Goal: Communication & Community: Answer question/provide support

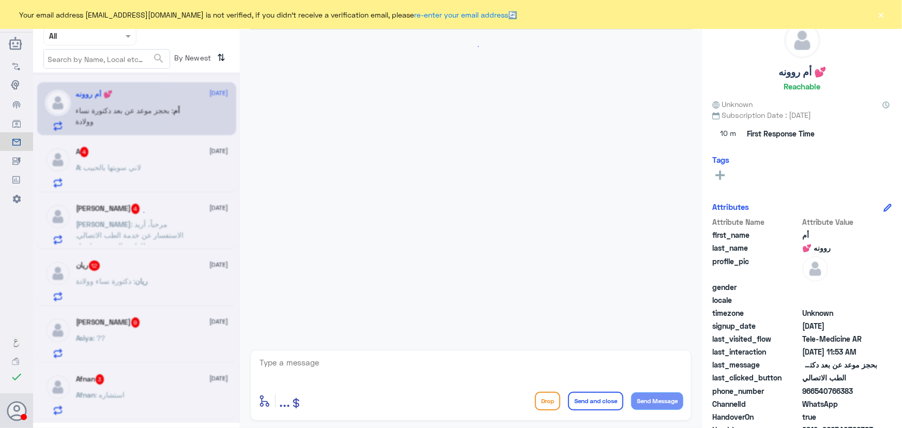
click at [874, 20] on div "Your email address [EMAIL_ADDRESS][DOMAIN_NAME] is not verified, if you didn't …" at bounding box center [451, 14] width 902 height 29
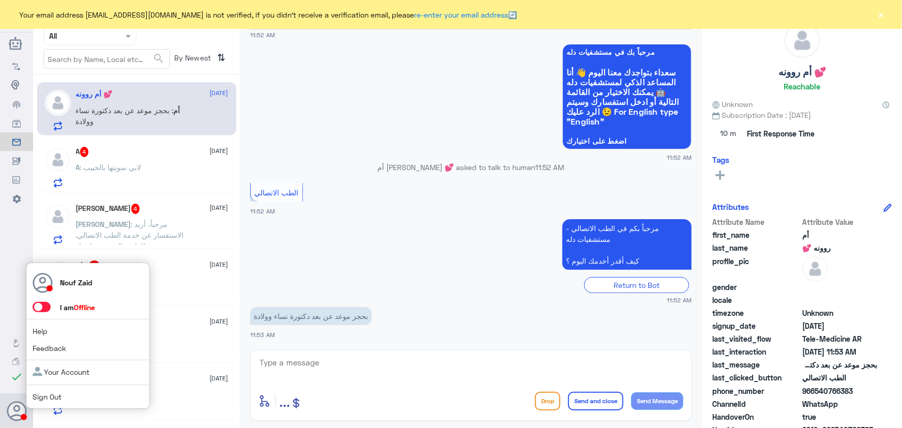
click at [41, 307] on span at bounding box center [42, 307] width 18 height 10
click at [0, 0] on input "checkbox" at bounding box center [0, 0] width 0 height 0
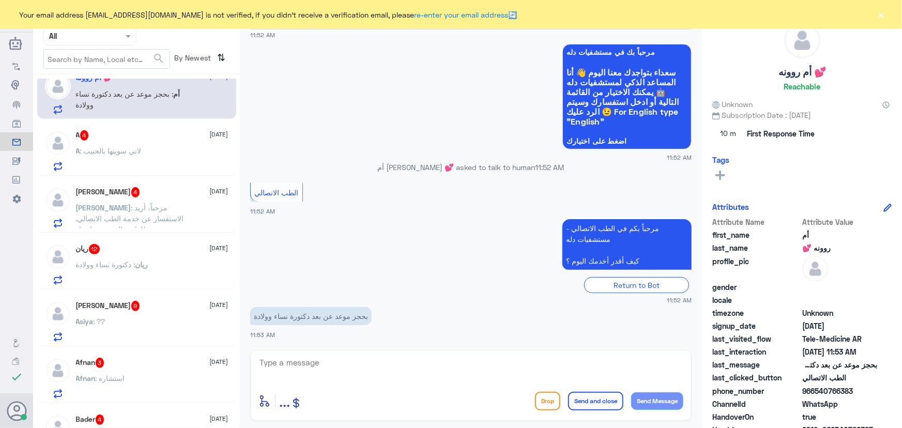
scroll to position [0, 0]
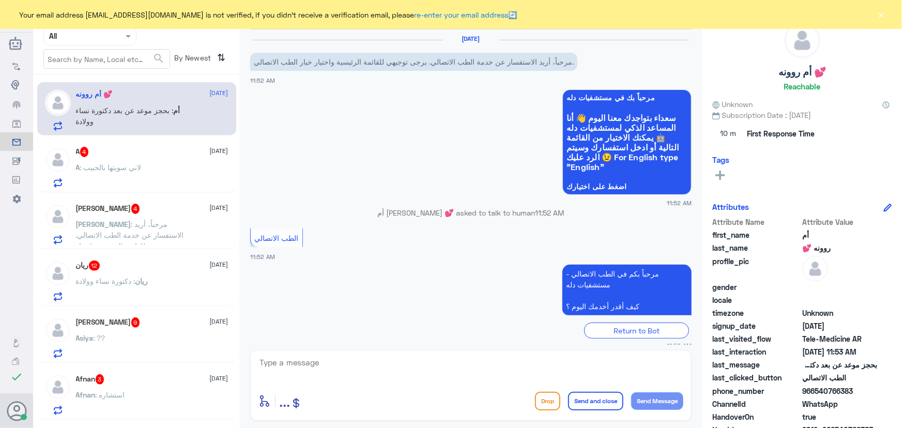
scroll to position [45, 0]
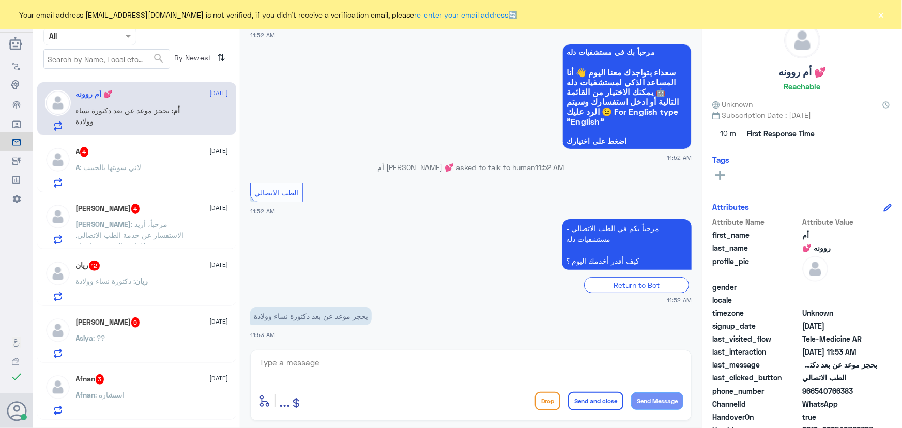
click at [880, 17] on button "×" at bounding box center [881, 14] width 10 height 10
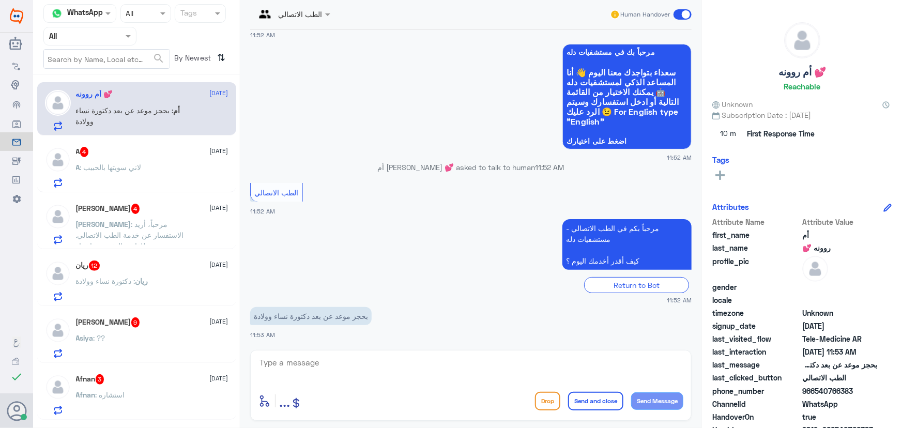
click at [322, 365] on textarea at bounding box center [471, 368] width 425 height 25
paste textarea "مرحباً معك نوف من الطب الاتصالي"
type textarea "مرحباً معك نوف من الطب الاتصالي"
click at [663, 399] on button "Send Message" at bounding box center [657, 401] width 52 height 18
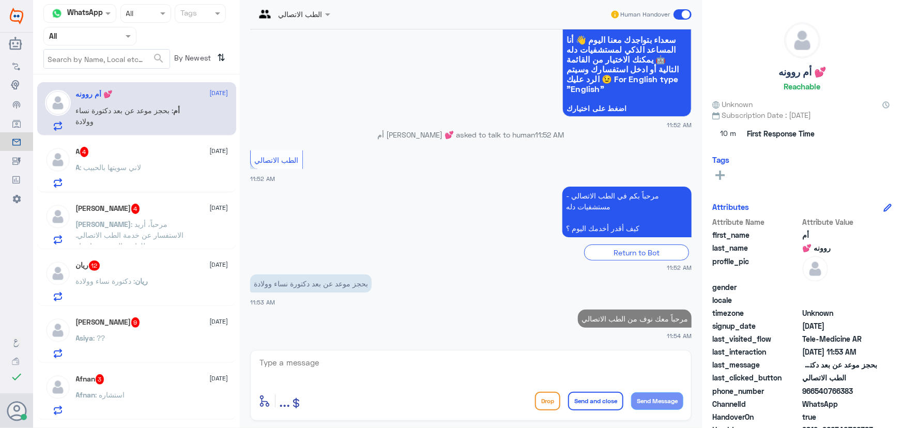
click at [608, 357] on textarea at bounding box center [471, 368] width 425 height 25
type textarea "g"
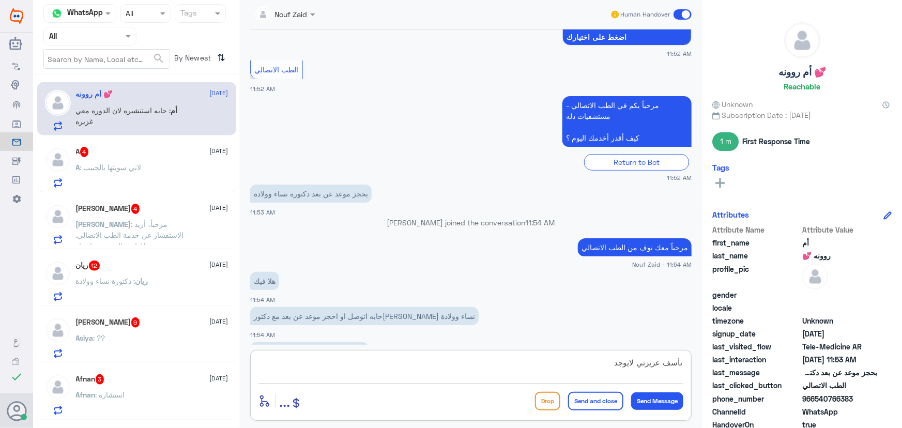
scroll to position [185, 0]
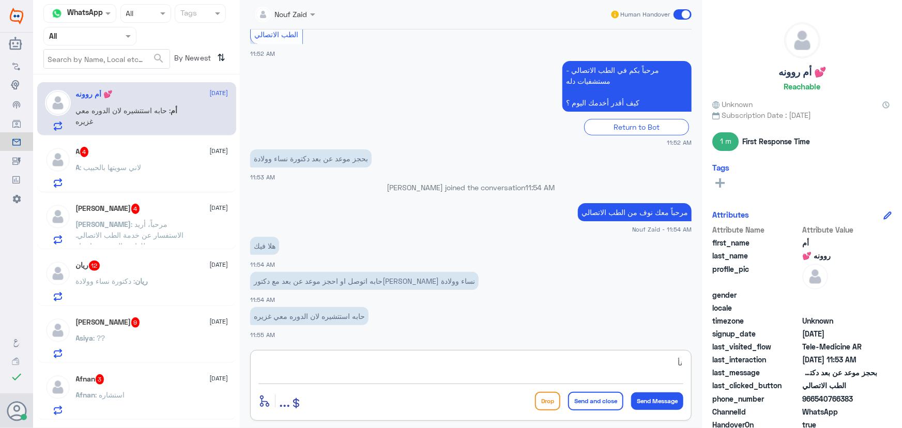
type textarea "ن"
drag, startPoint x: 815, startPoint y: 400, endPoint x: 890, endPoint y: 400, distance: 75.0
click at [890, 400] on div "أم روونه 💕 Reachable Unknown Subscription Date : 08/12/2025 1 m First Response …" at bounding box center [802, 215] width 200 height 431
copy span "540766383"
click at [446, 368] on textarea at bounding box center [471, 368] width 425 height 25
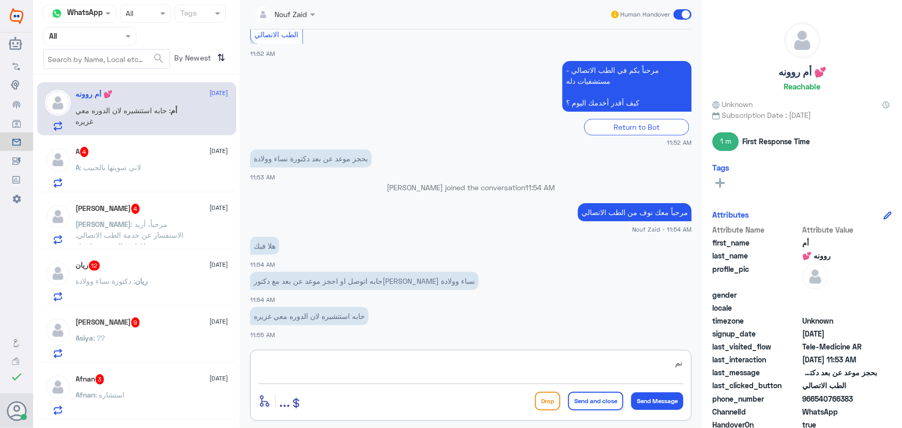
type textarea "ت"
click at [341, 368] on textarea "يمكنك تلقي الساشاره الفورية من خلال التطبيق والتي من خلالها يتم تواصلك بشكل فور…" at bounding box center [471, 368] width 425 height 25
drag, startPoint x: 615, startPoint y: 363, endPoint x: 632, endPoint y: 368, distance: 17.6
click at [632, 368] on textarea "يمكنك تلقي الساشاره الفورية من خلال التطبيق والتي من خلالها يتم تواصلك بشكل فور…" at bounding box center [471, 368] width 425 height 25
click at [311, 368] on textarea "يمكنك تلقي الاستشارة الفورية من خلال التطبيق والتي من خلالها يتم تواصلك بشكل فو…" at bounding box center [471, 368] width 425 height 25
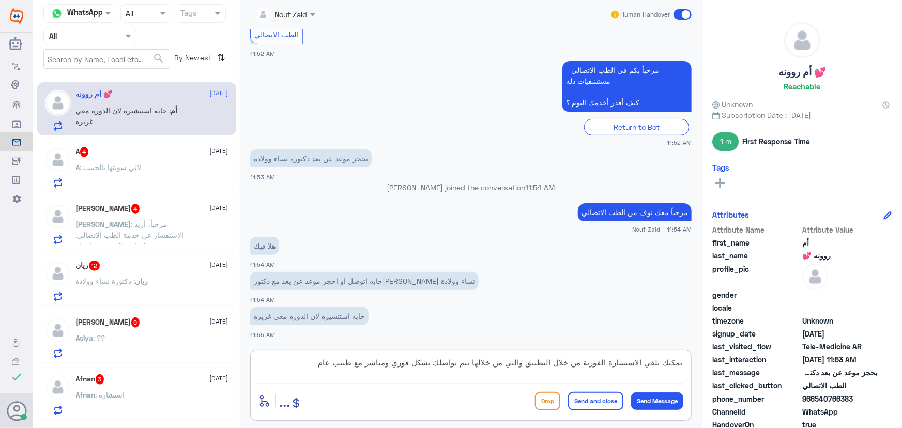
click at [528, 365] on textarea "يمكنك تلقي الاستشارة الفورية من خلال التطبيق والتي من خلالها يتم تواصلك بشكل فو…" at bounding box center [471, 368] width 425 height 25
type textarea "يمكنك تلقي الاستشارة الفورية من خلال التطبيق، والتي من خلالها يتم تواصلك بشكل ف…"
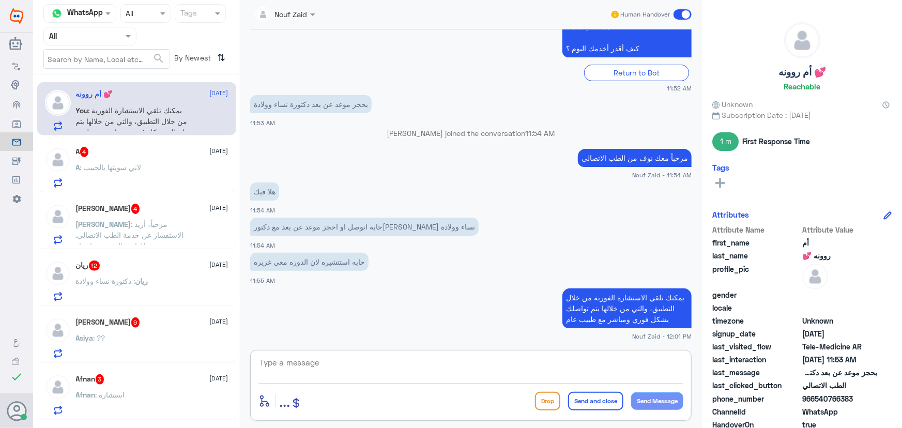
paste textarea "العفو, نسعد بخدمتكم ونتمنى لك دوام الصحه والعافيه"
drag, startPoint x: 657, startPoint y: 363, endPoint x: 699, endPoint y: 365, distance: 41.9
click at [698, 366] on div "Nouf Zaid Human Handover 12 Aug 2025 مرحباً، أريد الاستفسار عن خدمة الطب الاتصا…" at bounding box center [471, 215] width 462 height 431
type textarea "نسعد بخدمتكم ونتمنى لك دوام الصحه والعافيه"
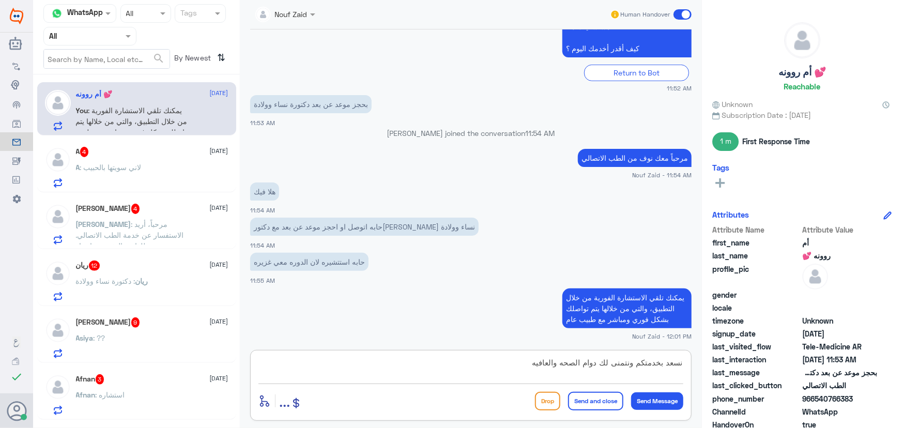
click at [605, 406] on button "Send and close" at bounding box center [595, 401] width 55 height 19
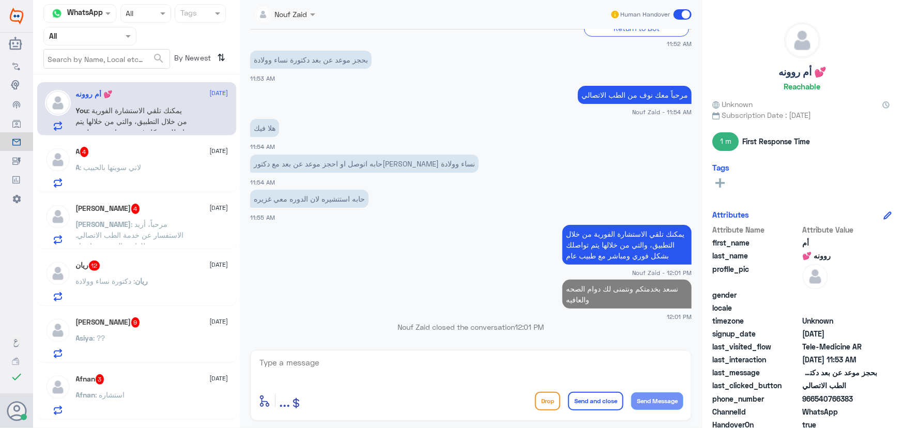
click at [186, 193] on div "أم روونه 💕 12 August You : يمكنك تلقي الاستشارة الفورية من خلال التطبيق، والتي …" at bounding box center [136, 255] width 207 height 353
click at [185, 179] on div "A : لاني سويتها بالحبيب" at bounding box center [152, 175] width 153 height 23
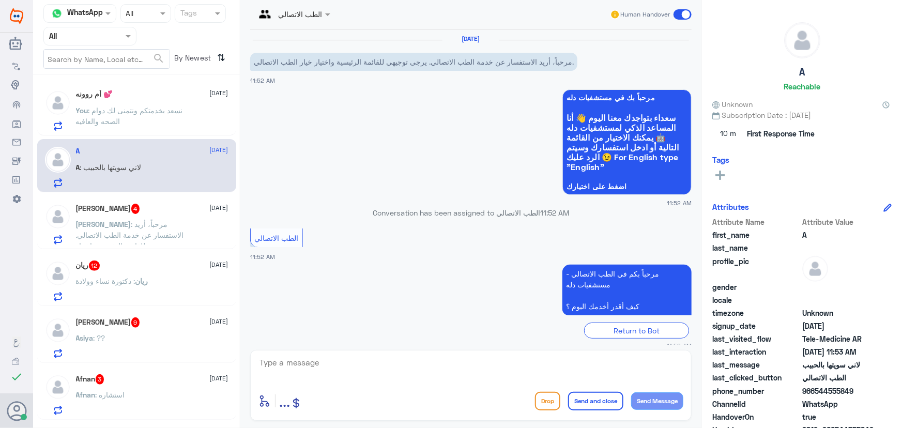
click at [115, 199] on div "Ola 4 12 August Ola : مرحباً، أريد الاستفسار عن خدمة الطب الاتصالي. يرجى توجيهي…" at bounding box center [136, 222] width 199 height 53
click at [124, 223] on span ": مرحباً، أريد الاستفسار عن خدمة الطب الاتصالي. يرجى توجيهي للقائمة الرئيسية وا…" at bounding box center [132, 240] width 113 height 41
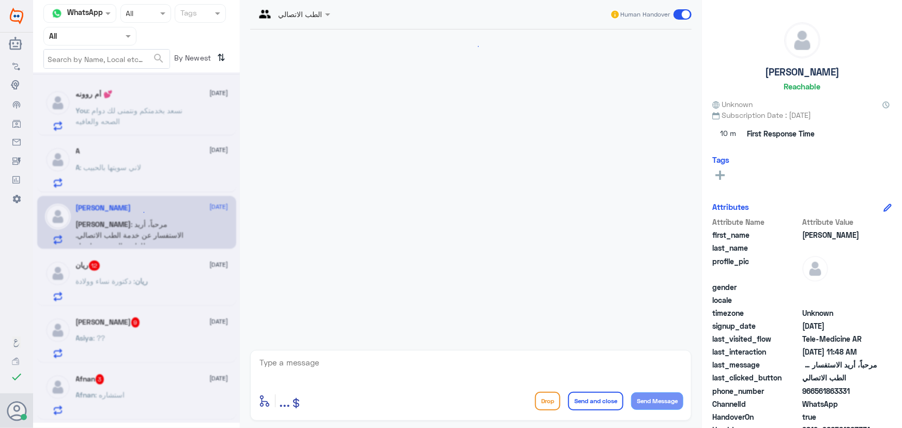
scroll to position [81, 0]
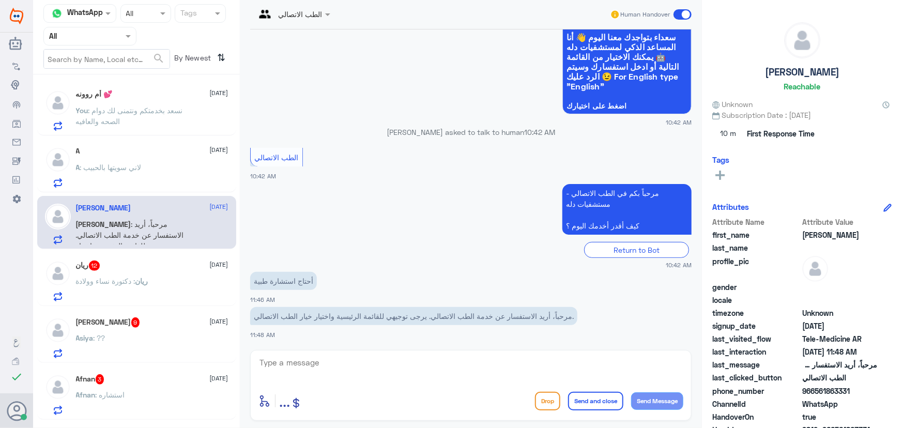
click at [479, 360] on textarea at bounding box center [471, 368] width 425 height 25
paste textarea "مرحباً معك نوف من الطب الاتصالي"
type textarea "مرحباً معك نوف من الطب الاتصالي"
click at [646, 403] on button "Send Message" at bounding box center [657, 401] width 52 height 18
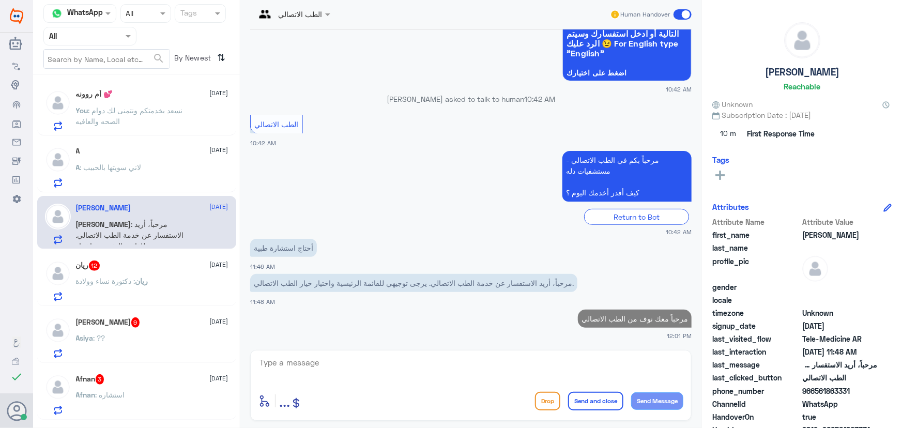
click at [495, 369] on textarea at bounding box center [471, 368] width 425 height 25
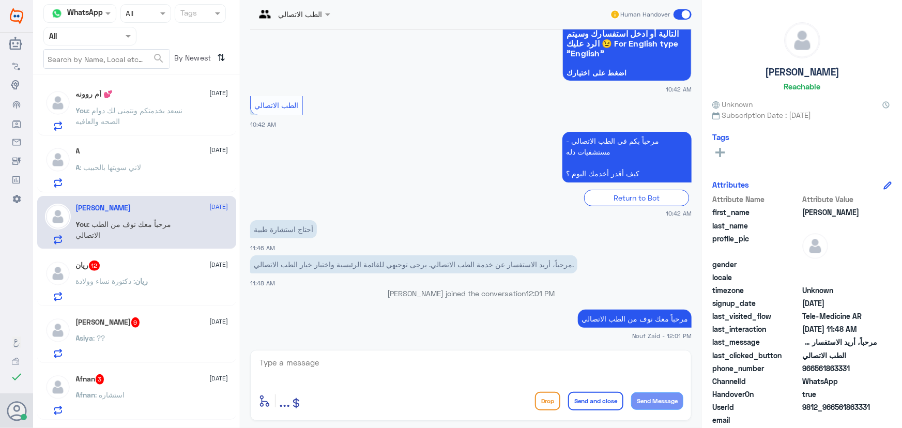
drag, startPoint x: 835, startPoint y: 408, endPoint x: 877, endPoint y: 412, distance: 42.6
click at [877, 412] on span "9812_966561863331" at bounding box center [839, 407] width 75 height 11
copy span "561863331"
click at [157, 269] on div "ريان 12 12 August" at bounding box center [152, 266] width 153 height 10
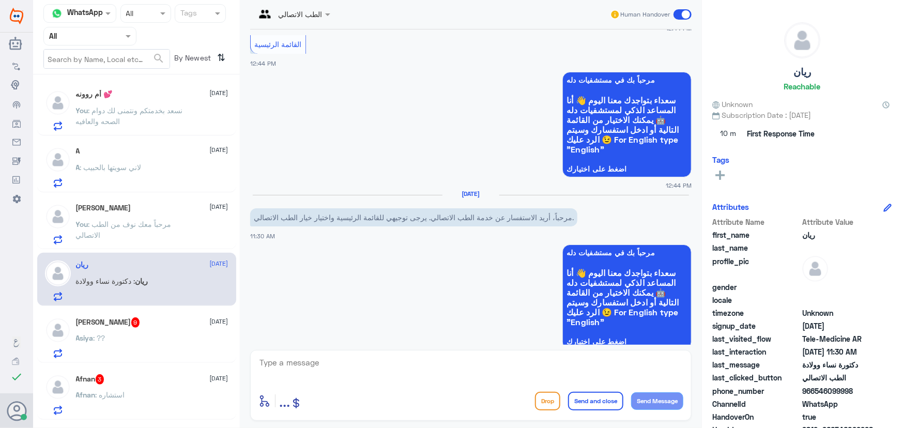
scroll to position [936, 0]
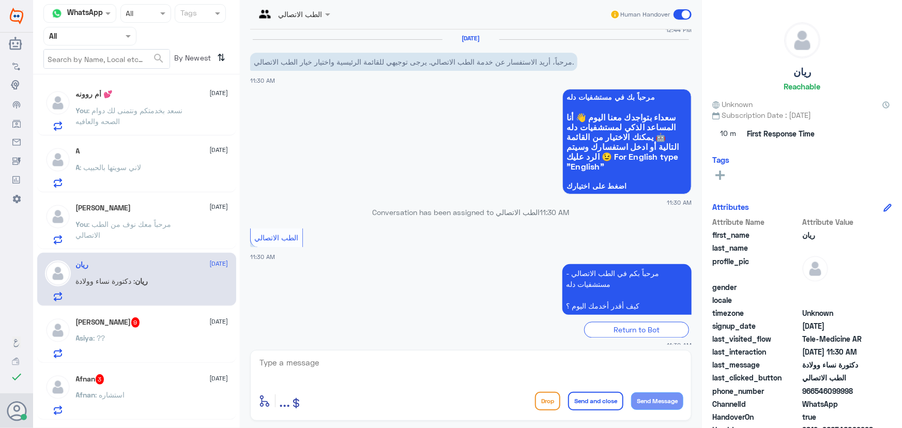
click at [372, 362] on textarea at bounding box center [471, 368] width 425 height 25
click at [156, 330] on div "Asiya Abdeen 9 12 August Asiya : ??" at bounding box center [152, 337] width 153 height 41
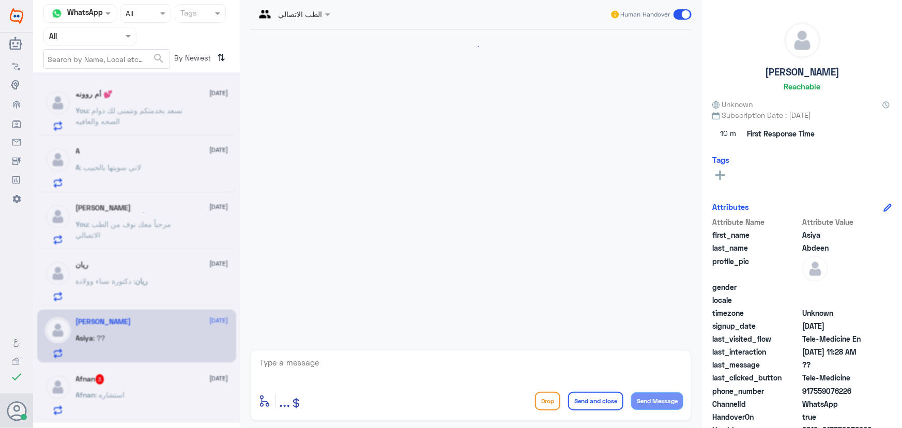
scroll to position [709, 0]
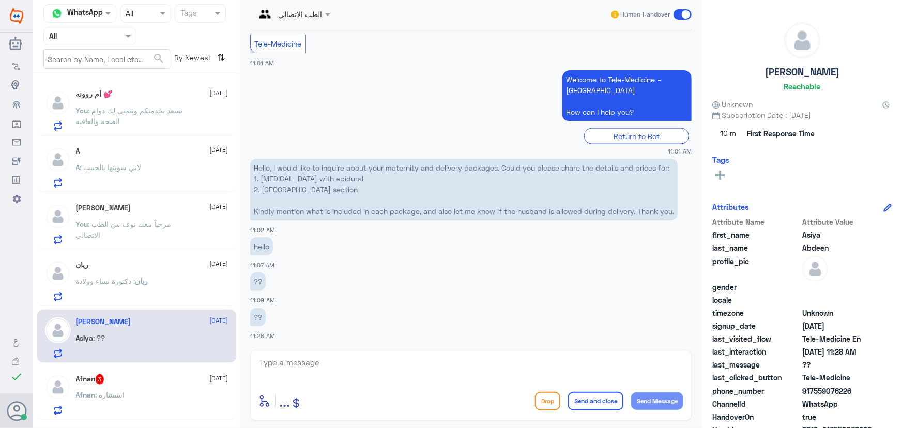
click at [161, 384] on div "Afnan 3 12 August Afnan : استشاره" at bounding box center [152, 394] width 153 height 41
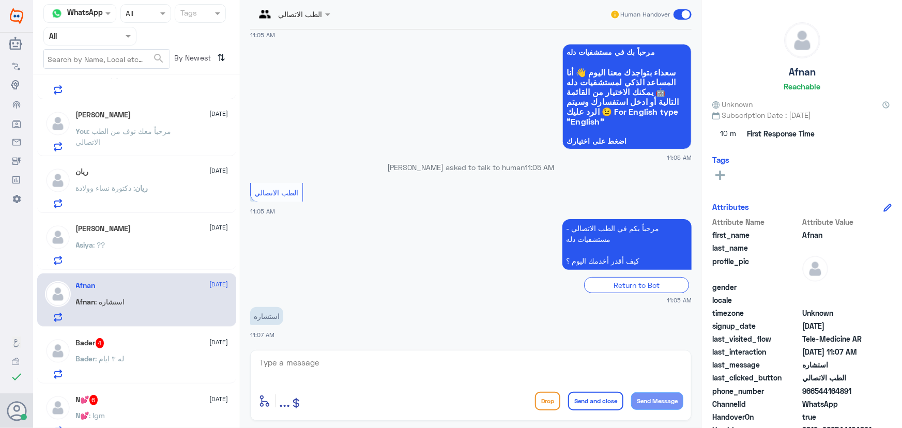
scroll to position [94, 0]
click at [357, 381] on div at bounding box center [471, 370] width 425 height 28
click at [350, 366] on textarea at bounding box center [471, 368] width 425 height 25
click at [426, 234] on app-msgs-text "مرحباً بكم في الطب الاتصالي - مستشفيات دله كيف أقدر أخدمك اليوم ؟" at bounding box center [471, 245] width 442 height 52
click at [265, 363] on textarea at bounding box center [471, 368] width 425 height 25
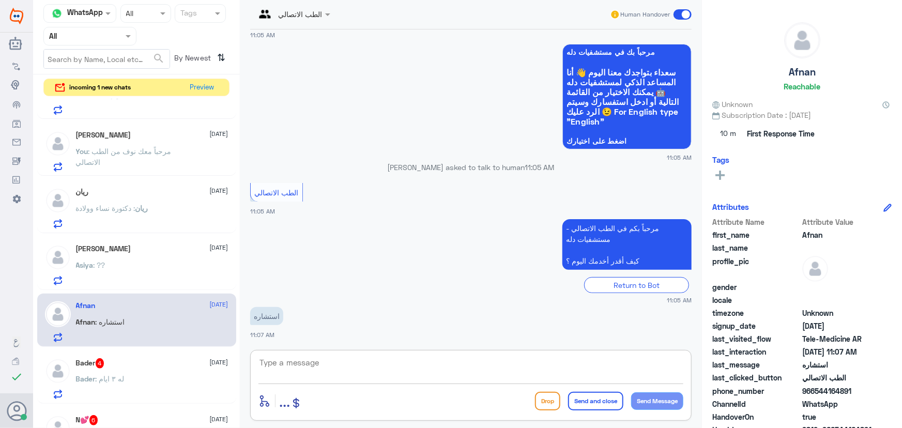
paste textarea "مرحباً معك نوف من الطب الاتصالي"
type textarea "مرحباً معك نوف من الطب الاتصالي"
click at [664, 405] on button "Send Message" at bounding box center [657, 401] width 52 height 18
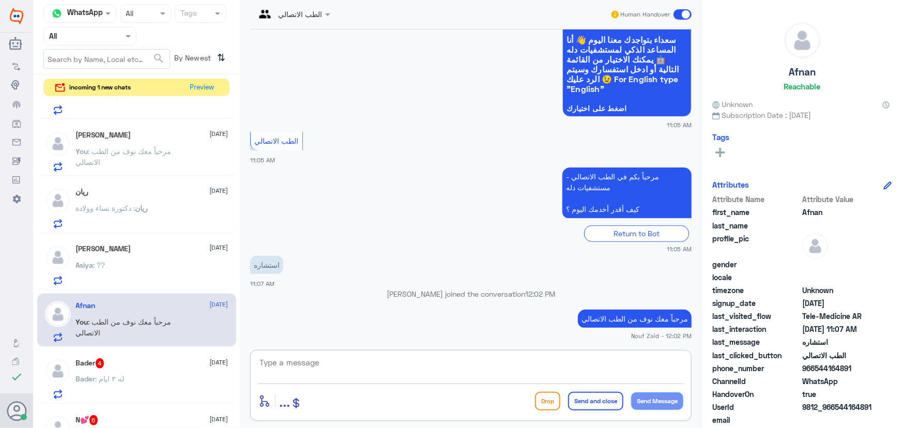
click at [532, 369] on textarea at bounding box center [471, 368] width 425 height 25
paste textarea "يمكنك تلقي الاستشاره الفورية من خلال التطبيق عن طريق خدمة "الاستشارة الفورية" و…"
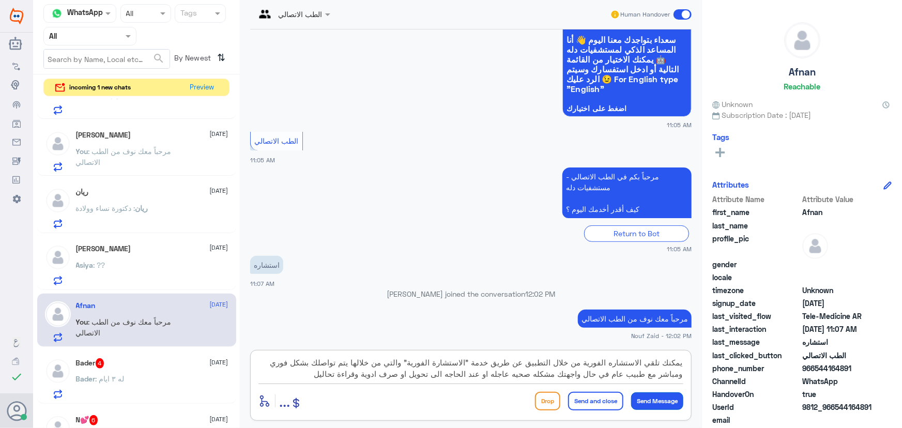
type textarea "يمكنك تلقي الاستشاره الفورية من خلال التطبيق عن طريق خدمة "الاستشارة الفورية" و…"
click at [634, 401] on button "Send Message" at bounding box center [657, 401] width 52 height 18
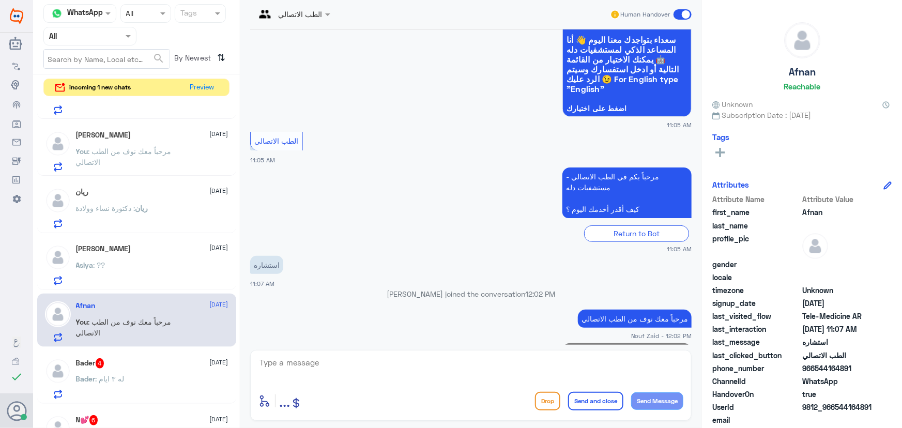
scroll to position [176, 0]
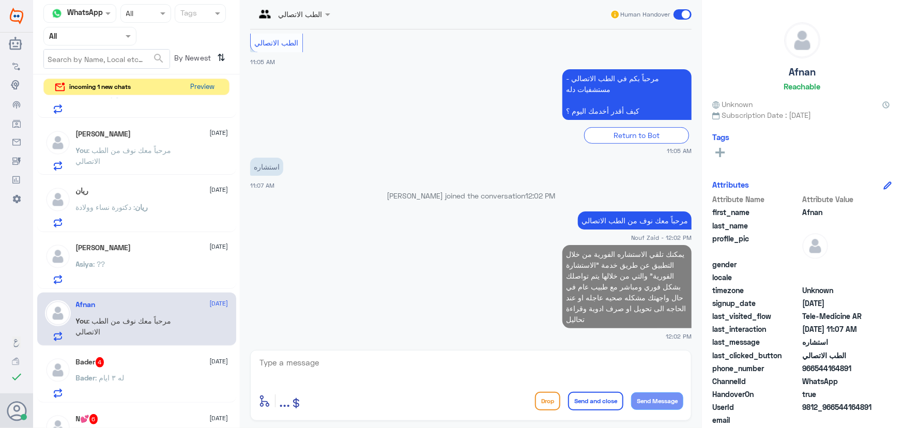
click at [202, 82] on button "Preview" at bounding box center [203, 87] width 32 height 16
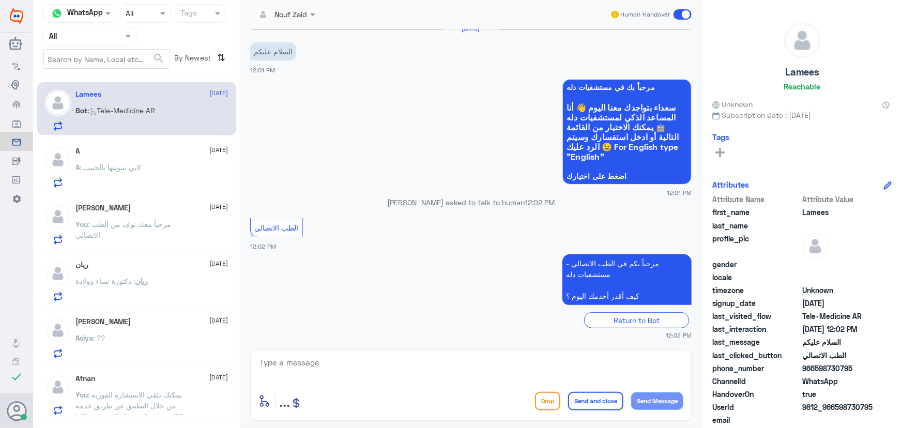
drag, startPoint x: 179, startPoint y: 117, endPoint x: 186, endPoint y: 140, distance: 24.4
click at [180, 116] on div "Bot : Tele-Medicine AR" at bounding box center [152, 119] width 153 height 23
click at [347, 357] on textarea at bounding box center [471, 368] width 425 height 25
paste textarea "مرحباً معك نوف من الطب الاتصالي كيف اقدر أساعدك؟"
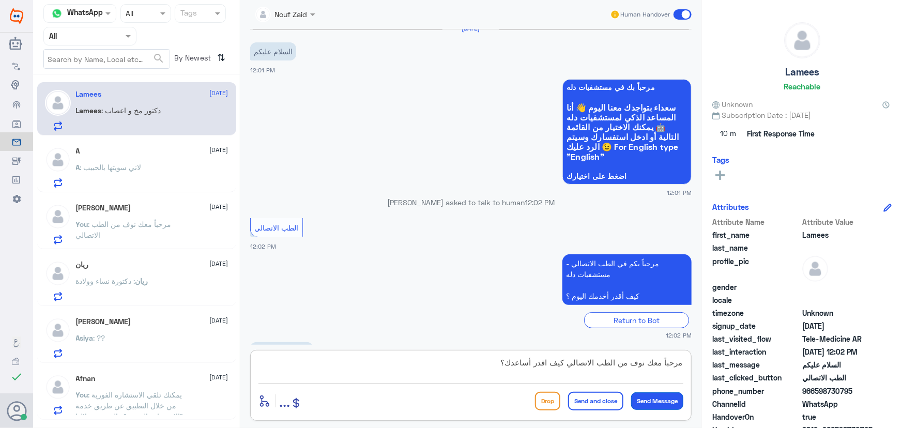
scroll to position [45, 0]
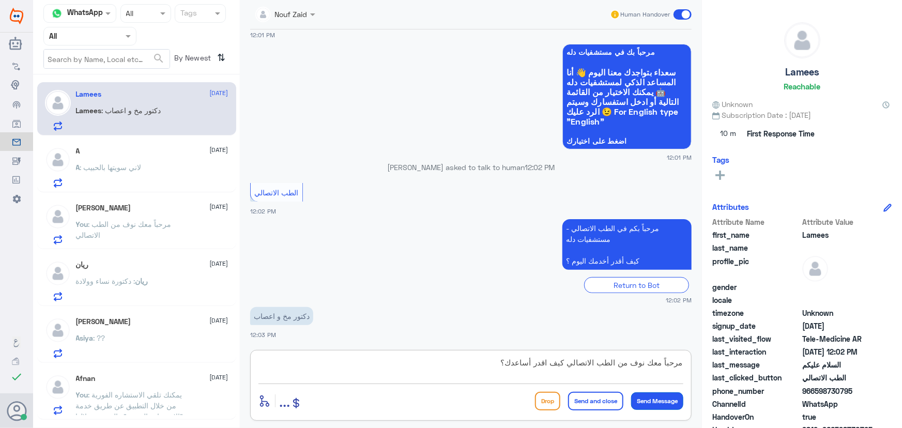
type textarea "مرحباً معك نوف من الطب الاتصالي كيف اقدر أساعدك؟"
click at [645, 401] on button "Send Message" at bounding box center [657, 401] width 52 height 18
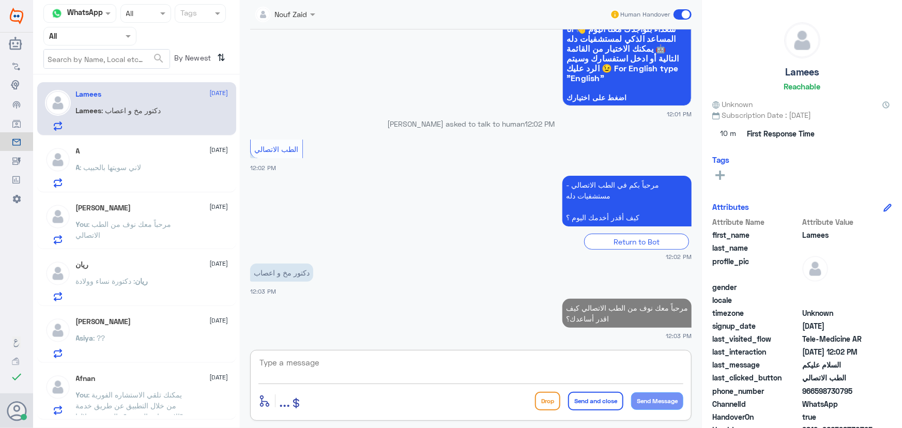
click at [468, 377] on textarea at bounding box center [471, 368] width 425 height 25
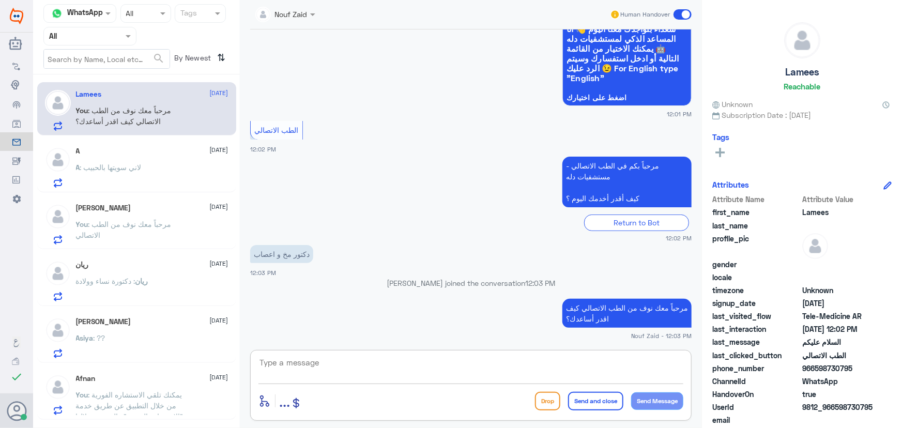
click at [476, 361] on textarea at bounding box center [471, 368] width 425 height 25
click at [661, 346] on div "Nouf Zaid Human Handover 12 Aug 2025 السلام عليكم 12:01 PM مرحباً بك في مستشفيا…" at bounding box center [471, 215] width 462 height 431
click at [124, 166] on span ": لاني سويتها بالحبيب" at bounding box center [111, 167] width 62 height 9
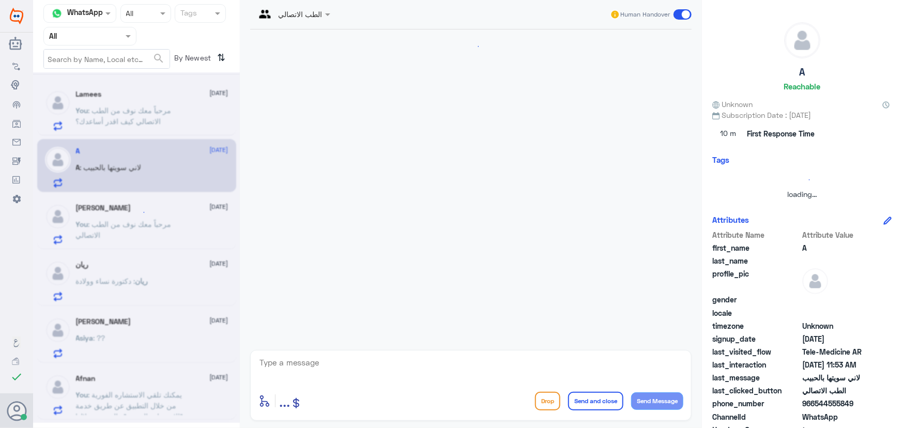
scroll to position [81, 0]
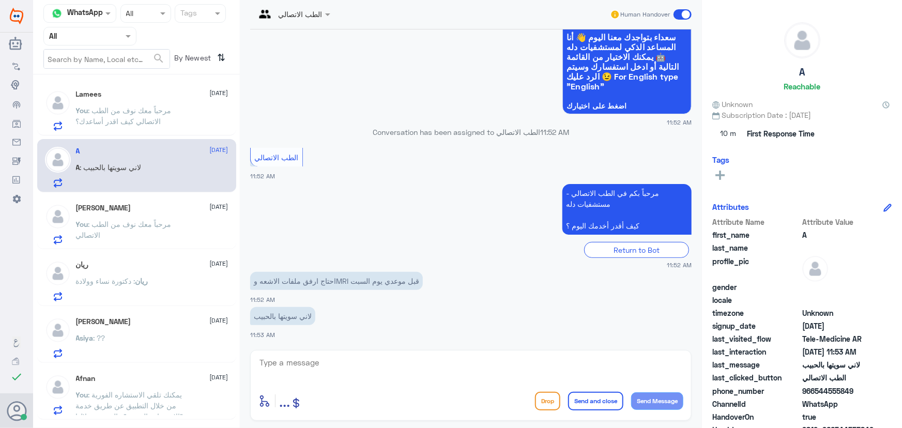
click at [133, 205] on div "Ola 12 August" at bounding box center [152, 208] width 153 height 9
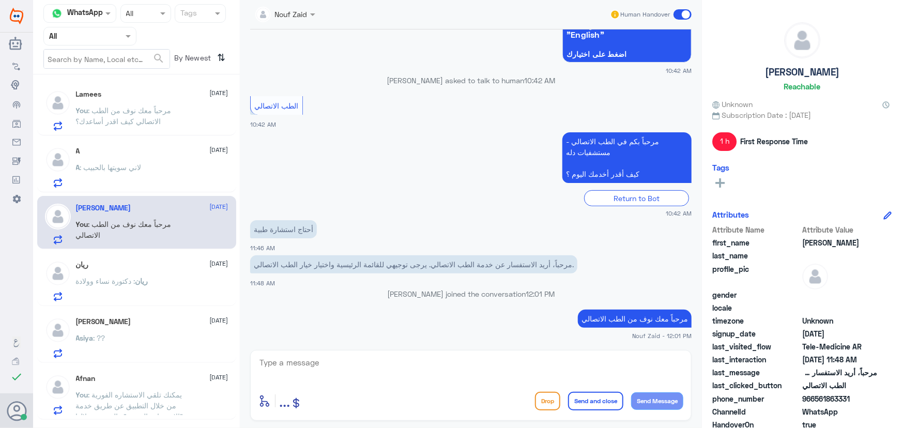
scroll to position [47, 0]
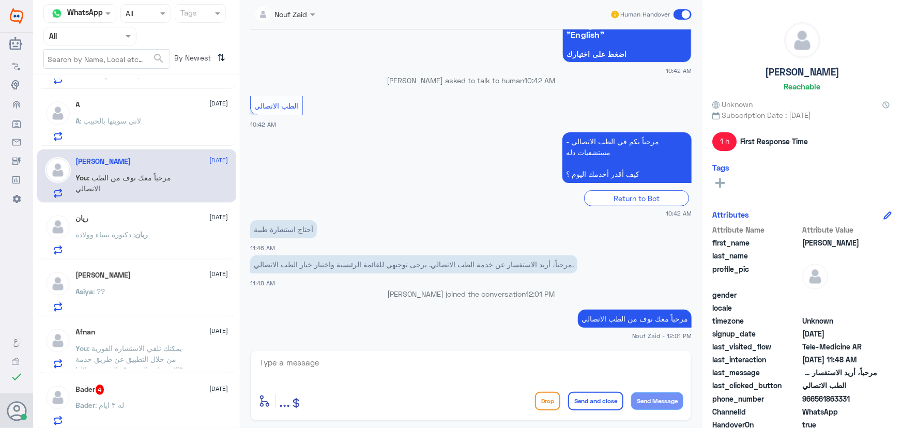
drag, startPoint x: 483, startPoint y: 357, endPoint x: 477, endPoint y: 364, distance: 9.5
click at [480, 361] on textarea at bounding box center [471, 368] width 425 height 25
click at [475, 367] on textarea at bounding box center [471, 368] width 425 height 25
click at [281, 269] on p "مرحباً، أريد الاستفسار عن خدمة الطب الاتصالي. يرجى توجيهي للقائمة الرئيسية واخت…" at bounding box center [413, 264] width 327 height 18
click at [320, 371] on textarea at bounding box center [471, 368] width 425 height 25
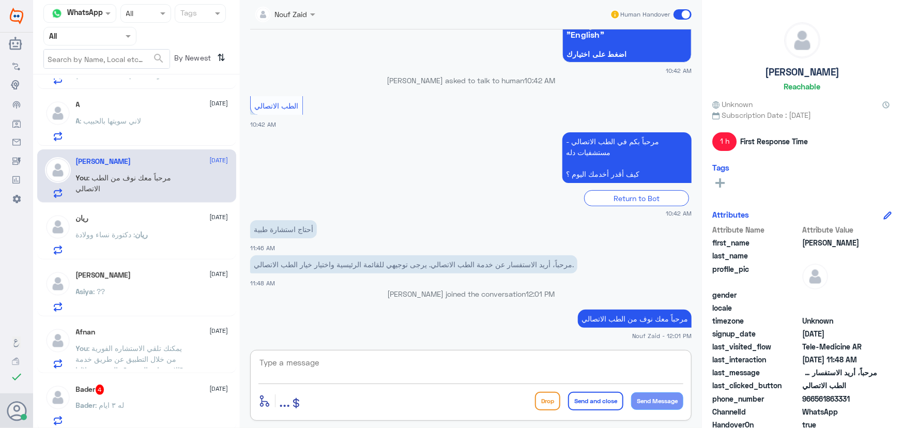
paste textarea "يمكنك تلقي الاستشاره الفورية من خلال التطبيق عن طريق خدمة "الاستشارة الفورية" و…"
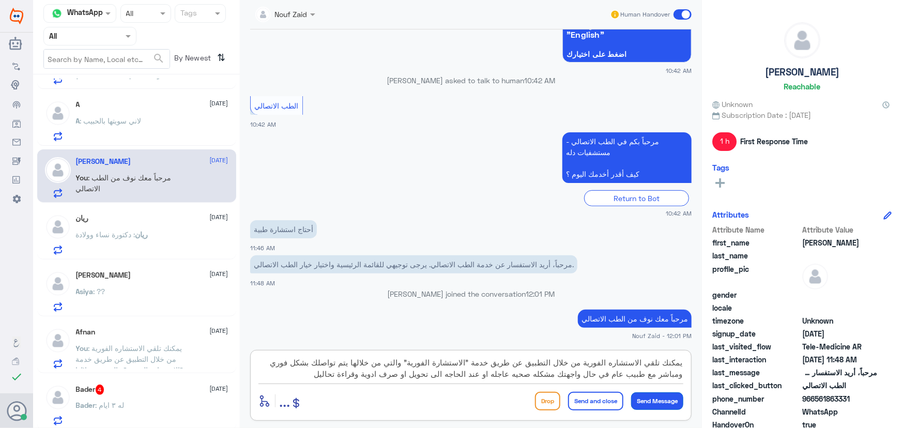
type textarea "يمكنك تلقي الاستشاره الفورية من خلال التطبيق عن طريق خدمة "الاستشارة الفورية" و…"
click at [646, 401] on button "Send Message" at bounding box center [657, 401] width 52 height 18
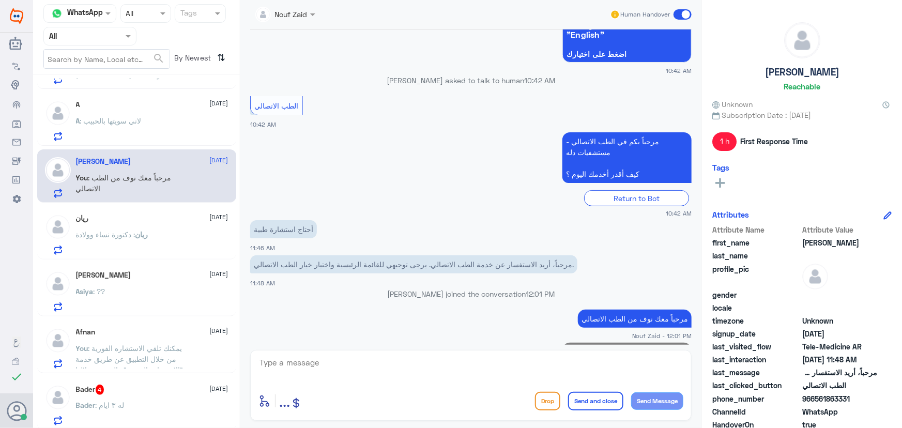
scroll to position [231, 0]
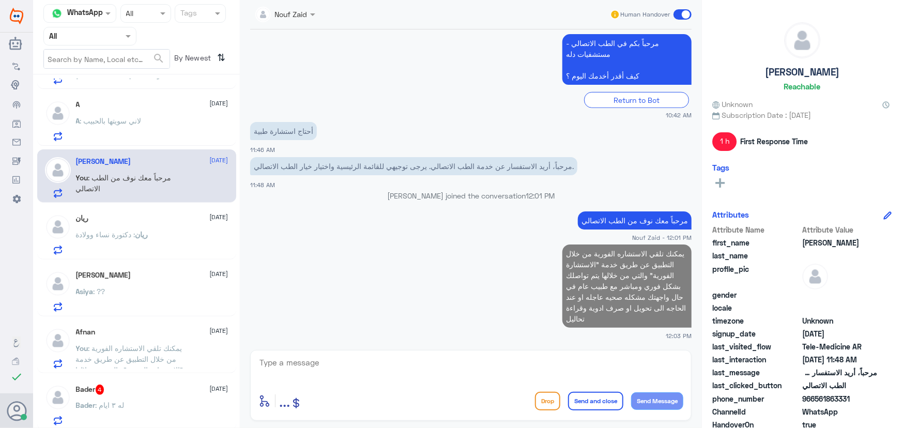
click at [147, 245] on p "ريان : دكتورة نساء وولادة" at bounding box center [112, 242] width 72 height 26
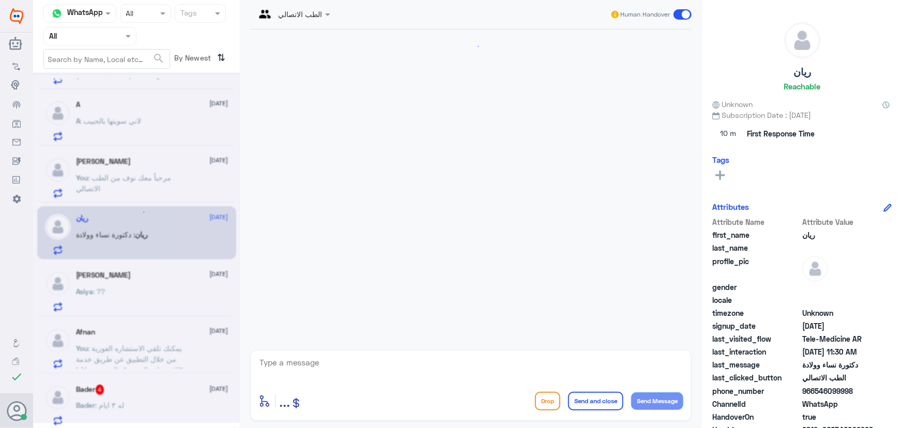
scroll to position [936, 0]
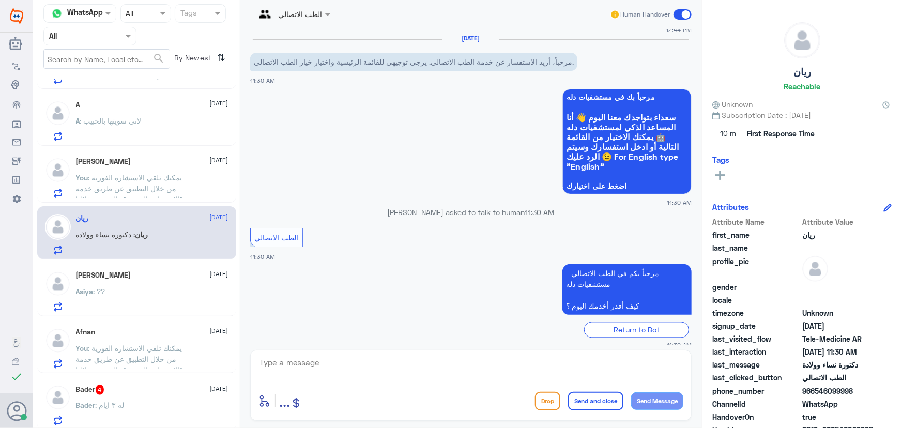
click at [381, 366] on textarea at bounding box center [471, 368] width 425 height 25
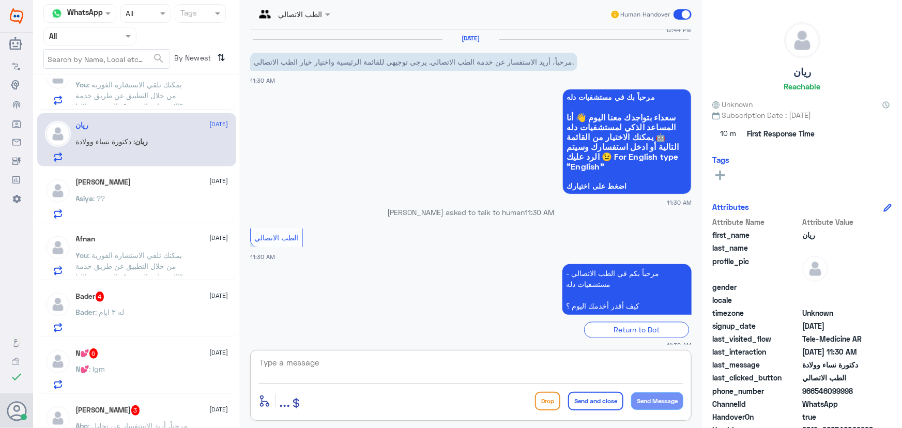
scroll to position [141, 0]
click at [142, 298] on div "Bader 4 12 August" at bounding box center [152, 296] width 153 height 10
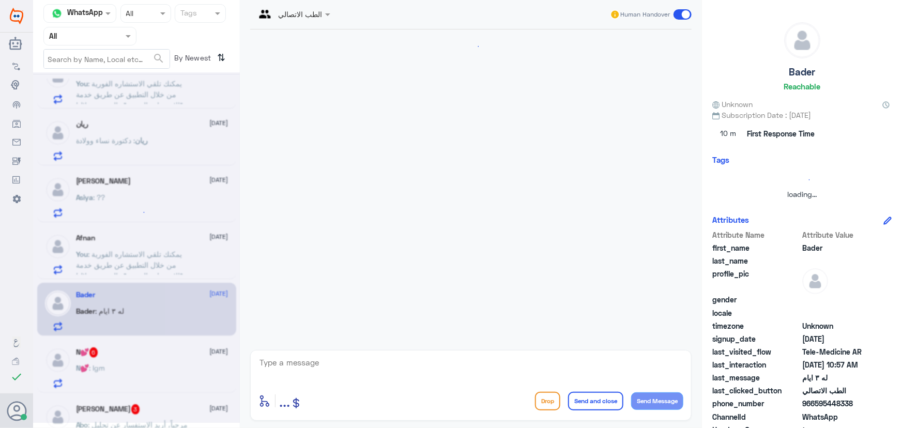
scroll to position [81, 0]
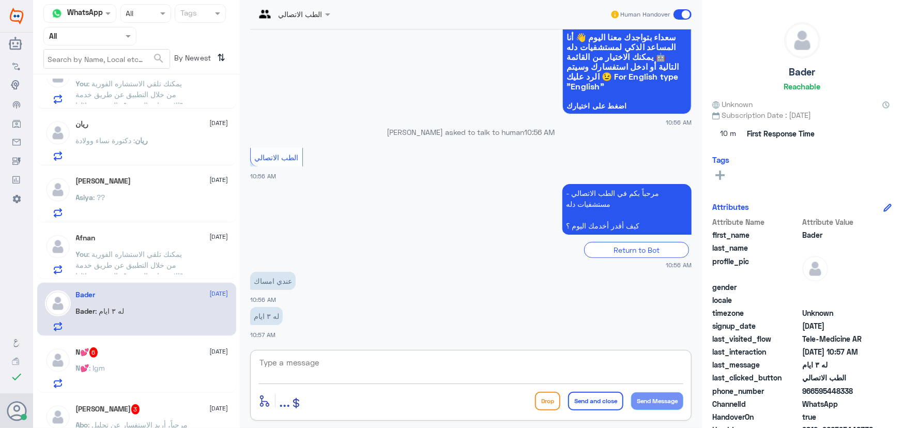
click at [324, 357] on textarea at bounding box center [471, 368] width 425 height 25
paste textarea "مرحباً معك نوف من الطب الاتصالي"
type textarea "مرحباً معك نوف من الطب الاتصالي"
click at [648, 405] on button "Send Message" at bounding box center [657, 401] width 52 height 18
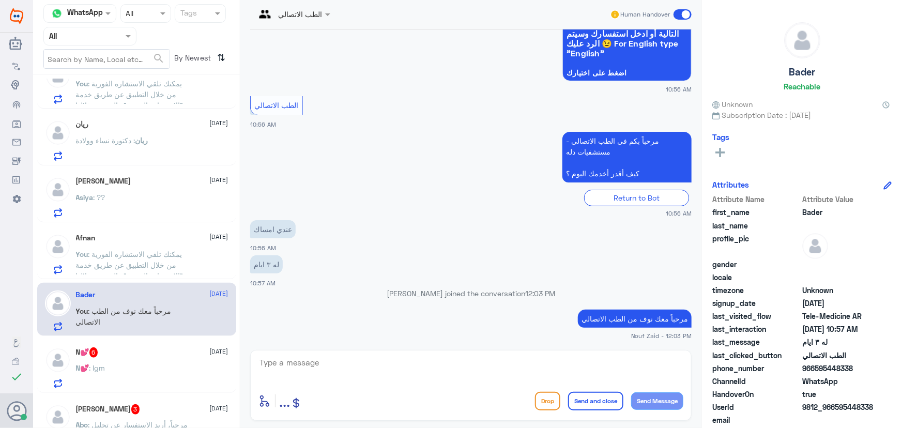
click at [535, 372] on textarea at bounding box center [471, 368] width 425 height 25
paste textarea "يمكنك تلقي الاستشاره الفورية من خلال التطبيق عن طريق خدمة "الاستشارة الفورية" و…"
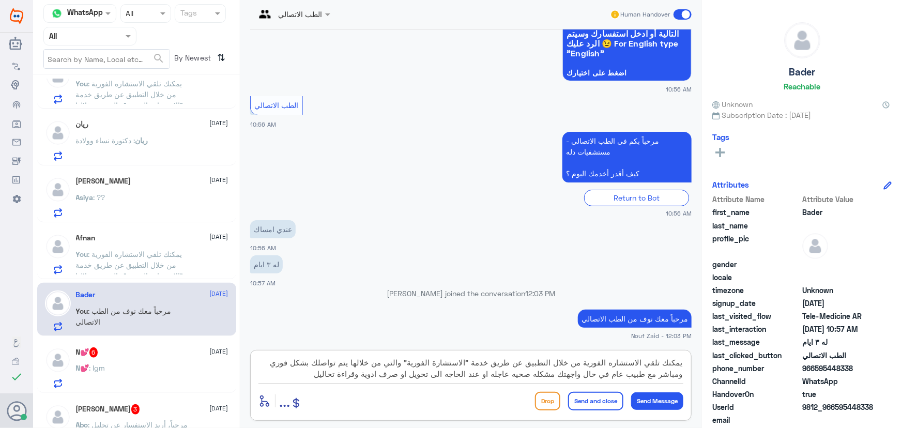
click at [515, 374] on textarea "يمكنك تلقي الاستشاره الفورية من خلال التطبيق عن طريق خدمة "الاستشارة الفورية" و…" at bounding box center [471, 368] width 425 height 25
click at [496, 375] on textarea "يمكنك تلقي الاستشاره الفورية من خلال التطبيق عن طريق خدمة "الاستشارة الفورية" و…" at bounding box center [471, 368] width 425 height 25
click at [451, 375] on textarea "يمكنك تلقي الاستشاره الفورية من خلال التطبيق عن طريق خدمة "الاستشارة الفورية" و…" at bounding box center [471, 368] width 425 height 25
type textarea "يمكنك تلقي الاستشاره الفورية من خلال التطبيق عن طريق خدمة "الاستشارة الفورية" و…"
click at [659, 409] on button "Send Message" at bounding box center [657, 401] width 52 height 18
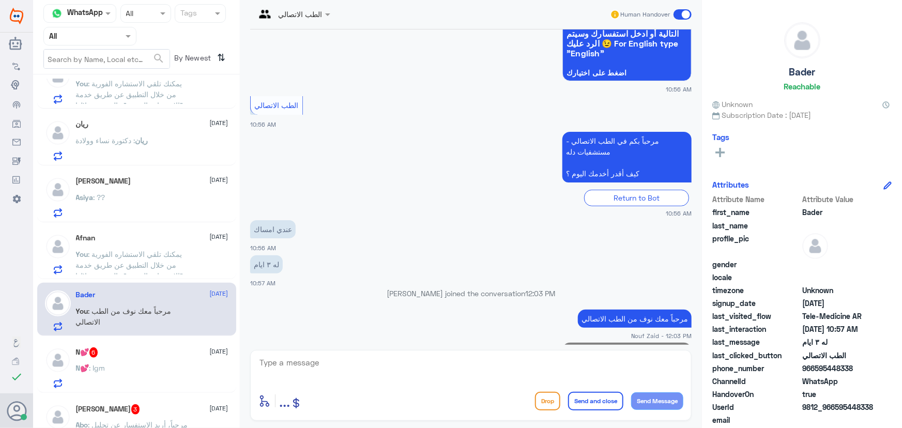
scroll to position [212, 0]
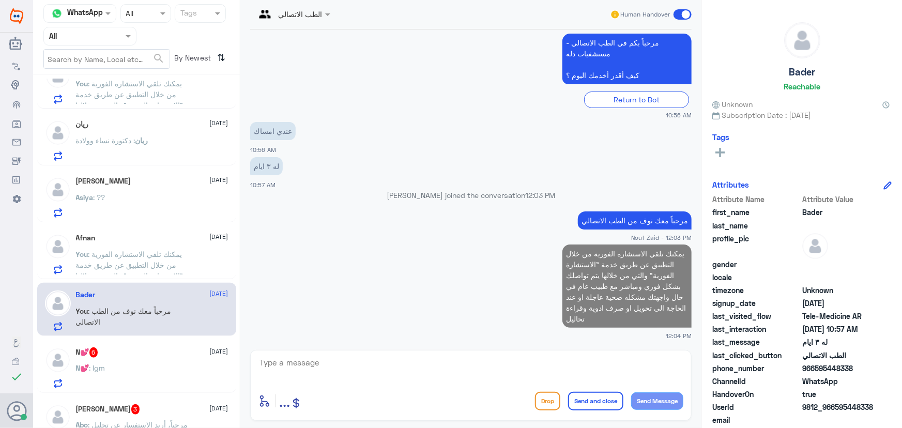
click at [119, 336] on div "Lamees 1 12 August Lamees : بدي احجز عند دكتور مخ و اعصاب A 12 August A : لاني …" at bounding box center [136, 255] width 207 height 353
click at [124, 352] on div "N💕 6 12 August" at bounding box center [152, 352] width 153 height 10
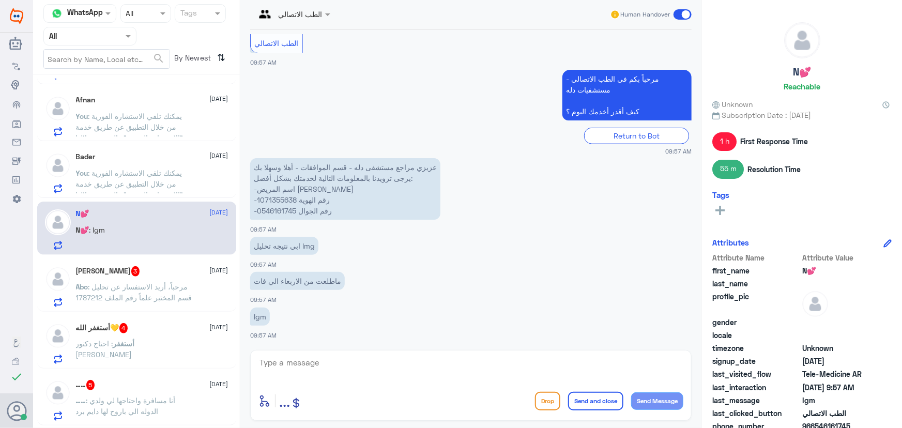
scroll to position [282, 0]
click at [152, 295] on span ": مرحباً، أريد الاستفسار عن تحليل قسم المختبر علماً رقم الملف 1787212" at bounding box center [134, 289] width 116 height 20
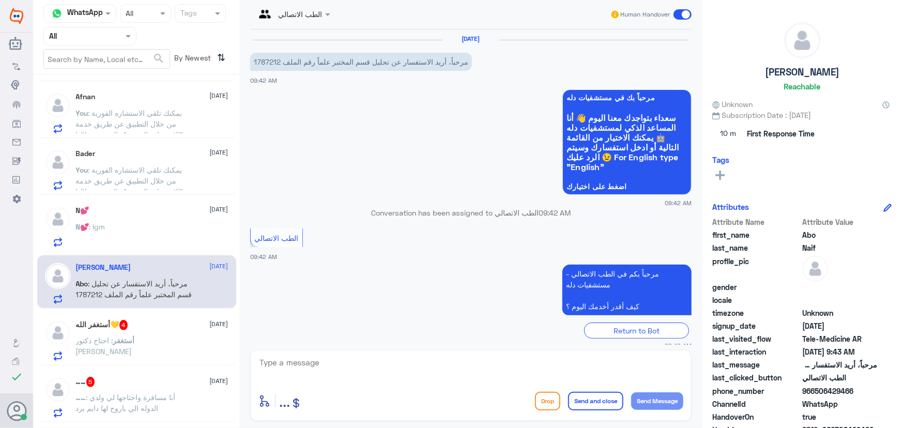
scroll to position [45, 0]
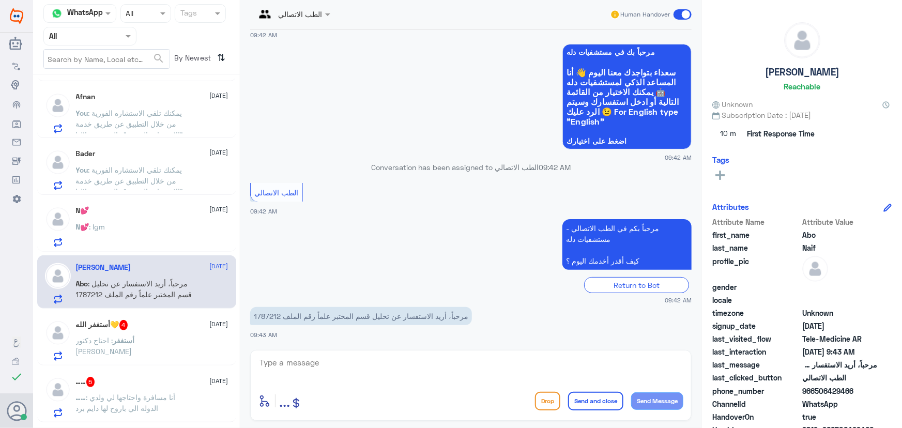
click at [279, 357] on div "enter flow name ... Drop Send and close Send Message" at bounding box center [471, 385] width 442 height 71
click at [279, 357] on textarea at bounding box center [471, 368] width 425 height 25
click at [250, 331] on span "09:43 AM" at bounding box center [263, 334] width 27 height 7
drag, startPoint x: 279, startPoint y: 315, endPoint x: 265, endPoint y: 319, distance: 13.9
click at [265, 319] on p "مرحباً، أريد الاستفسار عن تحليل قسم المختبر علماً رقم الملف 1787212" at bounding box center [361, 316] width 222 height 18
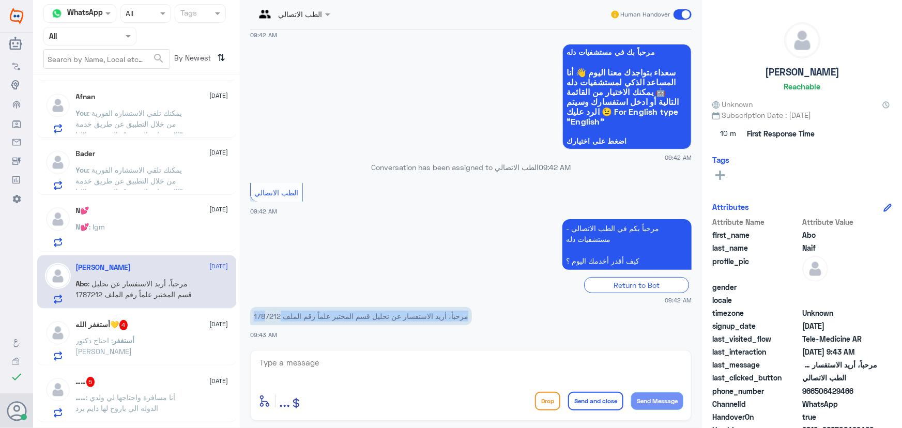
click at [265, 319] on p "مرحباً، أريد الاستفسار عن تحليل قسم المختبر علماً رقم الملف 1787212" at bounding box center [361, 316] width 222 height 18
click at [431, 356] on textarea at bounding box center [471, 368] width 425 height 25
paste textarea "1787212"
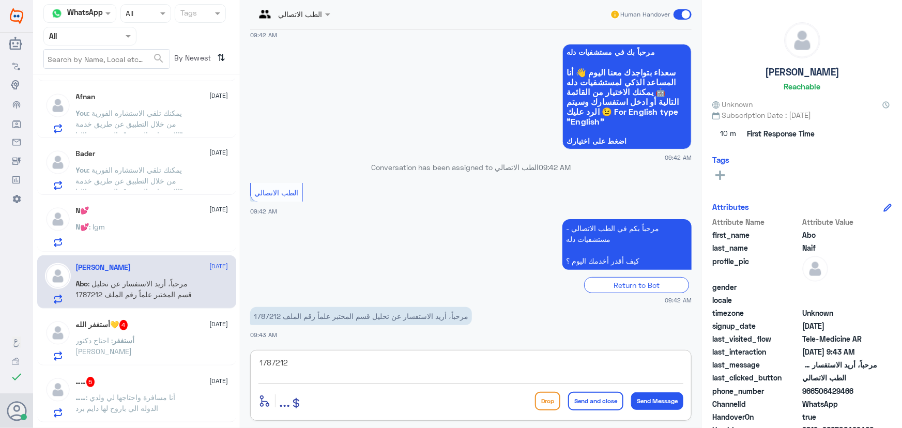
paste textarea "مرحباً معك نوف من الطب الاتصالي"
drag, startPoint x: 655, startPoint y: 363, endPoint x: 769, endPoint y: 388, distance: 116.9
click at [769, 388] on div "Channel WhatsApp Status × All Tags Agent Filter All search By Newest ⇅ Lamees 1…" at bounding box center [467, 215] width 869 height 431
type textarea "مرحباً معك نوف من الطب الاتصالي"
click at [660, 401] on button "Send Message" at bounding box center [657, 401] width 52 height 18
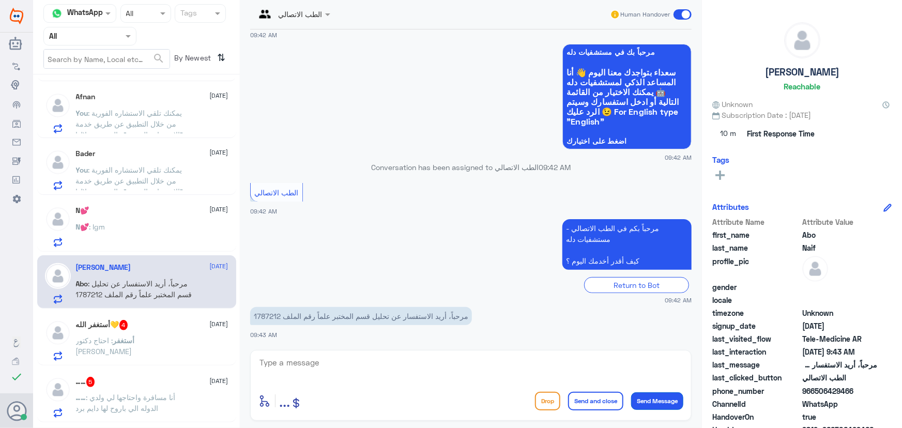
scroll to position [78, 0]
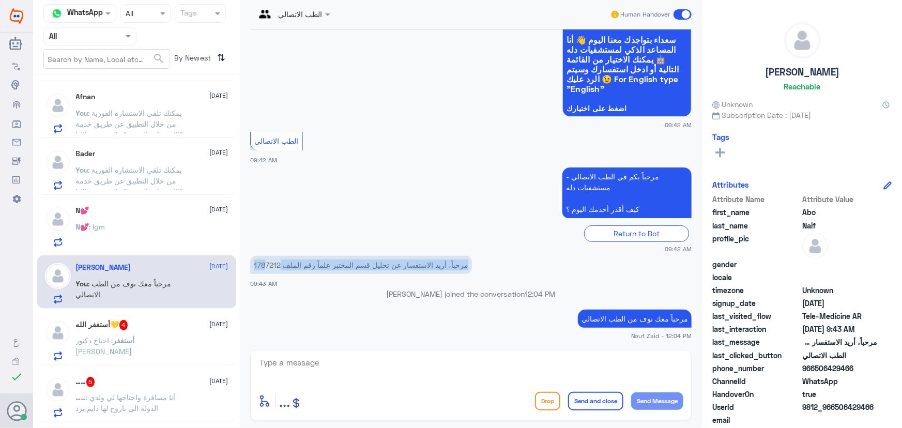
drag, startPoint x: 279, startPoint y: 262, endPoint x: 263, endPoint y: 260, distance: 15.6
click at [263, 260] on p "مرحباً، أريد الاستفسار عن تحليل قسم المختبر علماً رقم الملف 1787212" at bounding box center [361, 265] width 222 height 18
click at [482, 377] on textarea at bounding box center [471, 368] width 425 height 25
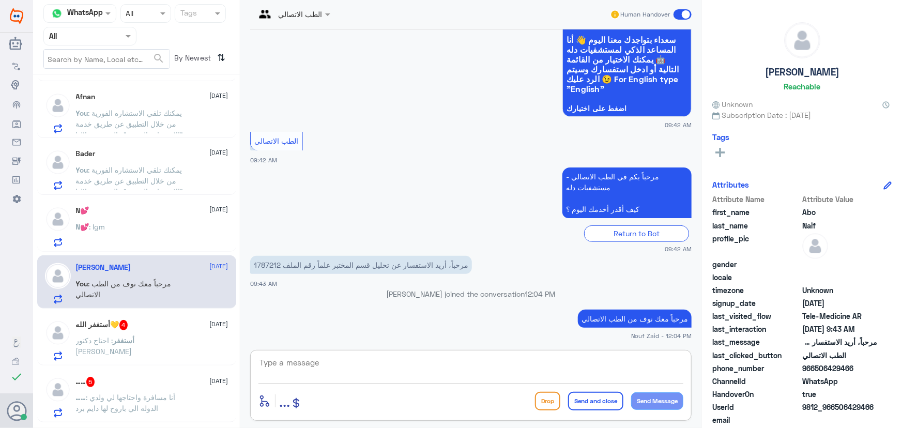
click at [478, 362] on textarea at bounding box center [471, 368] width 425 height 25
click at [664, 365] on textarea "الى الان لم تظهر نتائج التحليل" at bounding box center [471, 368] width 425 height 25
click at [570, 359] on textarea "الى الان لم تظهر نتائج التحليل" at bounding box center [471, 368] width 425 height 25
type textarea "الى الان لم تظهر نتائج التحليل"
click at [639, 403] on button "Send Message" at bounding box center [657, 401] width 52 height 18
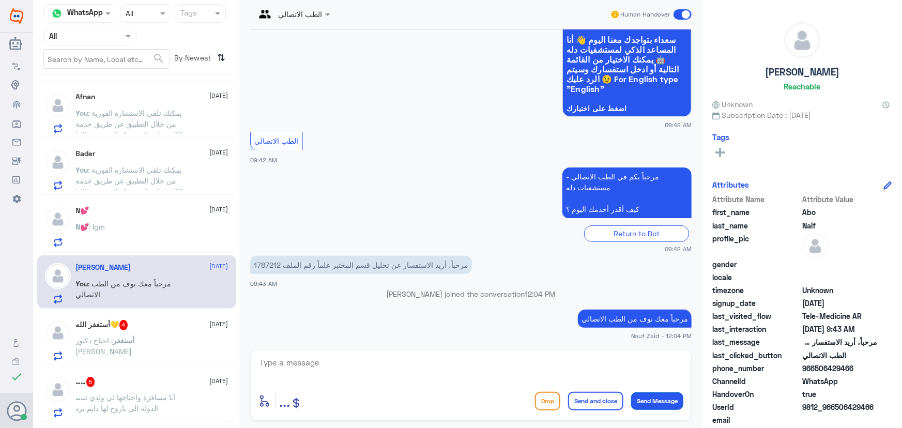
scroll to position [112, 0]
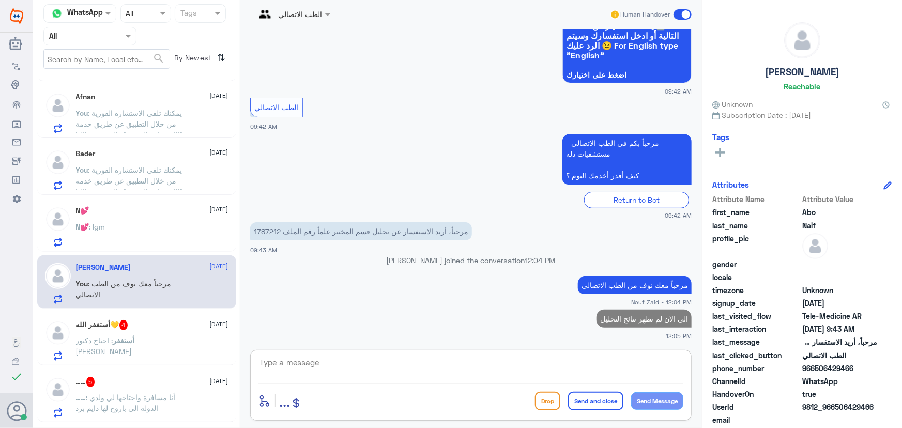
click at [593, 367] on textarea at bounding box center [471, 368] width 425 height 25
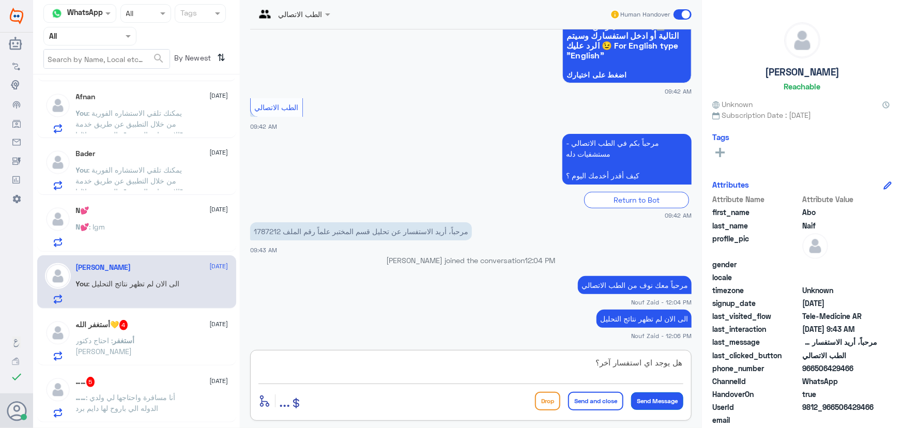
type textarea "هل يوجد اي استفسار آخر؟"
click at [653, 406] on button "Send Message" at bounding box center [657, 401] width 52 height 18
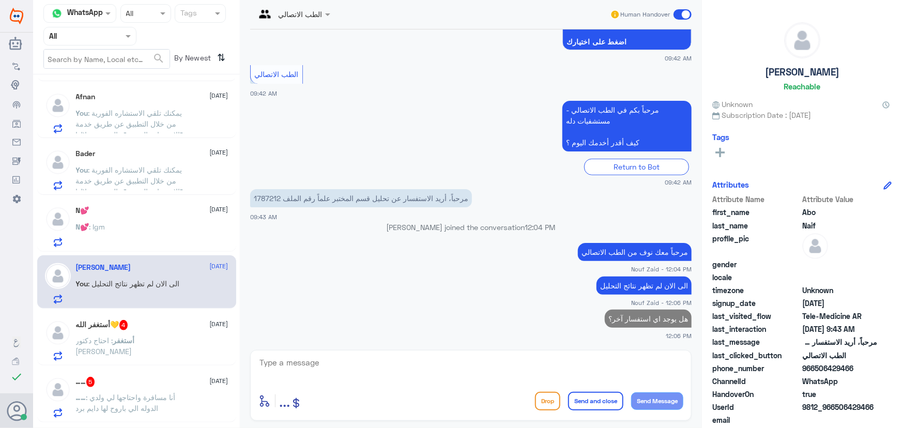
click at [125, 340] on span ": احتاج دكتور [PERSON_NAME]" at bounding box center [104, 346] width 56 height 20
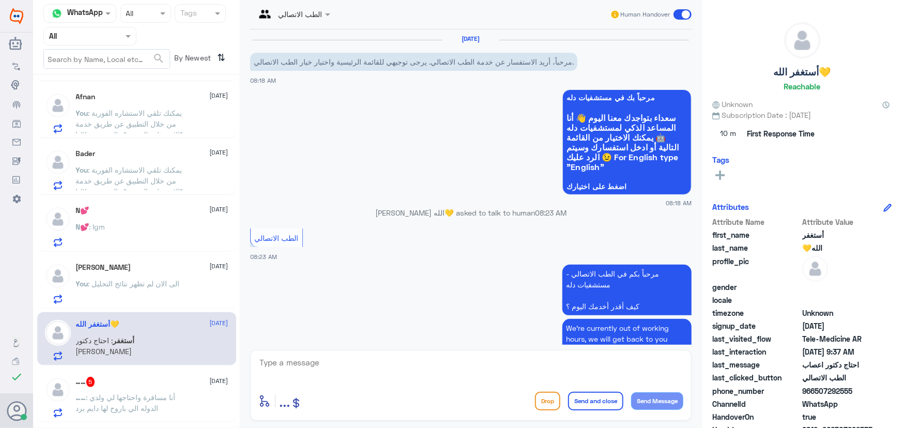
scroll to position [518, 0]
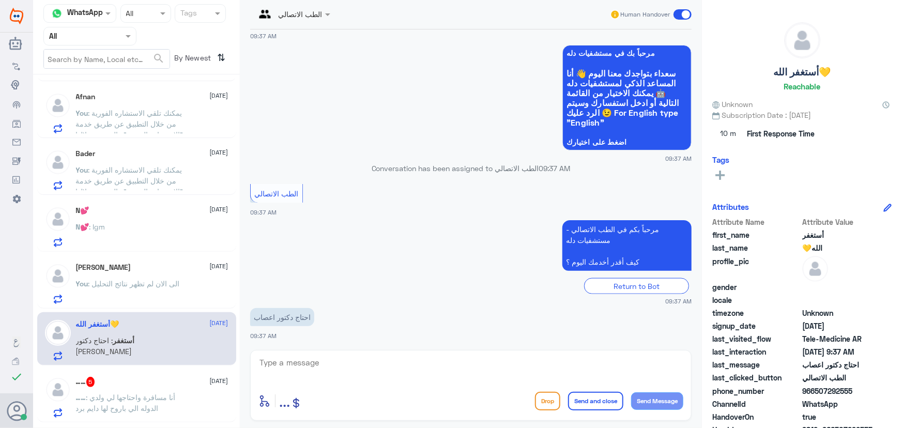
click at [125, 388] on div "…… 5 12 August …… : أنا مسافرة واحتاجها لي ولدي الدوله الي باروح لها دايم برد" at bounding box center [152, 397] width 153 height 41
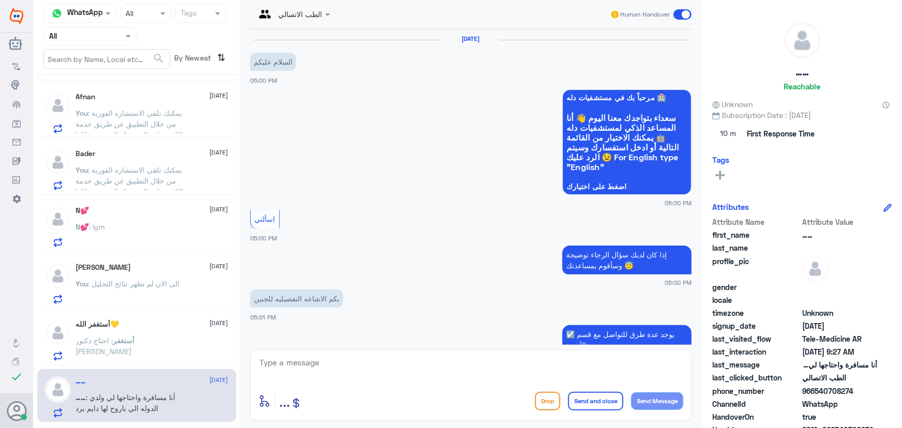
scroll to position [618, 0]
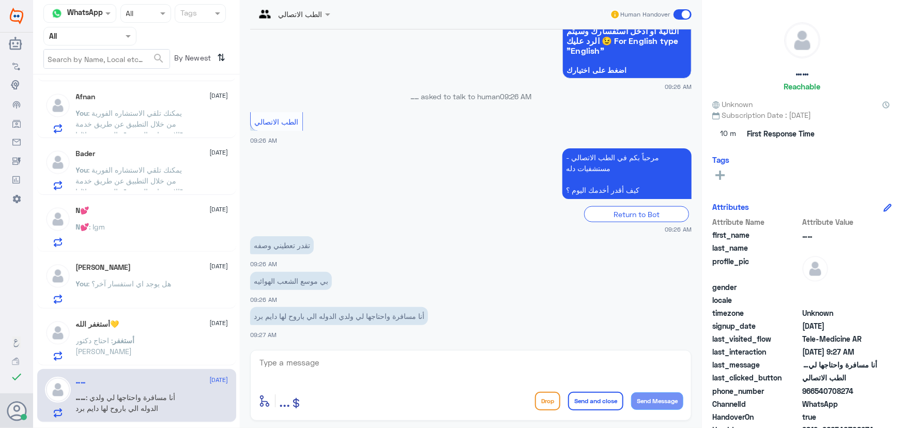
click at [381, 359] on textarea at bounding box center [471, 368] width 425 height 25
click at [630, 295] on div "بي موسع الشعب الهوائيه 09:26 AM" at bounding box center [471, 286] width 442 height 35
click at [445, 369] on textarea at bounding box center [471, 368] width 425 height 25
click at [657, 362] on textarea at bounding box center [471, 368] width 425 height 25
paste textarea "مرحباً معك نوف من الطب الاتصالي"
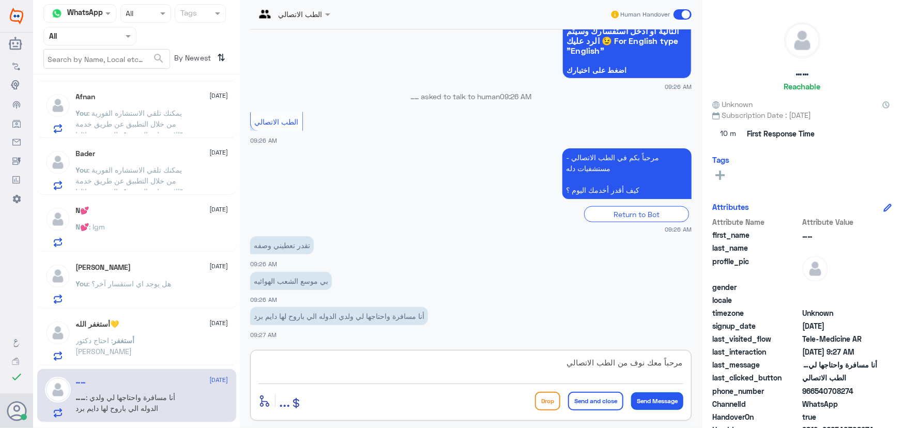
type textarea "مرحباً معك نوف من الطب الاتصالي"
click at [646, 399] on button "Send Message" at bounding box center [657, 401] width 52 height 18
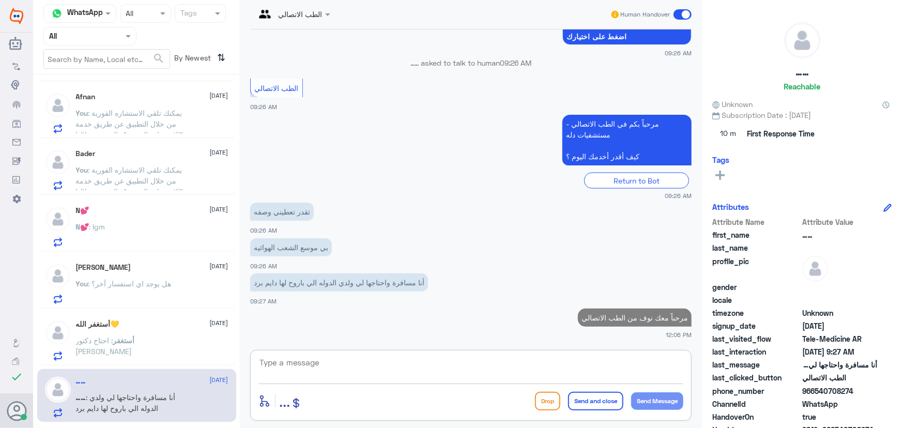
click at [614, 365] on textarea at bounding box center [471, 368] width 425 height 25
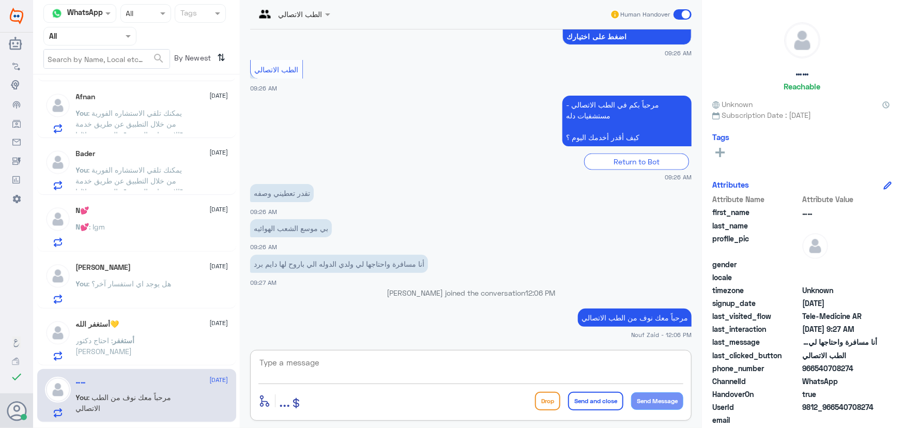
paste textarea "يمكنك تلقي الاستشاره الفورية من خلال التطبيق عن طريق خدمة "الاستشارة الفورية" و…"
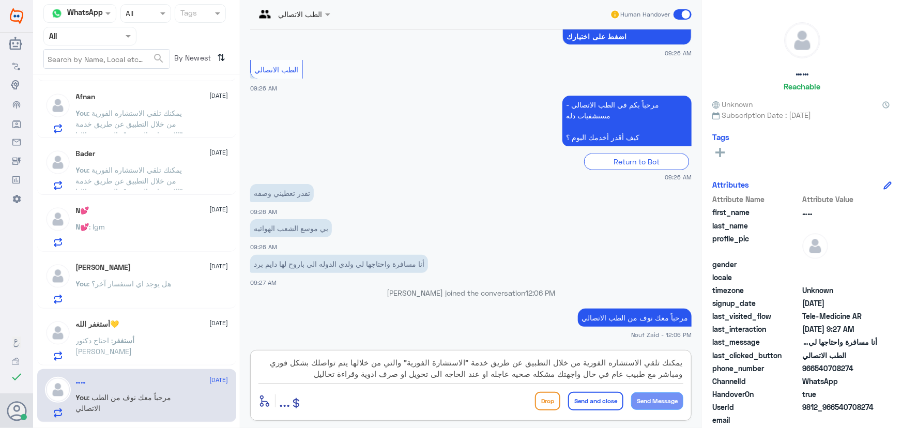
scroll to position [687, 0]
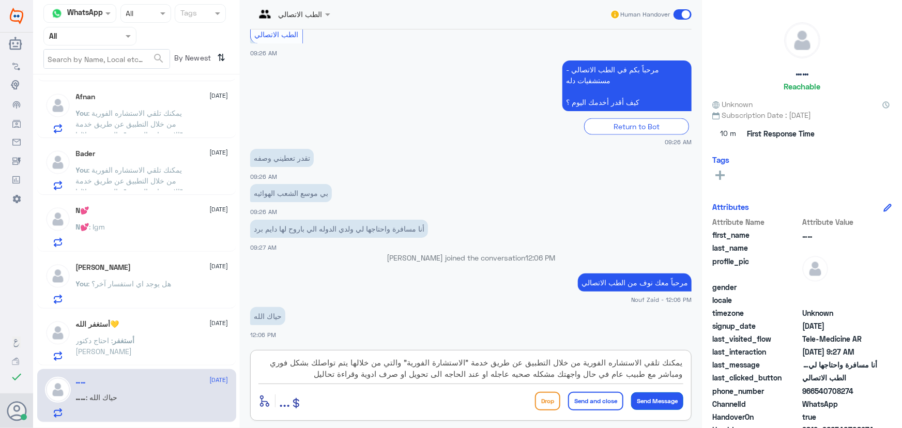
type textarea "يمكنك تلقي الاستشاره الفورية من خلال التطبيق عن طريق خدمة "الاستشارة الفورية" و…"
click at [658, 399] on button "Send Message" at bounding box center [657, 401] width 52 height 18
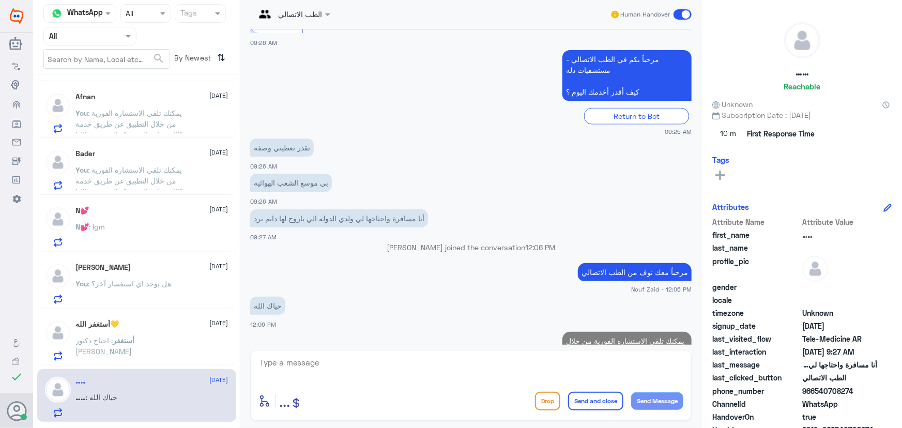
scroll to position [785, 0]
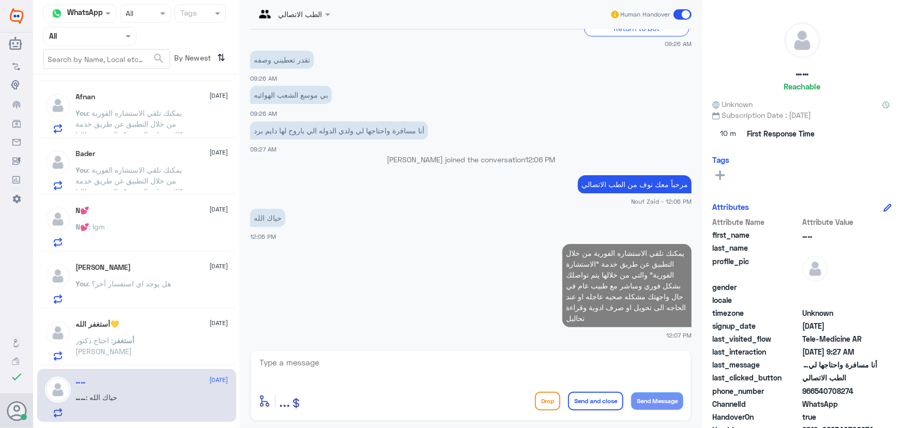
click at [614, 366] on textarea at bounding box center [471, 368] width 425 height 25
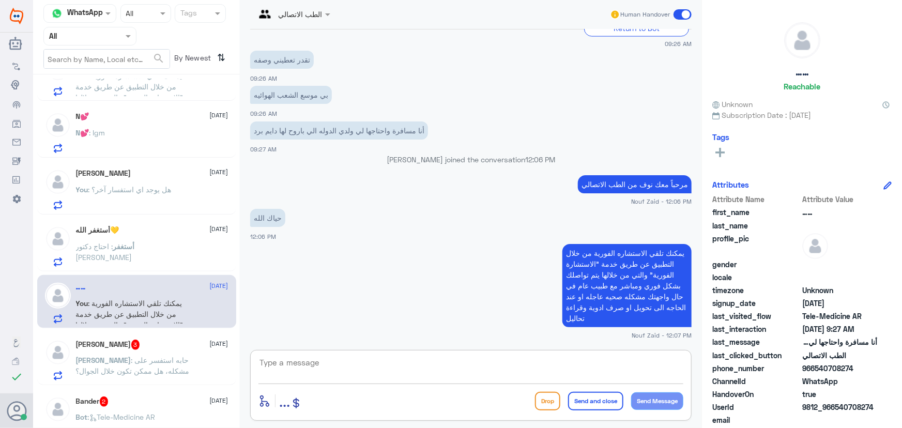
scroll to position [821, 0]
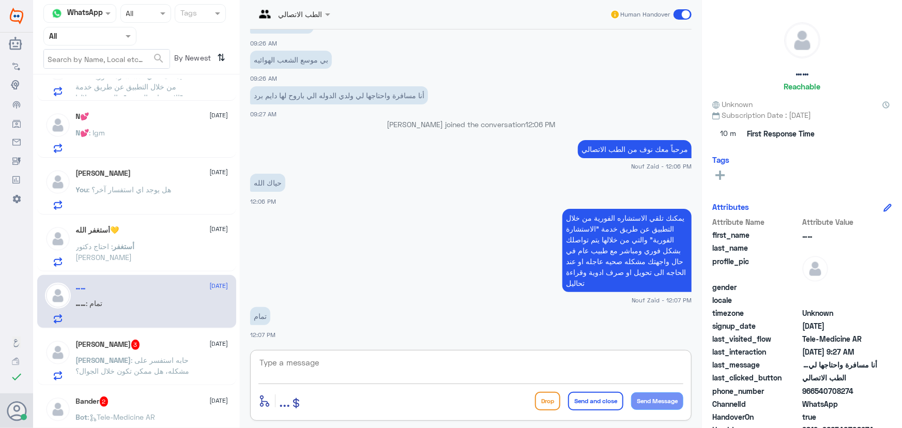
click at [324, 367] on textarea at bounding box center [471, 368] width 425 height 25
paste textarea "العفو, نسعد بخدمتكم ونتمنى لك دوام الصحه والعافيه"
drag, startPoint x: 656, startPoint y: 362, endPoint x: 682, endPoint y: 363, distance: 26.4
click at [682, 364] on textarea "العفو, نسعد بخدمتكم ونتمنى لك دوام الصحه والعافيه" at bounding box center [471, 368] width 425 height 25
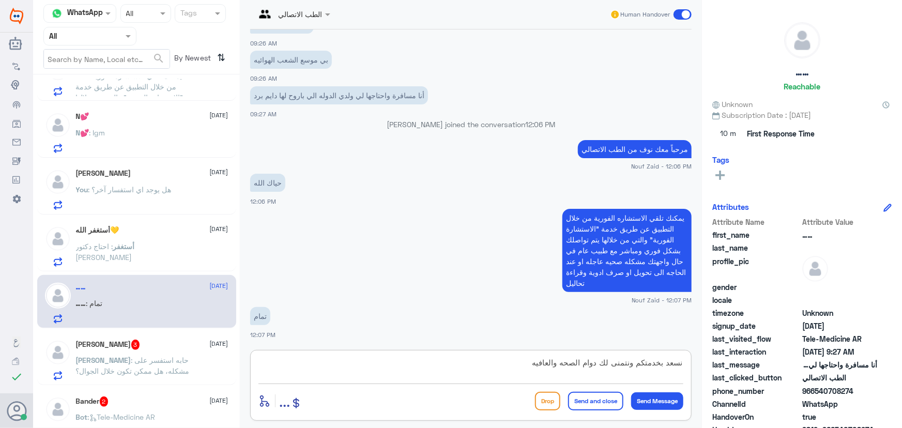
type textarea "نسعد بخدمتكم ونتمنى لك دوام الصحه والعافيه"
click at [604, 403] on button "Send and close" at bounding box center [595, 401] width 55 height 19
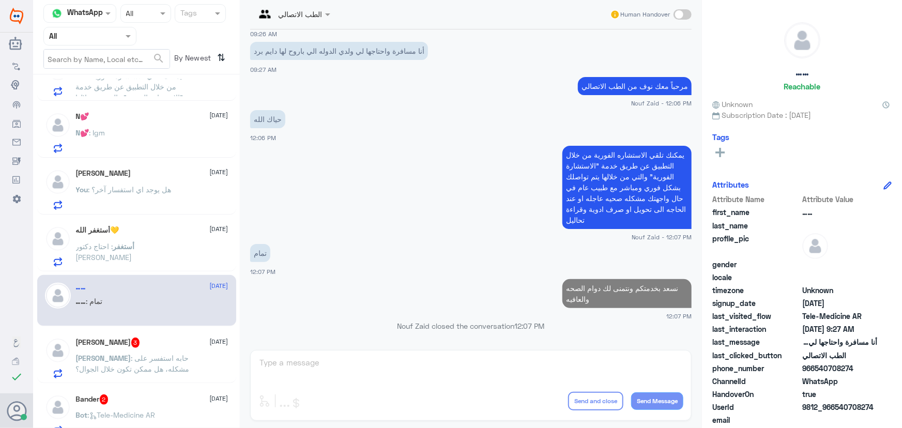
click at [86, 333] on div "Fay 3 12 August Fay : حابه استفسر على مشكله، هل ممكن تكون خلال الجوال؟" at bounding box center [136, 356] width 199 height 53
click at [131, 345] on span "3" at bounding box center [135, 343] width 9 height 10
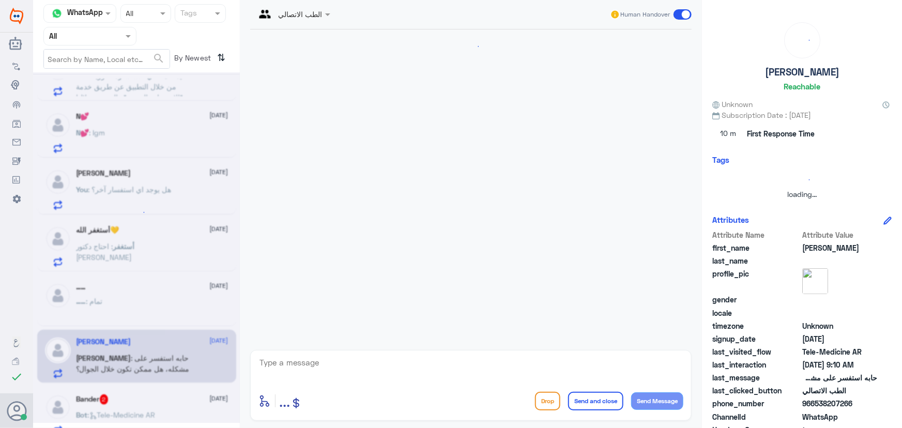
scroll to position [45, 0]
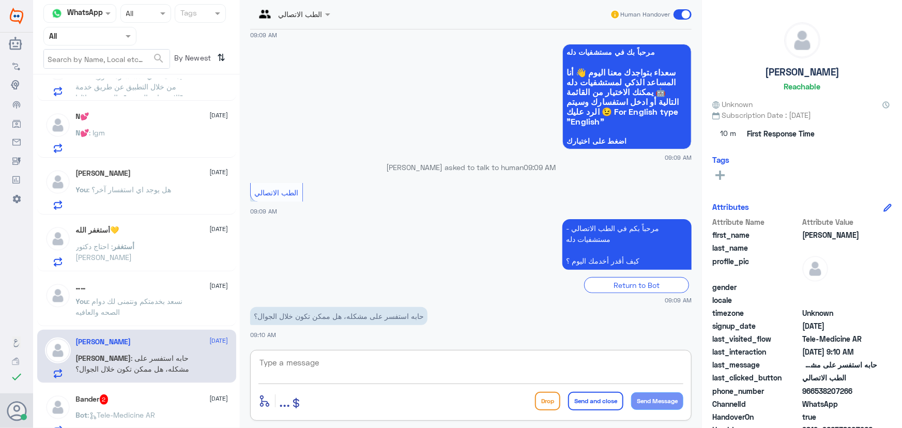
click at [314, 362] on textarea at bounding box center [471, 368] width 425 height 25
paste textarea "مرحباً معك نوف من الطب الاتصالي"
type textarea "مرحباً معك نوف من الطب الاتصالي"
click at [663, 399] on button "Send Message" at bounding box center [657, 401] width 52 height 18
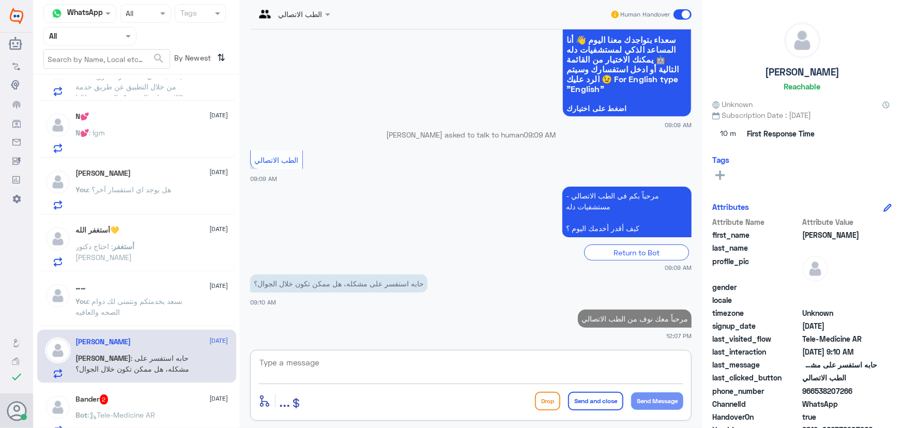
click at [542, 368] on textarea at bounding box center [471, 368] width 425 height 25
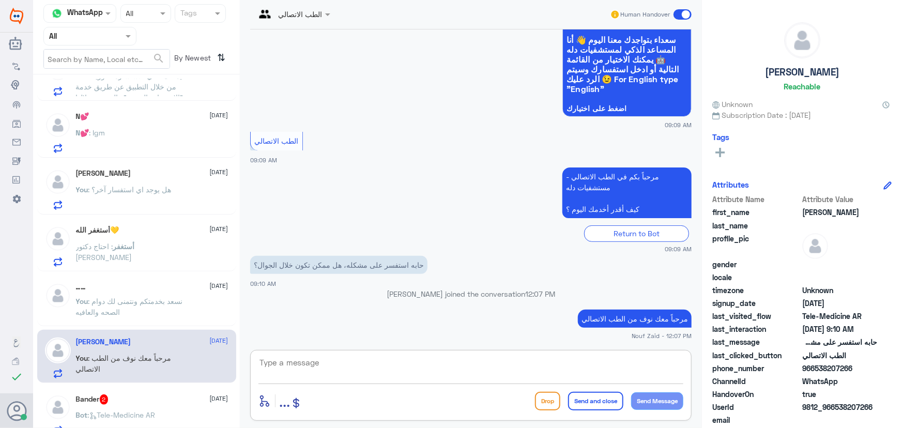
paste textarea "يمكنك تلقي الاستشاره الفورية من خلال التطبيق عن طريق خدمة "الاستشارة الفورية" و…"
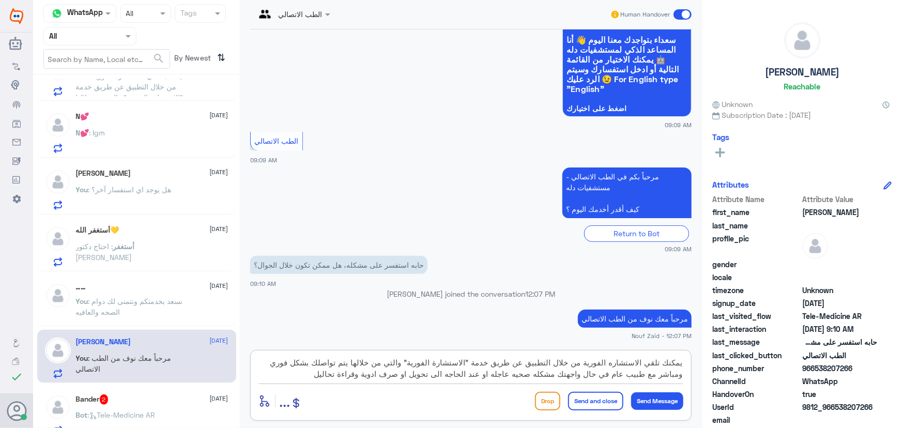
click at [536, 374] on textarea "يمكنك تلقي الاستشاره الفورية من خلال التطبيق عن طريق خدمة "الاستشارة الفورية" و…" at bounding box center [471, 368] width 425 height 25
click at [513, 373] on textarea "يمكنك تلقي الاستشاره الفورية من خلال التطبيق عن طريق خدمة "الاستشارة الفورية" و…" at bounding box center [471, 368] width 425 height 25
click at [494, 375] on textarea "يمكنك تلقي الاستشاره الفورية من خلال التطبيق عن طريق خدمة "الاستشارة الفورية" و…" at bounding box center [471, 368] width 425 height 25
click at [450, 374] on textarea "يمكنك تلقي الاستشاره الفورية من خلال التطبيق عن طريق خدمة "الاستشارة الفورية" و…" at bounding box center [471, 368] width 425 height 25
drag, startPoint x: 306, startPoint y: 377, endPoint x: 690, endPoint y: 348, distance: 385.3
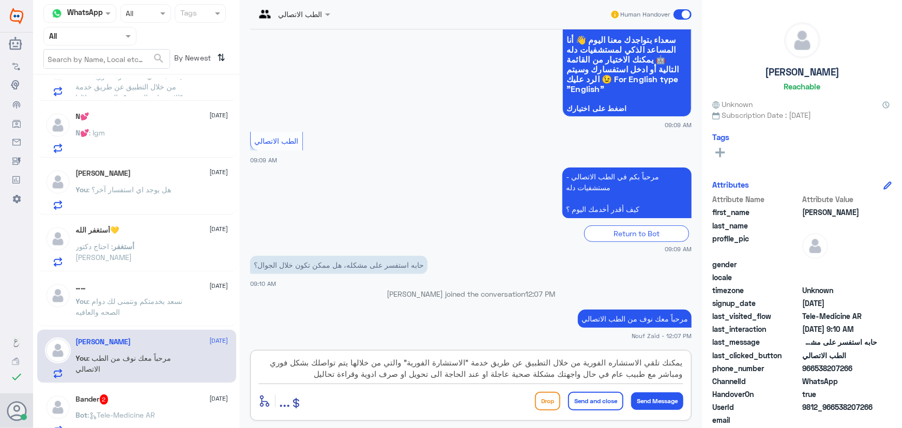
click at [690, 350] on div "الطب الاتصالي Human Handover 12 Aug 2025 مرحباً، أريد الاستفسار عن خدمة الطب ال…" at bounding box center [471, 215] width 462 height 431
type textarea "يمكنك تلقي الاستشاره الفورية من خلال التطبيق عن طريق خدمة "الاستشارة الفورية" و…"
drag, startPoint x: 542, startPoint y: 311, endPoint x: 543, endPoint y: 323, distance: 11.9
click at [542, 311] on app-msgs-text "مرحباً معك نوف من الطب الاتصالي" at bounding box center [471, 319] width 442 height 19
click at [657, 398] on button "Send Message" at bounding box center [657, 401] width 52 height 18
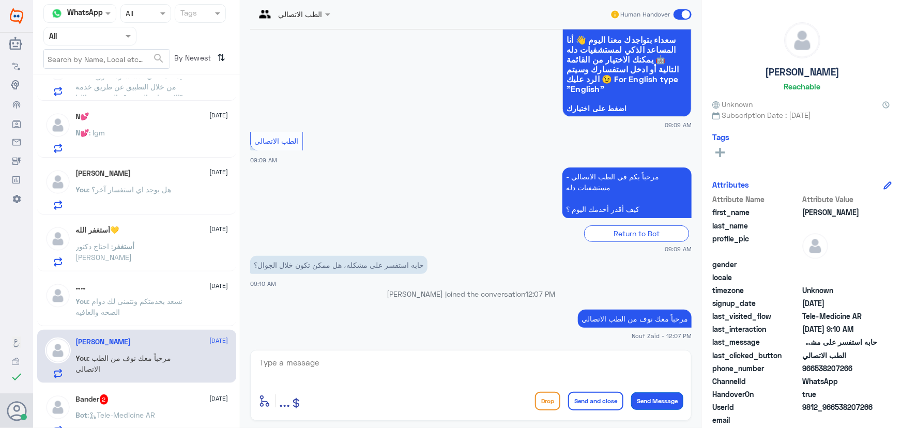
scroll to position [176, 0]
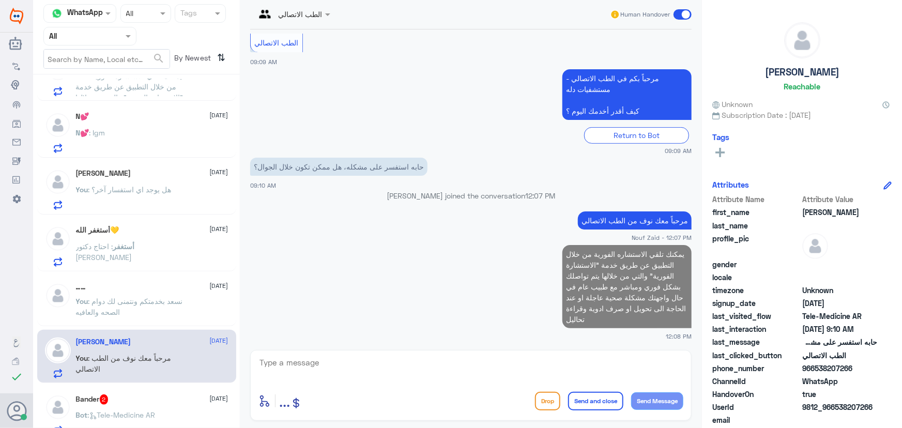
click at [586, 370] on textarea at bounding box center [471, 368] width 425 height 25
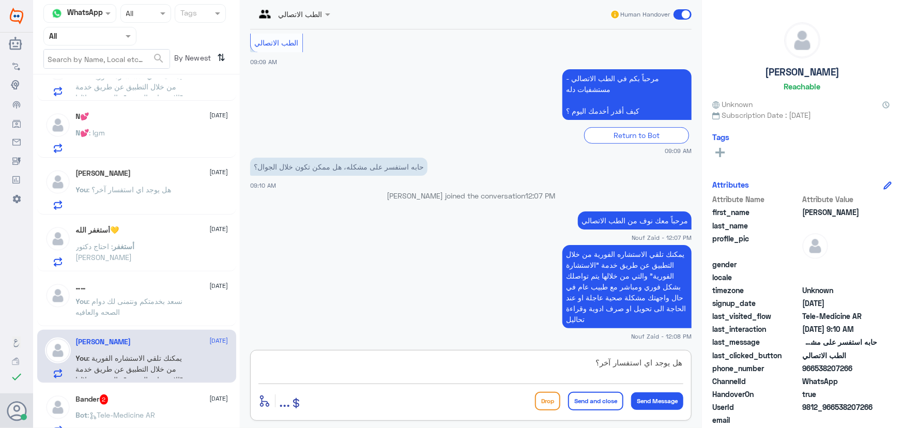
type textarea "هل يوجد اي استفسار آخر؟"
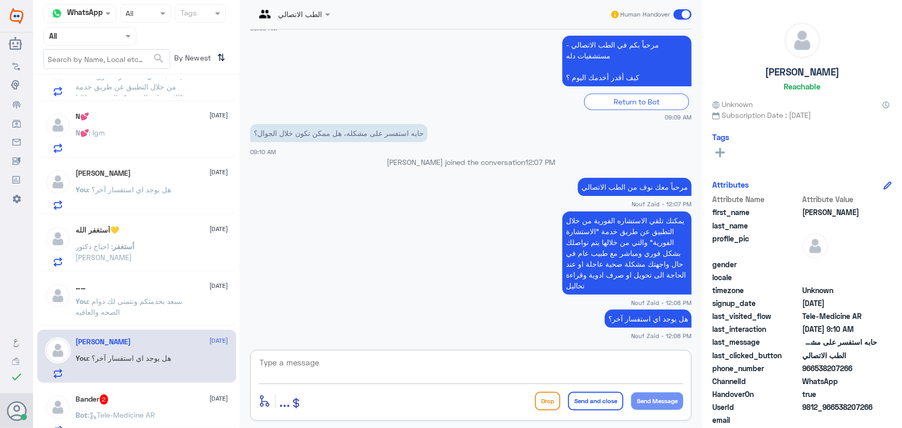
click at [209, 388] on div "Bander 2 12 August Bot : Tele-Medicine AR" at bounding box center [136, 413] width 199 height 53
click at [156, 392] on div "Bander 2 12 August Bot : Tele-Medicine AR" at bounding box center [136, 413] width 199 height 53
click at [159, 398] on div "Bander 2 12 August" at bounding box center [152, 399] width 153 height 10
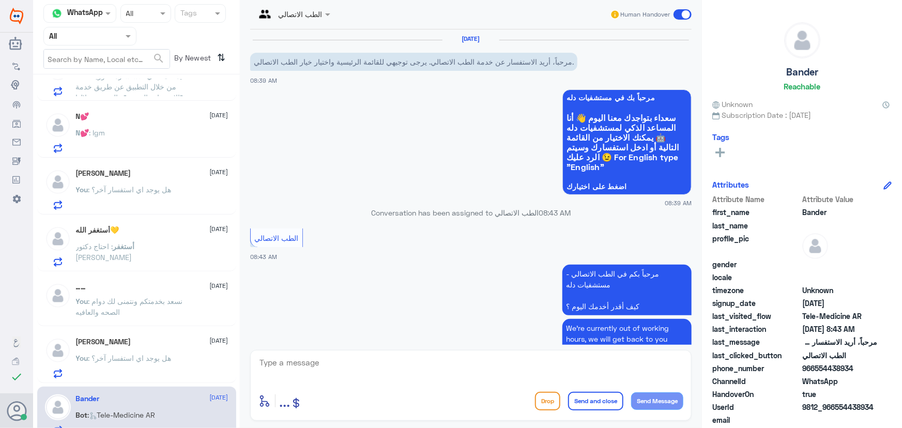
scroll to position [50, 0]
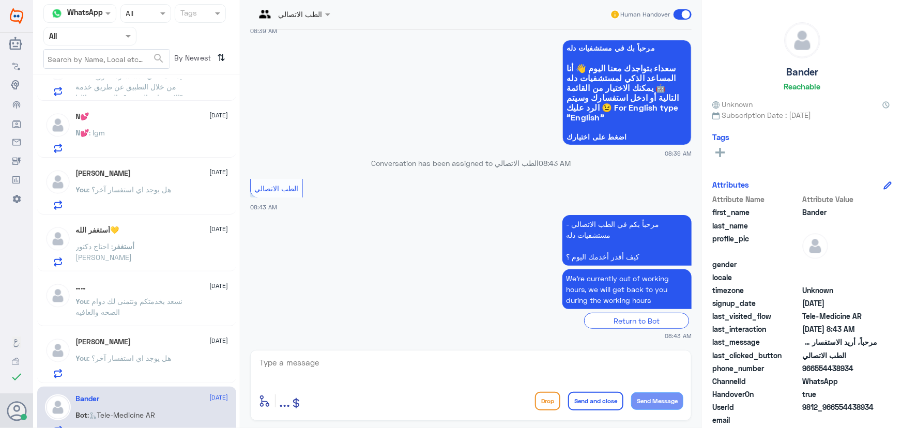
click at [361, 367] on textarea at bounding box center [471, 368] width 425 height 25
paste textarea "مرحباً معك نوف من الطب الاتصالي كيف اقدر أساعدك؟"
type textarea "مرحباً معك نوف من الطب الاتصالي كيف اقدر أساعدك؟"
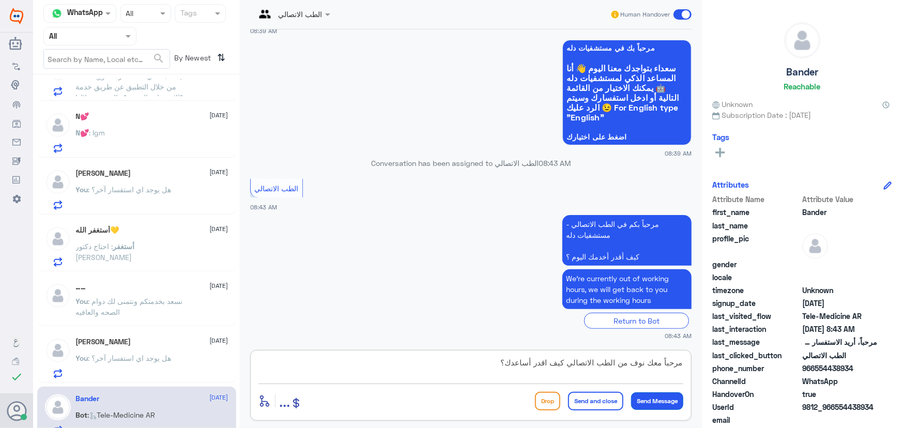
click at [663, 405] on button "Send Message" at bounding box center [657, 401] width 52 height 18
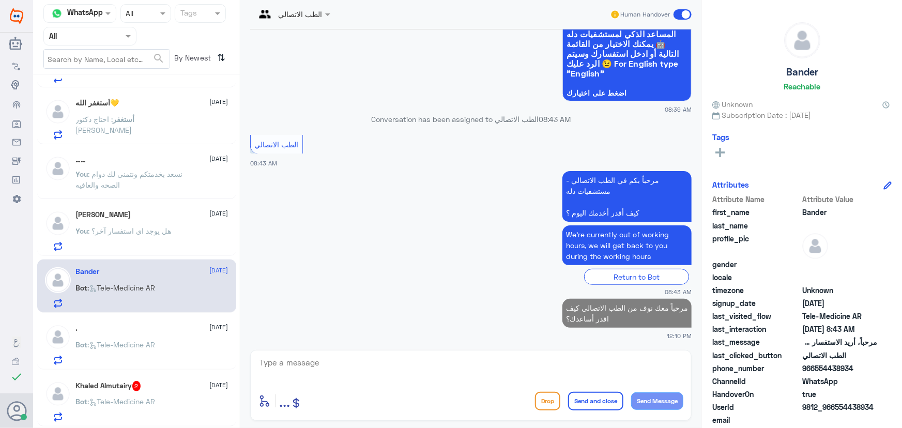
scroll to position [611, 0]
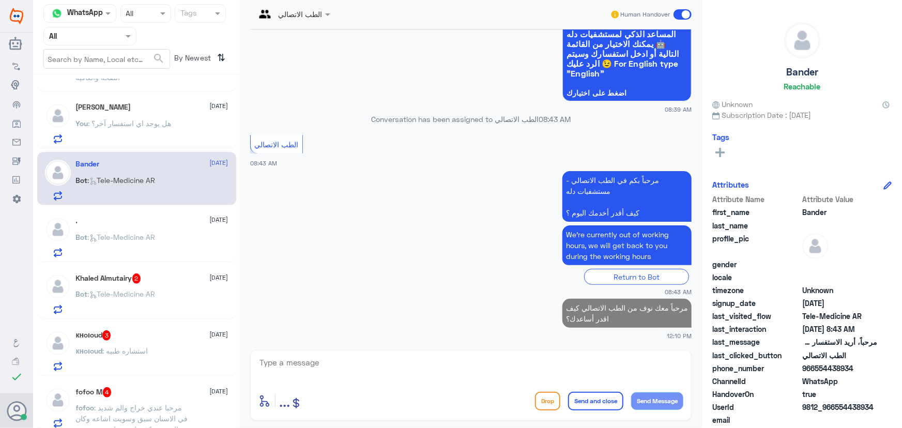
click at [146, 245] on p "Bot : Tele-Medicine AR" at bounding box center [116, 245] width 80 height 26
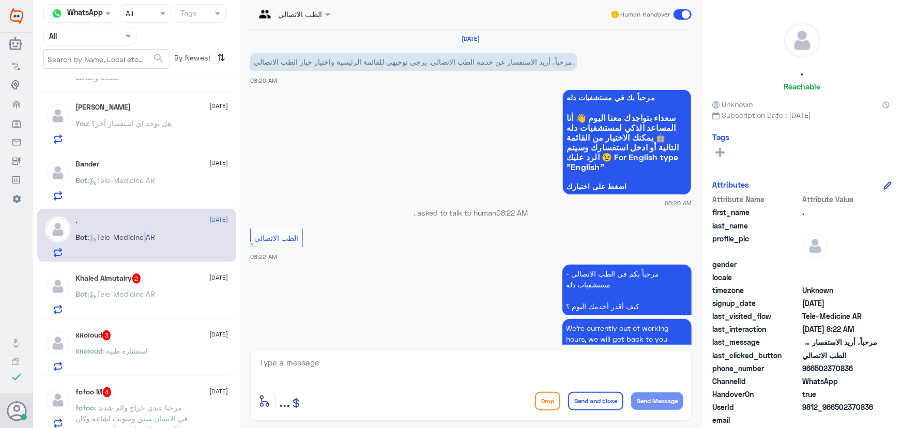
scroll to position [50, 0]
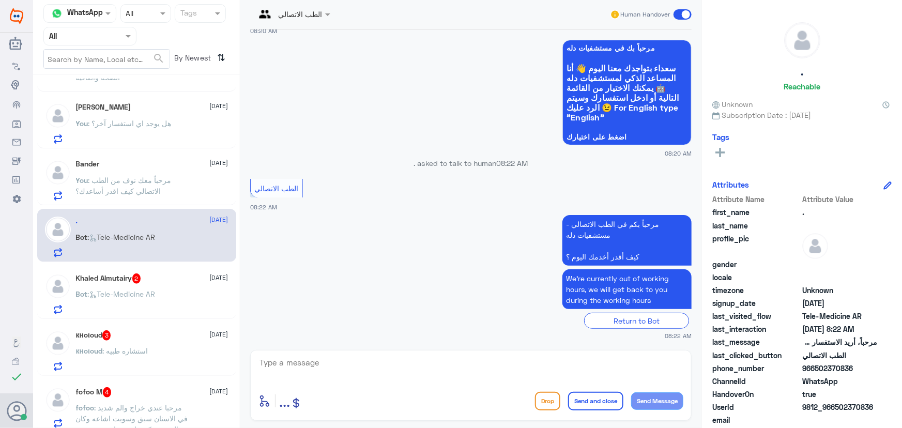
click at [355, 372] on textarea at bounding box center [471, 368] width 425 height 25
type textarea "ر"
drag, startPoint x: 498, startPoint y: 368, endPoint x: 735, endPoint y: 356, distance: 237.6
click at [735, 356] on div "Channel WhatsApp Status × All Tags Agent Filter All search By Newest ⇅ Ola 1 12…" at bounding box center [467, 215] width 869 height 431
paste textarea "مرحباً معك نوف من الطب الاتصالي كيف اقدر أساعدك؟"
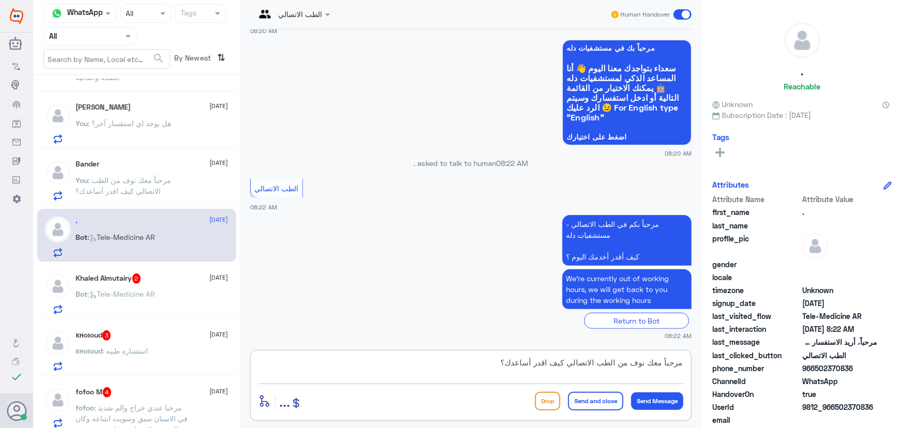
scroll to position [0, 0]
type textarea "مرحباً معك نوف من الطب الاتصالي كيف اقدر أساعدك؟"
click at [672, 400] on button "Send Message" at bounding box center [657, 401] width 52 height 18
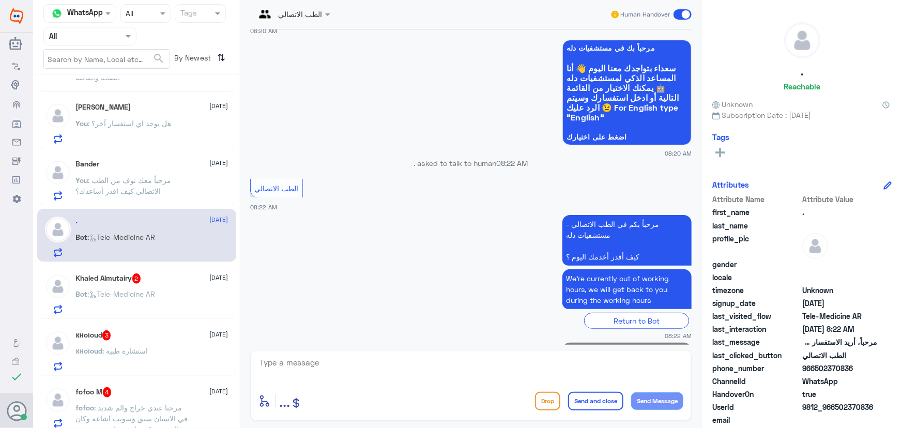
scroll to position [94, 0]
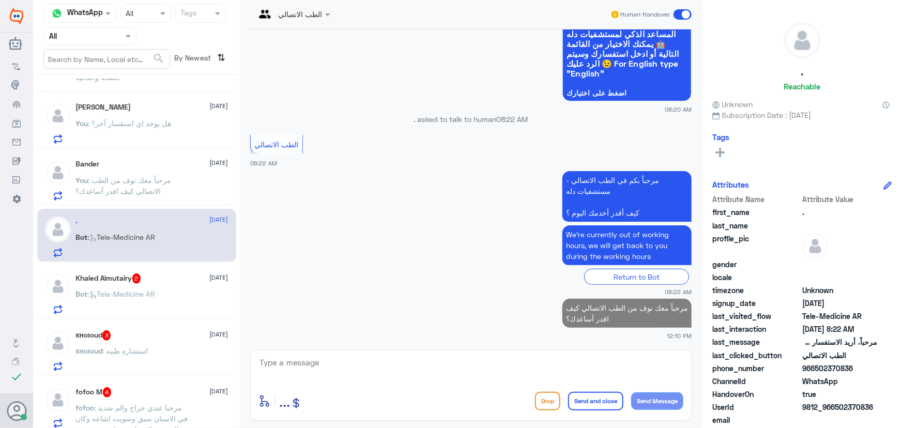
click at [114, 293] on span ": Tele-Medicine AR" at bounding box center [122, 294] width 68 height 9
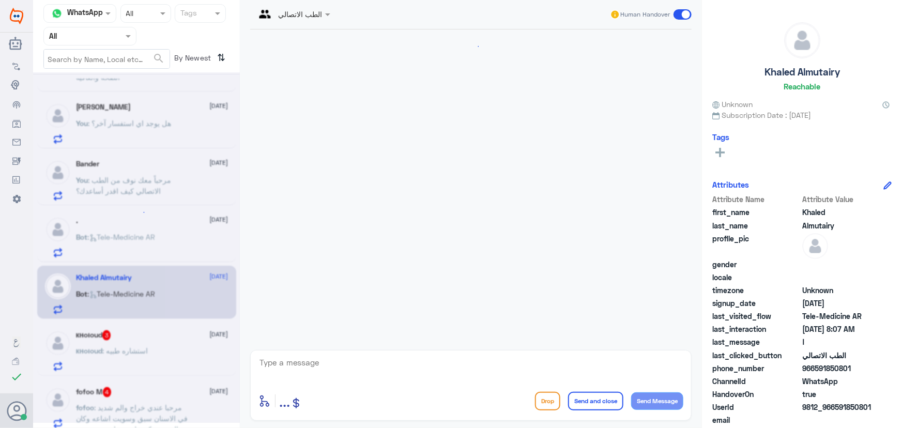
scroll to position [50, 0]
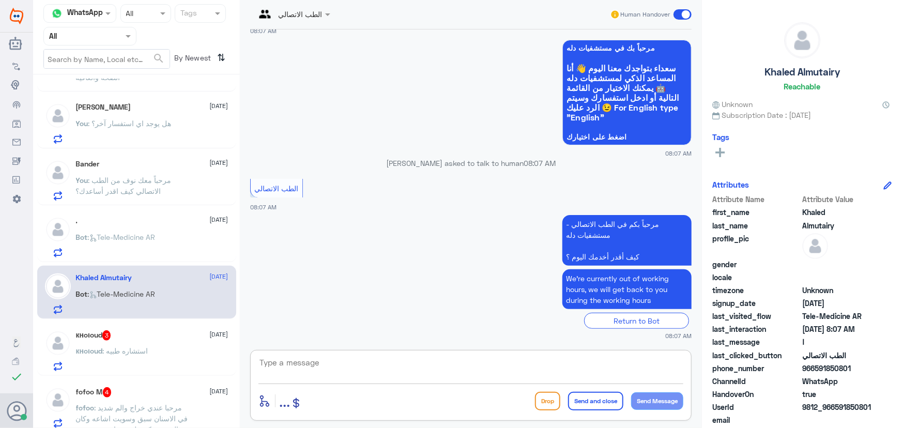
click at [391, 360] on textarea at bounding box center [471, 368] width 425 height 25
paste textarea "مرحباً معك نوف من الطب الاتصالي كيف اقدر أساعدك؟"
type textarea "مرحباً معك نوف من الطب الاتصالي كيف اقدر أساعدك؟"
click at [660, 396] on button "Send Message" at bounding box center [657, 401] width 52 height 18
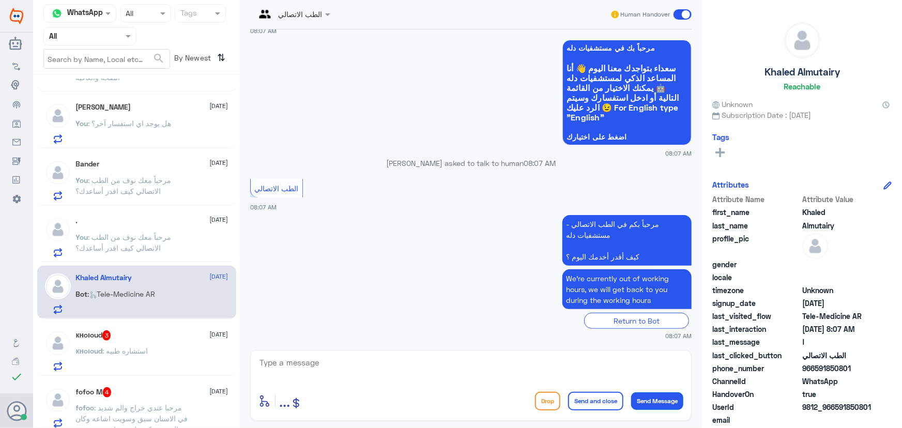
scroll to position [94, 0]
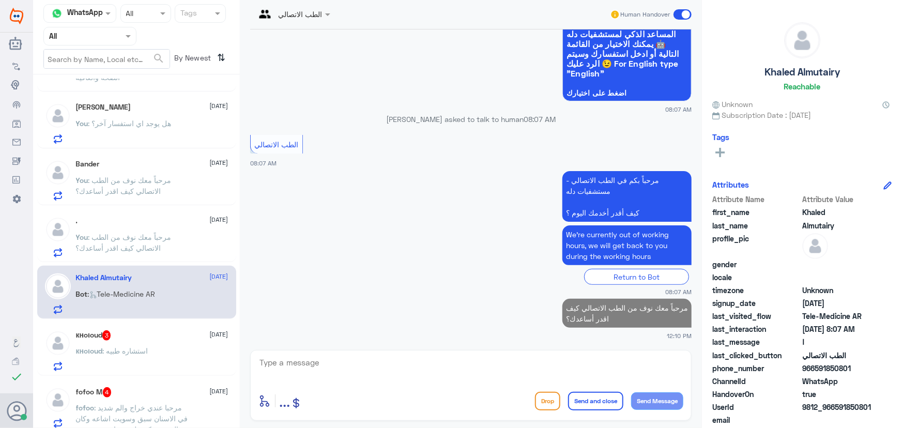
click at [176, 336] on div "кнoιoud 3 12 August" at bounding box center [152, 335] width 153 height 10
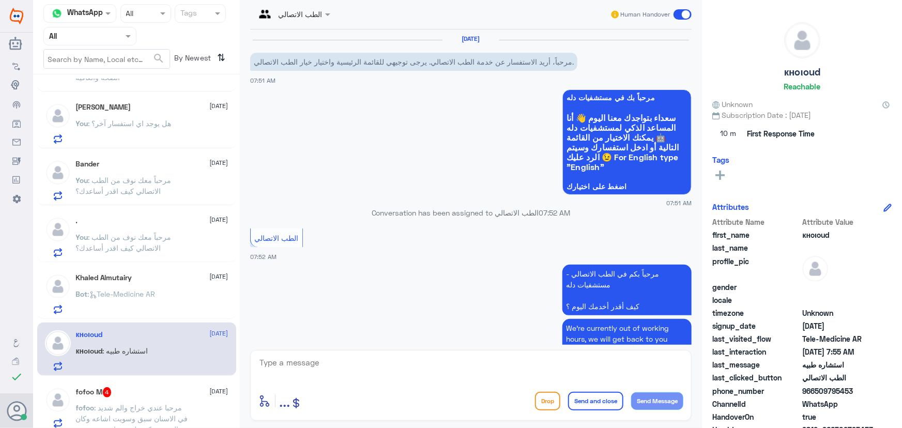
scroll to position [85, 0]
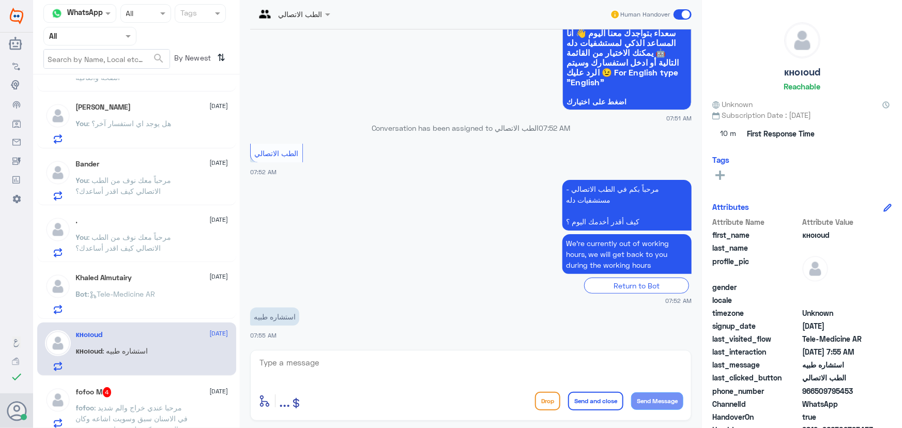
click at [367, 366] on textarea at bounding box center [471, 368] width 425 height 25
drag, startPoint x: 816, startPoint y: 390, endPoint x: 869, endPoint y: 385, distance: 53.0
click at [869, 386] on span "966509795453" at bounding box center [839, 391] width 75 height 11
copy span "509795453"
click at [481, 365] on textarea at bounding box center [471, 368] width 425 height 25
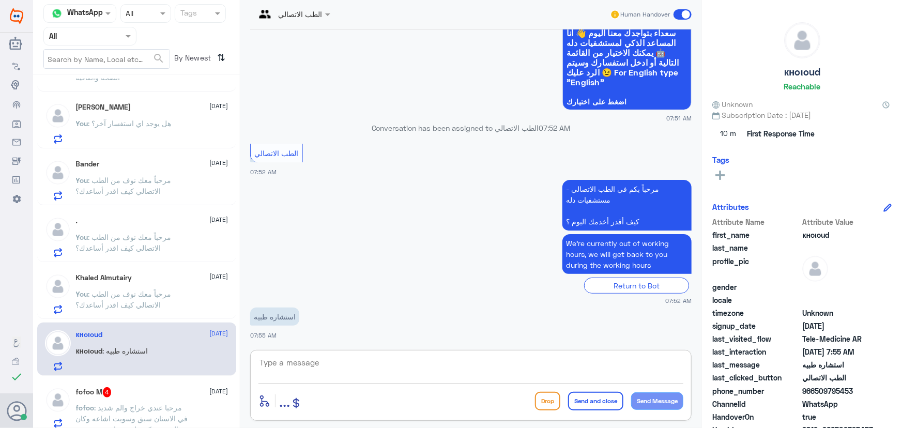
paste textarea "مرحباً معك نوف من الطب الاتصالي"
type textarea "مرحباً معك نوف من الطب الاتصالي"
click at [650, 397] on button "Send Message" at bounding box center [657, 401] width 52 height 18
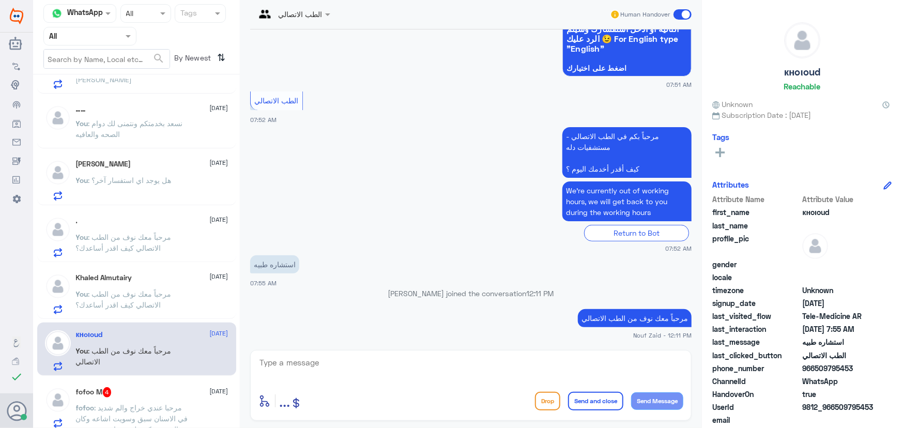
click at [362, 367] on textarea at bounding box center [471, 368] width 425 height 25
click at [358, 362] on textarea at bounding box center [471, 368] width 425 height 25
click at [358, 361] on textarea at bounding box center [471, 368] width 425 height 25
click at [358, 360] on textarea at bounding box center [471, 368] width 425 height 25
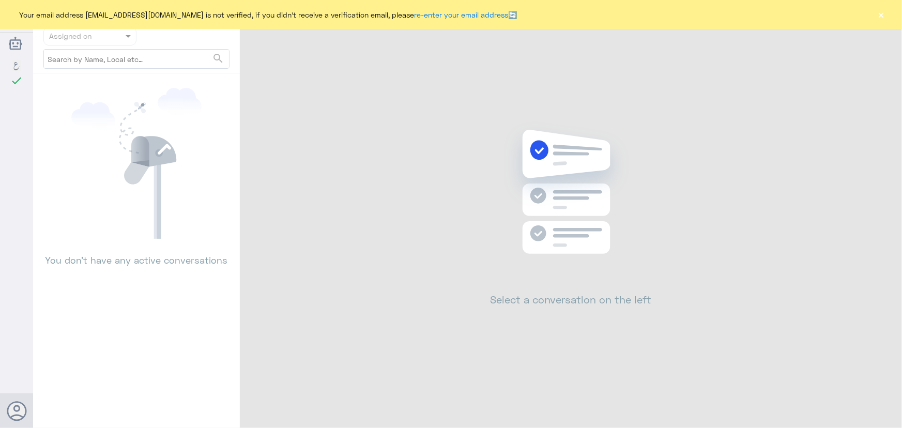
click at [886, 13] on div "Your email address [EMAIL_ADDRESS][DOMAIN_NAME] is not verified, if you didn't …" at bounding box center [451, 14] width 902 height 29
click at [884, 13] on button "×" at bounding box center [881, 14] width 10 height 10
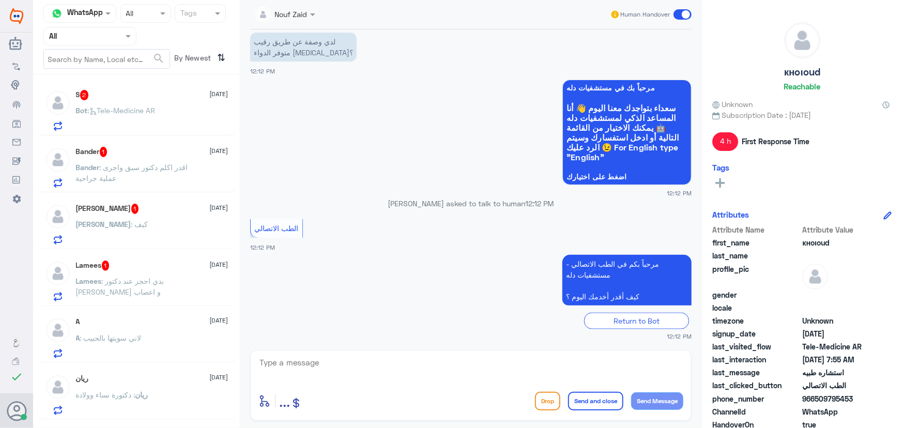
scroll to position [688, 0]
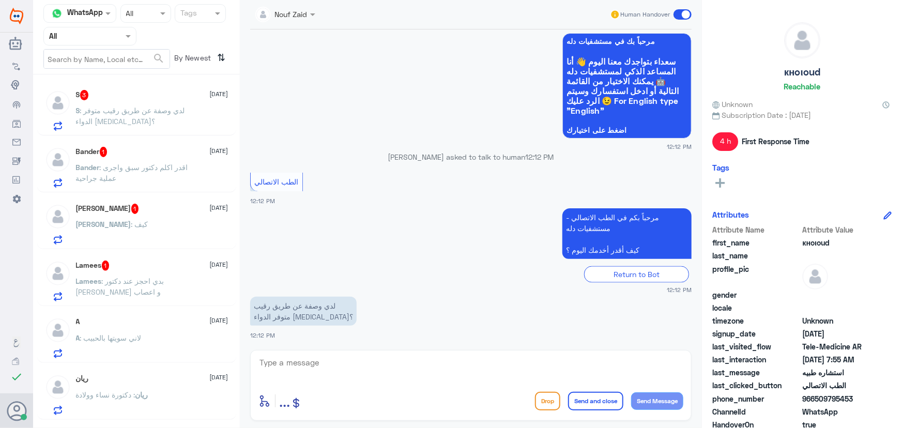
click at [130, 111] on span ": لدي وصفة عن طريق رقيب متوفر الدواء Xanax؟" at bounding box center [130, 116] width 109 height 20
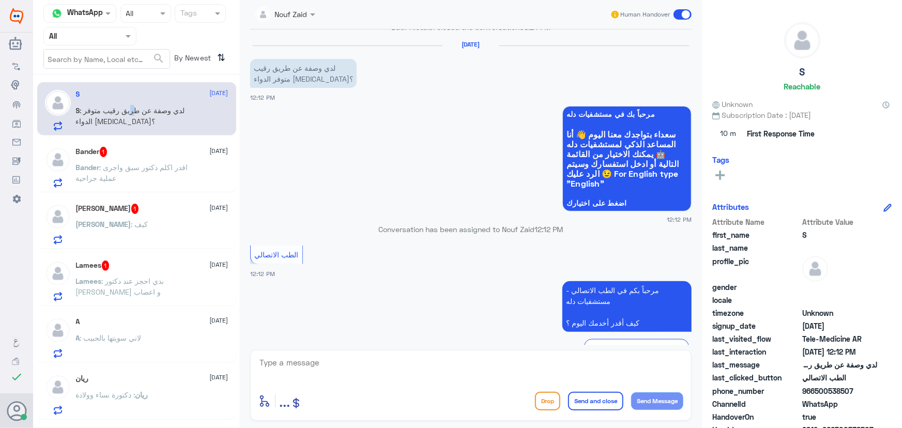
scroll to position [651, 0]
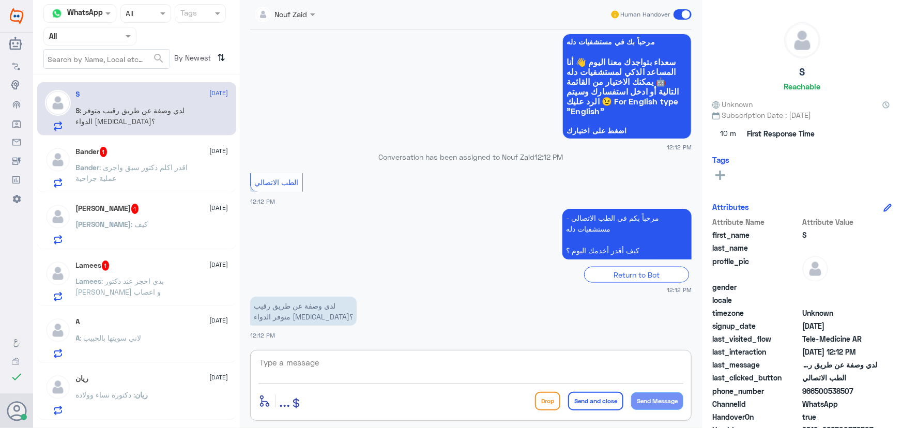
click at [355, 362] on textarea at bounding box center [471, 368] width 425 height 25
paste textarea "مرحباً معك نوف من الطب الاتصالي"
type textarea "مرحباً معك نوف من الطب الاتصالي"
click at [673, 403] on button "Send Message" at bounding box center [657, 401] width 52 height 18
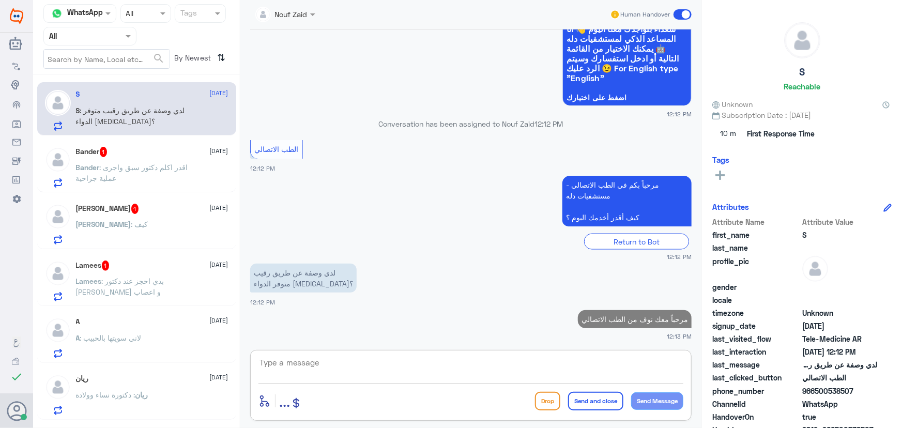
click at [537, 359] on textarea at bounding box center [471, 368] width 425 height 25
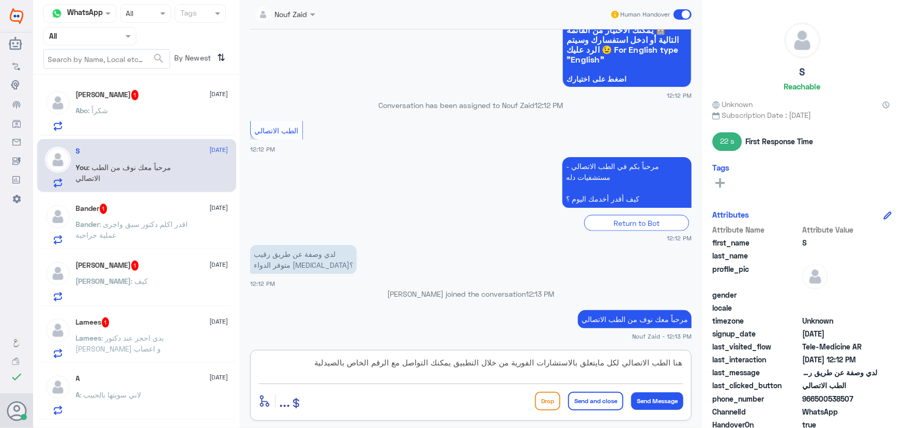
click at [460, 363] on textarea "هنا الطب الاتصالي لكل مايتعلق بالاستشارات الفورية من خلال التطبيق يمكنك التواصل…" at bounding box center [471, 368] width 425 height 25
click at [286, 366] on textarea "هنا الطب الاتصالي لكل مايتعلق بالاستشارات الفورية من خلال التطبيق، للاستفسار يم…" at bounding box center [471, 368] width 425 height 25
paste textarea "الرقم الموحد لواتساب الصيدلية 0112995677"
drag, startPoint x: 603, startPoint y: 377, endPoint x: 289, endPoint y: 365, distance: 314.1
click at [289, 365] on textarea "هنا الطب الاتصالي لكل مايتعلق بالاستشارات الفورية من خلال التطبيق، للاستفسار يم…" at bounding box center [471, 368] width 425 height 25
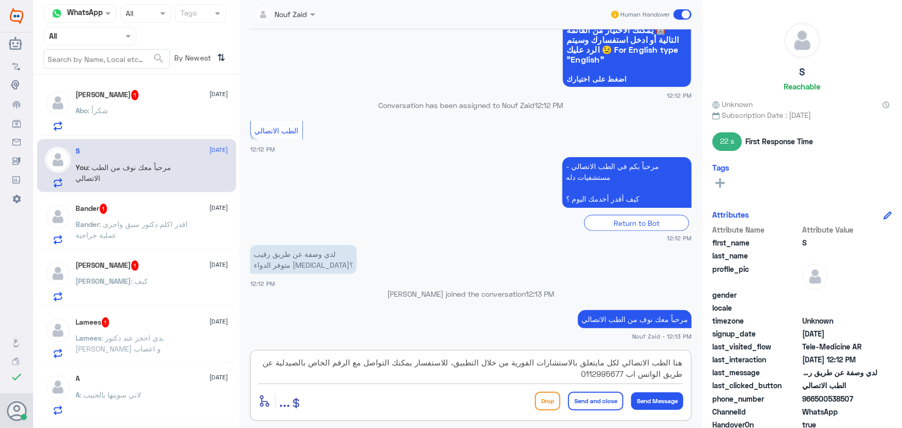
type textarea "هنا الطب الاتصالي لكل مايتعلق بالاستشارات الفورية من خلال التطبيق، للاستفسار يم…"
drag, startPoint x: 603, startPoint y: 399, endPoint x: 594, endPoint y: 392, distance: 11.5
click at [603, 400] on button "Send and close" at bounding box center [595, 401] width 55 height 19
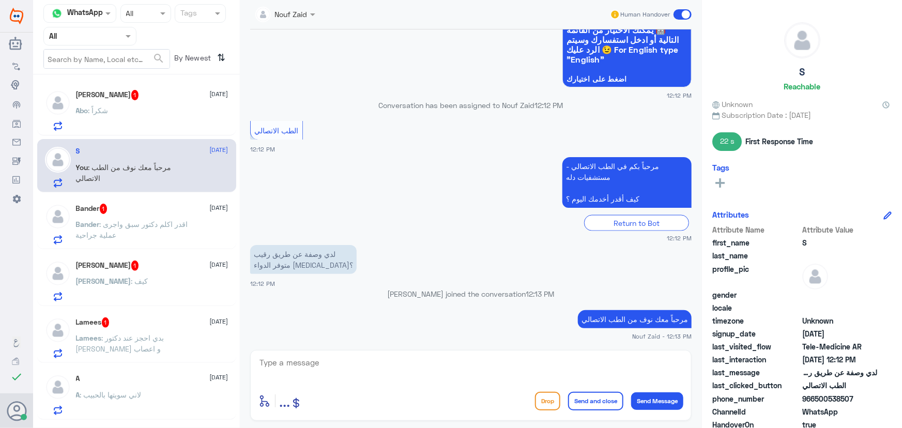
scroll to position [761, 0]
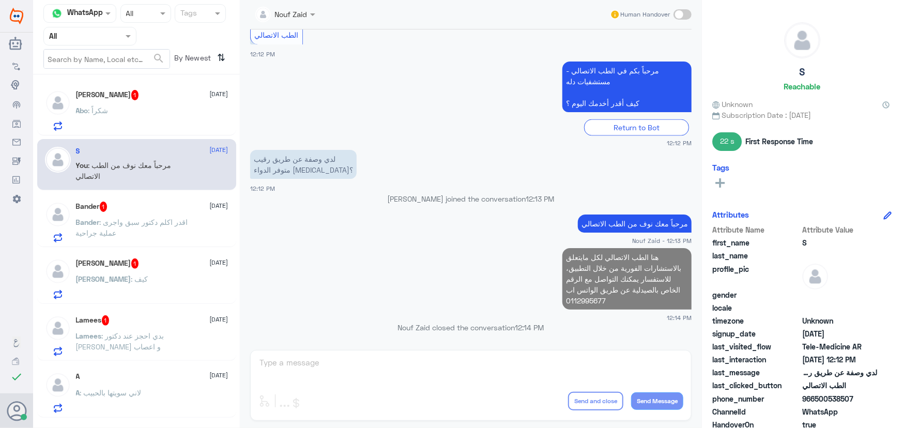
click at [137, 122] on div "Abo : شكراً" at bounding box center [152, 119] width 153 height 23
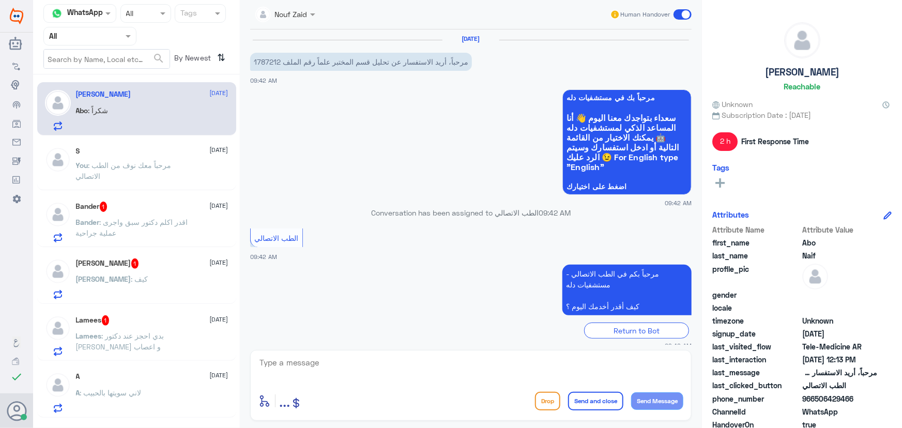
scroll to position [199, 0]
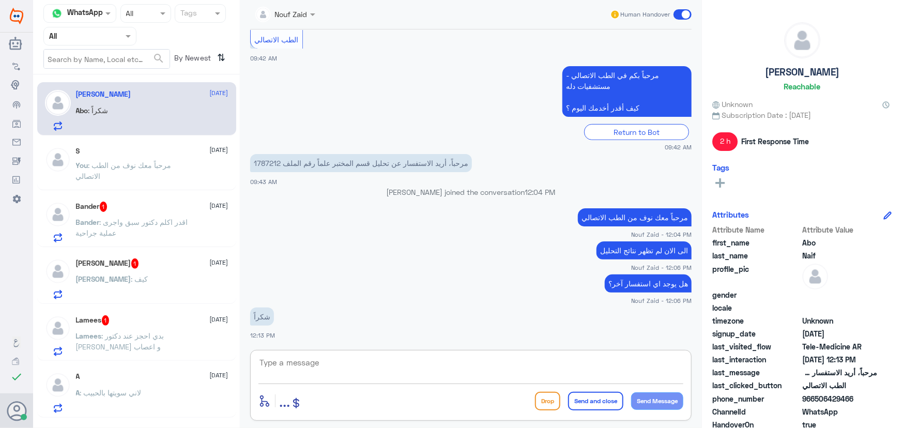
click at [300, 372] on textarea at bounding box center [471, 368] width 425 height 25
paste textarea "العفو, نسعد بخدمتكم ونتمنى لك دوام الصحه والعافيه"
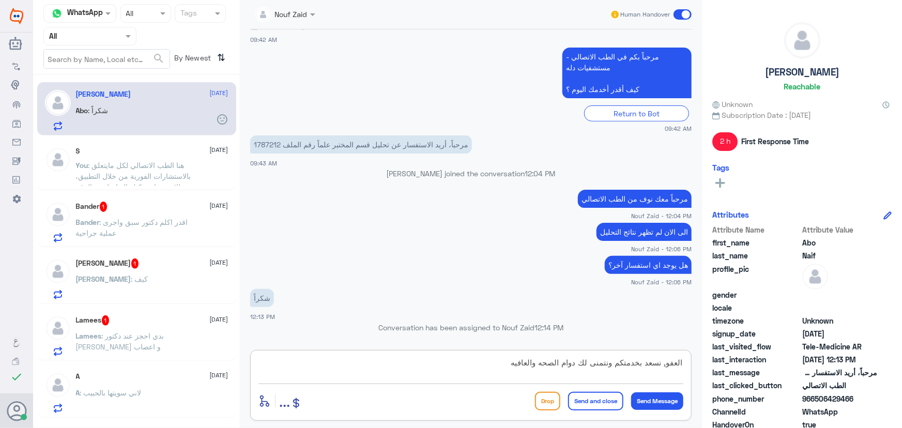
type textarea "العفو, نسعد بخدمتكم ونتمنى لك دوام الصحه والعافيه"
click at [588, 403] on button "Send and close" at bounding box center [595, 401] width 55 height 19
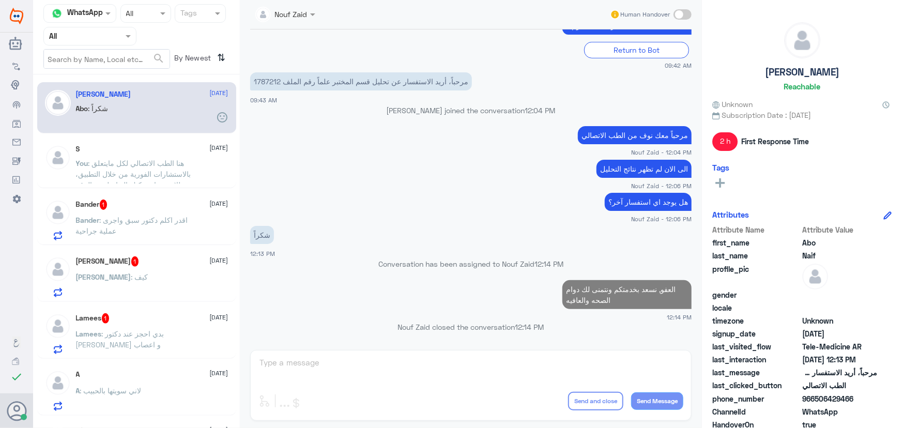
click at [175, 153] on div "S 12 August" at bounding box center [152, 149] width 153 height 9
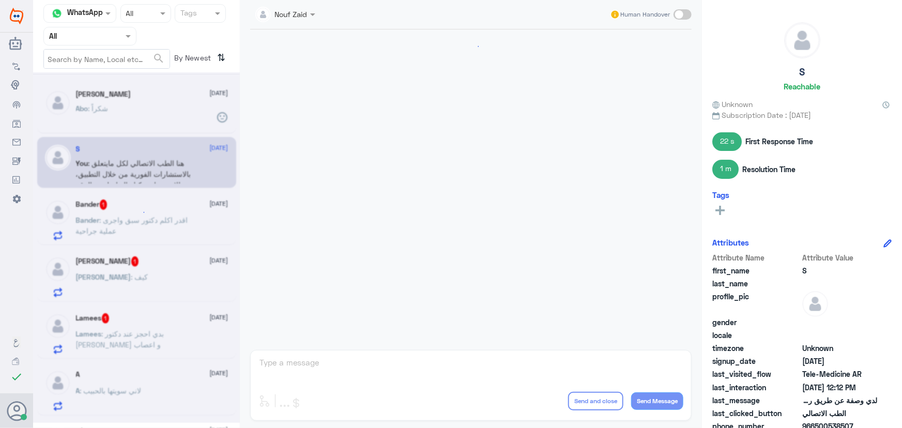
scroll to position [621, 0]
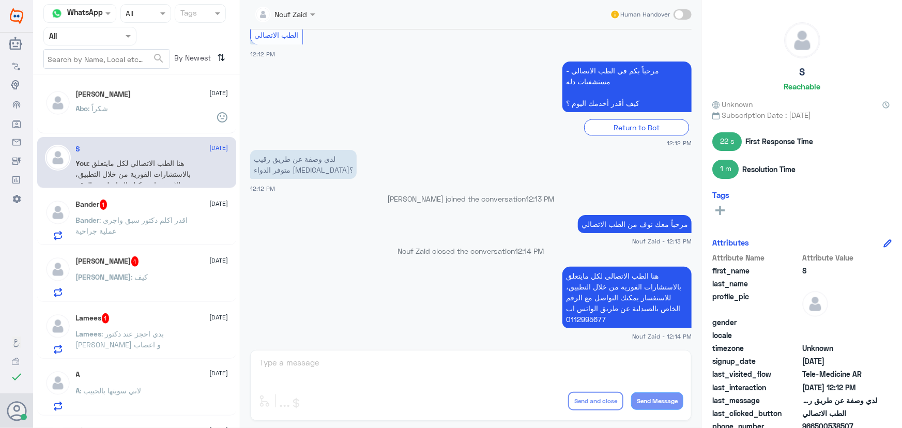
click at [171, 214] on div "Bander 1 12 August Bander : اقدر اكلم دكتور سبق واجرى عملية جراحية" at bounding box center [152, 220] width 153 height 41
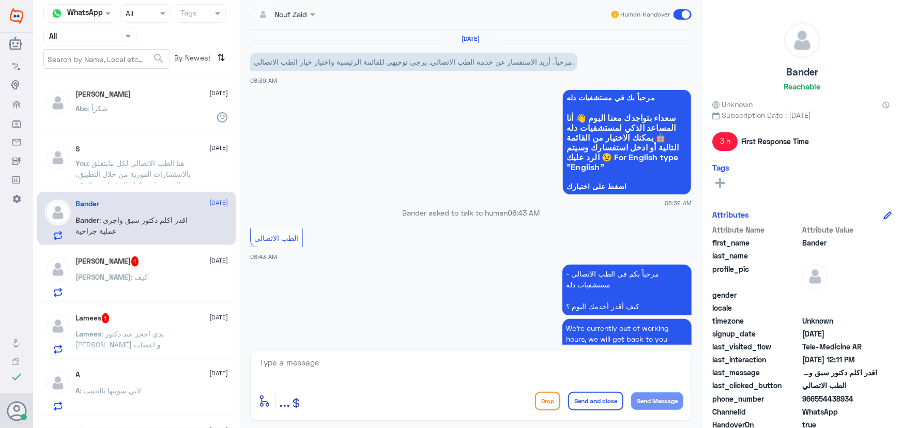
scroll to position [148, 0]
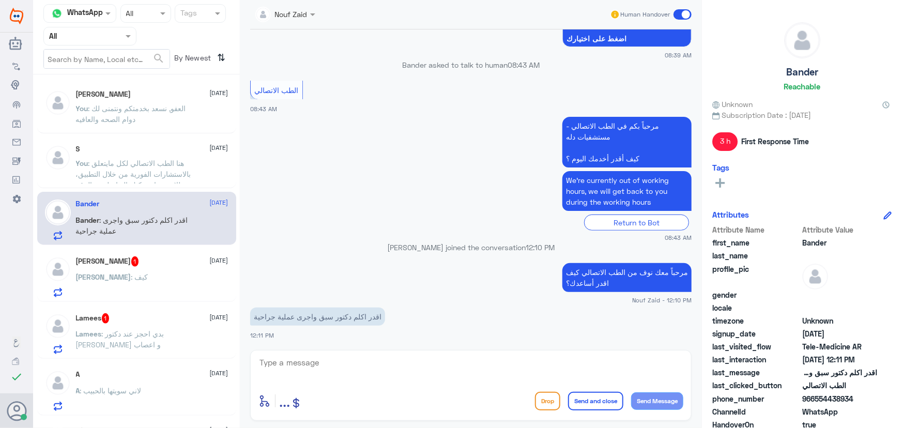
click at [292, 359] on textarea at bounding box center [471, 368] width 425 height 25
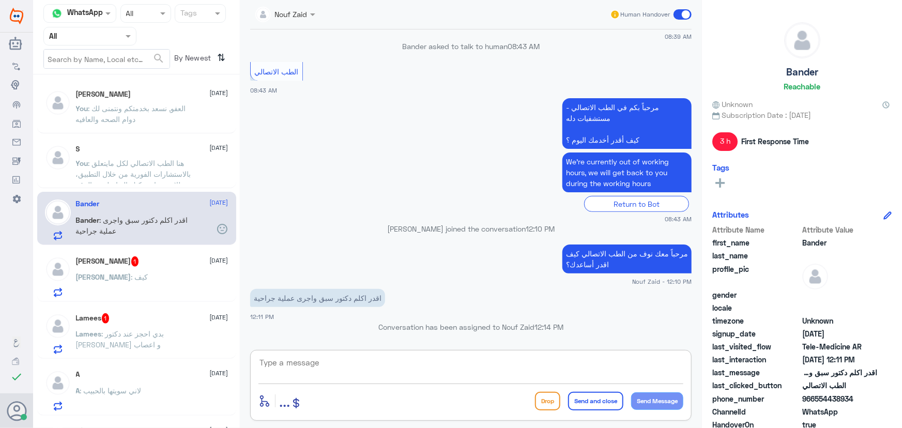
click at [282, 362] on textarea at bounding box center [471, 368] width 425 height 25
click at [159, 266] on div "Ola 1 12 August" at bounding box center [152, 261] width 153 height 10
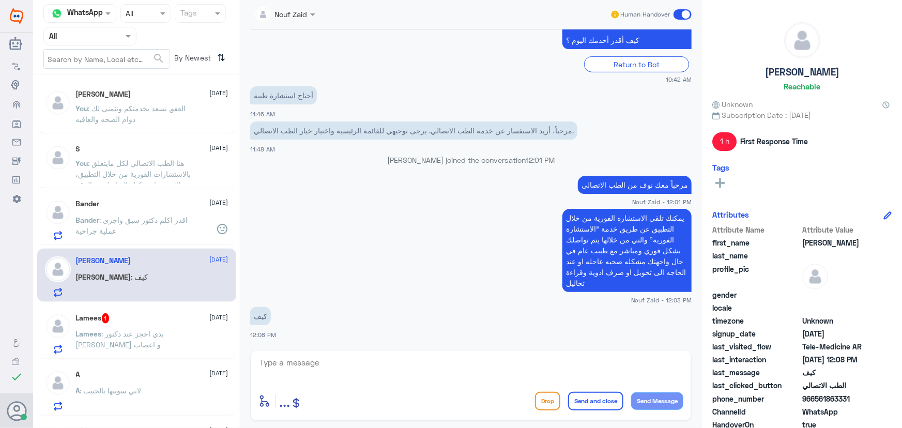
scroll to position [285, 0]
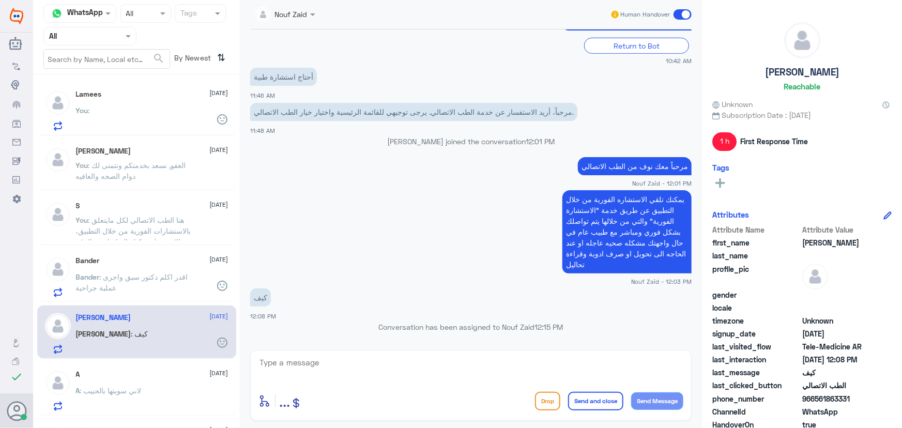
click at [134, 382] on div "A 12 August A : لاني سويتها بالحبيب" at bounding box center [152, 390] width 153 height 41
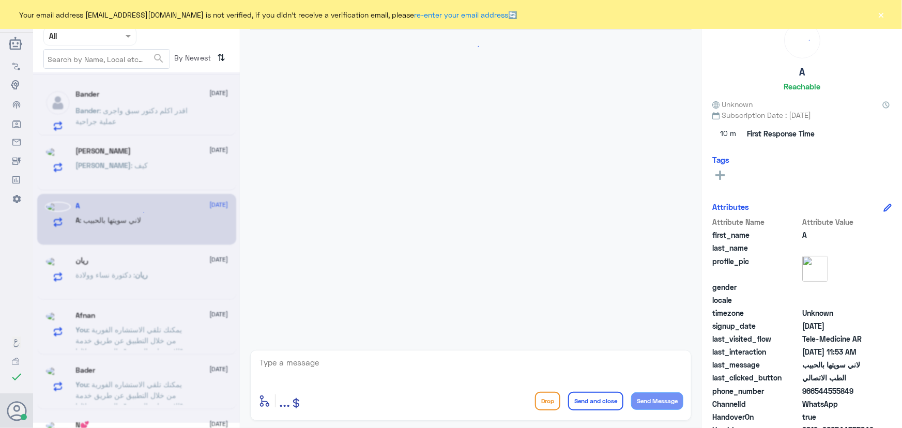
scroll to position [166, 0]
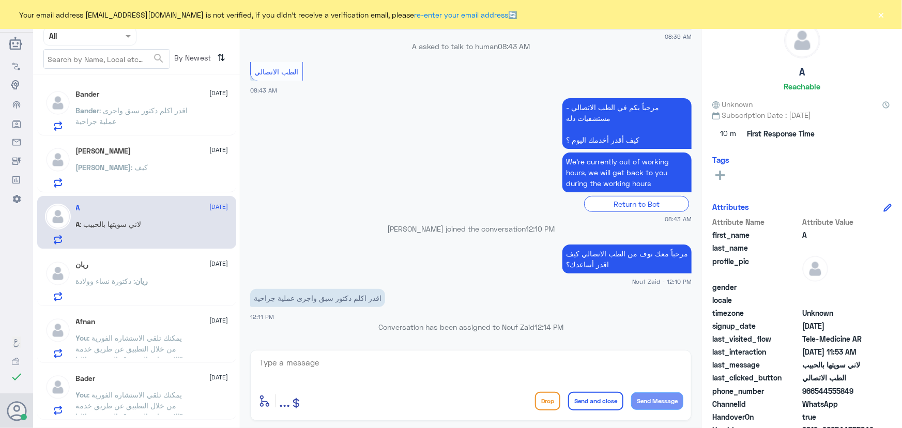
click at [884, 14] on button "×" at bounding box center [881, 14] width 10 height 10
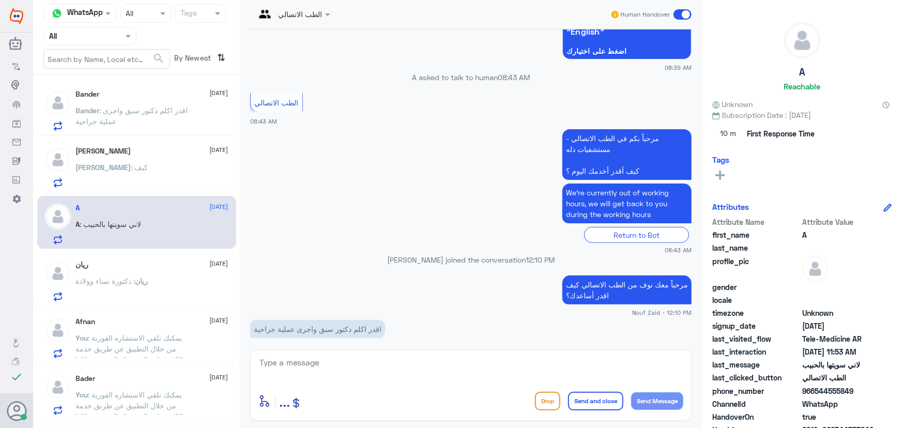
scroll to position [119, 0]
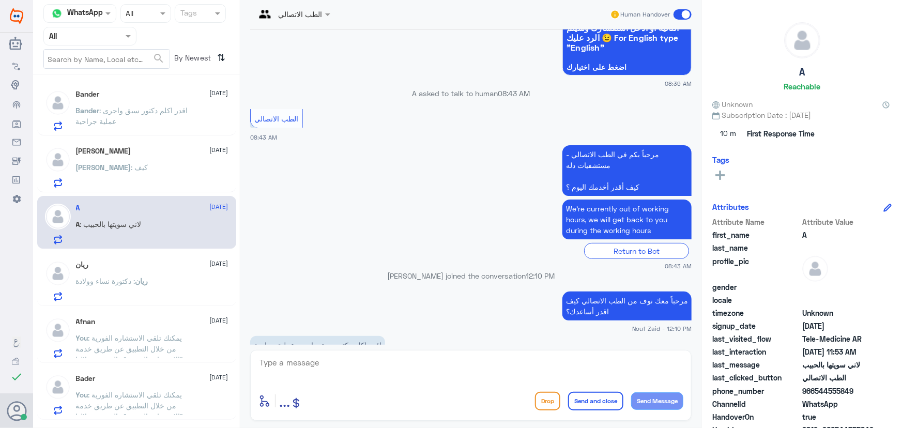
click at [109, 116] on span ": اقدر اكلم دكتور سبق واجرى عملية جراحية" at bounding box center [132, 116] width 112 height 20
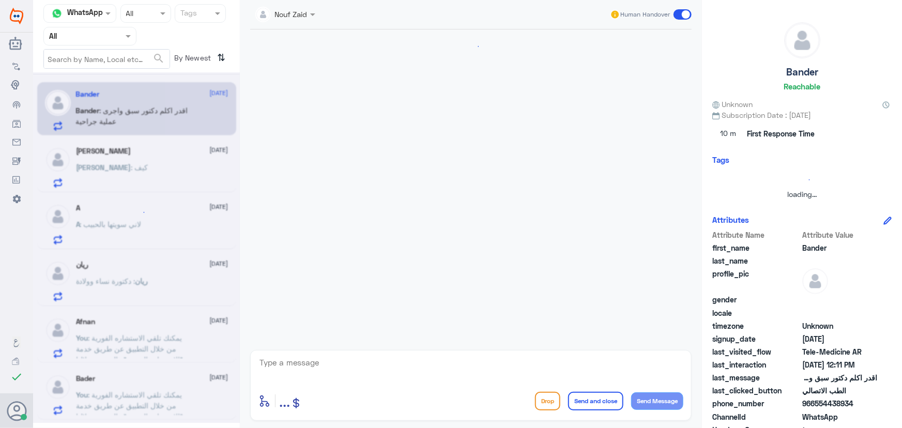
scroll to position [166, 0]
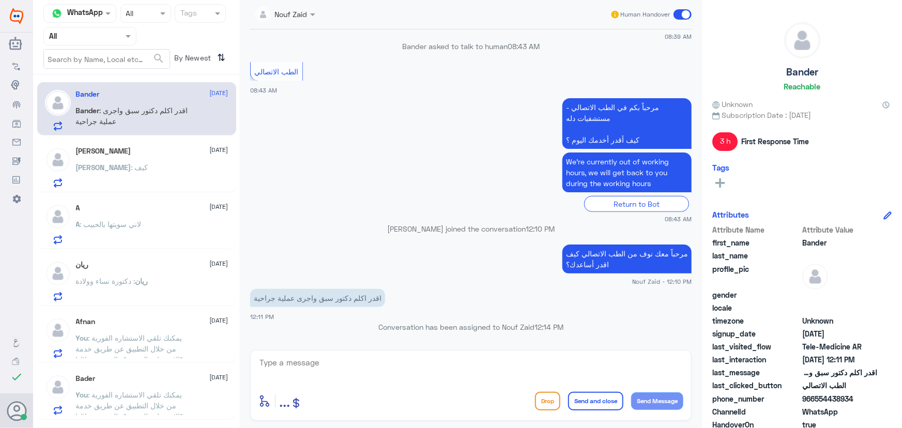
click at [149, 150] on div "Ola 12 August" at bounding box center [152, 151] width 153 height 9
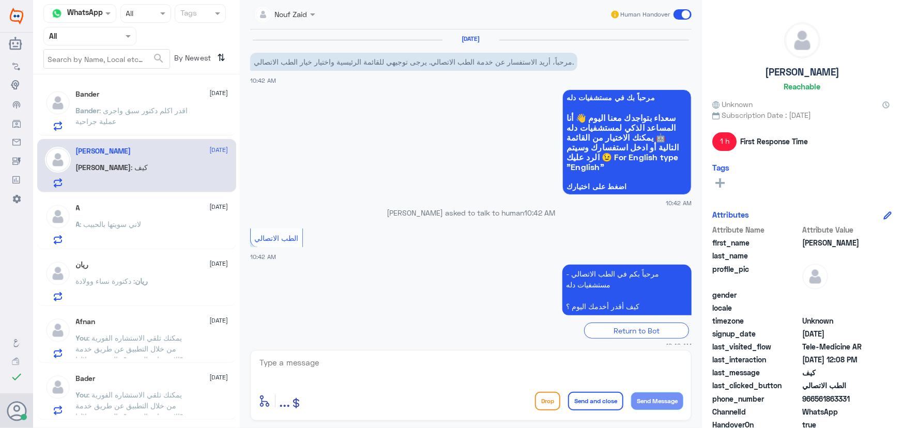
scroll to position [284, 0]
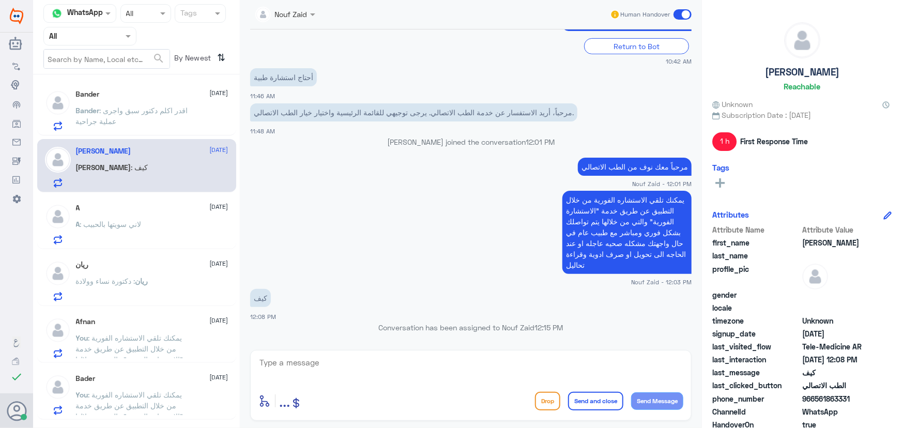
drag, startPoint x: 815, startPoint y: 400, endPoint x: 861, endPoint y: 400, distance: 46.0
click at [861, 400] on span "966561863331" at bounding box center [839, 398] width 75 height 11
copy span "561863331"
click at [478, 374] on textarea at bounding box center [471, 368] width 425 height 25
paste textarea "العفو, نسعد بخدمتكم ونتمنى لك دوام الصحه والعافيه"
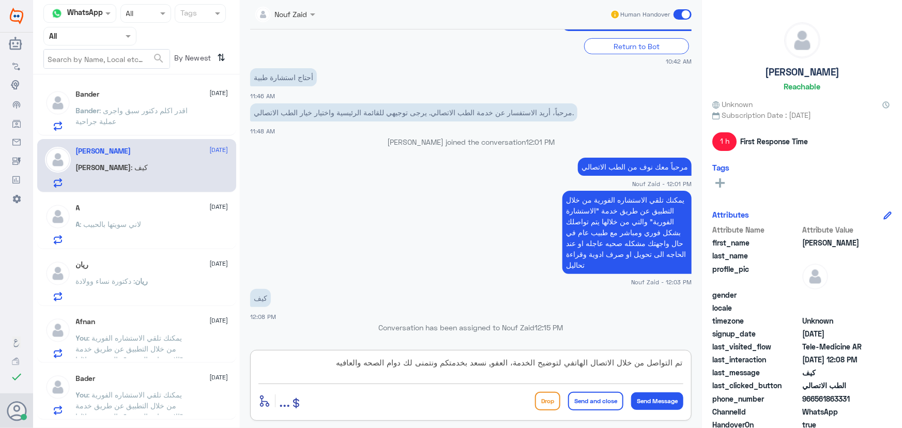
scroll to position [0, 0]
drag, startPoint x: 485, startPoint y: 362, endPoint x: 511, endPoint y: 364, distance: 25.4
click at [511, 364] on textarea "تم التواصل من خلال الاتصال الهاتفي لتوضيح الخدمة، العفو, نسعد بخدمتكم ونتمنى لك…" at bounding box center [471, 368] width 425 height 25
click at [321, 370] on textarea "تم التواصل من خلال الاتصال الهاتفي لتوضيح الخدمة، نسعد بخدمتكم ونتمنى لك دوام ا…" at bounding box center [471, 368] width 425 height 25
type textarea "تم التواصل من خلال الاتصال الهاتفي لتوضيح الخدمة، نسعد بخدمتكم ونتمنى لك دوام ا…"
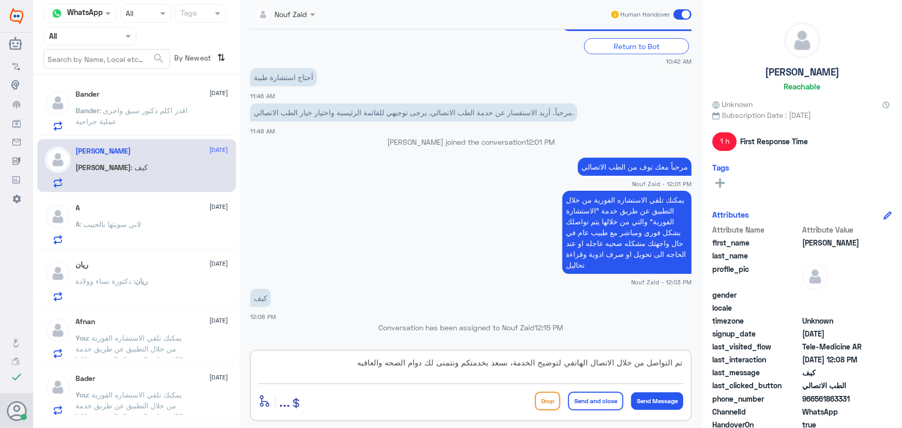
click at [572, 397] on button "Send and close" at bounding box center [595, 401] width 55 height 19
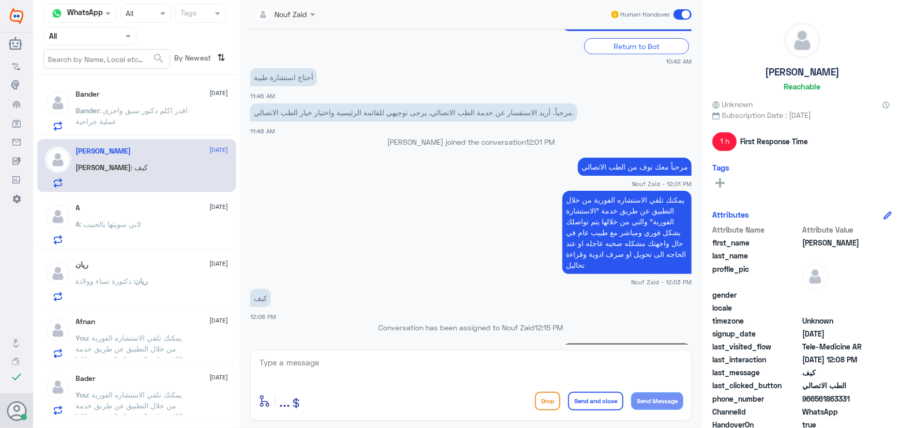
scroll to position [340, 0]
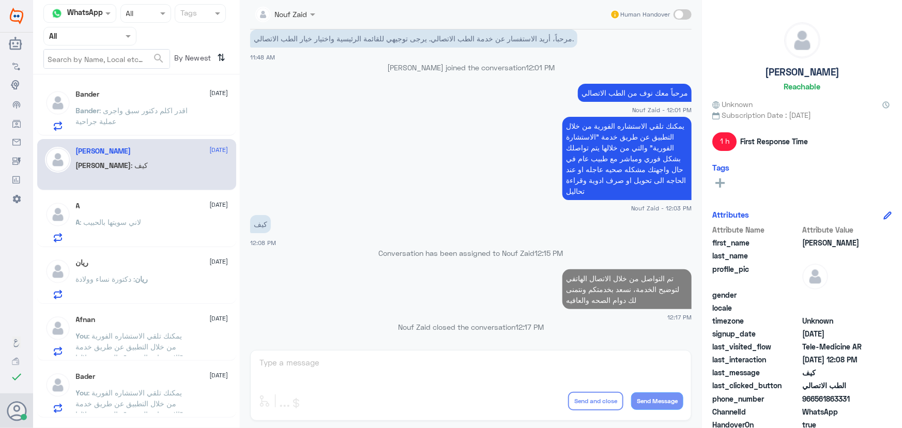
click at [78, 227] on p "A : لاني سويتها بالحبيب" at bounding box center [109, 230] width 66 height 26
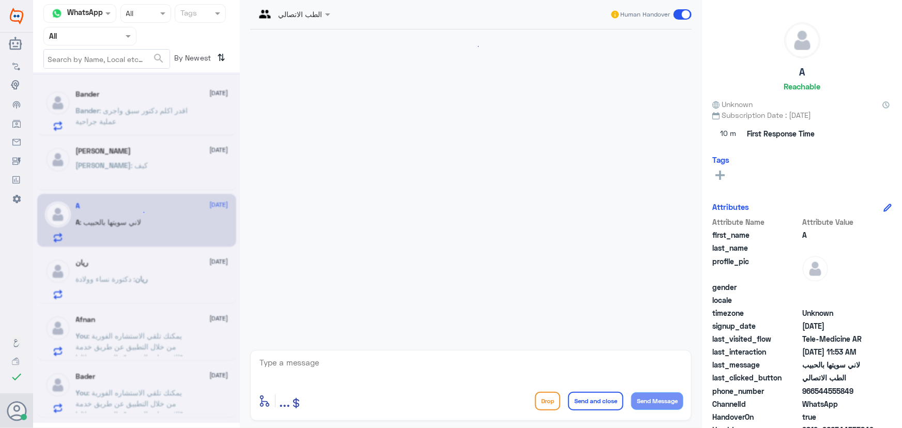
scroll to position [81, 0]
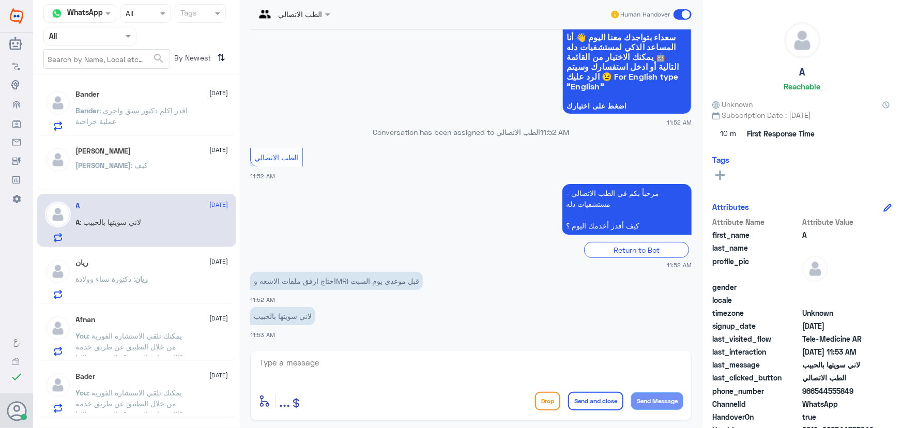
click at [167, 263] on div "ريان 12 August" at bounding box center [152, 263] width 153 height 9
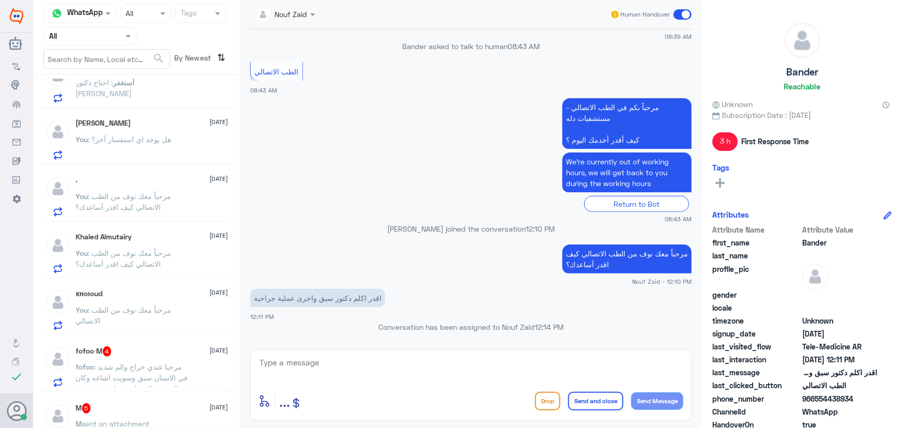
scroll to position [428, 0]
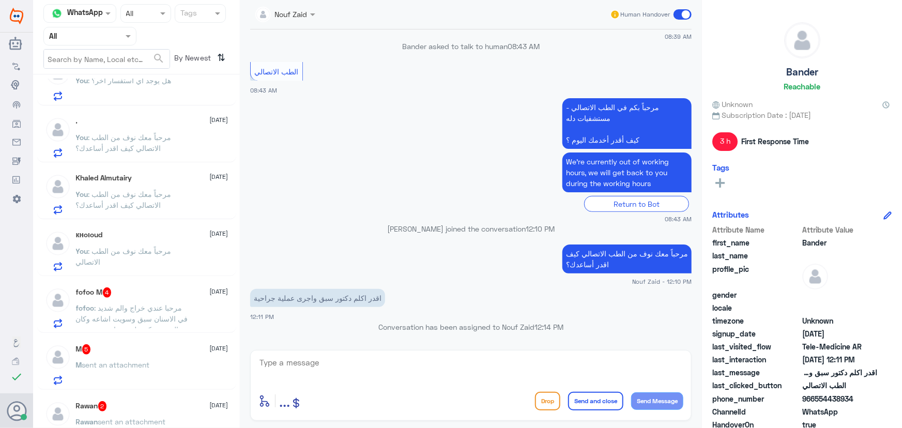
click at [161, 320] on span ": مرحبا عندي خراج والم شديد في الاسنان سبق وسويت اشاعه وكان العصب وكتب لي مضاد …" at bounding box center [132, 329] width 112 height 52
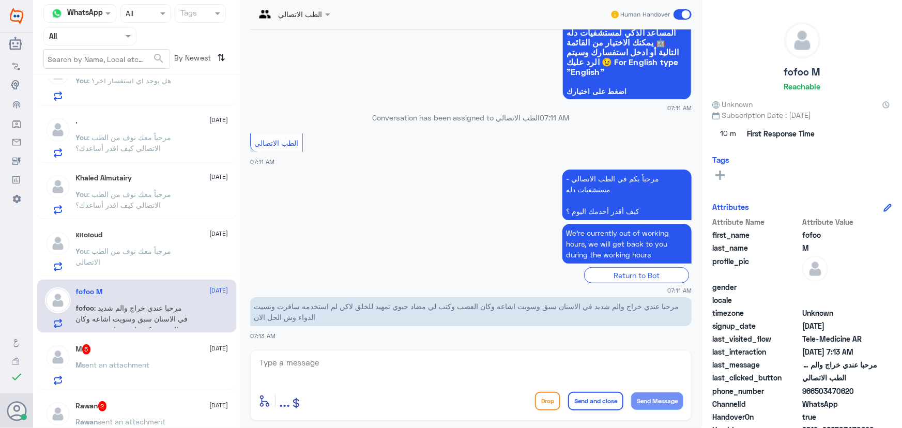
scroll to position [268, 0]
click at [361, 366] on textarea at bounding box center [471, 368] width 425 height 25
click at [214, 352] on div "M 5 12 August" at bounding box center [152, 349] width 153 height 10
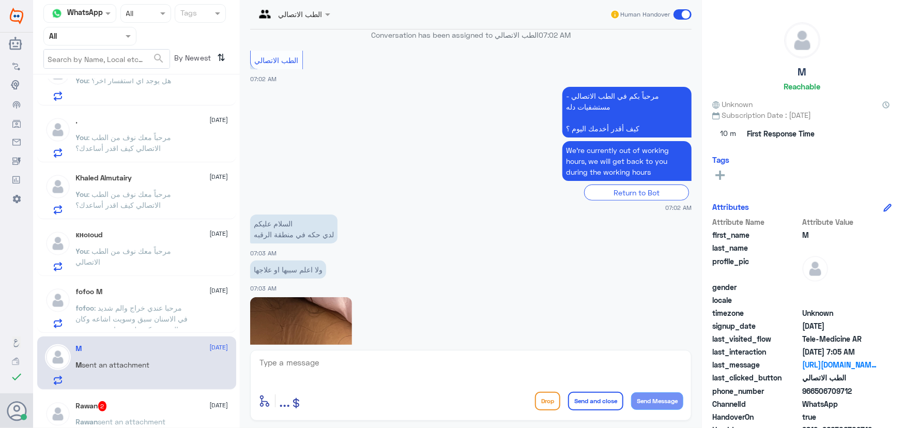
scroll to position [274, 0]
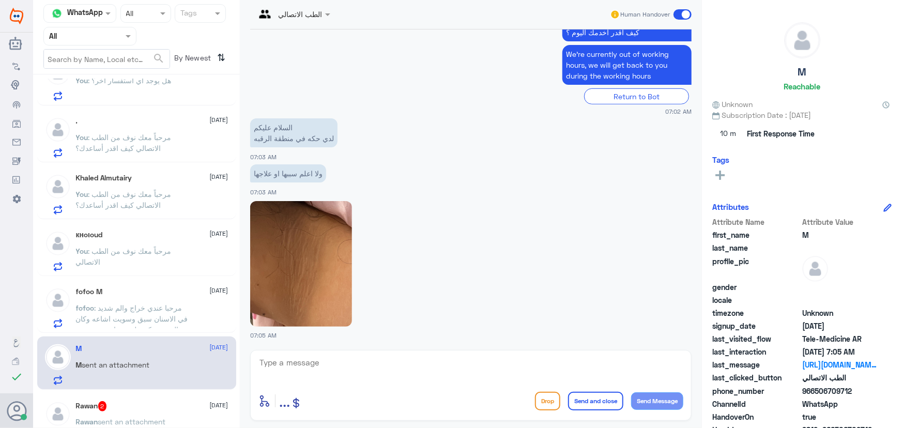
click at [350, 366] on textarea at bounding box center [471, 368] width 425 height 25
paste textarea "مرحباً معك نوف من الطب الاتصالي"
type textarea "مرحباً معك نوف من الطب الاتصالي"
click at [666, 401] on button "Send Message" at bounding box center [657, 401] width 52 height 18
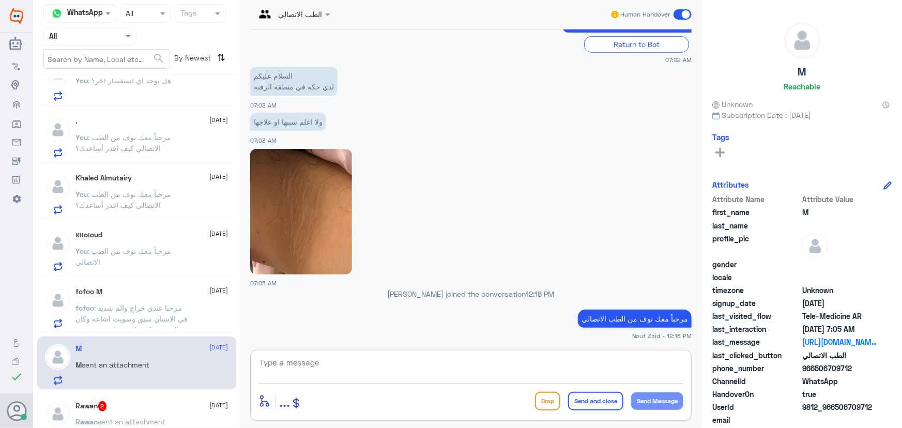
drag, startPoint x: 610, startPoint y: 365, endPoint x: 594, endPoint y: 388, distance: 28.1
click at [610, 366] on textarea at bounding box center [471, 368] width 425 height 25
click at [533, 369] on textarea at bounding box center [471, 368] width 425 height 25
paste textarea "يمكنك تلقي الاستشاره الفورية من خلال التطبيق عن طريق خدمة "الاستشارة الفورية" و…"
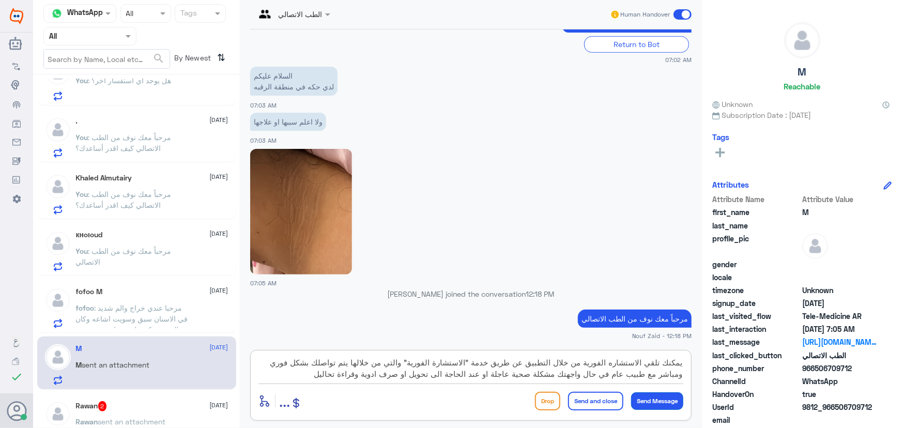
type textarea "يمكنك تلقي الاستشاره الفورية من خلال التطبيق عن طريق خدمة "الاستشارة الفورية" و…"
click at [645, 401] on button "Send Message" at bounding box center [657, 401] width 52 height 18
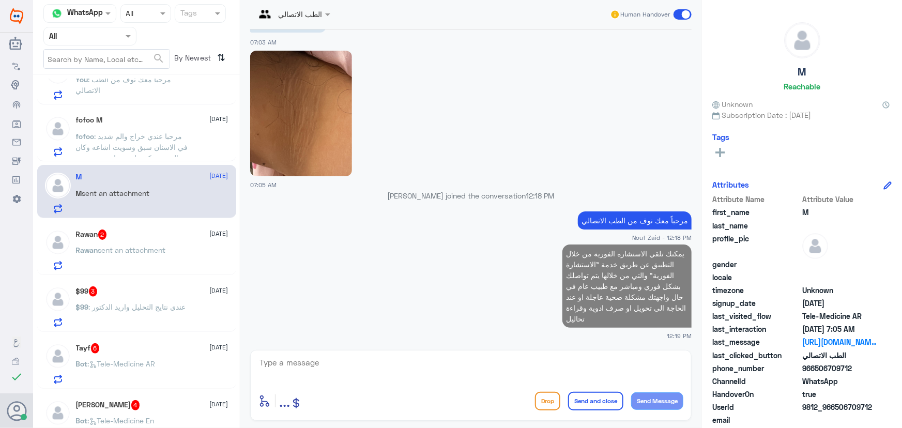
scroll to position [616, 0]
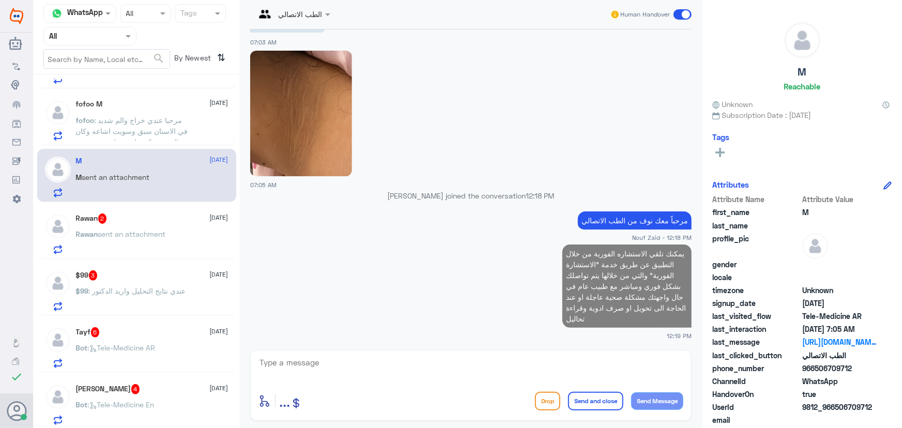
click at [132, 238] on p "Rawan sent an attachment" at bounding box center [121, 242] width 90 height 26
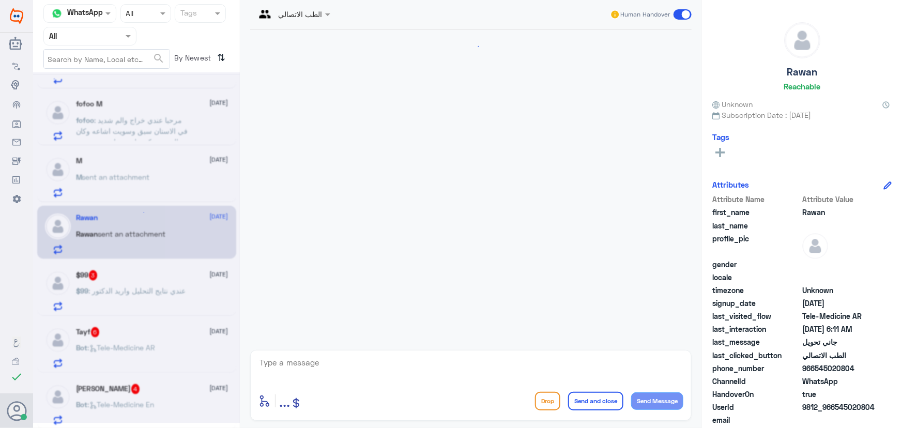
scroll to position [50, 0]
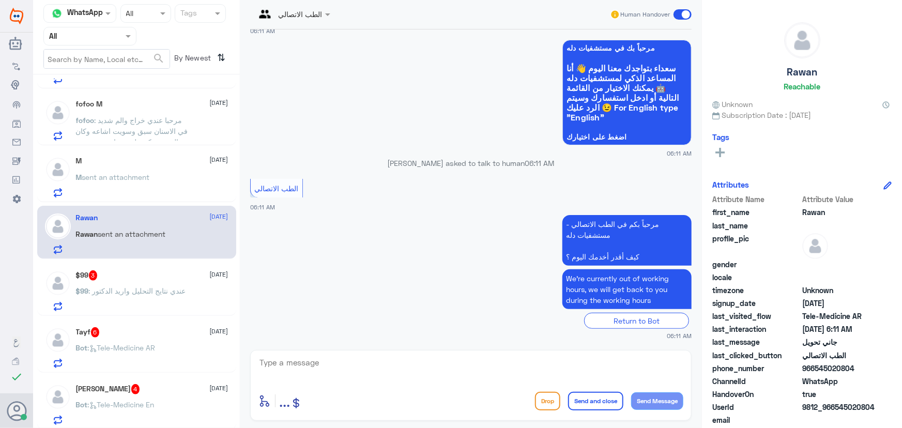
click at [331, 364] on textarea at bounding box center [471, 368] width 425 height 25
paste textarea "مرحباً معك نوف من الطب الاتصالي كيف اقدر أساعدك؟"
type textarea "مرحباً معك نوف من الطب الاتصالي كيف اقدر أساعدك؟"
click at [671, 405] on button "Send Message" at bounding box center [657, 401] width 52 height 18
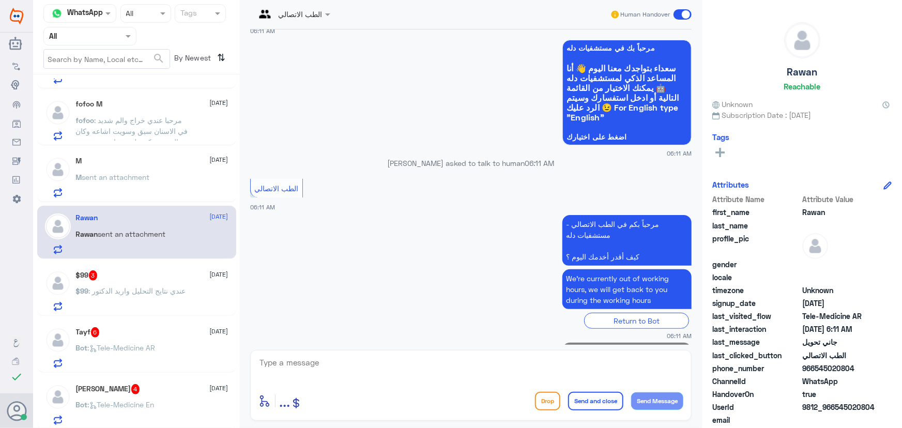
scroll to position [94, 0]
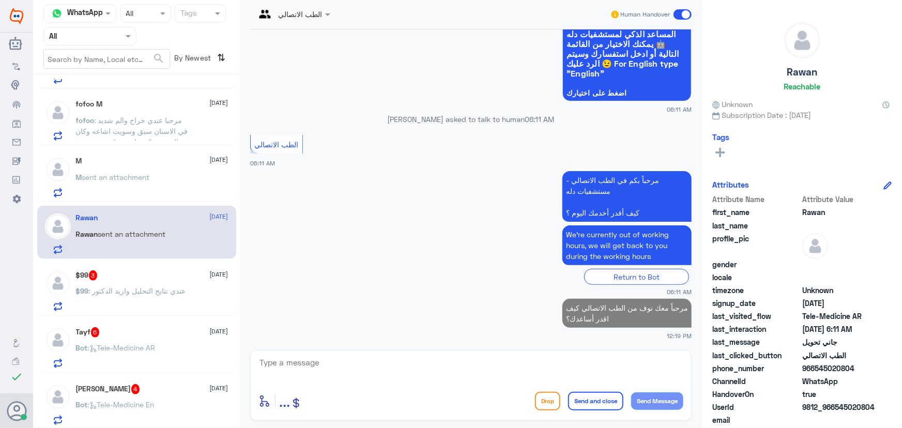
click at [123, 286] on span ": عندي نتايج التحليل واريد الدكتور" at bounding box center [137, 290] width 97 height 9
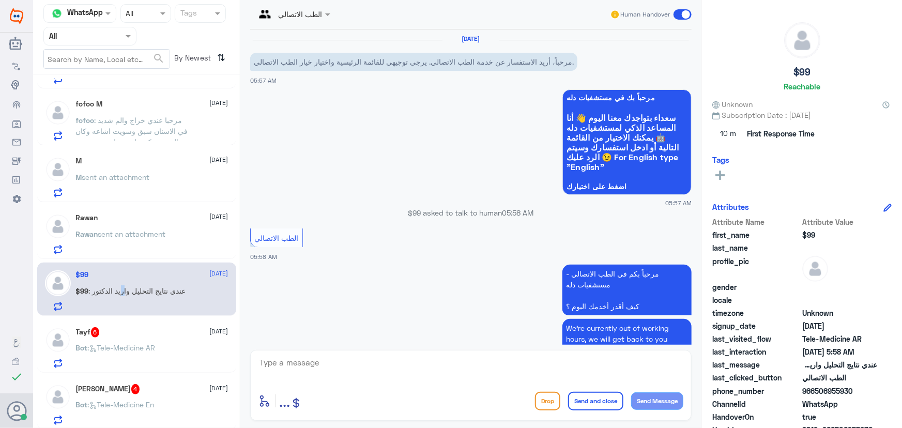
scroll to position [85, 0]
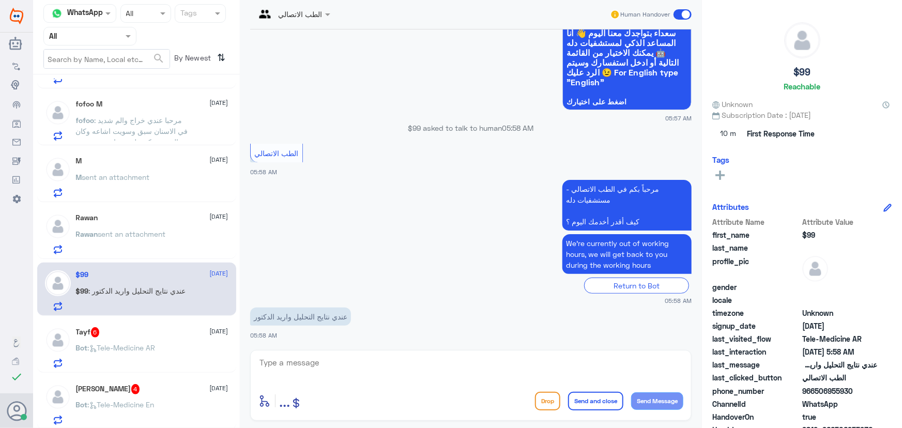
click at [388, 371] on textarea at bounding box center [471, 368] width 425 height 25
paste textarea "مرحباً معك نوف من الطب الاتصالي"
type textarea "مرحباً معك نوف من الطب الاتصالي"
click at [674, 404] on button "Send Message" at bounding box center [657, 401] width 52 height 18
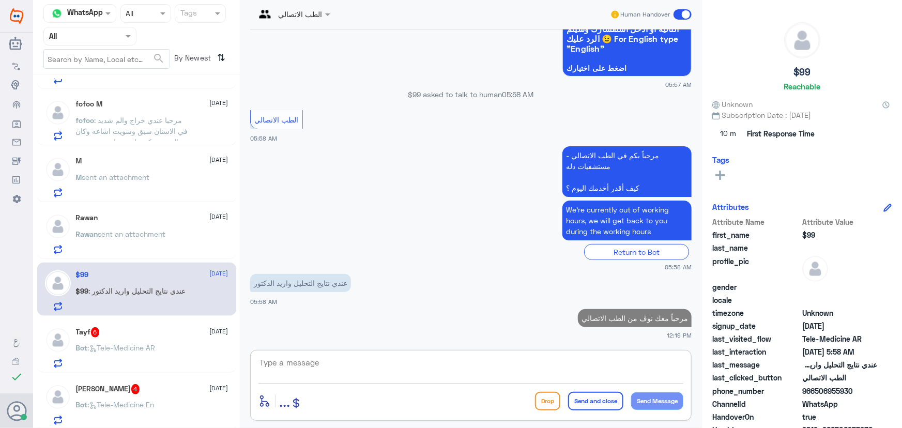
click at [480, 372] on textarea at bounding box center [471, 368] width 425 height 25
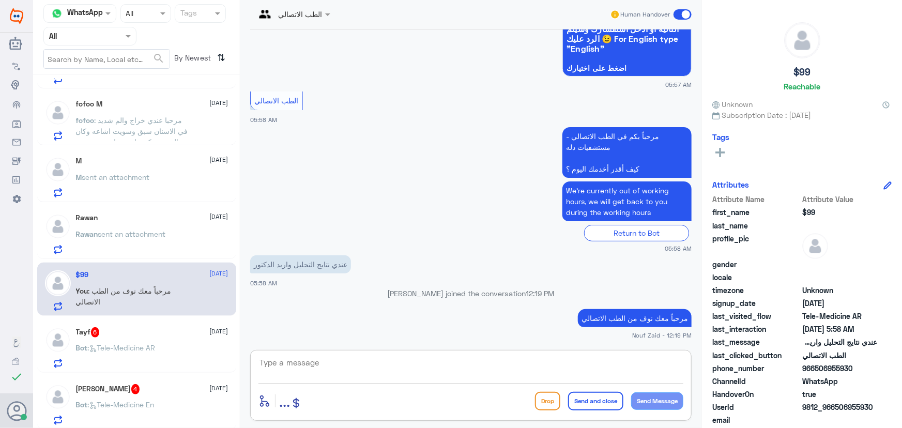
click at [297, 358] on textarea at bounding box center [471, 368] width 425 height 25
paste textarea "يمكنك تلقي الاستشاره الفورية من خلال التطبيق عن طريق خدمة "الاستشارة الفورية" و…"
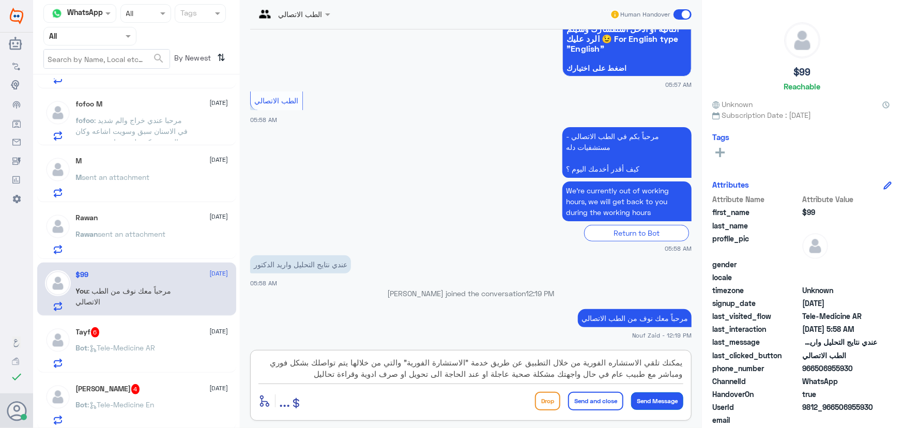
type textarea "يمكنك تلقي الاستشاره الفورية من خلال التطبيق عن طريق خدمة "الاستشارة الفورية" و…"
click at [673, 403] on button "Send Message" at bounding box center [657, 401] width 52 height 18
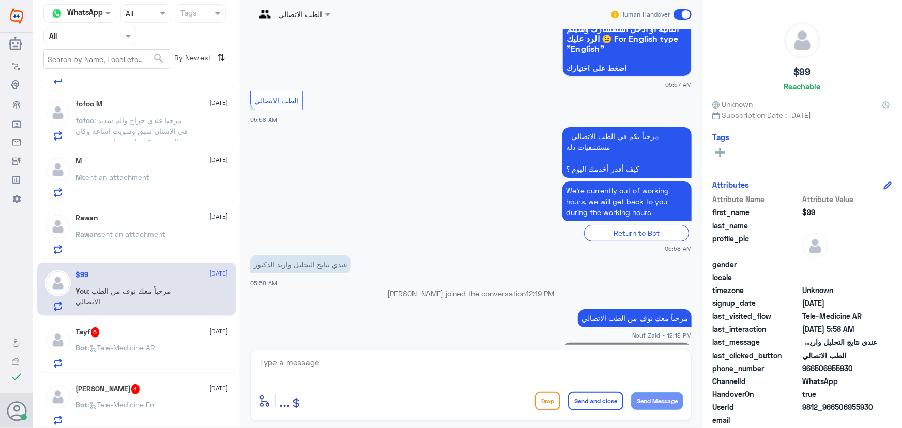
scroll to position [217, 0]
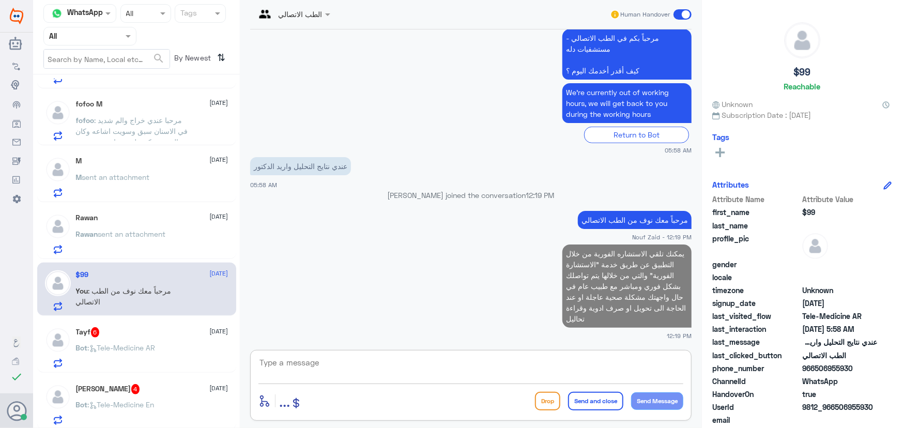
click at [385, 379] on textarea at bounding box center [471, 368] width 425 height 25
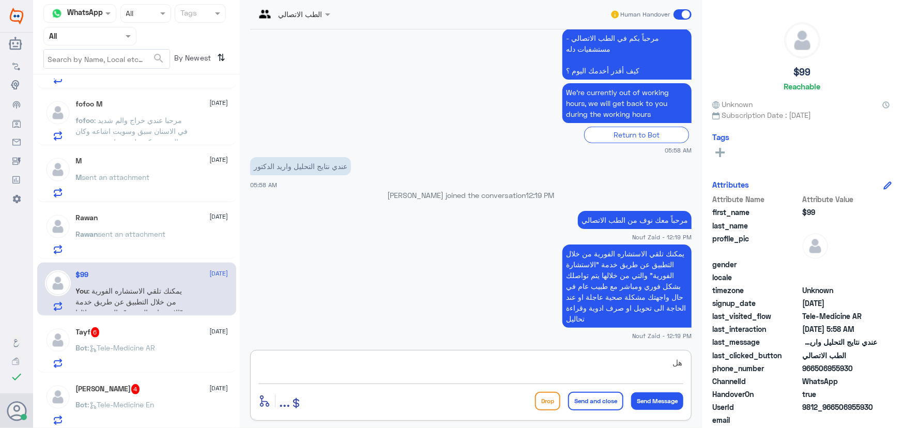
type textarea "ه"
click at [351, 357] on textarea at bounding box center [471, 368] width 425 height 25
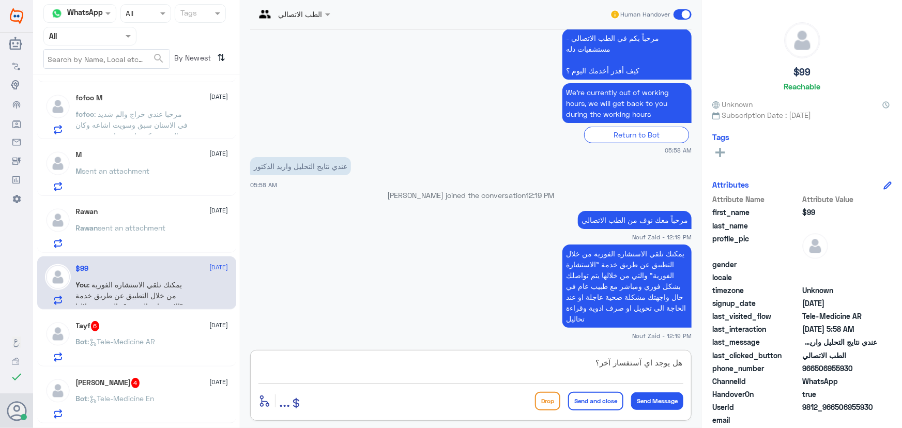
click at [635, 365] on textarea "هل يوجد اي آستفسار آخر؟" at bounding box center [471, 368] width 425 height 25
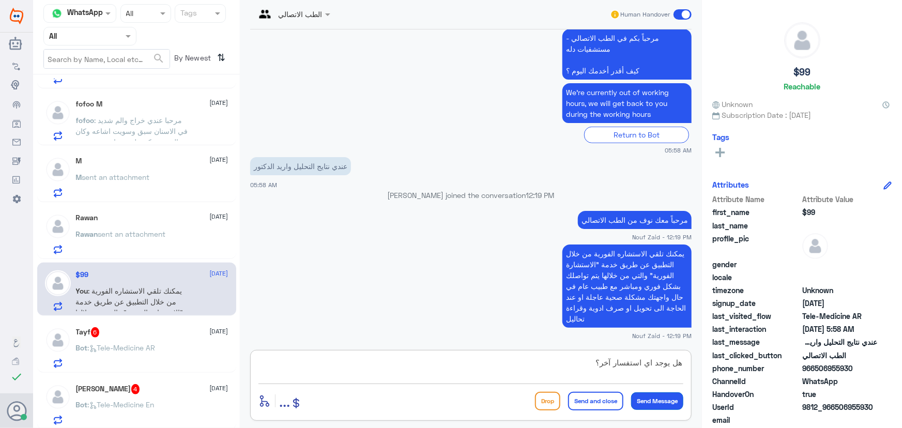
type textarea "هل يوجد اي استفسار آخر؟"
click at [643, 408] on button "Send Message" at bounding box center [657, 401] width 52 height 18
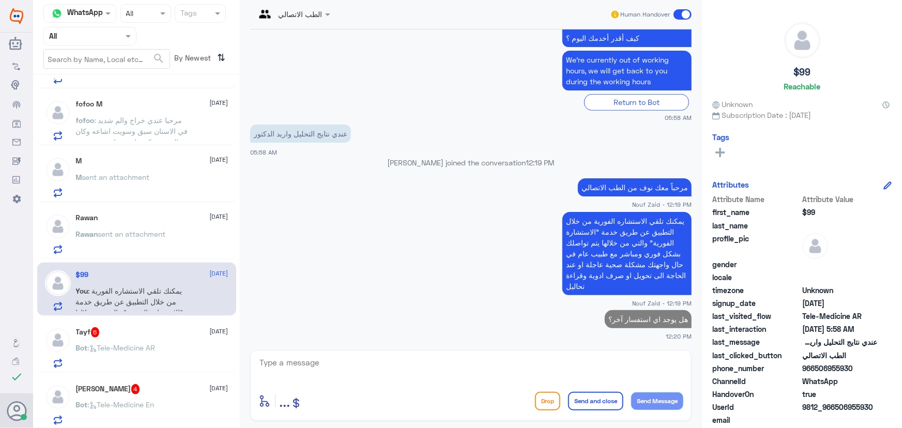
click at [181, 339] on div "Tayf 6 12 August Bot : Tele-Medicine AR" at bounding box center [152, 347] width 153 height 41
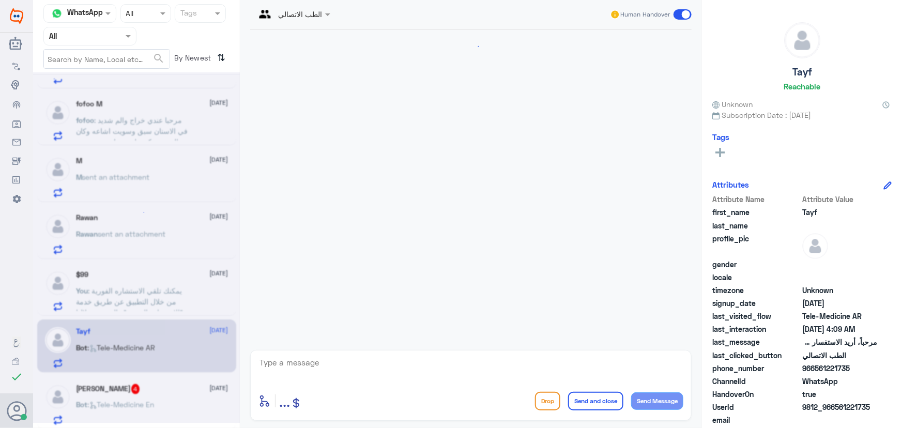
scroll to position [651, 0]
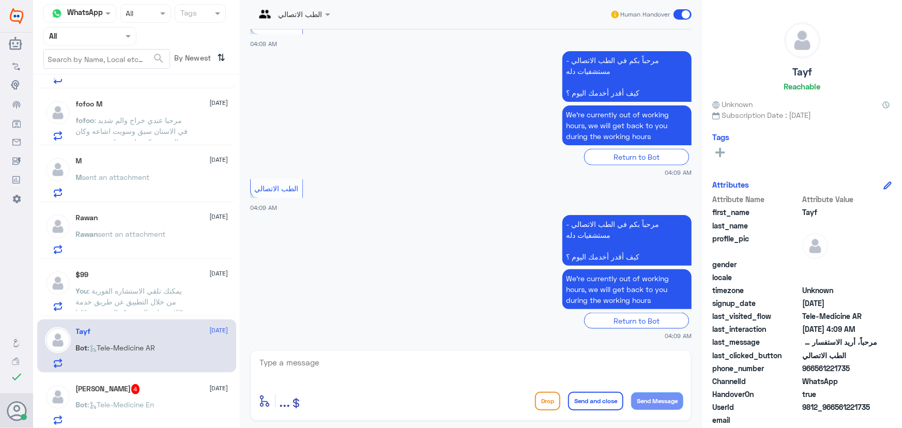
click at [351, 363] on textarea at bounding box center [471, 368] width 425 height 25
paste textarea "مرحباً معك نوف من الطب الاتصالي"
type textarea "مرحباً معك نوف من الطب الاتصالي"
drag, startPoint x: 505, startPoint y: 352, endPoint x: 823, endPoint y: 399, distance: 320.8
click at [823, 399] on div "Channel WhatsApp Status × All Tags Agent Filter All search By Newest ⇅ ريان 1 1…" at bounding box center [467, 215] width 869 height 431
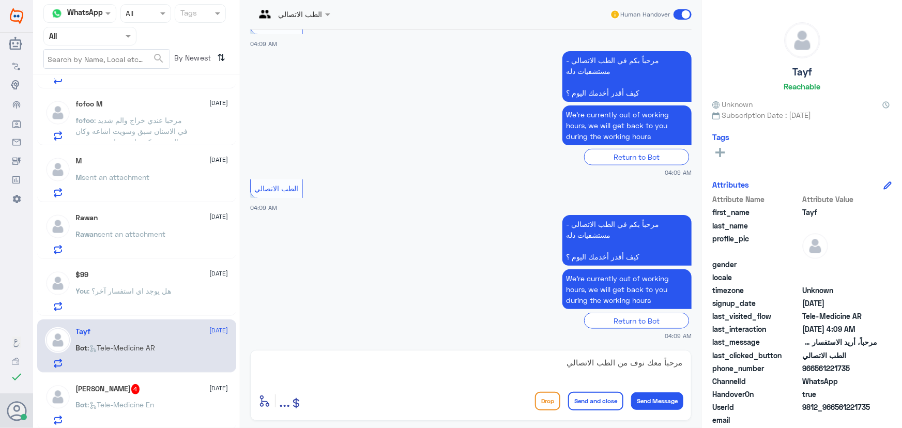
click at [545, 362] on textarea "مرحباً معك نوف من الطب الاتصالي" at bounding box center [471, 368] width 425 height 25
drag, startPoint x: 564, startPoint y: 363, endPoint x: 701, endPoint y: 371, distance: 137.3
click at [701, 371] on div "الطب الاتصالي Human Handover 12 Aug 2025 مرحباً، أريد الاستفسار عن خدمة الطب ال…" at bounding box center [471, 215] width 462 height 431
paste textarea "مرحباً معك نوف من الطب الاتصالي كيف اقدر أساعدك؟"
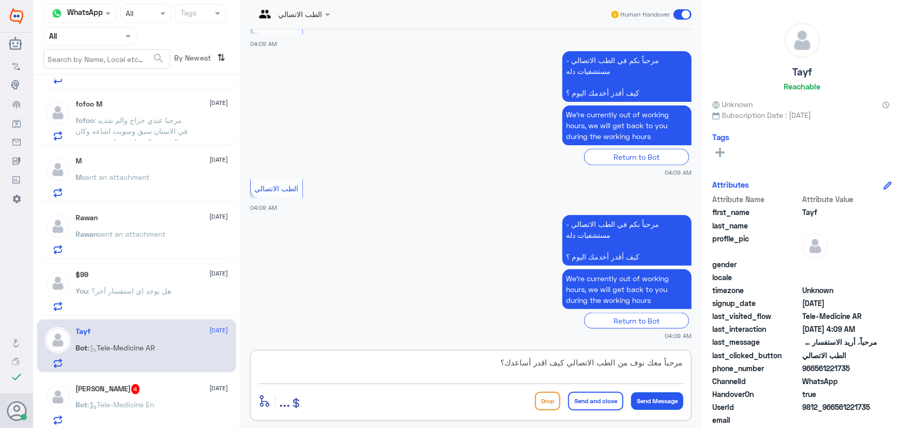
type textarea "مرحباً معك نوف من الطب الاتصالي كيف اقدر أساعدك؟"
click at [641, 403] on button "Send Message" at bounding box center [657, 401] width 52 height 18
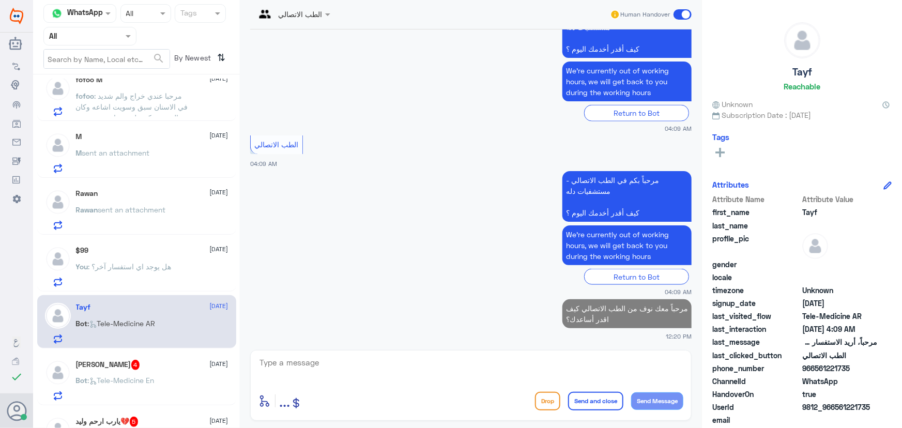
scroll to position [663, 0]
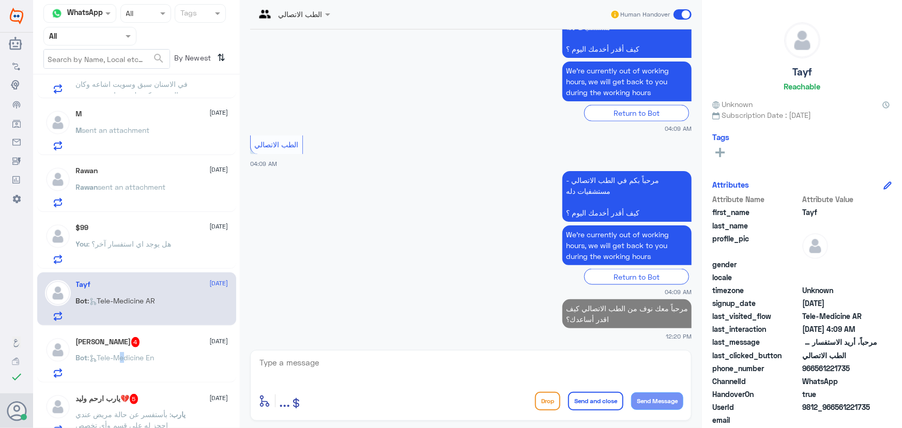
click at [121, 359] on span "Bot : Tele-Medicine En" at bounding box center [115, 357] width 79 height 9
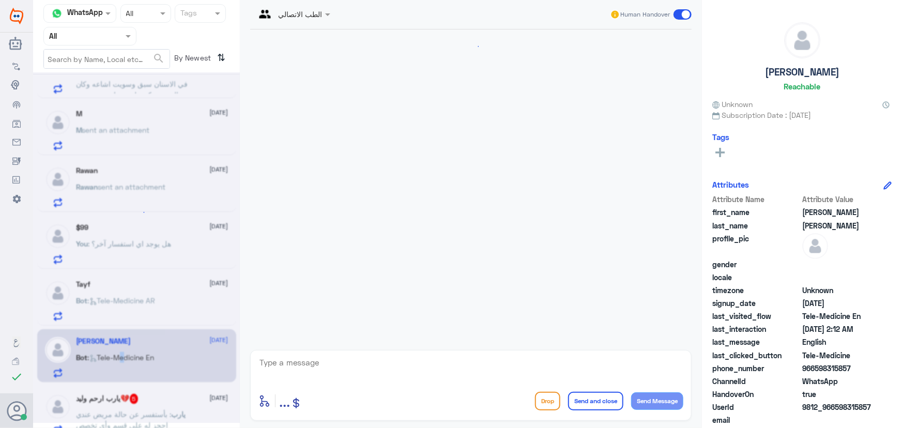
scroll to position [363, 0]
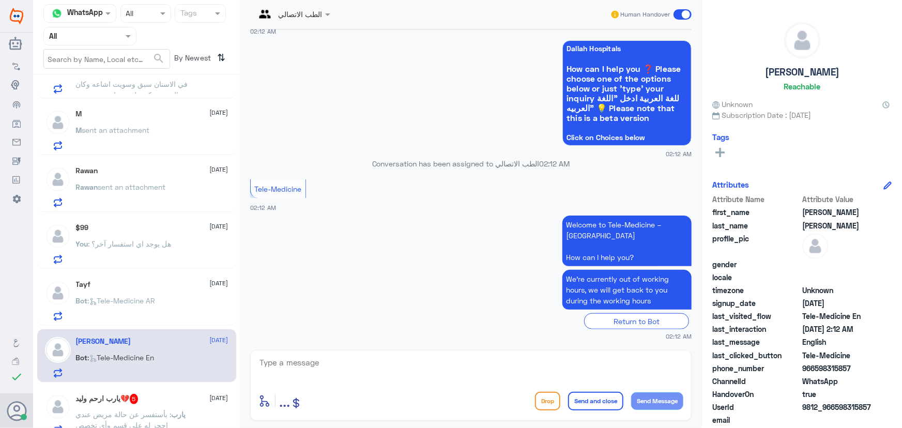
click at [289, 368] on textarea at bounding box center [471, 368] width 425 height 25
paste textarea "مرحباً معك نوف من الطب الاتصالي كيف اقدر أساعدك؟"
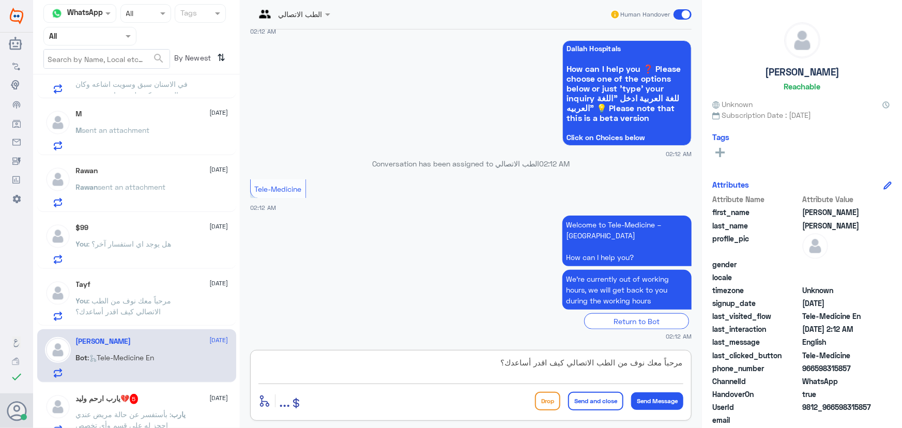
scroll to position [0, 0]
type textarea "مرحباً معك نوف من الطب الاتصالي كيف اقدر أساعدك؟"
drag, startPoint x: 650, startPoint y: 394, endPoint x: 609, endPoint y: 400, distance: 42.2
click at [651, 395] on button "Send Message" at bounding box center [657, 401] width 52 height 18
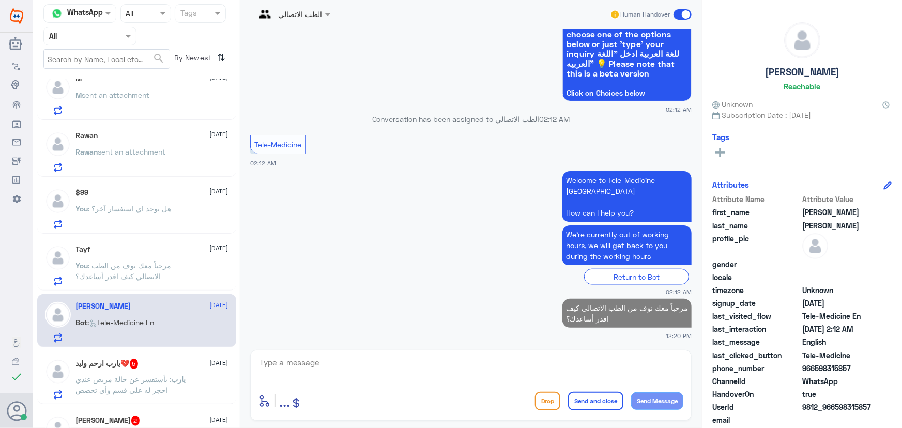
scroll to position [757, 0]
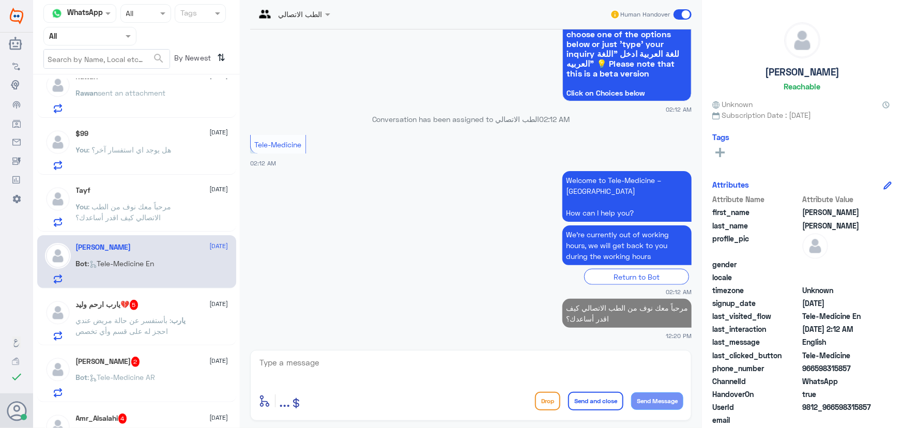
click at [165, 301] on div "يارب ارحم وليد💔 5 12 August" at bounding box center [152, 305] width 153 height 10
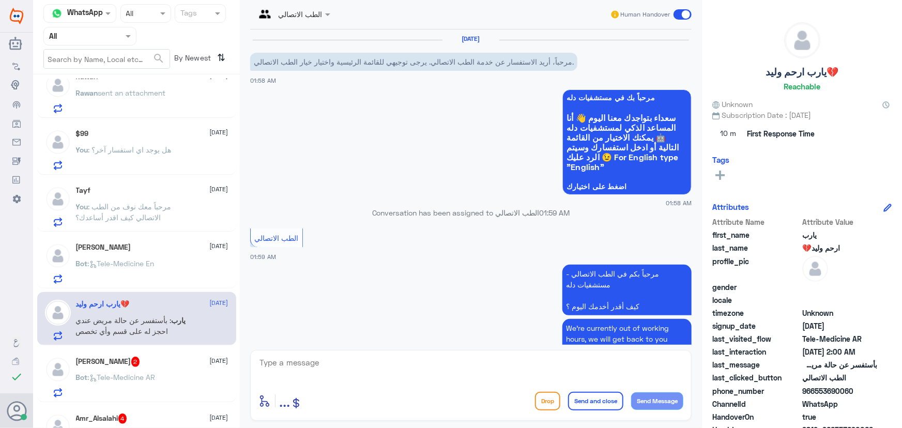
scroll to position [367, 0]
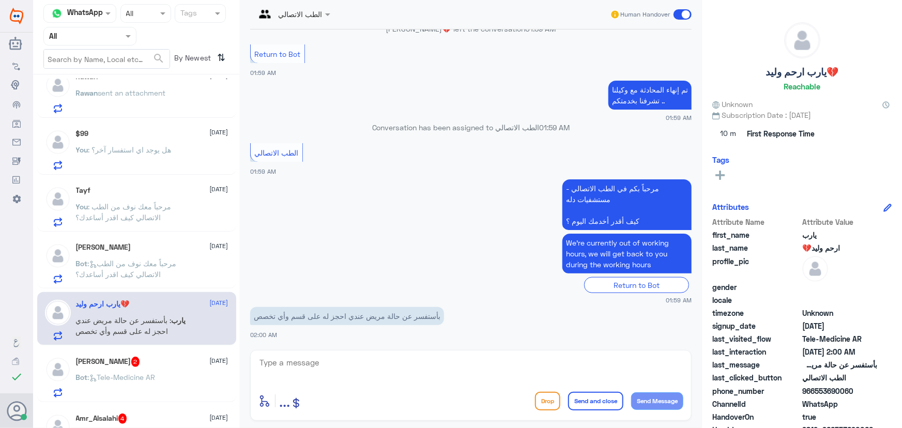
click at [283, 363] on textarea at bounding box center [471, 368] width 425 height 25
paste textarea "مرحباً معك نوف من الطب الاتصالي"
type textarea "مرحباً معك نوف من الطب الاتصالي"
drag, startPoint x: 650, startPoint y: 397, endPoint x: 503, endPoint y: 342, distance: 157.4
click at [650, 397] on button "Send Message" at bounding box center [657, 401] width 52 height 18
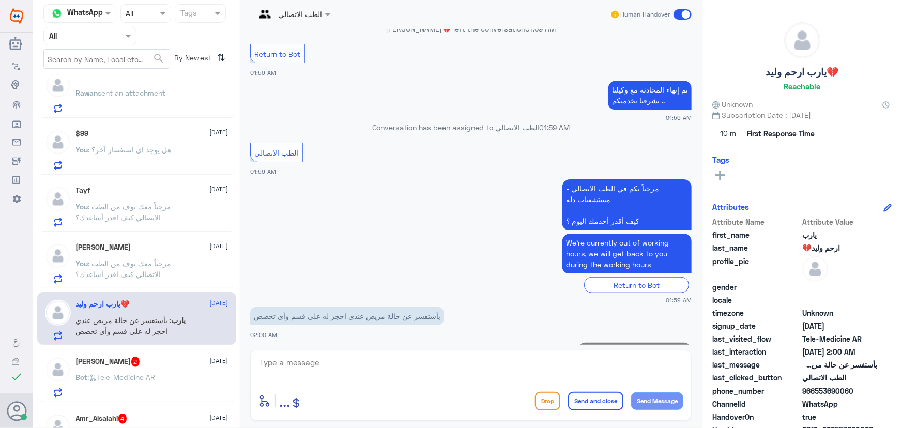
scroll to position [399, 0]
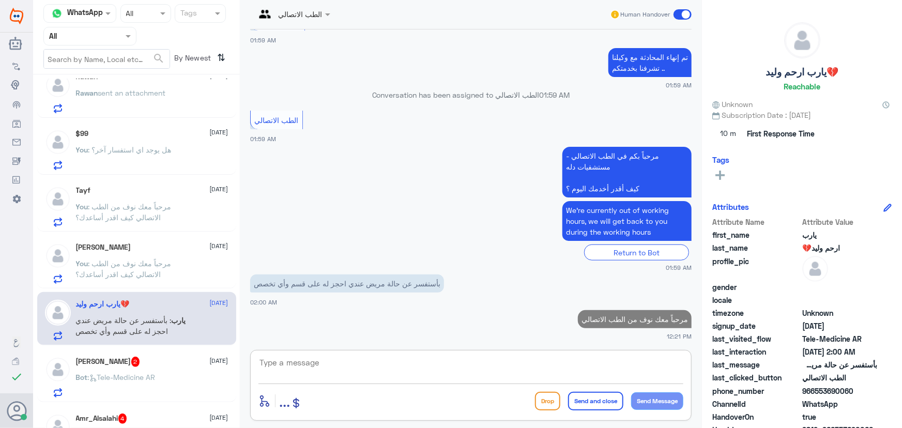
click at [499, 358] on textarea at bounding box center [471, 368] width 425 height 25
paste textarea "يمكنك تلقي الاستشاره الفورية من خلال التطبيق عن طريق خدمة "الاستشارة الفورية" و…"
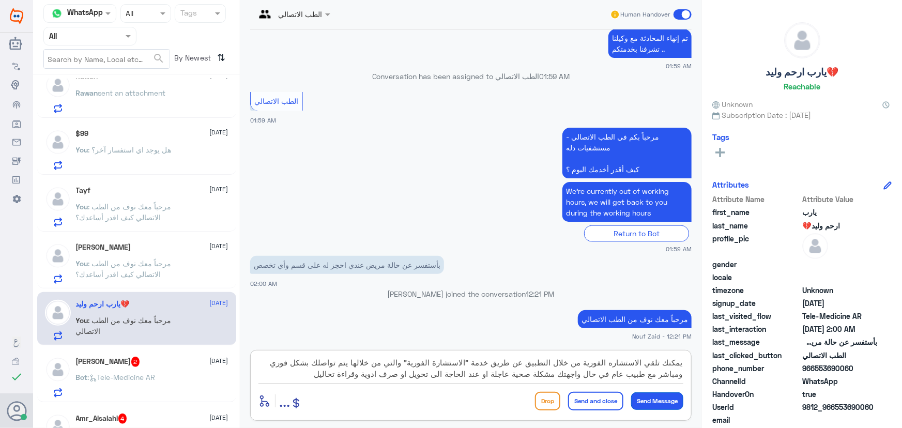
type textarea "يمكنك تلقي الاستشاره الفورية من خلال التطبيق عن طريق خدمة "الاستشارة الفورية" و…"
click at [649, 404] on button "Send Message" at bounding box center [657, 401] width 52 height 18
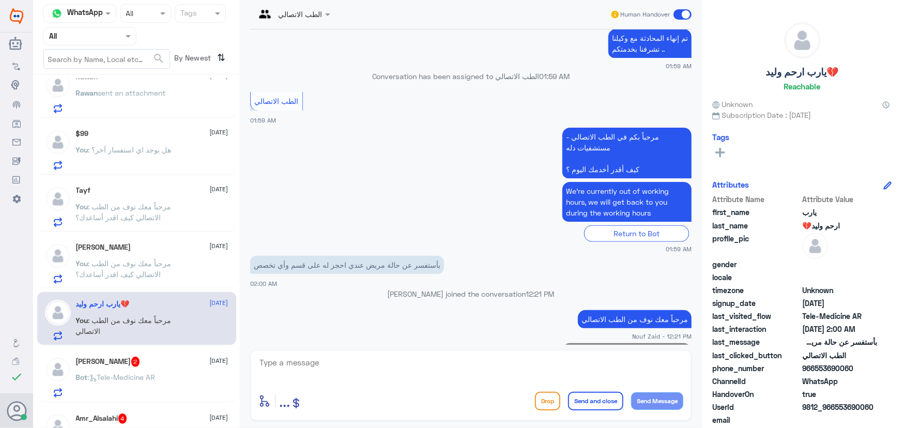
scroll to position [497, 0]
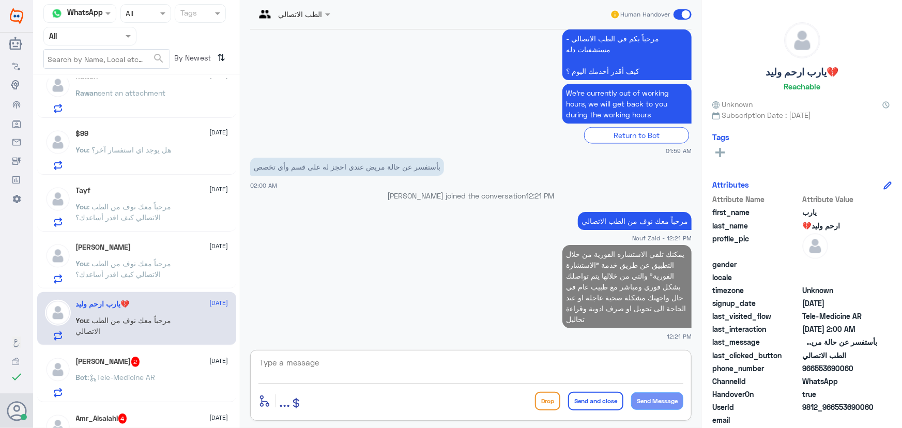
click at [560, 370] on textarea at bounding box center [471, 368] width 425 height 25
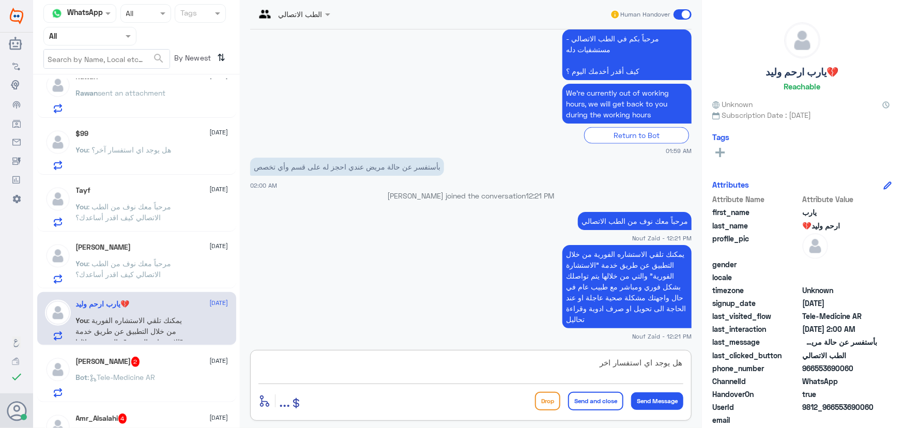
type textarea "هل يوجد اي استفسار اخر؟"
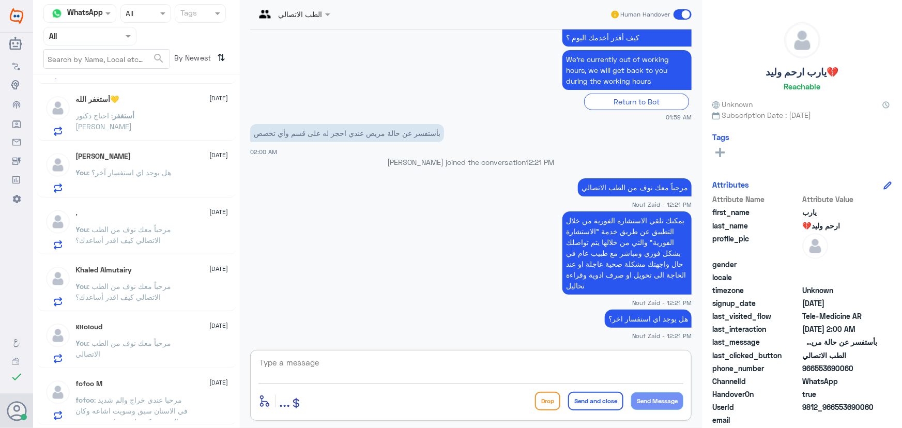
scroll to position [334, 0]
click at [150, 398] on span ": مرحبا عندي خراج والم شديد في الاسنان سبق وسويت اشاعه وكان العصب وكتب لي مضاد …" at bounding box center [132, 424] width 112 height 52
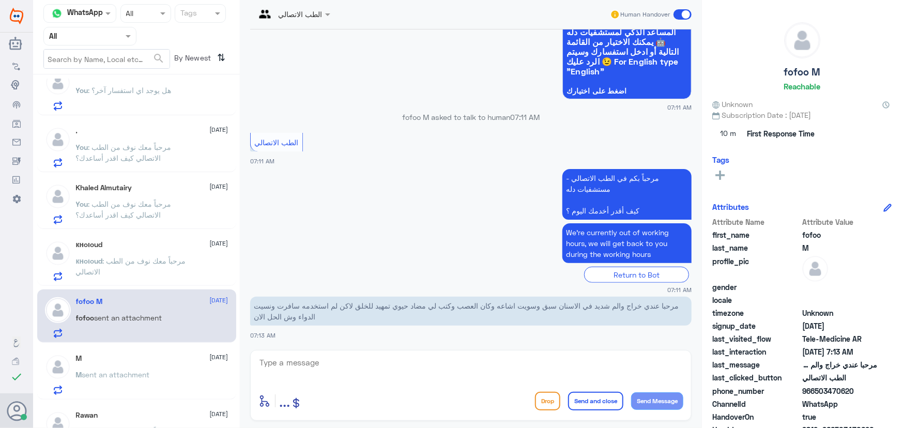
scroll to position [475, 0]
click at [325, 375] on textarea at bounding box center [471, 368] width 425 height 25
paste textarea "مرحباً معك نوف من الطب الاتصالي"
type textarea "مرحباً معك نوف من الطب الاتصالي"
click at [643, 403] on button "Send Message" at bounding box center [657, 401] width 52 height 18
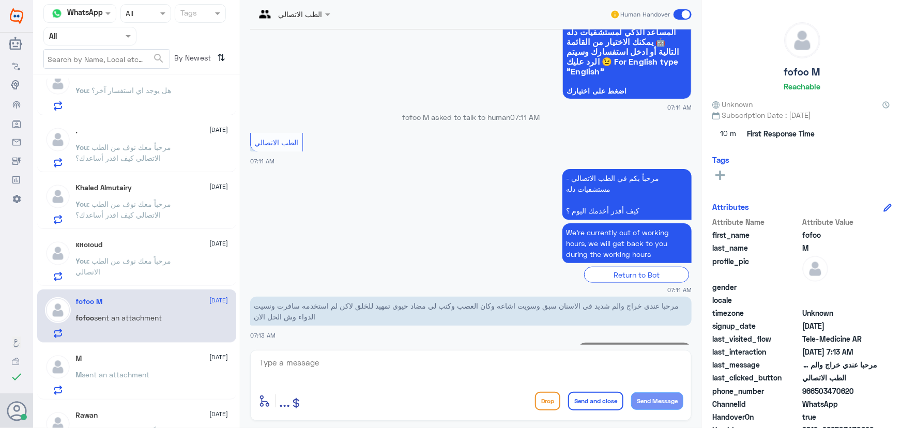
scroll to position [301, 0]
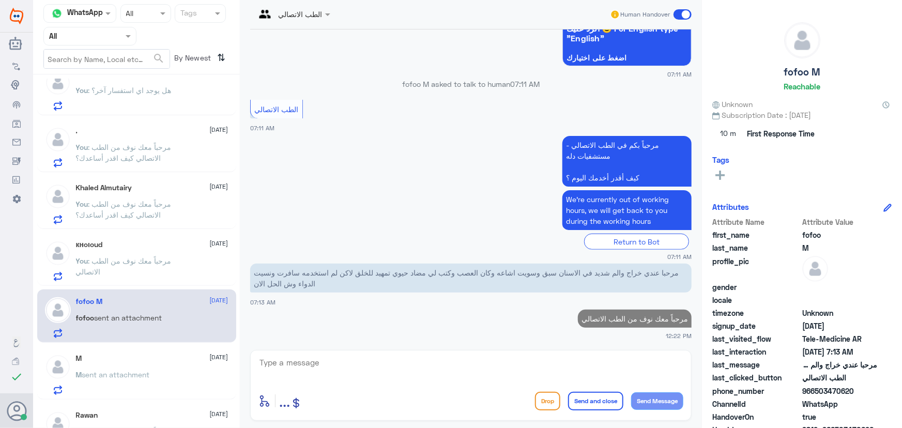
click at [541, 358] on textarea at bounding box center [471, 368] width 425 height 25
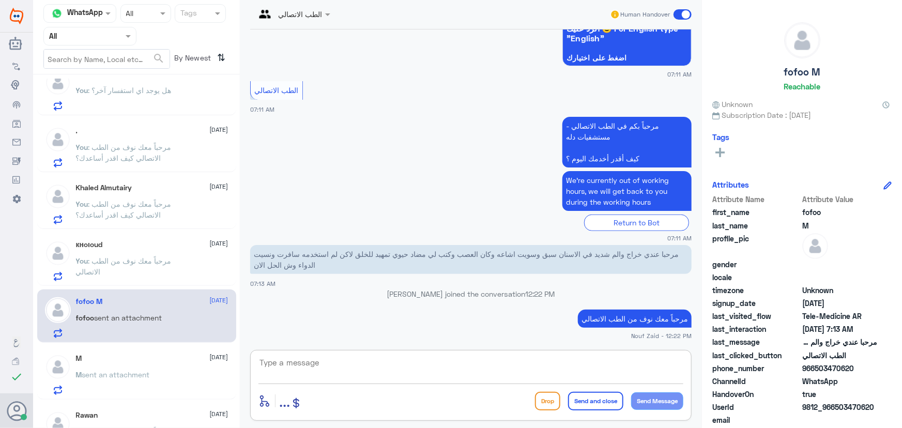
click at [546, 366] on textarea at bounding box center [471, 368] width 425 height 25
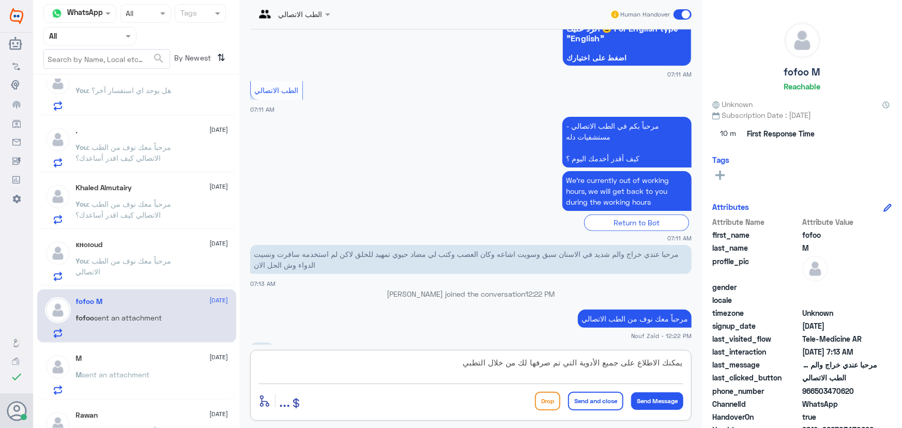
scroll to position [337, 0]
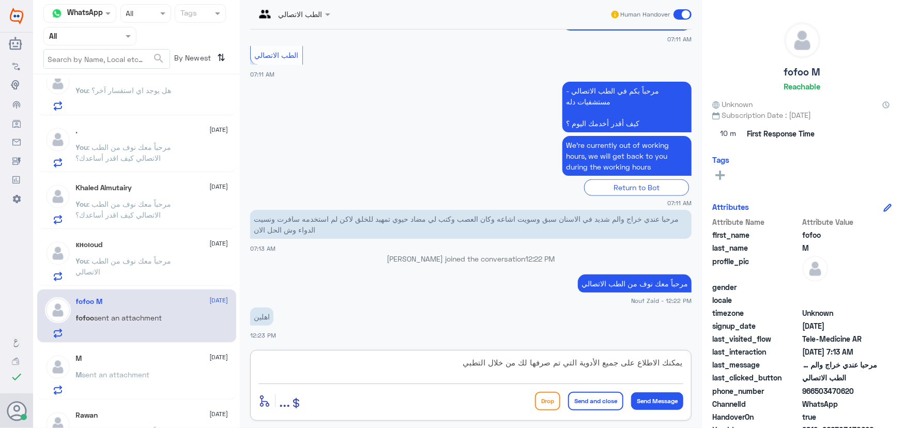
type textarea "يمكنك الاطلاع على جميع الأدوية التي تم صرفها لك من خلال التطبي"
drag, startPoint x: 815, startPoint y: 392, endPoint x: 871, endPoint y: 388, distance: 56.0
click at [871, 388] on span "966503470620" at bounding box center [839, 391] width 75 height 11
copy span "503470620"
drag, startPoint x: 438, startPoint y: 367, endPoint x: 788, endPoint y: 362, distance: 349.5
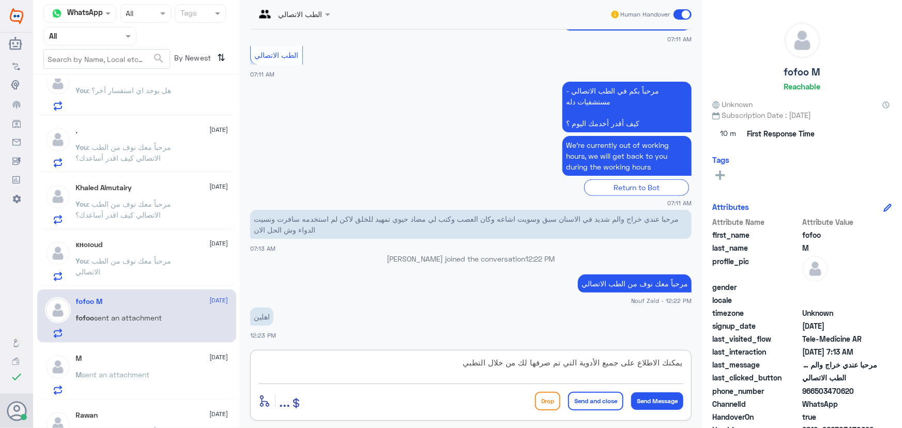
click at [771, 366] on div "Channel WhatsApp Status × All Tags Agent Filter All search By Newest ⇅ يارب ارح…" at bounding box center [467, 215] width 869 height 431
click at [438, 361] on textarea at bounding box center [471, 368] width 425 height 25
click at [443, 366] on textarea at bounding box center [471, 368] width 425 height 25
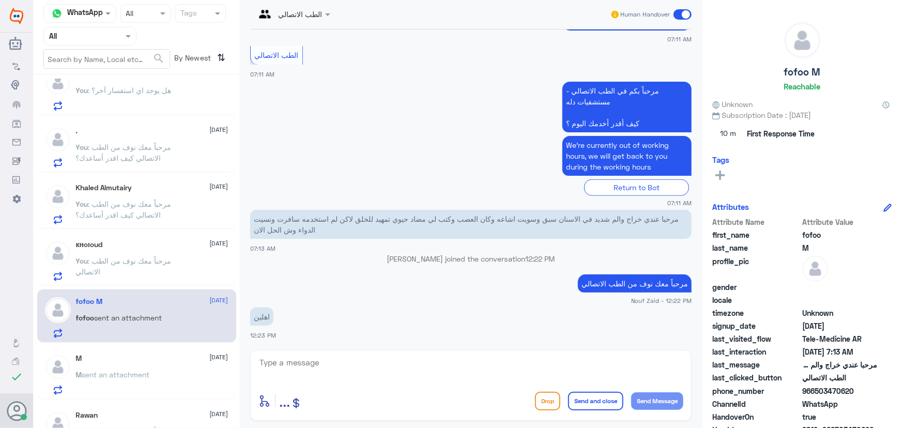
click at [262, 314] on p "اهلين" at bounding box center [261, 317] width 23 height 18
click at [293, 318] on app-msgs-text "اهلين" at bounding box center [471, 317] width 442 height 19
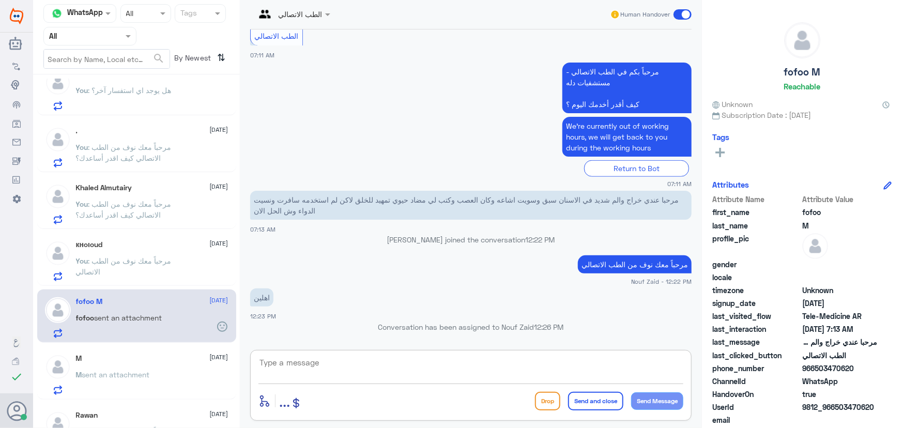
click at [326, 362] on textarea at bounding box center [471, 368] width 425 height 25
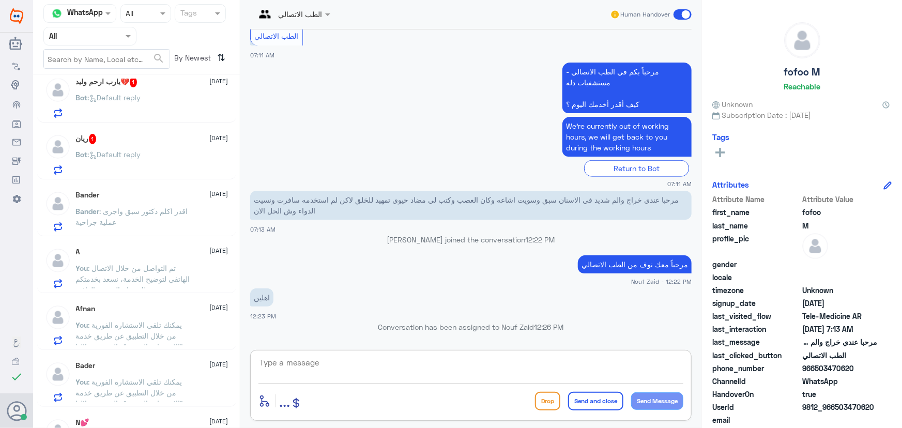
scroll to position [0, 0]
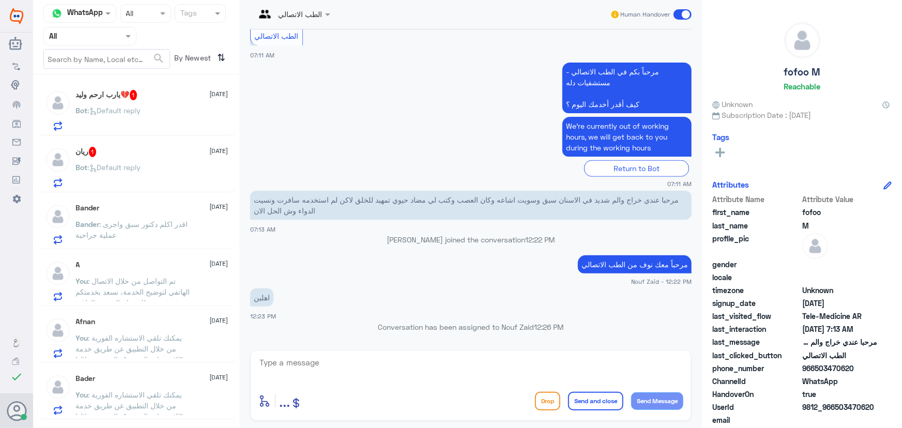
click at [143, 297] on span ": تم التواصل من خلال الاتصال الهاتفي لتوضيح الخدمة، نسعد بخدمتكم ونتمنى لك دوام…" at bounding box center [133, 292] width 114 height 31
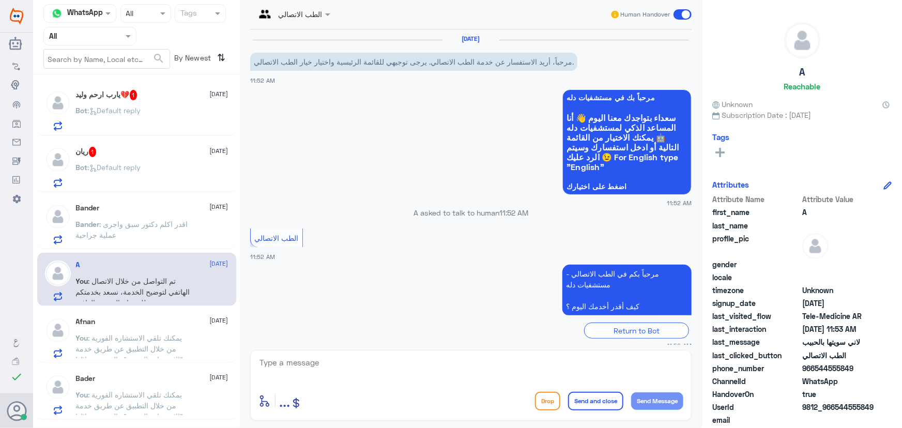
scroll to position [81, 0]
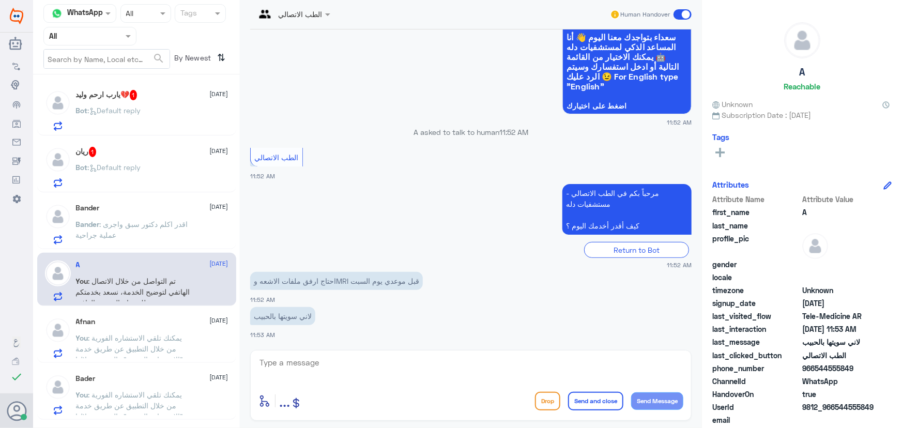
click at [145, 273] on div "A 12 August You : تم التواصل من خلال الاتصال الهاتفي لتوضيح الخدمة، نسعد بخدمتك…" at bounding box center [152, 281] width 153 height 41
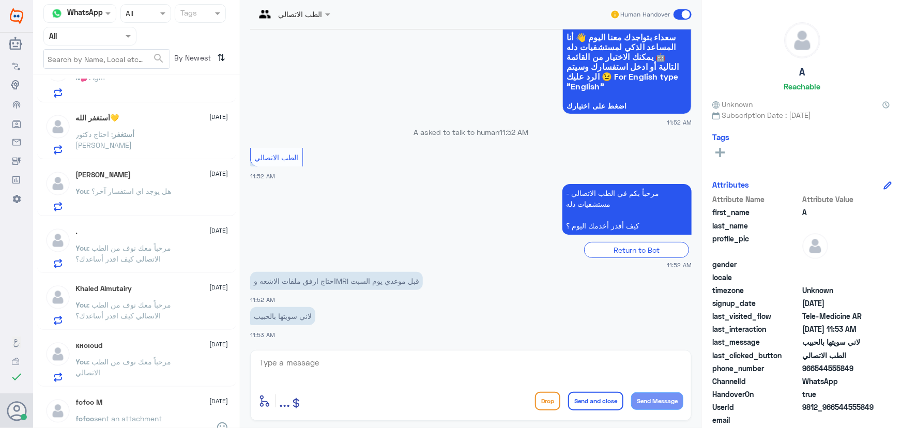
scroll to position [517, 0]
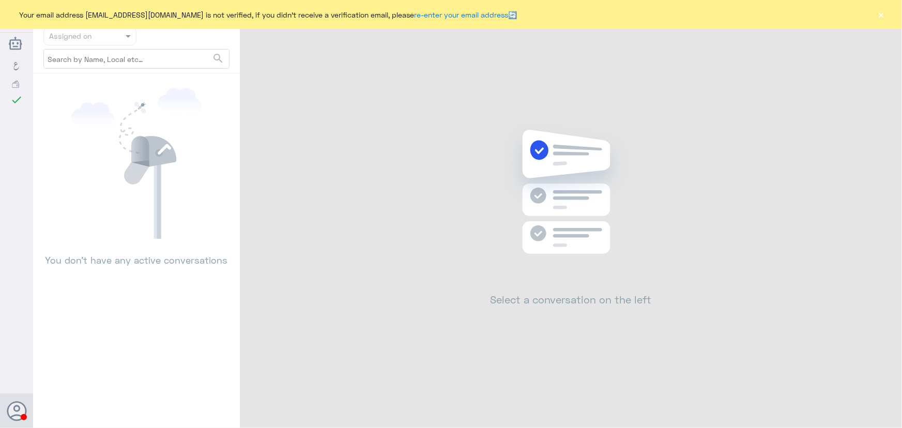
click at [885, 12] on button "×" at bounding box center [881, 14] width 10 height 10
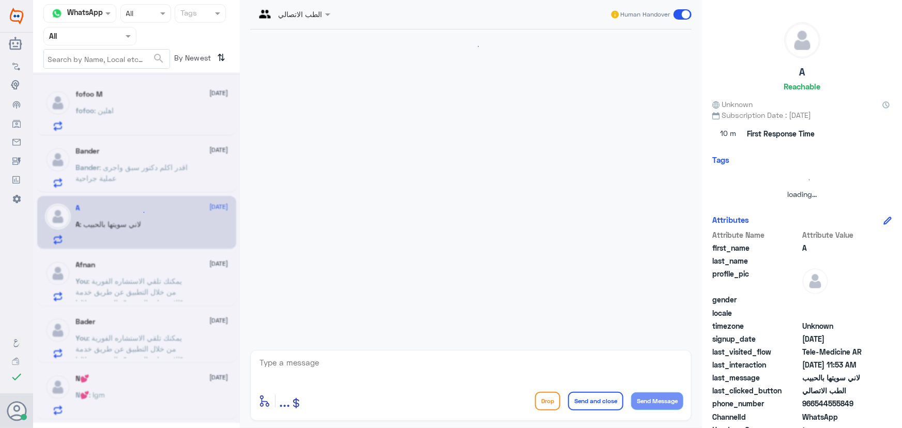
scroll to position [374, 0]
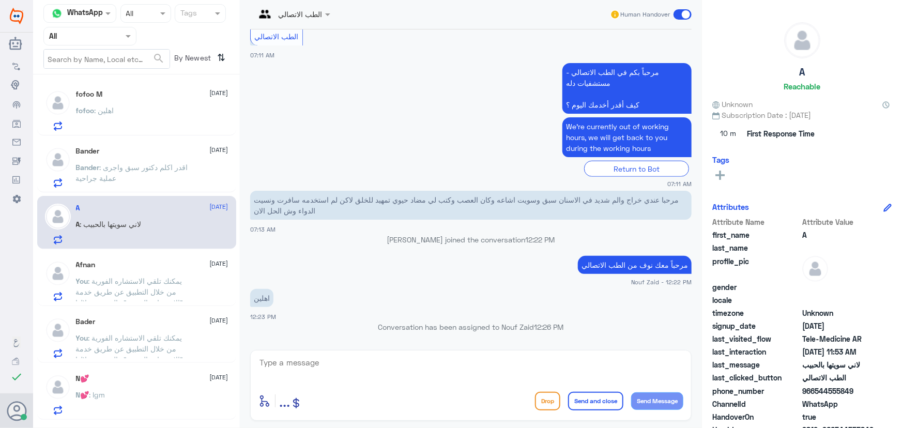
click at [161, 169] on span ": اقدر اكلم دكتور سبق واجرى عملية جراحية" at bounding box center [132, 173] width 112 height 20
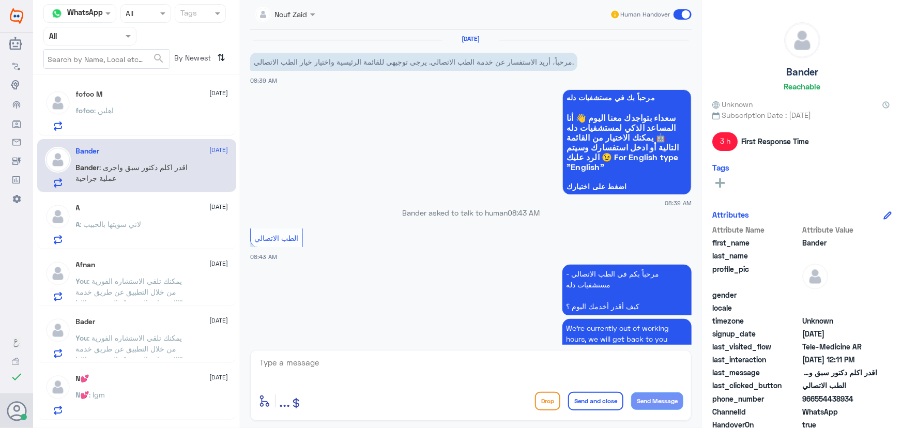
scroll to position [166, 0]
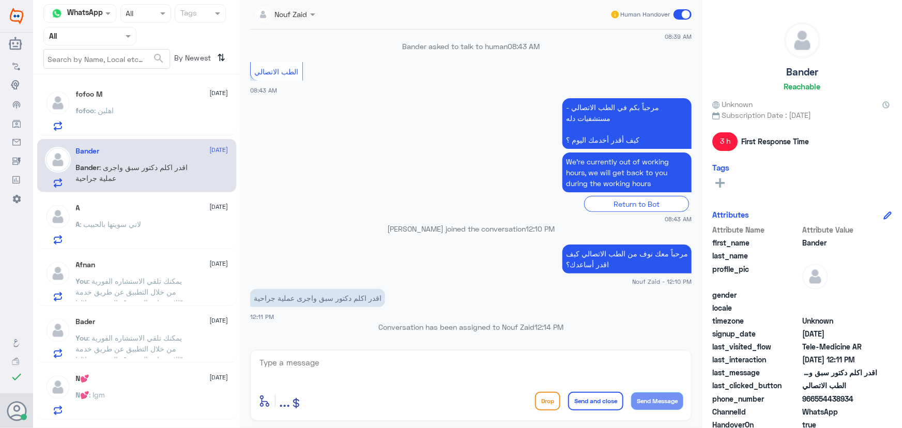
click at [161, 112] on div "fofoo : اهلين" at bounding box center [152, 119] width 153 height 23
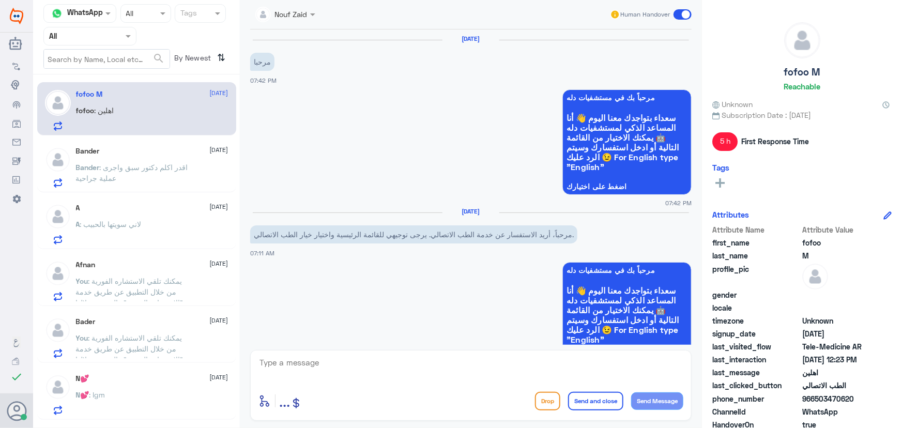
scroll to position [374, 0]
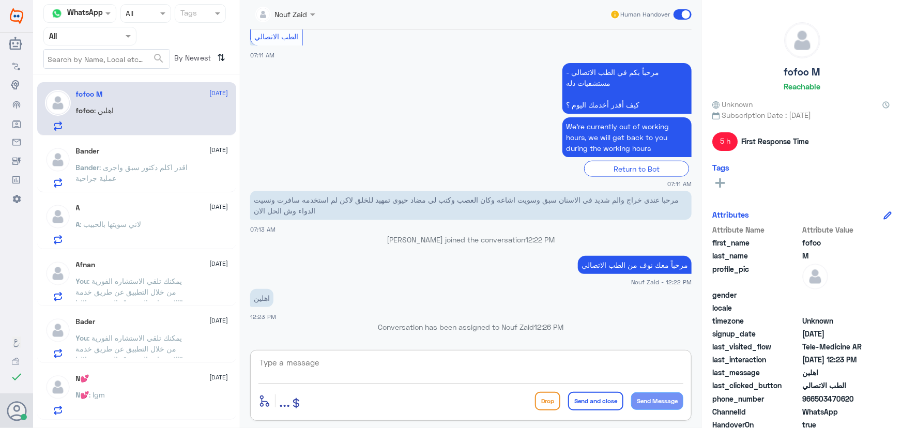
click at [293, 364] on textarea at bounding box center [471, 368] width 425 height 25
click at [329, 366] on textarea at bounding box center [471, 368] width 425 height 25
click at [280, 371] on textarea at bounding box center [471, 368] width 425 height 25
click at [284, 370] on textarea at bounding box center [471, 368] width 425 height 25
paste textarea "يمكنك تلقي الاستشاره الفورية من خلال التطبيق عن طريق خدمة "الاستشارة الفورية" و…"
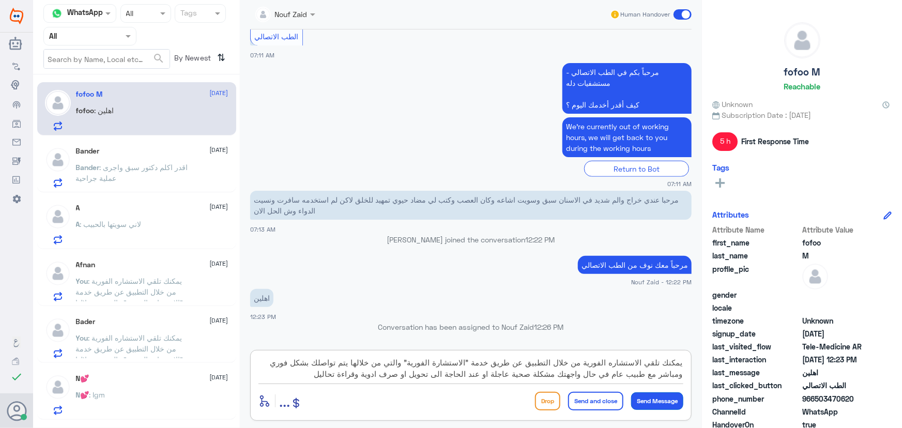
type textarea "يمكنك تلقي الاستشاره الفورية من خلال التطبيق عن طريق خدمة "الاستشارة الفورية" و…"
click at [667, 397] on button "Send Message" at bounding box center [657, 401] width 52 height 18
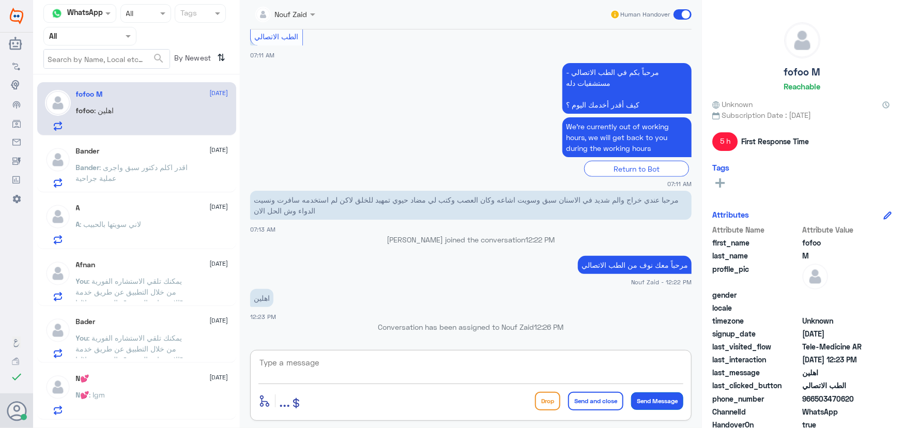
scroll to position [473, 0]
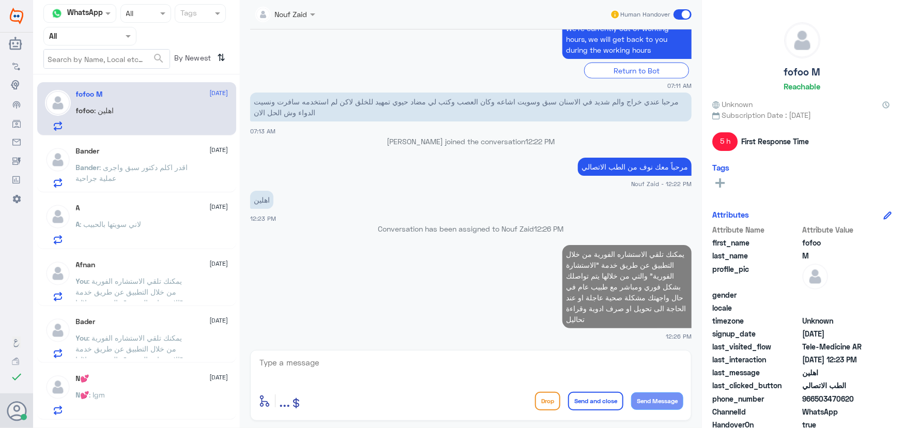
click at [608, 368] on textarea at bounding box center [471, 368] width 425 height 25
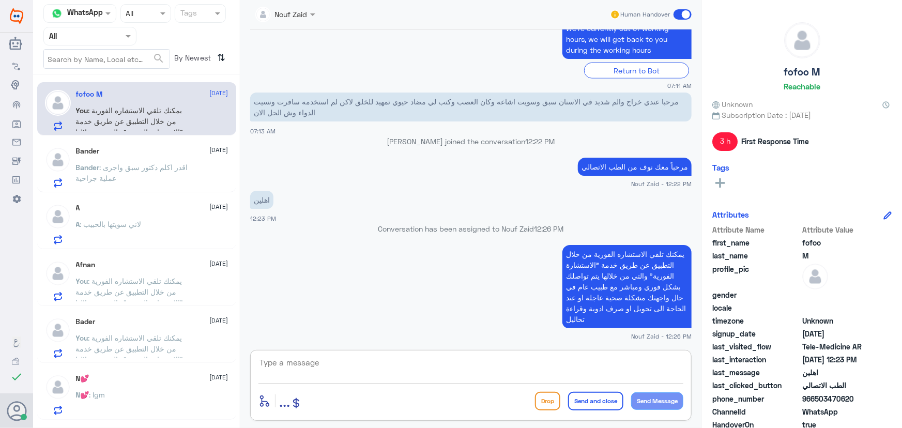
paste textarea "مرحباً معك نوف من الطب الاتصالي كيف اقدر أساعدك؟"
drag, startPoint x: 549, startPoint y: 372, endPoint x: 780, endPoint y: 385, distance: 231.5
click at [777, 385] on div "Channel WhatsApp Status × All Tags Agent Filter All search By Newest ⇅ fofoo M …" at bounding box center [467, 215] width 869 height 431
type textarea "مرحباً معك نوف من الطب الاتصالي كيف اقدر أساعدك؟"
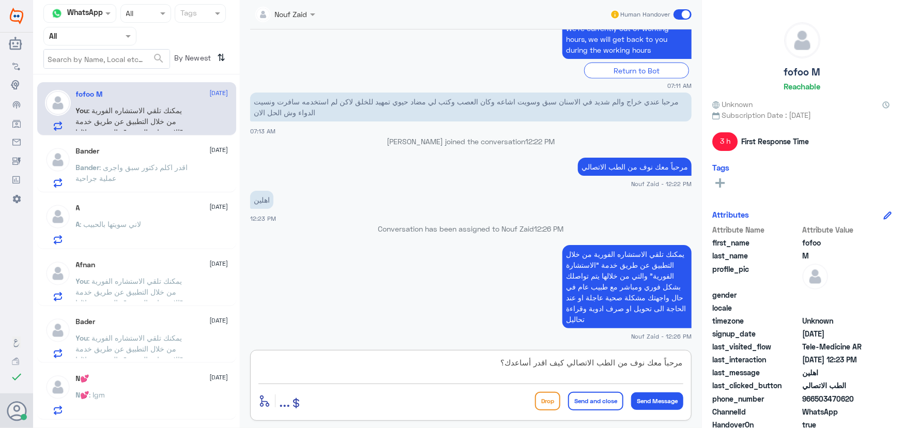
scroll to position [0, 0]
drag, startPoint x: 843, startPoint y: 358, endPoint x: 902, endPoint y: 367, distance: 59.0
click at [902, 367] on div "Channel WhatsApp Status × All Tags Agent Filter All search By Newest ⇅ fofoo M …" at bounding box center [467, 215] width 869 height 431
paste textarea "العفو, نسعد بخدمتكم ونتمنى لك دوام الصحه والعافيه"
drag, startPoint x: 652, startPoint y: 366, endPoint x: 674, endPoint y: 367, distance: 21.7
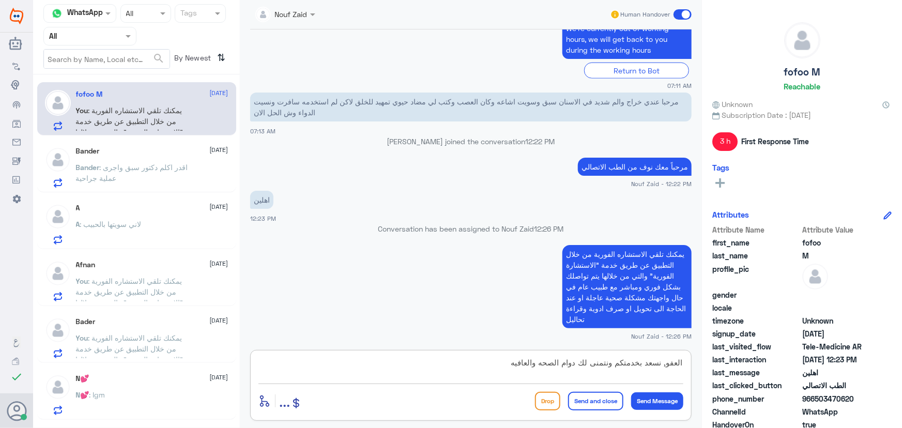
click at [674, 367] on textarea "العفو, نسعد بخدمتكم ونتمنى لك دوام الصحه والعافيه" at bounding box center [471, 368] width 425 height 25
click at [657, 363] on textarea "العفو, نسعد بخدمتكم ونتمنى لك دوام الصحه والعافيه" at bounding box center [471, 368] width 425 height 25
drag, startPoint x: 655, startPoint y: 363, endPoint x: 718, endPoint y: 366, distance: 63.1
click at [716, 366] on div "Channel WhatsApp Status × All Tags Agent Filter All search By Newest ⇅ fofoo M …" at bounding box center [467, 215] width 869 height 431
type textarea "نسعد بخدمتكم ونتمنى لك دوام الصحه والعافيه"
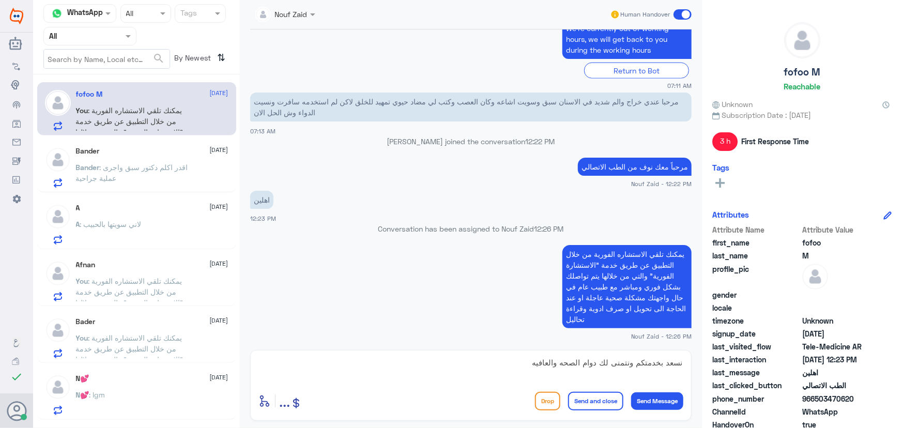
click at [601, 399] on button "Send and close" at bounding box center [595, 401] width 55 height 19
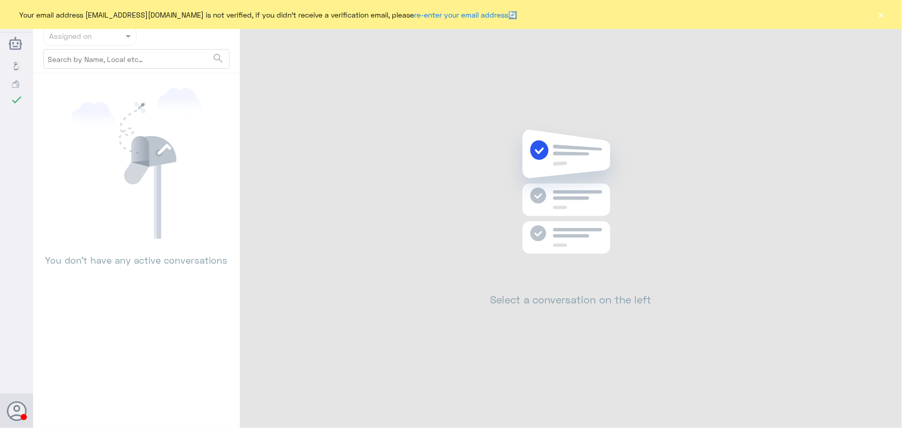
click at [886, 16] on button "×" at bounding box center [881, 14] width 10 height 10
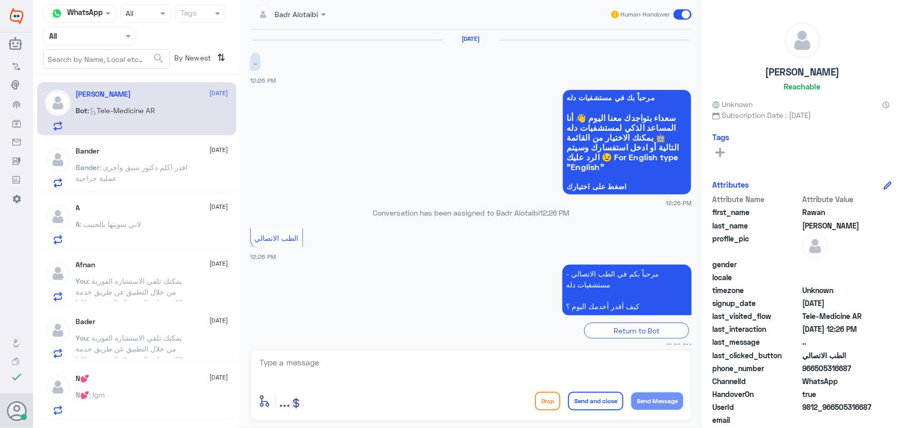
scroll to position [10, 0]
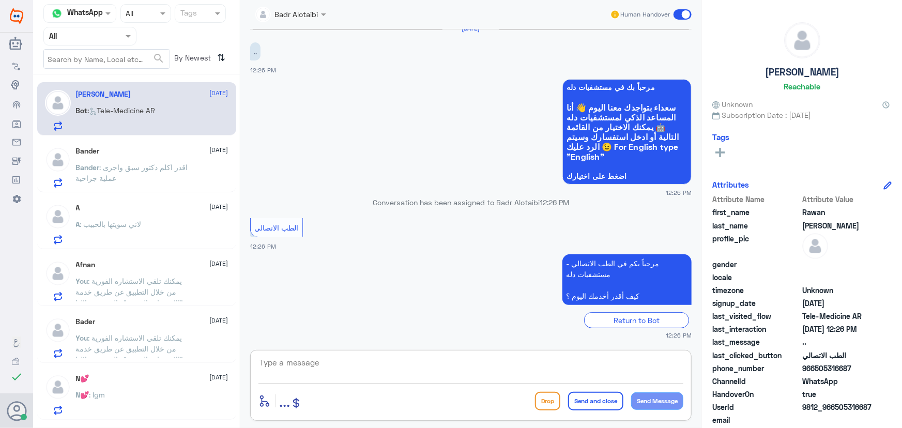
click at [326, 376] on textarea at bounding box center [471, 368] width 425 height 25
type textarea "ؤ"
drag, startPoint x: 426, startPoint y: 373, endPoint x: 725, endPoint y: 368, distance: 298.9
click at [725, 368] on div "Channel WhatsApp Status × All Tags Agent Filter All search By Newest ⇅ [PERSON_…" at bounding box center [467, 215] width 869 height 431
paste textarea "مرحباً معك نوف من الطب الاتصالي كيف اقدر أساعدك؟"
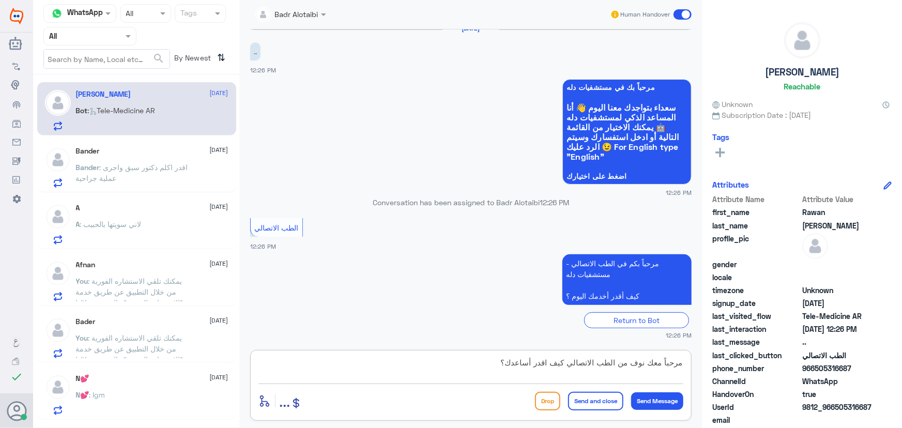
scroll to position [9, 0]
type textarea "مرحباً معك نوف من الطب الاتصالي كيف اقدر أساعدك؟"
click at [660, 401] on button "Send Message" at bounding box center [657, 401] width 52 height 18
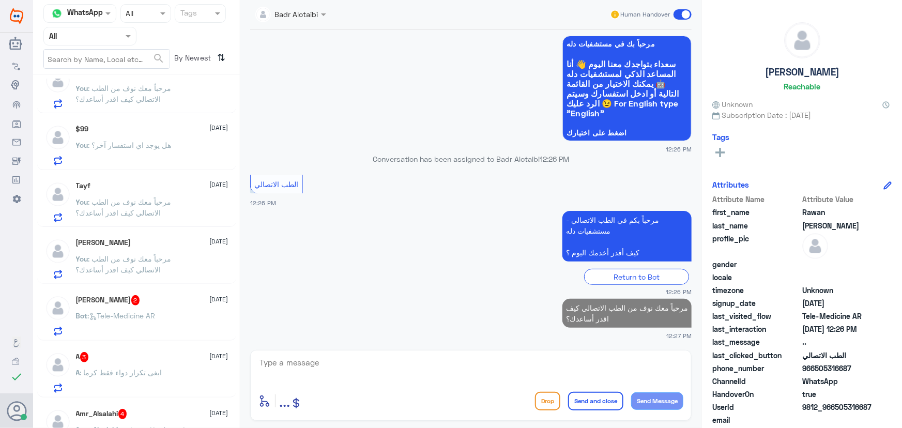
scroll to position [752, 0]
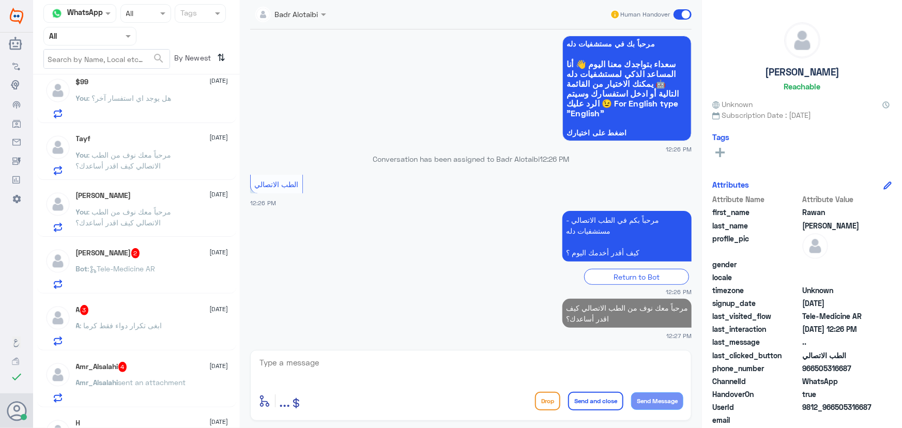
click at [169, 284] on div "Bot : Tele-Medicine AR" at bounding box center [152, 277] width 153 height 23
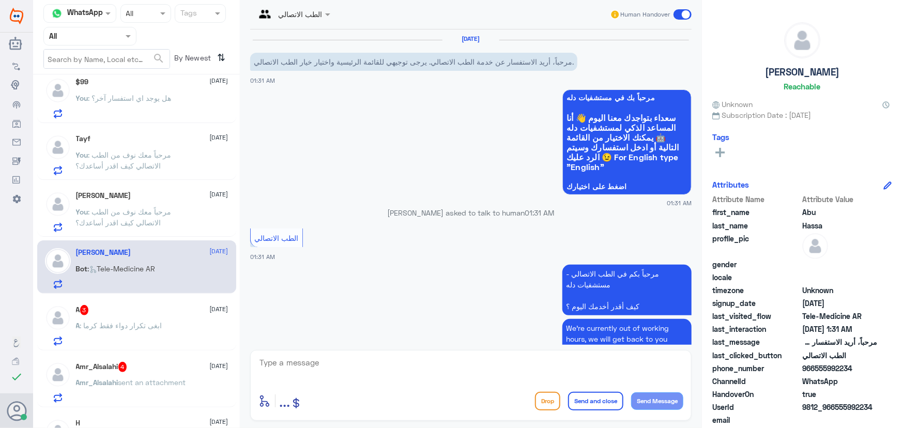
scroll to position [50, 0]
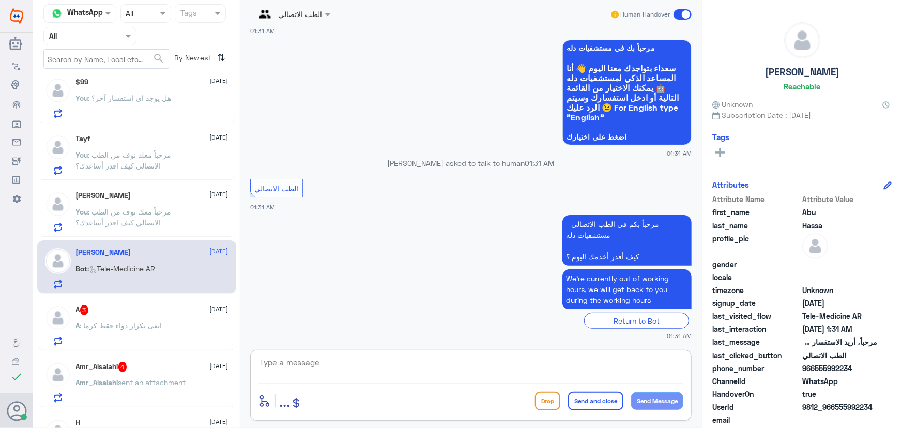
click at [351, 371] on textarea at bounding box center [471, 368] width 425 height 25
paste textarea "مرحباً معك نوف من الطب الاتصالي كيف اقدر أساعدك؟"
type textarea "مرحباً معك نوف من الطب الاتصالي كيف اقدر أساعدك؟"
click at [656, 405] on button "Send Message" at bounding box center [657, 401] width 52 height 18
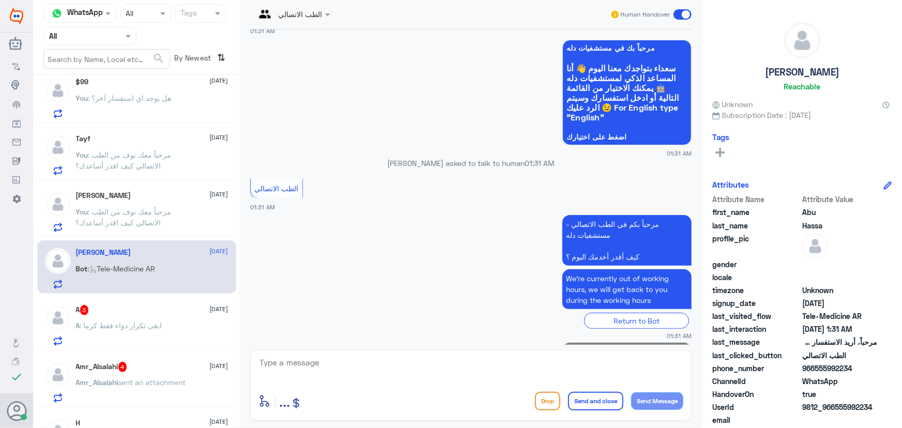
scroll to position [94, 0]
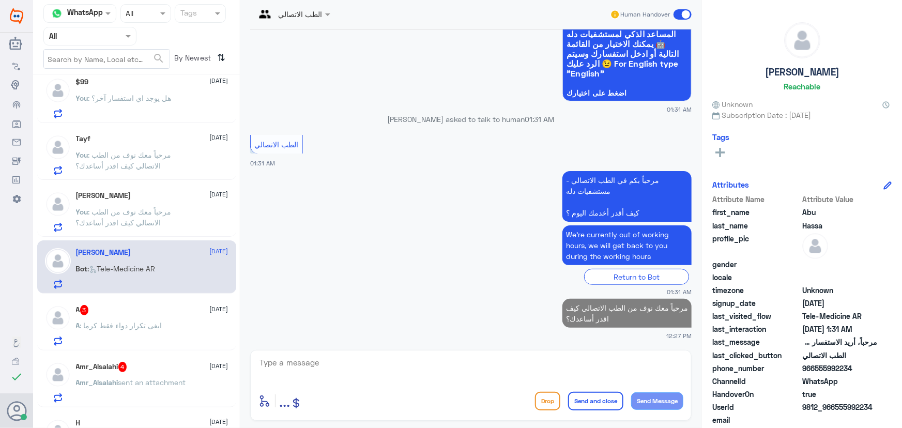
click at [156, 339] on p "A : ابغى تكرار دواء فقط كرما" at bounding box center [119, 333] width 86 height 26
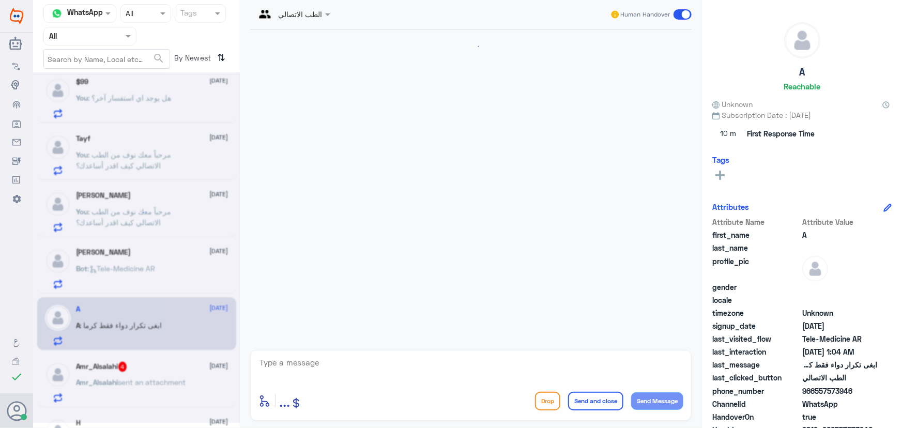
scroll to position [85, 0]
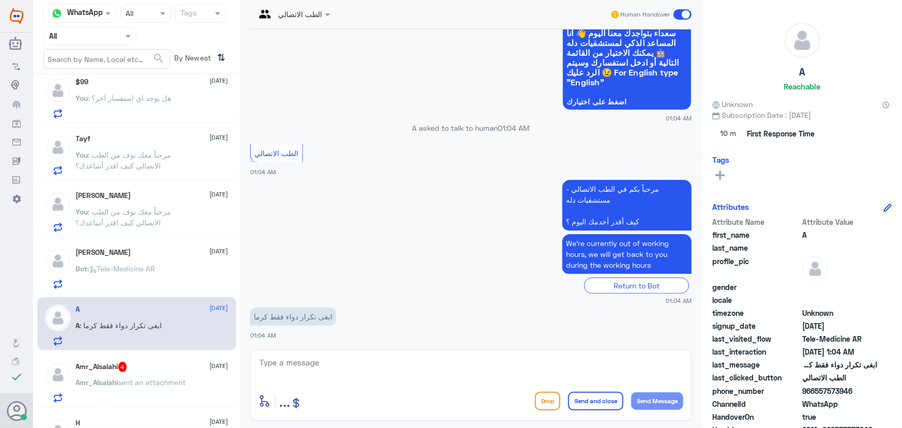
click at [354, 369] on textarea at bounding box center [471, 368] width 425 height 25
paste textarea "مرحباً معك نوف من الطب الاتصالي"
type textarea "مرحباً معك نوف من الطب الاتصالي"
click at [652, 403] on button "Send Message" at bounding box center [657, 401] width 52 height 18
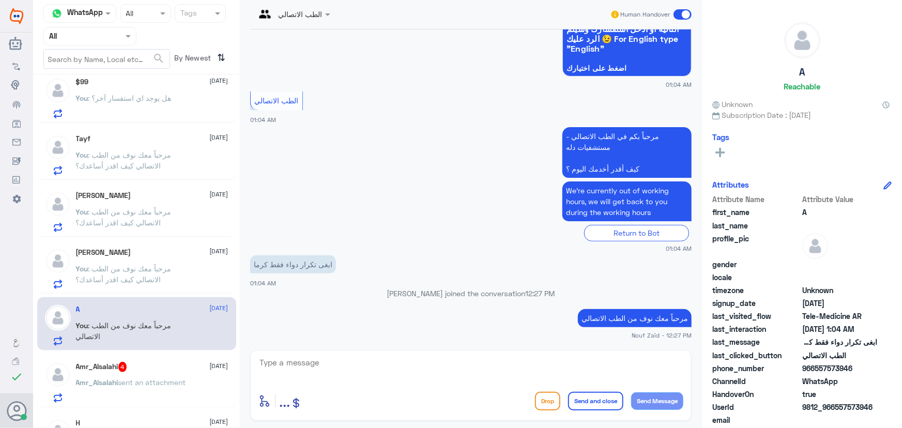
click at [415, 352] on div "enter flow name ... Drop Send and close Send Message" at bounding box center [471, 385] width 442 height 71
click at [413, 361] on textarea at bounding box center [471, 368] width 425 height 25
paste textarea "يمكنك تلقي الاستشاره الفورية من خلال التطبيق عن طريق خدمة "الاستشارة الفورية" و…"
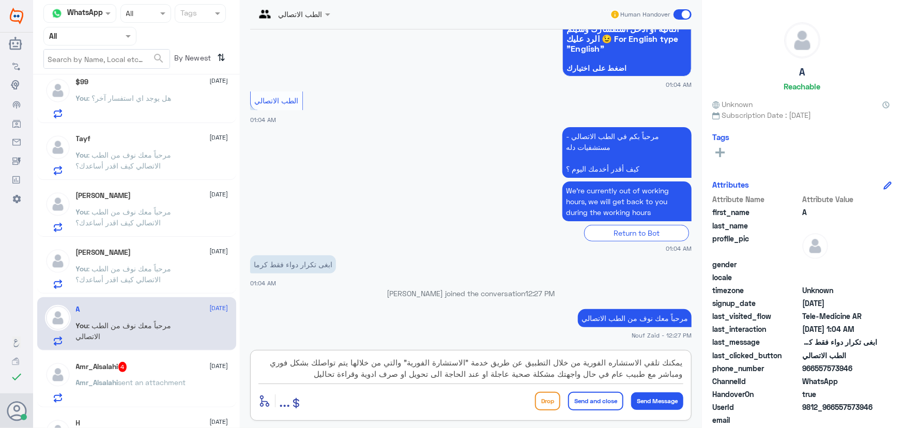
type textarea "يمكنك تلقي الاستشاره الفورية من خلال التطبيق عن طريق خدمة "الاستشارة الفورية" و…"
click at [595, 398] on button "Send and close" at bounding box center [595, 401] width 55 height 19
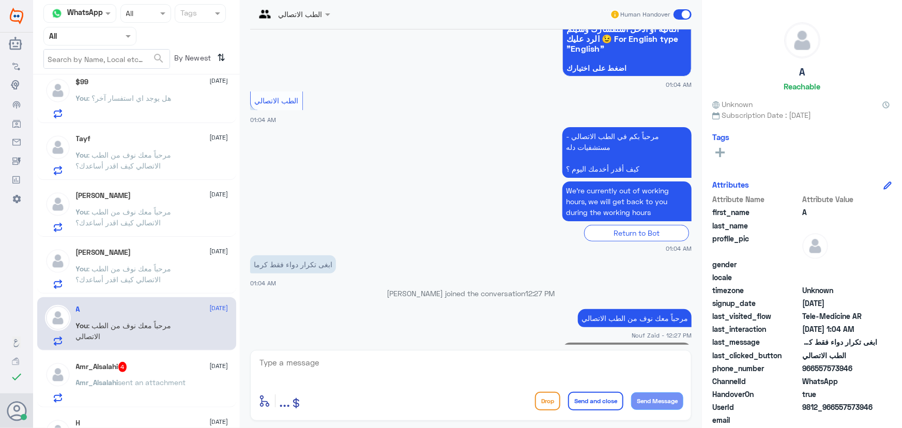
scroll to position [217, 0]
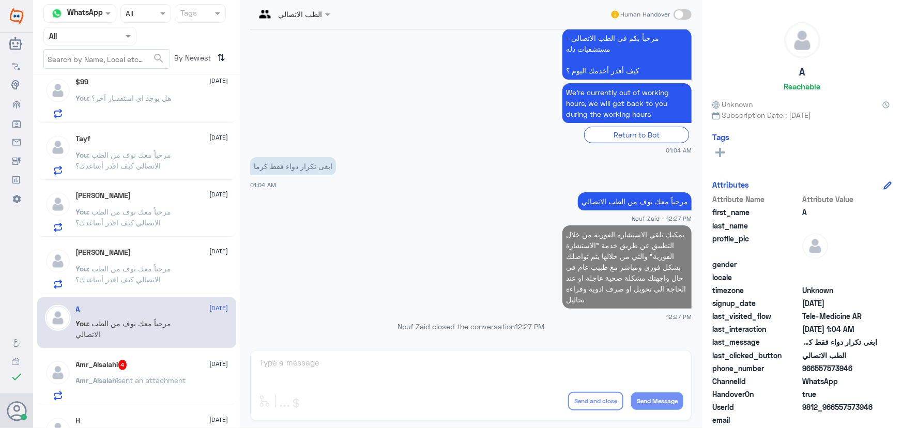
click at [106, 375] on p "Amr_Alsalahi sent an attachment" at bounding box center [131, 388] width 110 height 26
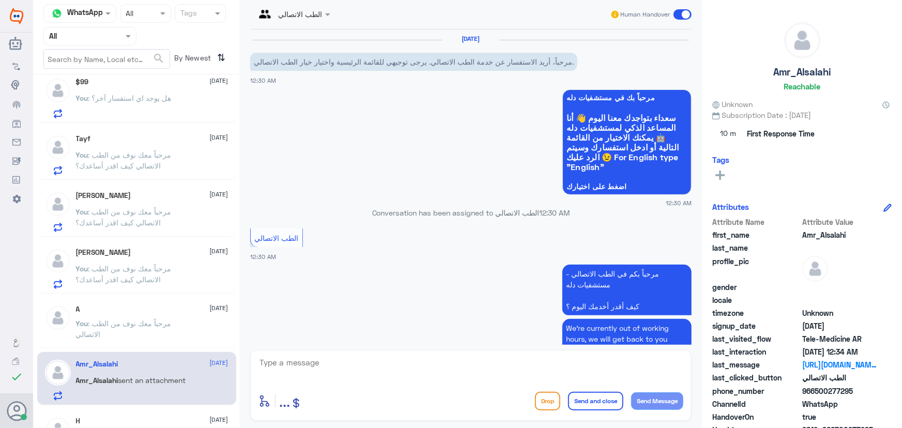
scroll to position [227, 0]
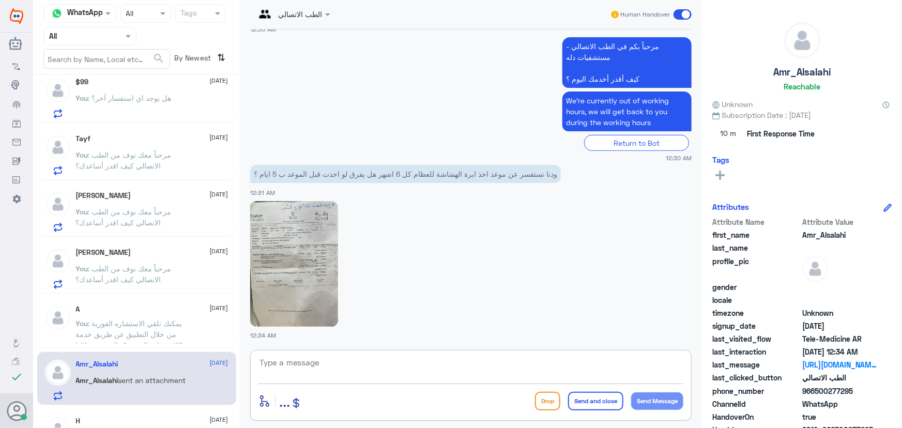
click at [367, 367] on textarea at bounding box center [471, 368] width 425 height 25
drag, startPoint x: 814, startPoint y: 390, endPoint x: 864, endPoint y: 393, distance: 50.8
click at [864, 393] on span "966500277295" at bounding box center [839, 391] width 75 height 11
copy span "500277295"
click at [430, 375] on textarea at bounding box center [471, 368] width 425 height 25
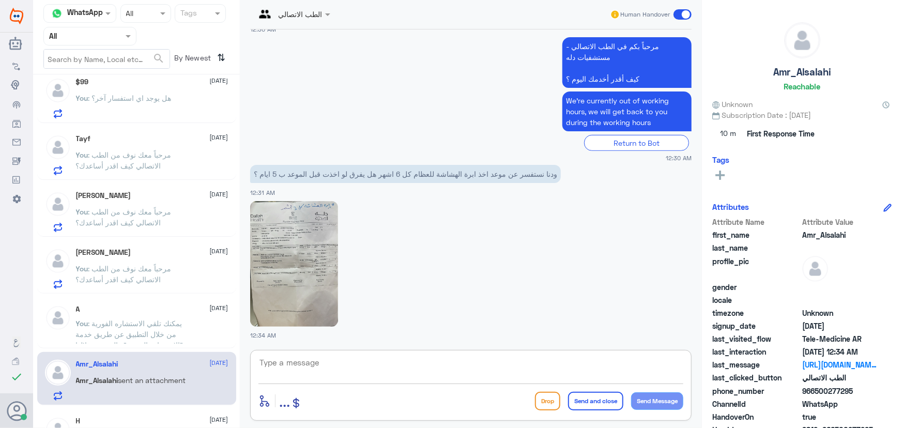
click at [424, 370] on textarea at bounding box center [471, 368] width 425 height 25
click at [405, 366] on textarea at bounding box center [471, 368] width 425 height 25
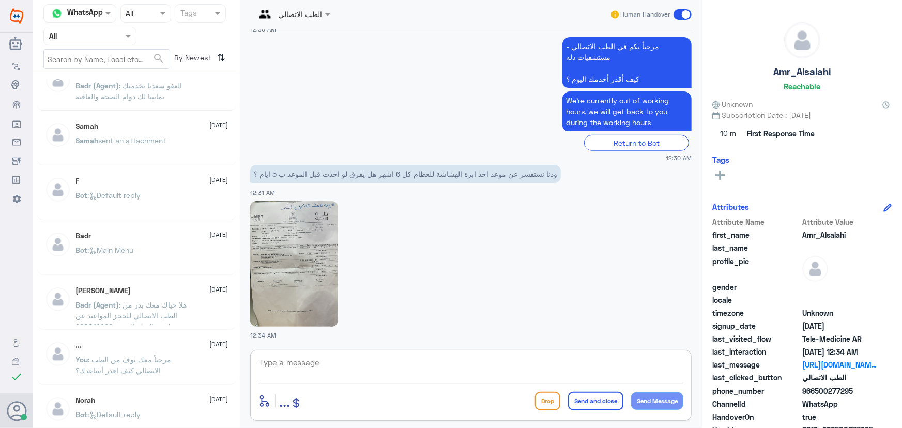
scroll to position [1165, 0]
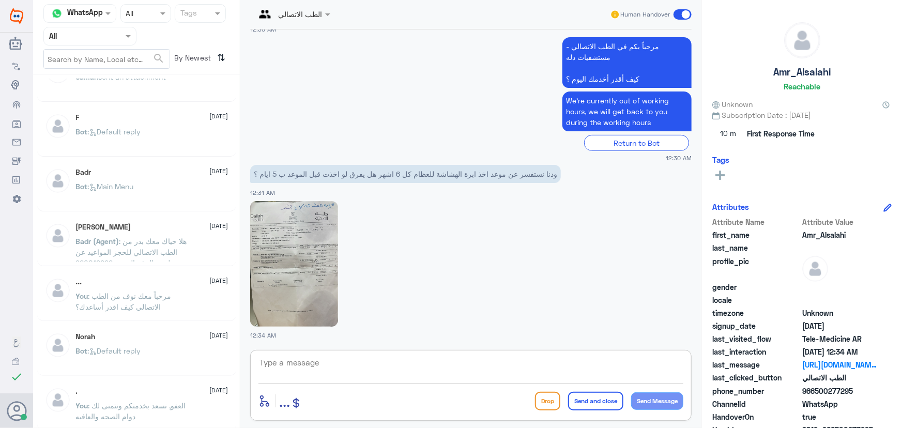
click at [278, 12] on input "text" at bounding box center [280, 14] width 51 height 12
click at [271, 151] on div "مرحباً بكم في الطب الاتصالي - مستشفيات دله كيف أقدر أخدمك اليوم ؟ We’re current…" at bounding box center [471, 99] width 442 height 128
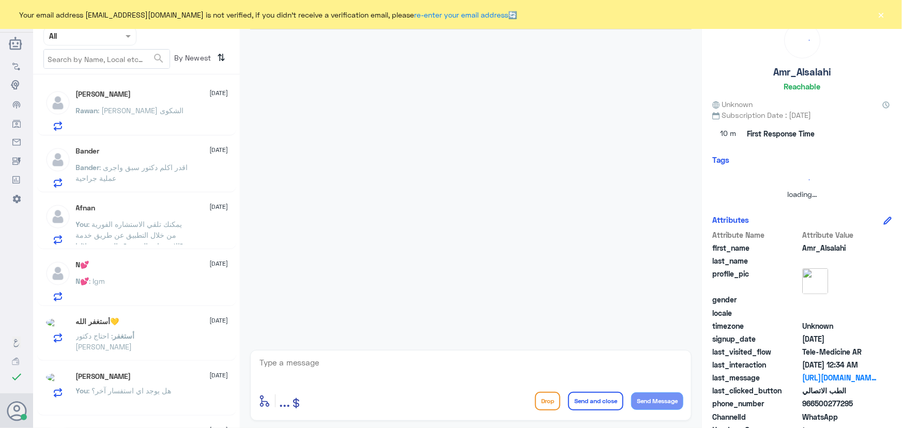
click at [877, 8] on div "Your email address [EMAIL_ADDRESS][DOMAIN_NAME] is not verified, if you didn't …" at bounding box center [451, 14] width 902 height 29
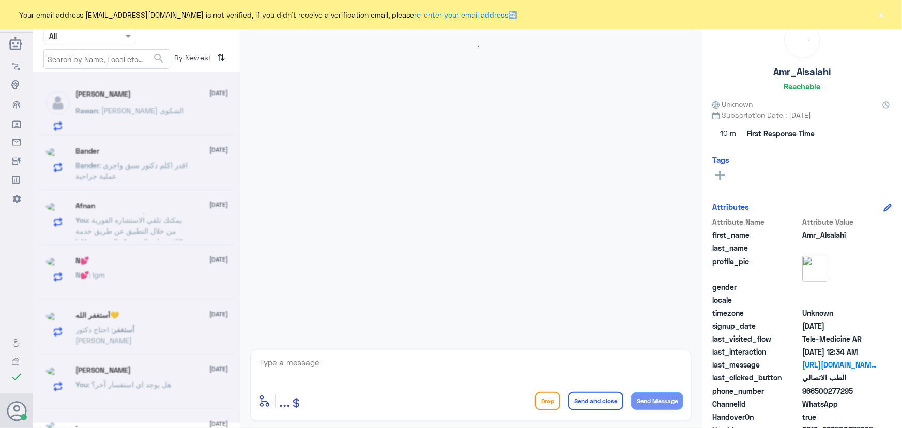
scroll to position [127, 0]
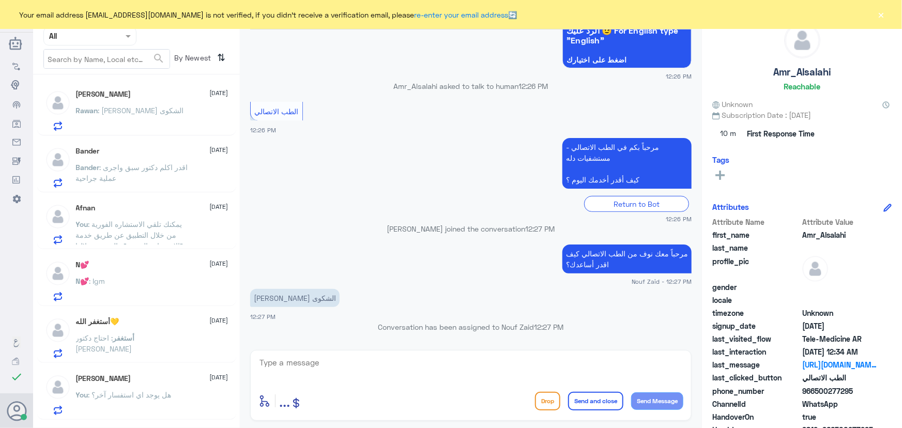
click at [138, 124] on p "Rawan : [PERSON_NAME] الشكوى" at bounding box center [130, 118] width 108 height 26
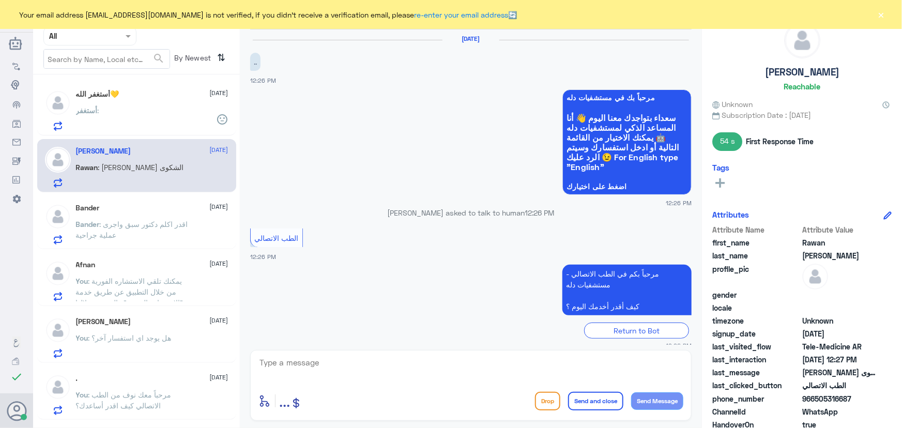
scroll to position [127, 0]
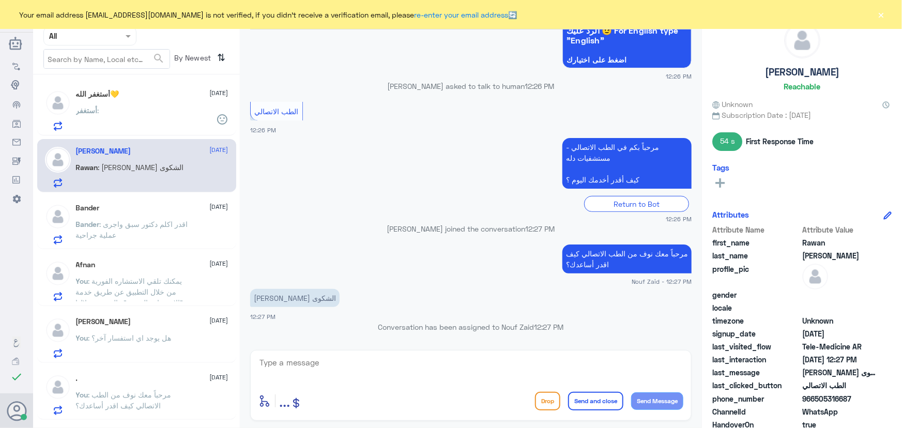
click at [881, 18] on button "×" at bounding box center [881, 14] width 10 height 10
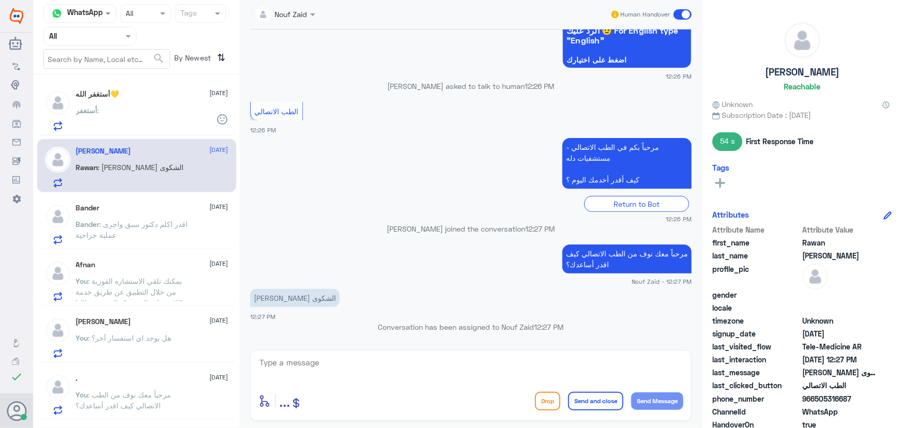
click at [160, 115] on div "أستغفر :" at bounding box center [152, 119] width 153 height 23
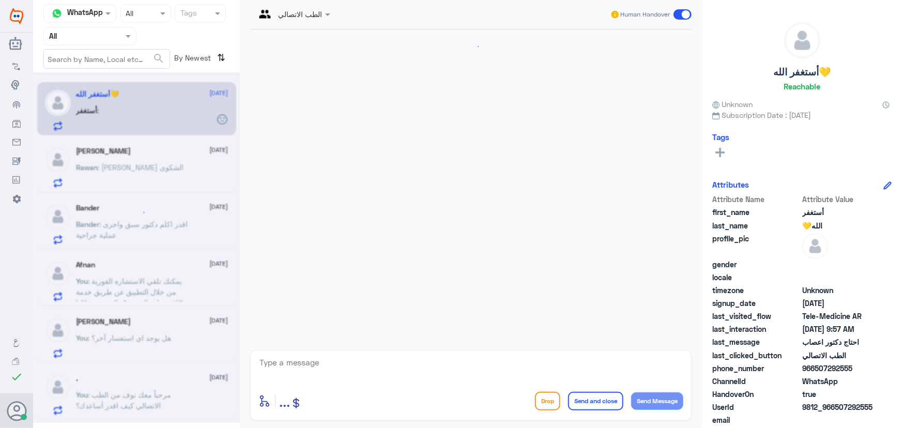
scroll to position [518, 0]
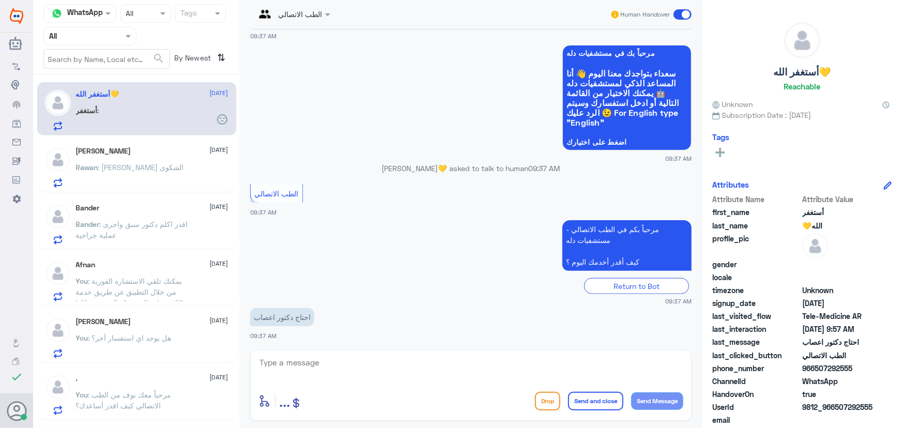
click at [154, 171] on p "Rawan : [PERSON_NAME] الشكوى" at bounding box center [130, 175] width 108 height 26
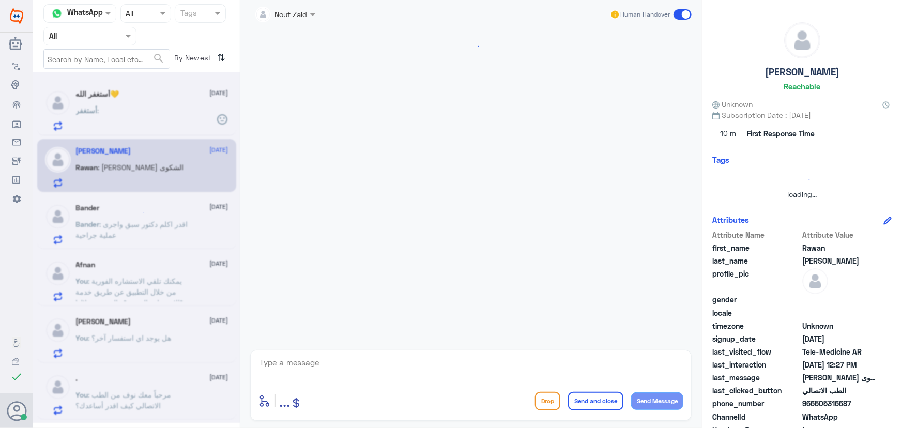
scroll to position [127, 0]
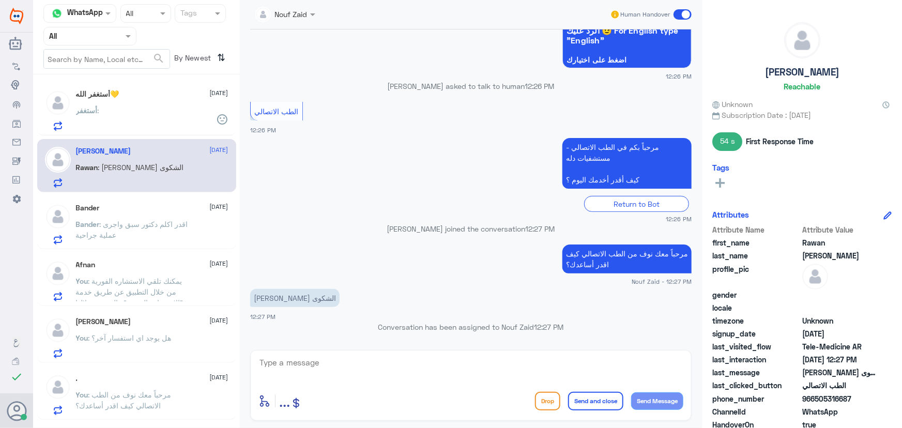
drag, startPoint x: 321, startPoint y: 367, endPoint x: 214, endPoint y: 300, distance: 126.1
click at [318, 367] on textarea at bounding box center [471, 368] width 425 height 25
click at [147, 112] on div "أستغفر :" at bounding box center [152, 119] width 153 height 23
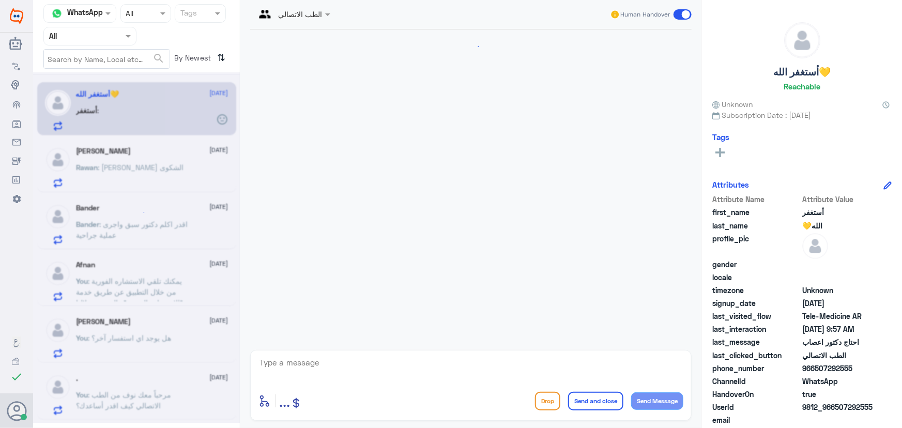
scroll to position [518, 0]
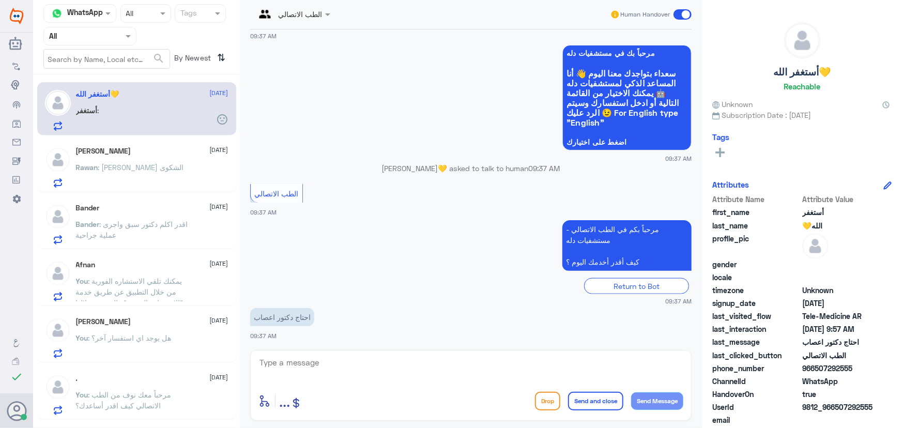
click at [147, 160] on div "[PERSON_NAME] [DATE][PERSON_NAME] : [PERSON_NAME]" at bounding box center [152, 167] width 153 height 41
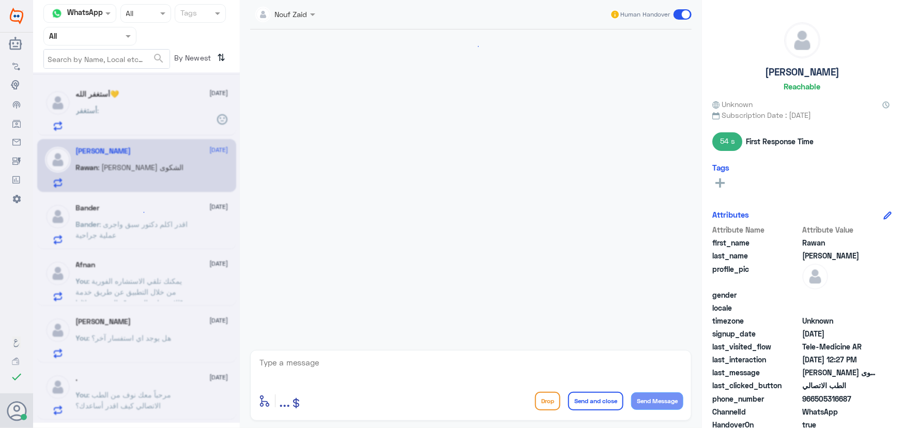
scroll to position [127, 0]
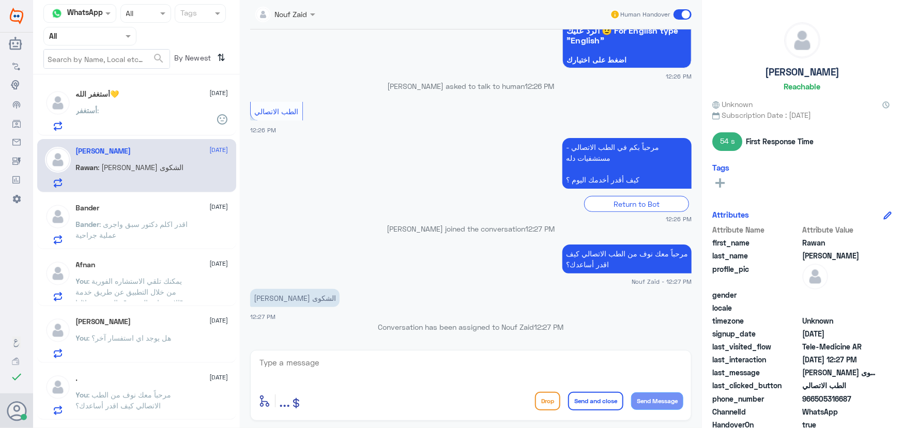
click at [357, 358] on textarea at bounding box center [471, 368] width 425 height 25
type textarea "هل الشكوى تخص الطب الاتصالي؟"
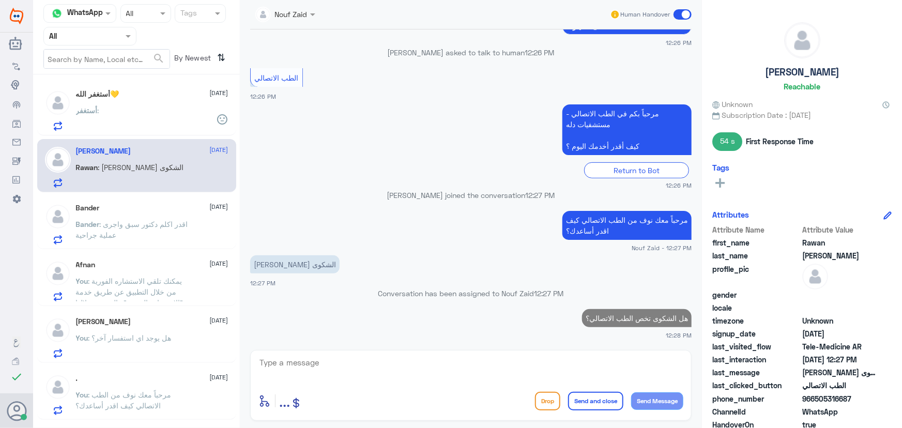
click at [146, 226] on span ": اقدر اكلم دكتور سبق واجرى عملية جراحية" at bounding box center [132, 230] width 112 height 20
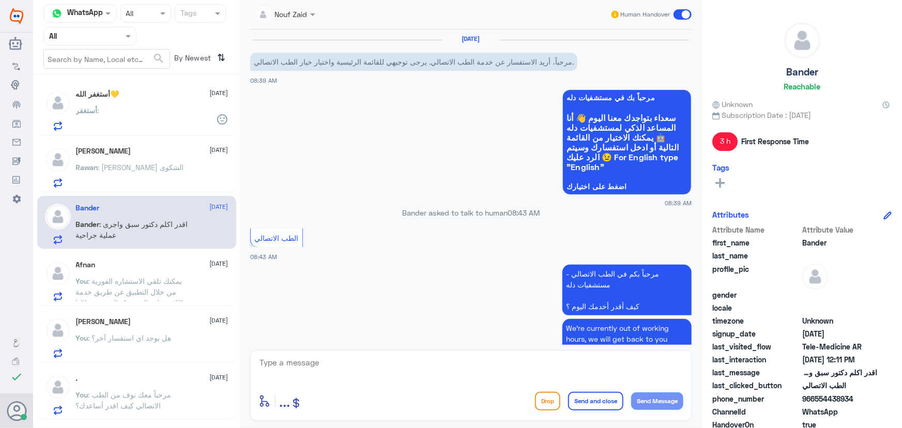
scroll to position [166, 0]
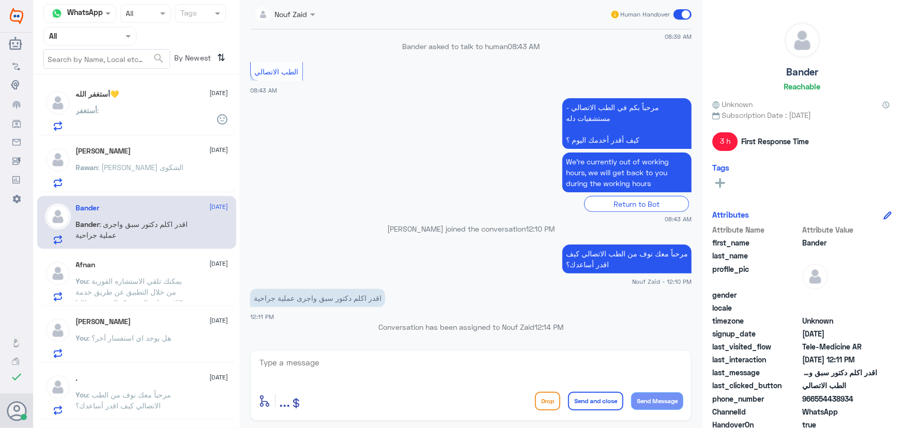
click at [152, 283] on span ": يمكنك تلقي الاستشاره الفورية من خلال التطبيق عن طريق خدمة "الاستشارة الفورية"…" at bounding box center [131, 314] width 111 height 74
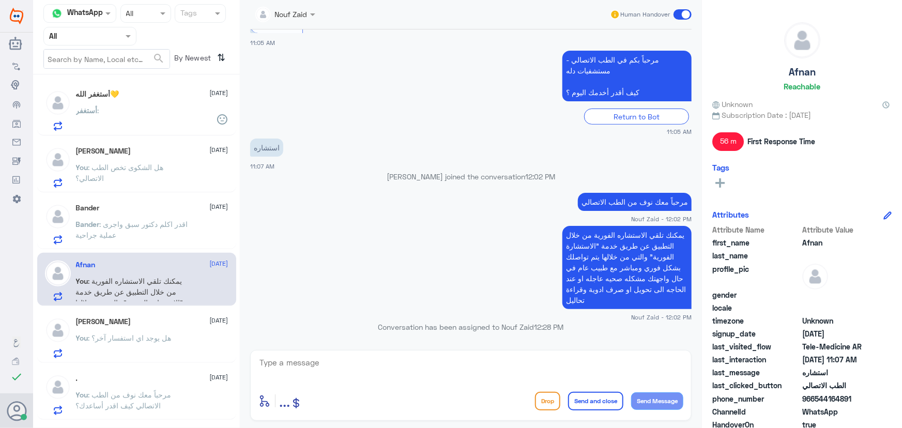
scroll to position [47, 0]
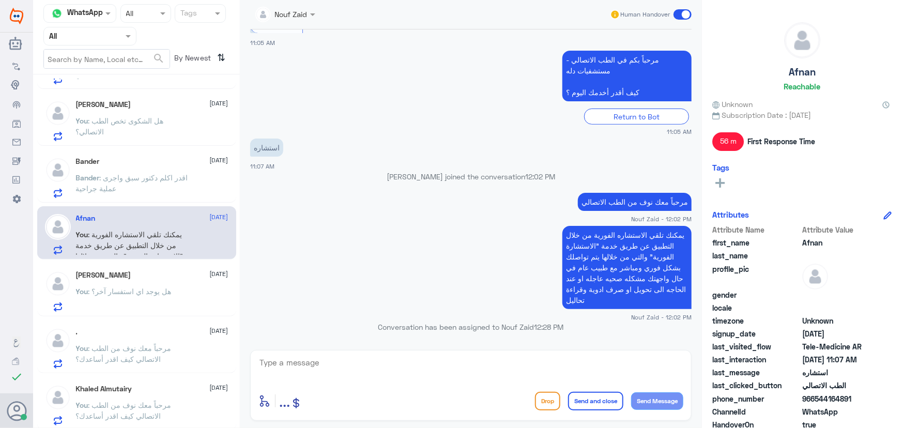
click at [141, 299] on p "You : هل يوجد اي استفسار آخر؟" at bounding box center [124, 299] width 96 height 26
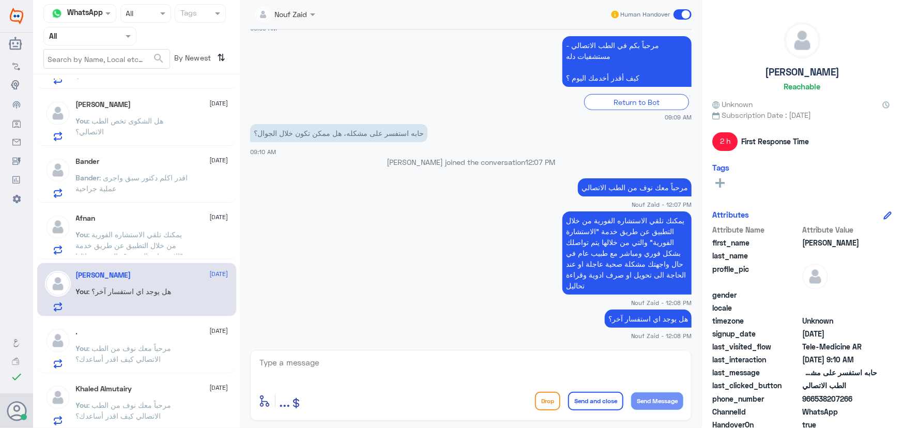
scroll to position [94, 0]
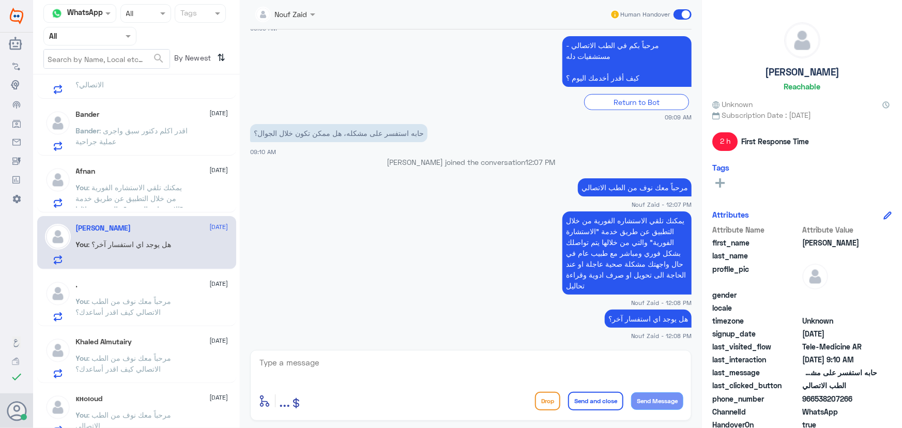
click at [175, 338] on div "[PERSON_NAME] [DATE]" at bounding box center [152, 342] width 153 height 9
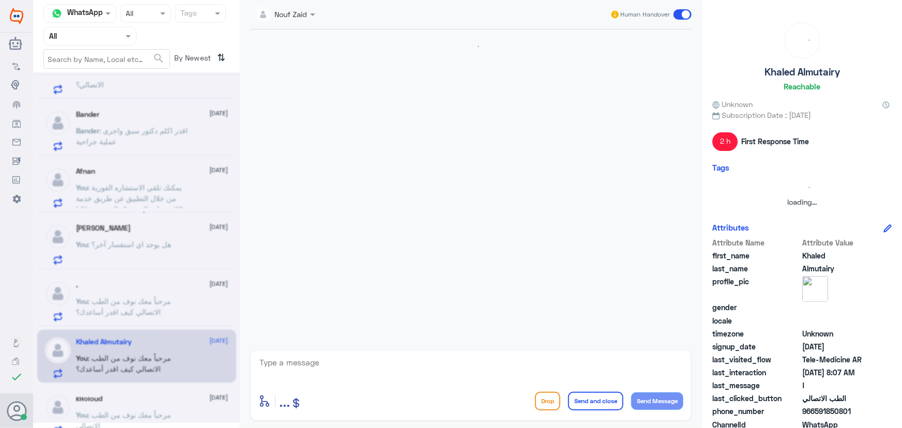
drag, startPoint x: 163, startPoint y: 300, endPoint x: 159, endPoint y: 296, distance: 5.8
click at [160, 296] on div at bounding box center [136, 247] width 207 height 351
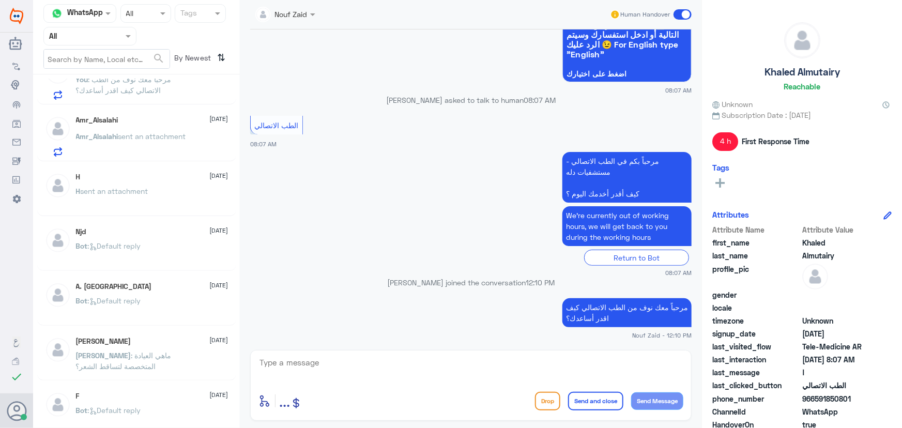
scroll to position [851, 0]
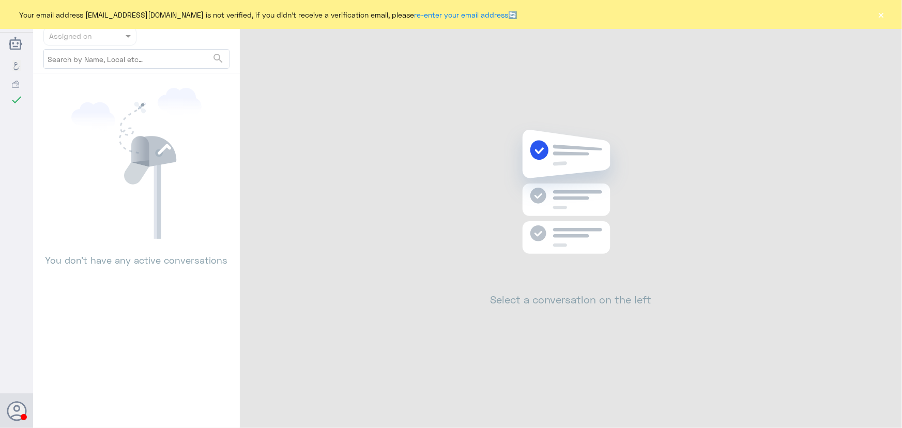
click at [879, 15] on button "×" at bounding box center [881, 14] width 10 height 10
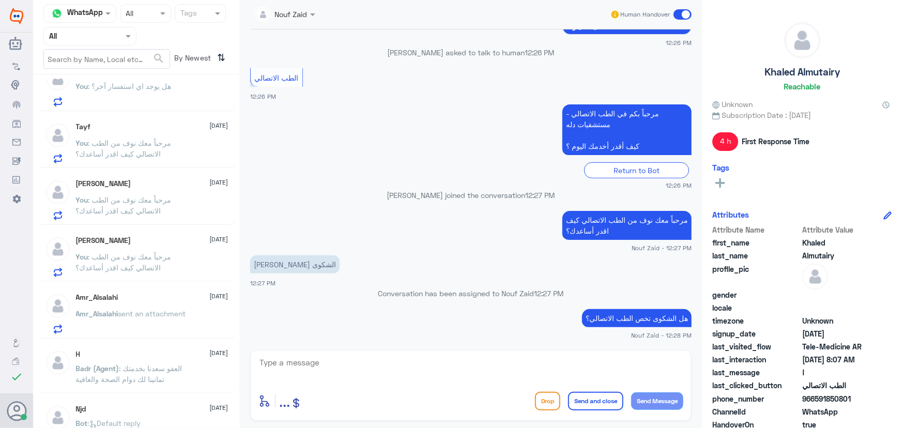
scroll to position [705, 0]
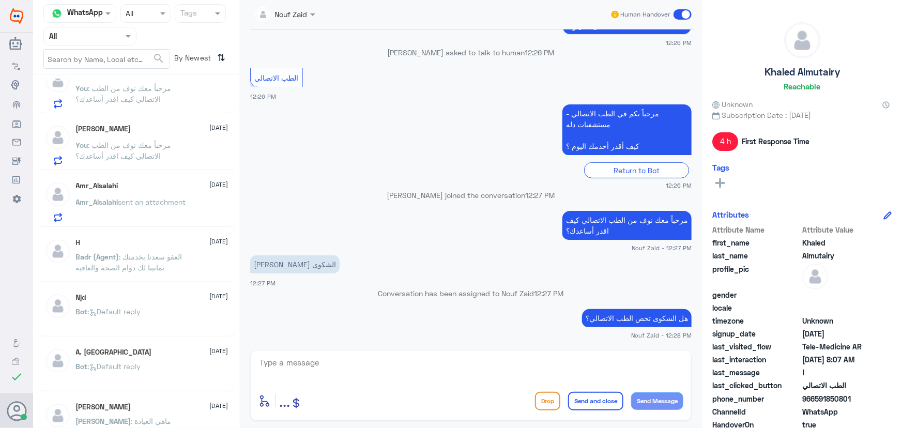
click at [180, 95] on p "You : مرحباً معك نوف من الطب الاتصالي كيف اقدر أساعدك؟" at bounding box center [134, 96] width 116 height 26
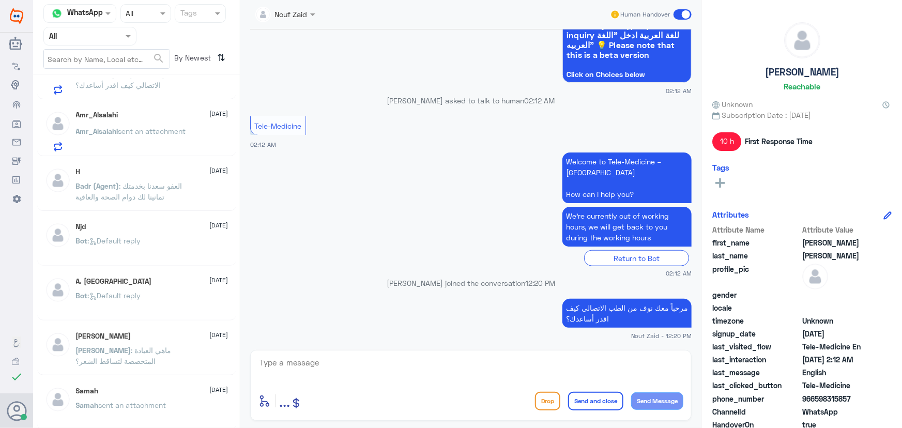
scroll to position [5, 0]
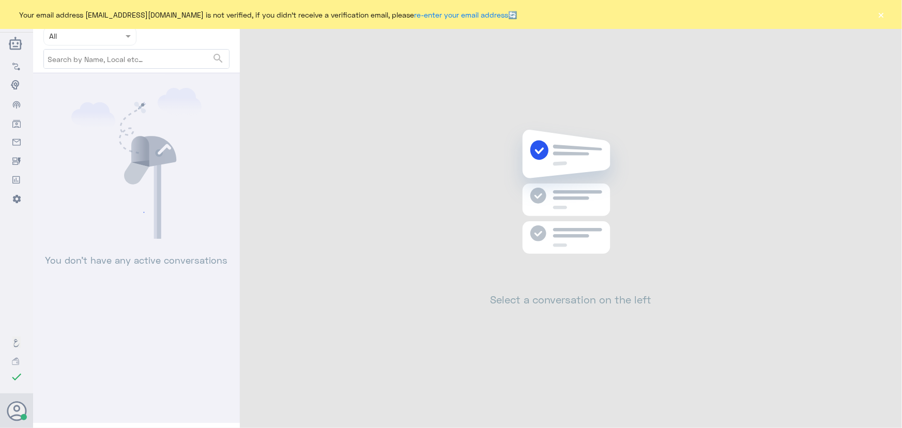
click at [879, 15] on button "×" at bounding box center [881, 14] width 10 height 10
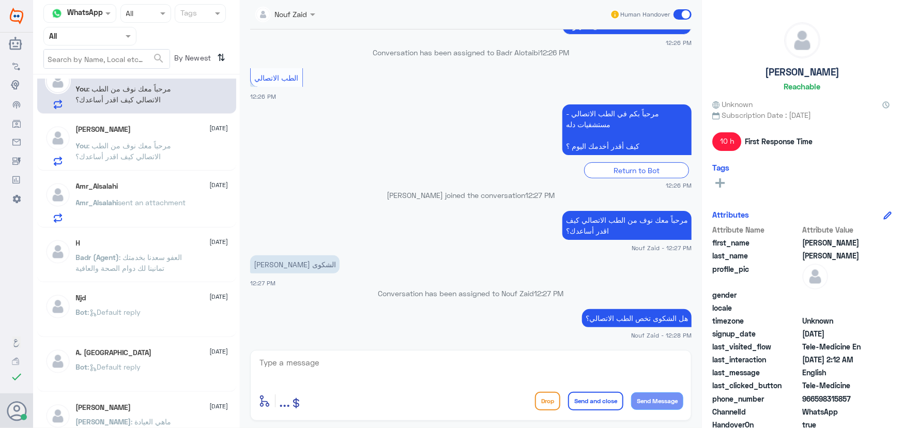
scroll to position [705, 0]
click at [186, 193] on div "Amr_Alsalahi [DATE] Amr_Alsalahi sent an attachment" at bounding box center [152, 201] width 153 height 41
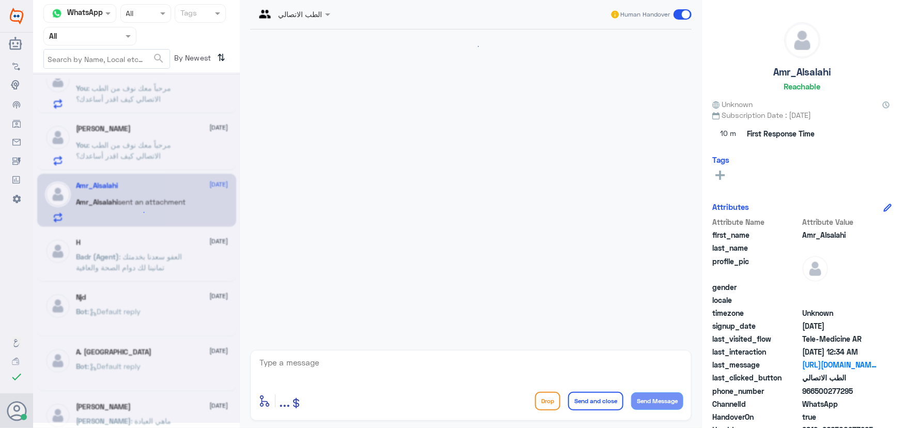
scroll to position [227, 0]
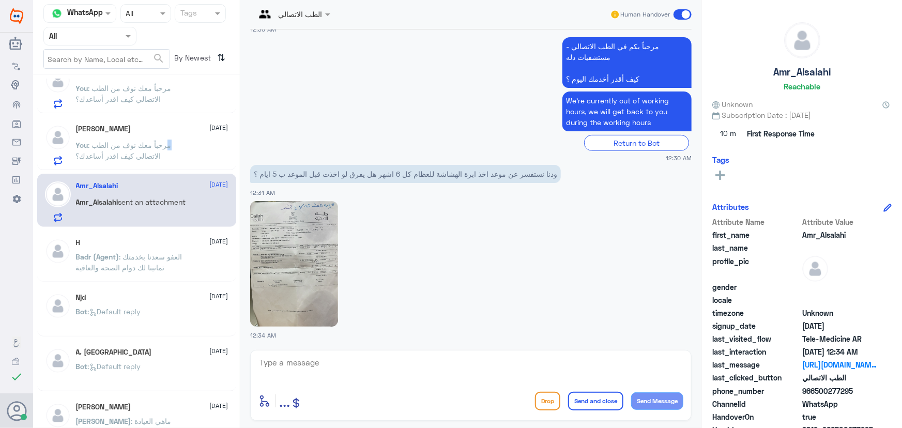
click at [168, 141] on span ": مرحباً معك نوف من الطب الاتصالي كيف اقدر أساعدك؟" at bounding box center [124, 151] width 96 height 20
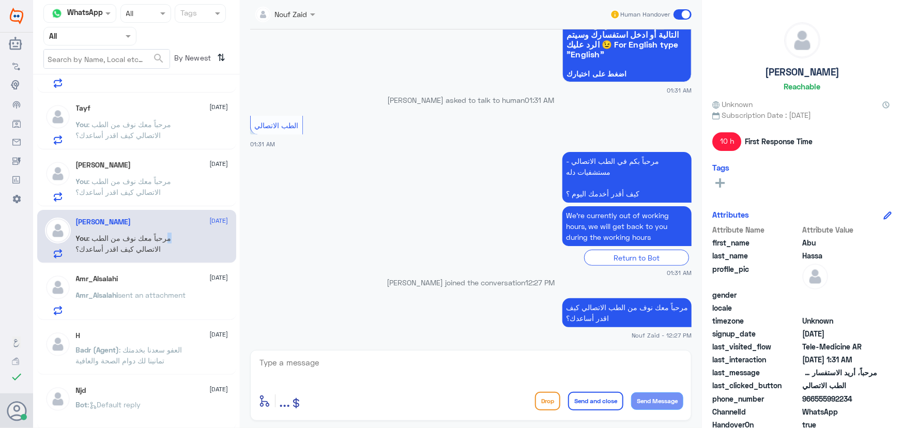
scroll to position [611, 0]
click at [160, 276] on div "Amr_Alsalahi 12 August" at bounding box center [152, 280] width 153 height 9
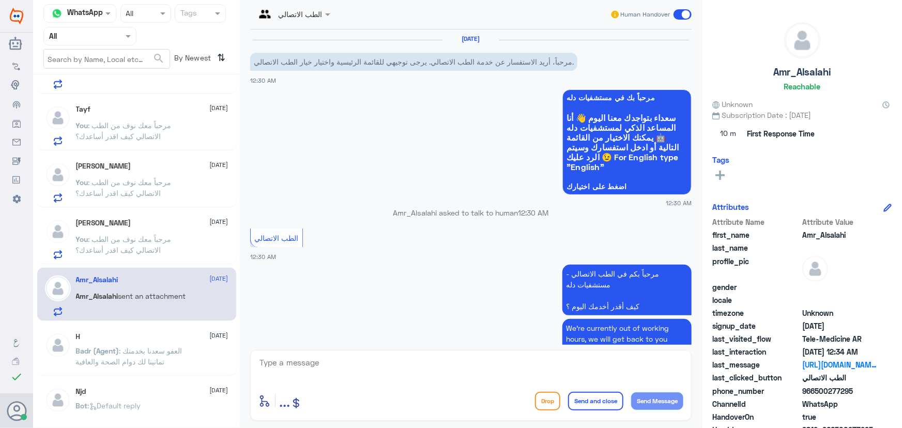
scroll to position [227, 0]
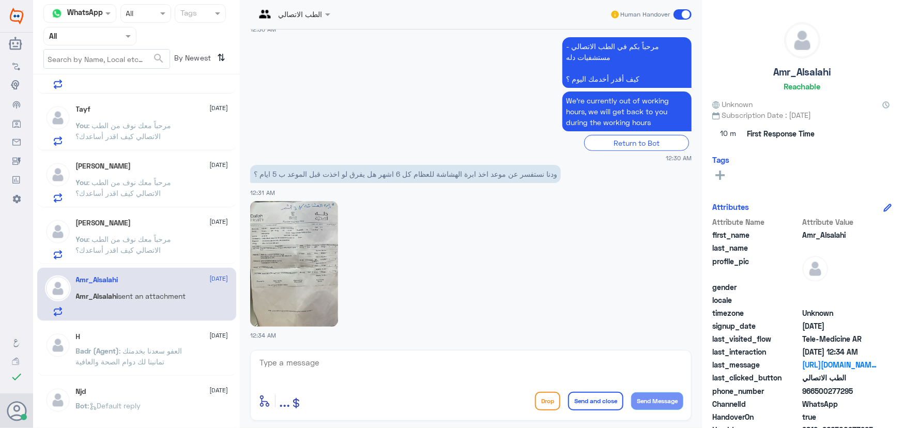
click at [161, 248] on p "You : مرحباً معك نوف من الطب الاتصالي كيف اقدر أساعدك؟" at bounding box center [134, 247] width 116 height 26
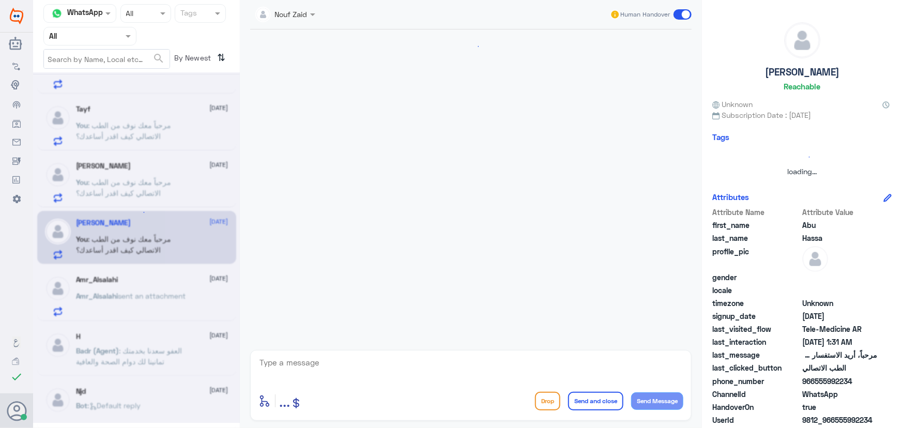
scroll to position [113, 0]
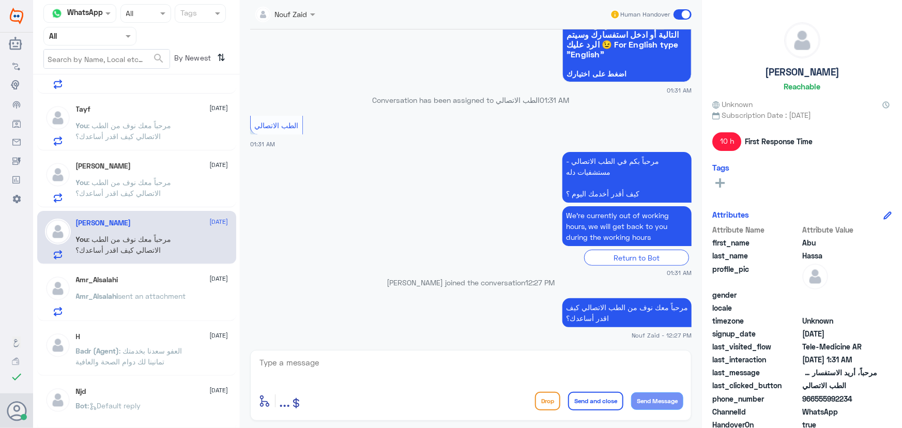
click at [156, 191] on span ": مرحباً معك نوف من الطب الاتصالي كيف اقدر أساعدك؟" at bounding box center [124, 188] width 96 height 20
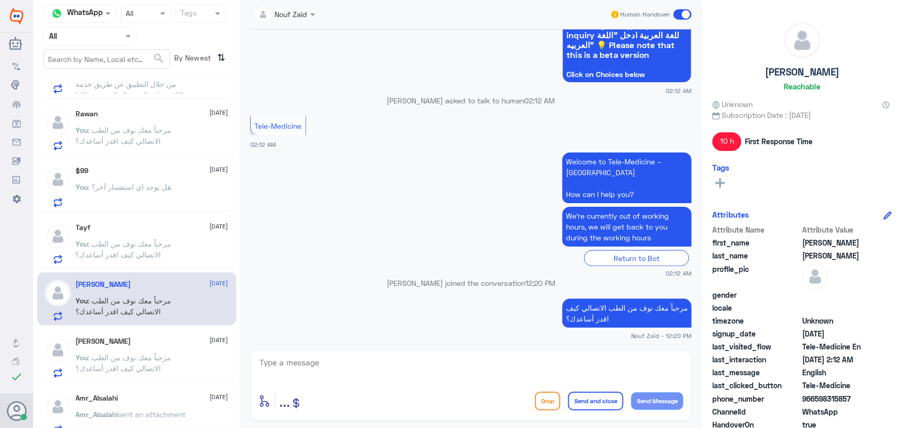
scroll to position [470, 0]
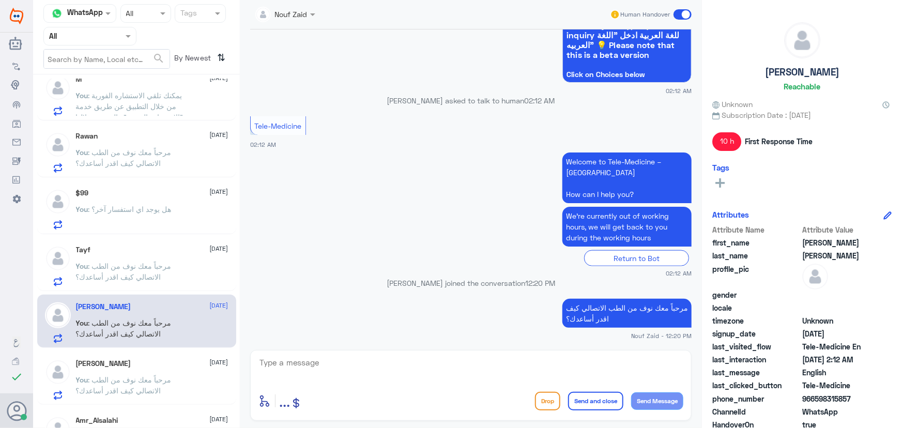
click at [181, 267] on p "You : مرحباً معك نوف من الطب الاتصالي كيف اقدر أساعدك؟" at bounding box center [134, 274] width 116 height 26
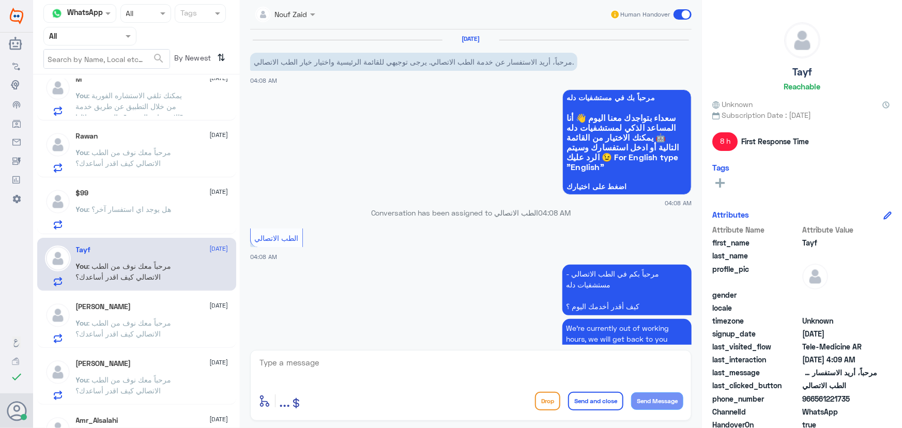
scroll to position [714, 0]
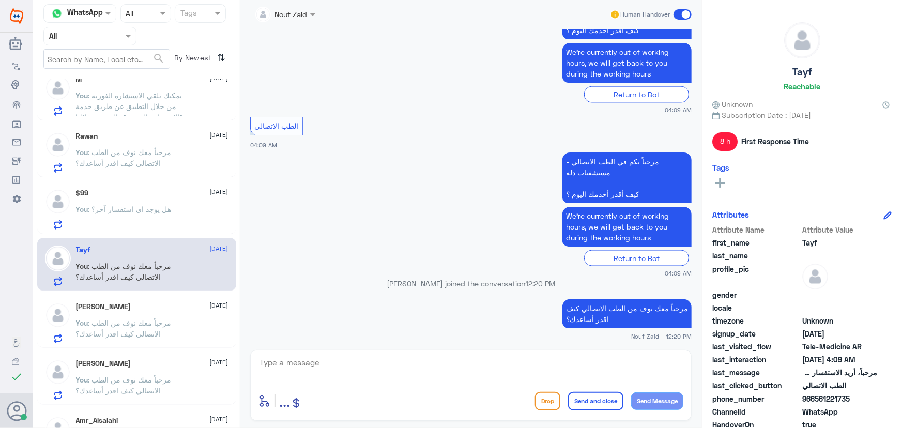
click at [160, 194] on div "$99 12 August" at bounding box center [152, 193] width 153 height 9
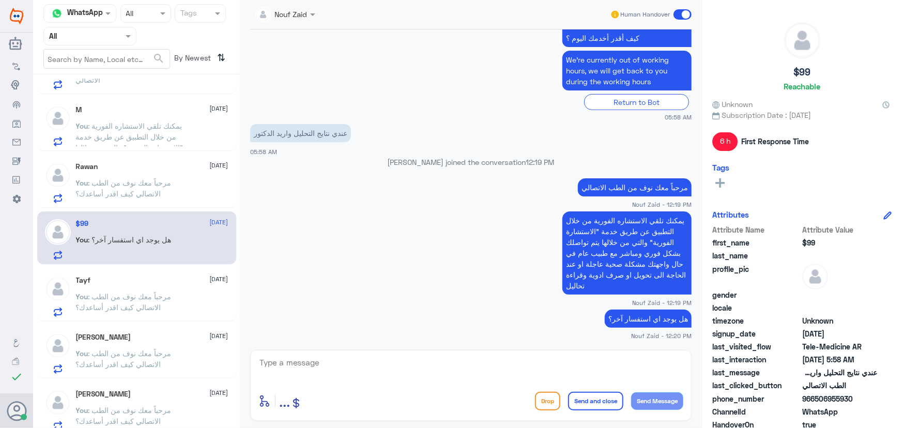
scroll to position [423, 0]
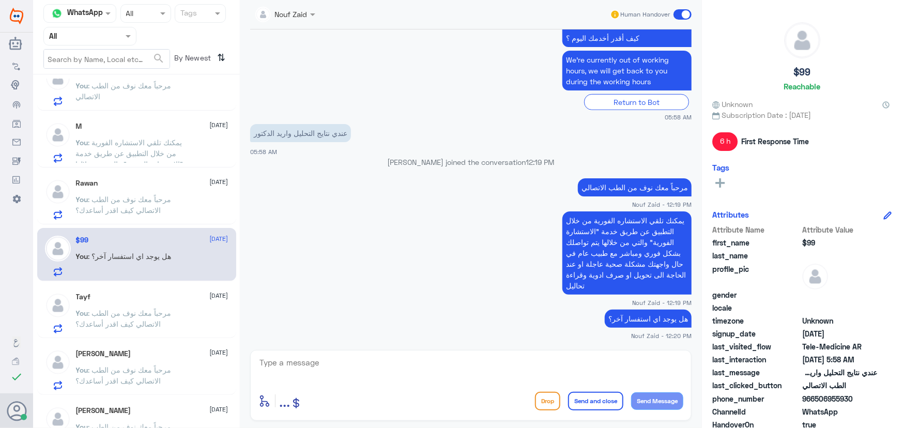
click at [160, 211] on span ": مرحباً معك نوف من الطب الاتصالي كيف اقدر أساعدك؟" at bounding box center [124, 205] width 96 height 20
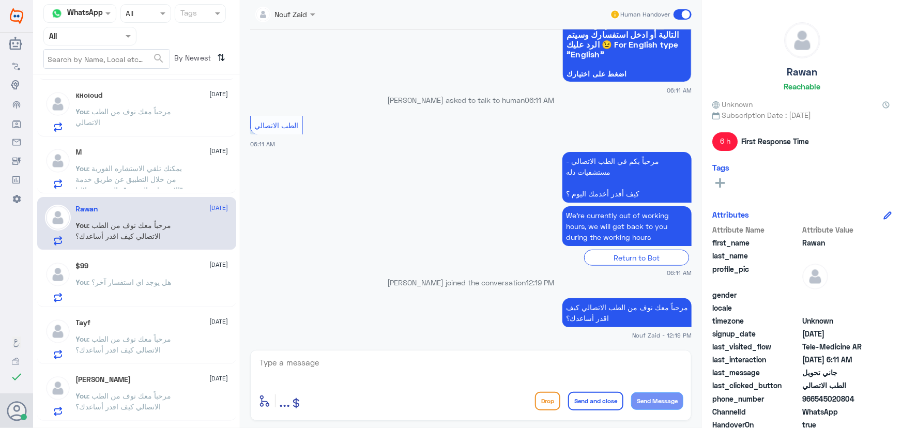
scroll to position [376, 0]
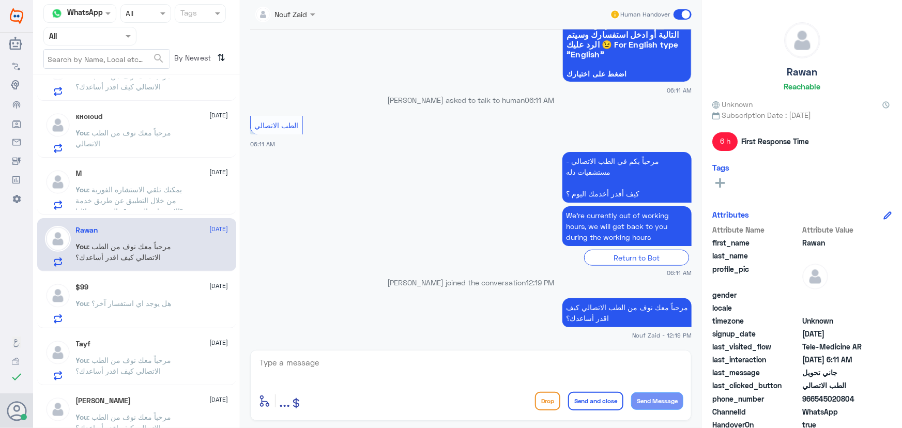
click at [160, 206] on span ": يمكنك تلقي الاستشاره الفورية من خلال التطبيق عن طريق خدمة "الاستشارة الفورية"…" at bounding box center [131, 222] width 111 height 74
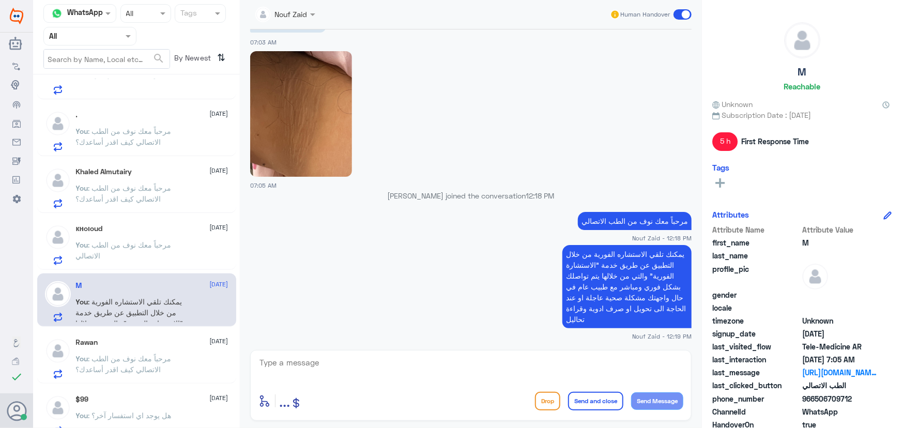
scroll to position [235, 0]
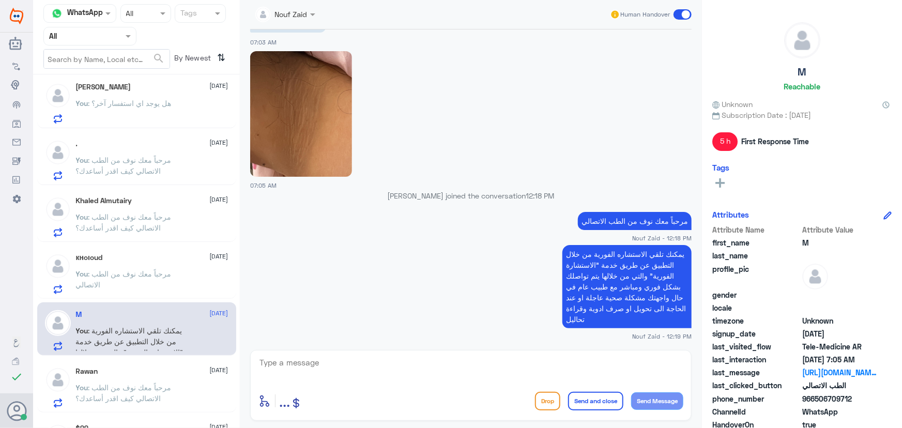
drag, startPoint x: 680, startPoint y: 6, endPoint x: 680, endPoint y: 12, distance: 6.7
click at [680, 10] on div "Human Handover" at bounding box center [651, 14] width 82 height 19
click at [680, 12] on span at bounding box center [683, 14] width 18 height 10
click at [0, 0] on input "checkbox" at bounding box center [0, 0] width 0 height 0
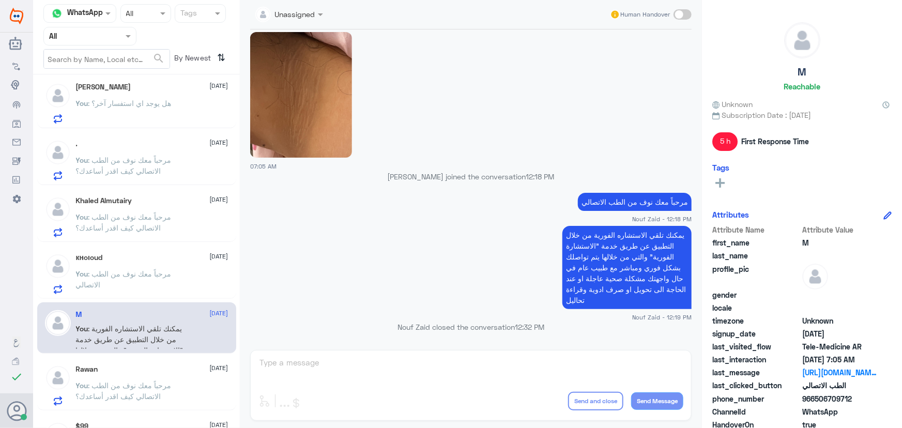
click at [210, 370] on span "[DATE]" at bounding box center [219, 367] width 19 height 9
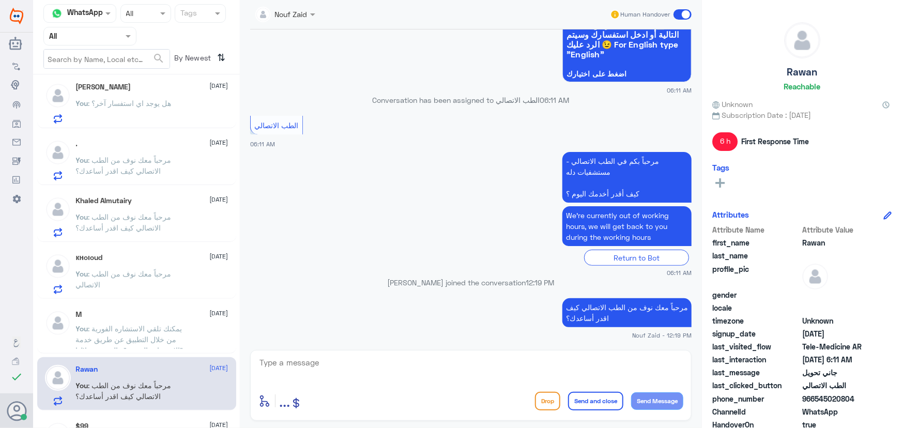
click at [679, 15] on span at bounding box center [683, 14] width 18 height 10
click at [0, 0] on input "checkbox" at bounding box center [0, 0] width 0 height 0
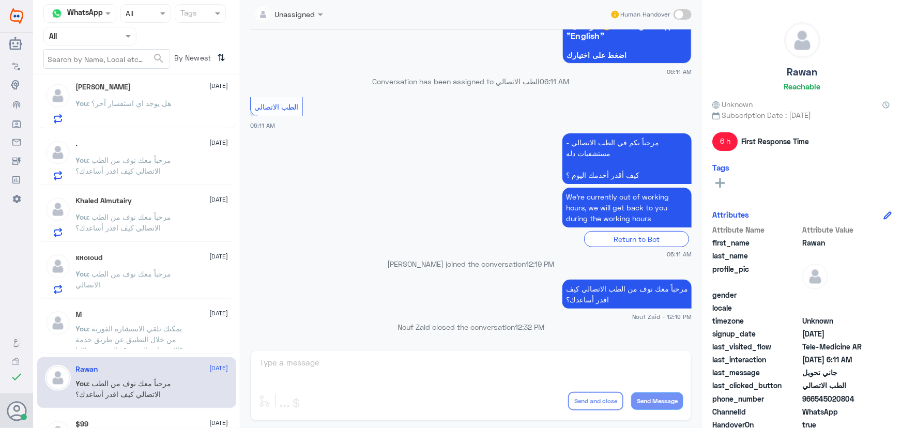
click at [153, 268] on p "You : مرحباً معك نوف من الطب الاتصالي" at bounding box center [134, 281] width 116 height 26
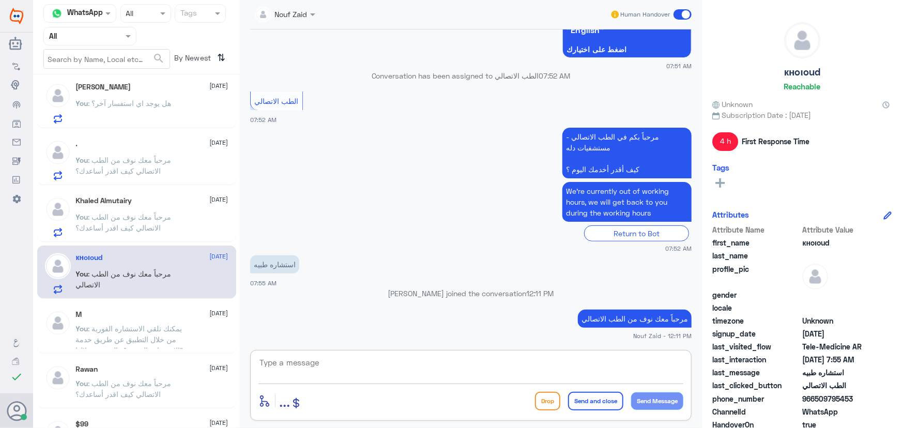
click at [370, 367] on textarea at bounding box center [471, 368] width 425 height 25
drag, startPoint x: 816, startPoint y: 397, endPoint x: 858, endPoint y: 398, distance: 41.9
click at [858, 398] on span "966509795453" at bounding box center [839, 398] width 75 height 11
copy span "509795453"
click at [541, 362] on textarea at bounding box center [471, 368] width 425 height 25
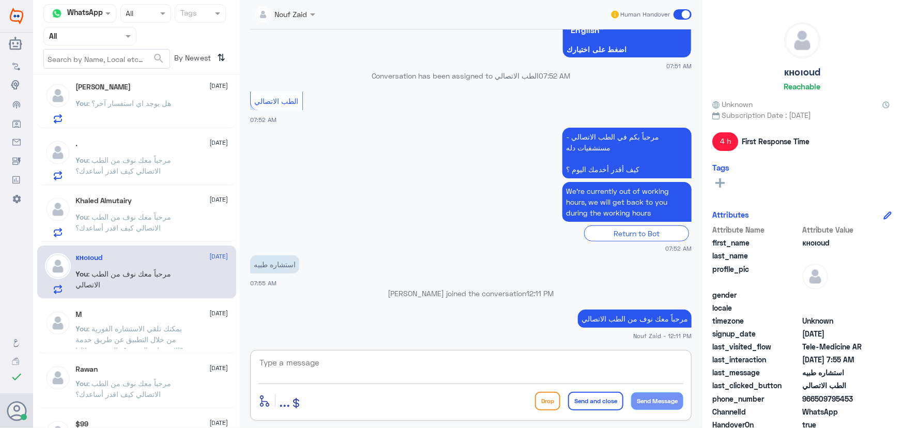
paste textarea "يمكنك تلقي الاستشاره الفورية من خلال التطبيق عن طريق خدمة "الاستشارة الفورية" و…"
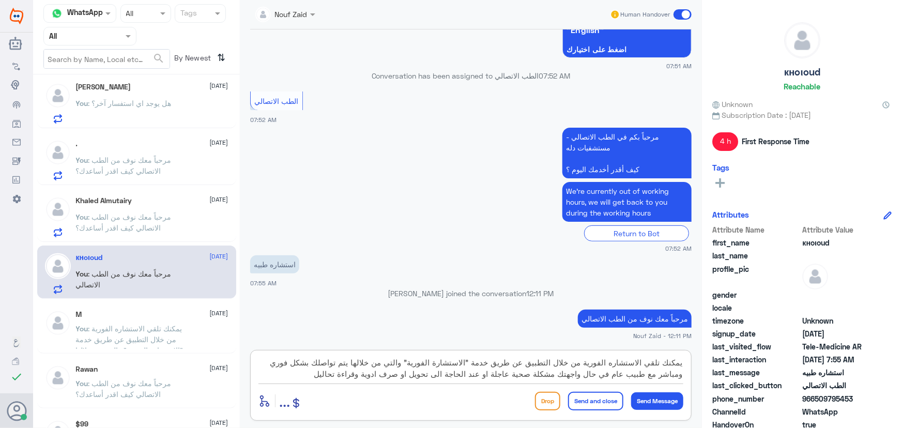
type textarea "يمكنك تلقي الاستشاره الفورية من خلال التطبيق عن طريق خدمة "الاستشارة الفورية" و…"
click at [615, 400] on button "Send and close" at bounding box center [595, 401] width 55 height 19
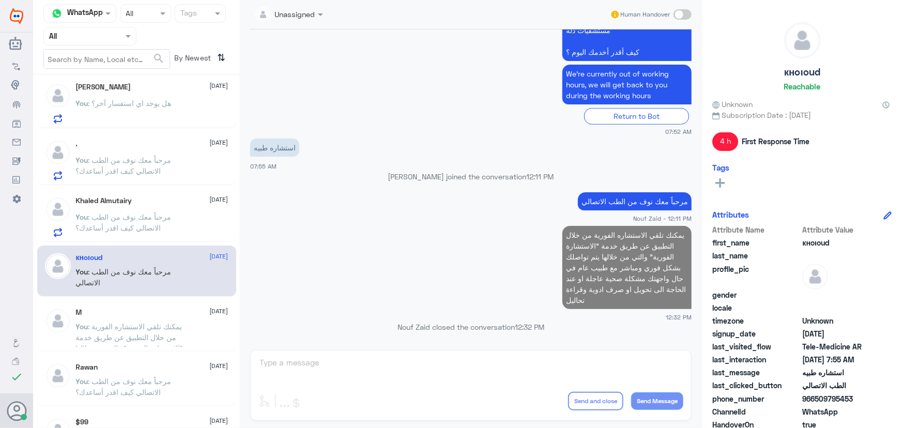
click at [153, 206] on div "Khaled Almutairy 12 August You : مرحباً معك نوف من الطب الاتصالي كيف اقدر أساعد…" at bounding box center [152, 216] width 153 height 41
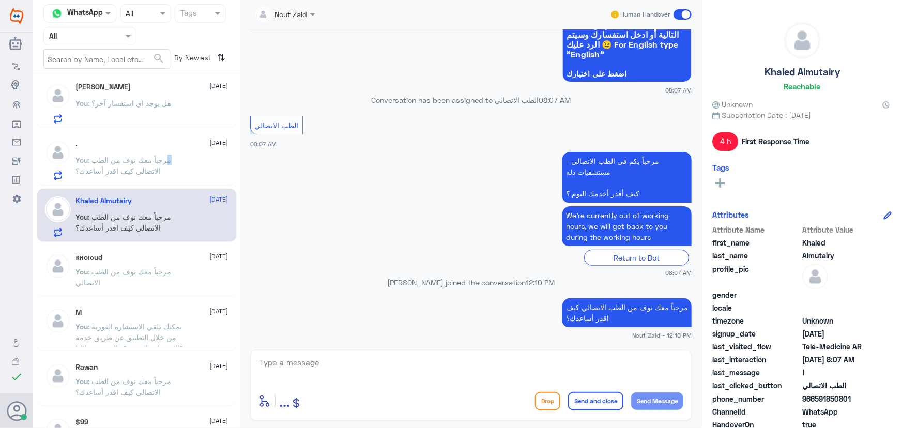
click at [168, 162] on span ": مرحباً معك نوف من الطب الاتصالي كيف اقدر أساعدك؟" at bounding box center [124, 166] width 96 height 20
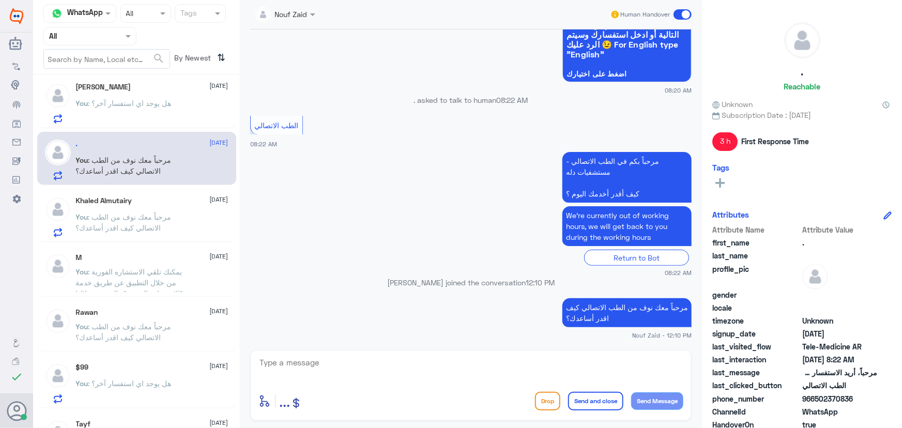
click at [167, 215] on span ": مرحباً معك نوف من الطب الاتصالي كيف اقدر أساعدك؟" at bounding box center [124, 222] width 96 height 20
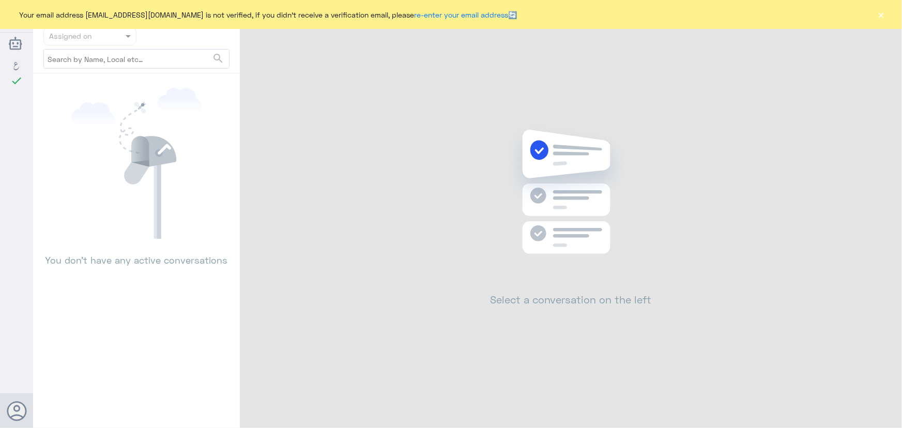
drag, startPoint x: 890, startPoint y: 16, endPoint x: 884, endPoint y: 14, distance: 6.8
click at [887, 16] on div "Your email address [EMAIL_ADDRESS][DOMAIN_NAME] is not verified, if you didn't …" at bounding box center [451, 14] width 902 height 29
click at [883, 14] on button "×" at bounding box center [881, 14] width 10 height 10
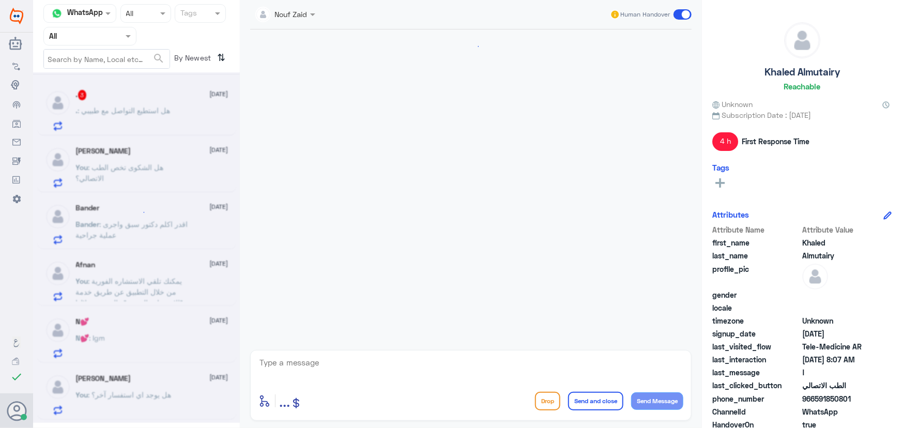
scroll to position [45, 0]
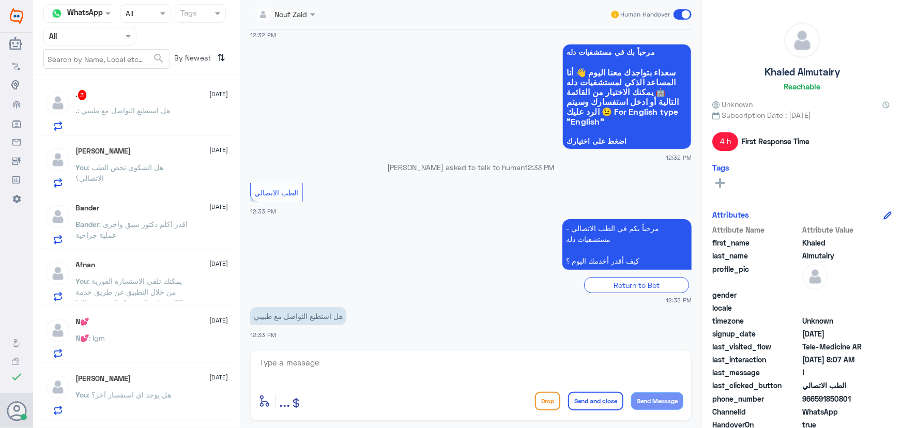
click at [129, 101] on div ". 3 [DATE] . : [PERSON_NAME] مع طبيبي" at bounding box center [152, 110] width 153 height 41
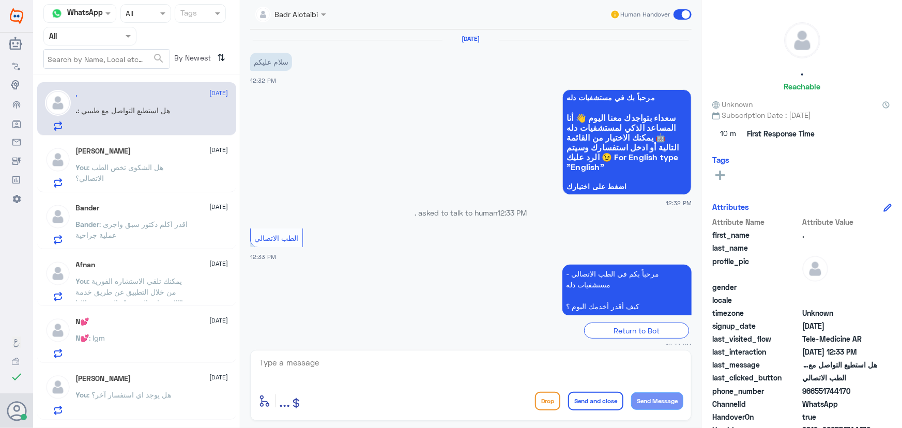
scroll to position [45, 0]
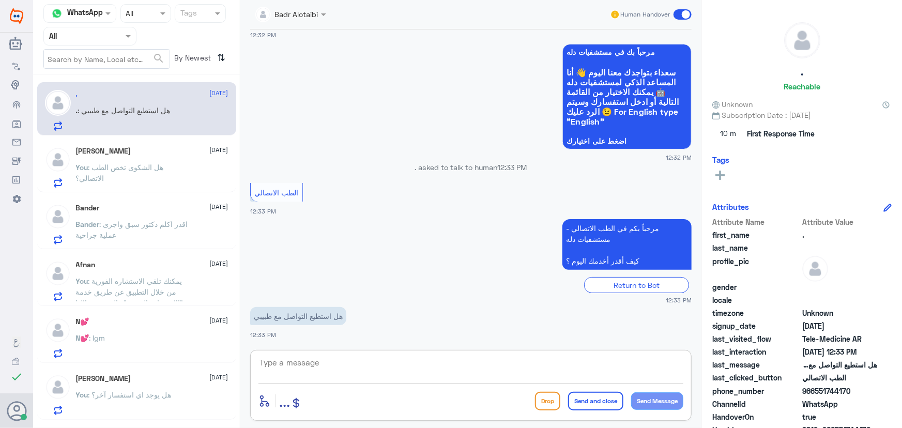
click at [339, 361] on textarea at bounding box center [471, 368] width 425 height 25
paste textarea "مرحباً معك نوف من الطب الاتصالي"
type textarea "مرحباً معك نوف من الطب الاتصالي"
drag, startPoint x: 550, startPoint y: 357, endPoint x: 750, endPoint y: 387, distance: 202.3
click at [750, 388] on div "Channel WhatsApp Status × All Tags Agent Filter All search By Newest ⇅ . [DATE]…" at bounding box center [467, 215] width 869 height 431
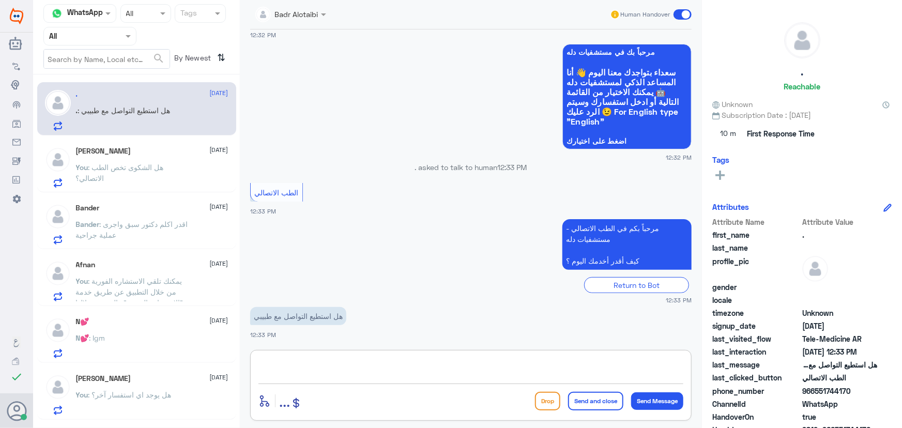
click at [150, 154] on div "[PERSON_NAME] [DATE]" at bounding box center [152, 151] width 153 height 9
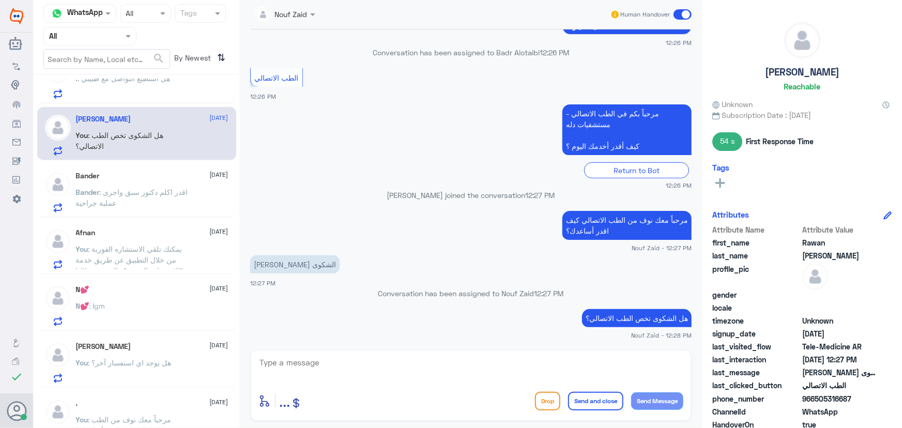
scroll to position [47, 0]
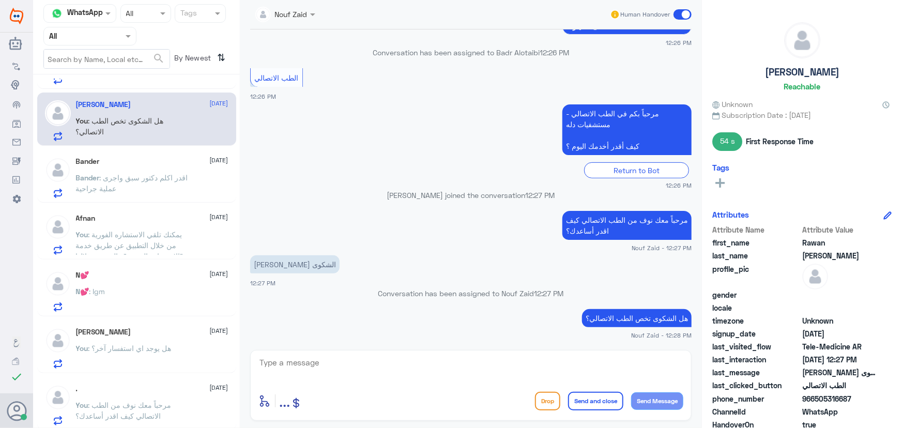
click at [173, 180] on span ": اقدر اكلم دكتور سبق واجرى عملية جراحية" at bounding box center [132, 183] width 112 height 20
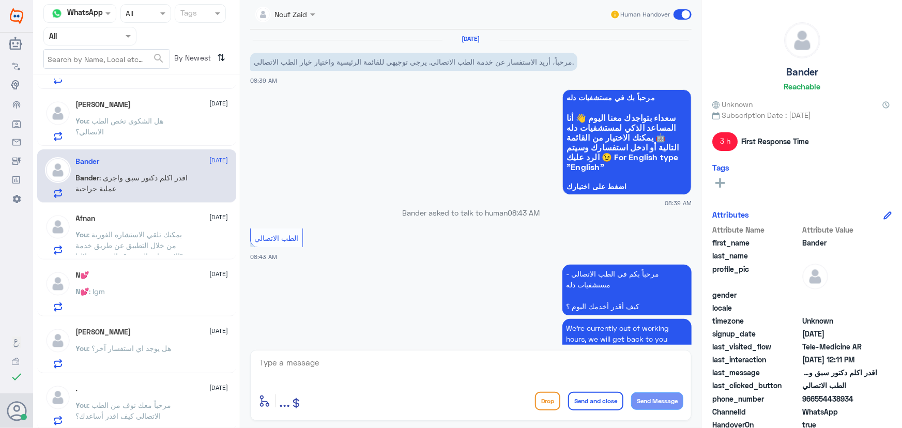
scroll to position [166, 0]
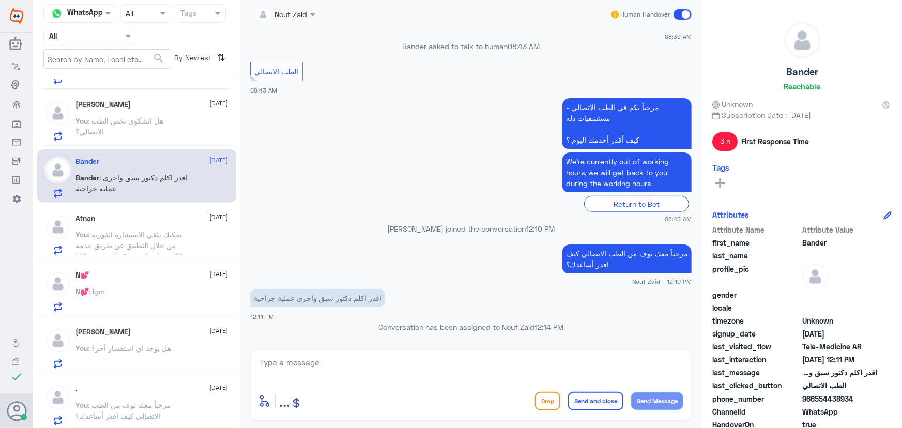
click at [180, 234] on span ": يمكنك تلقي الاستشاره الفورية من خلال التطبيق عن طريق خدمة "الاستشارة الفورية"…" at bounding box center [131, 267] width 111 height 74
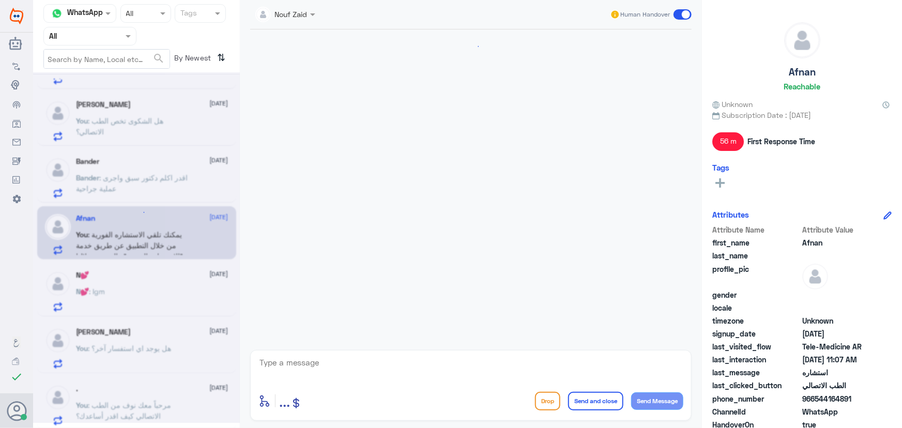
scroll to position [214, 0]
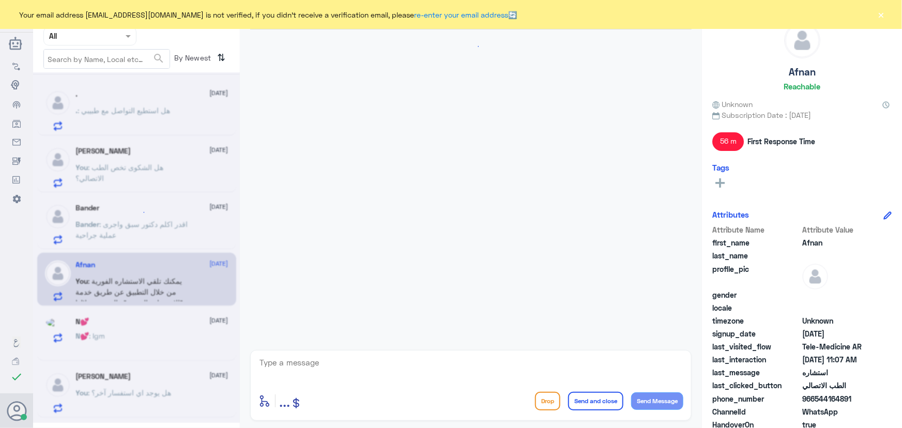
click at [884, 12] on button "×" at bounding box center [881, 14] width 10 height 10
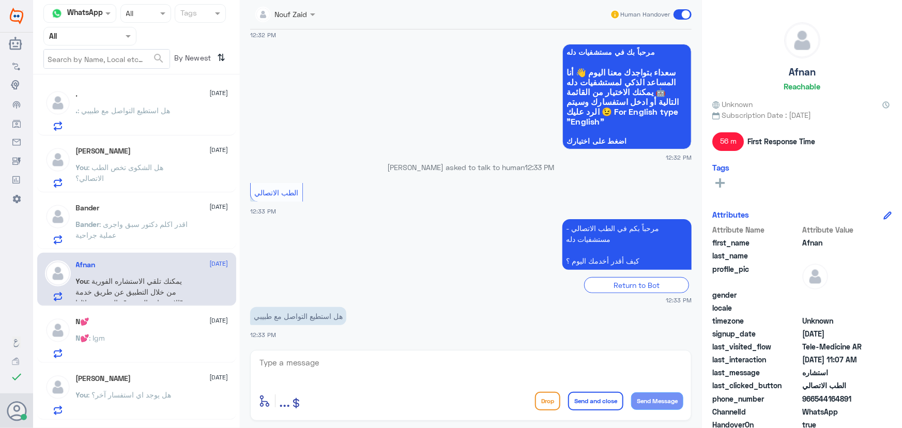
click at [140, 312] on div "N💕 [DATE] N💕 : Igm" at bounding box center [136, 336] width 199 height 53
click at [143, 298] on span ": يمكنك تلقي الاستشاره الفورية من خلال التطبيق عن طريق خدمة "الاستشارة الفورية"…" at bounding box center [131, 314] width 111 height 74
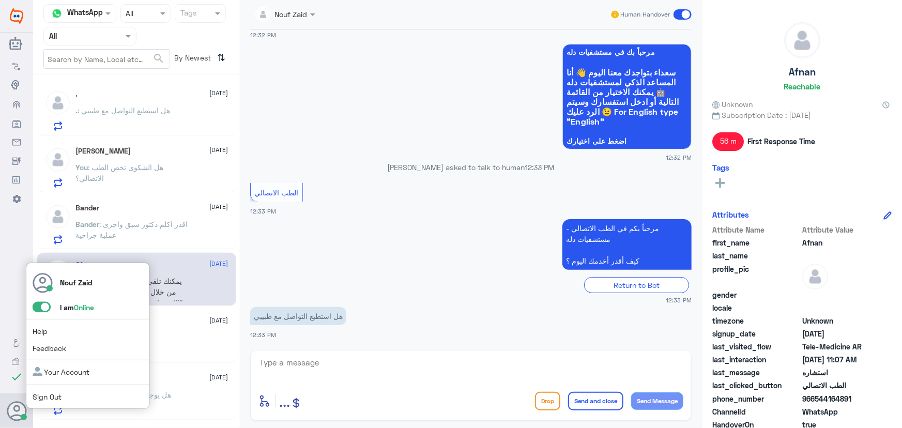
click at [37, 309] on span at bounding box center [42, 307] width 18 height 10
click at [0, 0] on input "checkbox" at bounding box center [0, 0] width 0 height 0
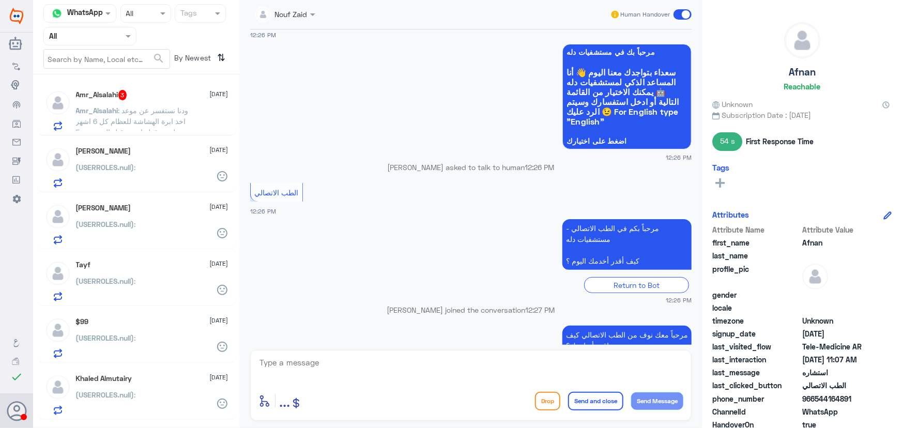
scroll to position [160, 0]
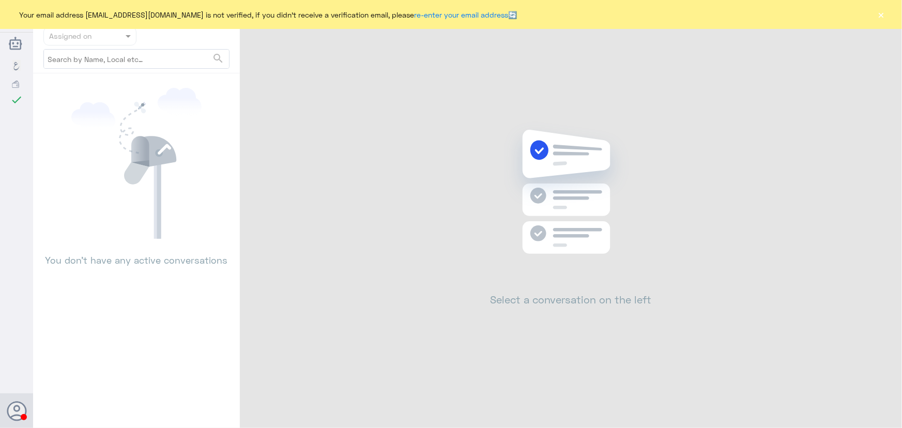
click at [884, 15] on button "×" at bounding box center [881, 14] width 10 height 10
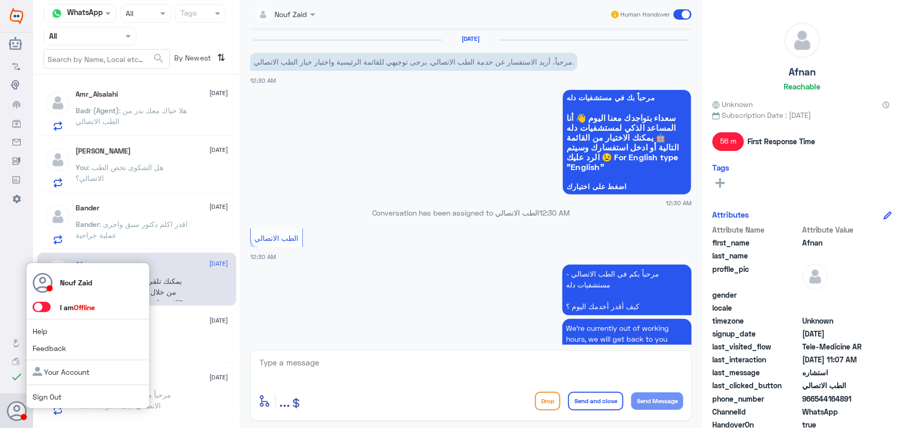
scroll to position [644, 0]
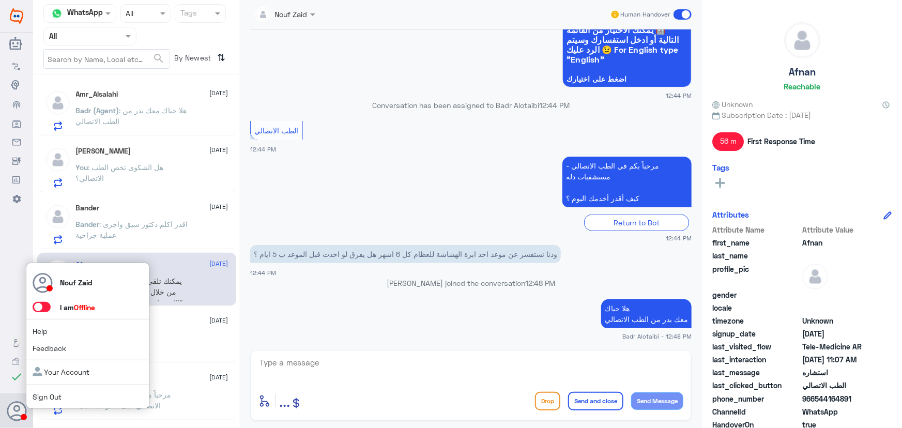
click at [41, 309] on span at bounding box center [42, 307] width 18 height 10
click at [0, 0] on input "checkbox" at bounding box center [0, 0] width 0 height 0
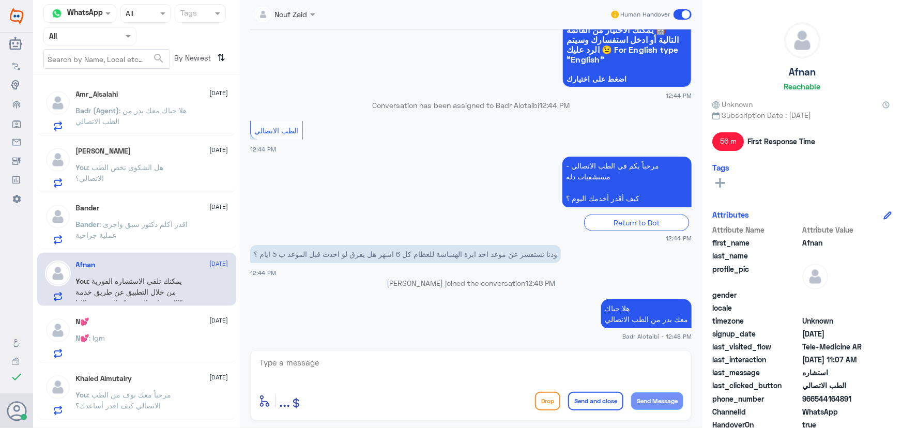
click at [110, 123] on span ": هلا حياك معك بدر من الطب الاتصالي" at bounding box center [131, 116] width 111 height 20
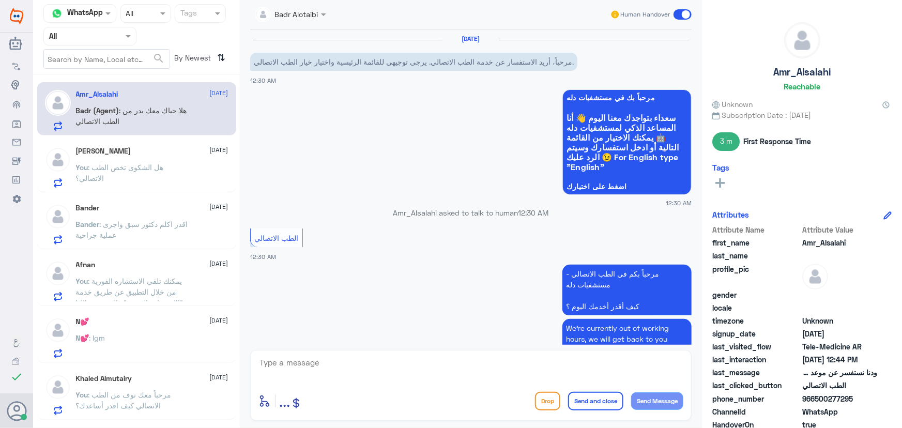
scroll to position [644, 0]
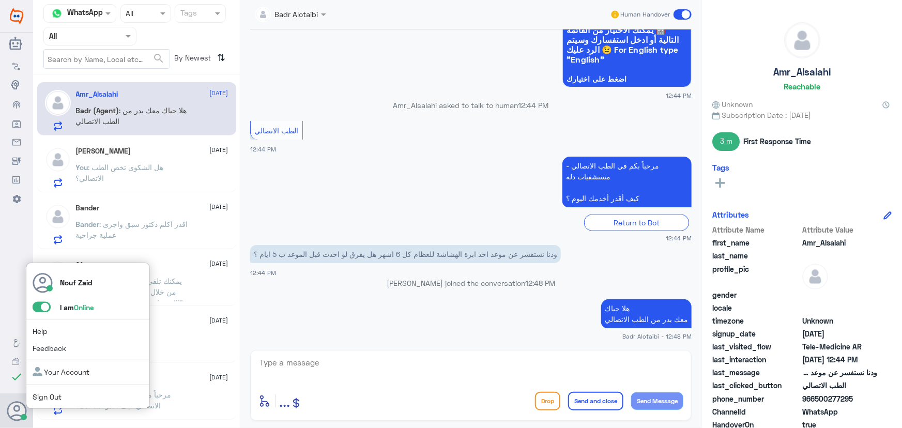
click at [41, 309] on span at bounding box center [42, 307] width 18 height 10
click at [0, 0] on input "checkbox" at bounding box center [0, 0] width 0 height 0
click at [41, 311] on span at bounding box center [42, 307] width 18 height 10
click at [0, 0] on input "checkbox" at bounding box center [0, 0] width 0 height 0
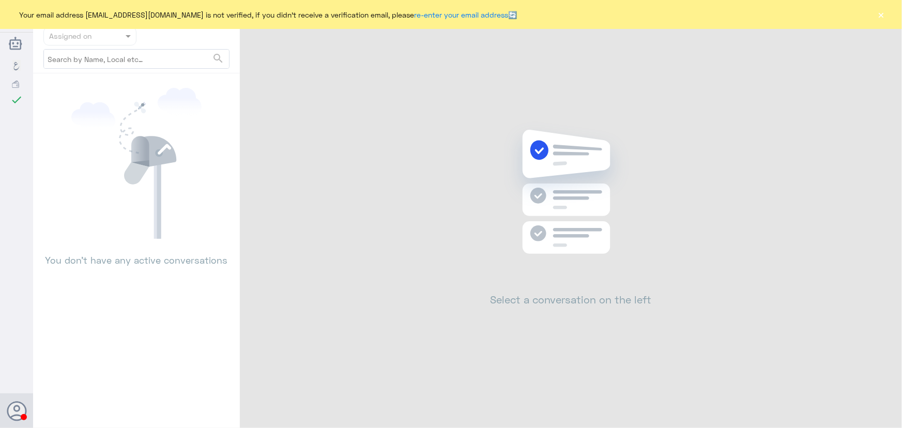
click at [879, 14] on button "×" at bounding box center [881, 14] width 10 height 10
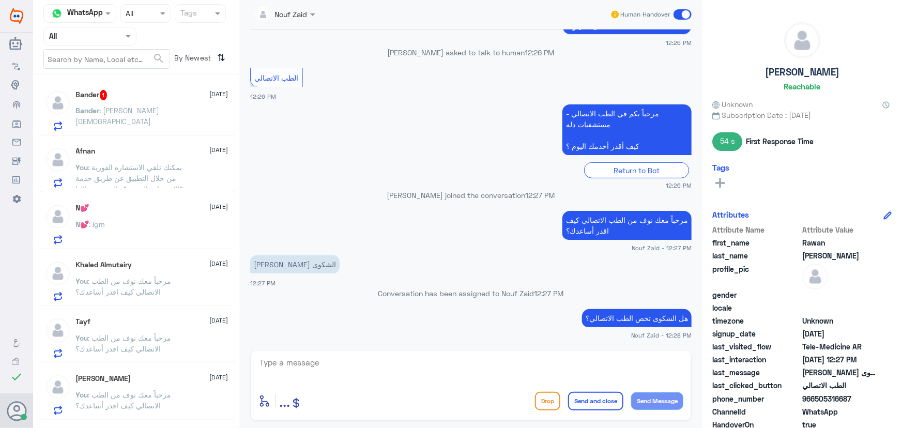
scroll to position [160, 0]
click at [130, 113] on span ": [PERSON_NAME][DEMOGRAPHIC_DATA]" at bounding box center [118, 116] width 84 height 20
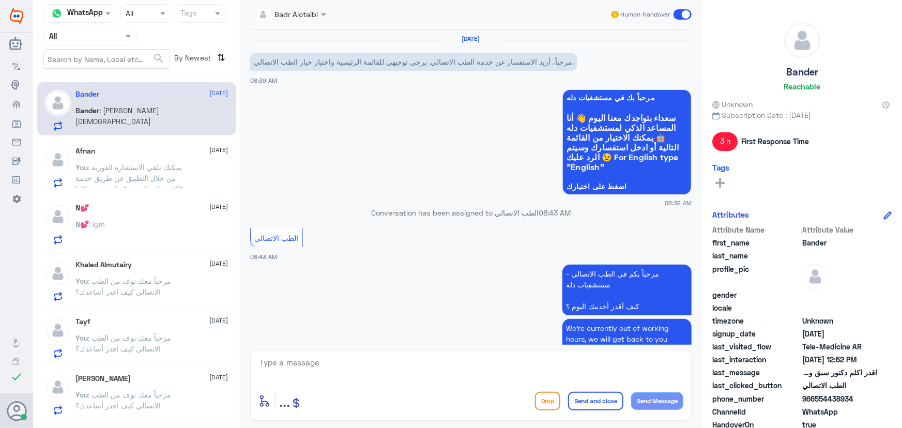
scroll to position [166, 0]
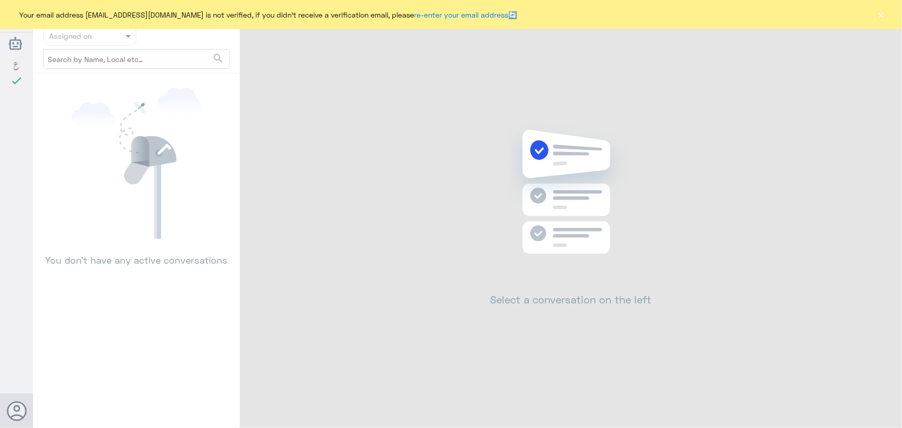
click at [883, 14] on button "×" at bounding box center [881, 14] width 10 height 10
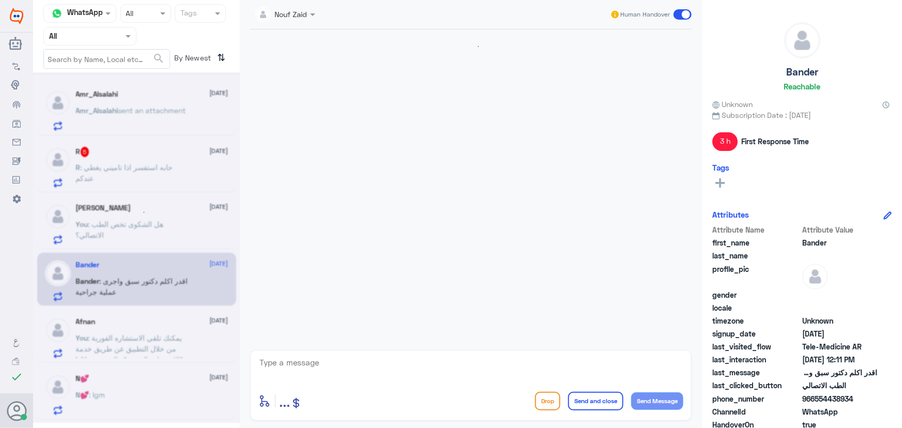
scroll to position [822, 0]
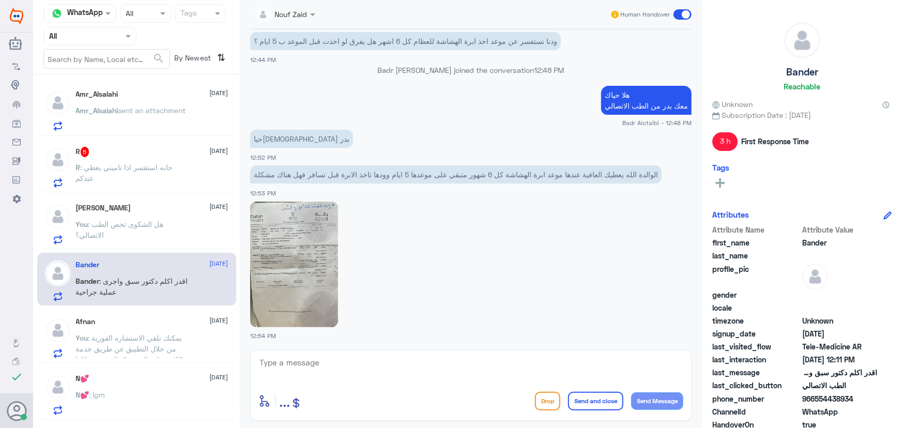
click at [148, 172] on p "R : حابه استفسر اذا تاميني يغطي عندكم" at bounding box center [134, 175] width 116 height 26
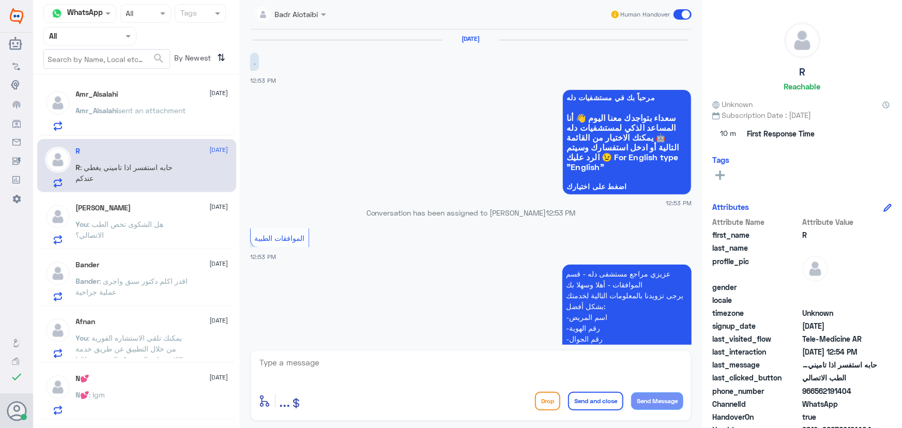
scroll to position [467, 0]
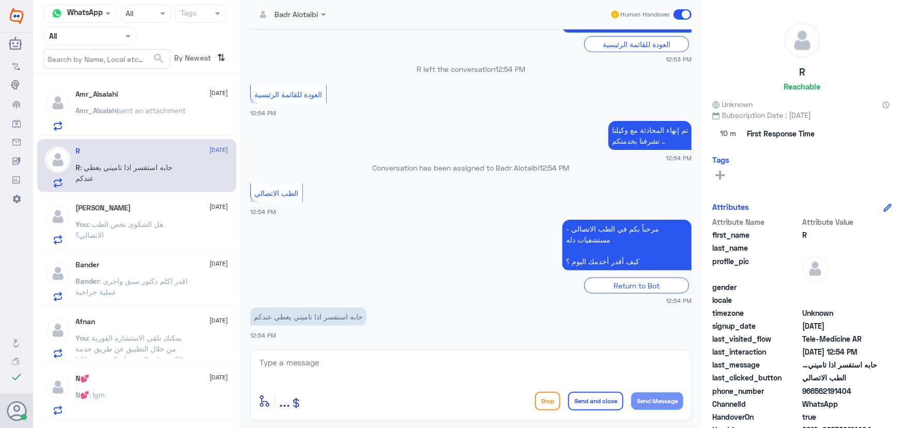
click at [84, 34] on input "text" at bounding box center [77, 36] width 57 height 12
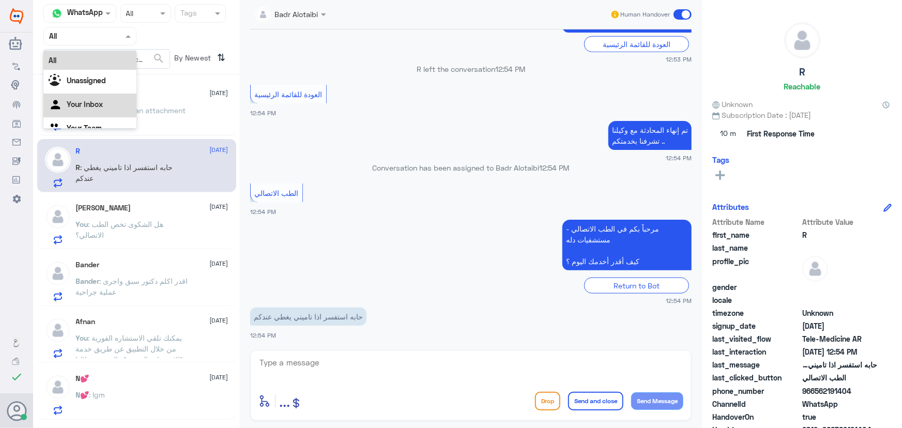
click at [78, 100] on Inbox "Your Inbox" at bounding box center [85, 104] width 36 height 9
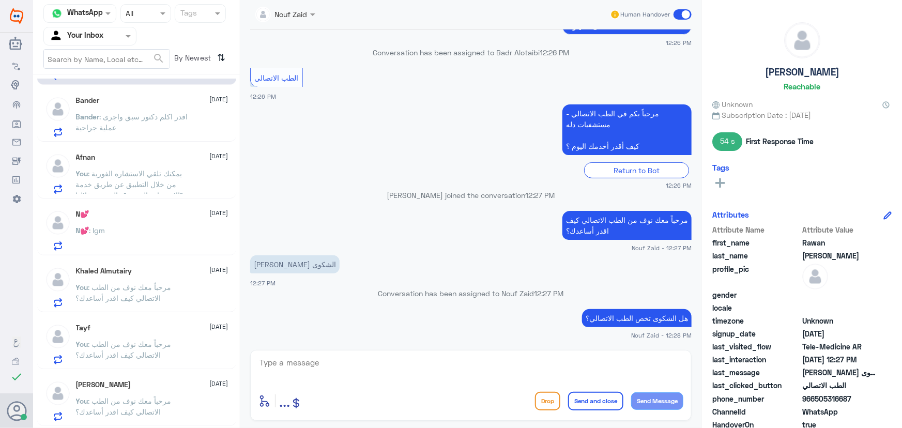
scroll to position [0, 0]
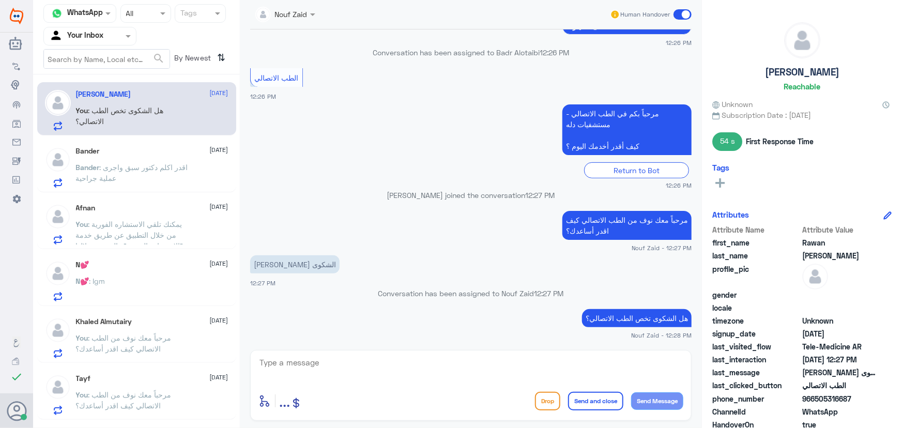
click at [135, 170] on span ": اقدر اكلم دكتور سبق واجرى عملية جراحية" at bounding box center [132, 173] width 112 height 20
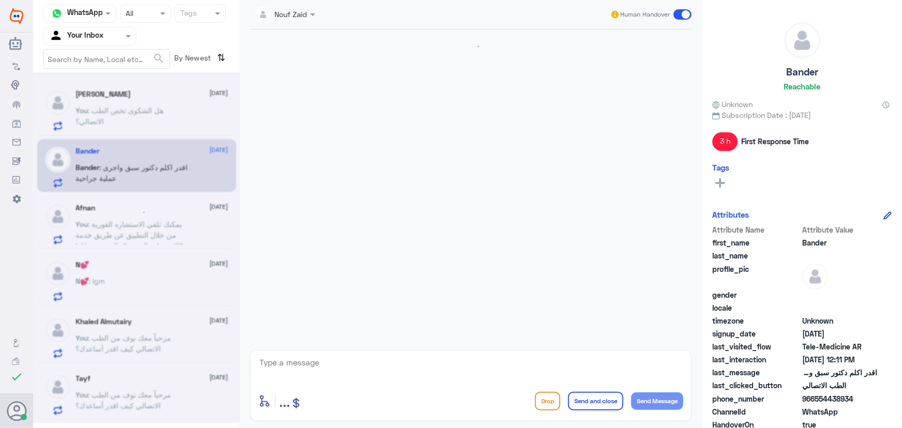
scroll to position [166, 0]
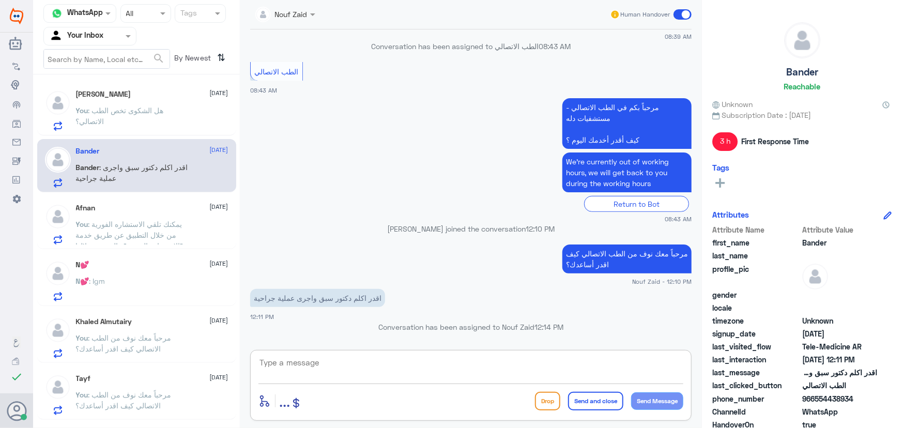
click at [359, 368] on textarea at bounding box center [471, 368] width 425 height 25
click at [358, 363] on textarea at bounding box center [471, 368] width 425 height 25
type textarea "ي"
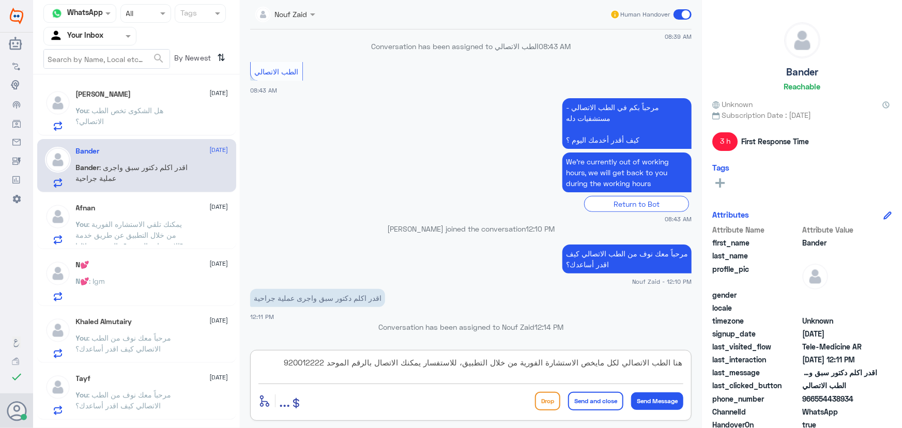
type textarea "هنا الطب الاتصالي لكل مايخص الاستشارة الفورية من خلال التطبيق، للاستفسار يمكنك …"
click at [611, 406] on button "Send and close" at bounding box center [595, 401] width 55 height 19
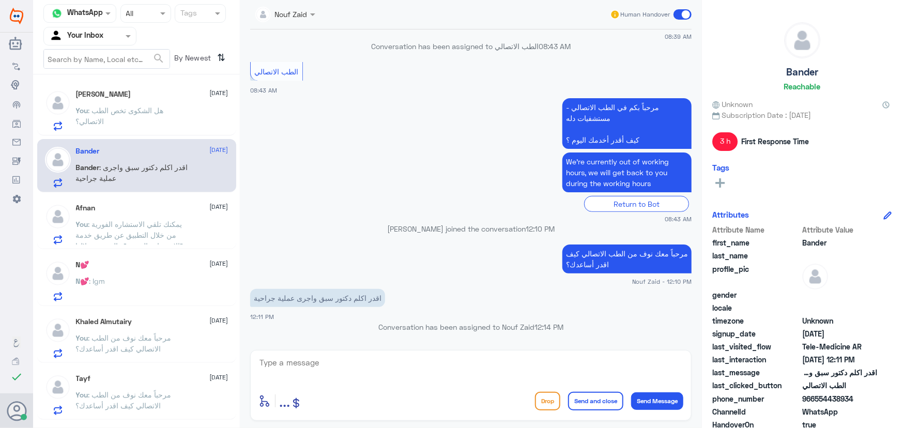
scroll to position [233, 0]
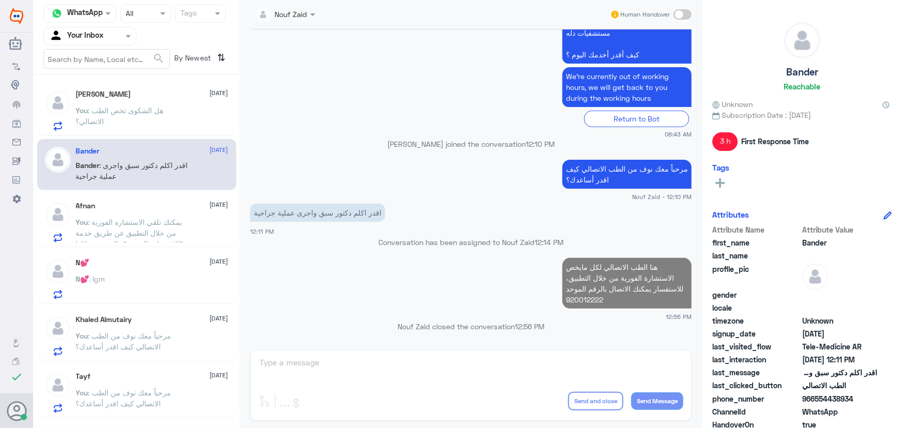
click at [131, 256] on div "N💕 12 August N💕 : Igm" at bounding box center [136, 277] width 199 height 53
click at [149, 241] on span ": يمكنك تلقي الاستشاره الفورية من خلال التطبيق عن طريق خدمة "الاستشارة الفورية"…" at bounding box center [131, 255] width 111 height 74
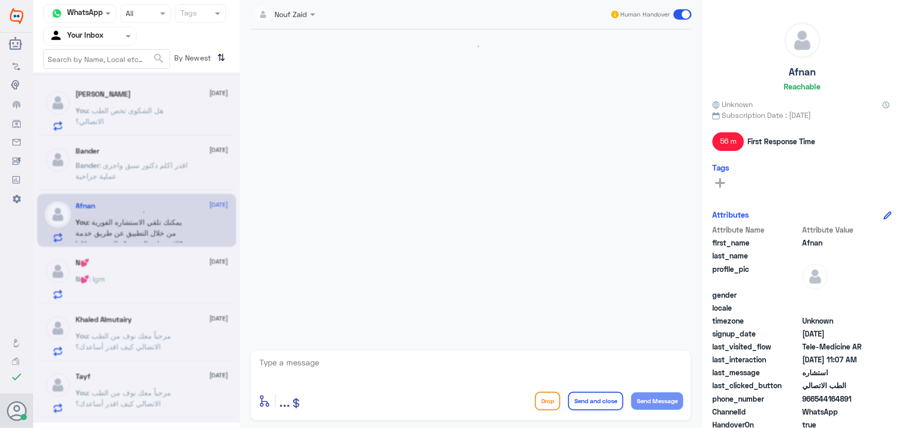
scroll to position [214, 0]
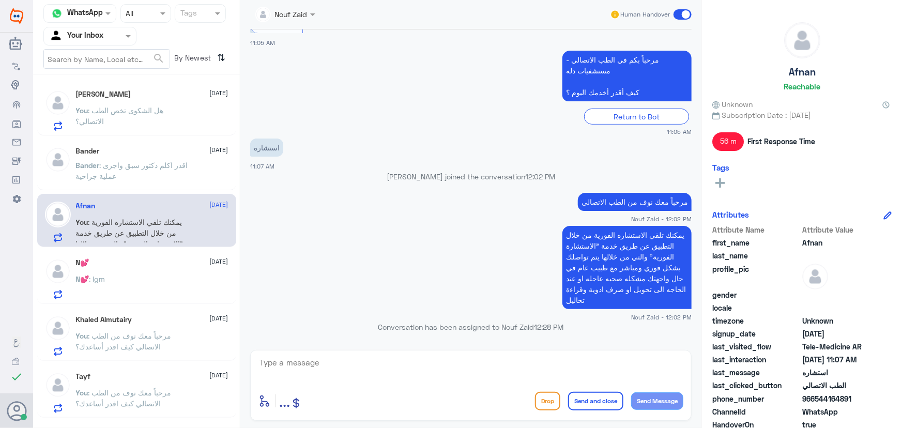
click at [677, 17] on span at bounding box center [683, 14] width 18 height 10
click at [0, 0] on input "checkbox" at bounding box center [0, 0] width 0 height 0
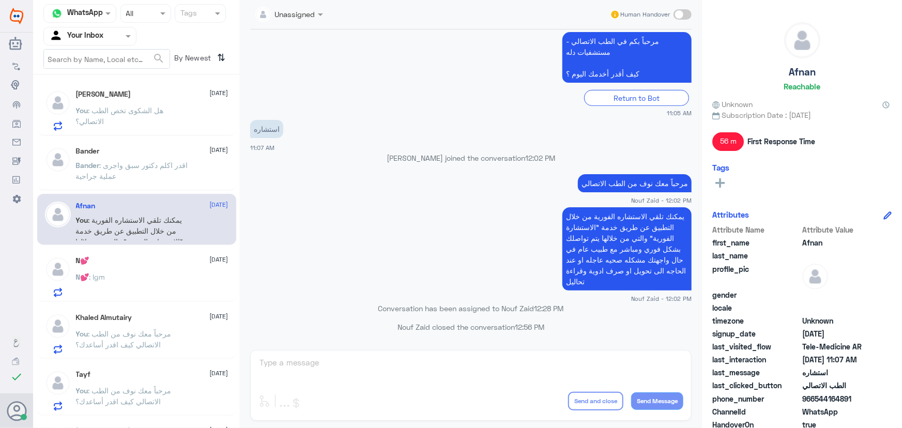
click at [144, 283] on div "N💕 : Igm" at bounding box center [152, 285] width 153 height 23
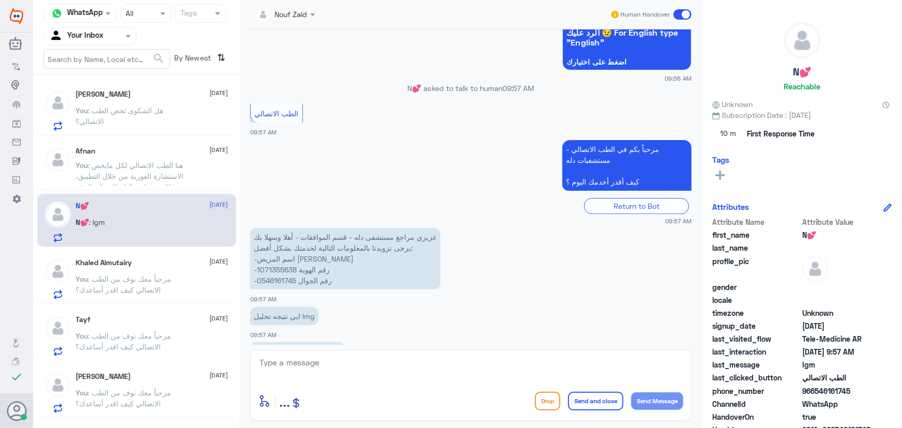
scroll to position [1448, 0]
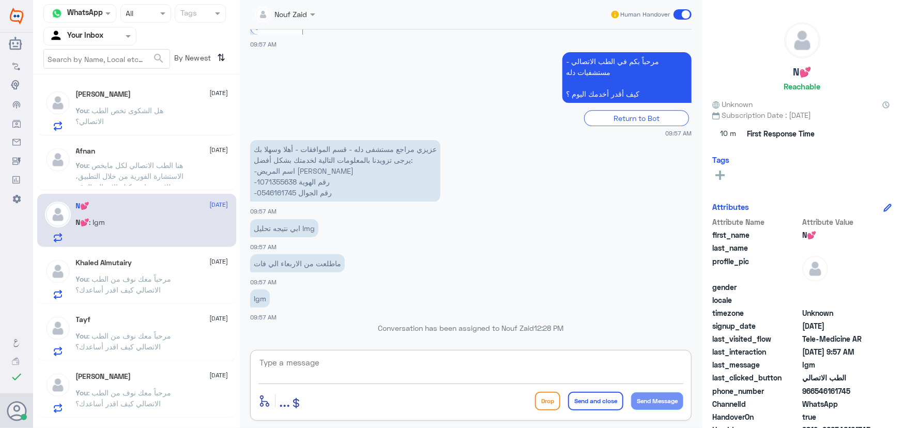
click at [327, 367] on textarea at bounding box center [471, 368] width 425 height 25
click at [391, 366] on textarea at bounding box center [471, 368] width 425 height 25
paste textarea "مرحباً معك نوف من الطب الاتصالي"
click at [556, 368] on textarea "مرحباً معك نوف من الطب الاتصالي" at bounding box center [471, 368] width 425 height 25
drag, startPoint x: 556, startPoint y: 368, endPoint x: 711, endPoint y: 357, distance: 155.5
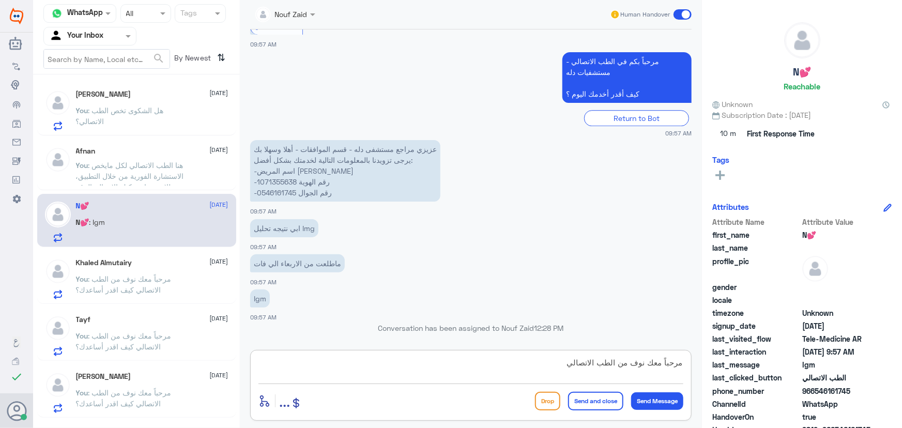
click at [711, 357] on div "Channel WhatsApp Status × All Tags Agent Filter Your Inbox search By Newest ⇅ R…" at bounding box center [467, 215] width 869 height 431
click at [522, 368] on textarea "مرحباً معك نوف من الطب الاتصالي" at bounding box center [471, 368] width 425 height 25
drag, startPoint x: 543, startPoint y: 360, endPoint x: 685, endPoint y: 354, distance: 141.8
click at [679, 354] on div "مرحباً معك نوف من الطب الاتصالي enter flow name ... Drop Send and close Send Me…" at bounding box center [471, 385] width 442 height 71
click at [454, 367] on textarea "مرحباً معك نوف من الطب الاتصالي" at bounding box center [471, 368] width 425 height 25
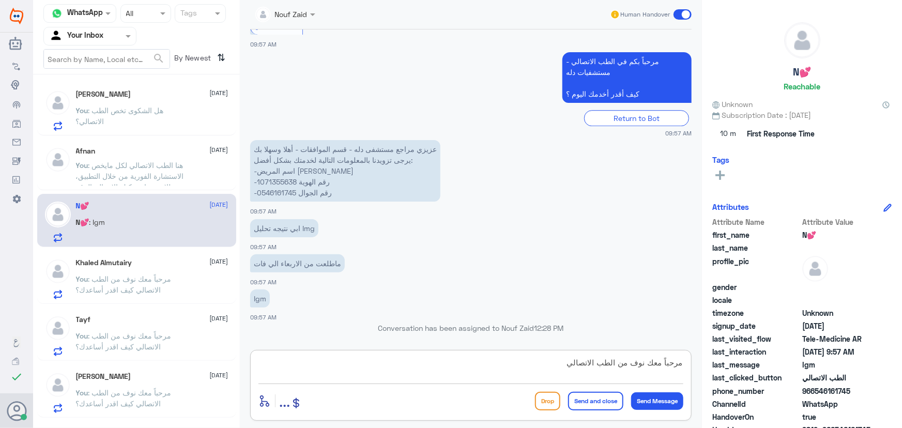
type textarea "مرحباً معك نوف من الطب الاتصالي"
click at [157, 294] on p "You : مرحباً معك نوف من الطب الاتصالي كيف اقدر أساعدك؟" at bounding box center [134, 287] width 116 height 26
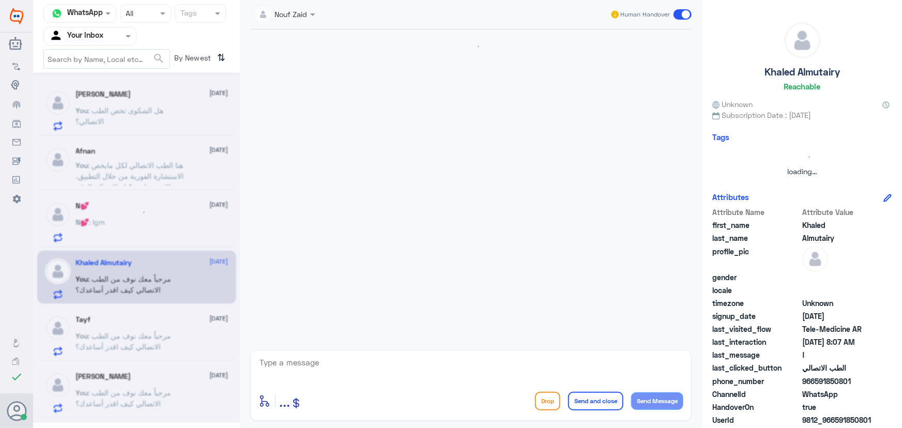
scroll to position [131, 0]
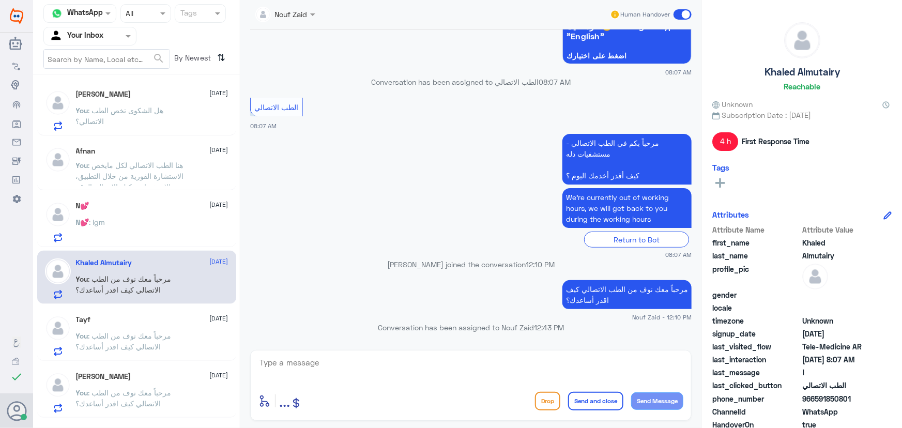
click at [163, 331] on span ": مرحباً معك نوف من الطب الاتصالي كيف اقدر أساعدك؟" at bounding box center [124, 341] width 96 height 20
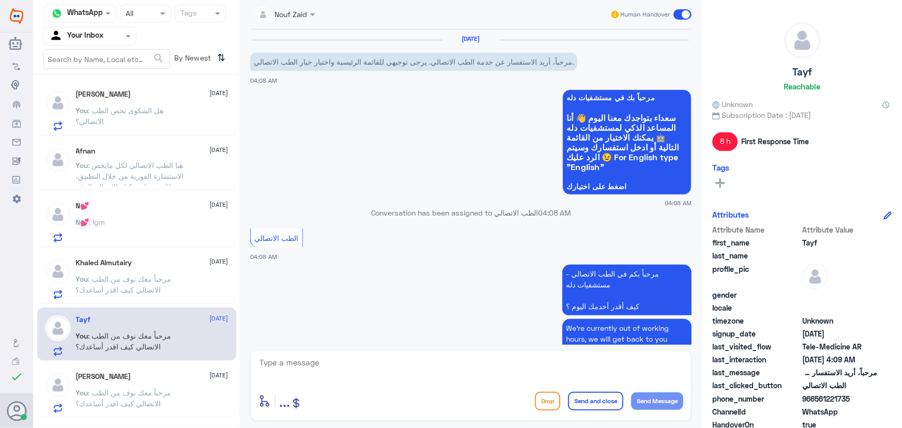
scroll to position [733, 0]
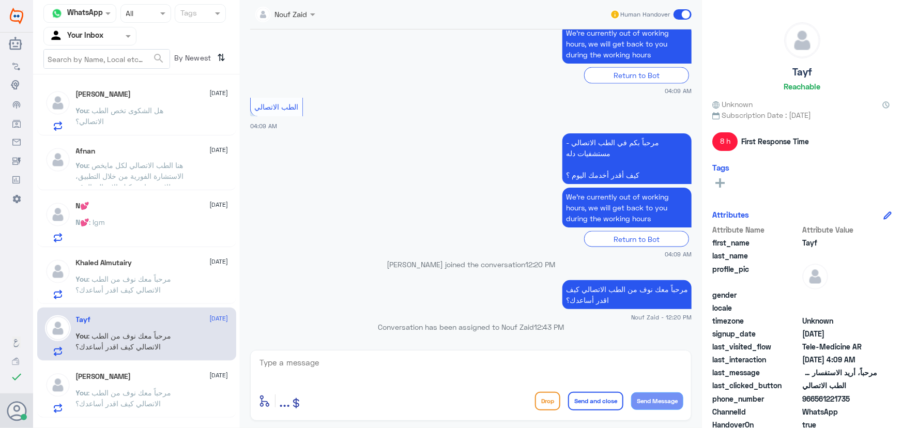
click at [169, 225] on div "N💕 : Igm" at bounding box center [152, 230] width 153 height 23
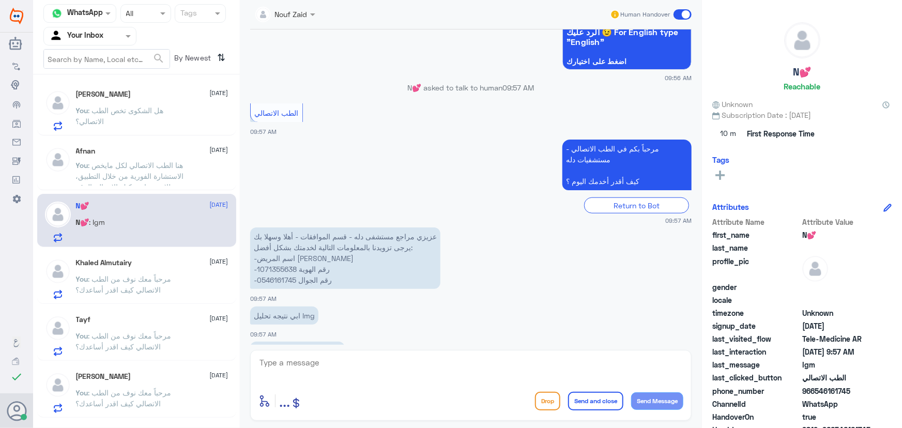
scroll to position [555, 0]
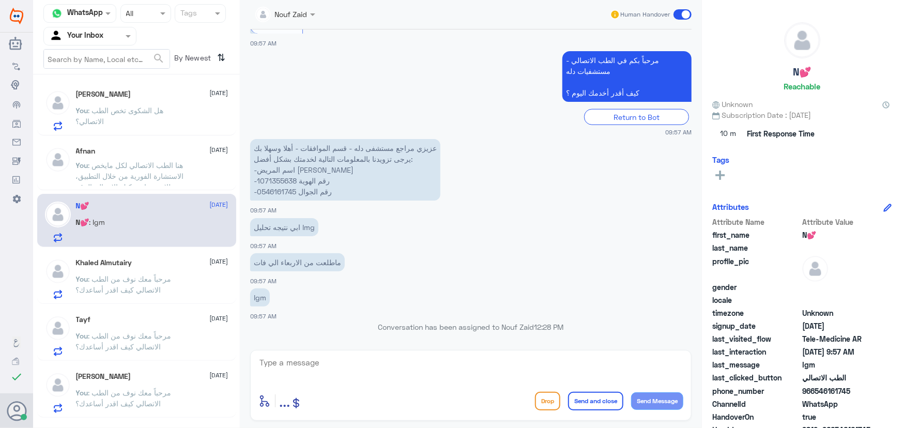
click at [96, 274] on p "You : مرحباً معك نوف من الطب الاتصالي كيف اقدر أساعدك؟" at bounding box center [134, 287] width 116 height 26
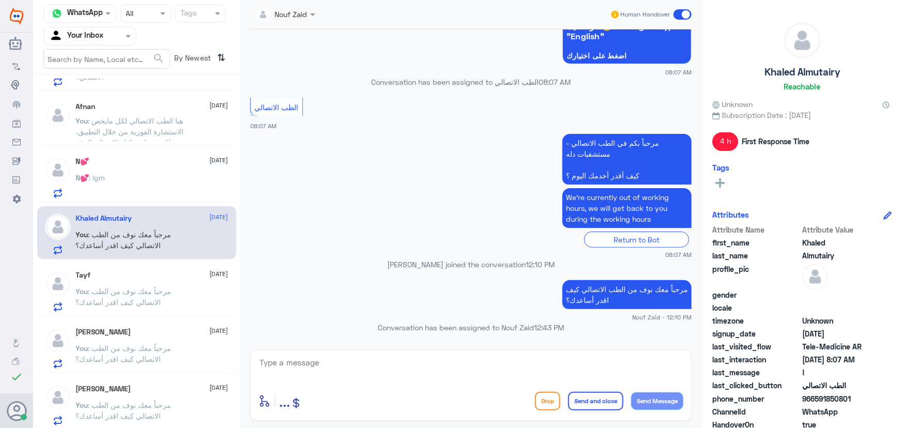
scroll to position [141, 0]
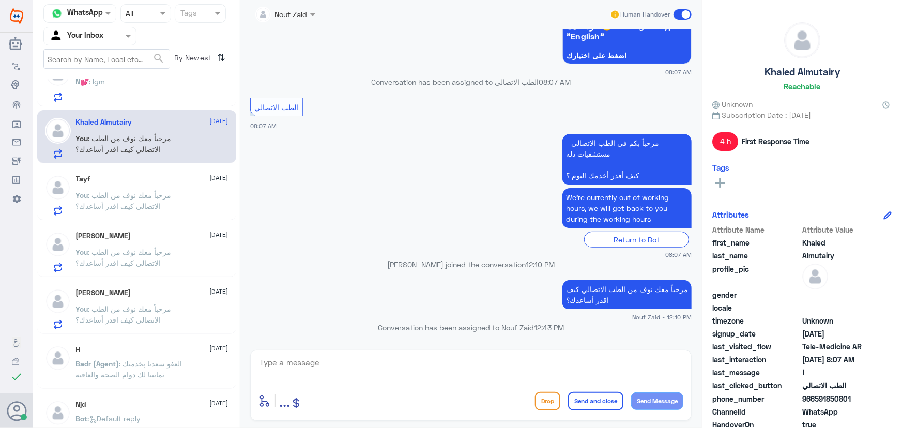
click at [677, 9] on span at bounding box center [683, 14] width 18 height 10
click at [0, 0] on input "checkbox" at bounding box center [0, 0] width 0 height 0
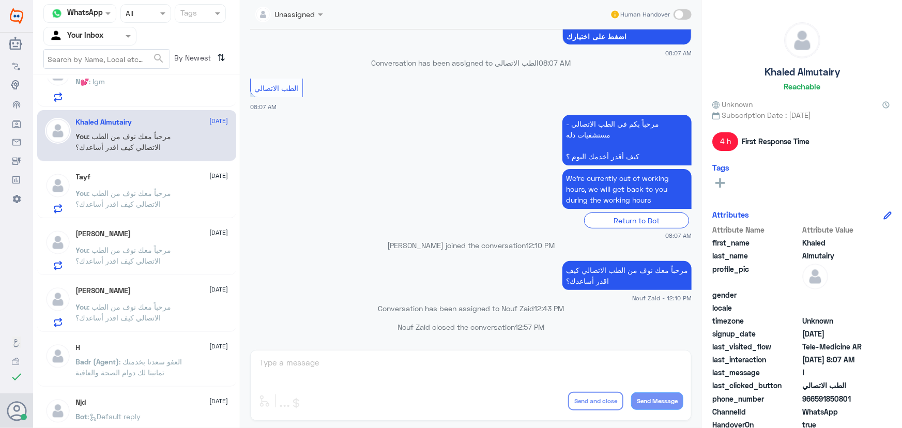
click at [99, 185] on div "Tayf 12 August You : مرحباً معك نوف من الطب الاتصالي كيف اقدر أساعدك؟" at bounding box center [152, 193] width 153 height 41
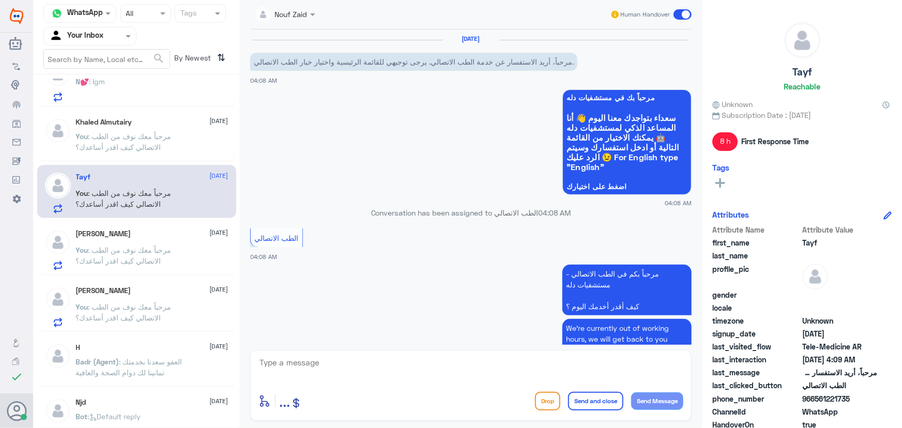
scroll to position [733, 0]
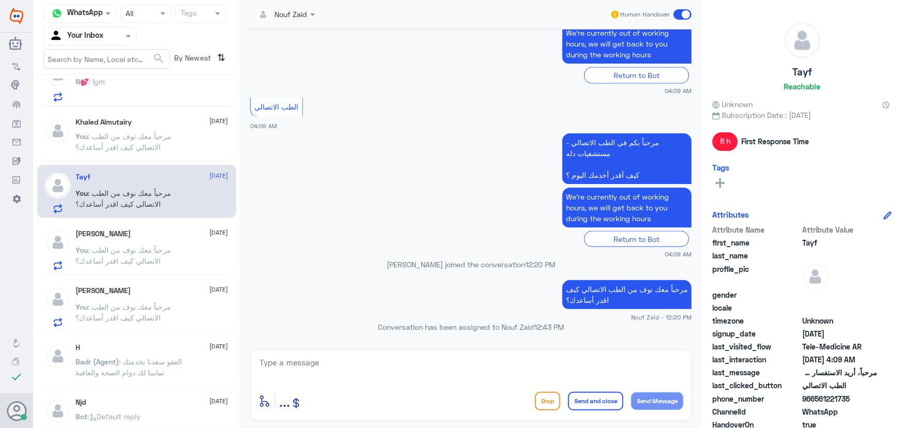
click at [678, 11] on span at bounding box center [683, 14] width 18 height 10
click at [0, 0] on input "checkbox" at bounding box center [0, 0] width 0 height 0
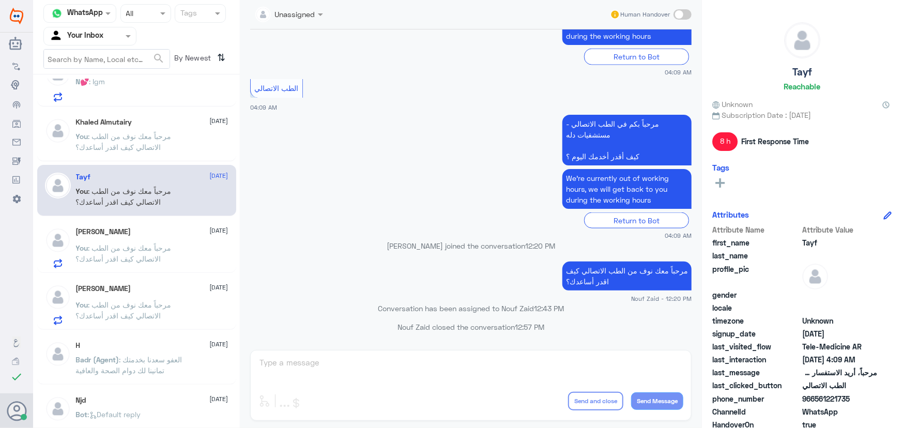
click at [113, 257] on span ": مرحباً معك نوف من الطب الاتصالي كيف اقدر أساعدك؟" at bounding box center [124, 254] width 96 height 20
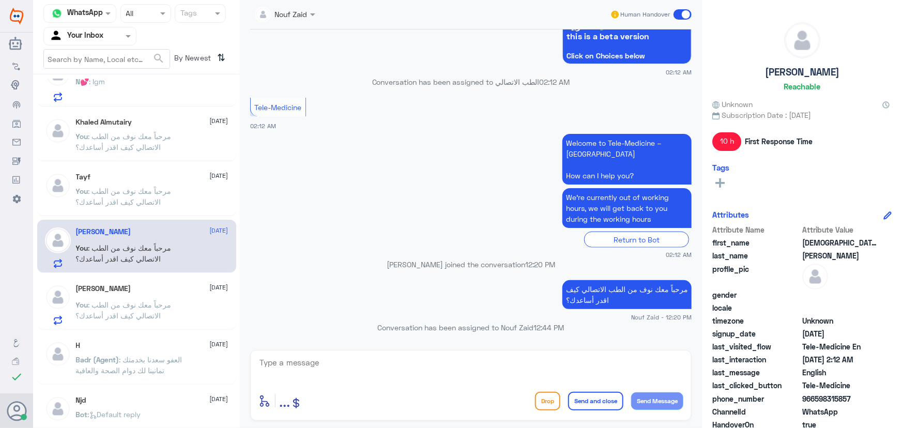
click at [676, 16] on span at bounding box center [683, 14] width 18 height 10
click at [0, 0] on input "checkbox" at bounding box center [0, 0] width 0 height 0
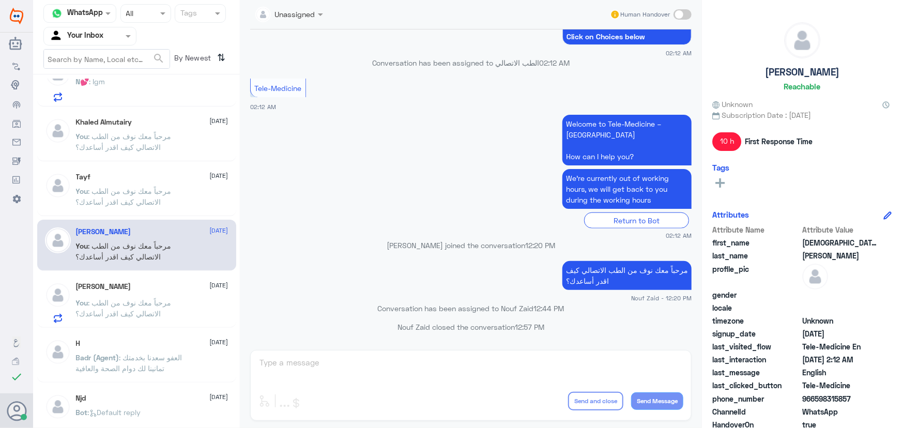
click at [109, 308] on span ": مرحباً معك نوف من الطب الاتصالي كيف اقدر أساعدك؟" at bounding box center [124, 308] width 96 height 20
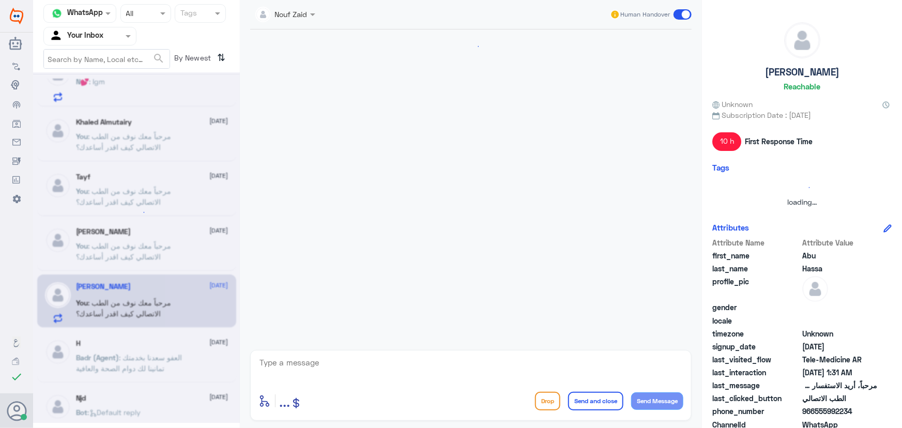
scroll to position [131, 0]
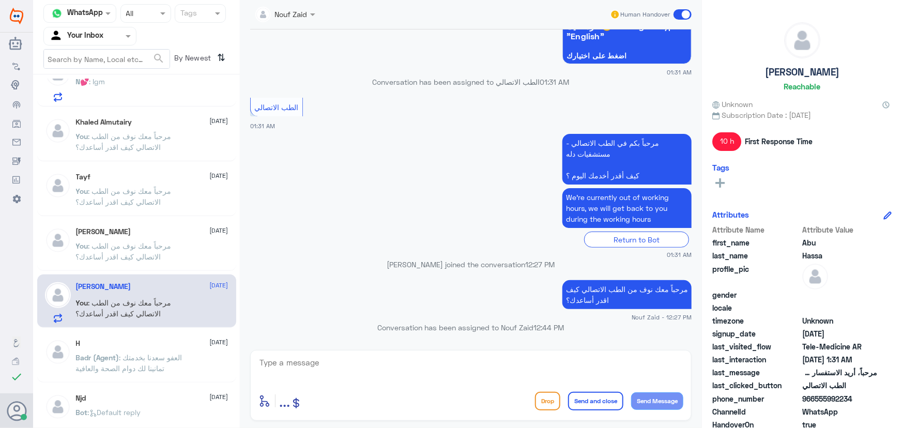
click at [683, 14] on span at bounding box center [683, 14] width 18 height 10
click at [0, 0] on input "checkbox" at bounding box center [0, 0] width 0 height 0
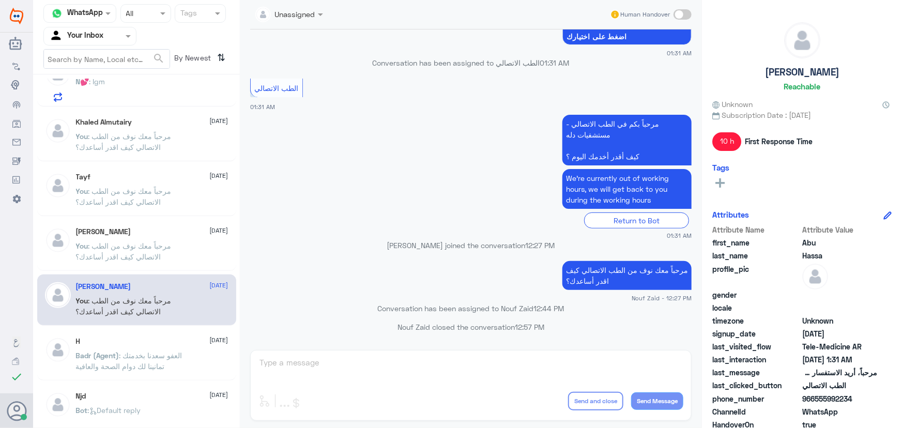
click at [94, 359] on p "Badr (Agent) : العفو سعدنا بخدمتك تمانينا لك دوام الصحة والعافية" at bounding box center [134, 363] width 116 height 26
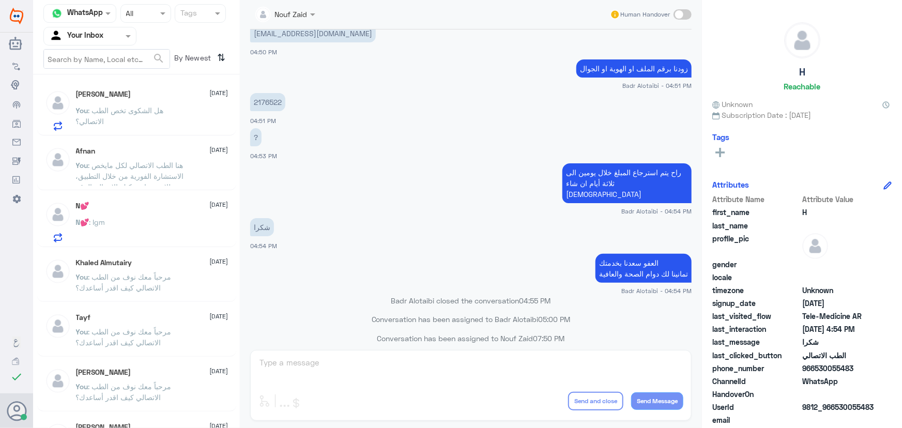
click at [174, 160] on p "You : هنا الطب الاتصالي لكل مايخص الاستشارة الفورية من خلال التطبيق، للاستفسار …" at bounding box center [134, 173] width 116 height 26
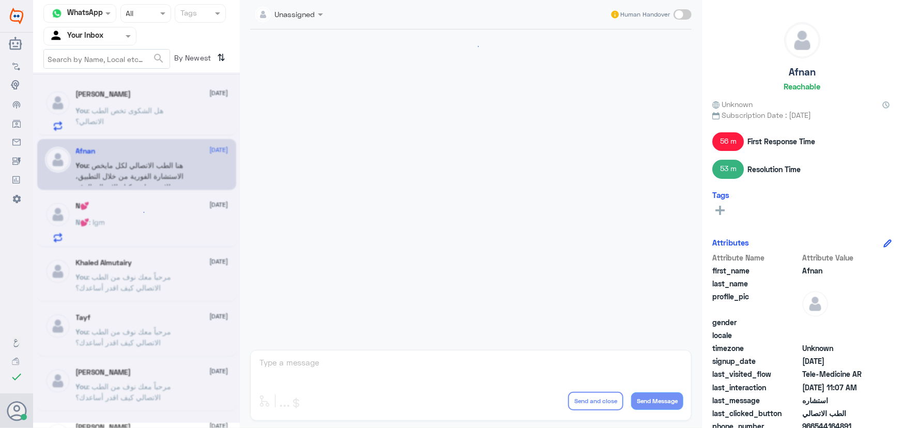
scroll to position [233, 0]
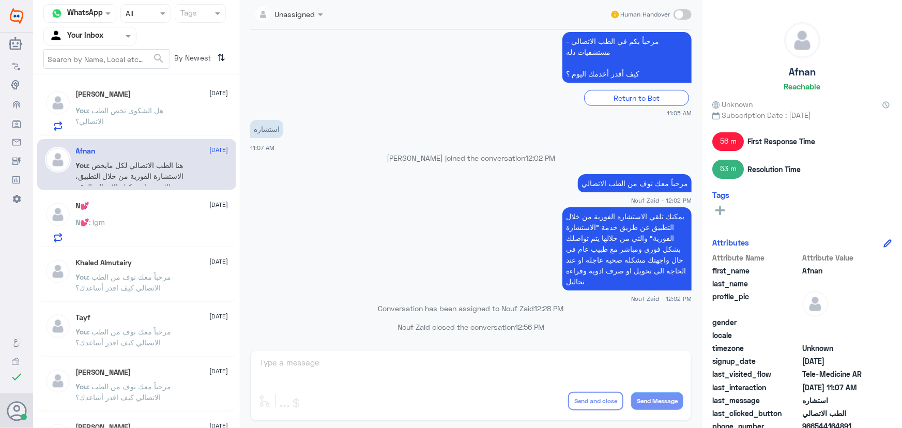
click at [154, 217] on div "N💕 [DATE] N💕 : Igm" at bounding box center [152, 222] width 153 height 41
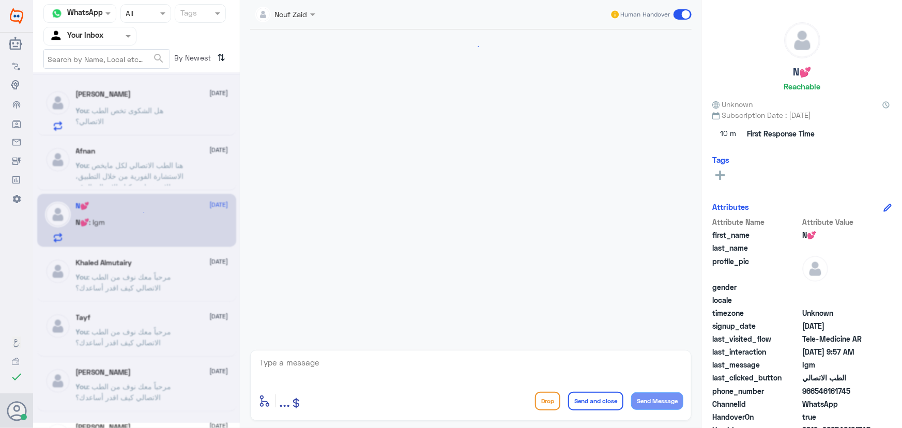
scroll to position [555, 0]
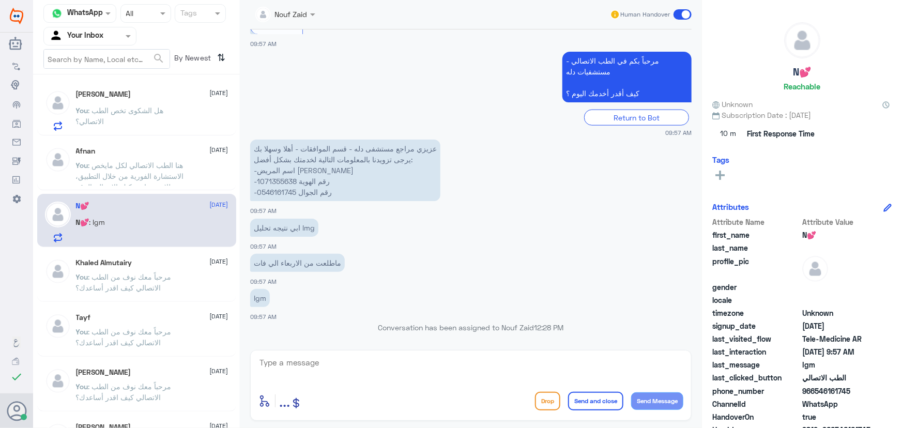
click at [153, 162] on span ": هنا الطب الاتصالي لكل مايخص الاستشارة الفورية من خلال التطبيق، للاستفسار يمكن…" at bounding box center [130, 181] width 108 height 41
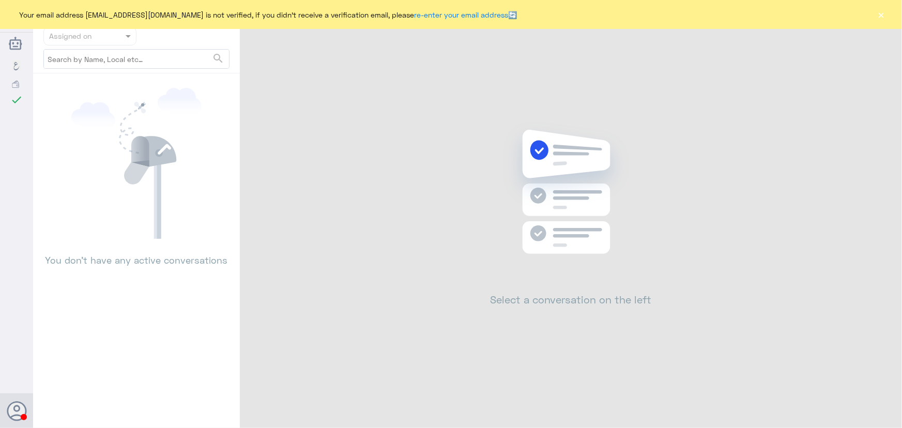
click at [879, 17] on button "×" at bounding box center [881, 14] width 10 height 10
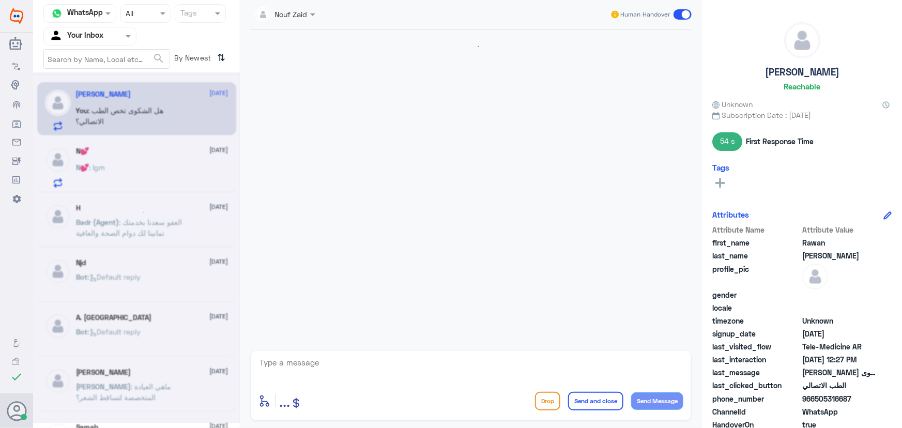
scroll to position [160, 0]
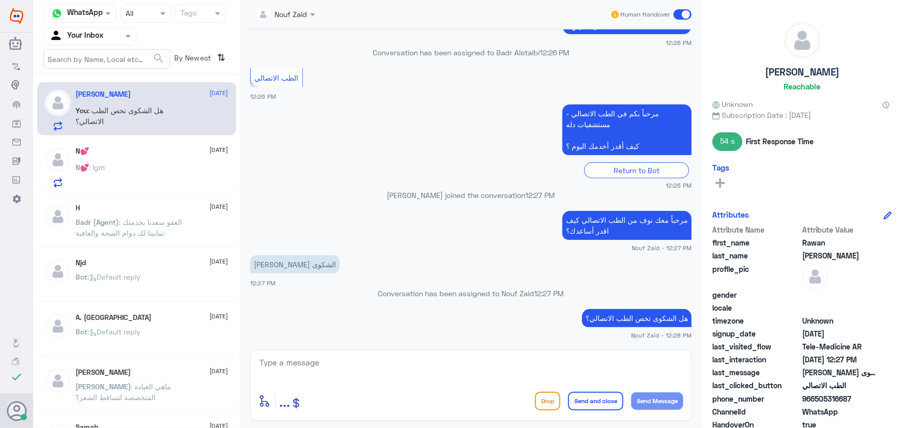
click at [129, 134] on div "Rawan Abdullah 12 August You : هل الشكوى تخص الطب الاتصالي؟" at bounding box center [136, 108] width 199 height 53
click at [131, 160] on div "N💕 [DATE] N💕 : Igm" at bounding box center [152, 167] width 153 height 41
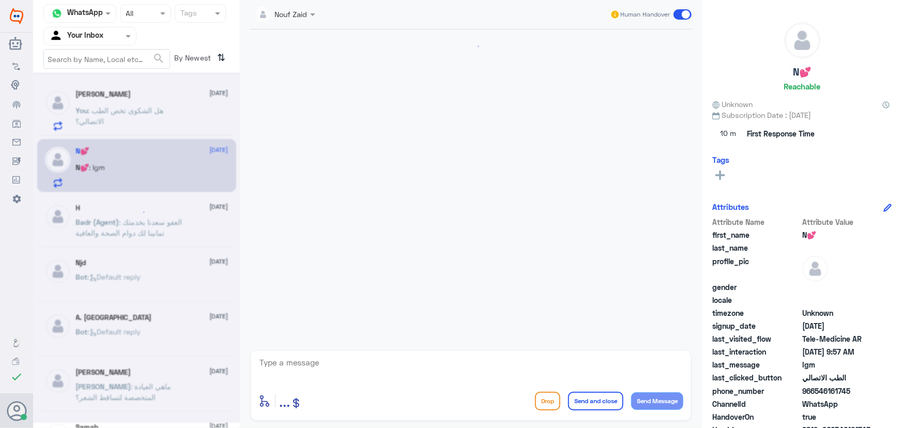
scroll to position [555, 0]
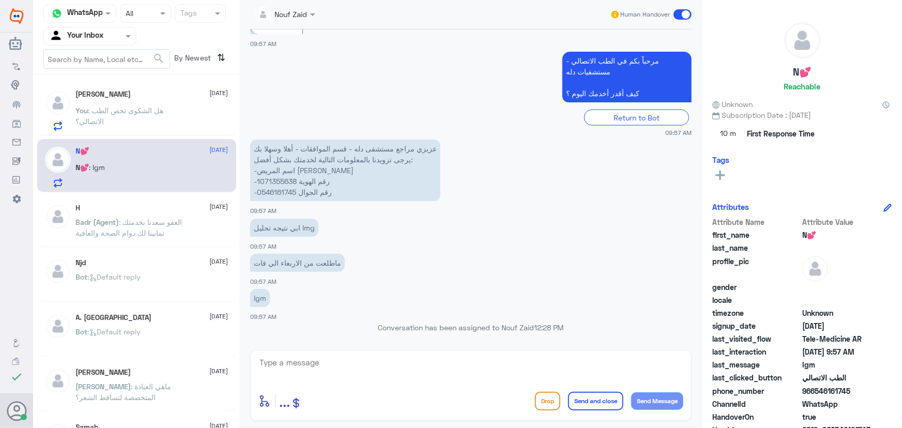
click at [134, 218] on span ": العفو سعدنا بخدمتك تمانينا لك دوام الصحة والعافية" at bounding box center [129, 228] width 107 height 20
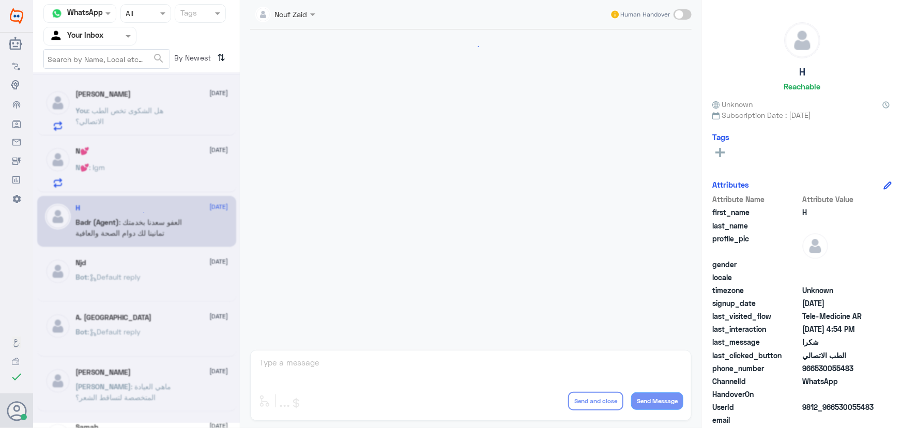
scroll to position [492, 0]
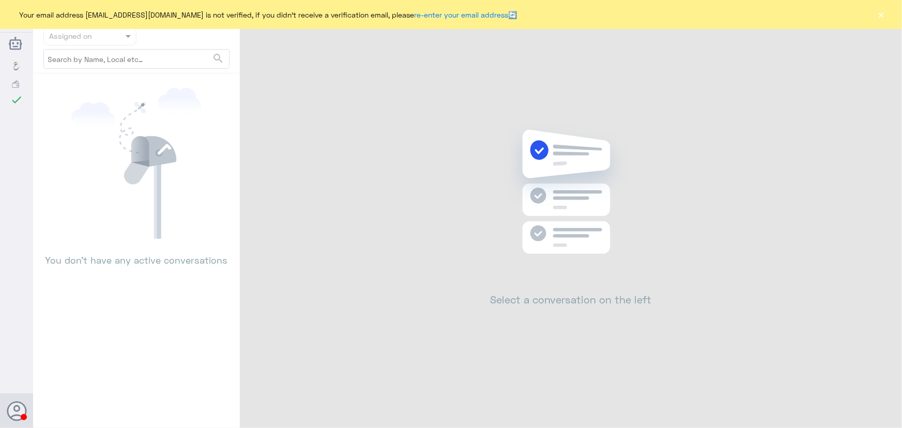
click at [887, 17] on div "Your email address [EMAIL_ADDRESS][DOMAIN_NAME] is not verified, if you didn't …" at bounding box center [451, 14] width 902 height 29
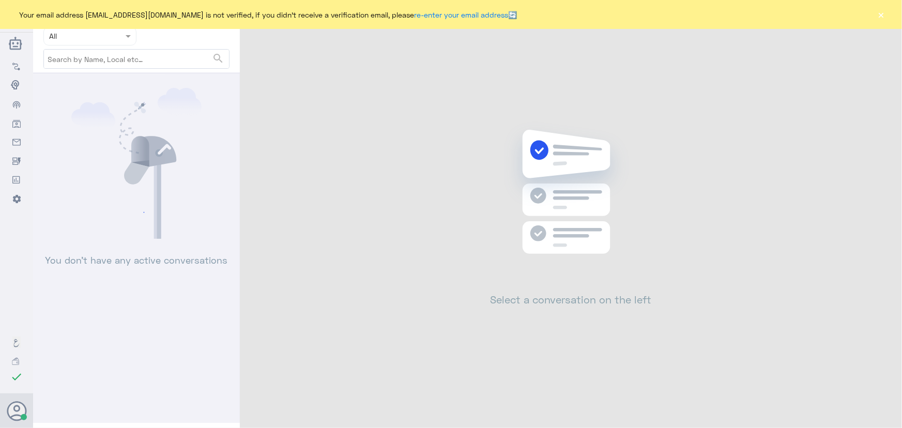
click at [884, 15] on button "×" at bounding box center [881, 14] width 10 height 10
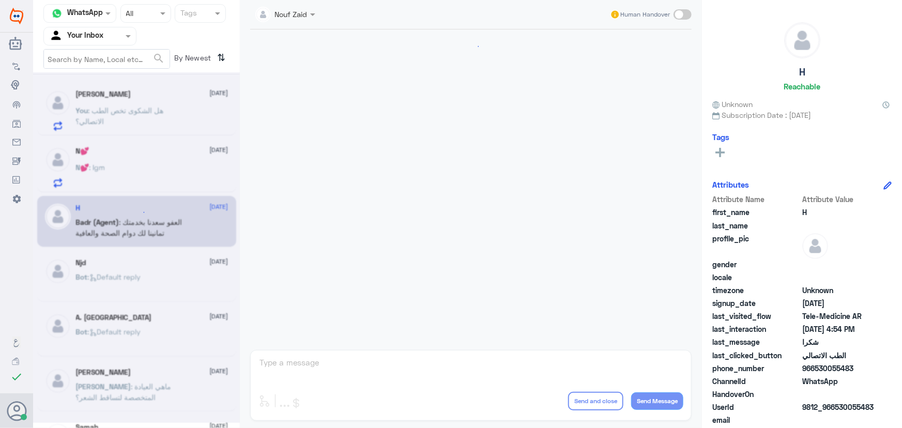
scroll to position [160, 0]
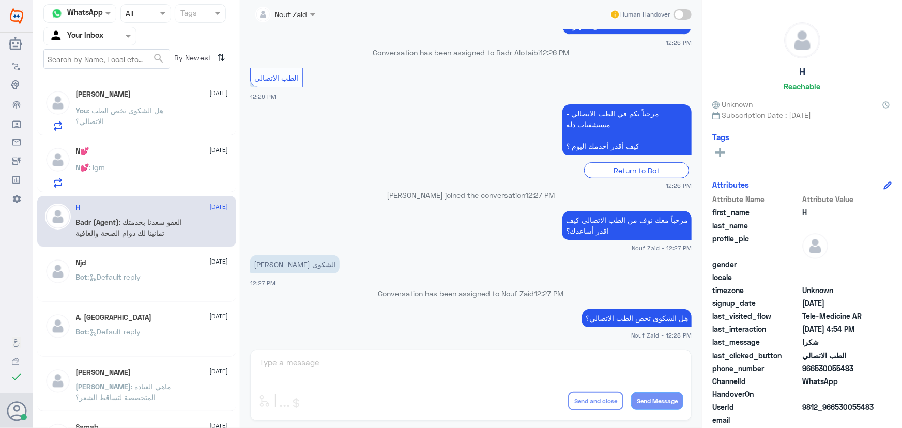
click at [150, 115] on p "You : هل الشكوى تخص الطب الاتصالي؟" at bounding box center [134, 118] width 116 height 26
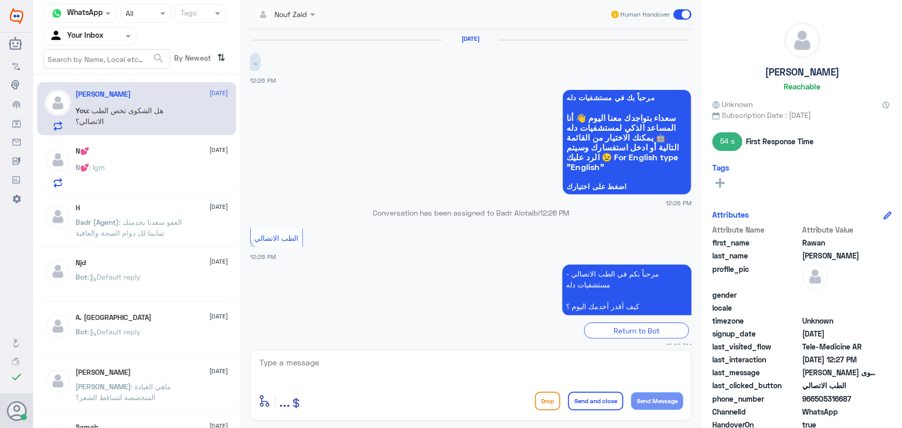
scroll to position [160, 0]
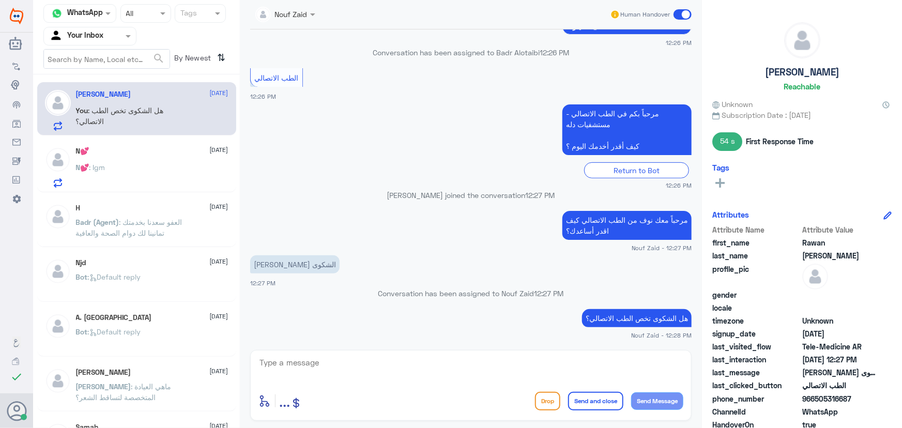
click at [147, 161] on div "N💕 [DATE] N💕 : Igm" at bounding box center [152, 167] width 153 height 41
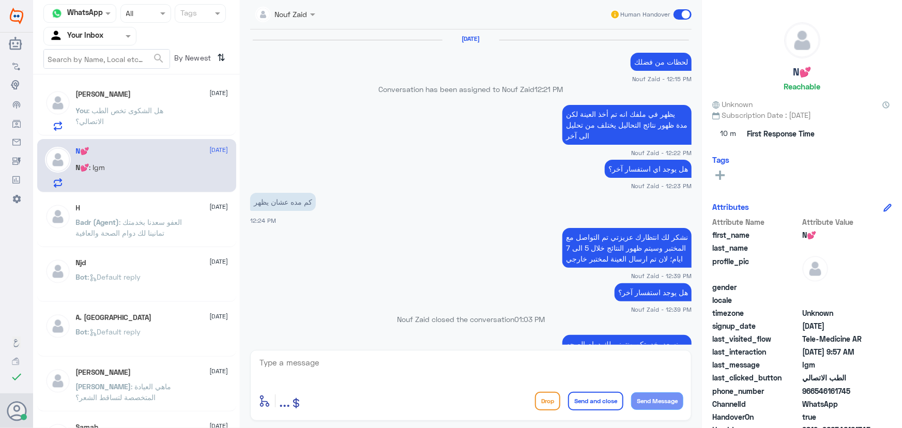
scroll to position [555, 0]
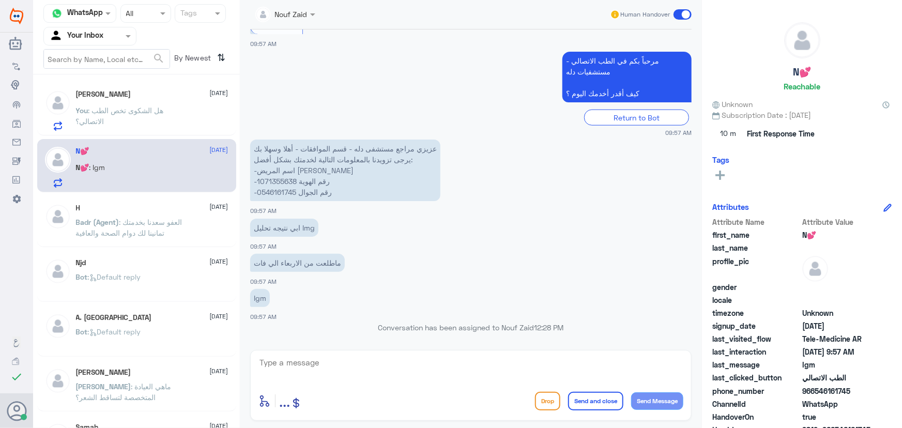
click at [411, 363] on textarea at bounding box center [471, 368] width 425 height 25
paste textarea "مرحباً معك نوف من الطب الاتصالي"
type textarea "مرحباً معك نوف من الطب الاتصالي"
click at [669, 402] on button "Send Message" at bounding box center [657, 401] width 52 height 18
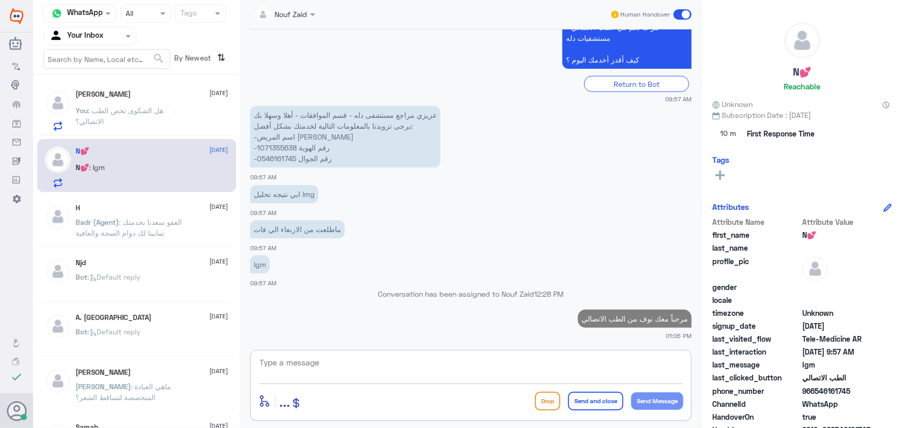
click at [588, 357] on textarea at bounding box center [471, 368] width 425 height 25
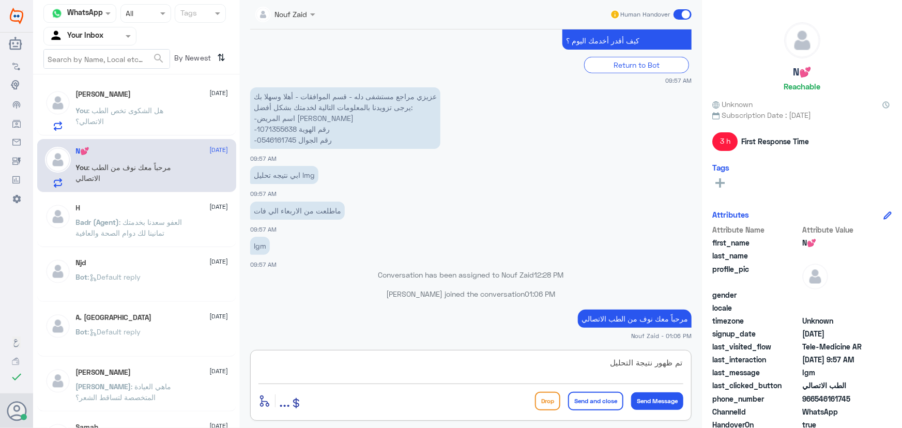
type textarea "تم ظهور نتيجة التحليل"
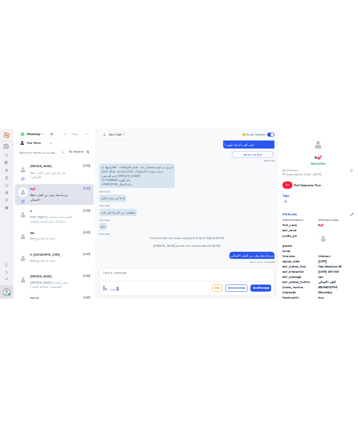
scroll to position [621, 0]
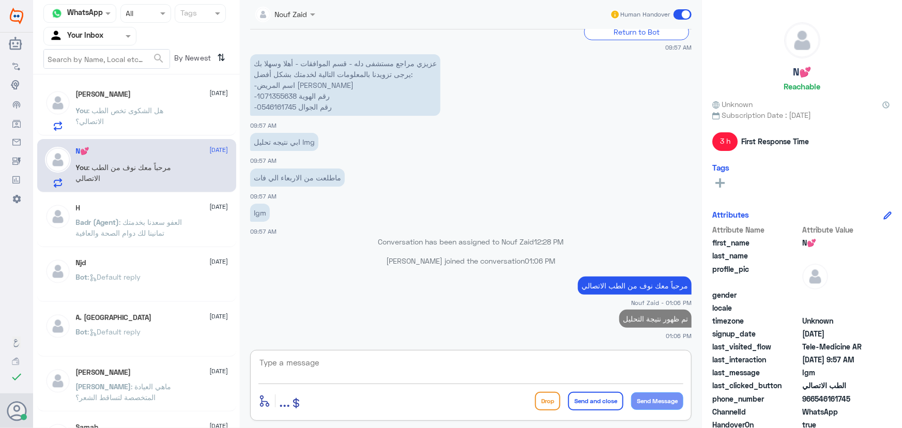
click at [465, 365] on textarea at bounding box center [471, 368] width 425 height 25
type textarea "ل"
type textarea "ف"
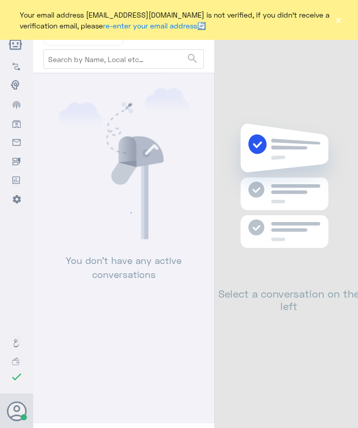
click at [341, 19] on button "×" at bounding box center [339, 20] width 8 height 10
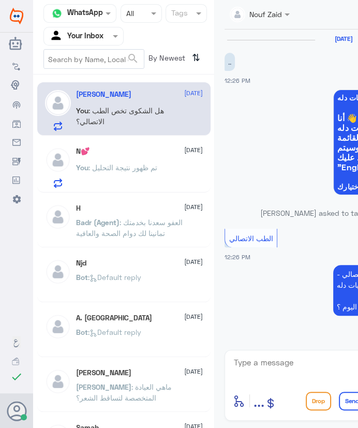
scroll to position [164, 0]
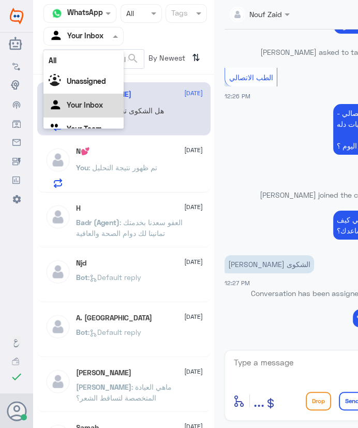
drag, startPoint x: 108, startPoint y: 35, endPoint x: 105, endPoint y: 53, distance: 18.3
click at [107, 37] on div at bounding box center [83, 36] width 79 height 12
click at [139, 143] on div "N💕 [DATE] You : تم ظهور نتيجة التحليل" at bounding box center [123, 165] width 173 height 53
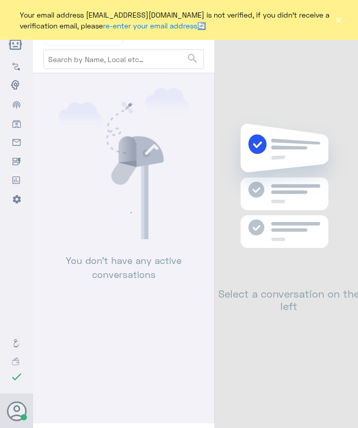
click at [344, 17] on div "Your email address [EMAIL_ADDRESS][DOMAIN_NAME] is not verified, if you didn't …" at bounding box center [179, 20] width 358 height 40
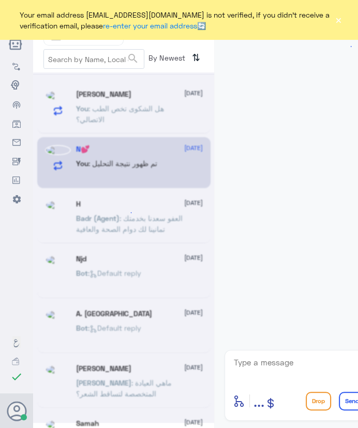
click at [341, 21] on button "×" at bounding box center [339, 20] width 8 height 10
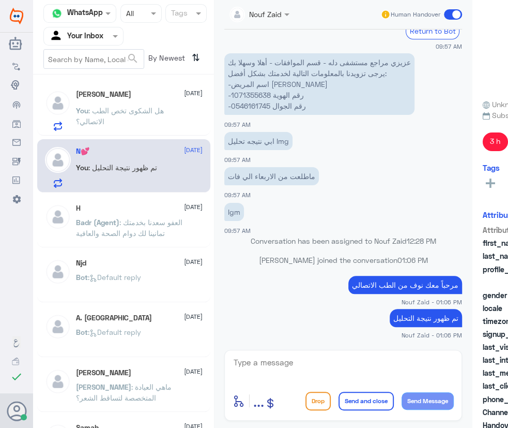
click at [357, 359] on textarea at bounding box center [343, 367] width 221 height 25
type textarea "ر"
drag, startPoint x: 425, startPoint y: 368, endPoint x: 466, endPoint y: 363, distance: 41.1
click at [357, 363] on div "Nouf Zaid Human Handover [DATE] هل يوجد اي استفسار آخر؟ Nouf Zaid - 12:23 PM كم…" at bounding box center [343, 215] width 259 height 431
click at [325, 186] on div "ماطلعت من الاربعاء الي فات 09:57 AM" at bounding box center [343, 181] width 238 height 35
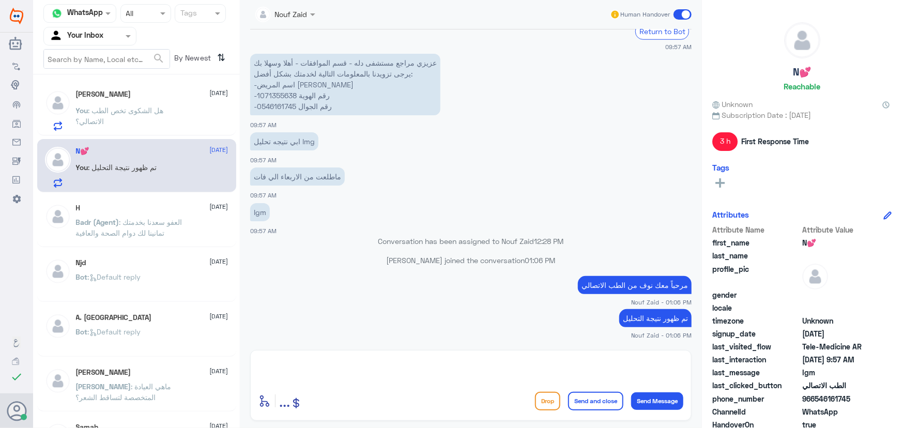
scroll to position [533, 0]
click at [357, 15] on span at bounding box center [683, 14] width 18 height 10
click at [0, 0] on input "checkbox" at bounding box center [0, 0] width 0 height 0
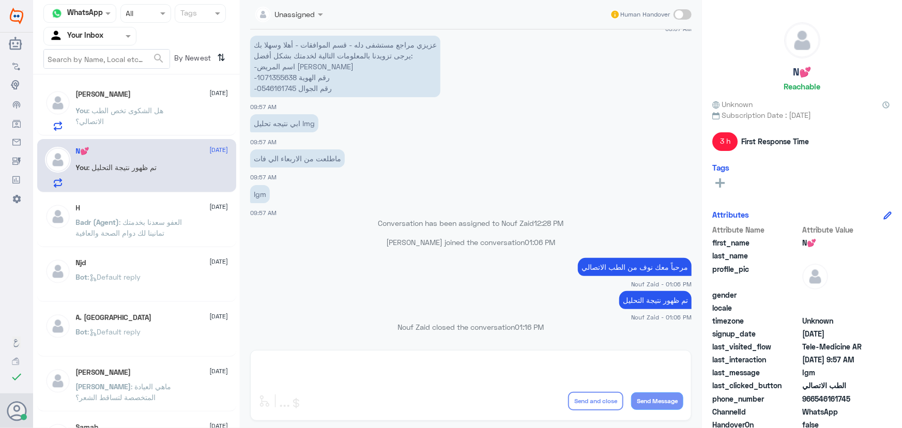
click at [177, 224] on span ": العفو سعدنا بخدمتك تمانينا لك دوام الصحة والعافية" at bounding box center [129, 228] width 107 height 20
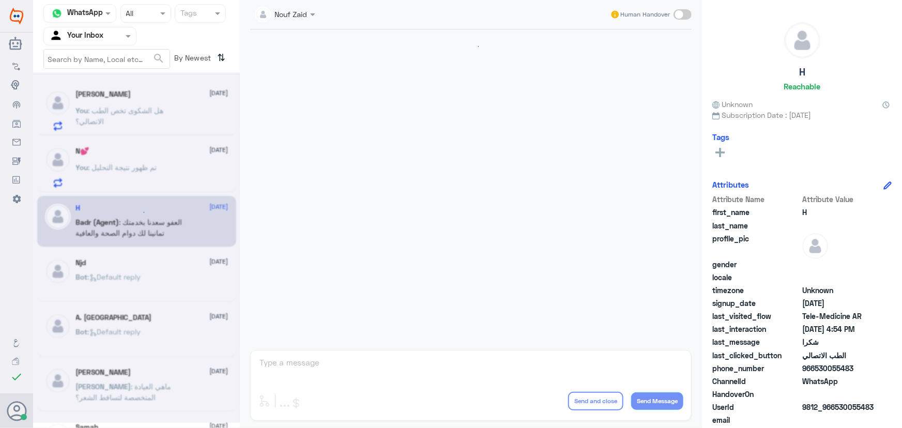
scroll to position [492, 0]
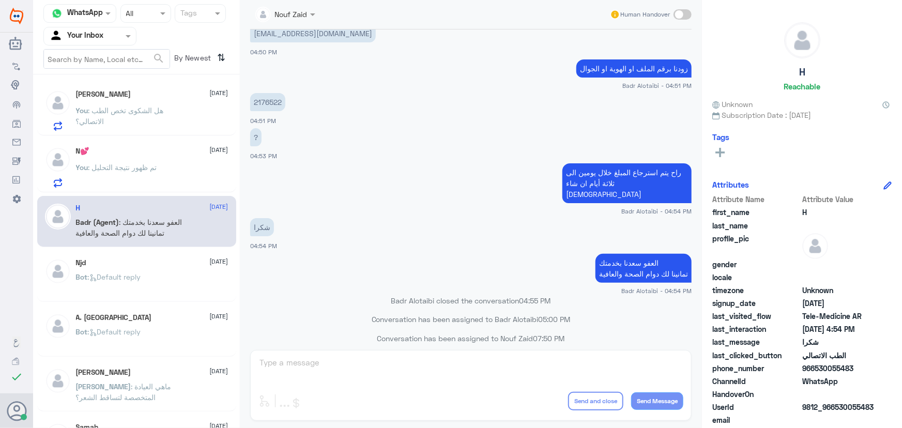
click at [159, 105] on p "You : هل الشكوى تخص الطب الاتصالي؟" at bounding box center [134, 118] width 116 height 26
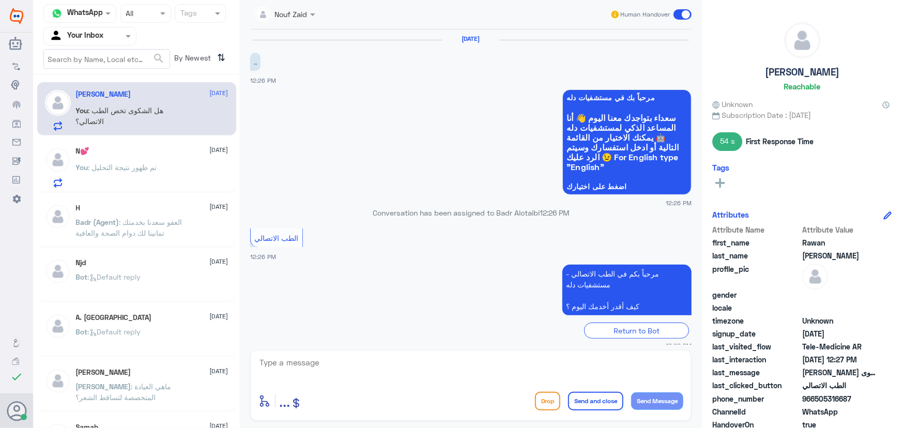
scroll to position [160, 0]
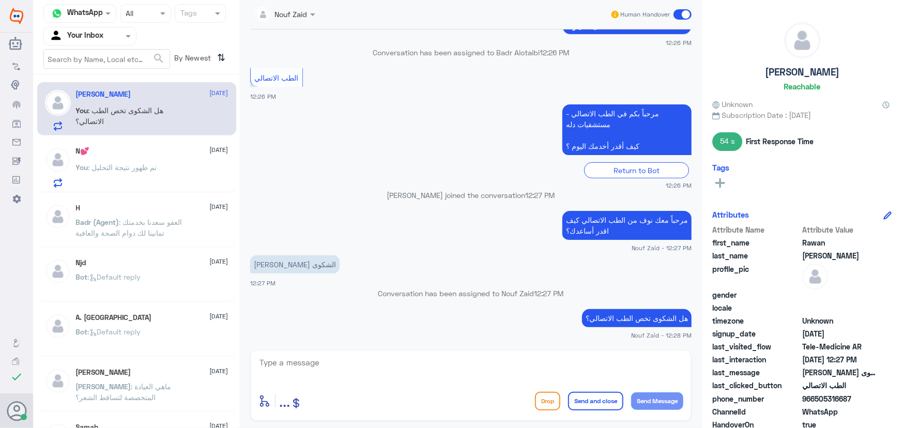
click at [154, 159] on div "N💕 [DATE] You : تم ظهور نتيجة التحليل" at bounding box center [152, 167] width 153 height 41
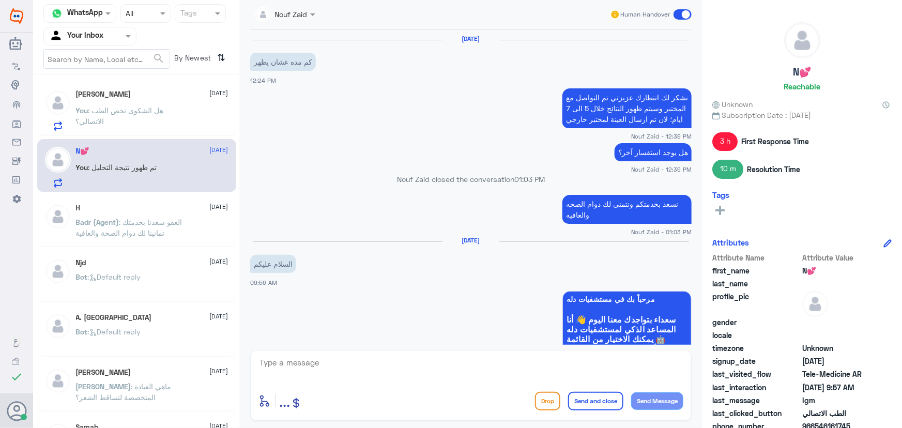
scroll to position [519, 0]
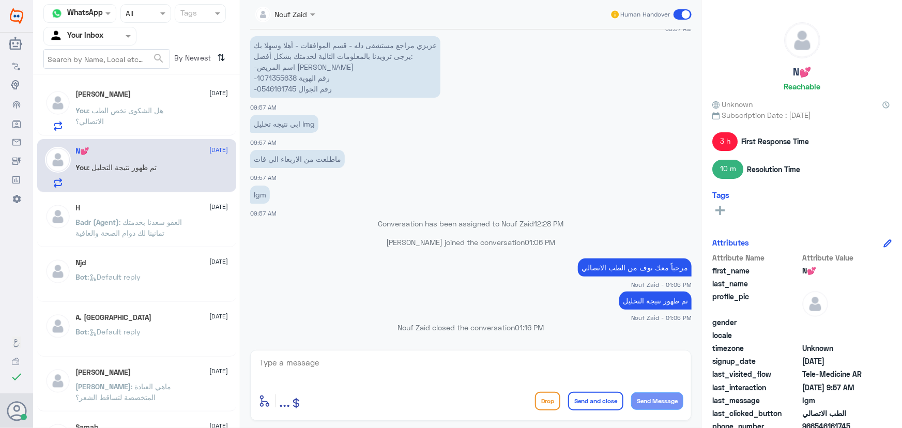
click at [161, 212] on div "H [DATE][PERSON_NAME] (Agent) : العفو سعدنا بخدمتك تمانينا لك دوام الصحة والعاف…" at bounding box center [152, 223] width 153 height 39
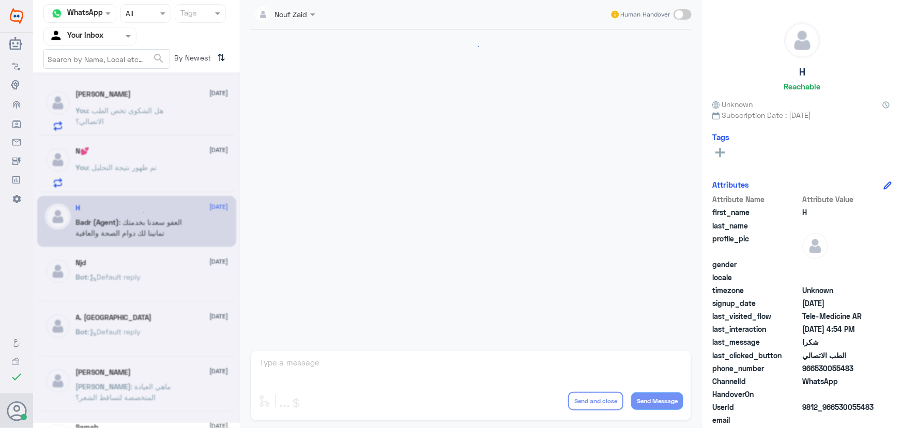
scroll to position [492, 0]
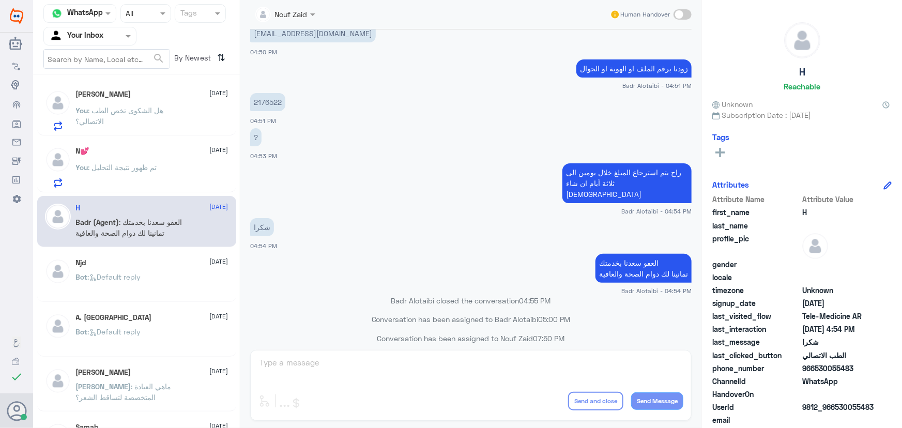
click at [160, 170] on div "You : تم ظهور نتيجة التحليل" at bounding box center [152, 175] width 153 height 23
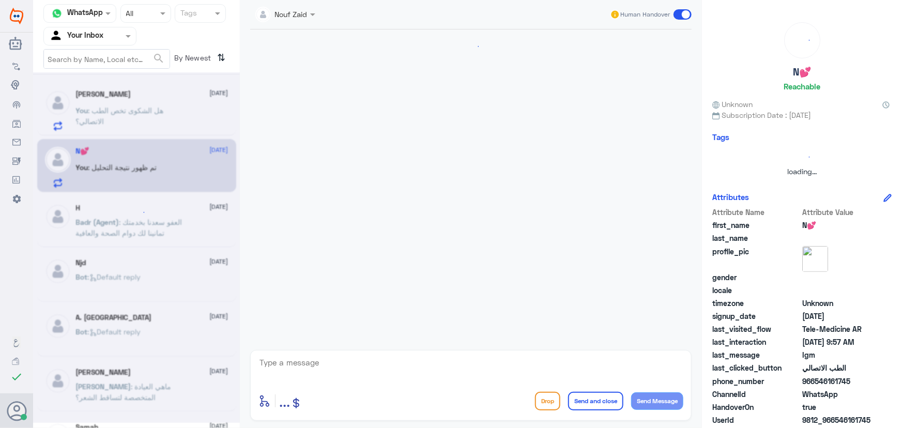
click at [169, 97] on div at bounding box center [136, 247] width 207 height 351
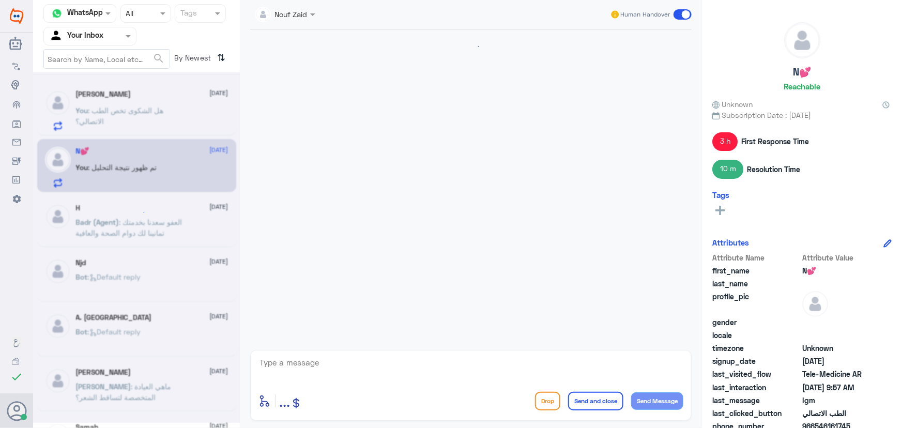
scroll to position [519, 0]
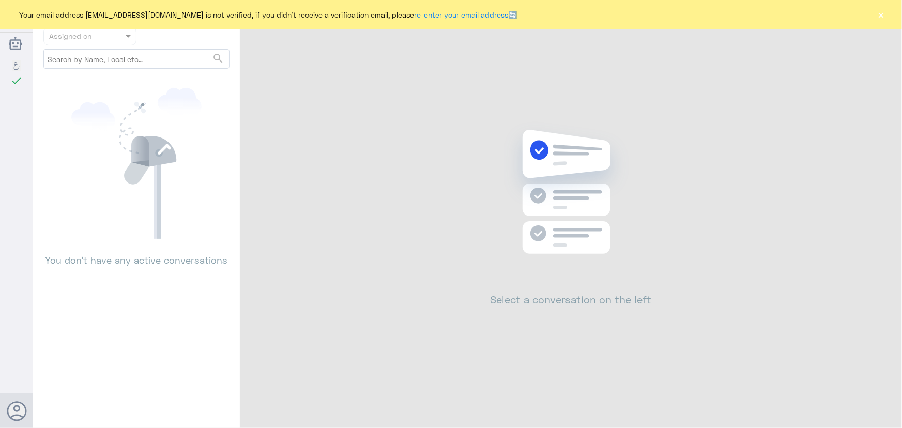
click at [884, 13] on button "×" at bounding box center [881, 14] width 10 height 10
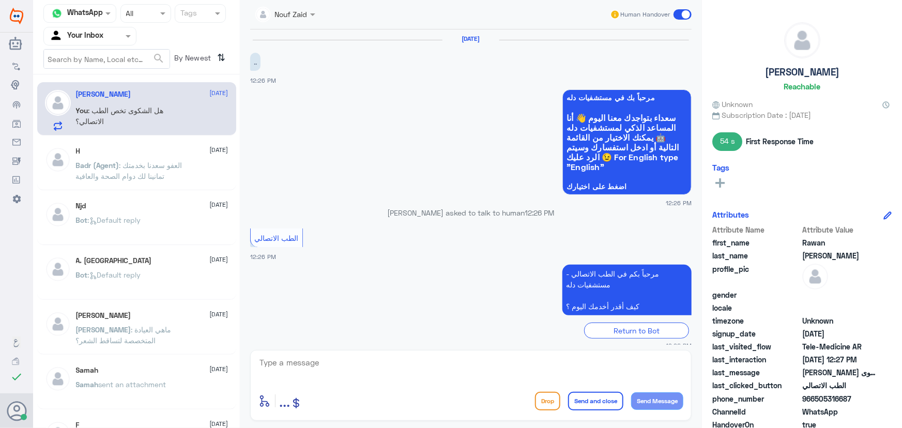
scroll to position [160, 0]
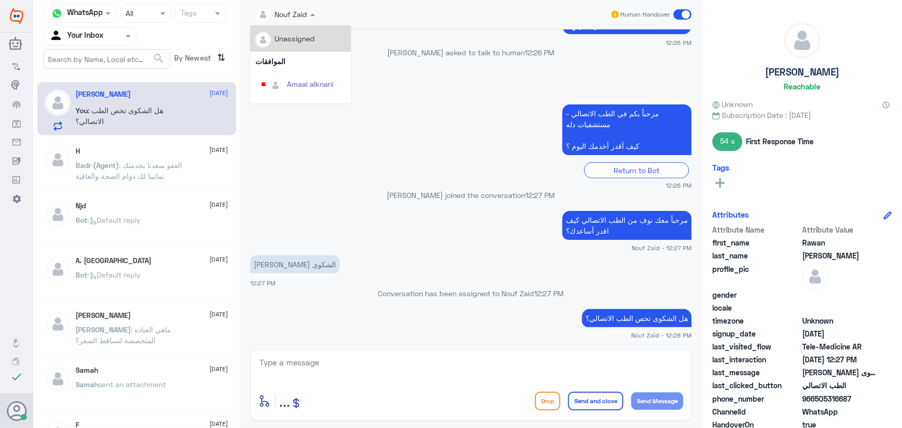
click at [284, 12] on input "text" at bounding box center [273, 14] width 37 height 12
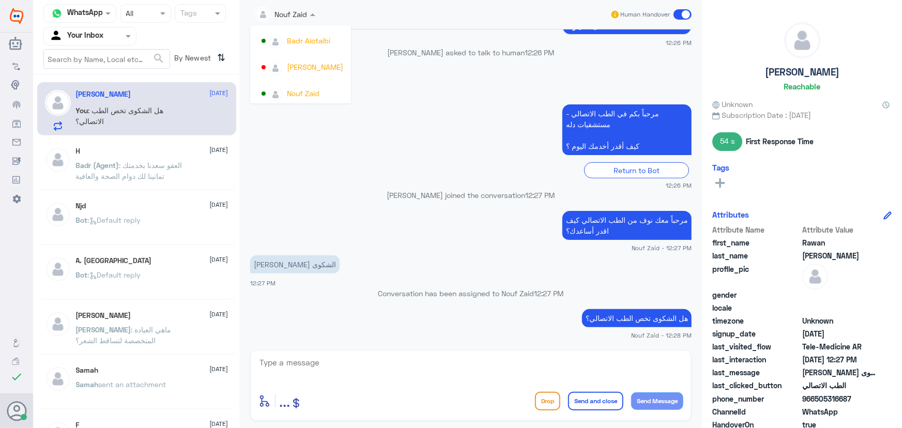
scroll to position [507, 0]
click at [299, 193] on p "Nouf Zaid joined the conversation 12:27 PM" at bounding box center [471, 195] width 442 height 11
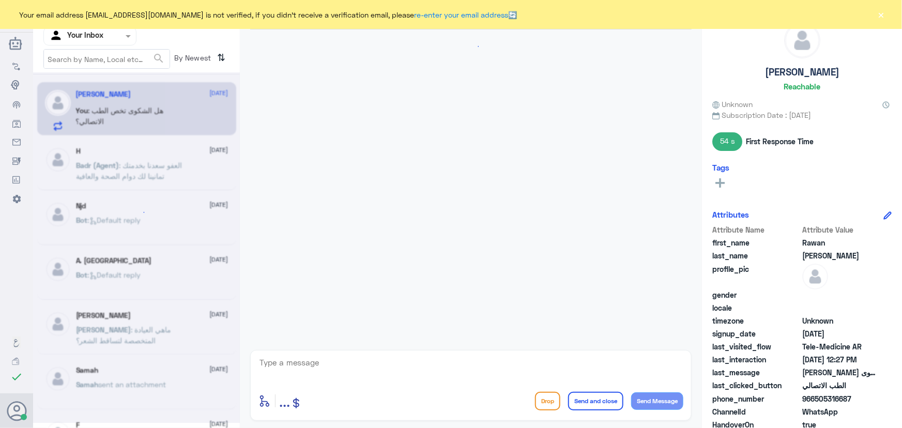
scroll to position [160, 0]
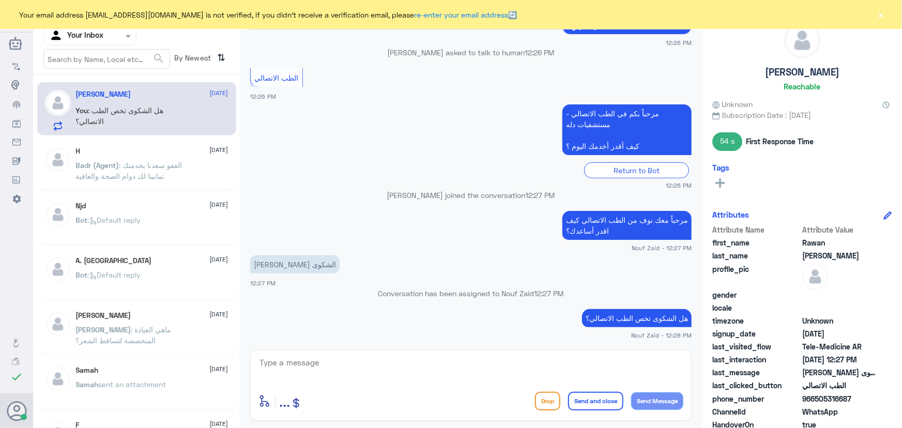
click at [884, 14] on button "×" at bounding box center [881, 14] width 10 height 10
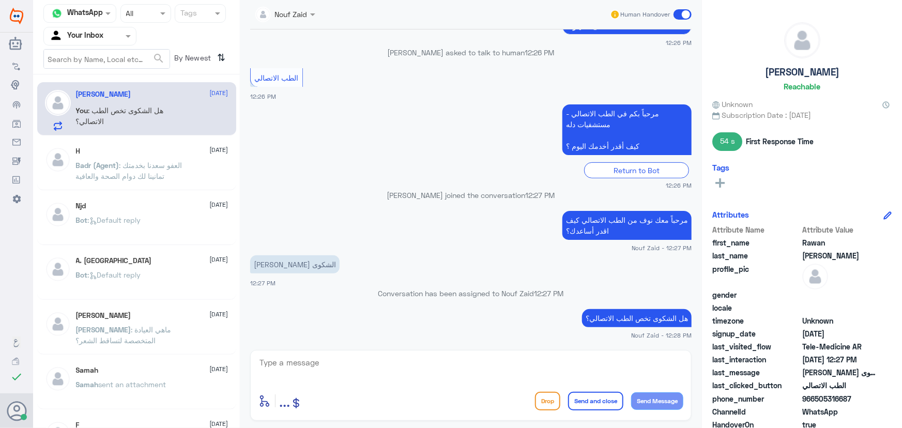
click at [78, 36] on input "text" at bounding box center [77, 36] width 57 height 12
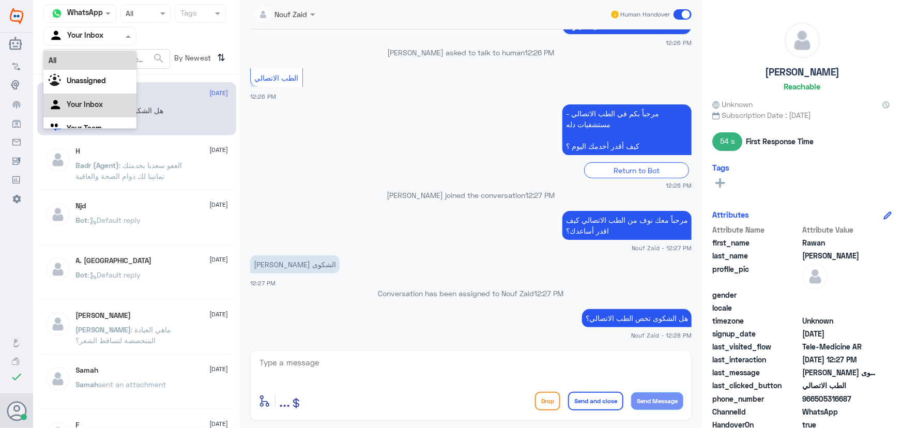
click at [80, 65] on div "All" at bounding box center [89, 60] width 93 height 19
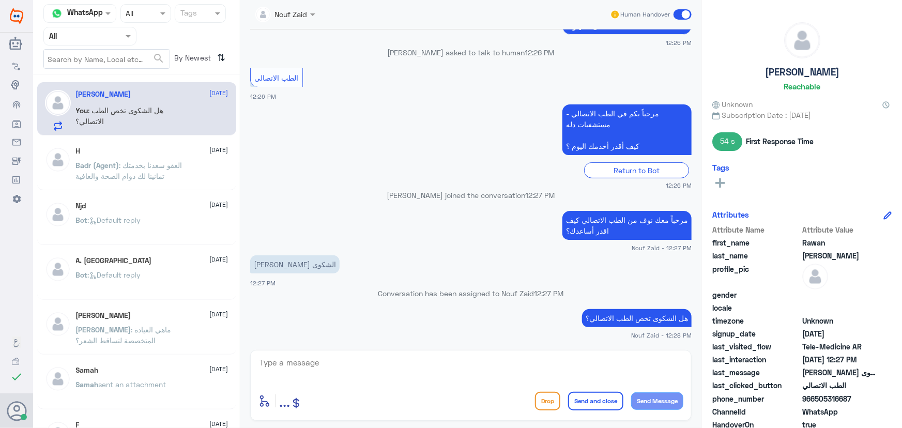
click at [163, 150] on div "H 10 August" at bounding box center [152, 151] width 153 height 9
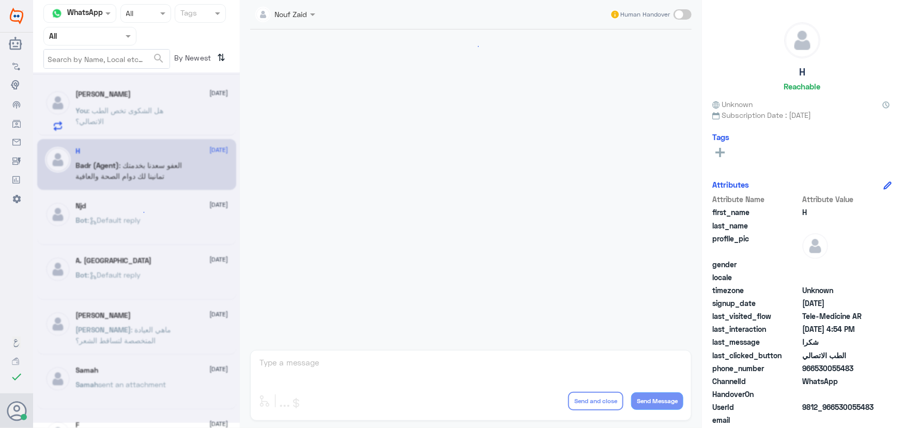
scroll to position [492, 0]
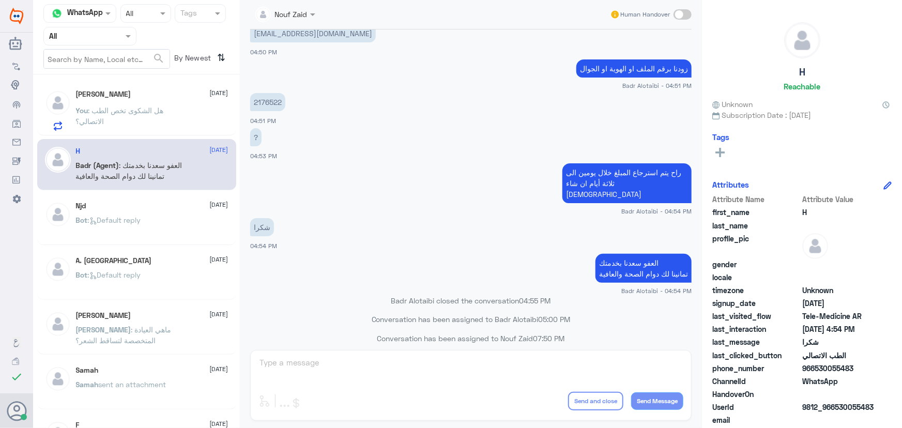
click at [69, 36] on input "text" at bounding box center [77, 36] width 57 height 12
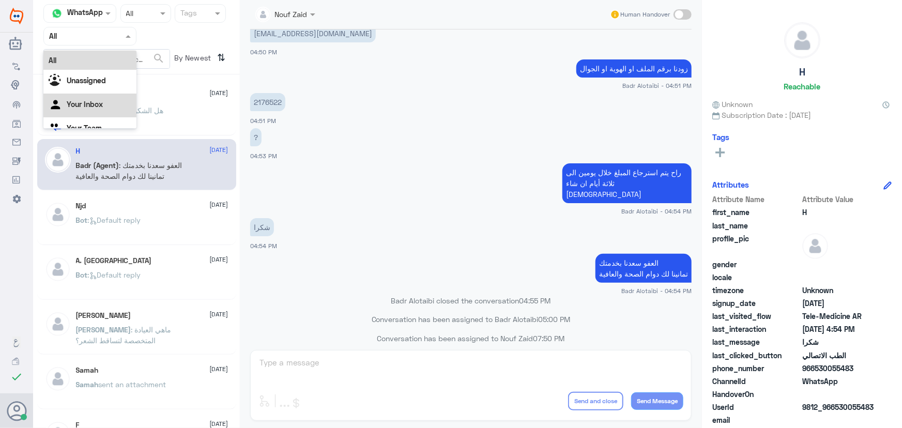
click at [78, 102] on Inbox "Your Inbox" at bounding box center [85, 104] width 36 height 9
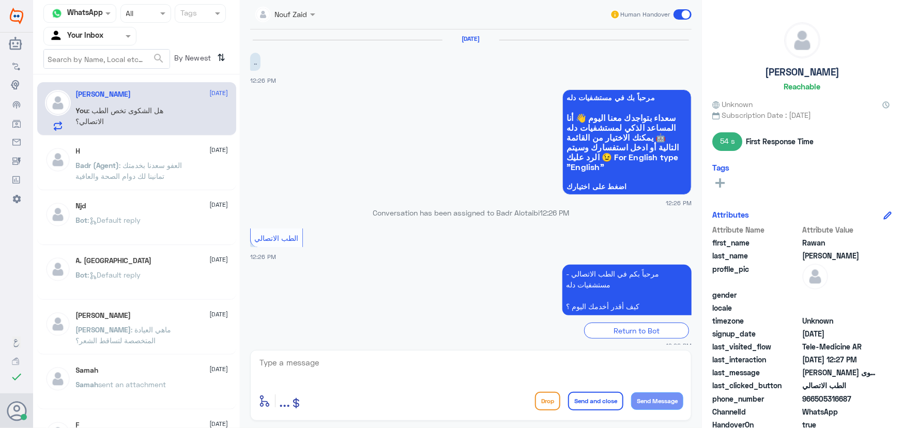
scroll to position [160, 0]
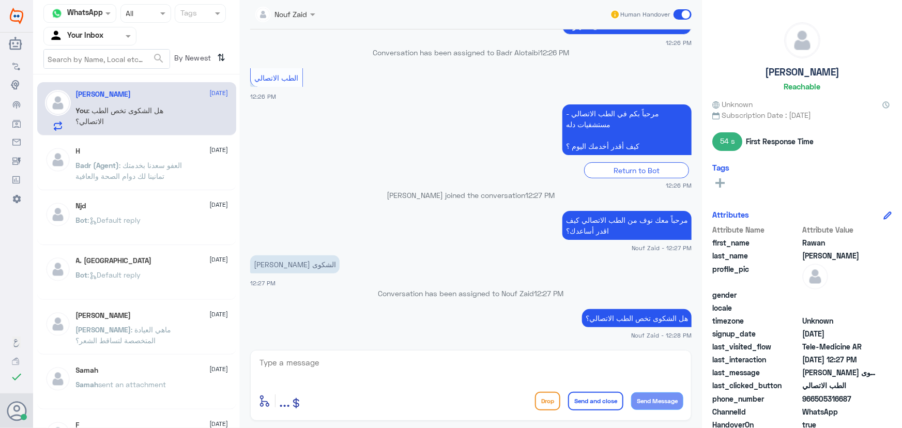
click at [677, 17] on span at bounding box center [683, 14] width 18 height 10
click at [0, 0] on input "checkbox" at bounding box center [0, 0] width 0 height 0
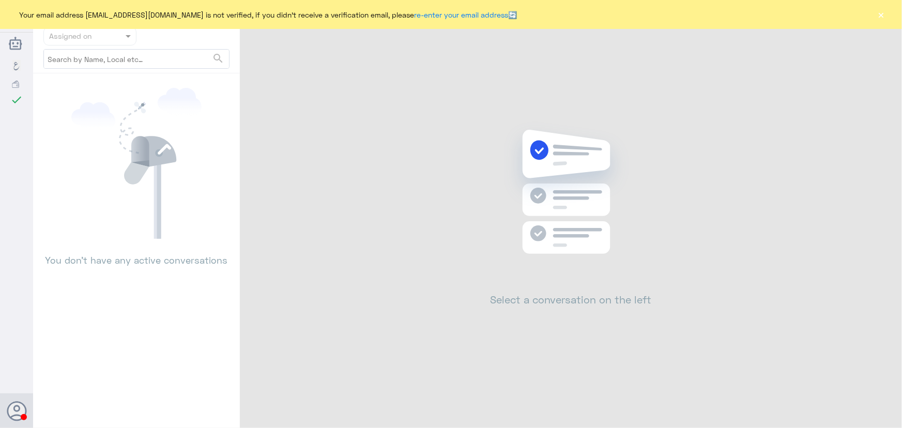
click at [882, 14] on button "×" at bounding box center [881, 14] width 10 height 10
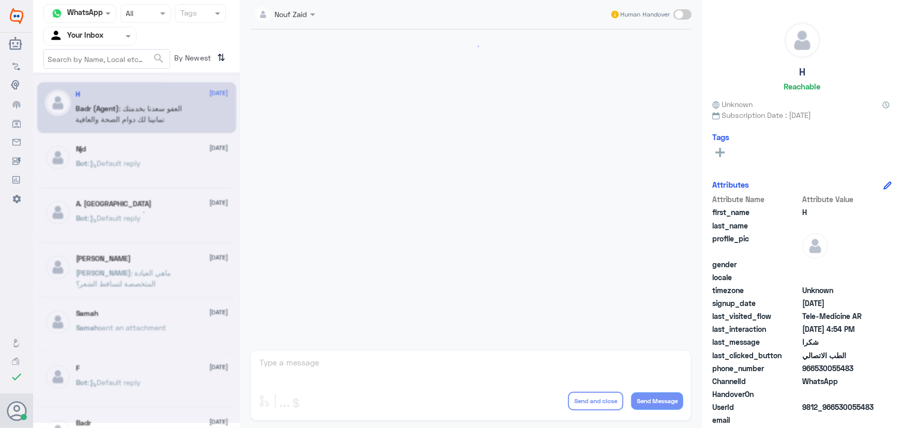
scroll to position [492, 0]
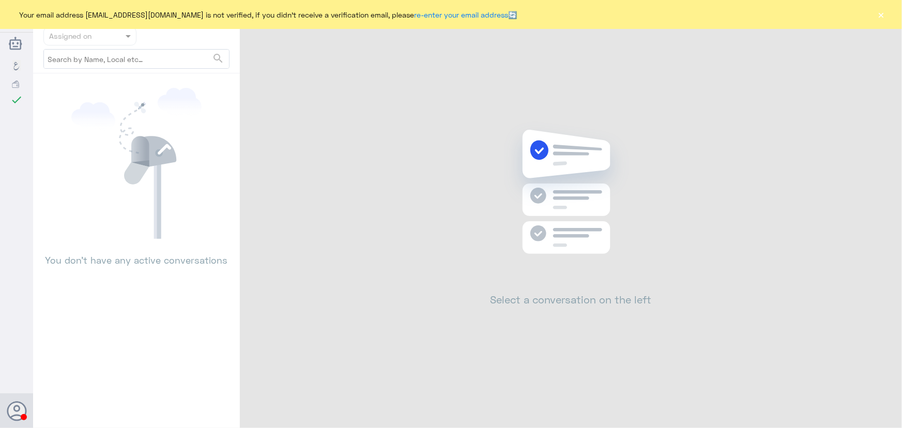
drag, startPoint x: 895, startPoint y: 13, endPoint x: 889, endPoint y: 15, distance: 7.0
click at [889, 15] on div "Your email address [EMAIL_ADDRESS][DOMAIN_NAME] is not verified, if you didn't …" at bounding box center [451, 14] width 902 height 29
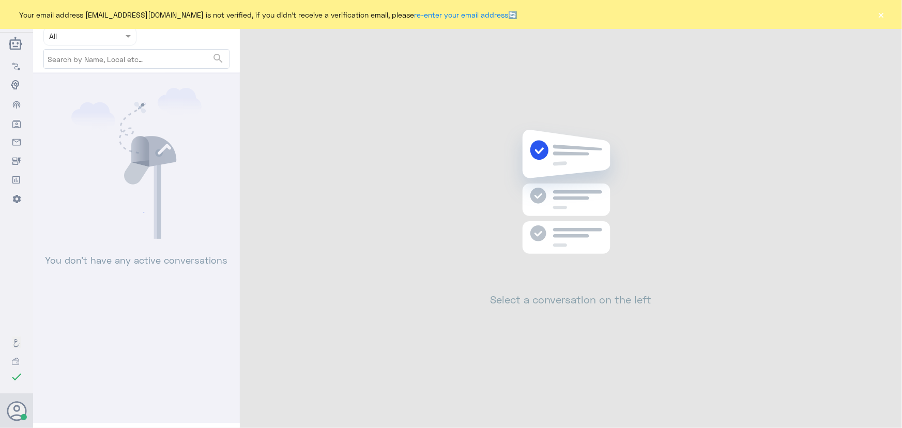
click at [887, 15] on div "Your email address [EMAIL_ADDRESS][DOMAIN_NAME] is not verified, if you didn't …" at bounding box center [451, 14] width 902 height 29
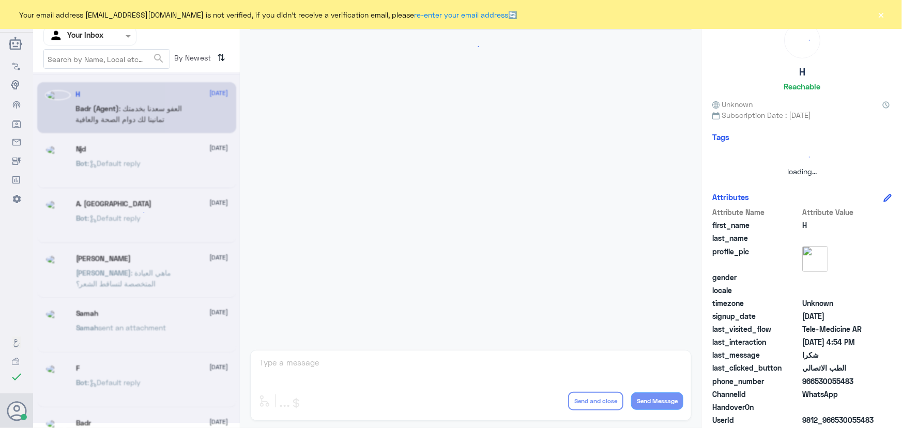
click at [886, 14] on div "Your email address [EMAIL_ADDRESS][DOMAIN_NAME] is not verified, if you didn't …" at bounding box center [451, 14] width 902 height 29
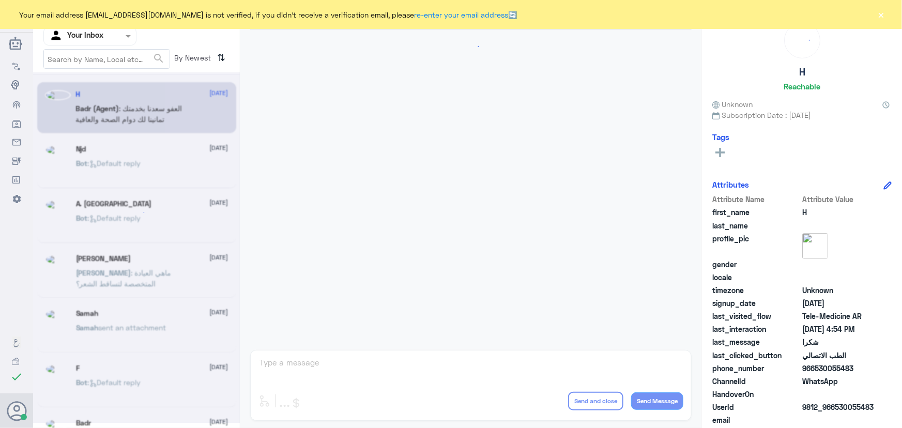
scroll to position [492, 0]
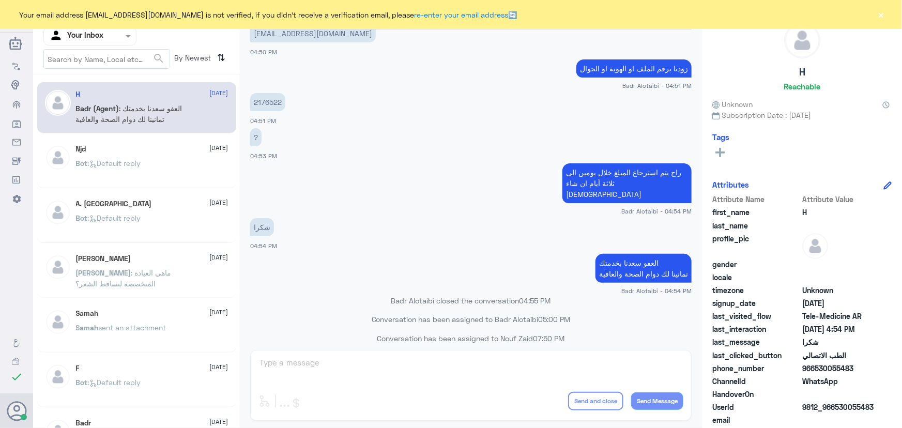
click at [883, 16] on button "×" at bounding box center [881, 14] width 10 height 10
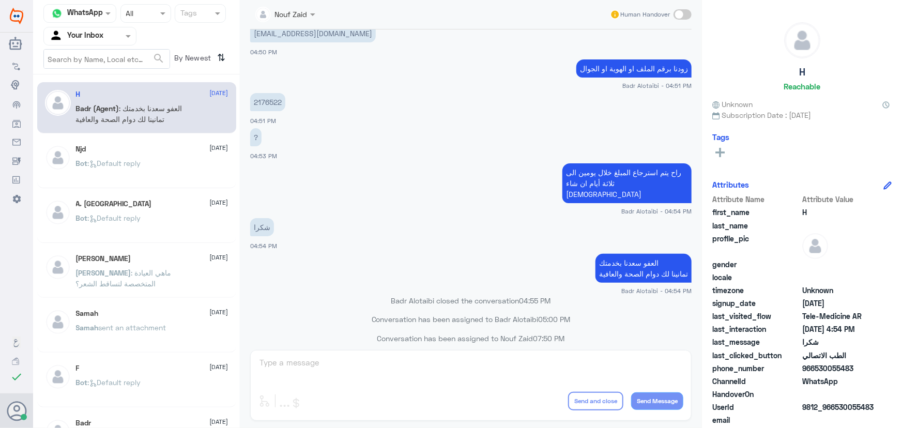
click at [145, 244] on div "H [DATE][PERSON_NAME] (Agent) : العفو [PERSON_NAME] بخدمتك تمانينا لك دوام الصح…" at bounding box center [136, 255] width 207 height 353
click at [149, 274] on span ": ماهي العيادة المتخصصة لتساقط الشعر؟" at bounding box center [124, 278] width 96 height 20
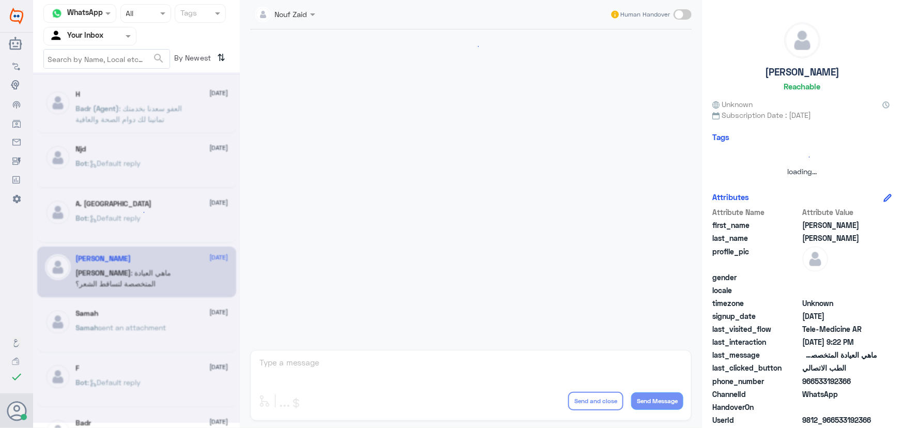
click at [129, 212] on icon at bounding box center [137, 213] width 20 height 20
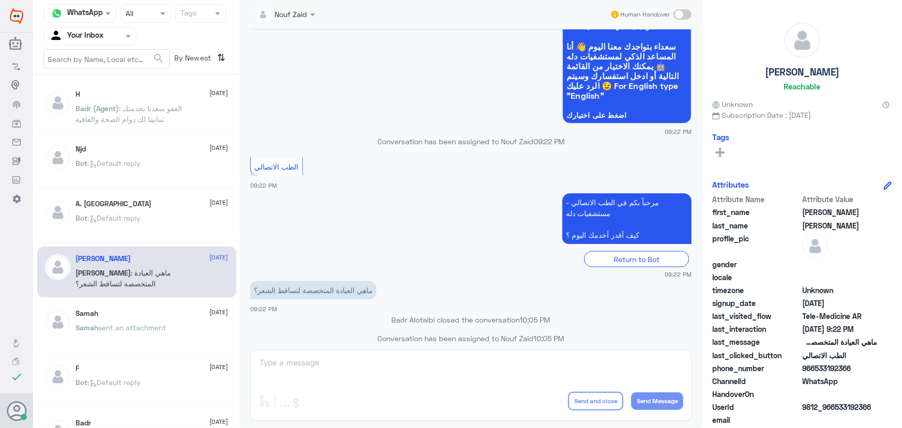
click at [129, 191] on div "H 10 August Badr (Agent) : العفو سعدنا بخدمتك تمانينا لك دوام الصحة والعافية Nj…" at bounding box center [136, 255] width 207 height 353
click at [120, 158] on div "Njd 10 August Bot : Default reply" at bounding box center [152, 164] width 153 height 39
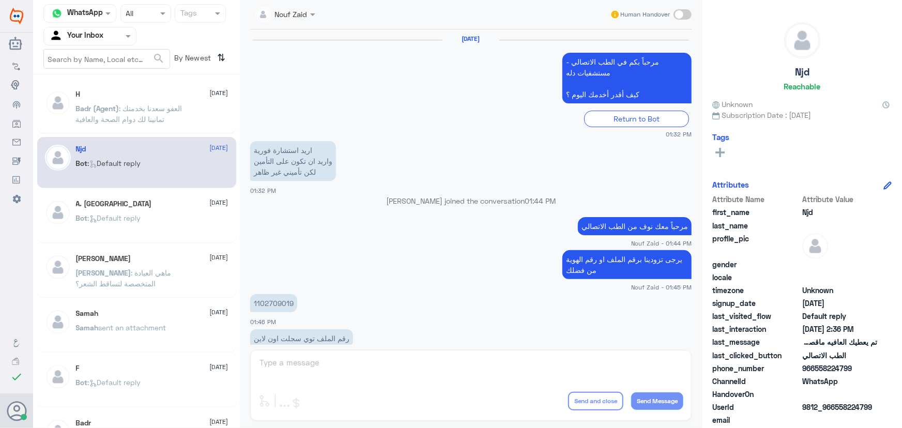
scroll to position [685, 0]
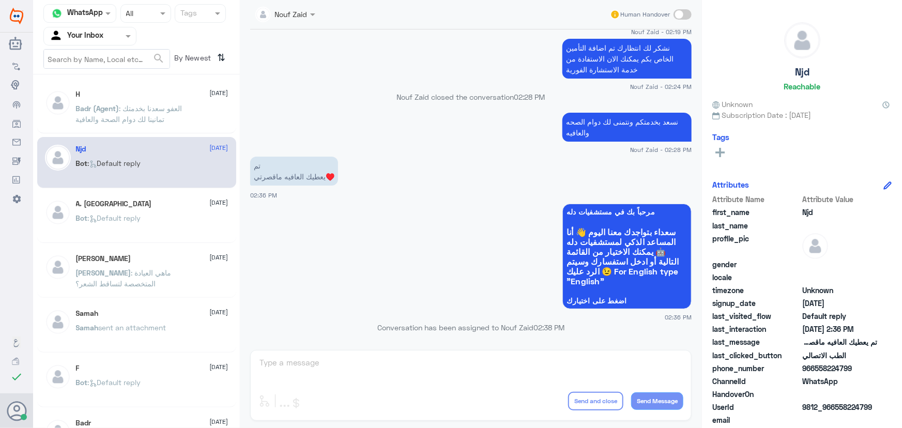
click at [113, 111] on span "Badr (Agent)" at bounding box center [97, 108] width 43 height 9
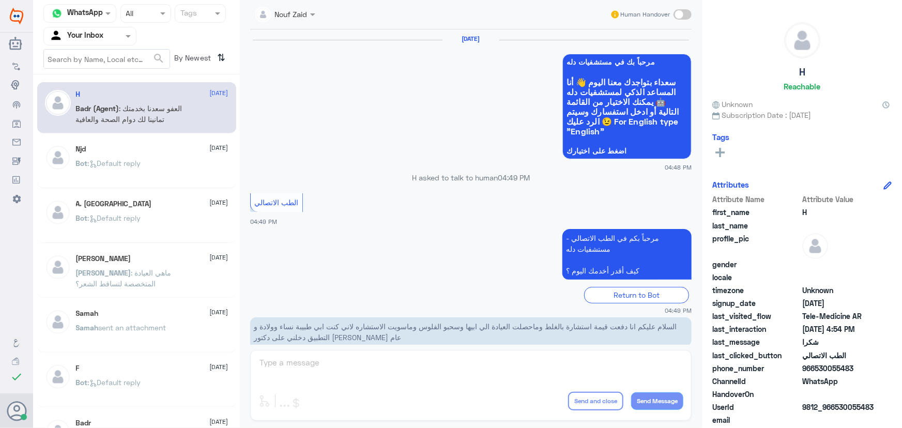
scroll to position [492, 0]
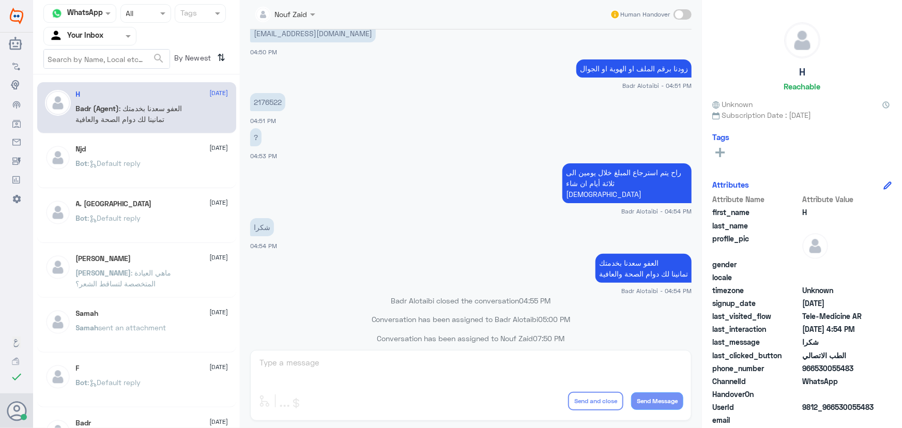
click at [141, 179] on p "Bot : Default reply" at bounding box center [108, 171] width 65 height 26
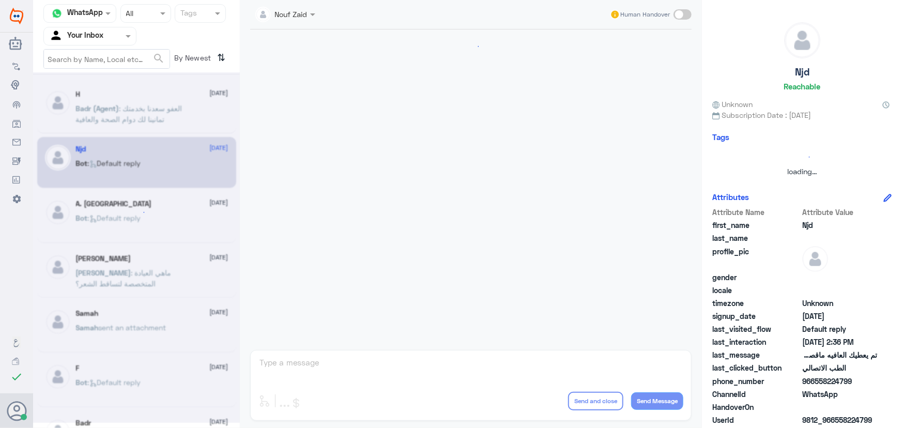
click at [149, 237] on div at bounding box center [136, 247] width 207 height 351
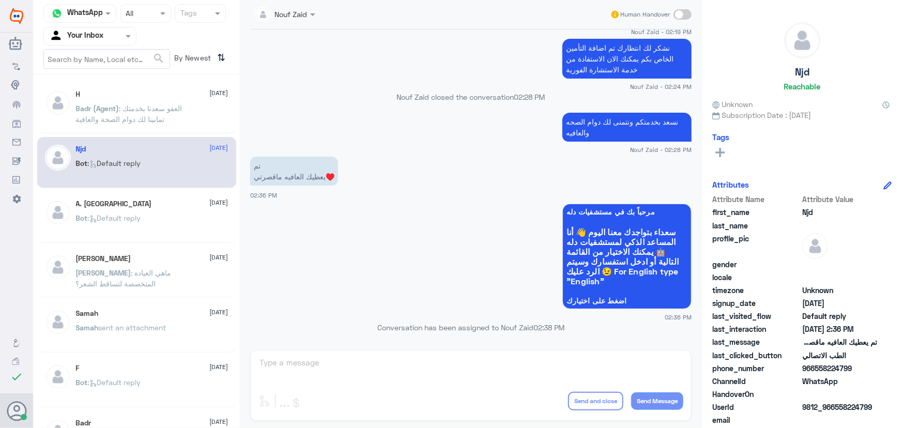
click at [147, 232] on div "Bot : Default reply" at bounding box center [152, 226] width 153 height 23
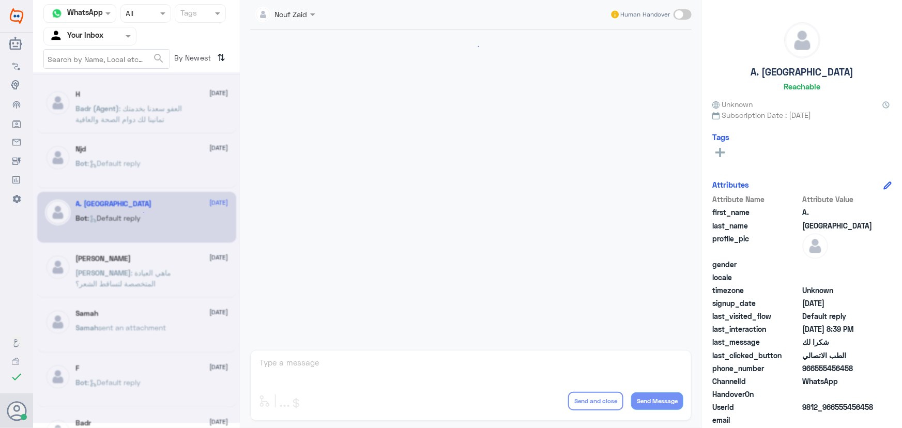
scroll to position [765, 0]
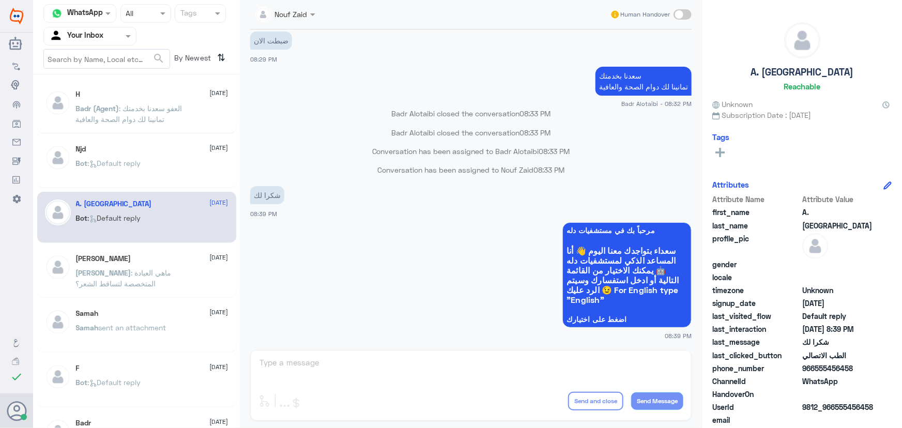
click at [155, 263] on div "عبدالرحمن بن عبدالله 6 August" at bounding box center [152, 258] width 153 height 9
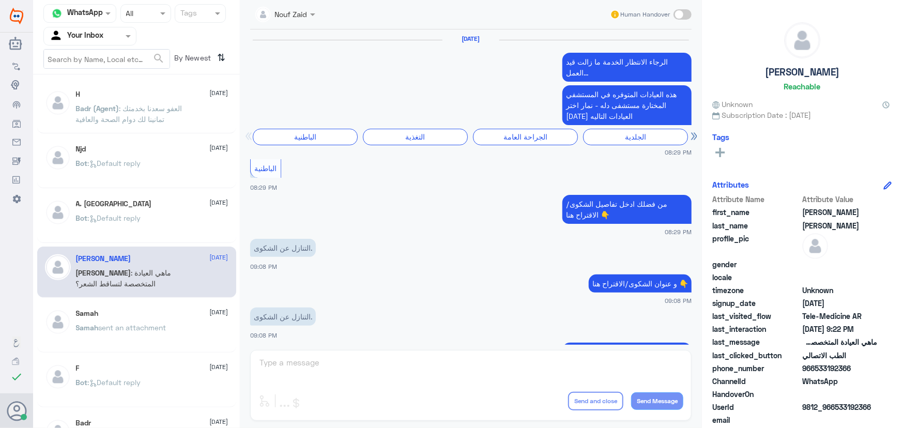
scroll to position [758, 0]
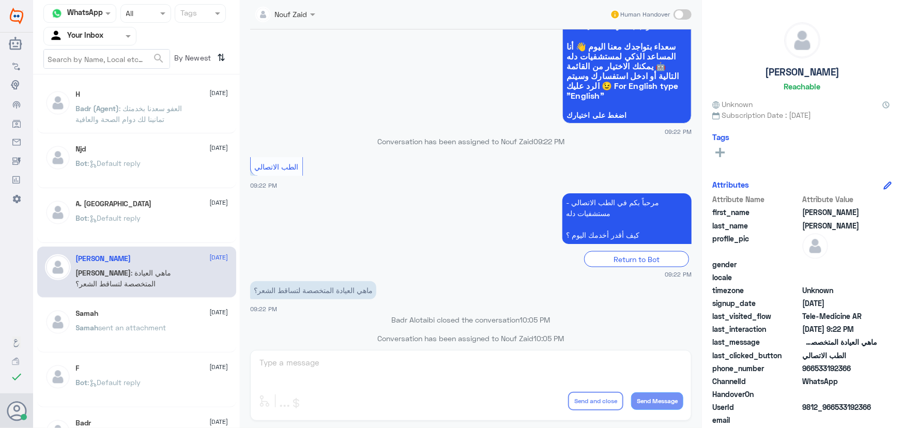
click at [177, 328] on div "Samah sent an attachment" at bounding box center [152, 336] width 153 height 23
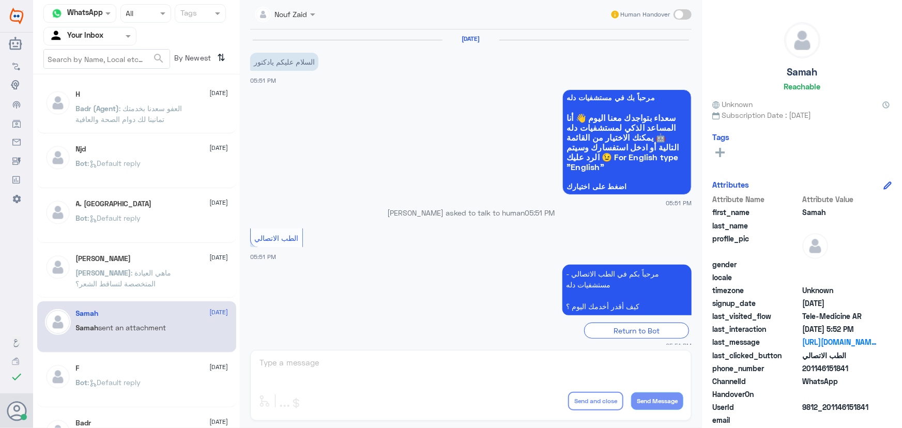
scroll to position [254, 0]
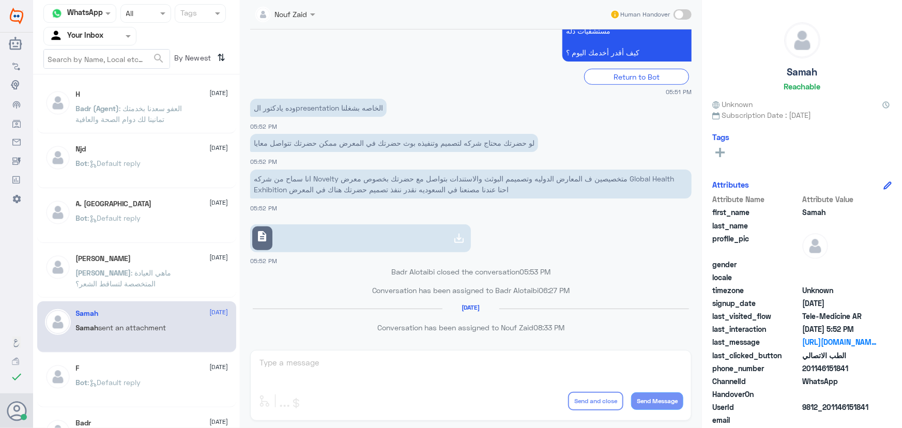
click at [154, 133] on div "H 10 August Badr (Agent) : العفو سعدنا بخدمتك تمانينا لك دوام الصحة والعافية" at bounding box center [136, 107] width 199 height 51
click at [149, 116] on span ": العفو سعدنا بخدمتك تمانينا لك دوام الصحة والعافية" at bounding box center [129, 114] width 107 height 20
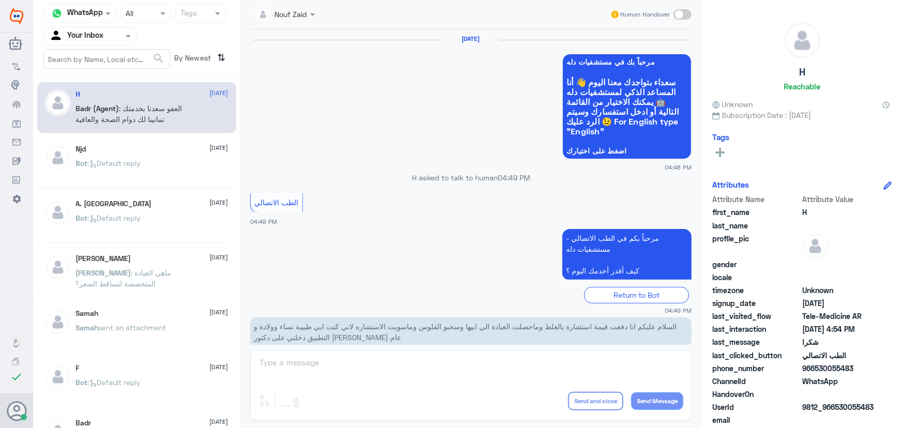
scroll to position [492, 0]
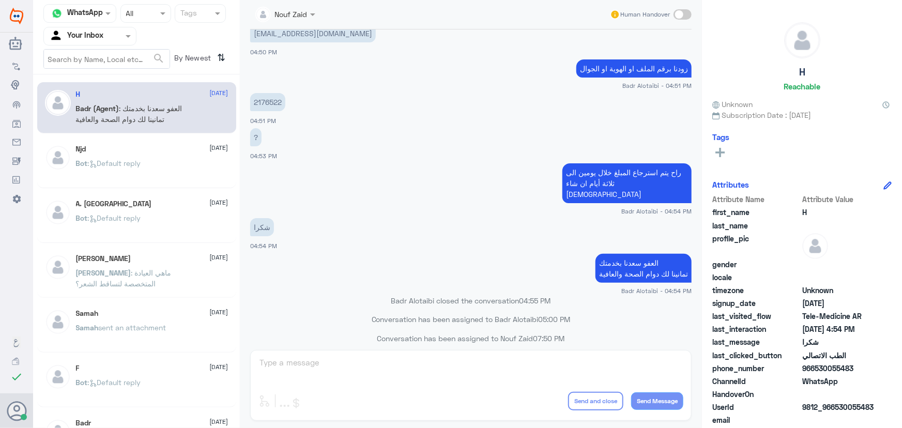
click at [132, 172] on p "Bot : Default reply" at bounding box center [108, 171] width 65 height 26
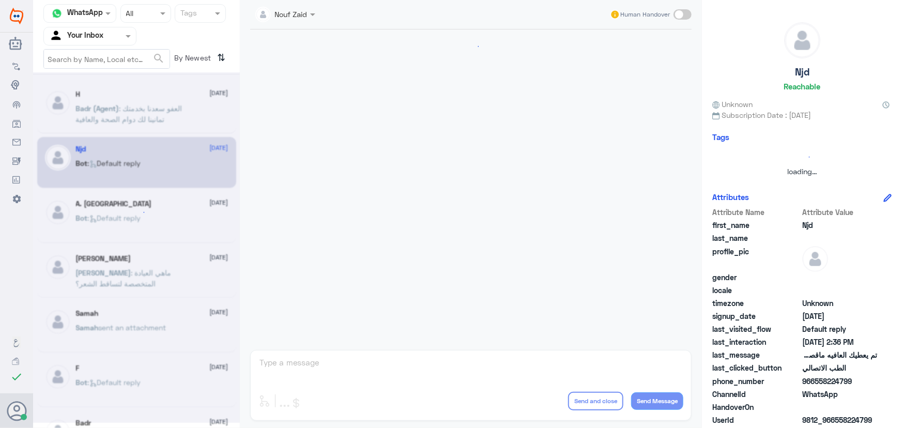
scroll to position [685, 0]
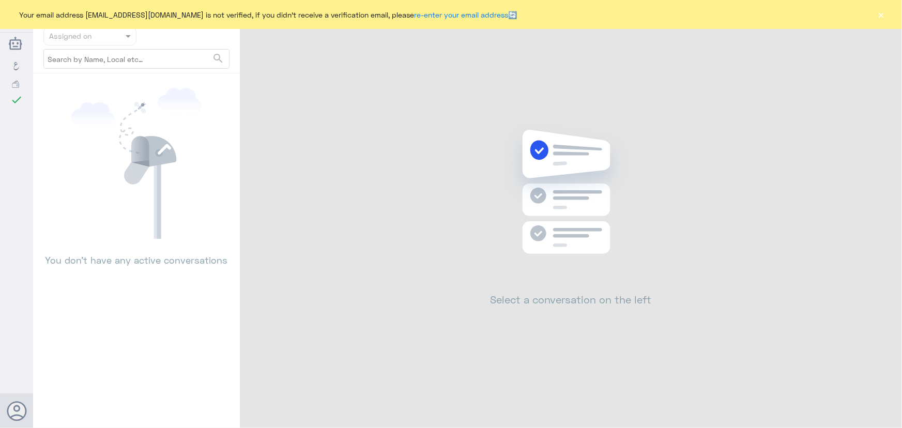
click at [879, 19] on button "×" at bounding box center [881, 14] width 10 height 10
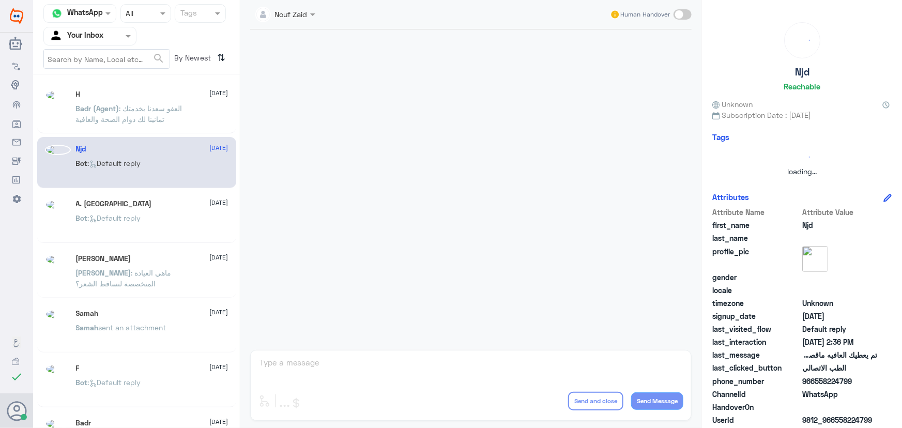
click at [60, 39] on input "text" at bounding box center [77, 36] width 57 height 12
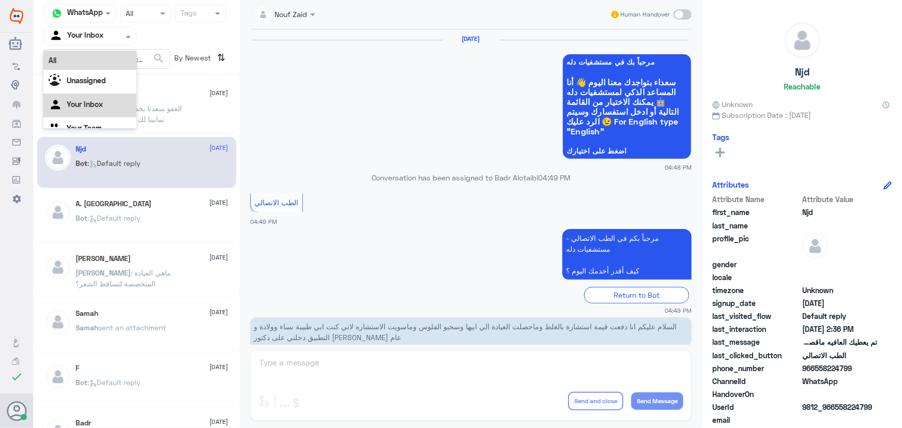
scroll to position [492, 0]
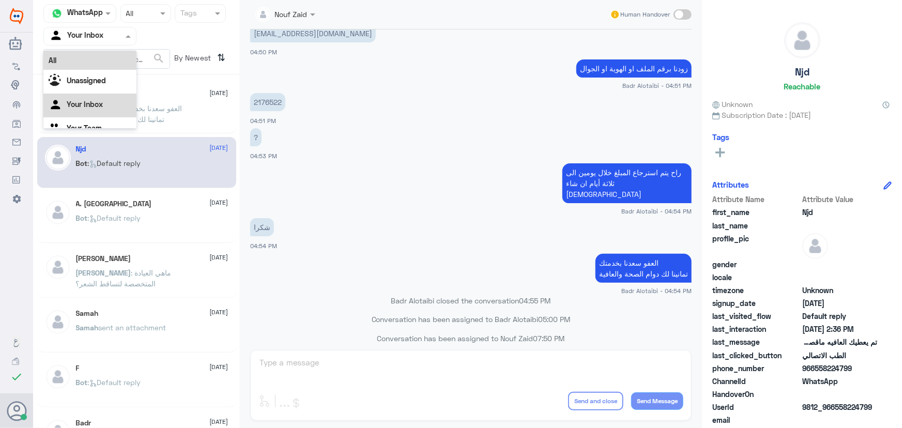
click at [70, 62] on div "All" at bounding box center [89, 60] width 93 height 19
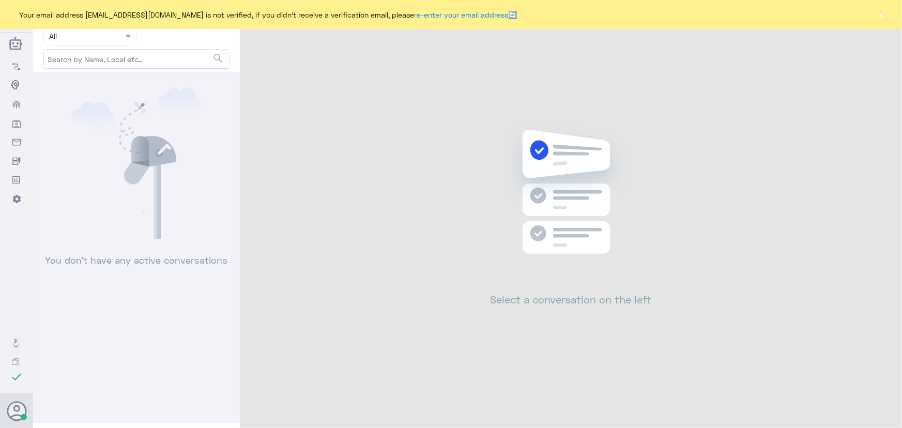
click at [878, 16] on button "×" at bounding box center [881, 14] width 10 height 10
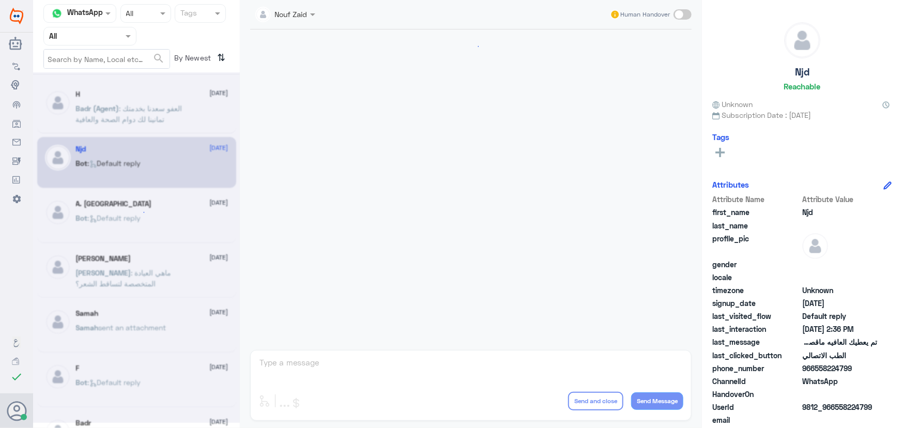
scroll to position [492, 0]
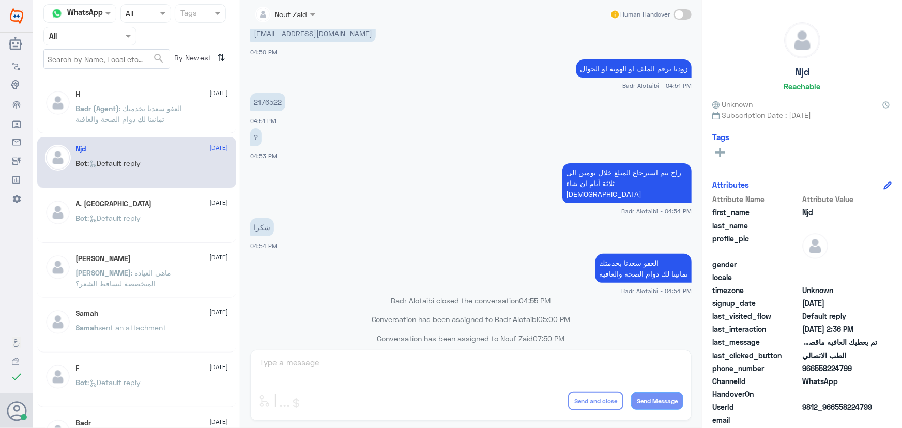
click at [88, 126] on p "Badr (Agent) : العفو سعدنا بخدمتك تمانينا لك دوام الصحة والعافية" at bounding box center [134, 116] width 116 height 26
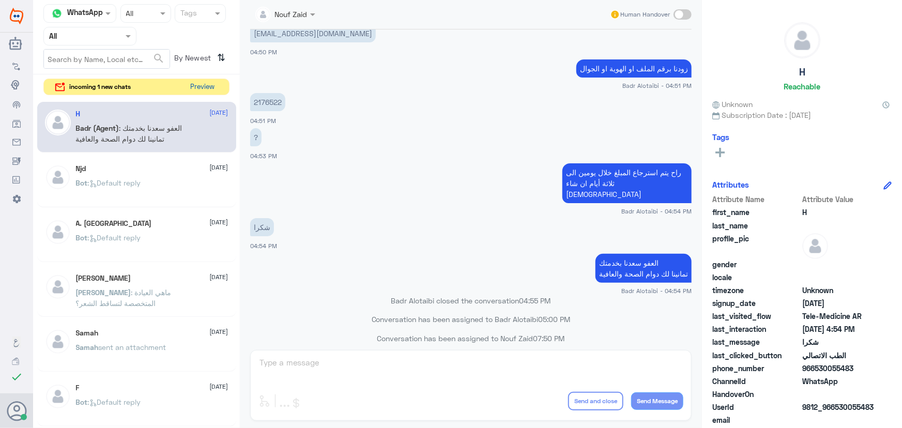
click at [206, 82] on button "Preview" at bounding box center [203, 87] width 32 height 16
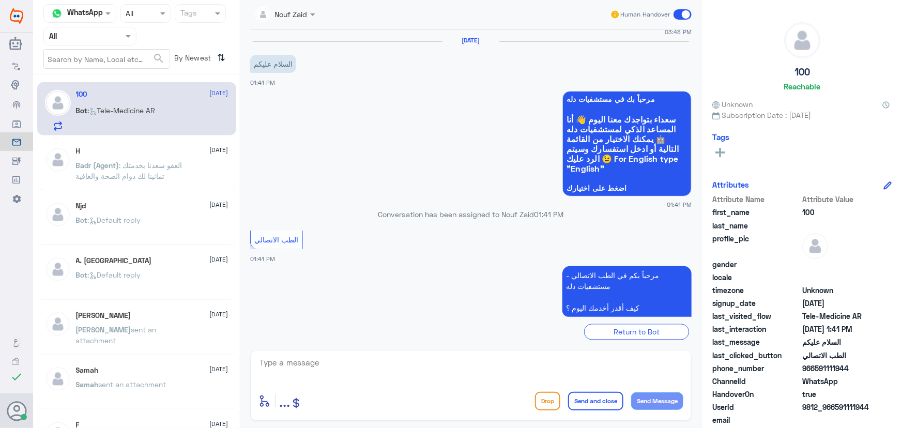
scroll to position [910, 0]
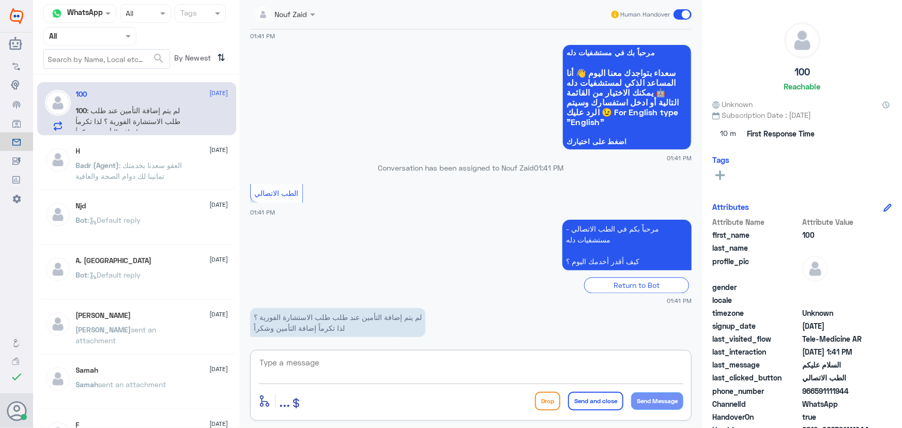
click at [365, 365] on textarea at bounding box center [471, 368] width 425 height 25
paste textarea "مرحباً معك نوف من الطب الاتصالي"
type textarea "مرحباً معك نوف من الطب الاتصالي"
click at [640, 404] on button "Send Message" at bounding box center [657, 401] width 52 height 18
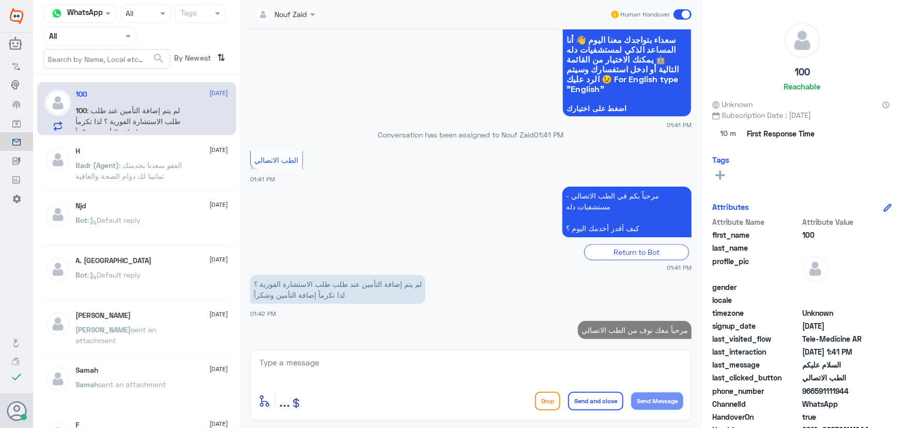
click at [573, 361] on textarea at bounding box center [471, 368] width 425 height 25
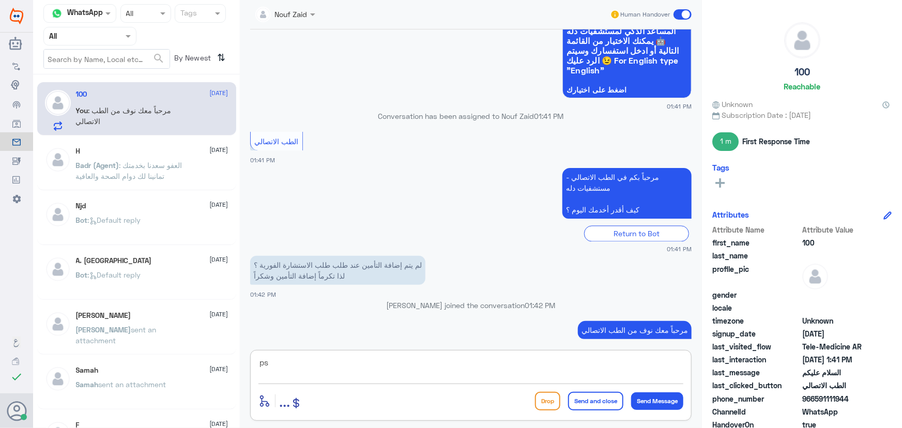
type textarea "p"
click at [568, 371] on textarea "لحظات من فضلك" at bounding box center [471, 368] width 425 height 25
type textarea "لحظات من فضلك"
click at [645, 403] on button "Send Message" at bounding box center [657, 401] width 52 height 18
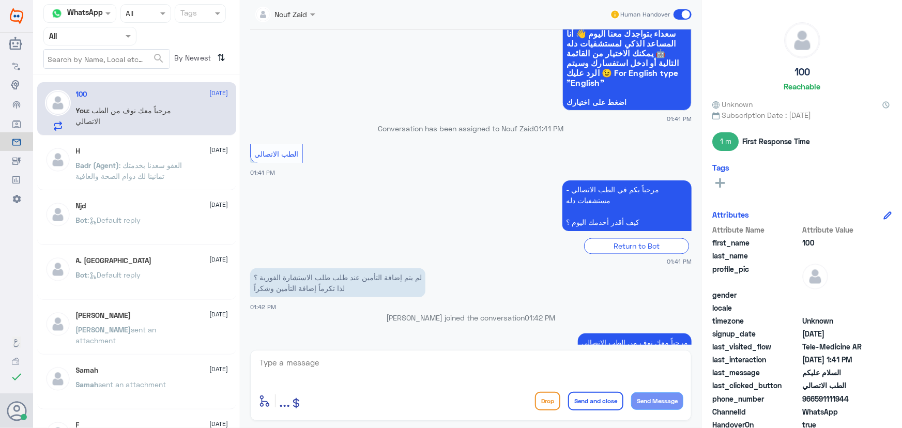
scroll to position [977, 0]
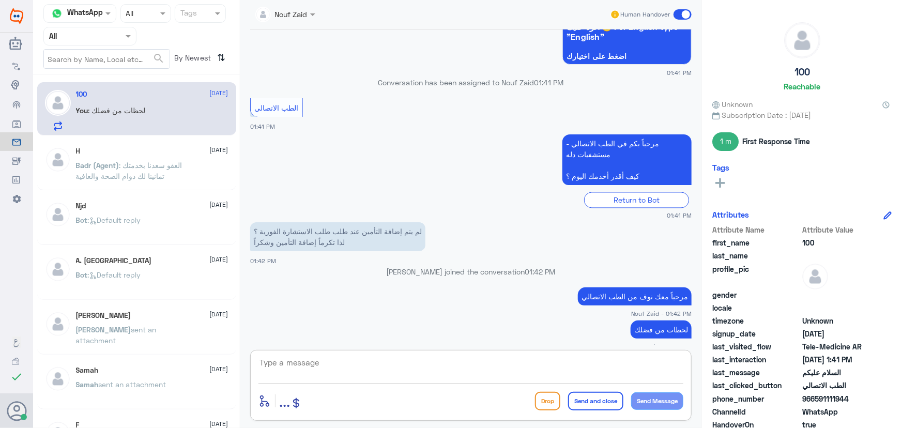
click at [390, 361] on textarea at bounding box center [471, 368] width 425 height 25
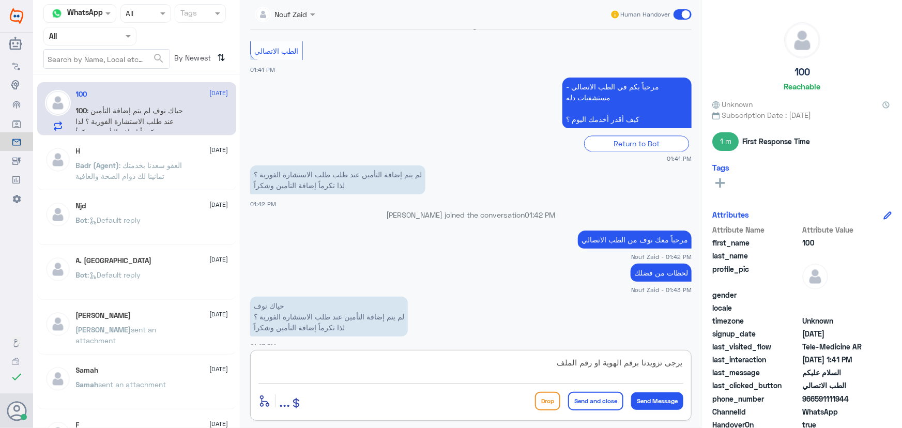
type textarea "يرجى تزويدنا برقم الهوية او رقم الملف"
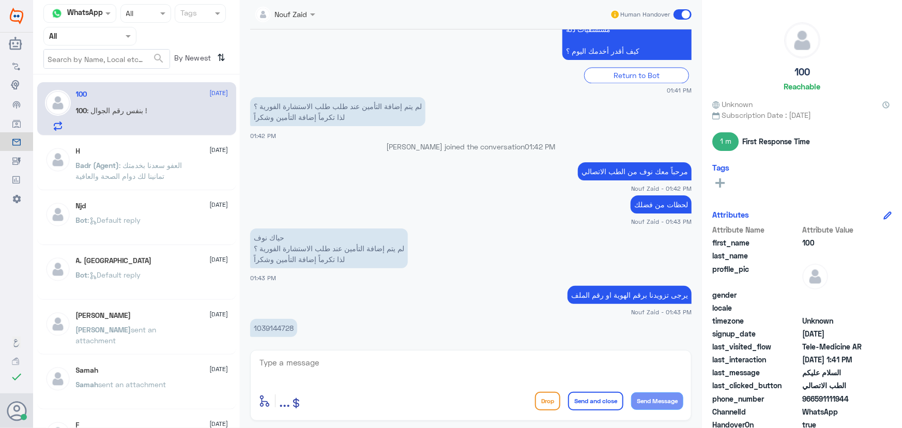
scroll to position [1137, 0]
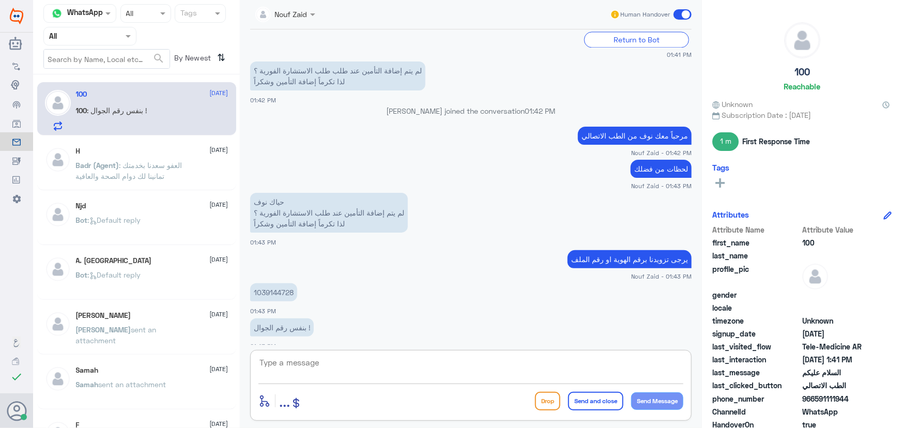
click at [271, 283] on p "1039144728" at bounding box center [273, 292] width 47 height 18
copy p "1039144728"
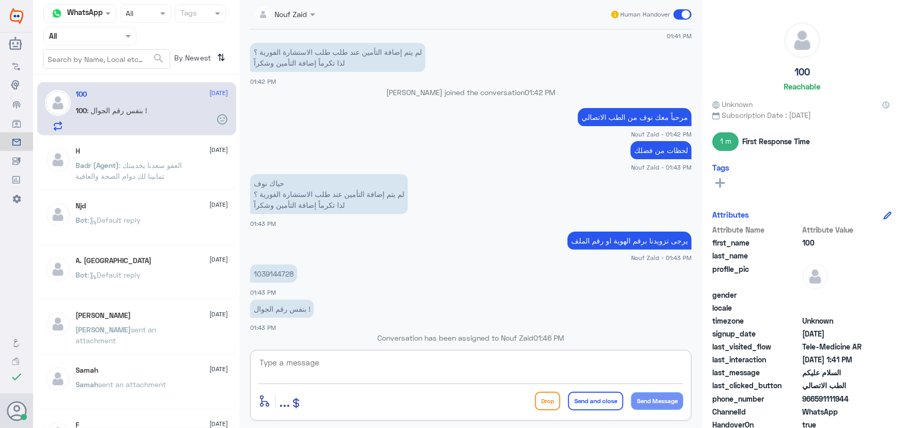
click at [485, 366] on textarea at bounding box center [471, 368] width 425 height 25
type textarea "j"
type textarea "تم تحديث التأمين يمكنك الاستفادة من الخدمة الان"
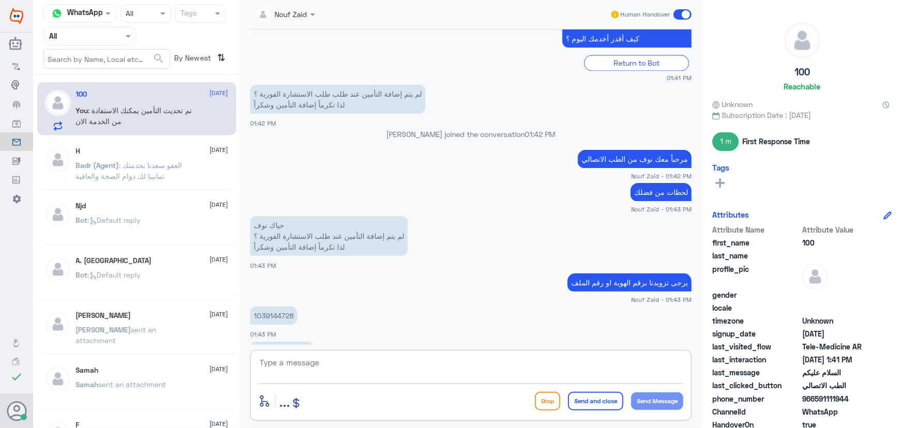
scroll to position [1200, 0]
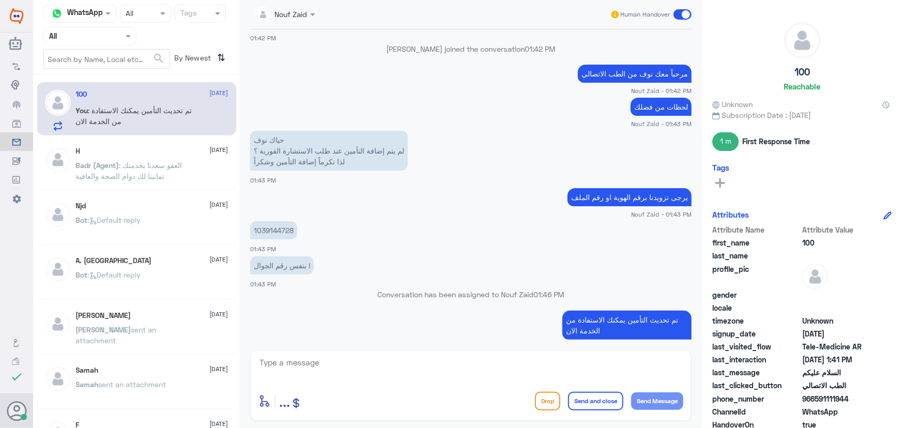
click at [189, 183] on p "Badr (Agent) : العفو سعدنا بخدمتك تمانينا لك دوام الصحة والعافية" at bounding box center [134, 173] width 116 height 26
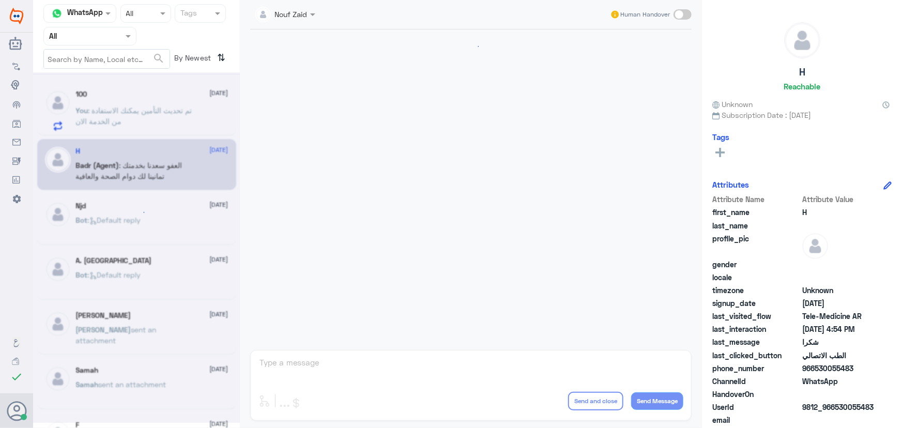
scroll to position [492, 0]
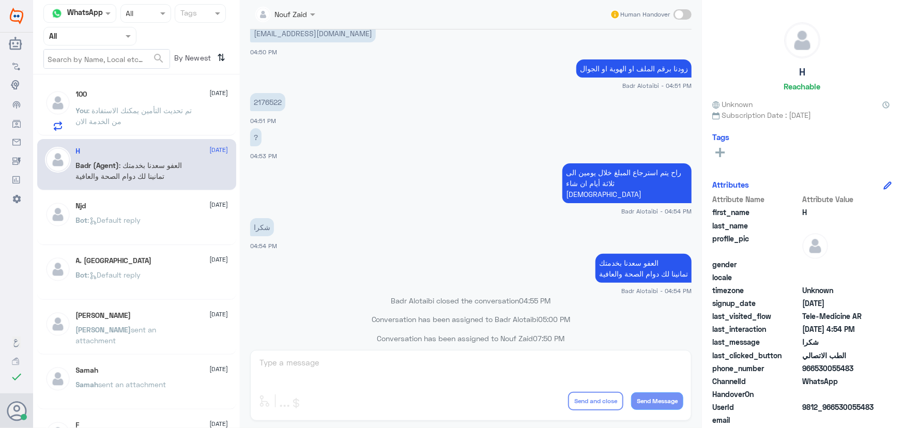
click at [176, 113] on p "You : تم تحديث التأمين يمكنك الاستفادة من الخدمة الان" at bounding box center [134, 118] width 116 height 26
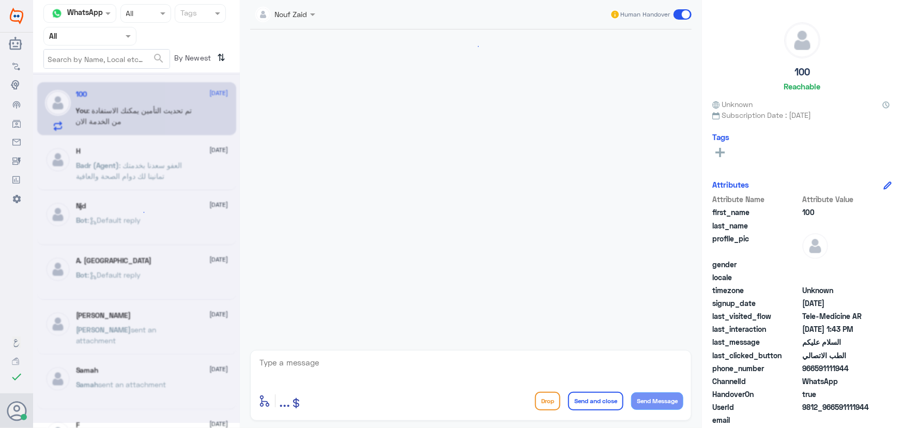
scroll to position [544, 0]
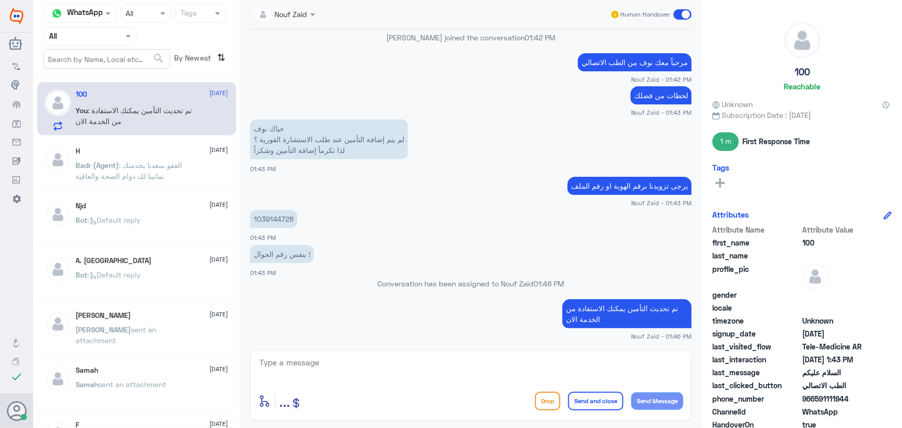
click at [165, 171] on span ": العفو سعدنا بخدمتك تمانينا لك دوام الصحة والعافية" at bounding box center [129, 171] width 107 height 20
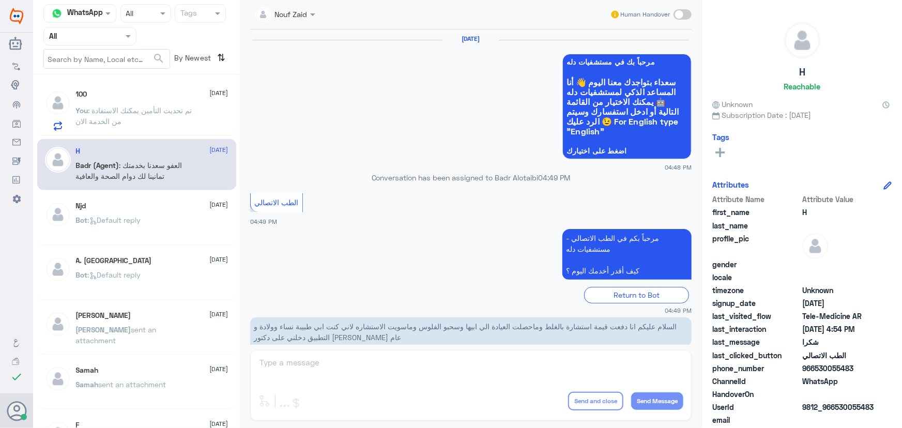
scroll to position [492, 0]
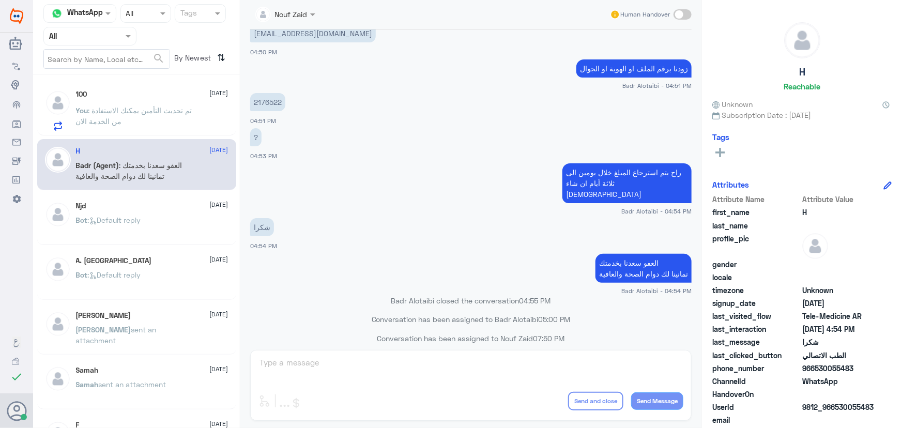
click at [167, 121] on p "You : تم تحديث التأمين يمكنك الاستفادة من الخدمة الان" at bounding box center [134, 118] width 116 height 26
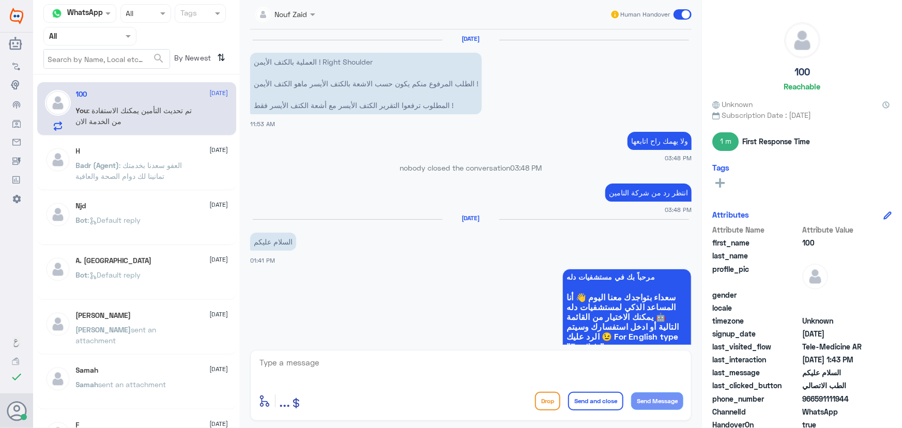
scroll to position [544, 0]
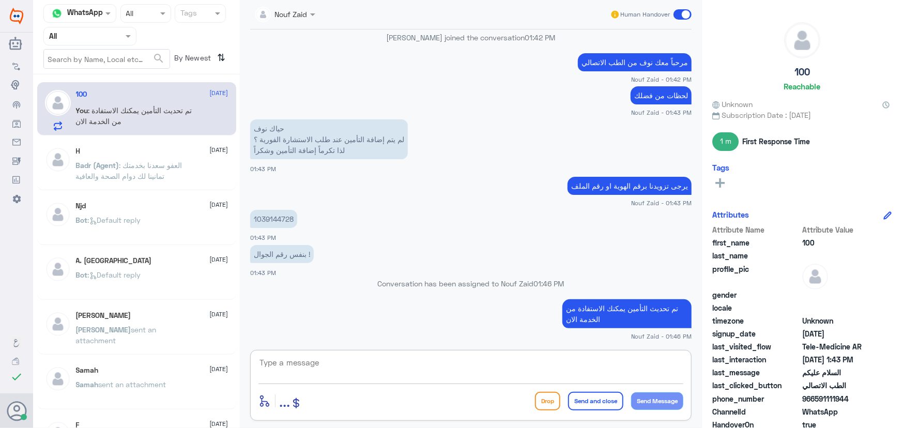
click at [407, 369] on textarea at bounding box center [471, 368] width 425 height 25
paste textarea "العفو, نسعد بخدمتكم ونتمنى لك دوام الصحه والعافيه"
drag, startPoint x: 656, startPoint y: 359, endPoint x: 688, endPoint y: 362, distance: 31.7
click at [688, 362] on div "العفو, نسعد بخدمتكم ونتمنى لك دوام الصحه والعافيه enter flow name ... Drop Send…" at bounding box center [471, 385] width 442 height 71
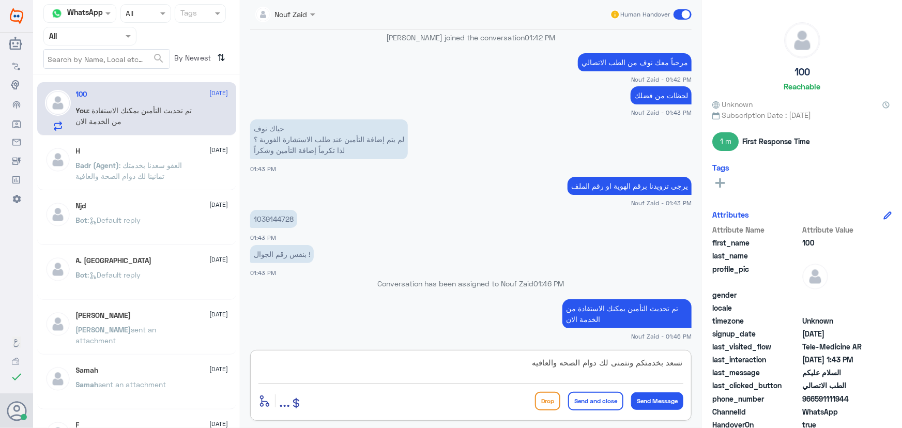
drag, startPoint x: 398, startPoint y: 365, endPoint x: 694, endPoint y: 347, distance: 296.3
click at [694, 347] on div "Nouf Zaid Human Handover 22 Jul 2024 العملية بالكتف الأيمن ! Right Shoulder الط…" at bounding box center [471, 215] width 462 height 431
type textarea "نسعد بخدمتكم ونتمنى لك دوام الصحه والعافيه"
click at [344, 306] on app-msgs-text "تم تحديث التأمين يمكنك الاستفادة من الخدمة الان" at bounding box center [471, 314] width 442 height 30
click at [580, 402] on button "Send and close" at bounding box center [595, 401] width 55 height 19
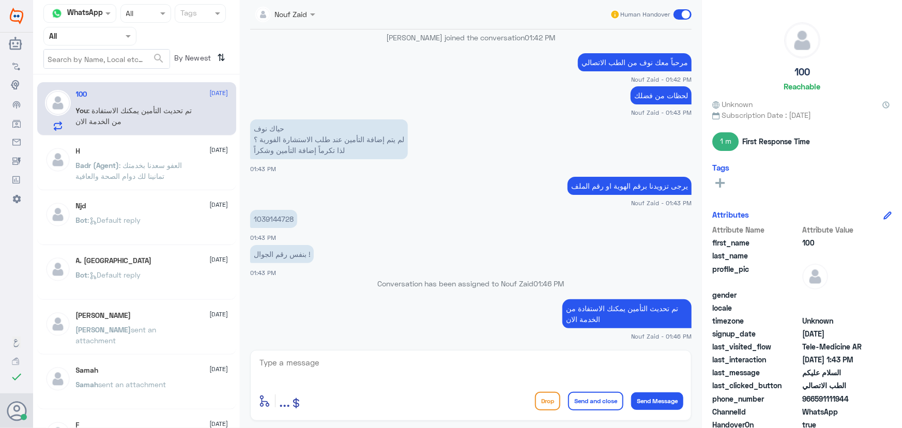
scroll to position [588, 0]
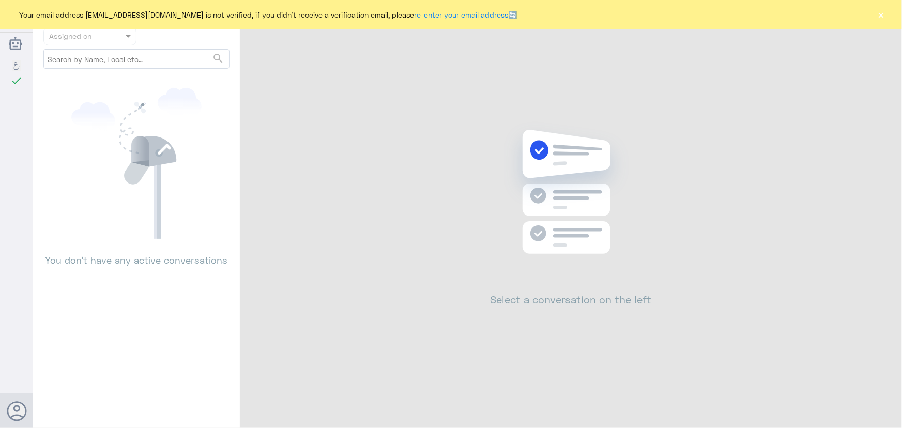
click at [882, 18] on button "×" at bounding box center [881, 14] width 10 height 10
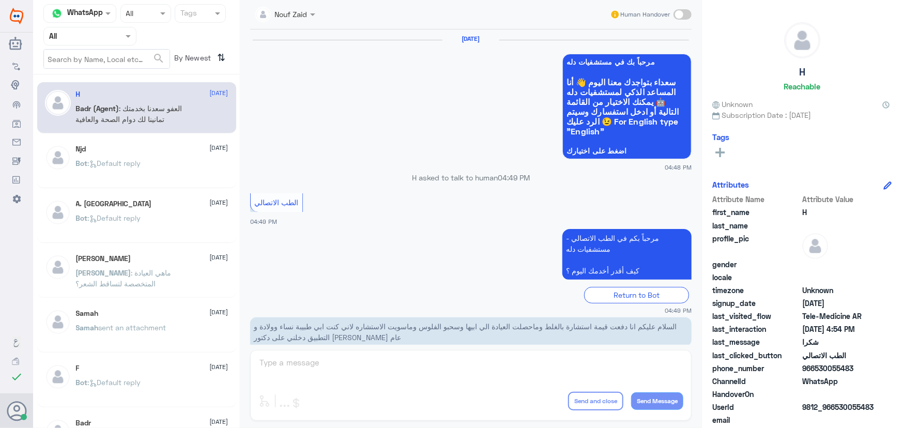
scroll to position [492, 0]
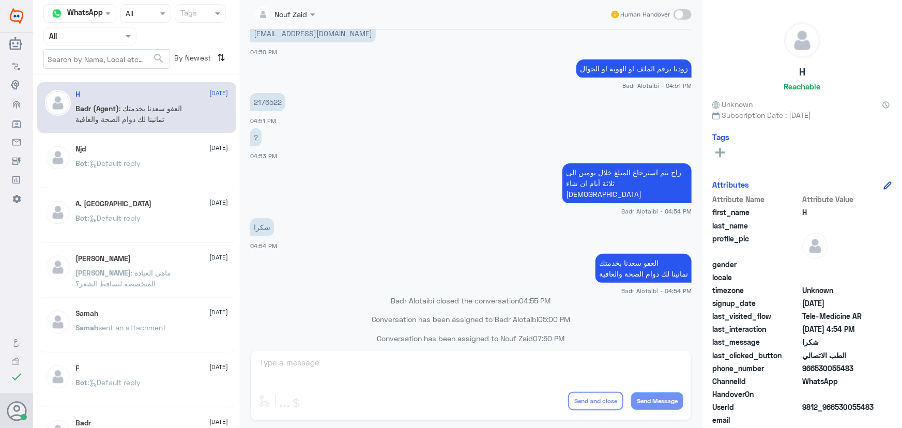
click at [150, 142] on div "Njd 10 August Bot : Default reply" at bounding box center [136, 162] width 199 height 51
click at [141, 151] on div "Njd 10 August Bot : Default reply" at bounding box center [152, 164] width 153 height 39
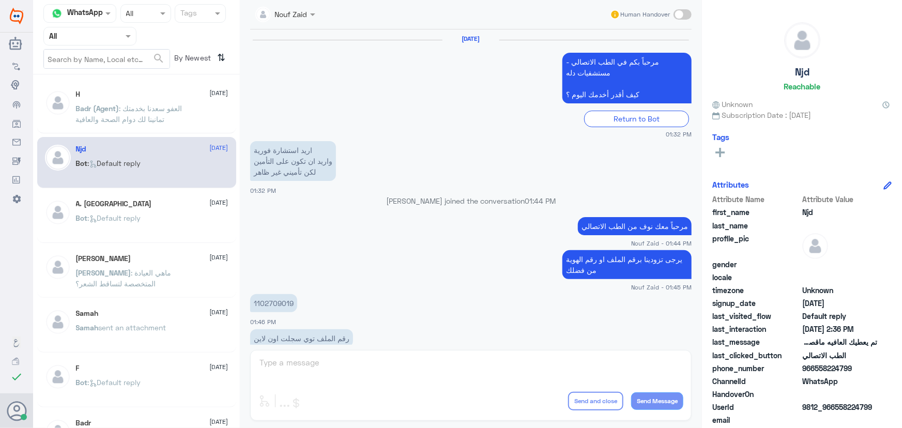
scroll to position [685, 0]
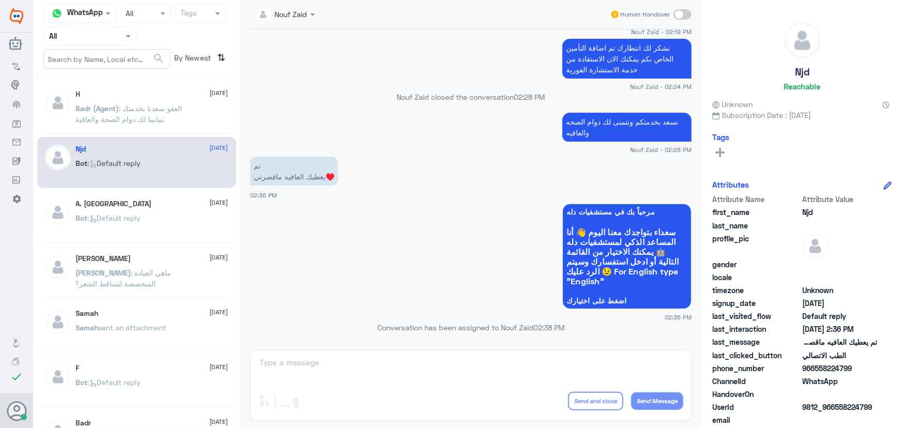
click at [114, 109] on span "Badr (Agent)" at bounding box center [97, 108] width 43 height 9
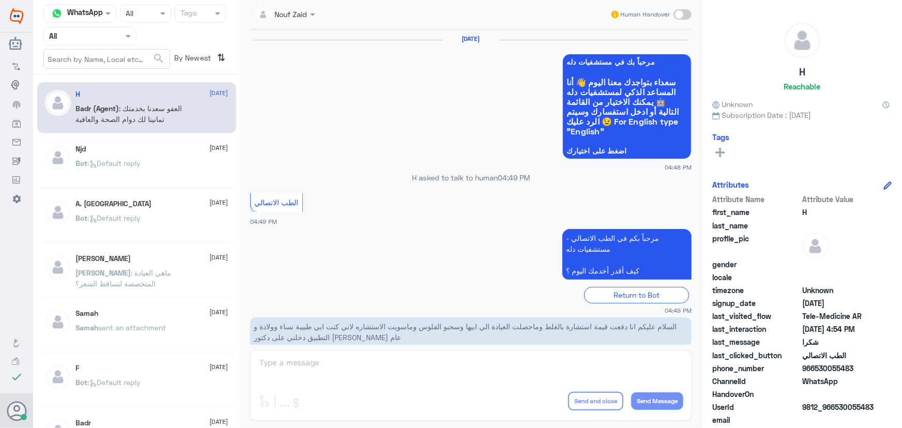
scroll to position [492, 0]
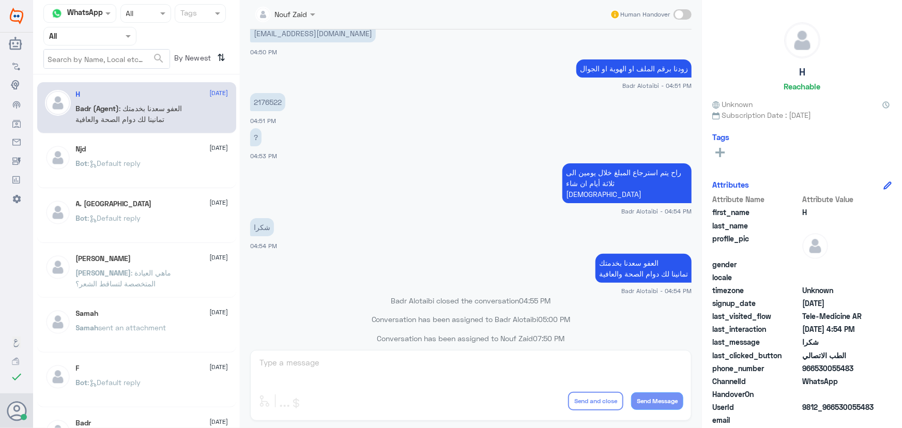
click at [125, 159] on span ": Default reply" at bounding box center [114, 163] width 53 height 9
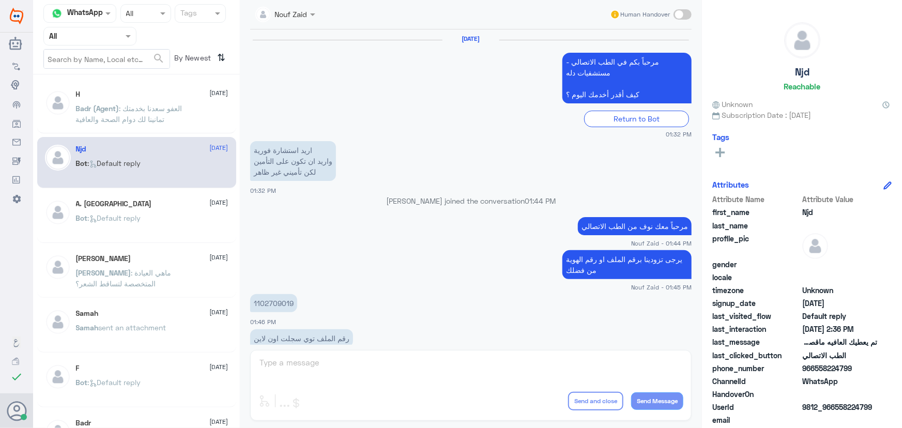
scroll to position [685, 0]
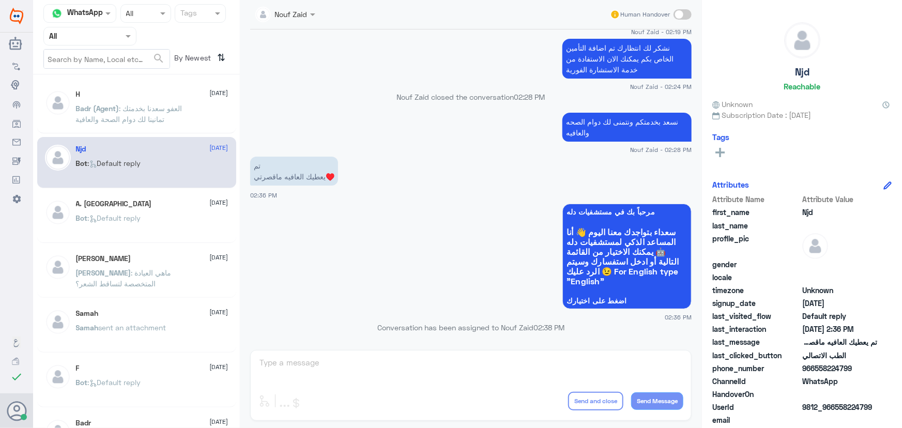
click at [131, 122] on span ": العفو سعدنا بخدمتك تمانينا لك دوام الصحة والعافية" at bounding box center [129, 114] width 107 height 20
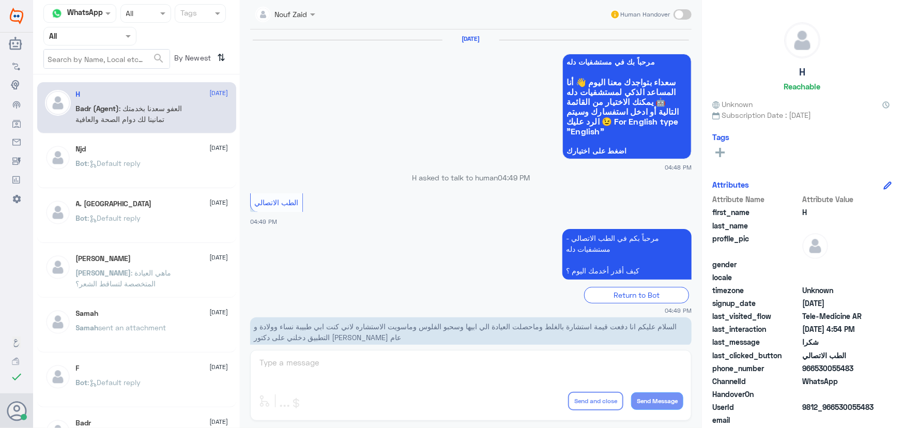
scroll to position [492, 0]
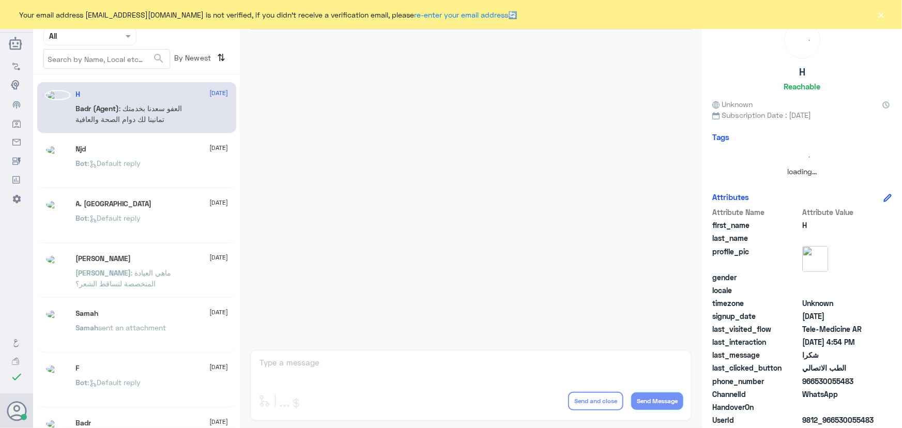
click at [879, 16] on button "×" at bounding box center [881, 14] width 10 height 10
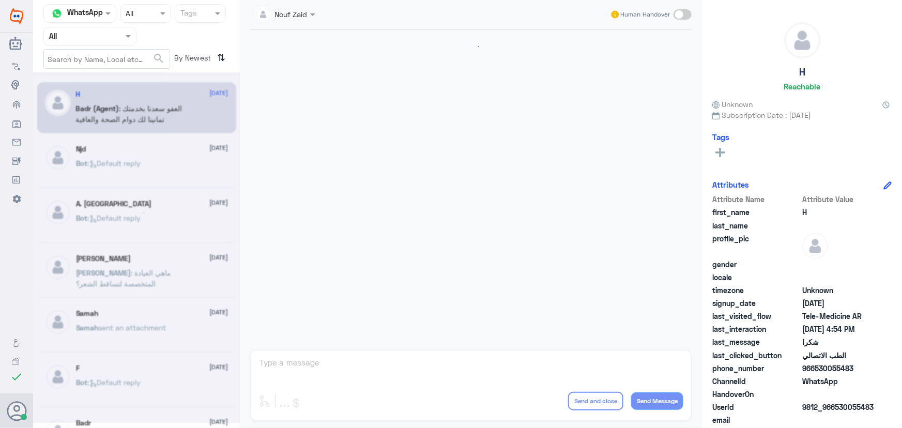
scroll to position [492, 0]
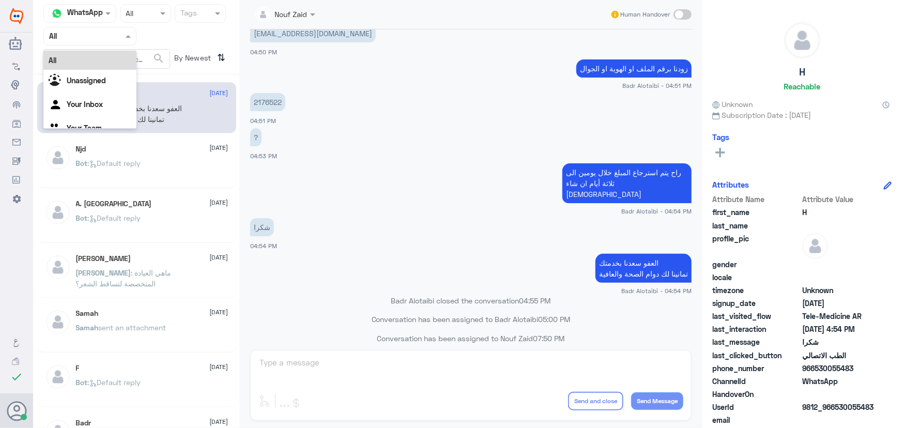
click at [71, 42] on div "Agent Filter All" at bounding box center [89, 36] width 93 height 19
click at [88, 89] on div "Unassigned" at bounding box center [89, 82] width 93 height 24
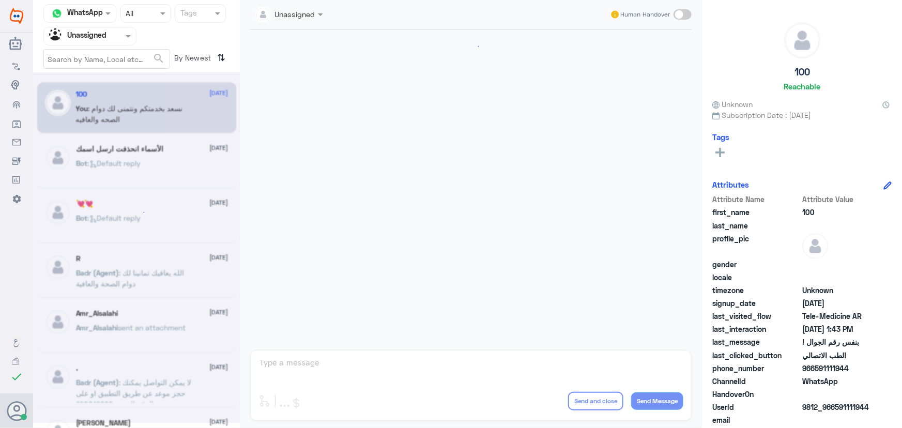
scroll to position [497, 0]
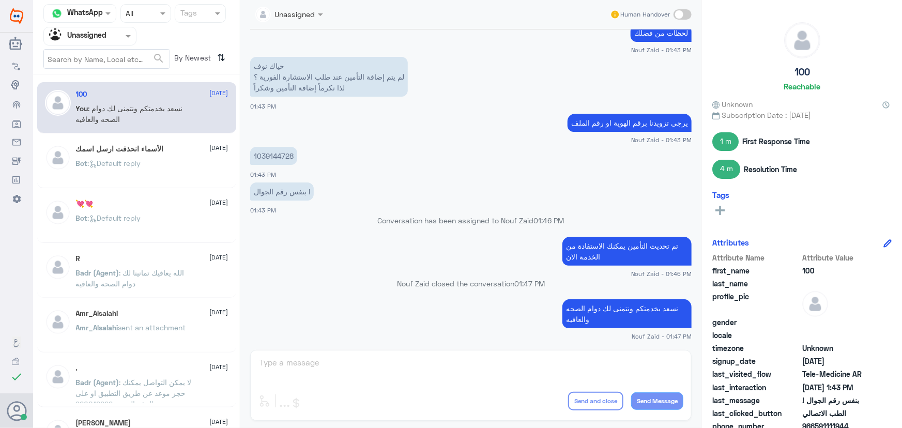
click at [191, 157] on div "الأسماء انحذفت ارسل اسمك [DATE] Bot : Default reply" at bounding box center [152, 164] width 153 height 39
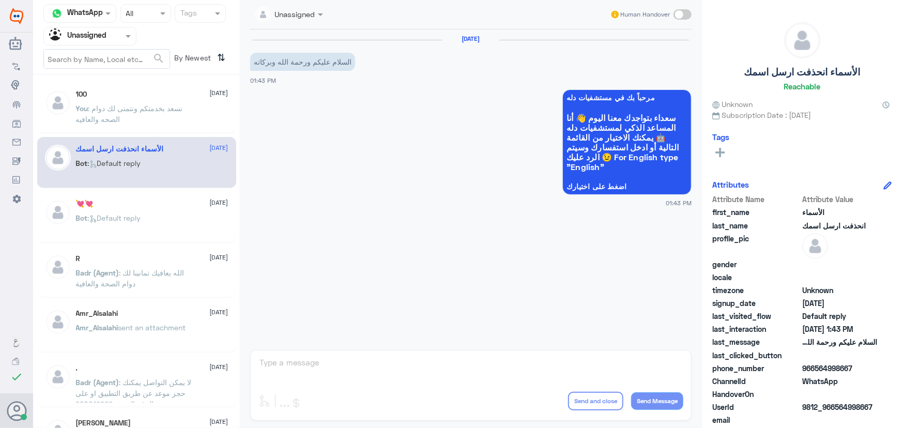
click at [173, 222] on div "Bot : Default reply" at bounding box center [152, 226] width 153 height 23
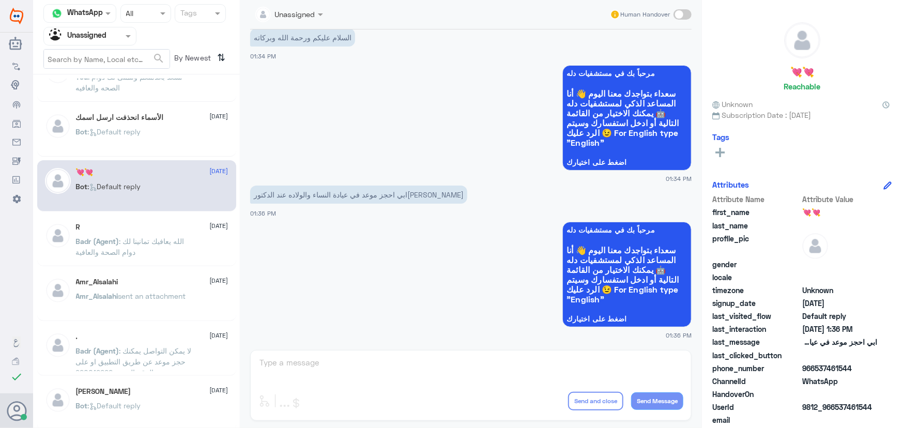
scroll to position [47, 0]
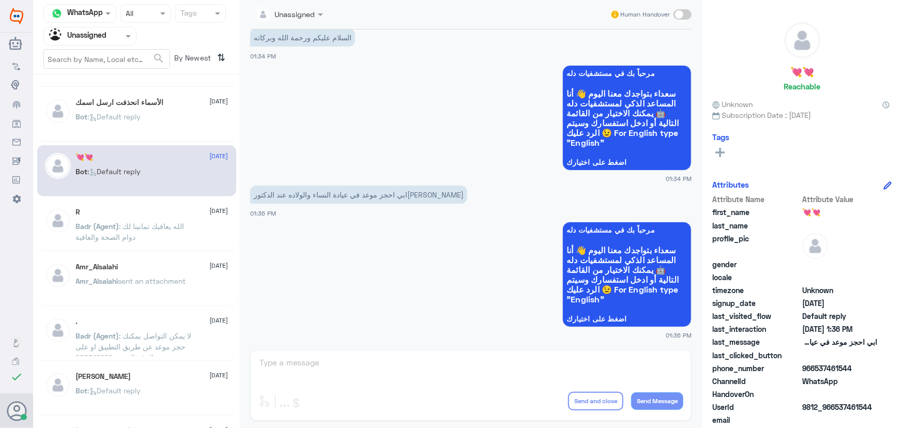
click at [172, 224] on span ": الله يعافيك تمانينا لك دوام الصحة والعافية" at bounding box center [130, 232] width 109 height 20
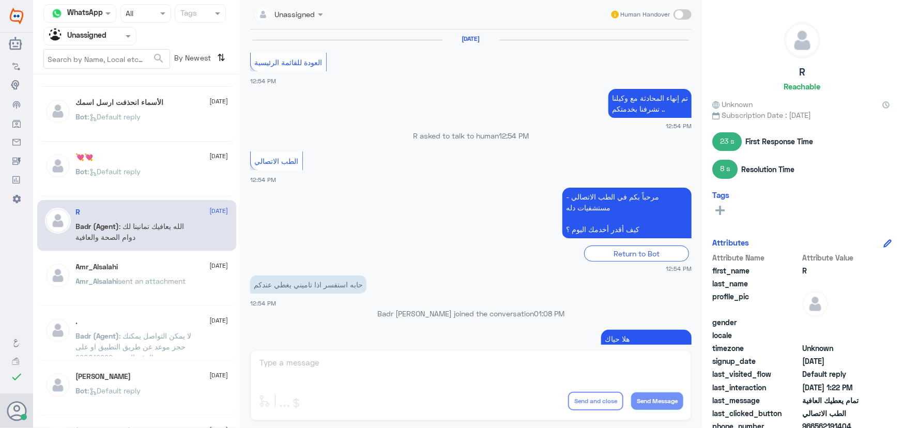
scroll to position [480, 0]
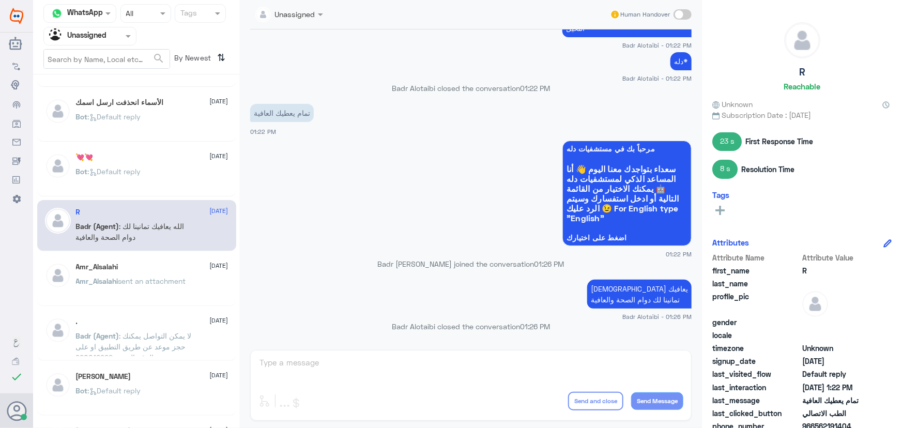
click at [171, 191] on div "💘💘 12 August Bot : Default reply" at bounding box center [136, 170] width 199 height 51
click at [174, 190] on div "Bot : Default reply" at bounding box center [152, 180] width 153 height 23
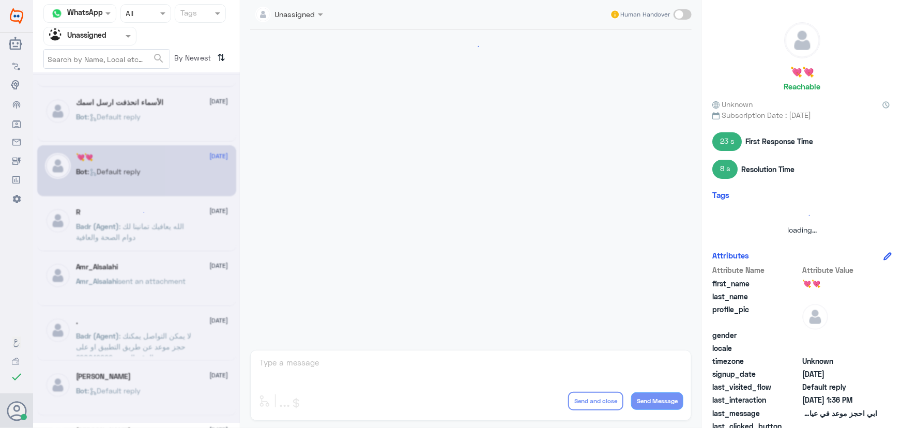
scroll to position [24, 0]
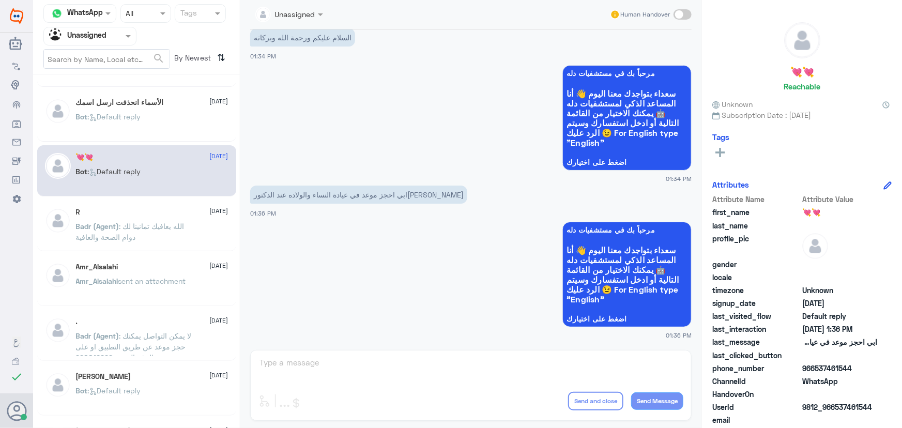
click at [158, 263] on div "Amr_Alsalahi 12 August" at bounding box center [152, 267] width 153 height 9
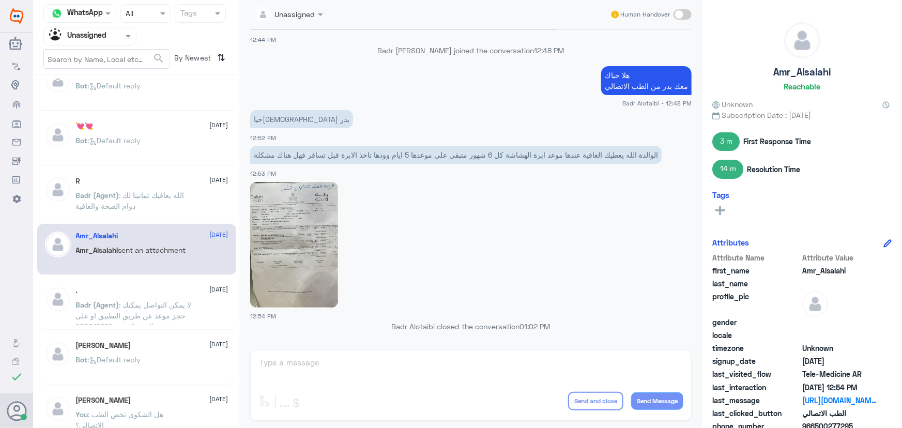
scroll to position [94, 0]
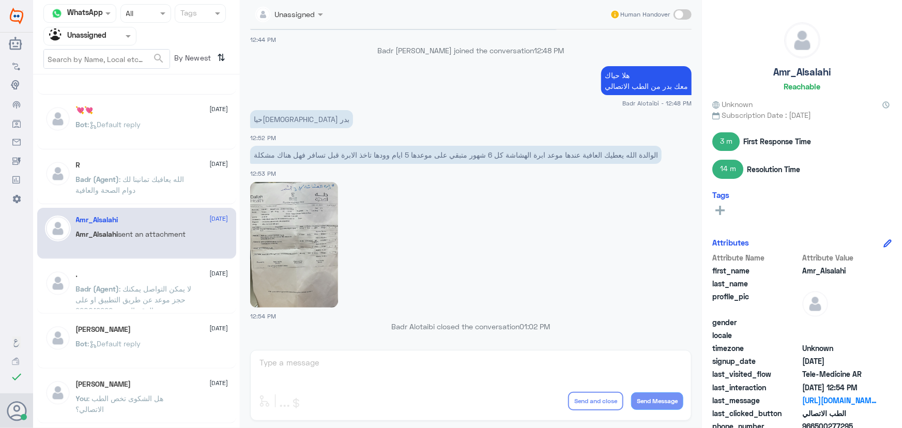
click at [158, 261] on div "100 12 August You : نسعد بخدمتكم ونتمنى لك دوام الصحه والعافيه الأسماء انحذفت ا…" at bounding box center [136, 255] width 207 height 353
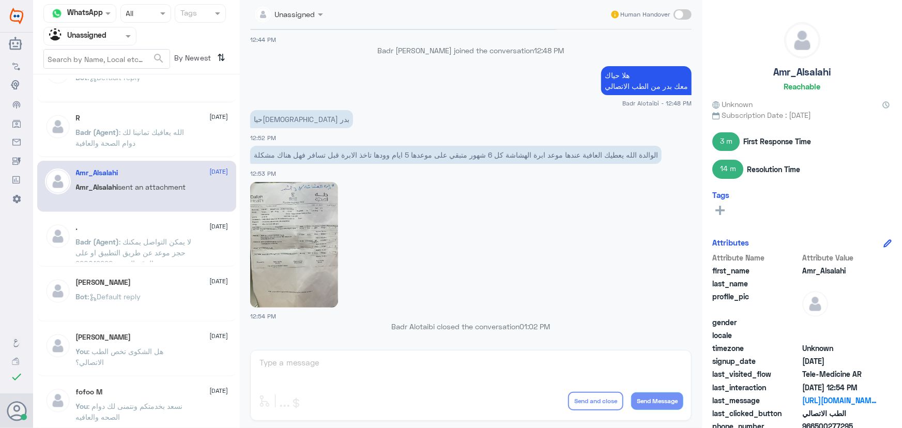
click at [158, 254] on span ": لا يمكن التواصل يمكنك حجز موعد عن طريق التطبيق او على الرقم الموحد 920012222" at bounding box center [134, 252] width 116 height 31
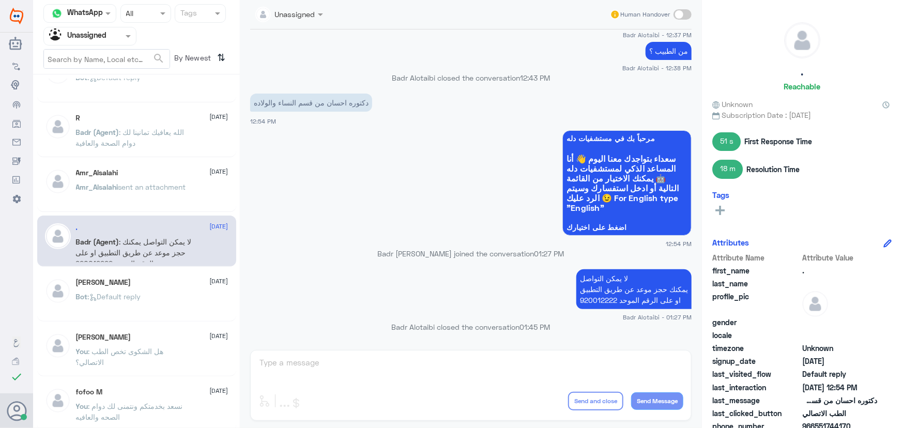
scroll to position [188, 0]
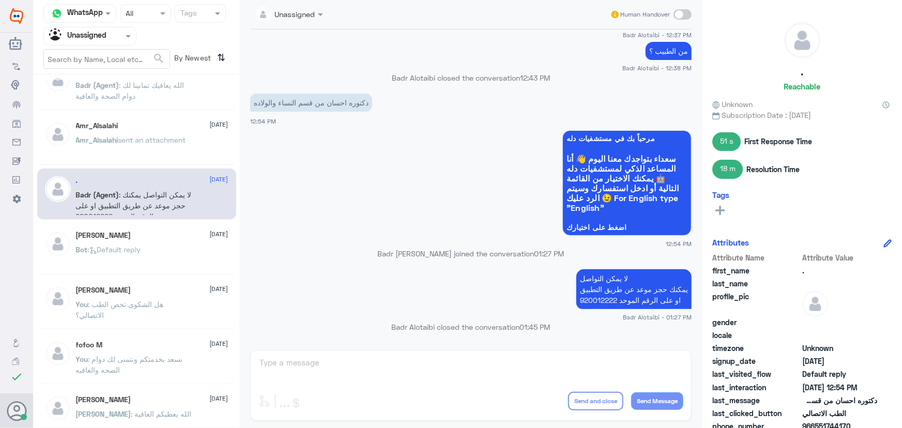
click at [154, 270] on div "NASSER 12 August Bot : Default reply" at bounding box center [136, 248] width 199 height 51
click at [160, 256] on div "Bot : Default reply" at bounding box center [152, 258] width 153 height 23
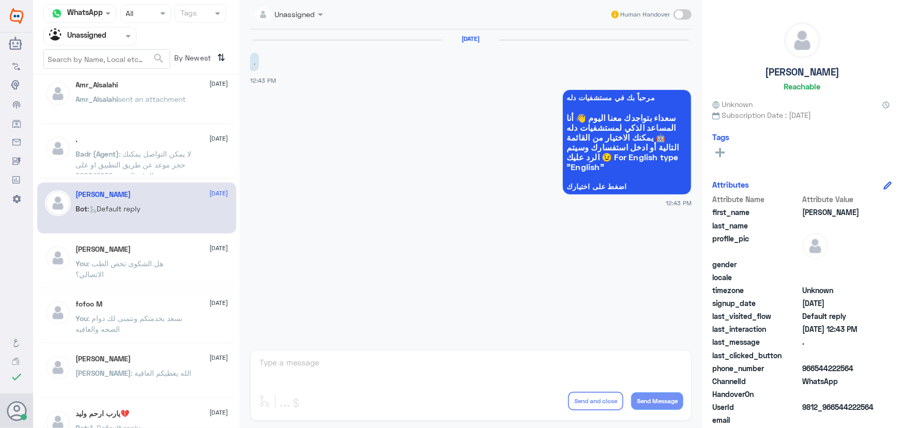
scroll to position [282, 0]
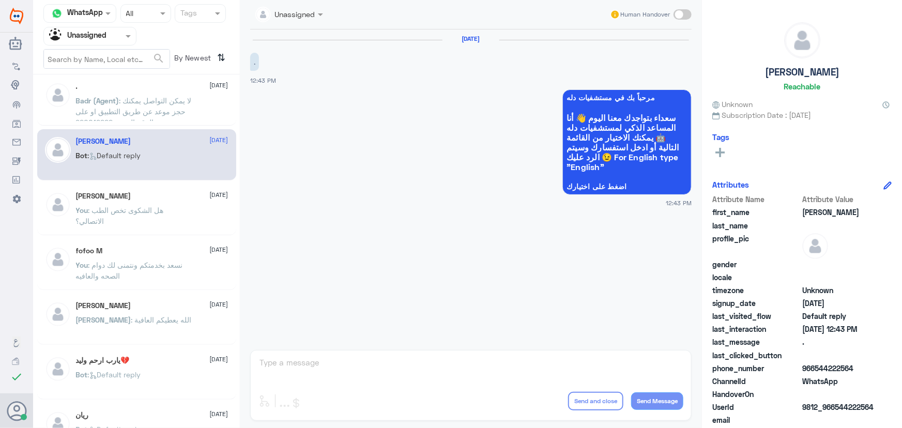
click at [163, 231] on div "Rawan Abdullah 12 August You : هل الشكوى تخص الطب الاتصالي؟" at bounding box center [136, 209] width 199 height 51
click at [164, 223] on p "You : هل الشكوى تخص الطب الاتصالي؟" at bounding box center [134, 218] width 116 height 26
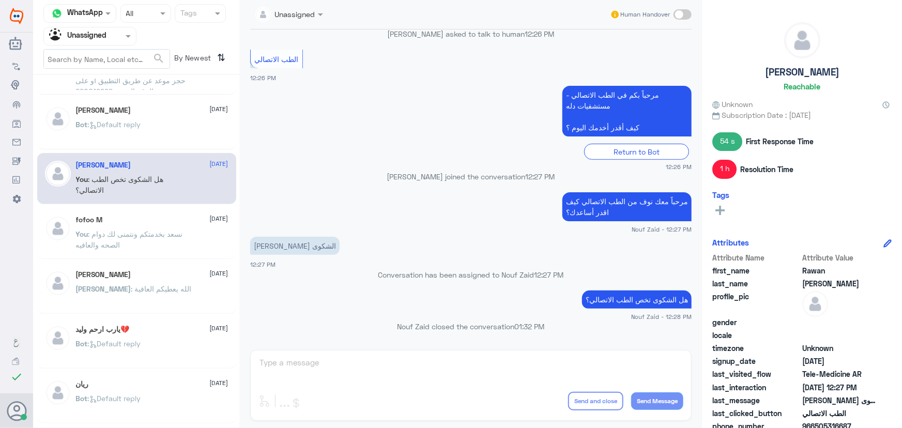
scroll to position [329, 0]
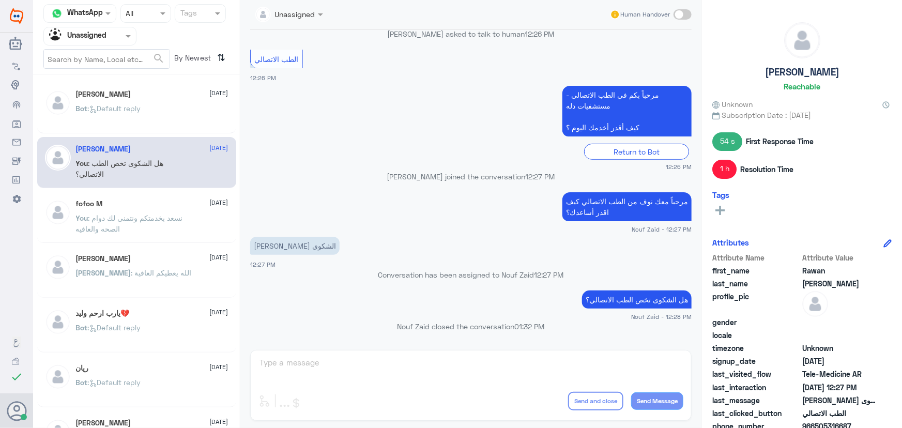
click at [162, 226] on p "You : نسعد بخدمتكم ونتمنى لك دوام الصحه والعافيه" at bounding box center [134, 225] width 116 height 26
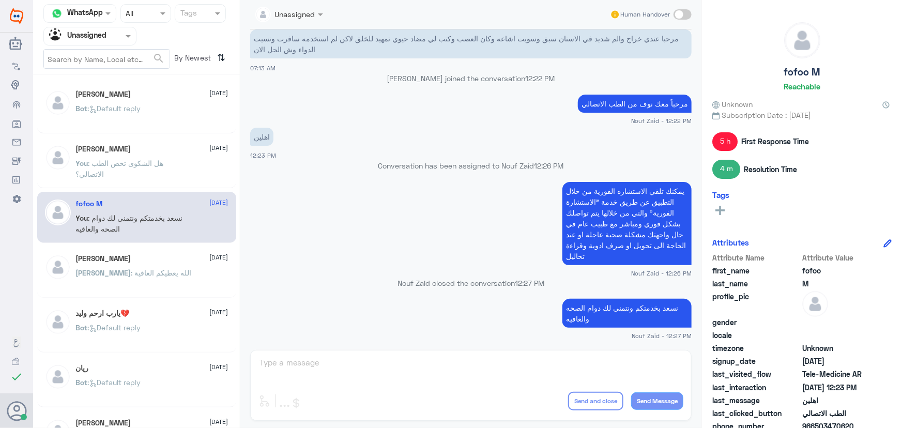
scroll to position [376, 0]
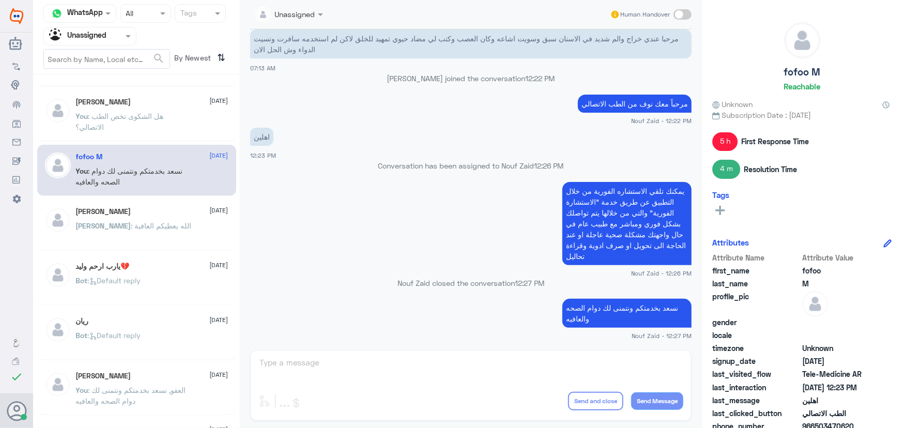
click at [155, 265] on div "يارب ارحم وليد💔 12 August" at bounding box center [152, 266] width 153 height 9
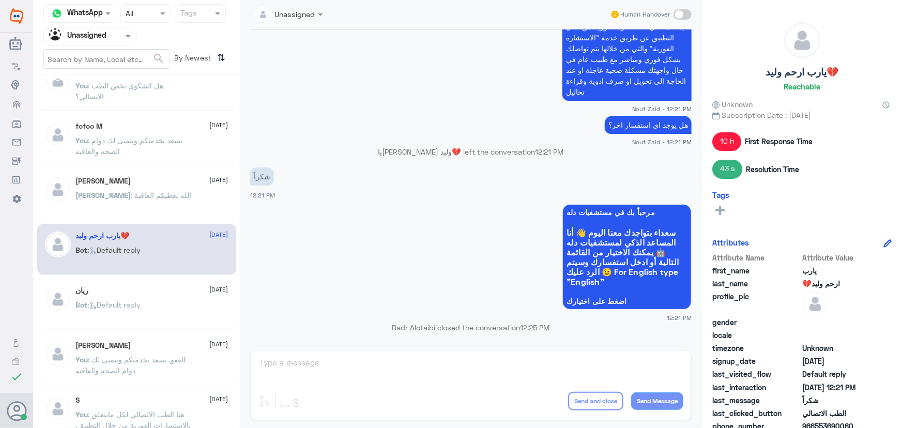
scroll to position [423, 0]
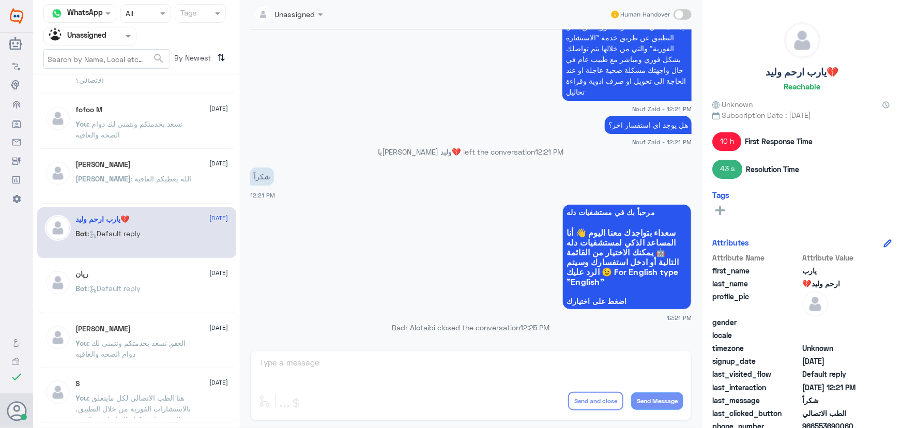
click at [150, 284] on div "ريان 12 August Bot : Default reply" at bounding box center [152, 289] width 153 height 39
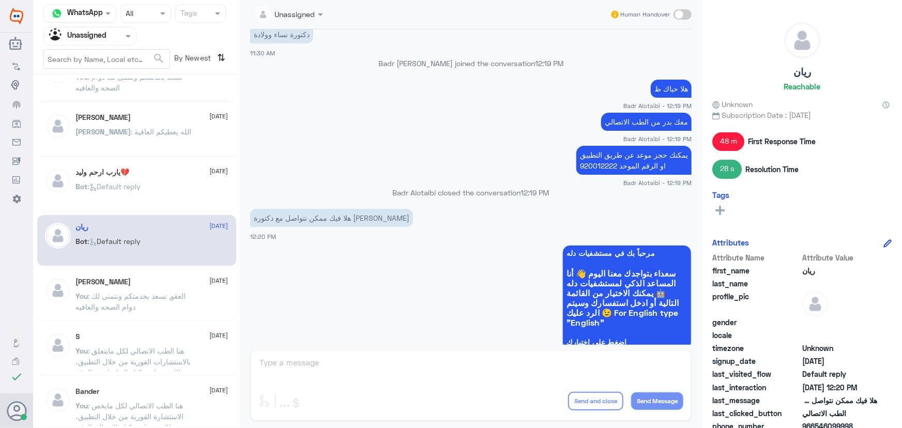
click at [142, 304] on span ": العفو, نسعد بخدمتكم ونتمنى لك دوام الصحه والعافيه" at bounding box center [131, 302] width 110 height 20
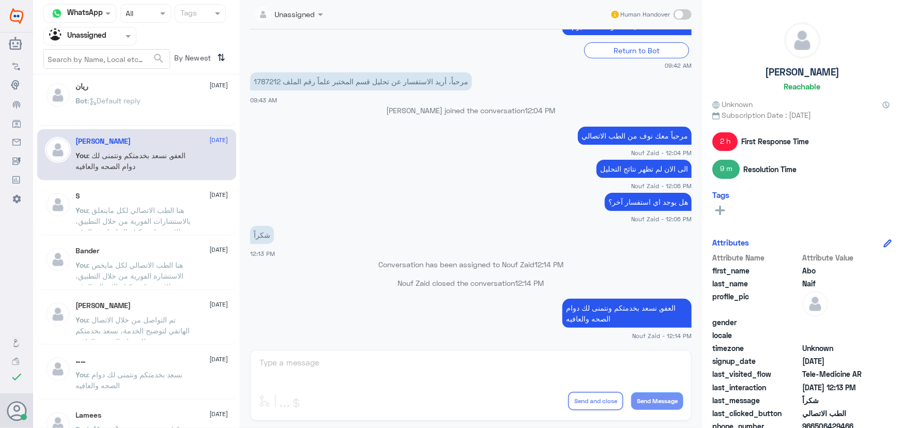
click at [133, 321] on span ": تم التواصل من خلال الاتصال الهاتفي لتوضيح الخدمة، نسعد بخدمتكم ونتمنى لك دوام…" at bounding box center [133, 330] width 114 height 31
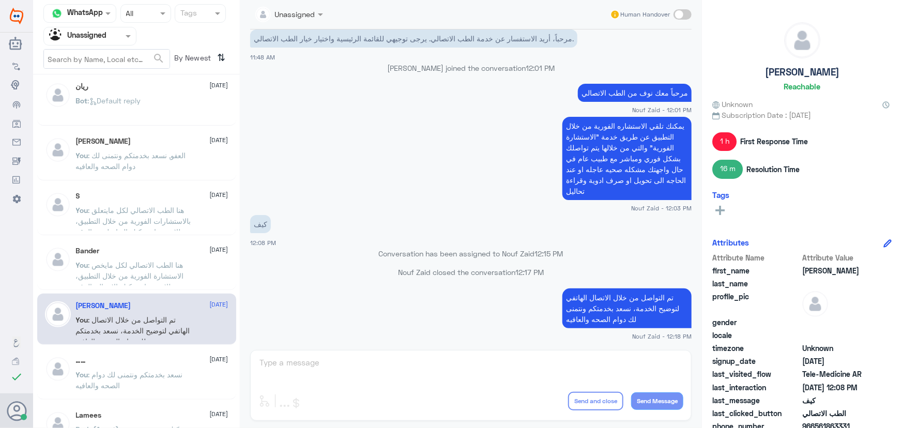
click at [81, 41] on input "text" at bounding box center [77, 36] width 57 height 12
click at [83, 54] on div "All" at bounding box center [89, 47] width 93 height 19
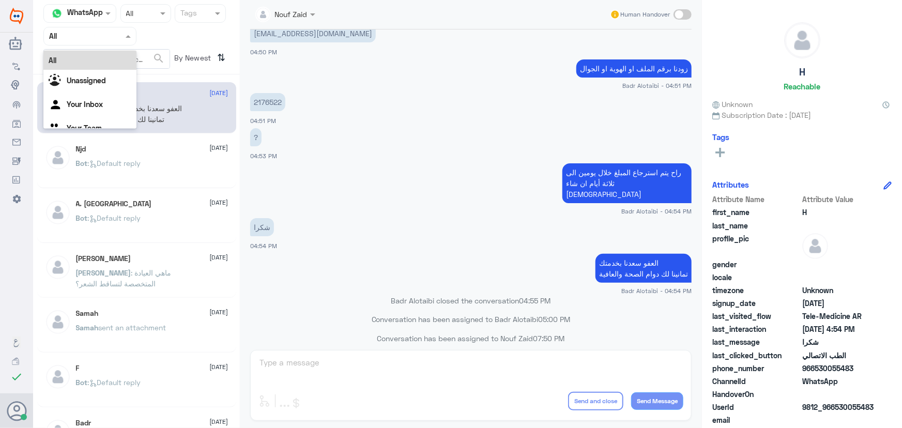
click at [92, 35] on input "text" at bounding box center [77, 36] width 57 height 12
click at [102, 113] on div "Your Team" at bounding box center [89, 116] width 93 height 24
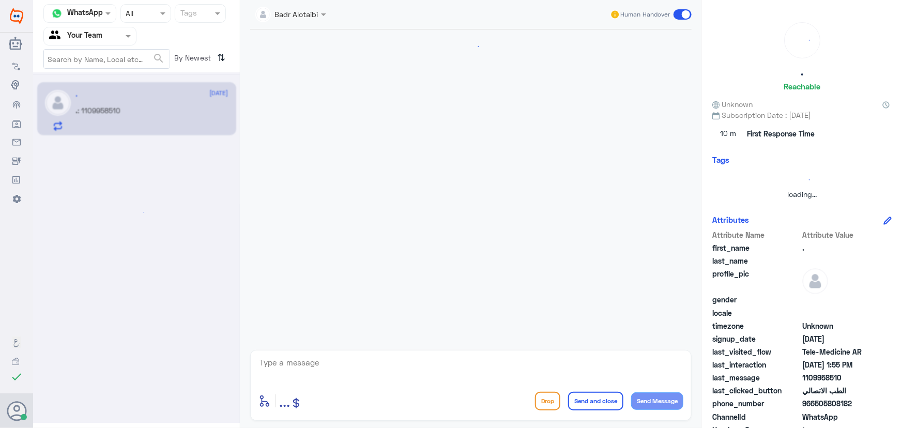
scroll to position [222, 0]
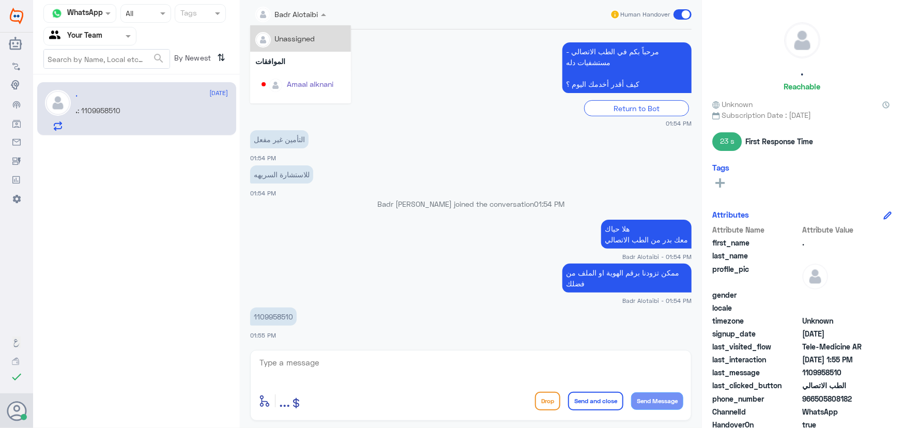
click at [315, 21] on div "Badr Alotaibi" at bounding box center [286, 14] width 63 height 21
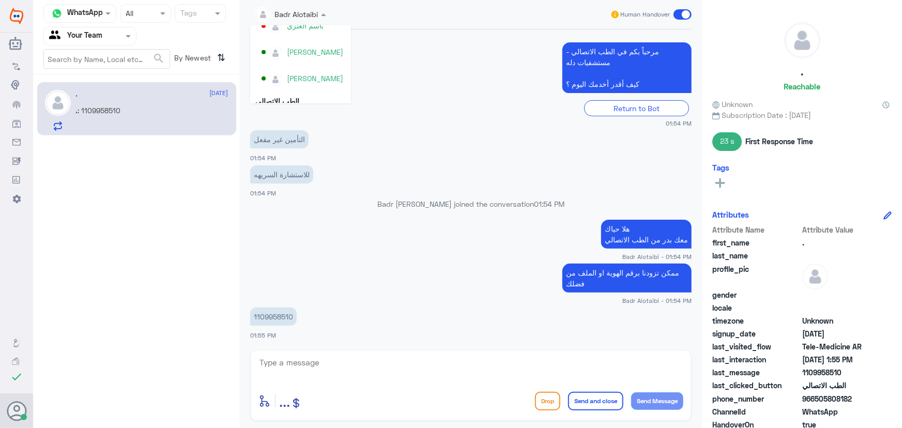
scroll to position [507, 0]
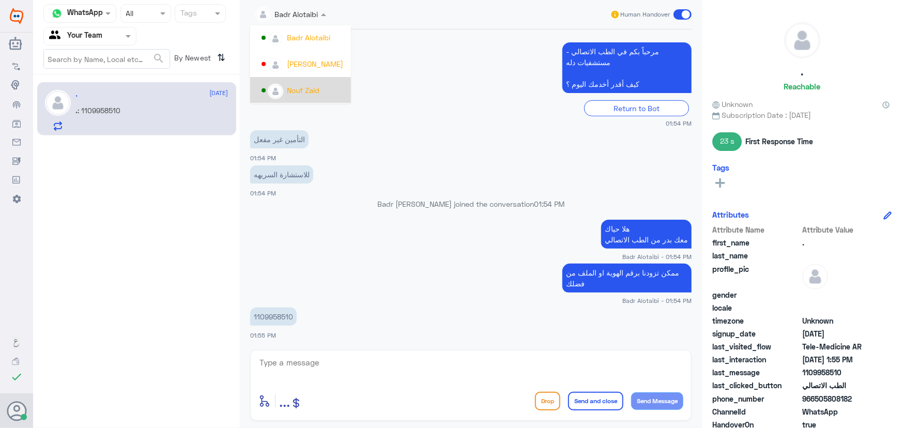
click at [393, 126] on small "01:54 PM" at bounding box center [471, 123] width 442 height 9
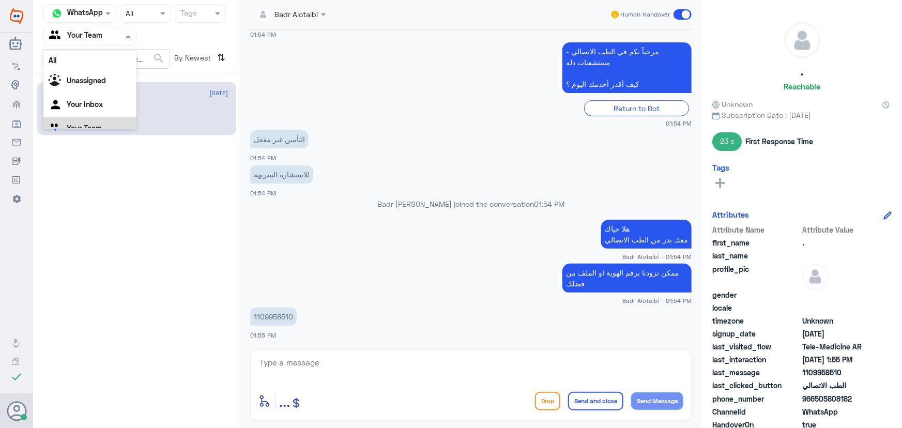
scroll to position [13, 0]
click at [100, 40] on input "text" at bounding box center [77, 36] width 57 height 12
click at [93, 55] on div "All" at bounding box center [89, 47] width 93 height 19
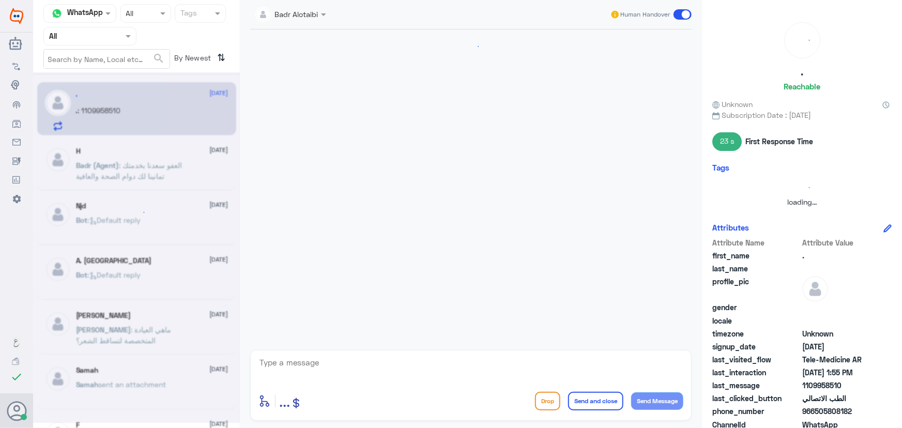
scroll to position [222, 0]
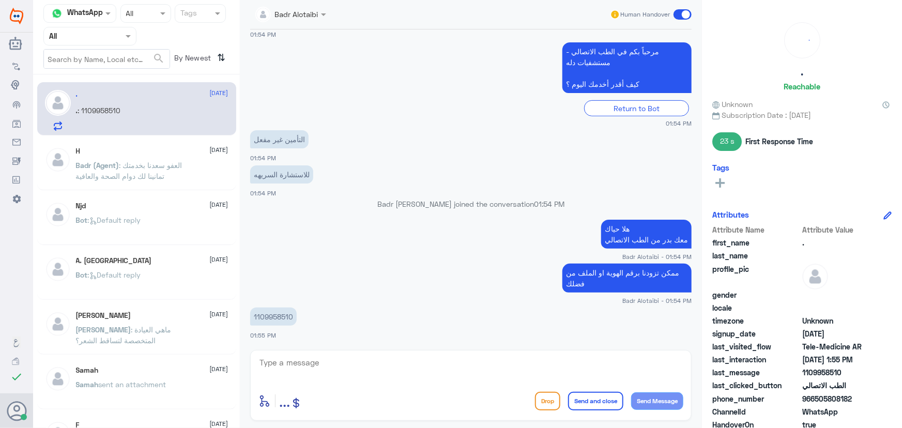
drag, startPoint x: 450, startPoint y: 350, endPoint x: 324, endPoint y: 295, distance: 138.0
click at [371, 332] on div "Badr Alotaibi Human Handover 12 Aug 2025 السلام عليكم 01:53 PM مرحباً بك في مست…" at bounding box center [471, 215] width 462 height 431
click at [293, 270] on app-msgs-text "ممكن تزودنا برقم الهوية او الملف من فضلك" at bounding box center [471, 279] width 442 height 30
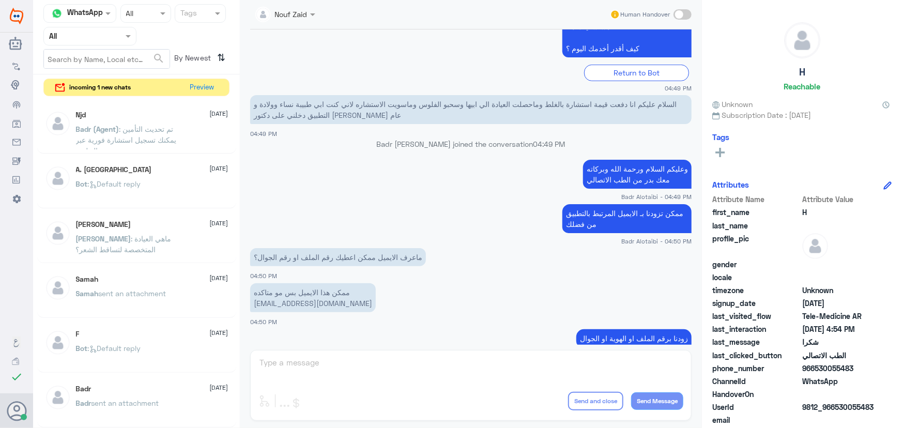
scroll to position [492, 0]
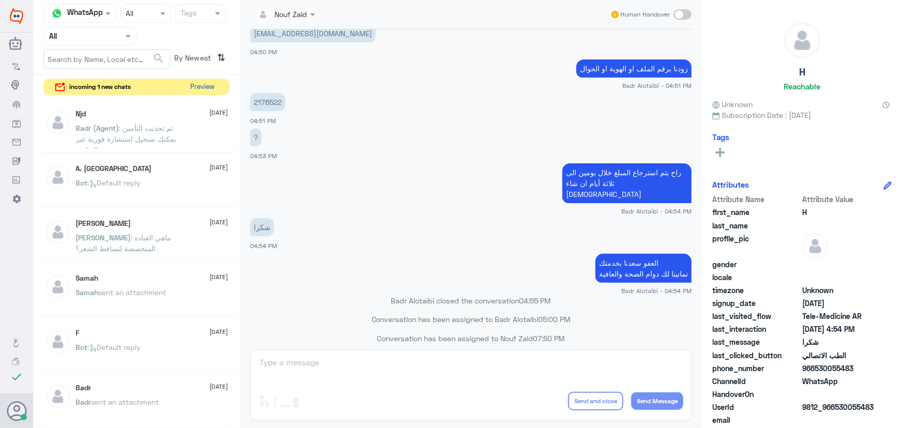
click at [213, 89] on button "Preview" at bounding box center [203, 87] width 32 height 16
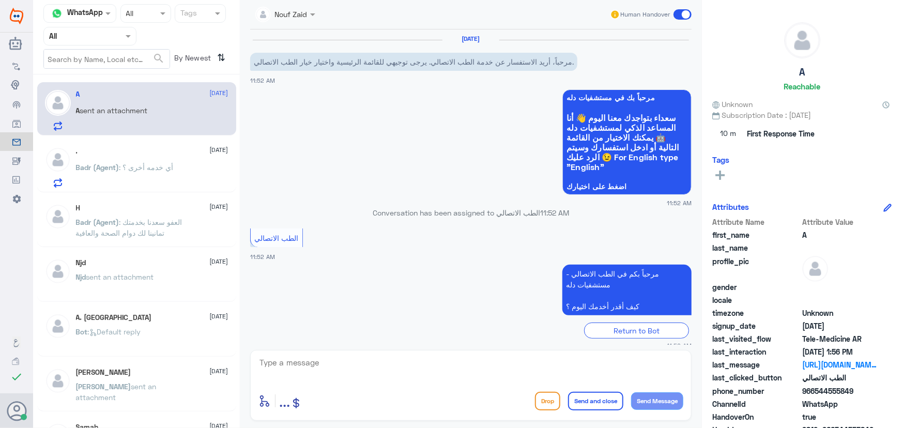
scroll to position [590, 0]
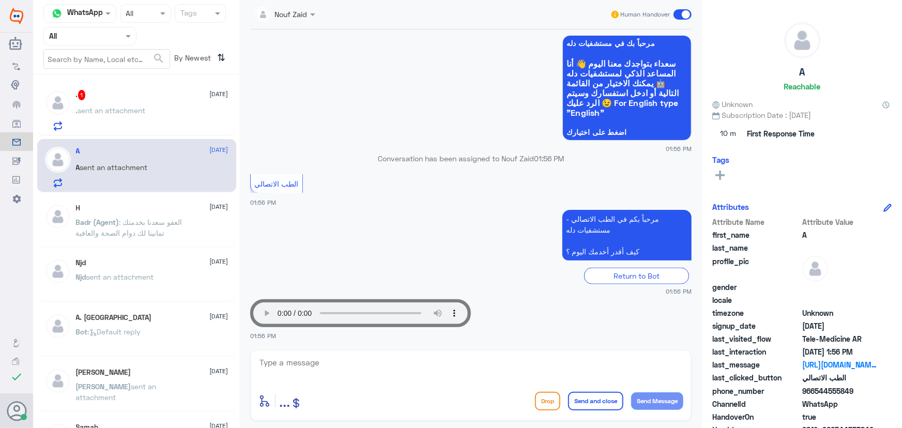
click at [191, 109] on div ". sent an attachment" at bounding box center [152, 119] width 153 height 23
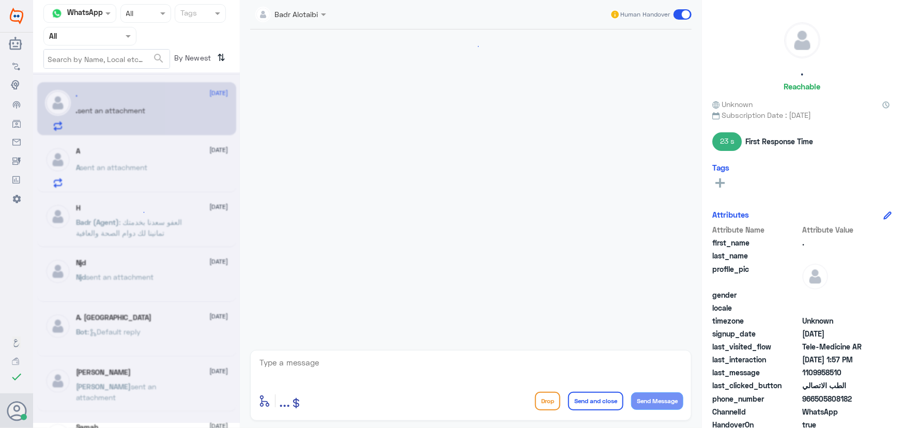
scroll to position [335, 0]
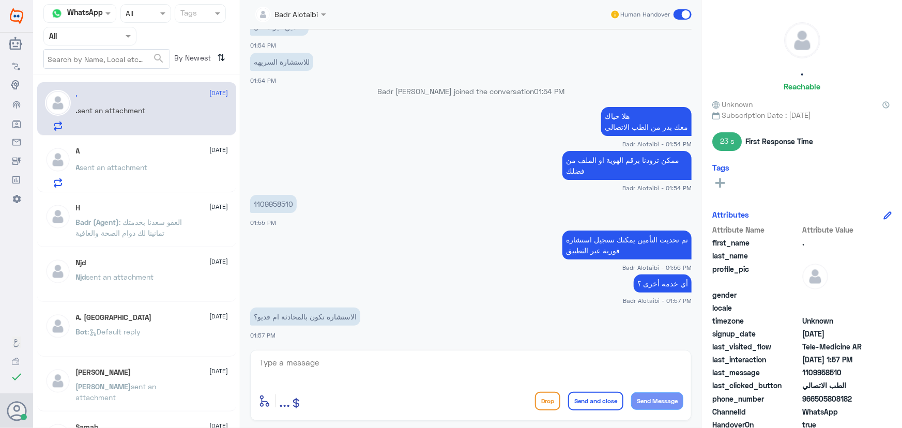
click at [166, 165] on div "A sent an attachment" at bounding box center [152, 175] width 153 height 23
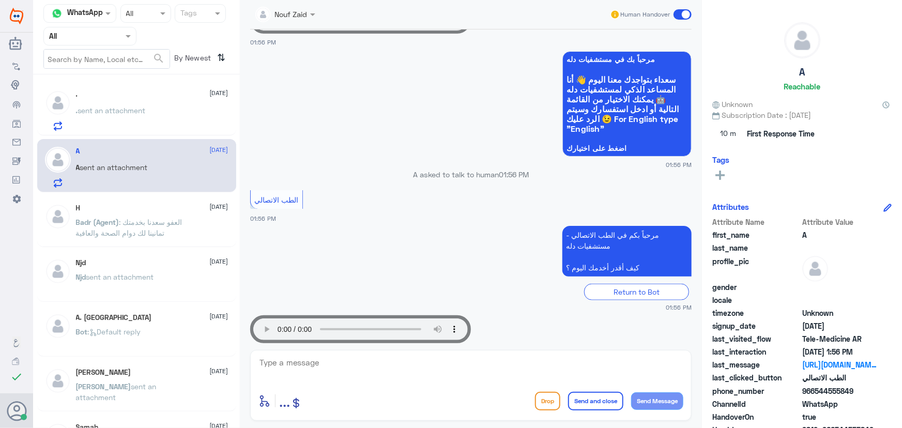
scroll to position [590, 0]
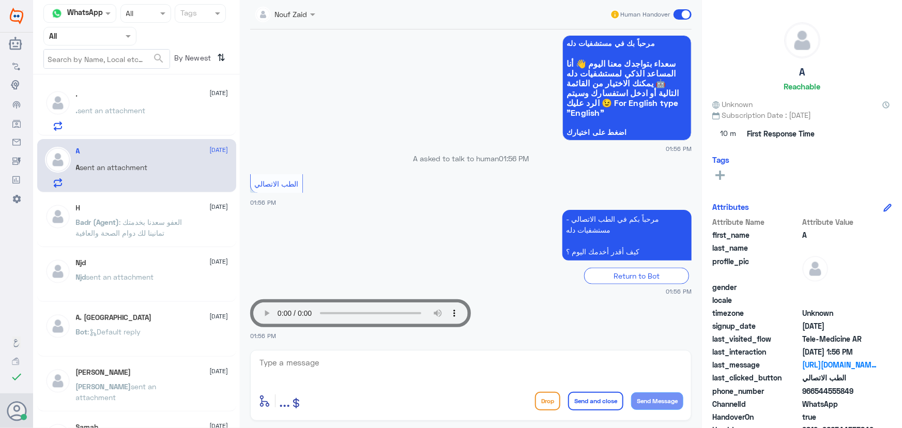
click at [302, 358] on textarea at bounding box center [471, 368] width 425 height 25
drag, startPoint x: 537, startPoint y: 365, endPoint x: 676, endPoint y: 367, distance: 139.1
click at [675, 367] on textarea "ر" at bounding box center [471, 368] width 425 height 25
type textarea "ر"
drag, startPoint x: 676, startPoint y: 365, endPoint x: 710, endPoint y: 365, distance: 34.1
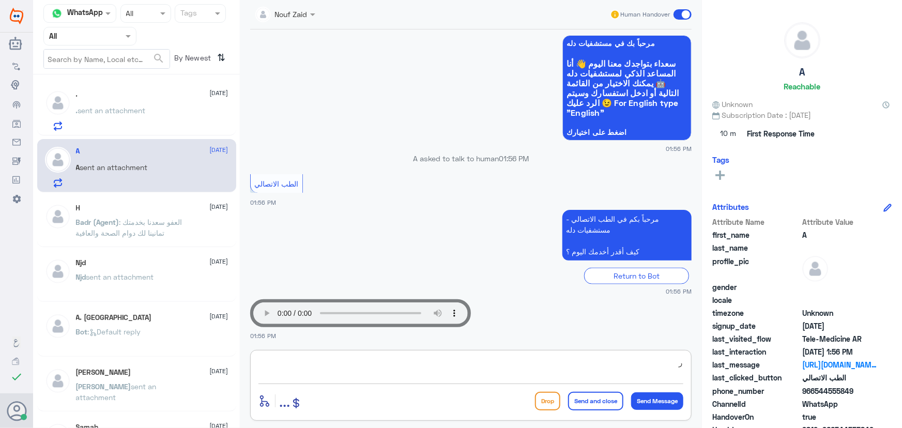
click at [710, 365] on div "Channel WhatsApp Status × All Tags Agent Filter All search By Newest ⇅ . 12 Aug…" at bounding box center [467, 215] width 869 height 431
paste textarea "العفو, نسعد بخدمتكم ونتمنى لك دوام الصحه والعافيه"
type textarea "العفو, نسعد بخدمتكم ونتمنى لك دوام الصحه والعافيه"
drag, startPoint x: 437, startPoint y: 362, endPoint x: 721, endPoint y: 363, distance: 283.8
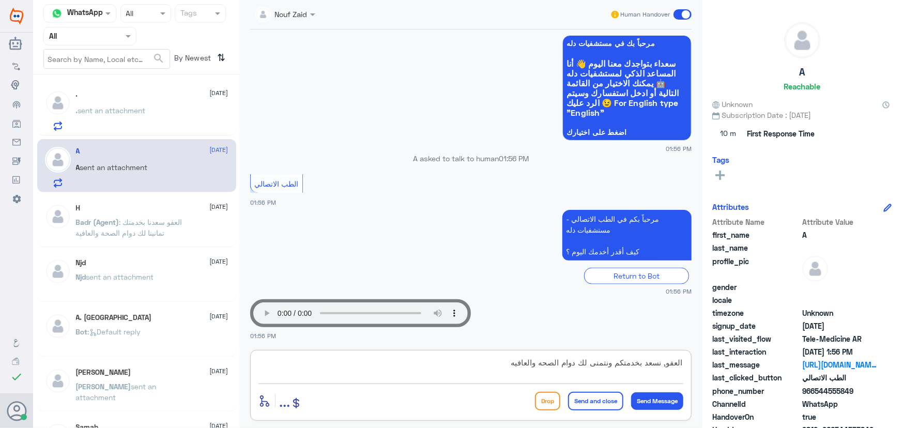
click at [721, 363] on div "Channel WhatsApp Status × All Tags Agent Filter All search By Newest ⇅ . 12 Aug…" at bounding box center [467, 215] width 869 height 431
drag, startPoint x: 510, startPoint y: 365, endPoint x: 652, endPoint y: 371, distance: 142.8
click at [654, 371] on textarea at bounding box center [471, 368] width 425 height 25
paste textarea "مرحباً معك نوف من الطب الاتصالي"
type textarea "مرحباً معك نوف من الطب الاتصالي"
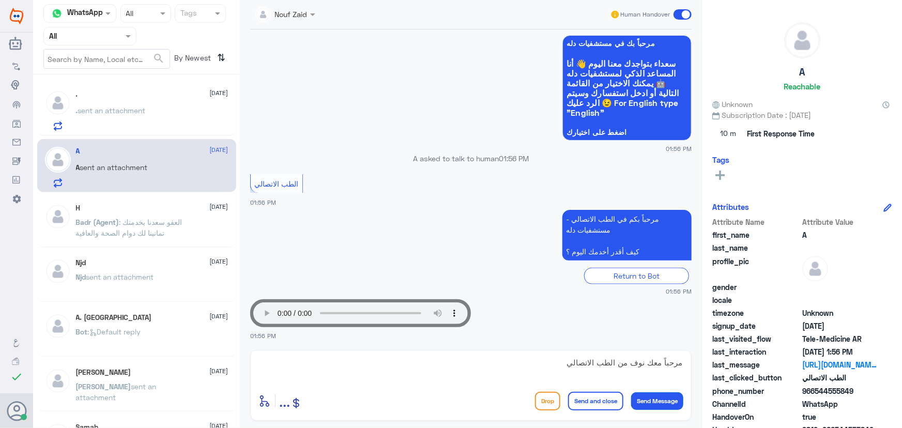
click at [647, 404] on button "Send Message" at bounding box center [657, 401] width 52 height 18
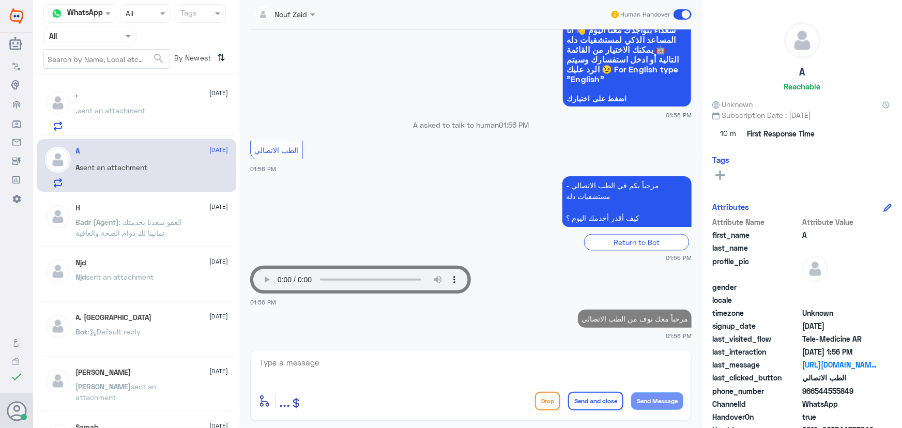
click at [574, 354] on div "enter flow name ... Drop Send and close Send Message" at bounding box center [471, 385] width 442 height 71
click at [561, 364] on textarea at bounding box center [471, 368] width 425 height 25
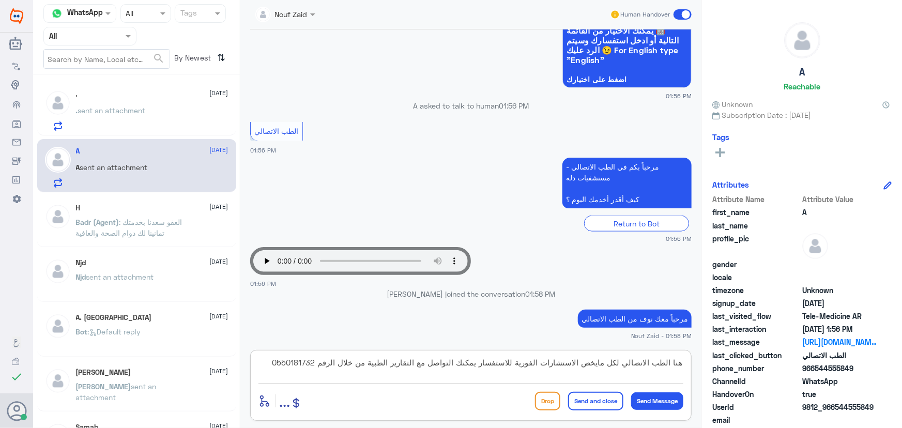
click at [377, 365] on textarea "هنا الطب الاتصالي لكل مايخص الاستشارات الفورية للاستفسار يمكنك التواصل مع التقا…" at bounding box center [471, 368] width 425 height 25
drag, startPoint x: 484, startPoint y: 362, endPoint x: 419, endPoint y: 380, distance: 68.0
click at [419, 380] on textarea "هنا الطب الاتصالي لكل مايخص الاستشارات الفورية للاستفسار يمكنك التواصل مع التقا…" at bounding box center [471, 368] width 425 height 25
click at [519, 362] on textarea "هنا الطب الاتصالي لكل مايخص الاستشارات الفورية للاستفسار يمكنك التواصل مع التقا…" at bounding box center [471, 368] width 425 height 25
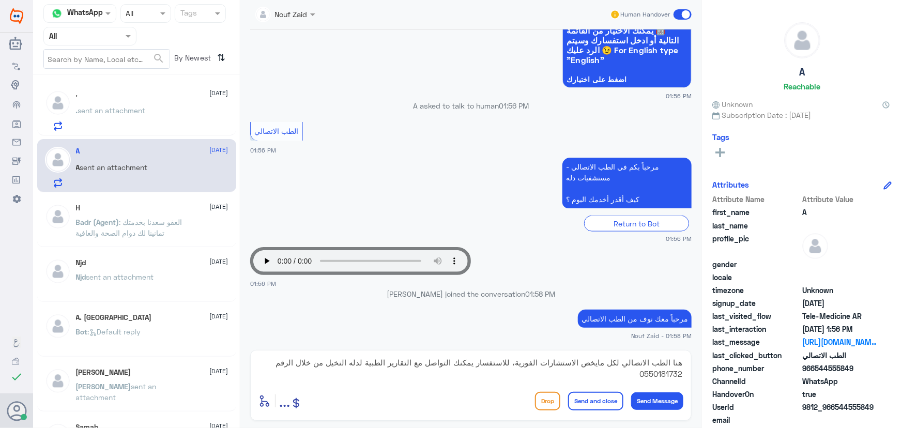
click at [839, 406] on span "9812_966544555849" at bounding box center [839, 407] width 75 height 11
drag, startPoint x: 837, startPoint y: 407, endPoint x: 887, endPoint y: 412, distance: 50.4
click at [887, 412] on div "UserId 9812_966544555849" at bounding box center [801, 408] width 179 height 13
copy span "544555849"
drag, startPoint x: 521, startPoint y: 362, endPoint x: 403, endPoint y: 382, distance: 118.9
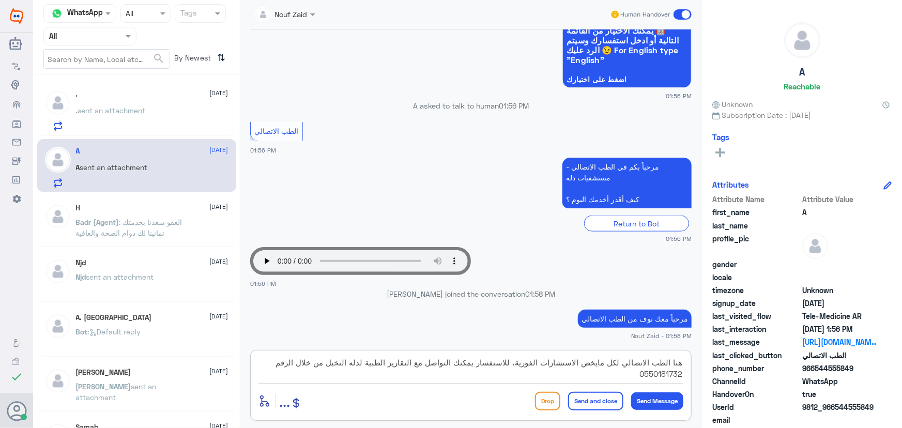
click at [404, 382] on div "هنا الطب الاتصالي لكل مايخص الاستشارات الفورية، للاستفسار يمكنك التواصل مع التق…" at bounding box center [471, 370] width 425 height 28
type textarea "هنا الطب الاتصالي لكل مايخص الاستشارات الفورية"
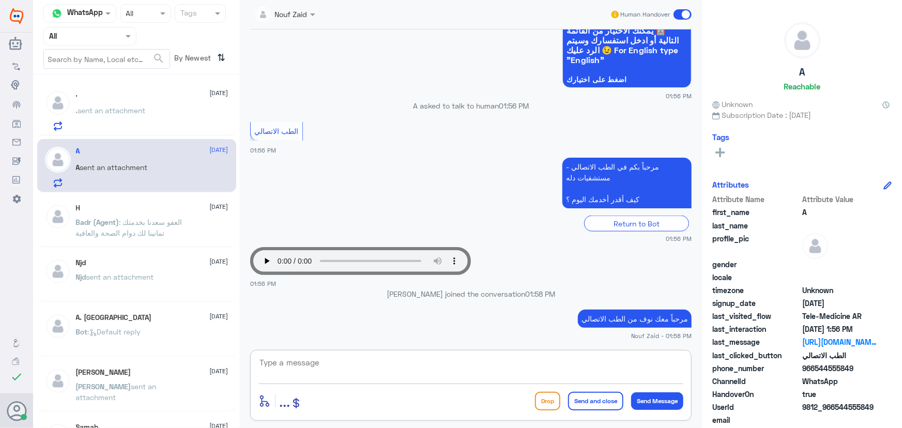
scroll to position [667, 0]
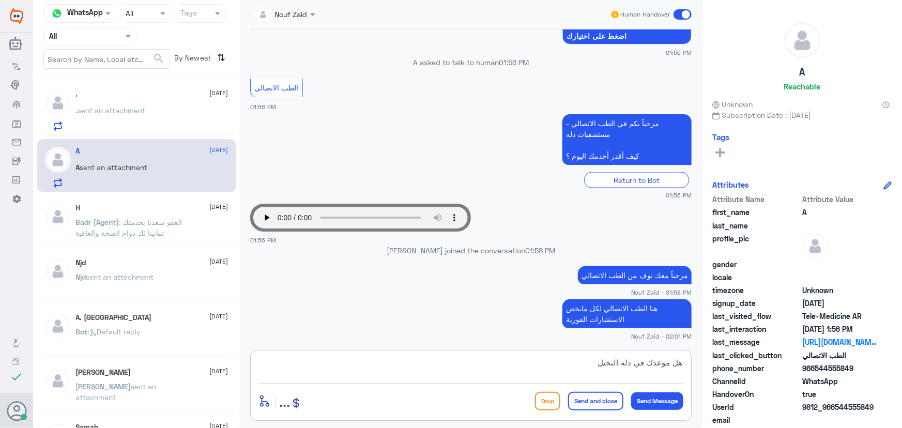
type textarea "هل موعدك في دله النخيل؟"
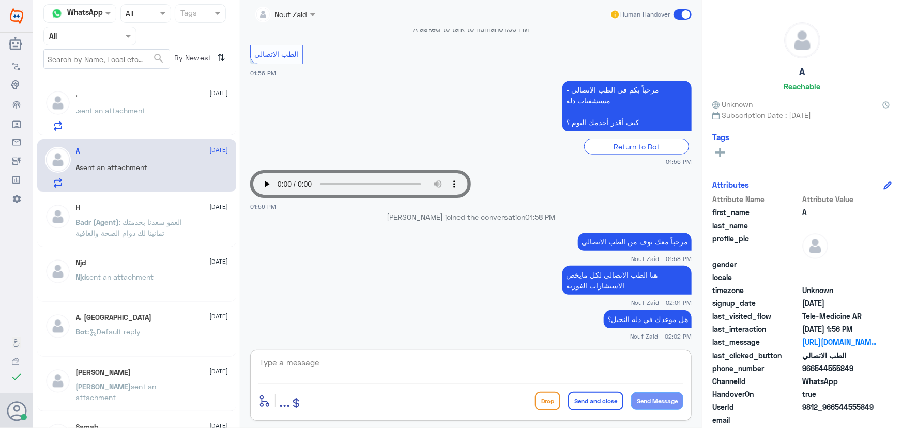
click at [468, 370] on textarea at bounding box center [471, 368] width 425 height 25
click at [119, 117] on p ". sent an attachment" at bounding box center [111, 118] width 70 height 26
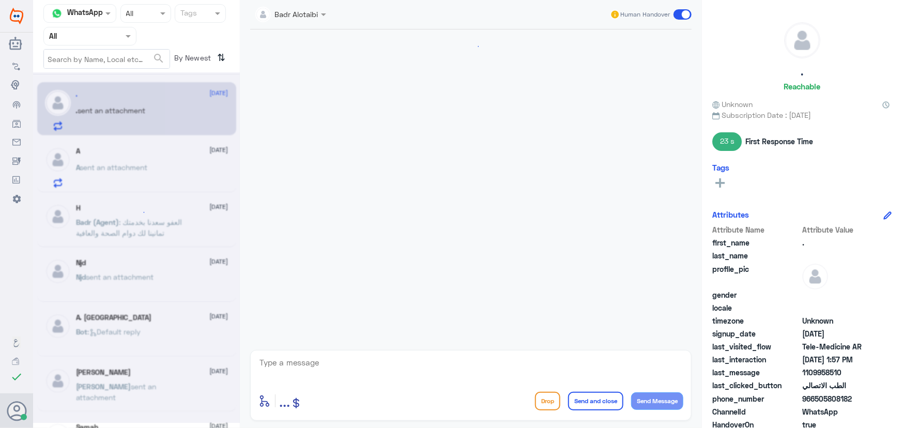
scroll to position [403, 0]
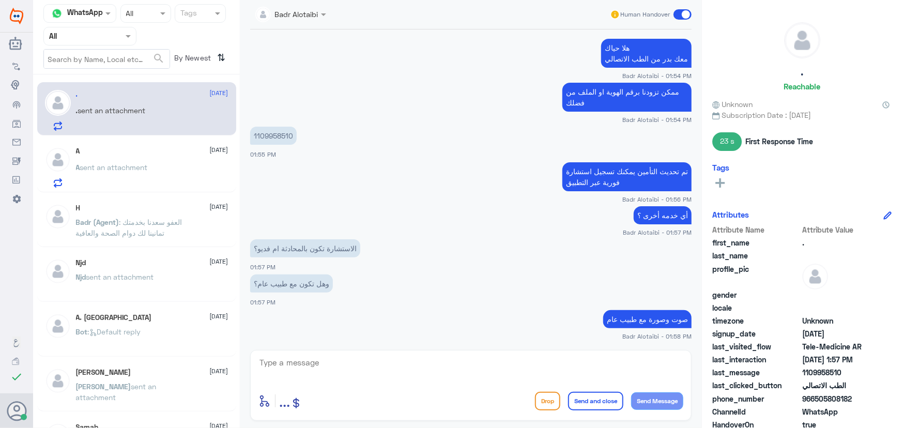
drag, startPoint x: 113, startPoint y: 146, endPoint x: 113, endPoint y: 155, distance: 9.3
click at [113, 146] on div "A 12 August A sent an attachment" at bounding box center [136, 165] width 199 height 53
drag, startPoint x: 110, startPoint y: 127, endPoint x: 110, endPoint y: 139, distance: 12.4
click at [110, 128] on p ". sent an attachment" at bounding box center [111, 118] width 70 height 26
click at [112, 163] on span "sent an attachment" at bounding box center [114, 167] width 68 height 9
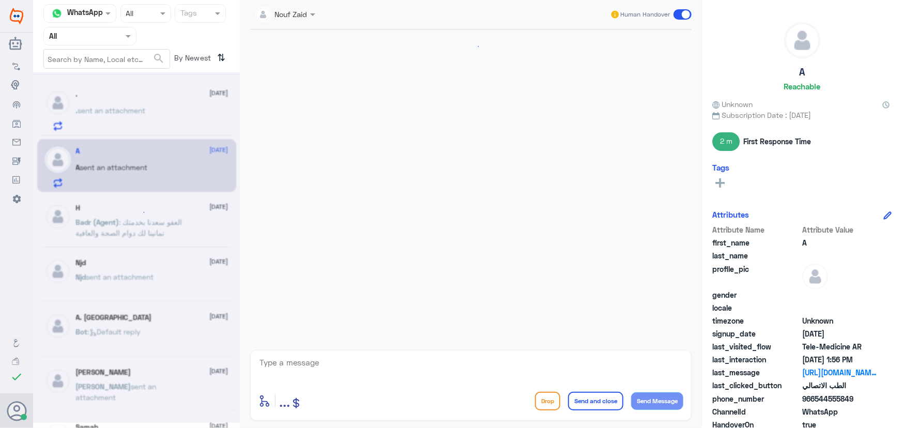
scroll to position [543, 0]
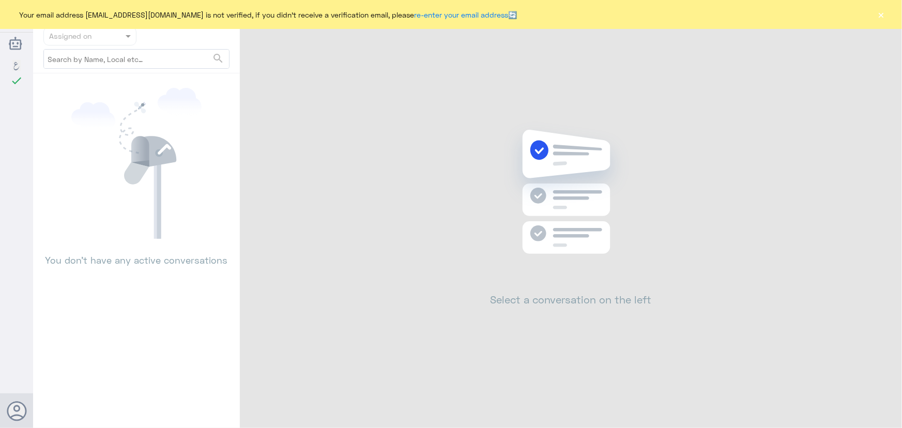
click at [883, 18] on button "×" at bounding box center [881, 14] width 10 height 10
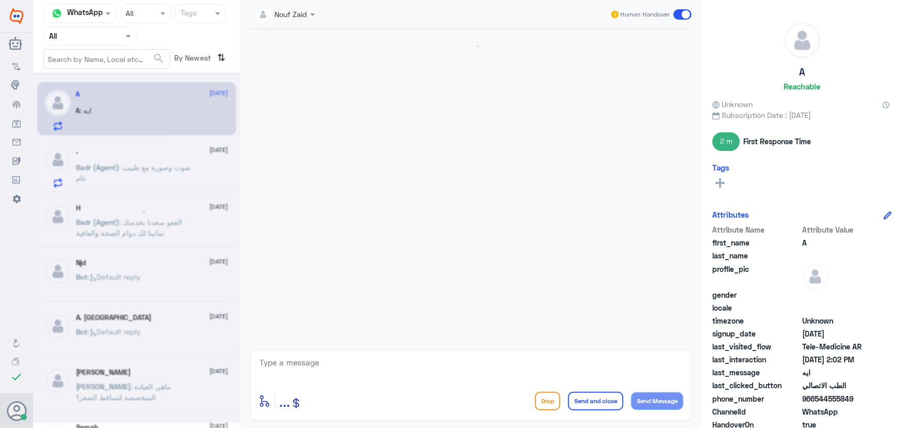
scroll to position [491, 0]
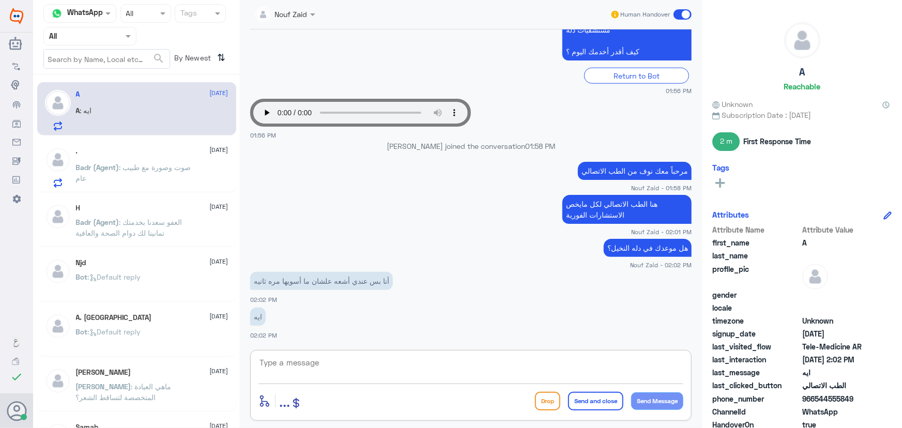
click at [325, 366] on textarea at bounding box center [471, 368] width 425 height 25
click at [381, 367] on textarea at bounding box center [471, 368] width 425 height 25
paste textarea "، للاستفسار يمكنك التواصل مع التقارير الطبية لدله النخيل من خلال الرقم 05501817…"
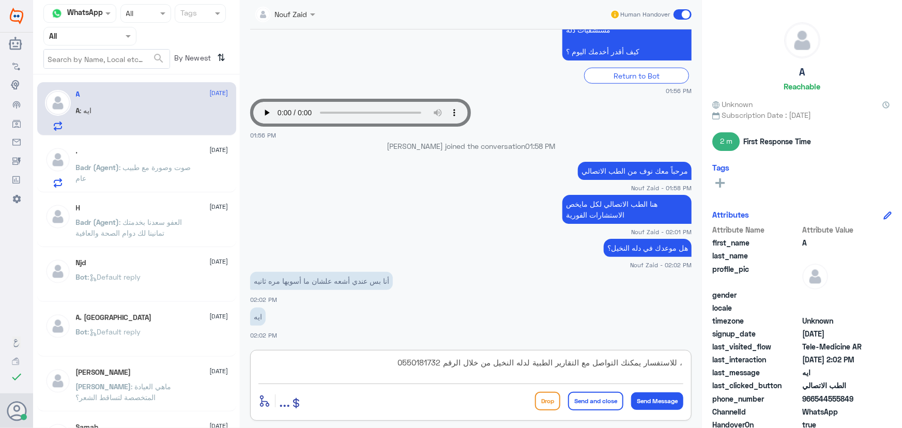
drag, startPoint x: 645, startPoint y: 363, endPoint x: 694, endPoint y: 366, distance: 49.7
click at [694, 366] on div "Nouf Zaid Human Handover [DATE] احتاج ارفق ملفات الاشعه وMRI قبل موعدي يوم [DAT…" at bounding box center [471, 215] width 462 height 431
click at [435, 362] on textarea "يمكنك التواصل مع التقارير الطبية لدله النخيل من خلال الرقم 0550181732" at bounding box center [471, 368] width 425 height 25
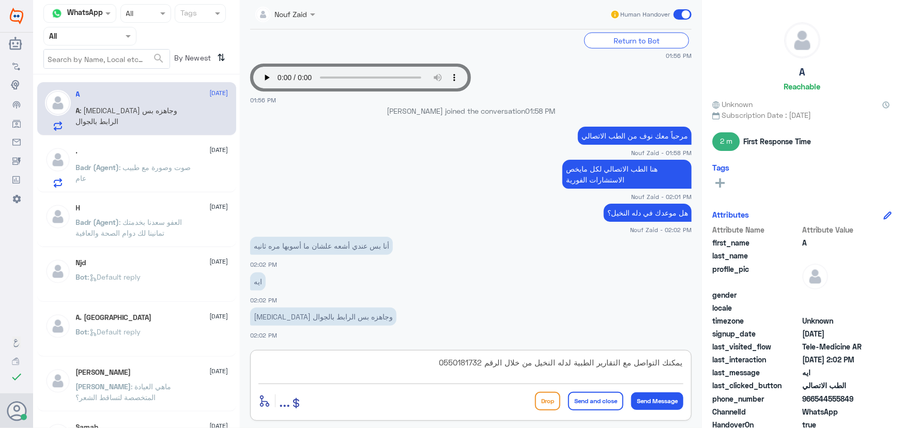
click at [576, 362] on textarea "يمكنك التواصل مع التقارير الطبية لدله النخيل من خلال الرقم 0550181732" at bounding box center [471, 368] width 425 height 25
click at [534, 363] on textarea "يمكنك التواصل مع التقارير الطبية لدله النخيل من خلال الرقم 0550181732" at bounding box center [471, 368] width 425 height 25
click at [540, 363] on textarea "يمكنك التواصل مع التقارير الطبية لدله النخيل من خلال الرقم 0550181732" at bounding box center [471, 368] width 425 height 25
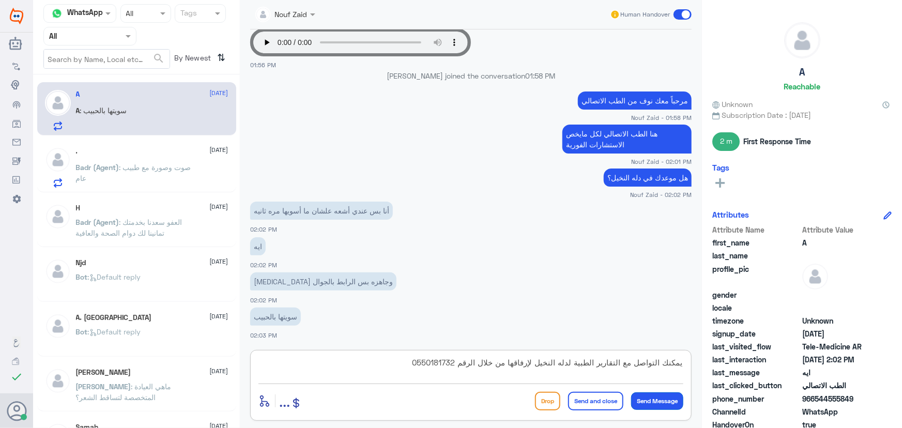
type textarea "يمكنك التواصل مع التقارير الطبية لدله النخيل لإرفاقها من خلال الرقم 0550181732"
click at [669, 396] on button "Send Message" at bounding box center [657, 401] width 52 height 18
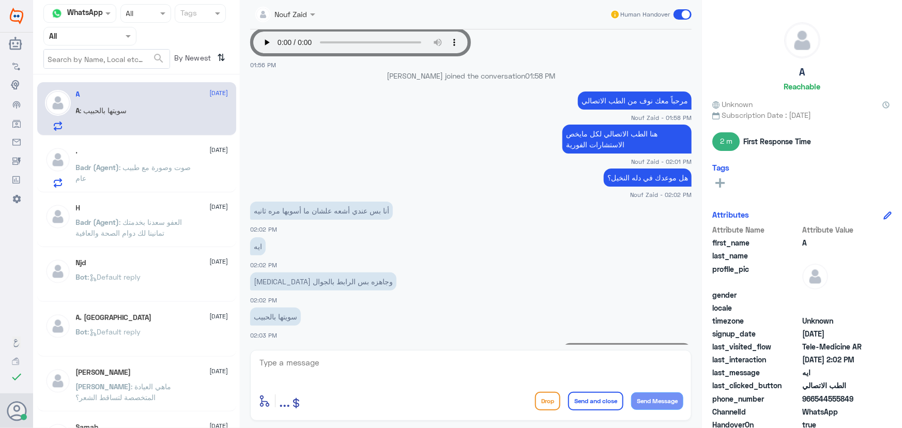
scroll to position [616, 0]
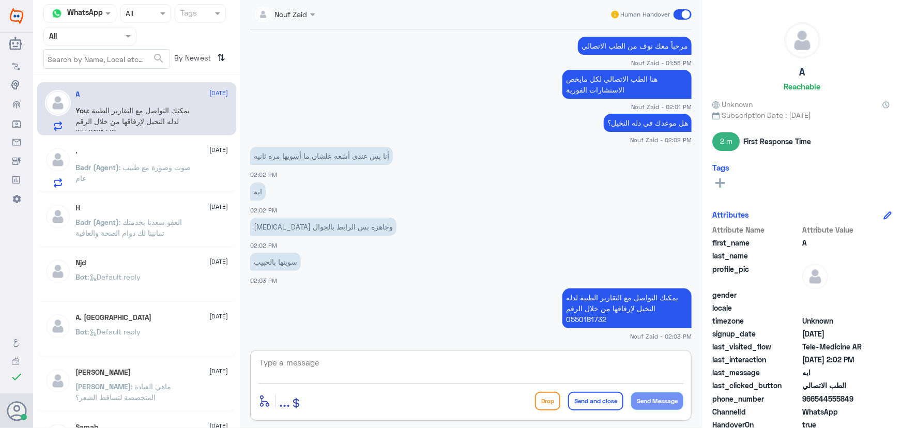
click at [456, 365] on textarea at bounding box center [471, 368] width 425 height 25
drag, startPoint x: 122, startPoint y: 161, endPoint x: 119, endPoint y: 155, distance: 6.5
click at [119, 155] on div ". 12 August Badr (Agent) : صوت وصورة مع طبيب عام" at bounding box center [152, 167] width 153 height 41
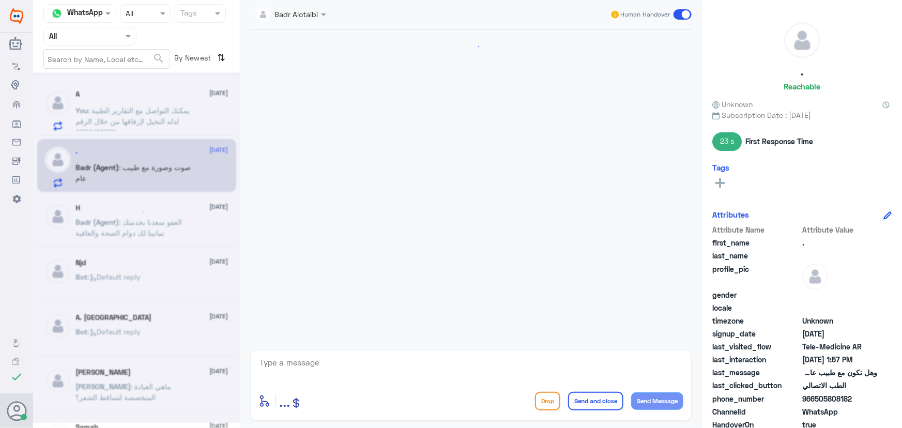
scroll to position [403, 0]
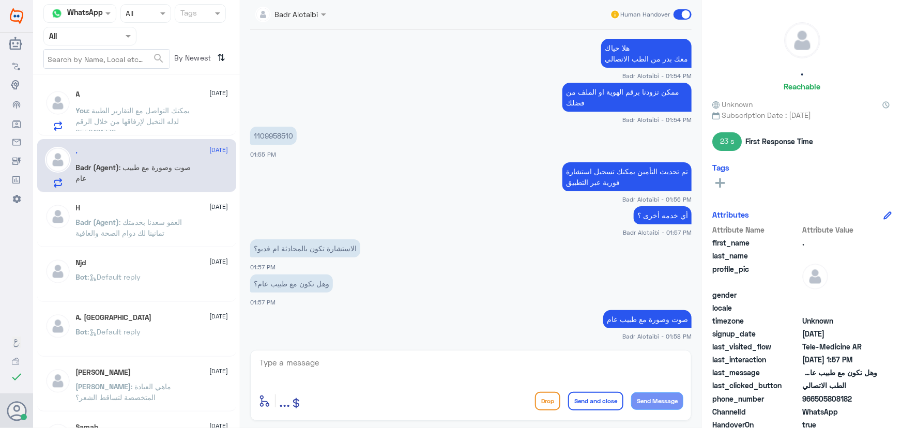
click at [125, 164] on span ": صوت وصورة مع طبيب عام" at bounding box center [133, 173] width 115 height 20
click at [127, 114] on p "You : يمكنك التواصل مع التقارير الطبية لدله النخيل لإرفاقها من خلال الرقم 05501…" at bounding box center [134, 118] width 116 height 26
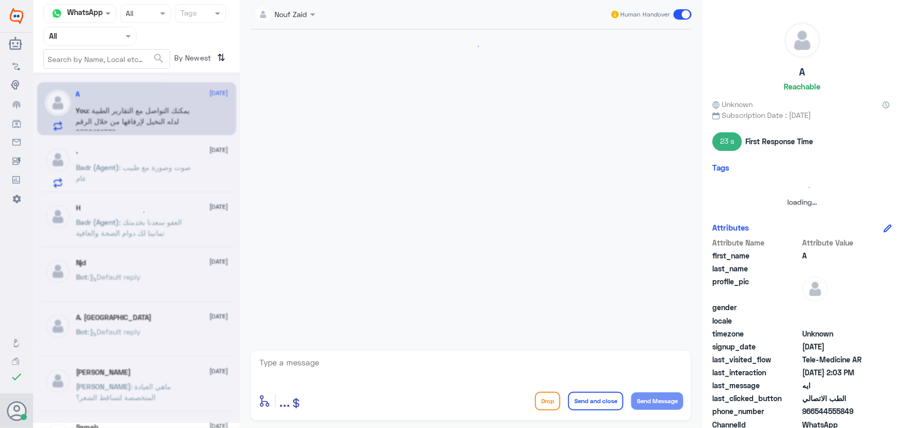
click at [141, 181] on div at bounding box center [136, 247] width 207 height 351
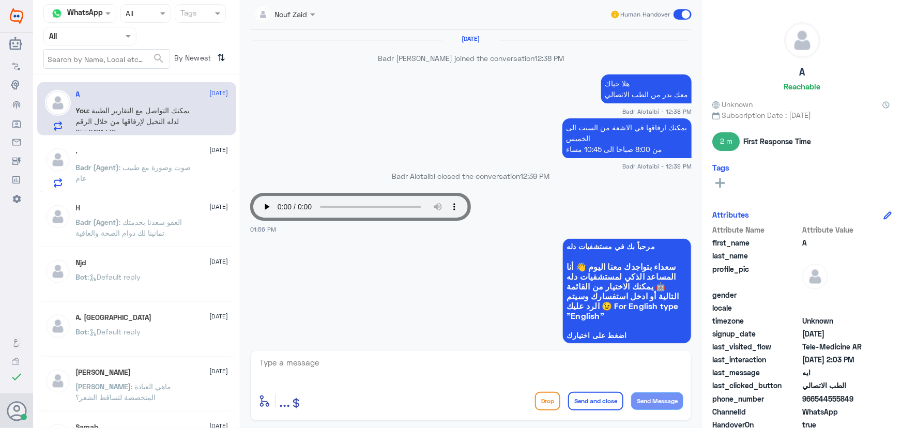
scroll to position [529, 0]
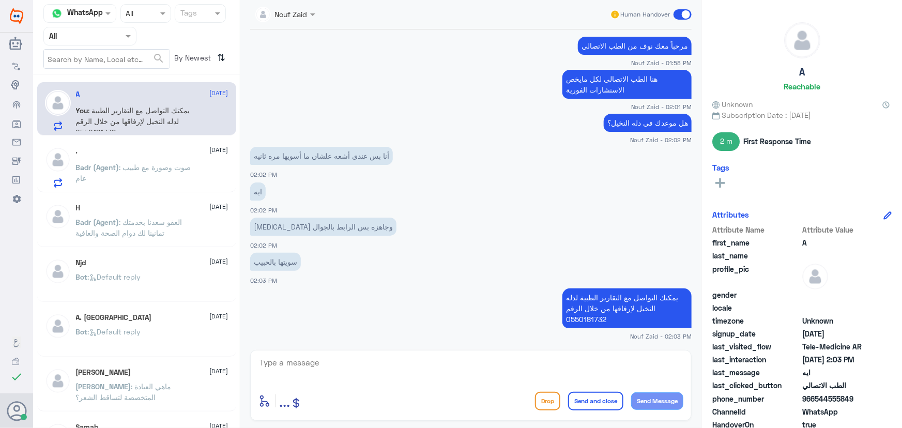
click at [141, 181] on p "Badr (Agent) : صوت وصورة مع طبيب عام" at bounding box center [134, 175] width 116 height 26
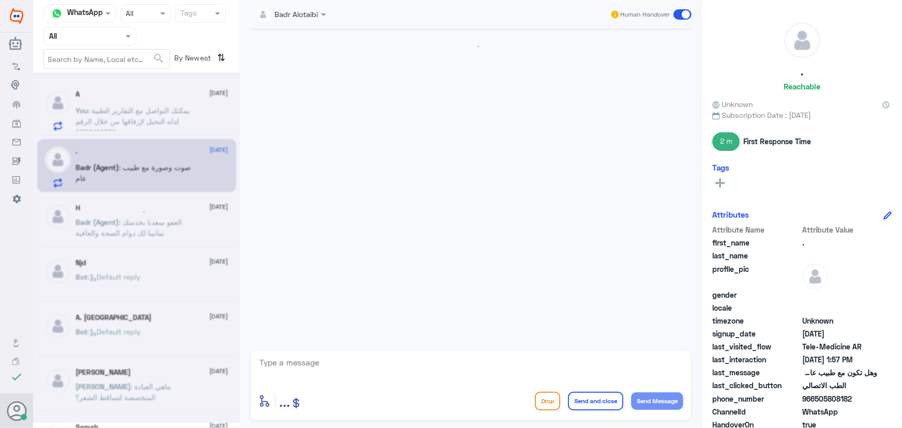
scroll to position [403, 0]
click at [134, 99] on div "A 12 August You : يمكنك التواصل مع التقارير الطبية لدله النخيل لإرفاقها من خلال…" at bounding box center [152, 110] width 153 height 41
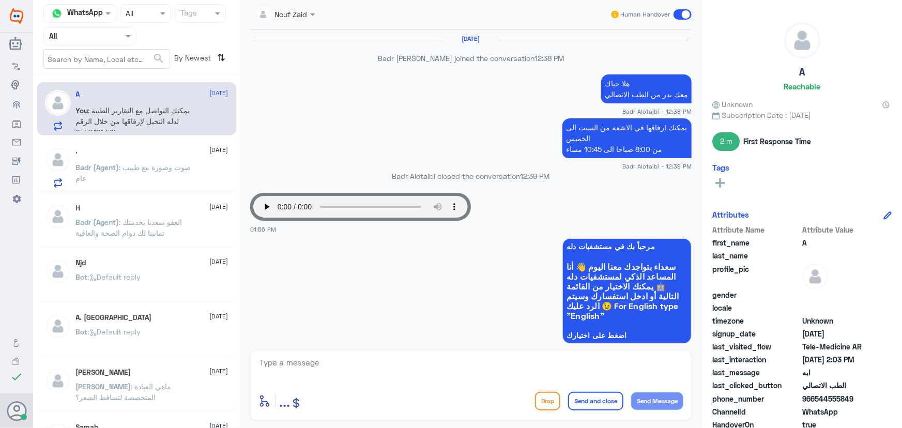
scroll to position [529, 0]
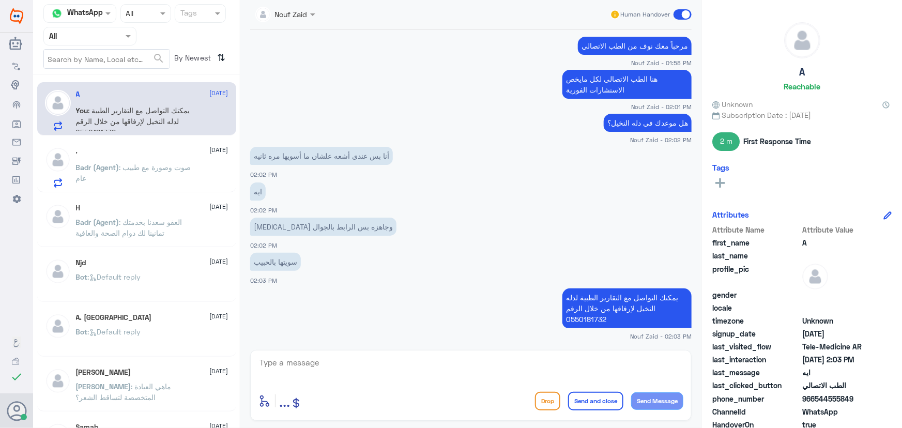
click at [394, 369] on textarea at bounding box center [471, 368] width 425 height 25
click at [394, 372] on textarea at bounding box center [471, 368] width 425 height 25
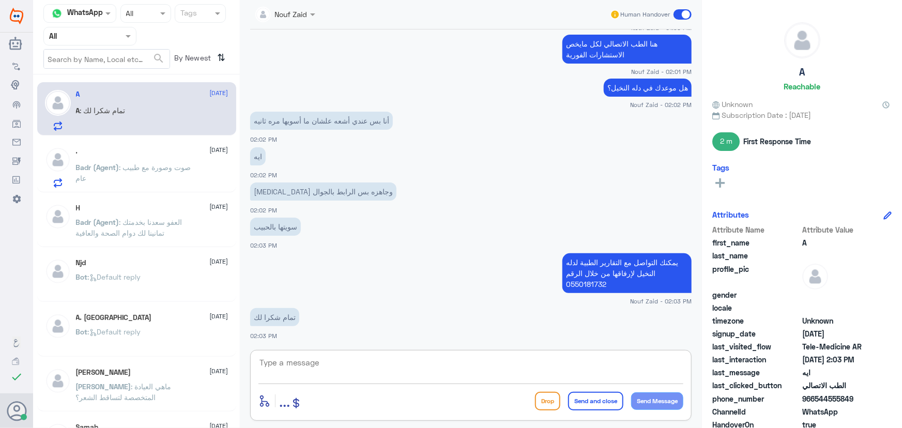
click at [387, 371] on textarea at bounding box center [471, 368] width 425 height 25
paste textarea "العفو, نسعد بخدمتكم ونتمنى لك دوام الصحه والعافيه"
type textarea "العفو, نسعد بخدمتكم ونتمنى لك دوام الصحه والعافيه"
click at [605, 398] on button "Send and close" at bounding box center [595, 401] width 55 height 19
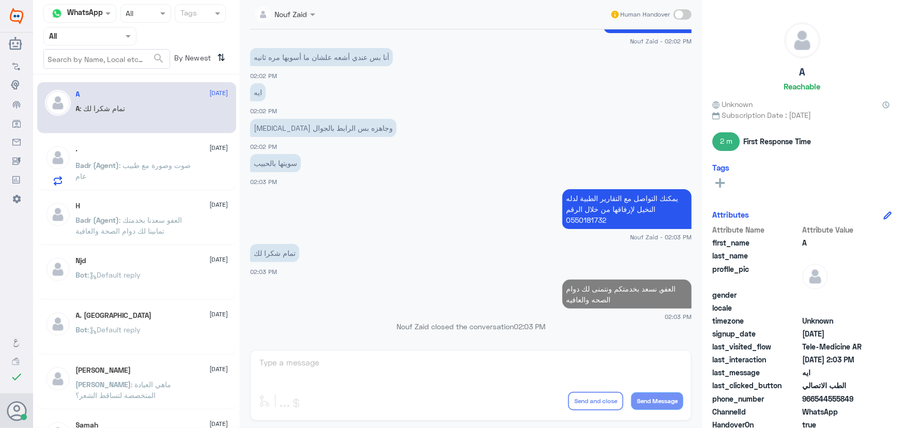
scroll to position [606, 0]
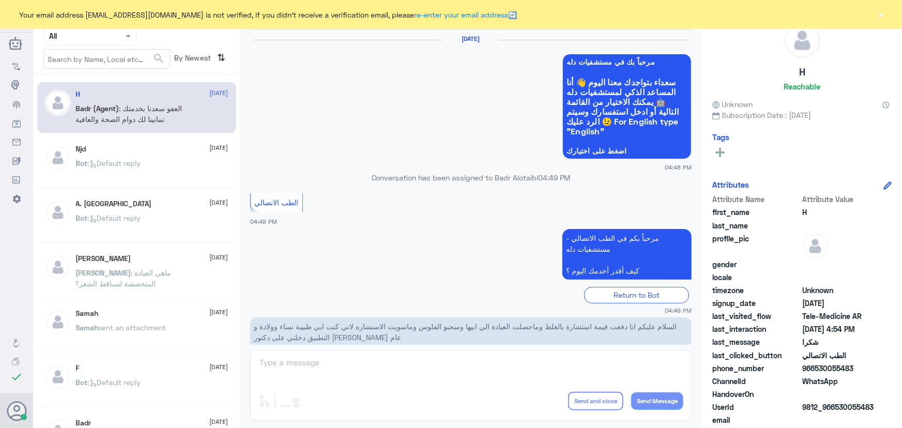
scroll to position [492, 0]
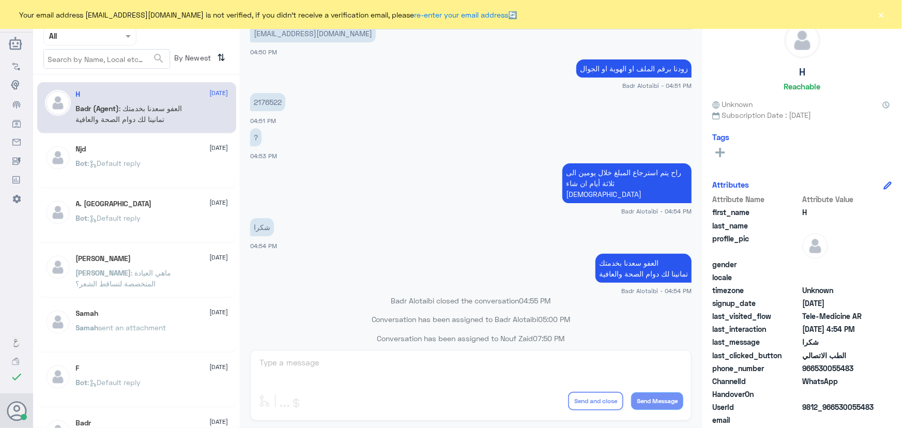
click at [891, 15] on div "Your email address [EMAIL_ADDRESS][DOMAIN_NAME] is not verified, if you didn't …" at bounding box center [451, 14] width 902 height 29
click at [882, 15] on button "×" at bounding box center [881, 14] width 10 height 10
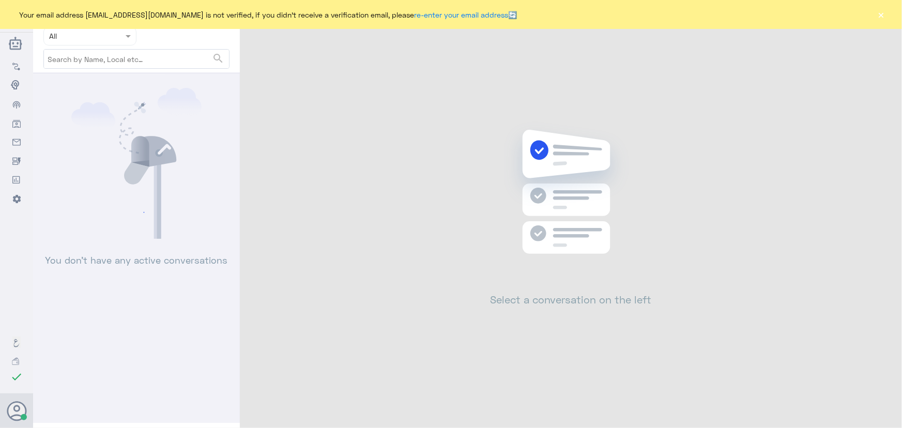
click at [871, 15] on div "Your email address [EMAIL_ADDRESS][DOMAIN_NAME] is not verified, if you didn't …" at bounding box center [451, 14] width 902 height 29
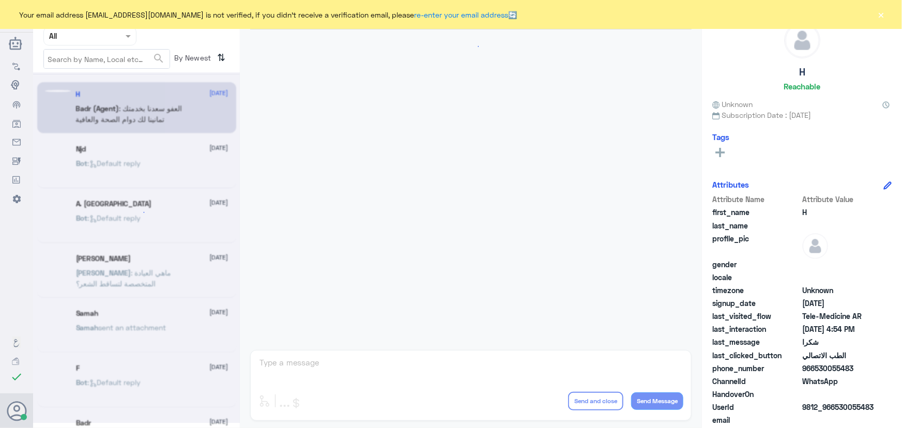
scroll to position [492, 0]
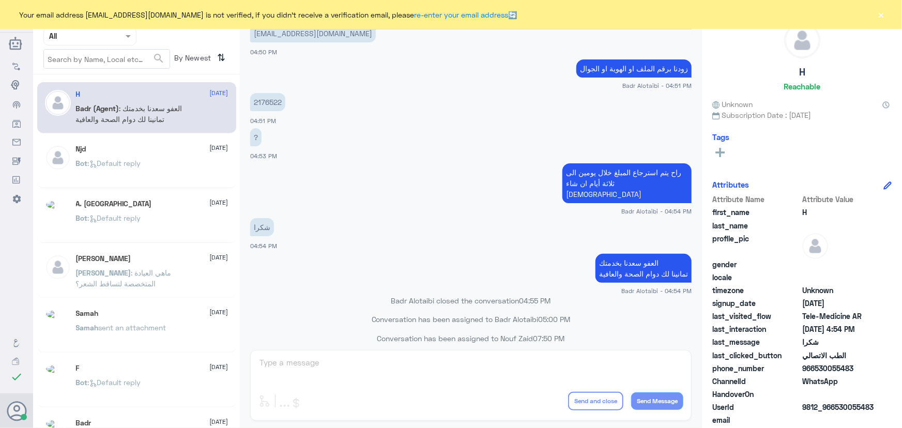
click at [875, 18] on div "Your email address [EMAIL_ADDRESS][DOMAIN_NAME] is not verified, if you didn't …" at bounding box center [451, 14] width 902 height 29
click at [879, 18] on button "×" at bounding box center [881, 14] width 10 height 10
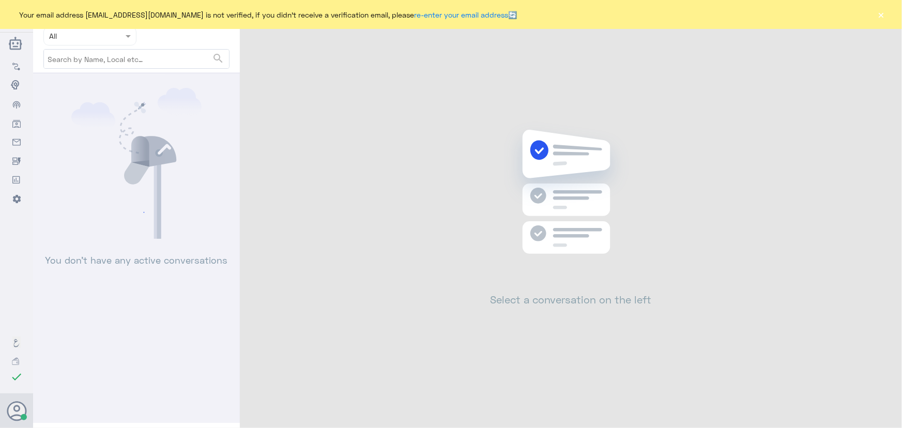
click at [879, 17] on button "×" at bounding box center [881, 14] width 10 height 10
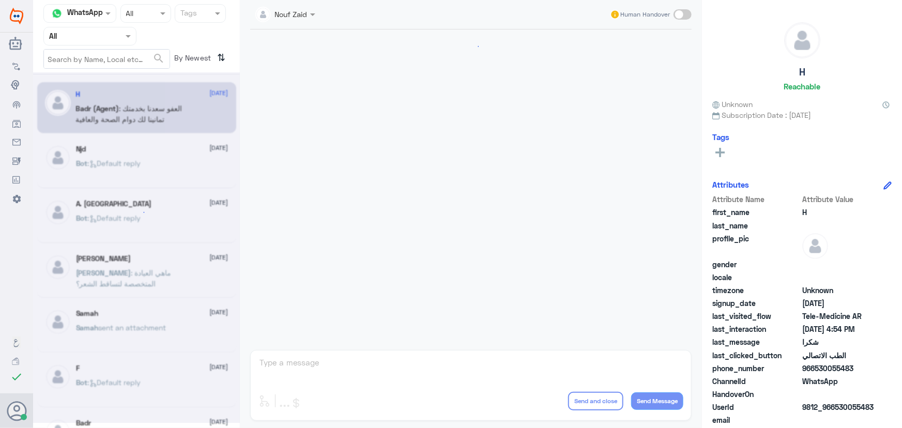
scroll to position [492, 0]
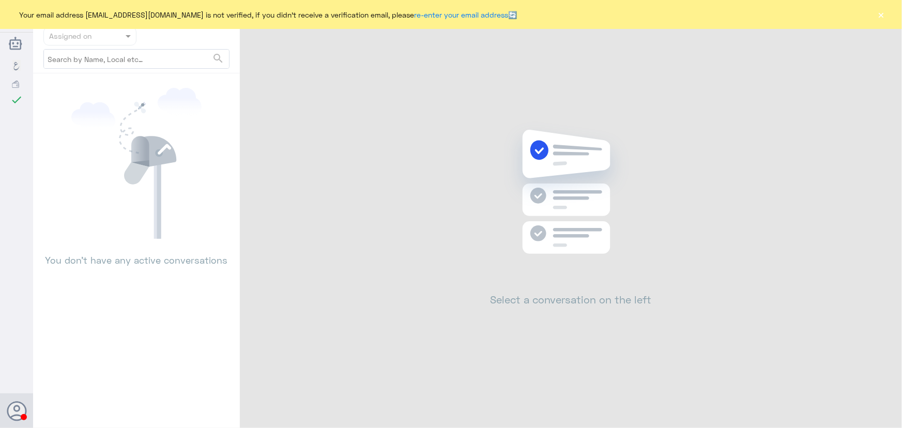
click at [884, 17] on button "×" at bounding box center [881, 14] width 10 height 10
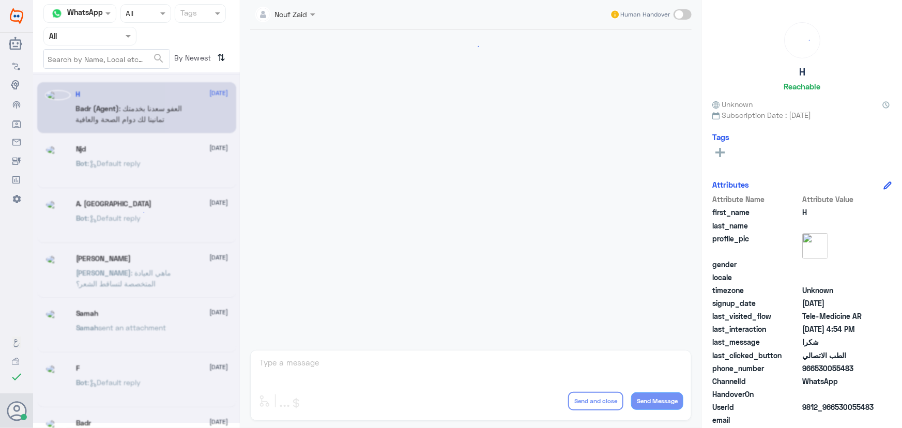
scroll to position [492, 0]
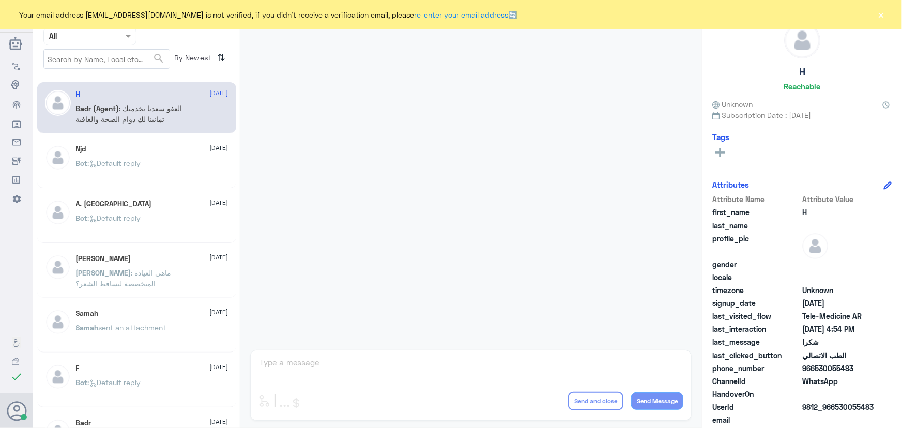
click at [878, 14] on button "×" at bounding box center [881, 14] width 10 height 10
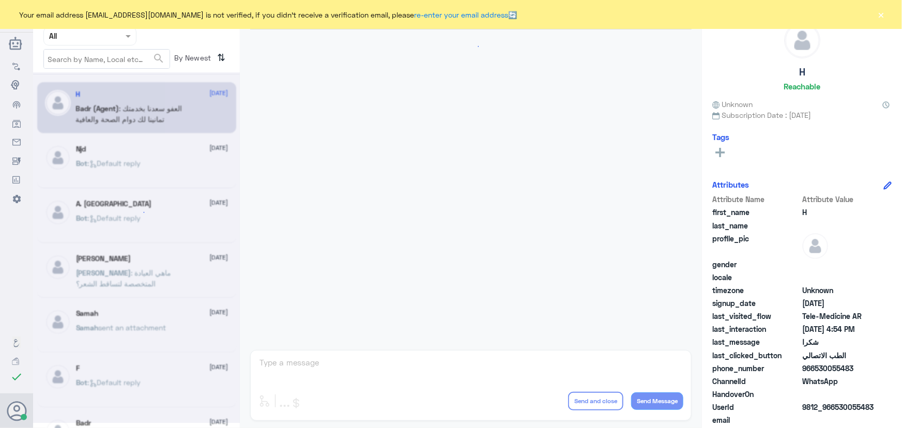
scroll to position [492, 0]
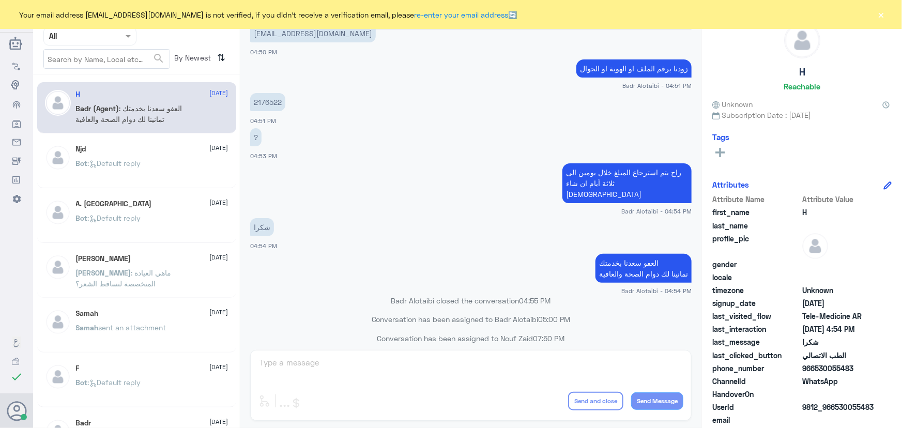
click at [881, 10] on button "×" at bounding box center [881, 14] width 10 height 10
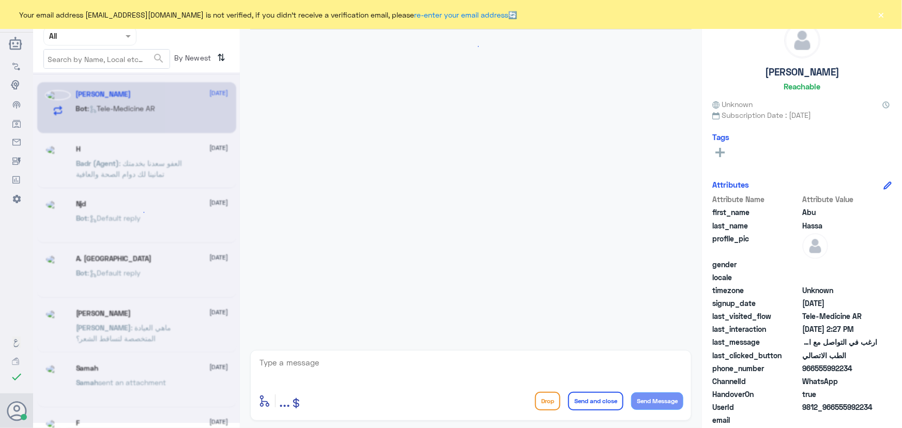
scroll to position [450, 0]
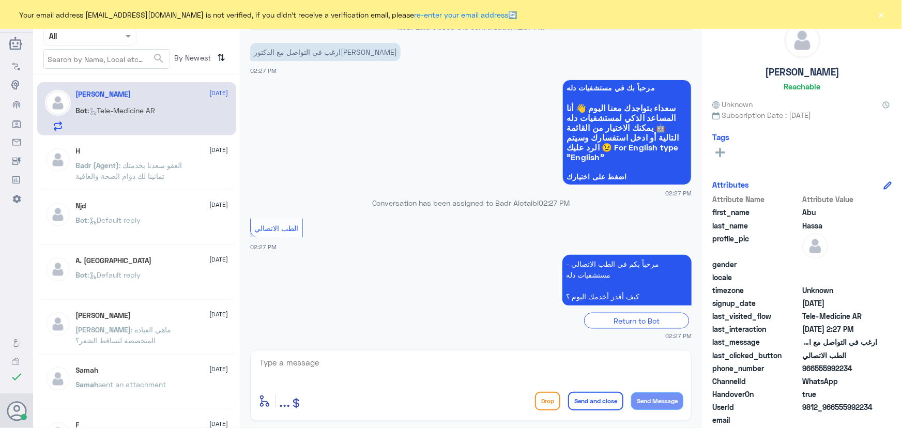
click at [409, 192] on small "02:27 PM" at bounding box center [471, 193] width 442 height 9
click at [877, 14] on div "Your email address n_zaid@DallahHealth.com is not verified, if you didn't recei…" at bounding box center [451, 14] width 902 height 29
click at [878, 14] on button "×" at bounding box center [881, 14] width 10 height 10
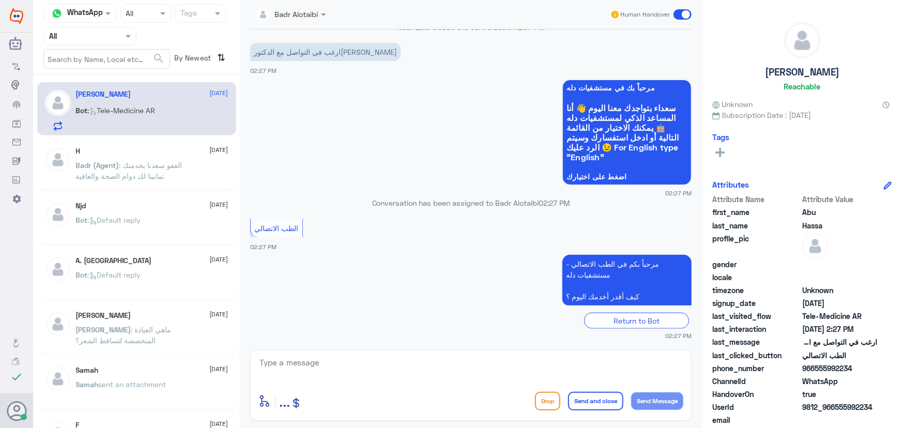
click at [138, 183] on p "Badr (Agent) : العفو سعدنا بخدمتك تمانينا لك دوام الصحة والعافية" at bounding box center [134, 173] width 116 height 26
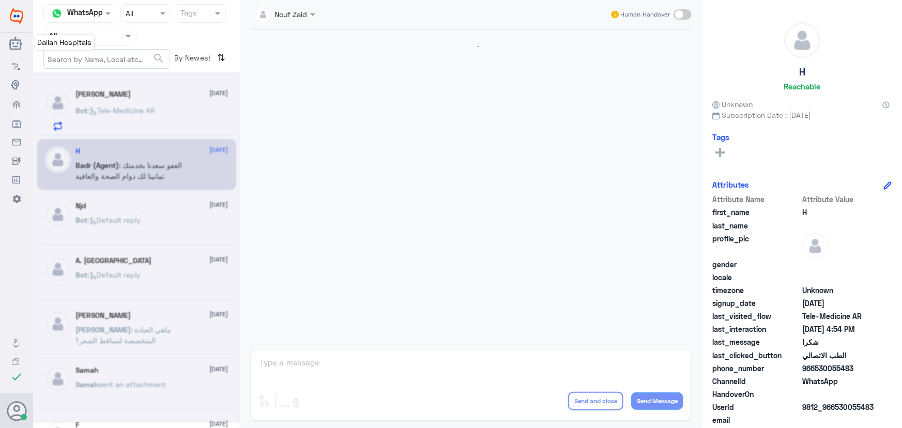
scroll to position [492, 0]
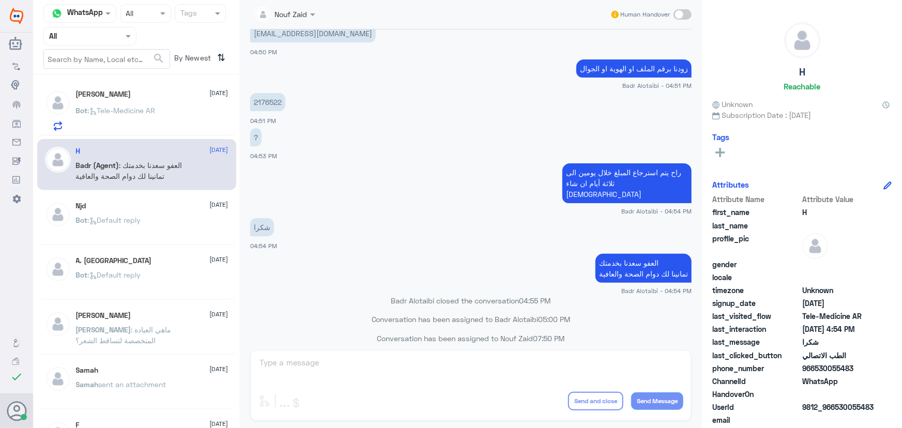
click at [90, 39] on input "text" at bounding box center [77, 36] width 57 height 12
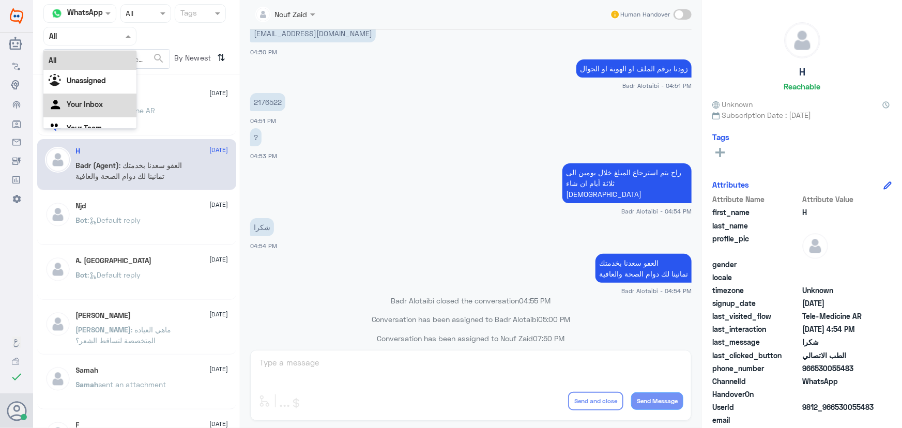
click at [88, 98] on div "Your Inbox" at bounding box center [89, 106] width 93 height 24
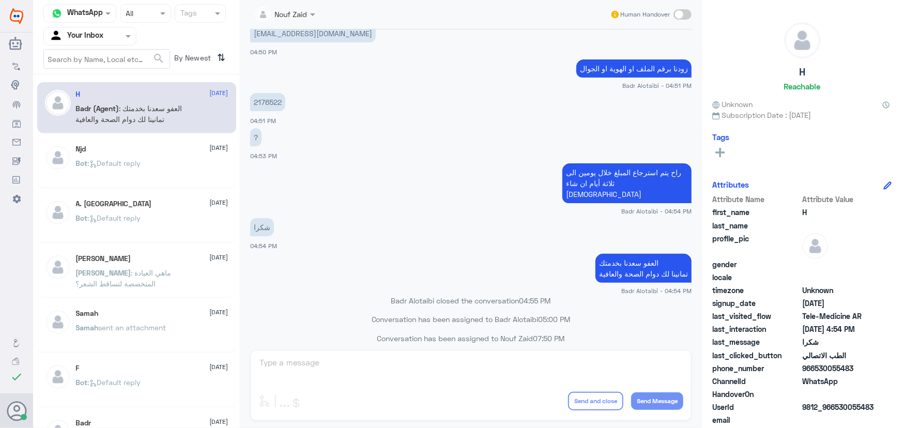
click at [91, 32] on input "text" at bounding box center [77, 36] width 57 height 12
click at [122, 181] on p "Bot : Default reply" at bounding box center [108, 171] width 65 height 26
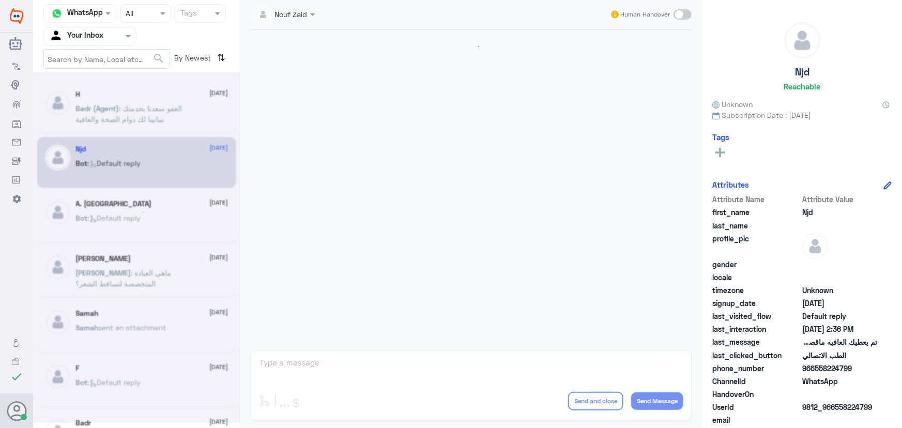
scroll to position [685, 0]
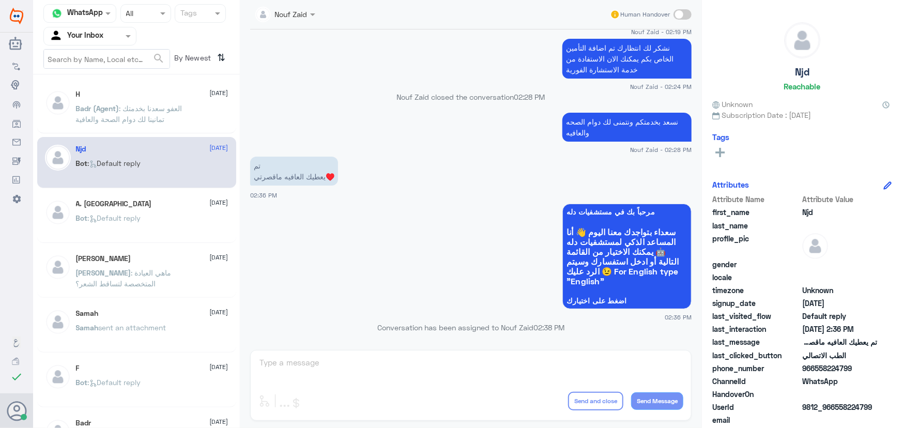
click at [168, 242] on div "A. Turki 8 August Bot : Default reply" at bounding box center [136, 217] width 199 height 51
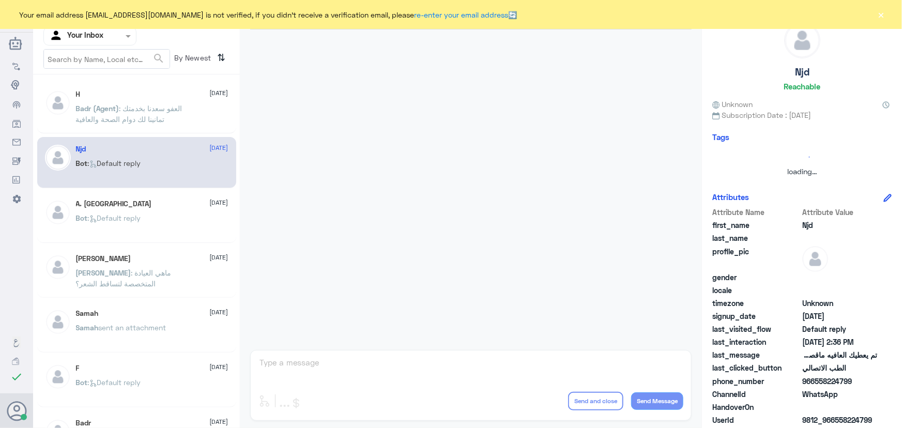
click at [877, 18] on button "×" at bounding box center [881, 14] width 10 height 10
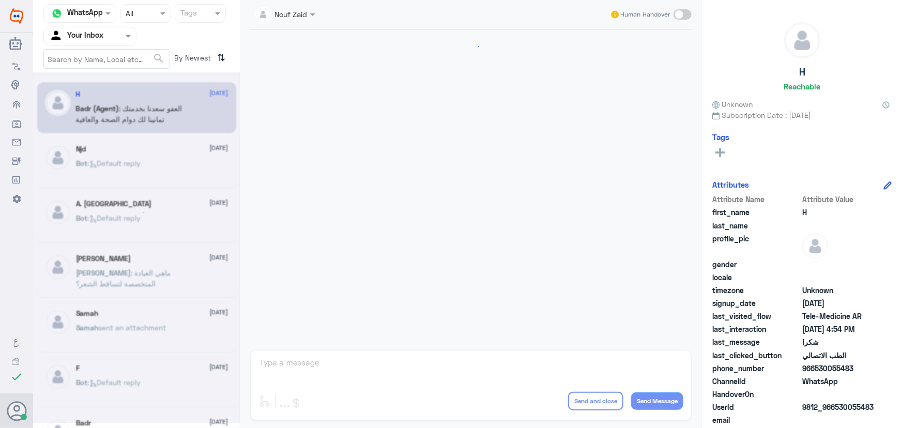
scroll to position [492, 0]
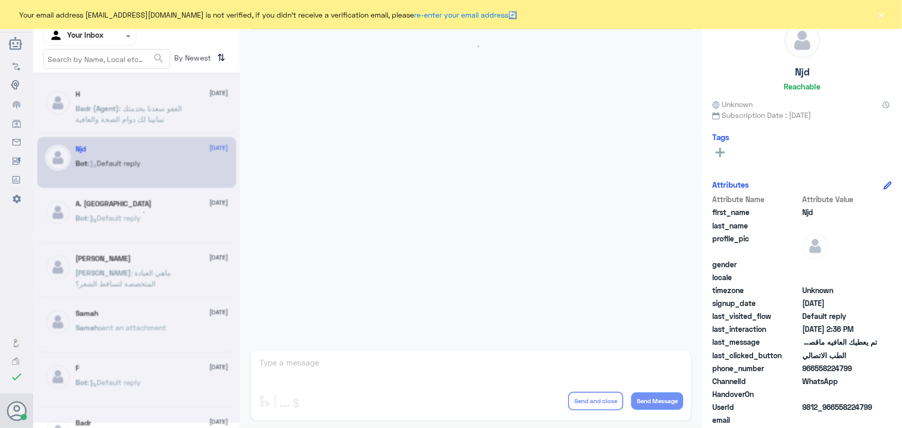
scroll to position [492, 0]
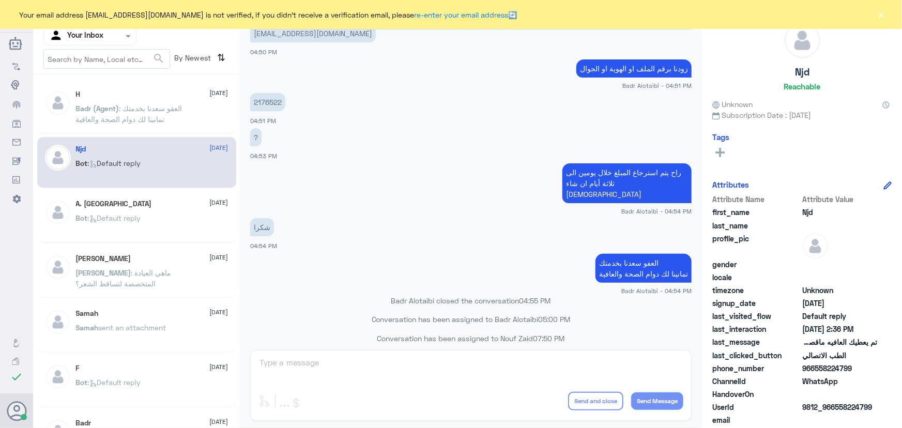
click at [884, 15] on button "×" at bounding box center [881, 14] width 10 height 10
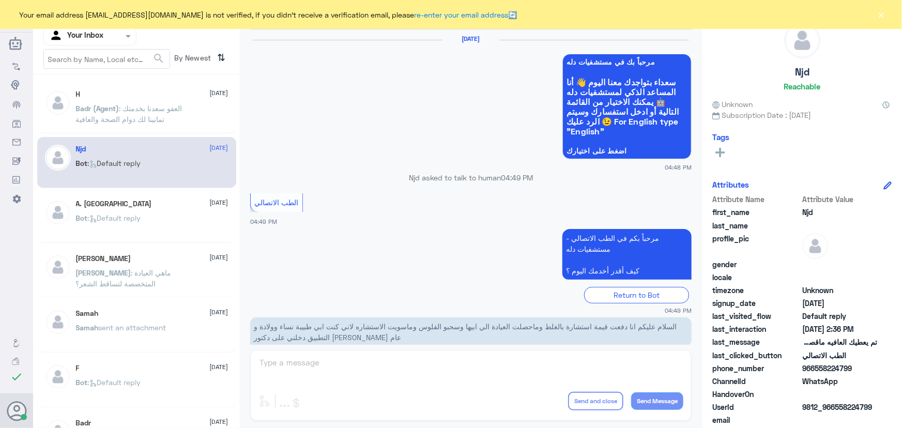
scroll to position [492, 0]
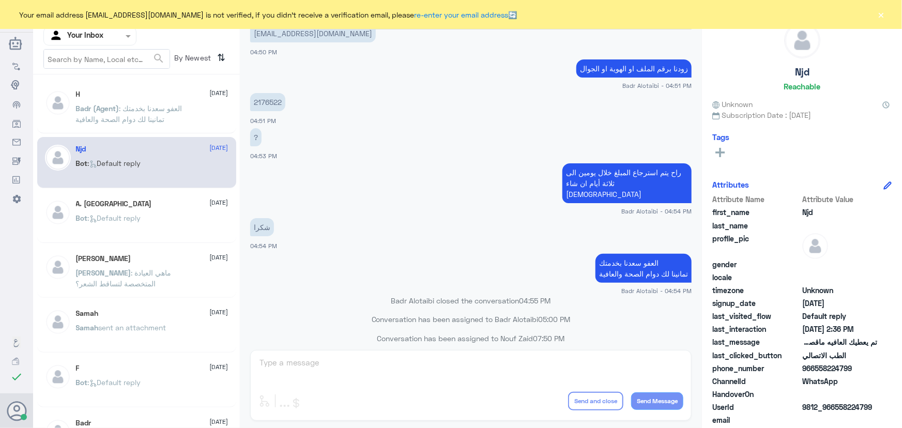
click at [880, 11] on button "×" at bounding box center [881, 14] width 10 height 10
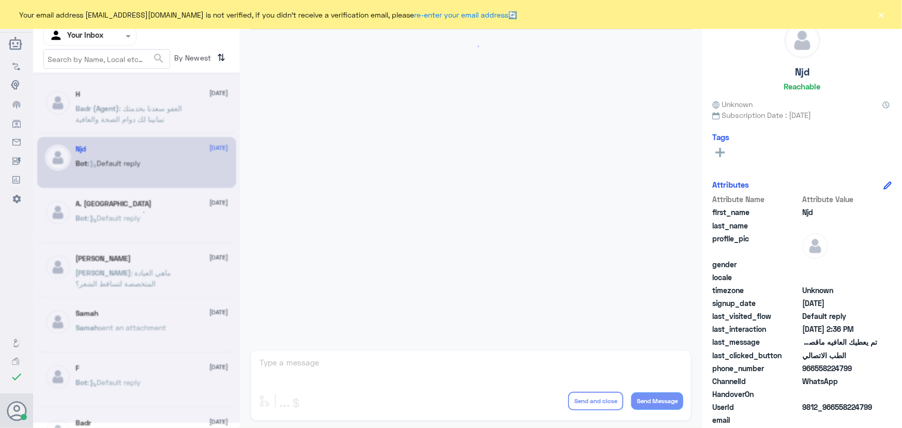
scroll to position [492, 0]
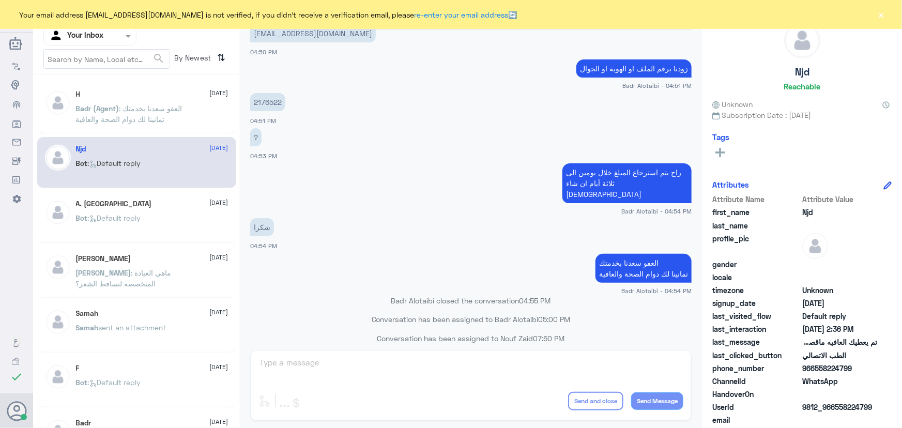
click at [881, 13] on button "×" at bounding box center [881, 14] width 10 height 10
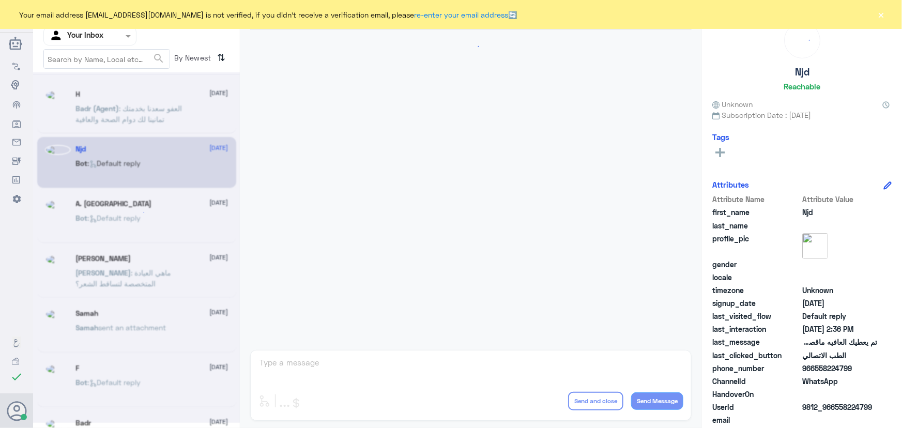
click at [877, 24] on div "Your email address [EMAIL_ADDRESS][DOMAIN_NAME] is not verified, if you didn't …" at bounding box center [451, 14] width 902 height 29
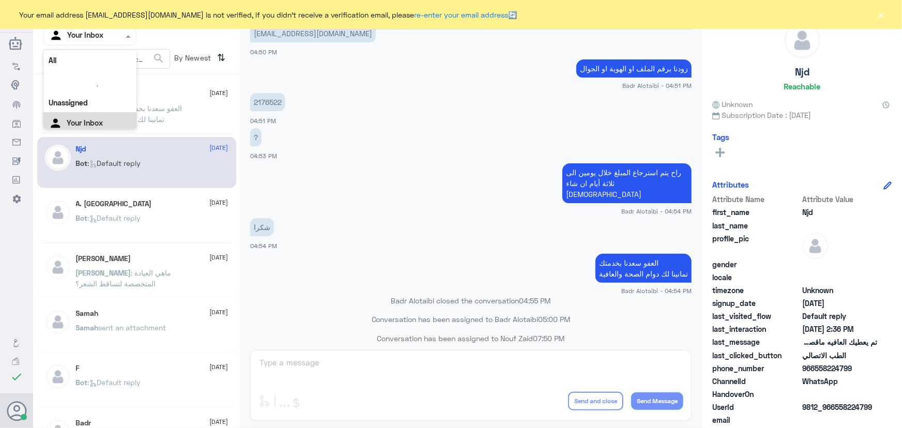
click at [71, 31] on input "text" at bounding box center [77, 36] width 57 height 12
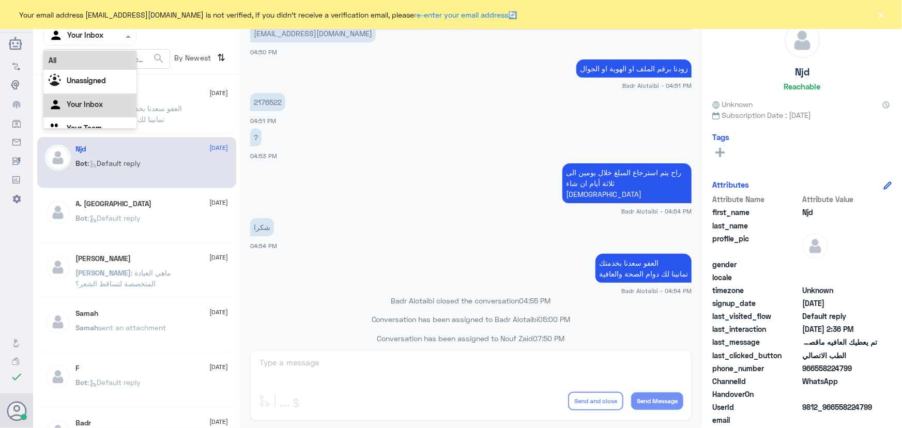
click at [78, 54] on div "All" at bounding box center [89, 60] width 93 height 19
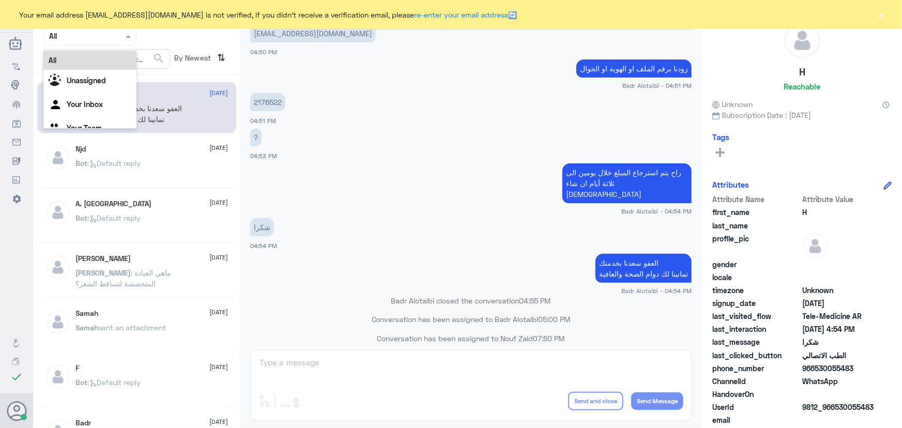
click at [93, 40] on input "text" at bounding box center [77, 36] width 57 height 12
click at [95, 75] on div "Unassigned" at bounding box center [89, 82] width 93 height 24
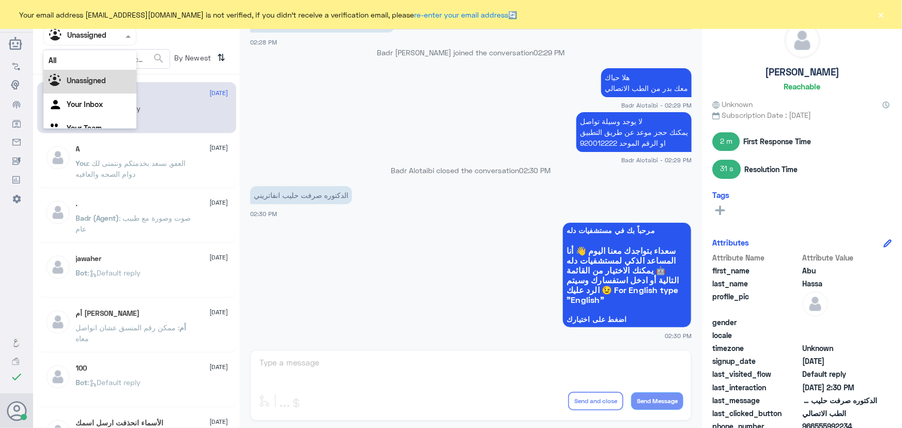
scroll to position [13, 0]
drag, startPoint x: 68, startPoint y: 36, endPoint x: 68, endPoint y: 43, distance: 6.7
click at [68, 43] on div "Agent Filter Unassigned" at bounding box center [83, 36] width 79 height 16
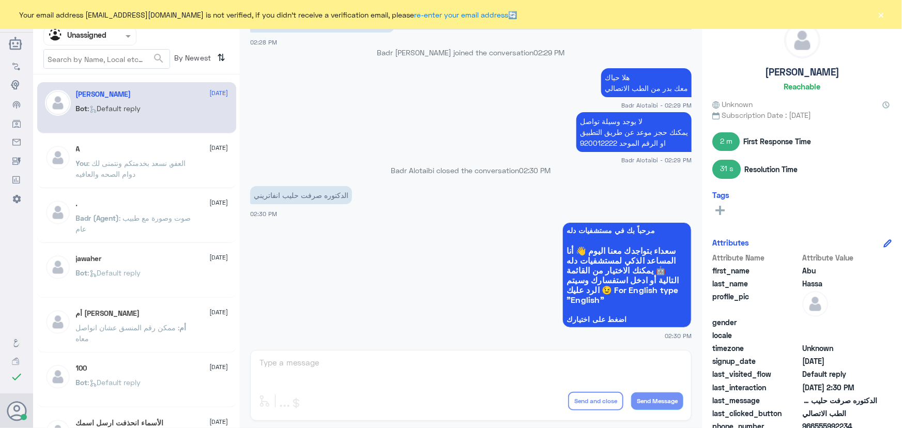
click at [97, 52] on nav "Channel WhatsApp Status × All Tags Agent Filter Unassigned search By Newest ⇅" at bounding box center [136, 39] width 207 height 70
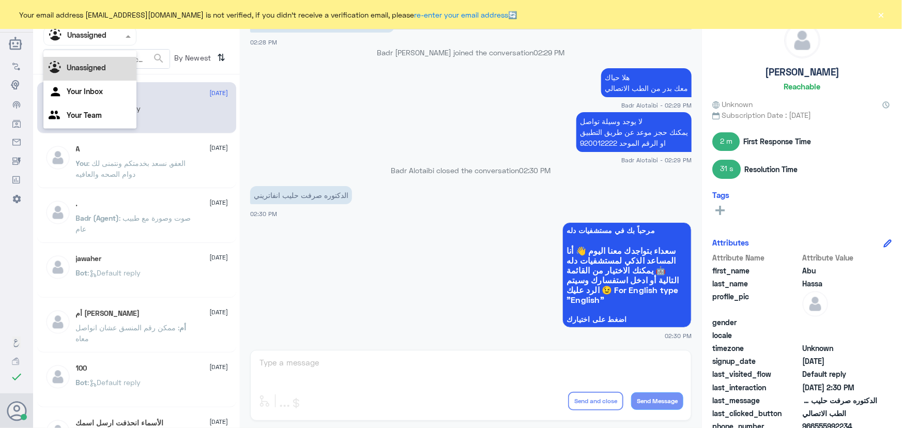
click at [101, 37] on input "text" at bounding box center [77, 36] width 57 height 12
click at [100, 55] on div "All" at bounding box center [89, 47] width 93 height 19
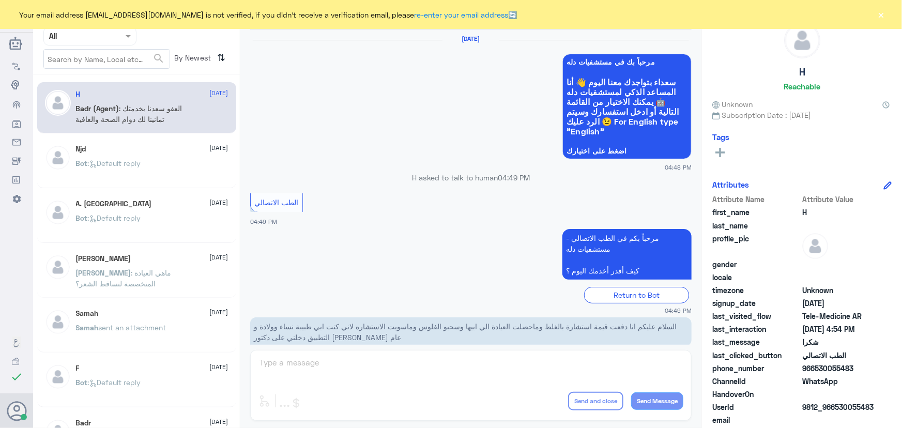
scroll to position [492, 0]
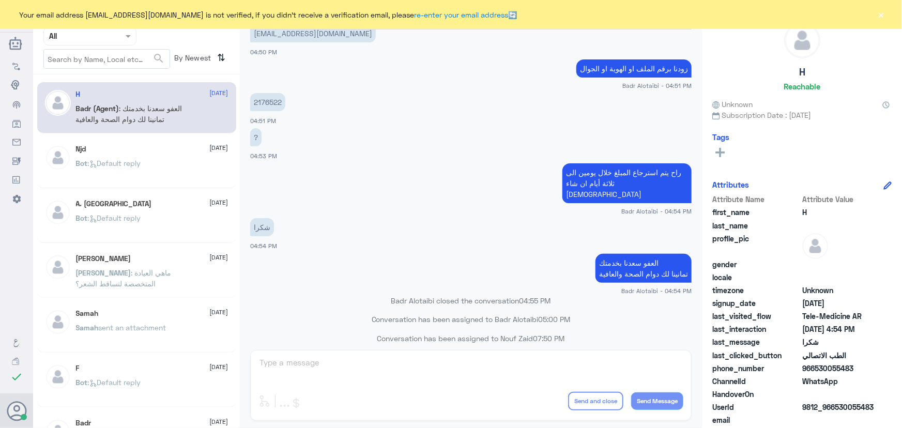
drag, startPoint x: 883, startPoint y: 10, endPoint x: 888, endPoint y: 27, distance: 17.2
click at [888, 27] on div "Your email address n_zaid@DallahHealth.com is not verified, if you didn't recei…" at bounding box center [451, 14] width 902 height 29
click at [852, 8] on div "Your email address n_zaid@DallahHealth.com is not verified, if you didn't recei…" at bounding box center [451, 14] width 902 height 29
click at [883, 12] on button "×" at bounding box center [881, 14] width 10 height 10
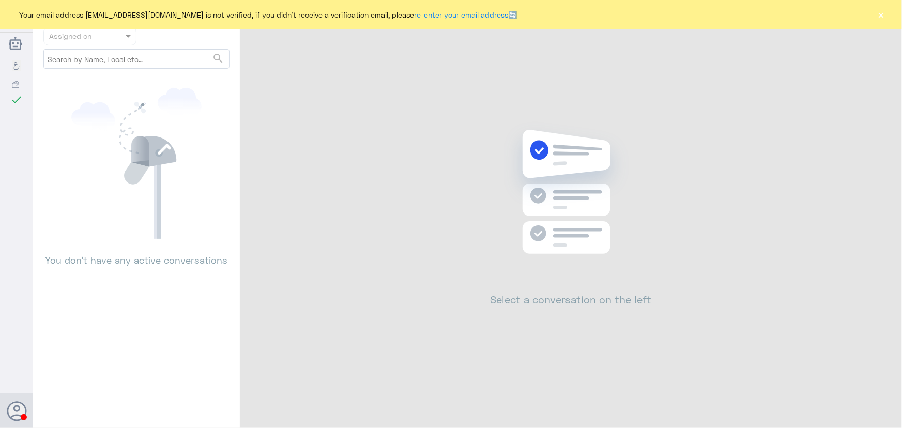
click at [882, 10] on div "Your email address [EMAIL_ADDRESS][DOMAIN_NAME] is not verified, if you didn't …" at bounding box center [451, 14] width 902 height 29
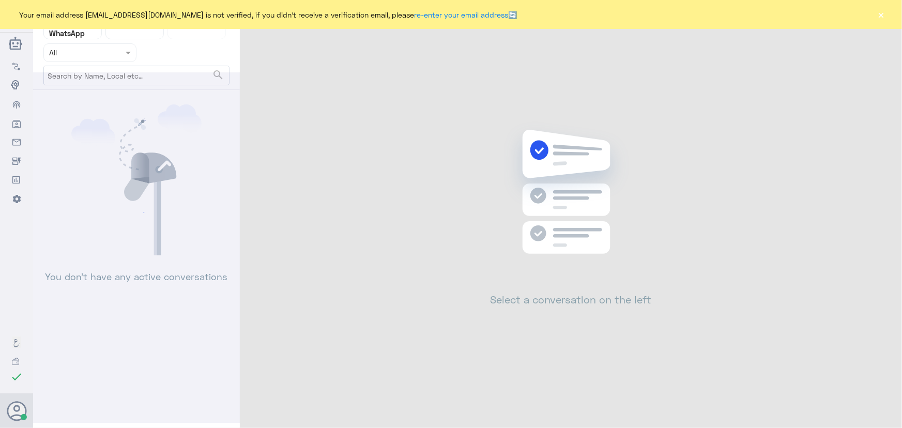
click at [882, 10] on button "×" at bounding box center [881, 14] width 10 height 10
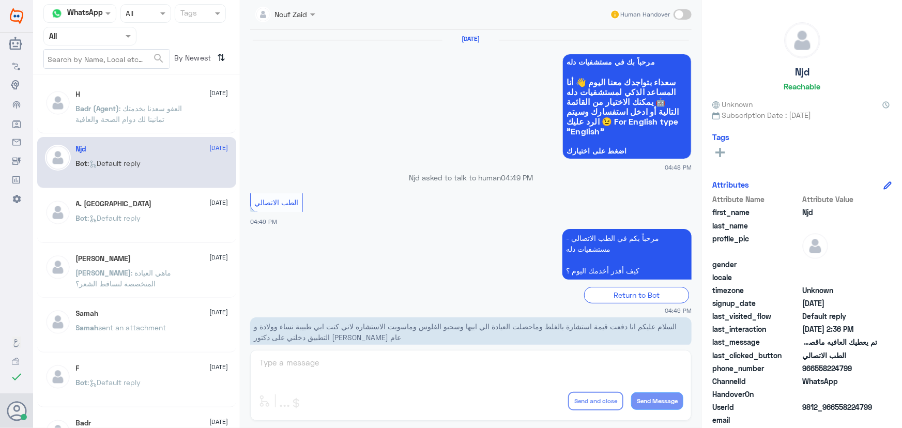
scroll to position [492, 0]
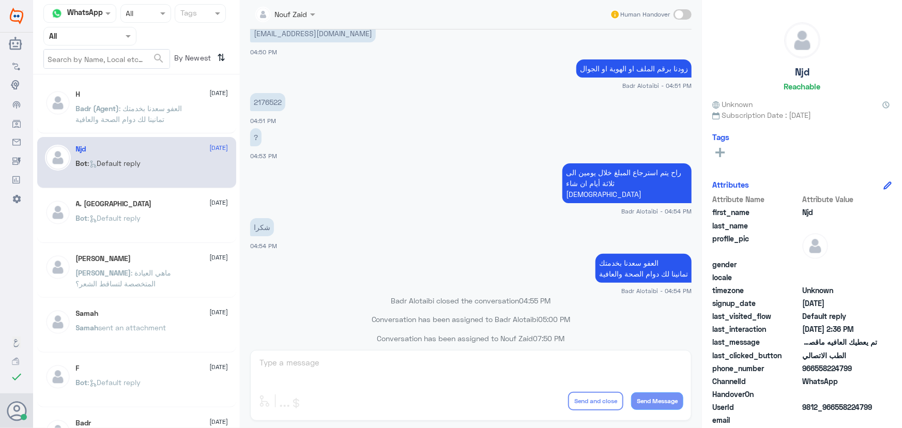
click at [188, 129] on div "H [DATE][PERSON_NAME] (Agent) : العفو سعدنا بخدمتك تمانينا لك دوام الصحة والعاف…" at bounding box center [136, 107] width 199 height 51
click at [150, 112] on p "Badr (Agent) : العفو سعدنا بخدمتك تمانينا لك دوام الصحة والعافية" at bounding box center [134, 116] width 116 height 26
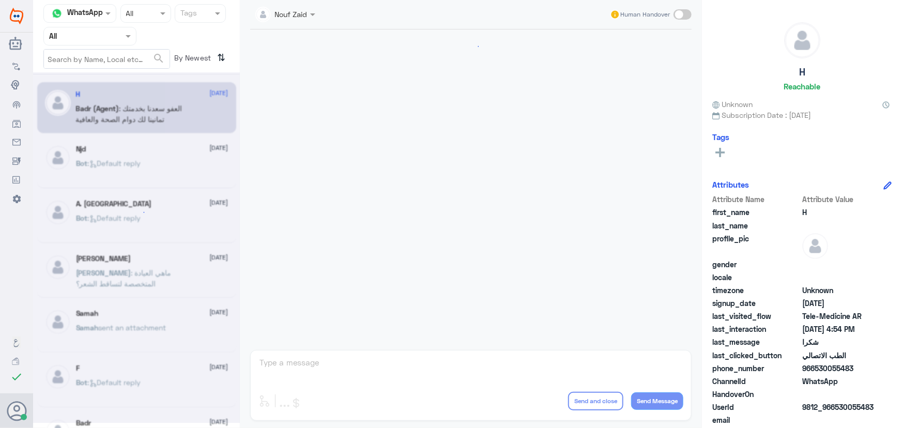
scroll to position [492, 0]
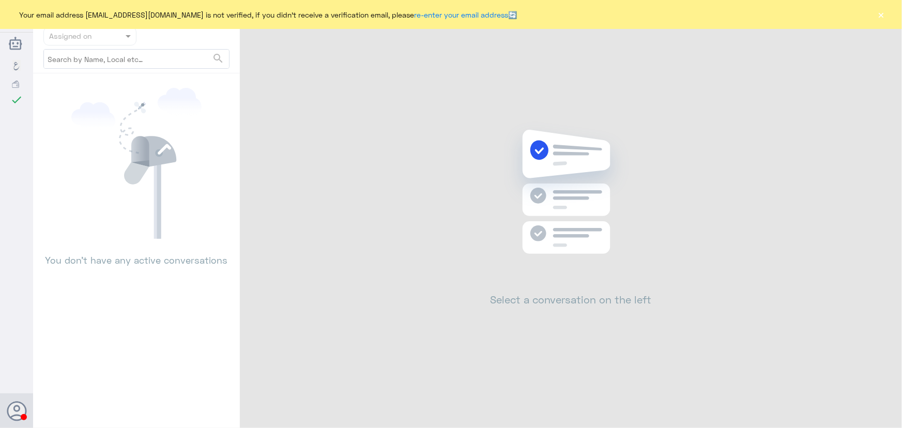
click at [880, 12] on button "×" at bounding box center [881, 14] width 10 height 10
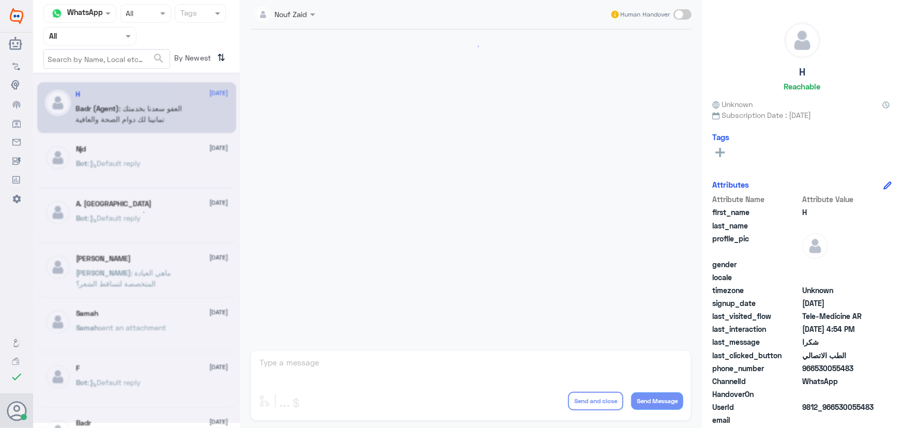
scroll to position [492, 0]
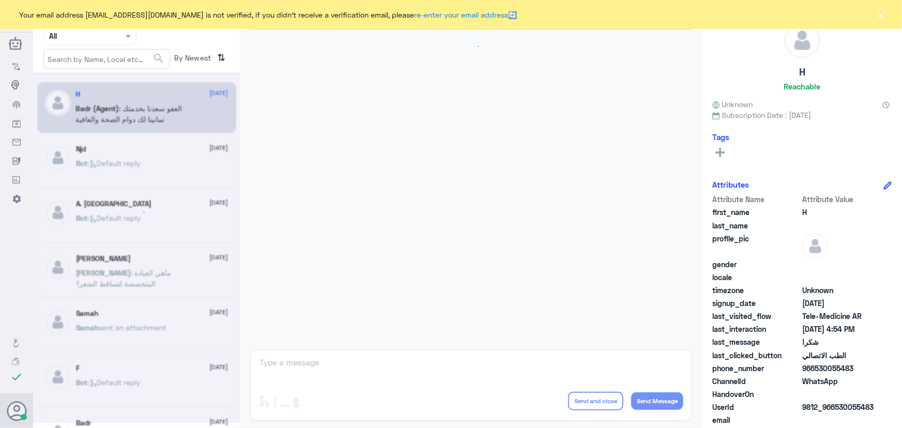
scroll to position [492, 0]
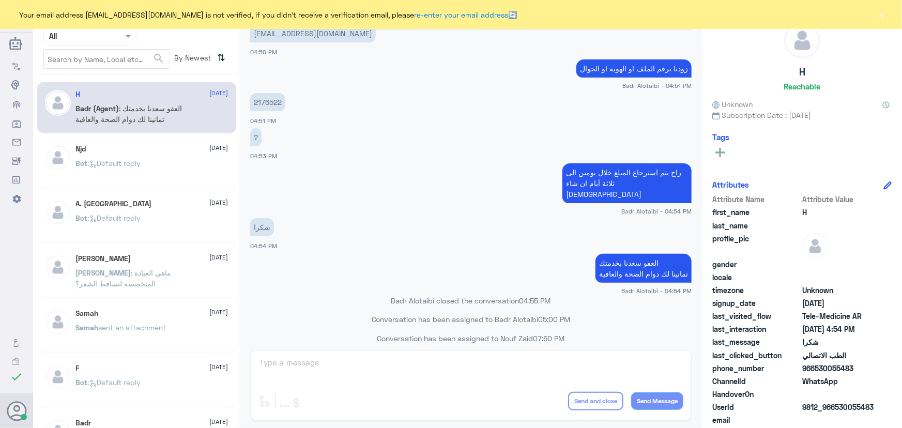
click at [880, 15] on button "×" at bounding box center [881, 14] width 10 height 10
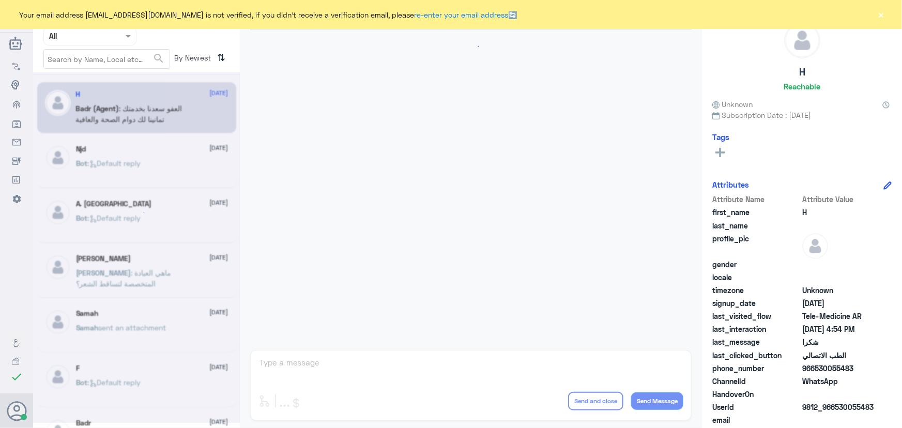
scroll to position [492, 0]
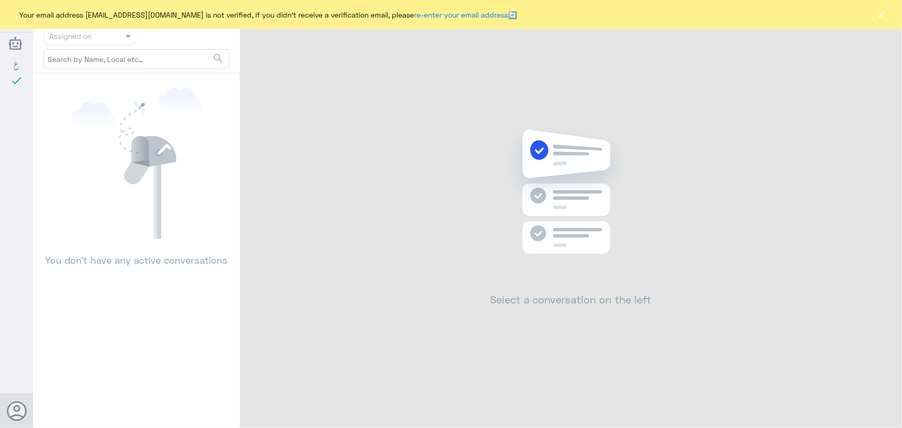
click at [881, 16] on button "×" at bounding box center [881, 14] width 10 height 10
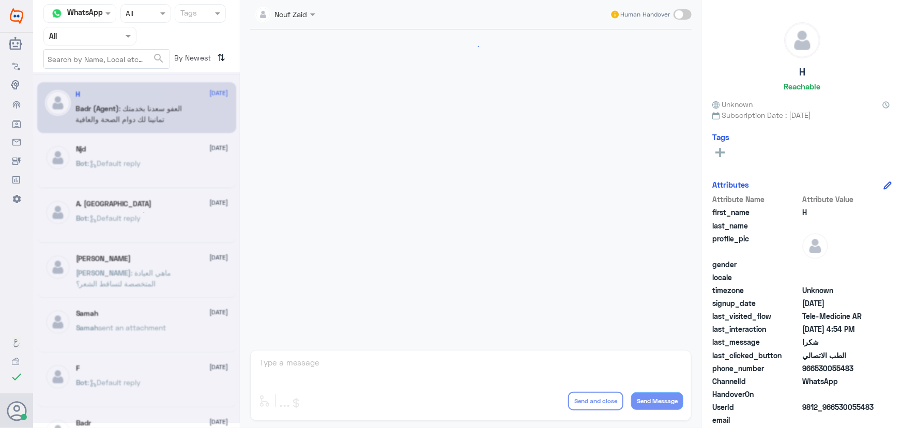
scroll to position [492, 0]
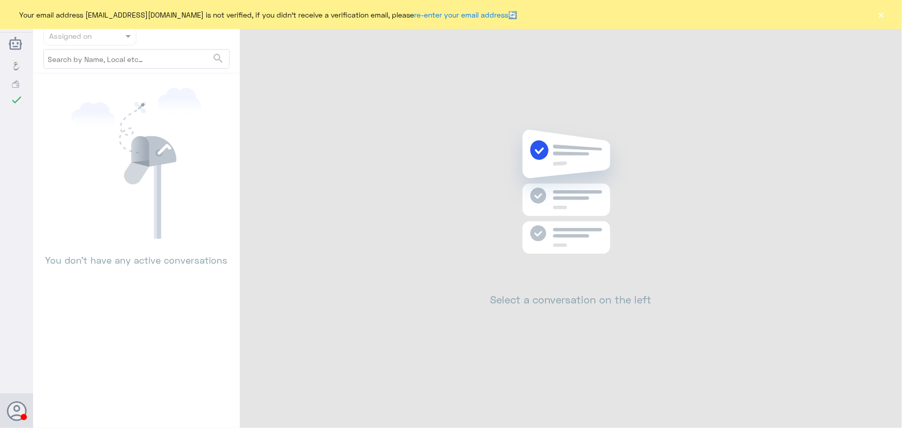
drag, startPoint x: 884, startPoint y: 15, endPoint x: 847, endPoint y: 32, distance: 39.8
click at [884, 17] on button "×" at bounding box center [881, 14] width 10 height 10
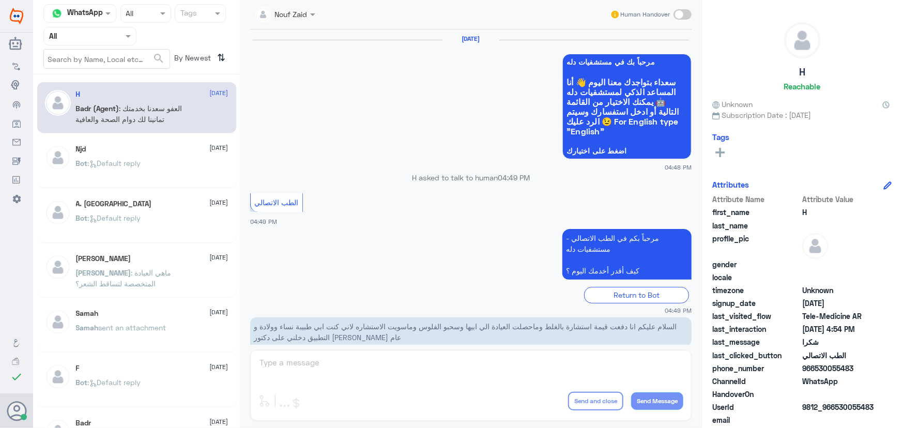
scroll to position [492, 0]
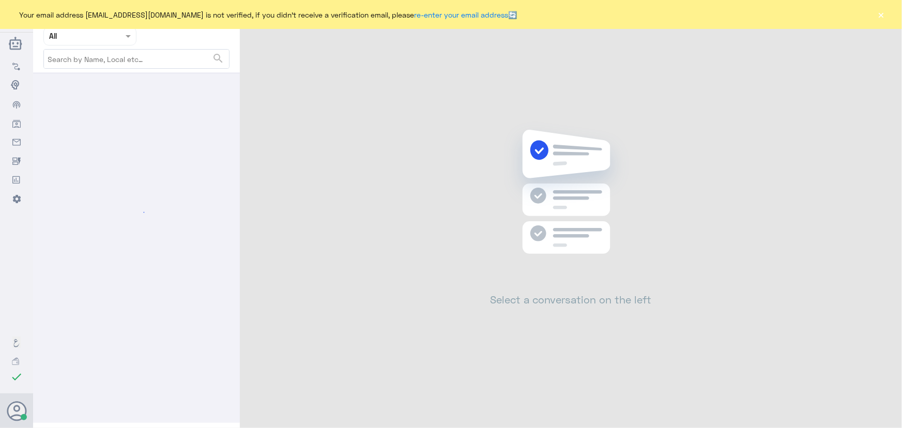
click at [879, 15] on button "×" at bounding box center [881, 14] width 10 height 10
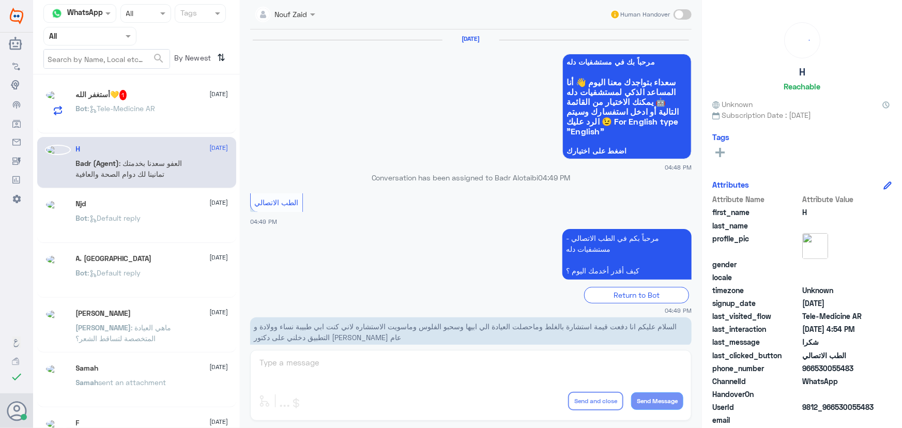
scroll to position [492, 0]
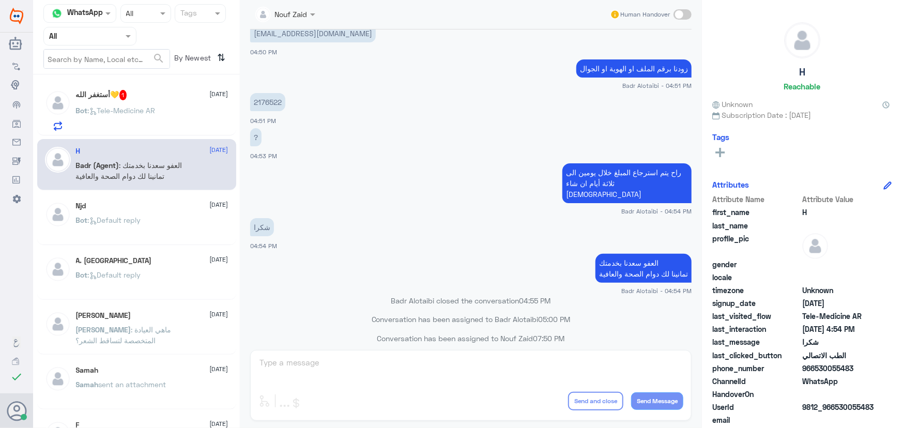
click at [170, 108] on div "Bot : Tele-Medicine AR" at bounding box center [152, 119] width 153 height 23
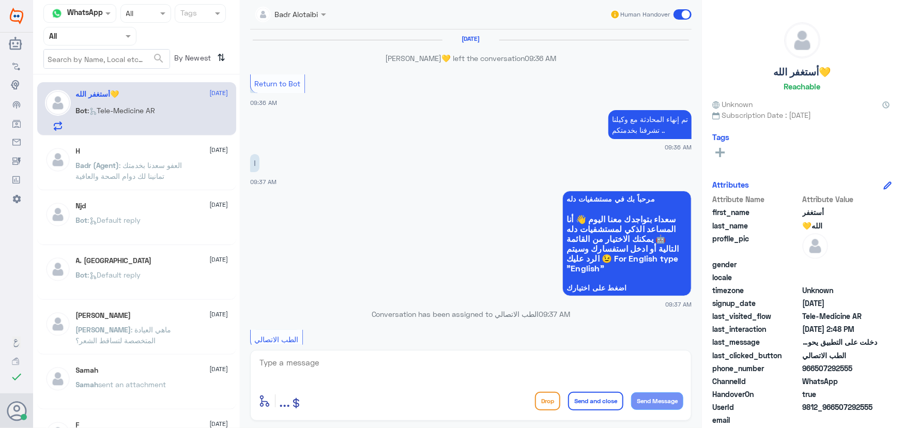
scroll to position [571, 0]
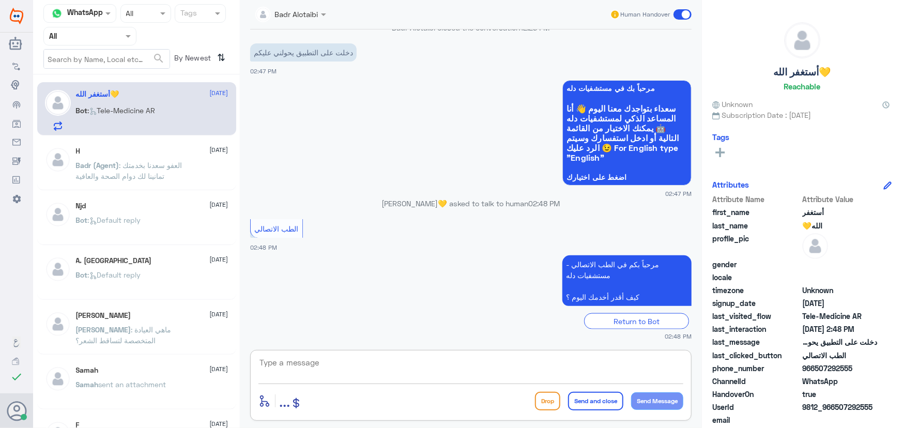
click at [434, 365] on textarea at bounding box center [471, 368] width 425 height 25
click at [424, 366] on textarea at bounding box center [471, 368] width 425 height 25
paste textarea "مرحباً معك نوف من الطب الاتصالي كيف اقدر أساعدك؟"
type textarea "مرحباً معك نوف من الطب الاتصالي كيف اقدر أساعدك؟"
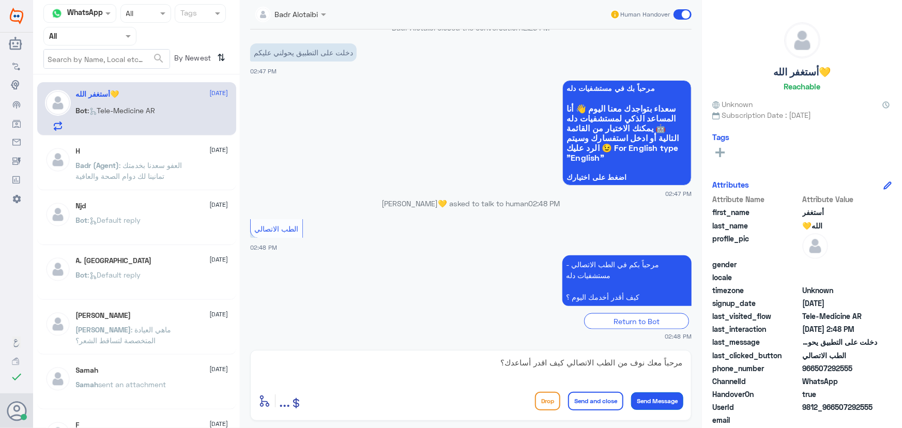
click at [648, 398] on button "Send Message" at bounding box center [657, 401] width 52 height 18
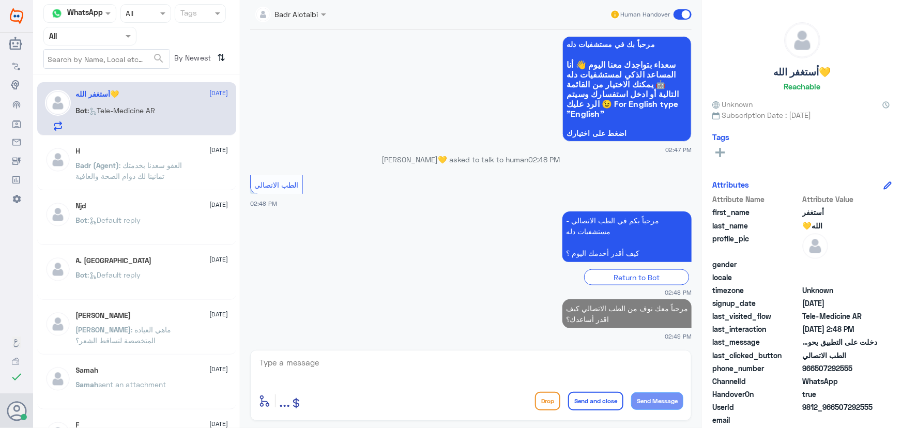
scroll to position [613, 0]
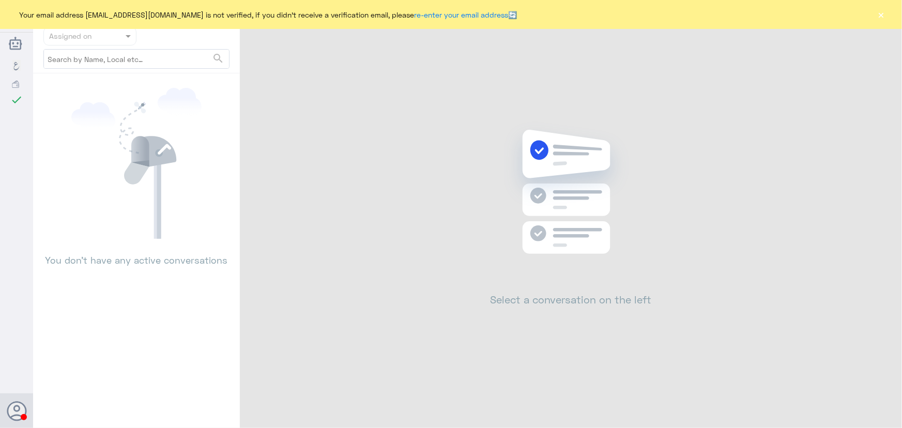
drag, startPoint x: 883, startPoint y: 15, endPoint x: 877, endPoint y: 15, distance: 5.7
click at [882, 15] on button "×" at bounding box center [881, 14] width 10 height 10
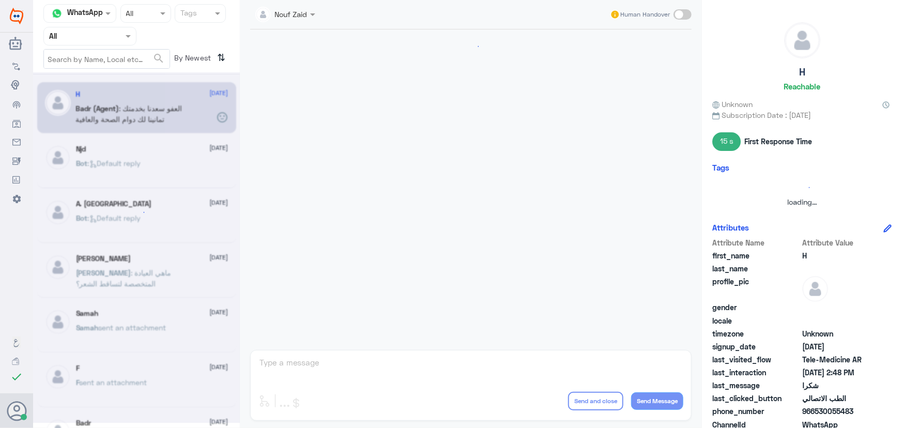
scroll to position [492, 0]
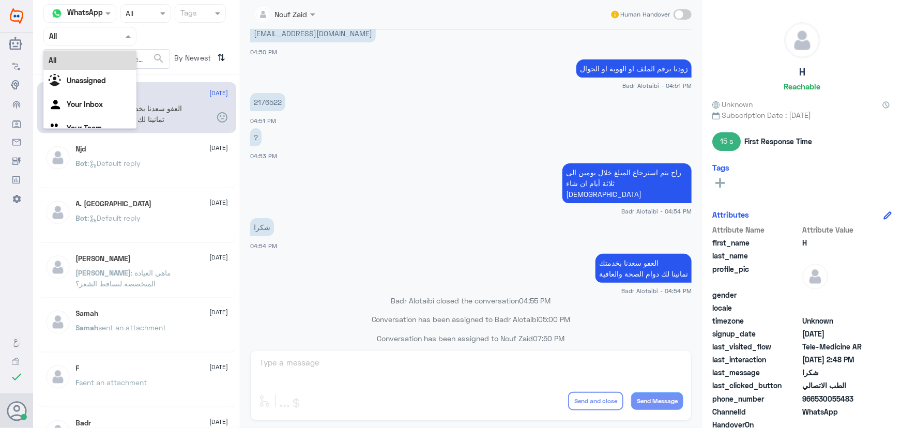
drag, startPoint x: 71, startPoint y: 34, endPoint x: 78, endPoint y: 100, distance: 66.5
click at [71, 34] on input "text" at bounding box center [77, 36] width 57 height 12
click at [76, 123] on div "Your Team" at bounding box center [89, 129] width 93 height 24
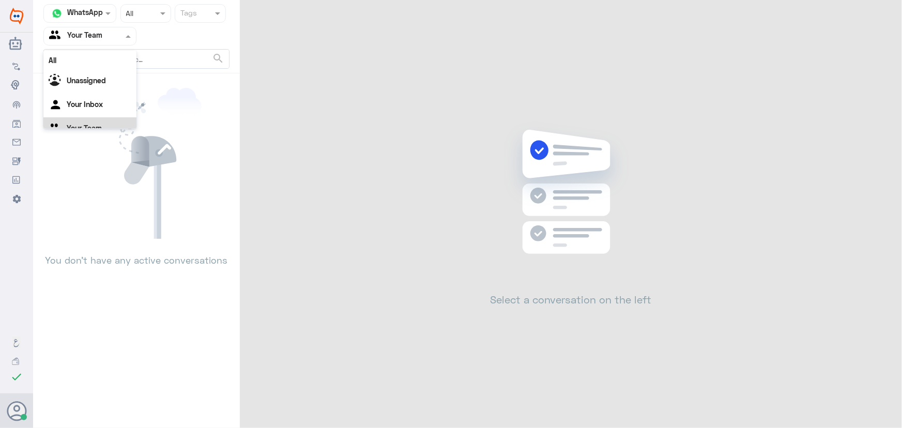
click at [77, 38] on input "text" at bounding box center [77, 36] width 57 height 12
click at [80, 85] on div "Your Inbox" at bounding box center [89, 93] width 93 height 24
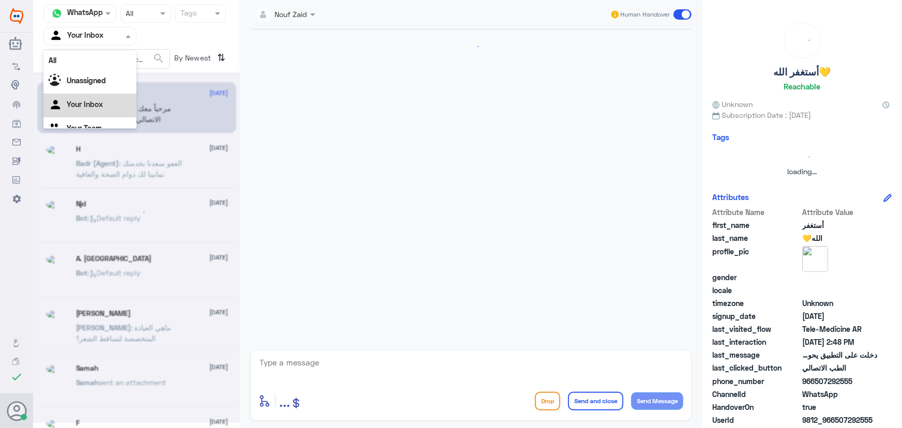
click at [74, 33] on input "text" at bounding box center [77, 36] width 57 height 12
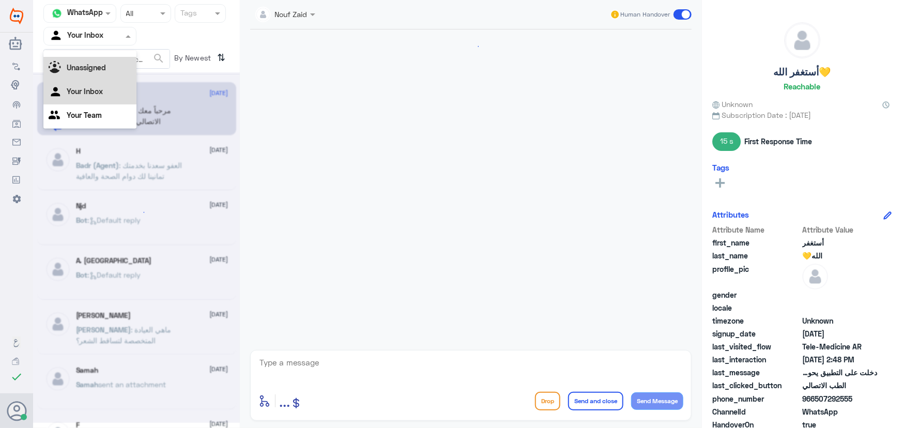
click at [78, 57] on div "Unassigned" at bounding box center [89, 69] width 93 height 24
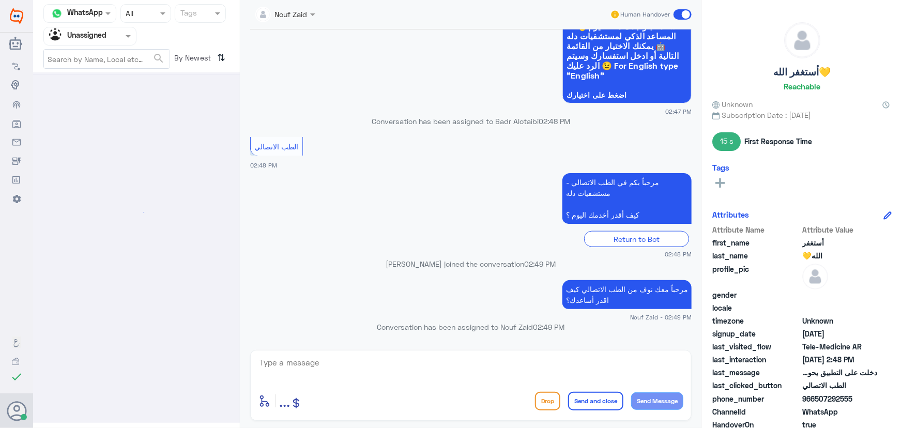
scroll to position [0, 0]
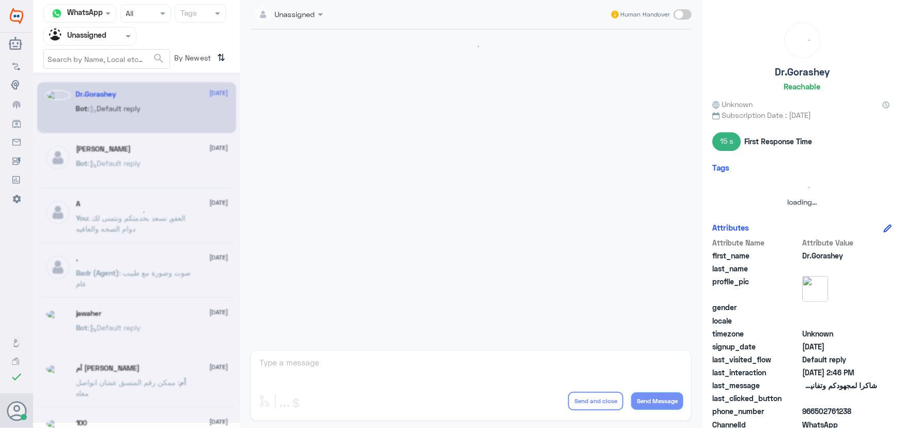
click at [77, 35] on input "text" at bounding box center [77, 36] width 57 height 12
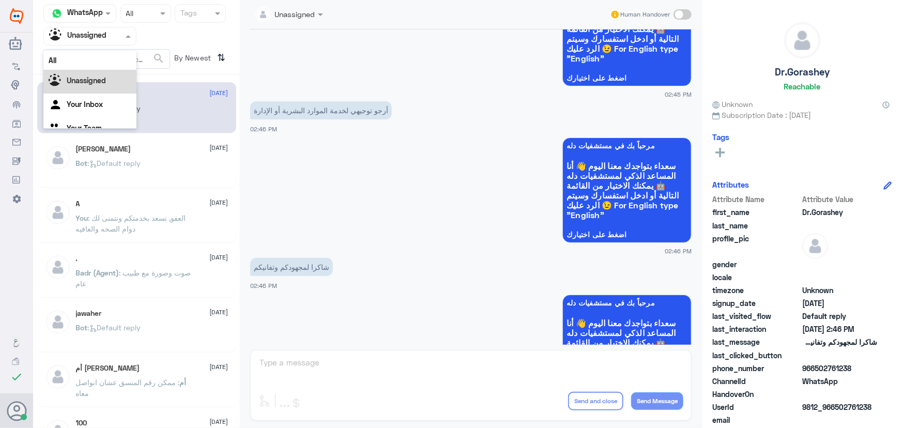
scroll to position [181, 0]
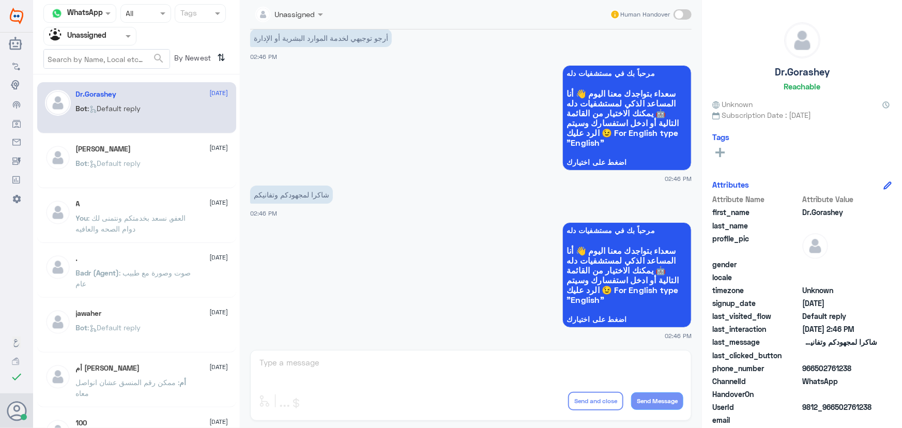
click at [300, 237] on app-msgs-whats-app-list "مرحباً بك في مستشفيات دله سعداء بتواجدك معنا اليوم 👋 أنا المساعد الذكي لمستشفيا…" at bounding box center [471, 275] width 442 height 107
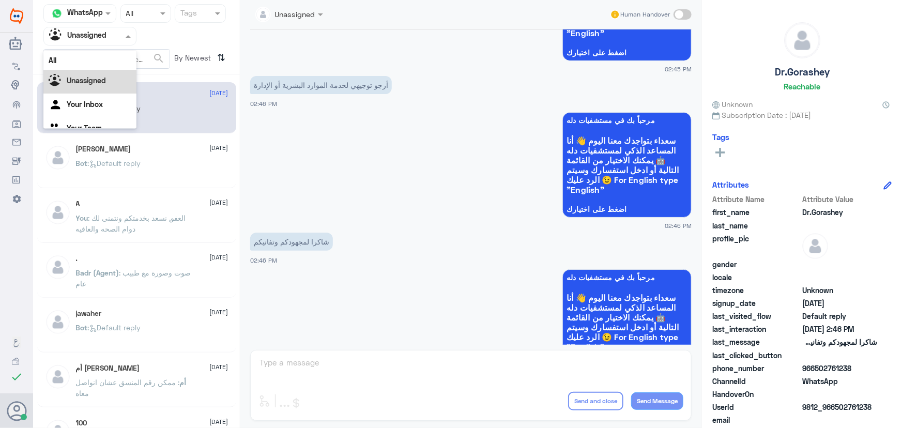
scroll to position [13, 0]
click at [100, 42] on div "Unassigned" at bounding box center [77, 36] width 57 height 16
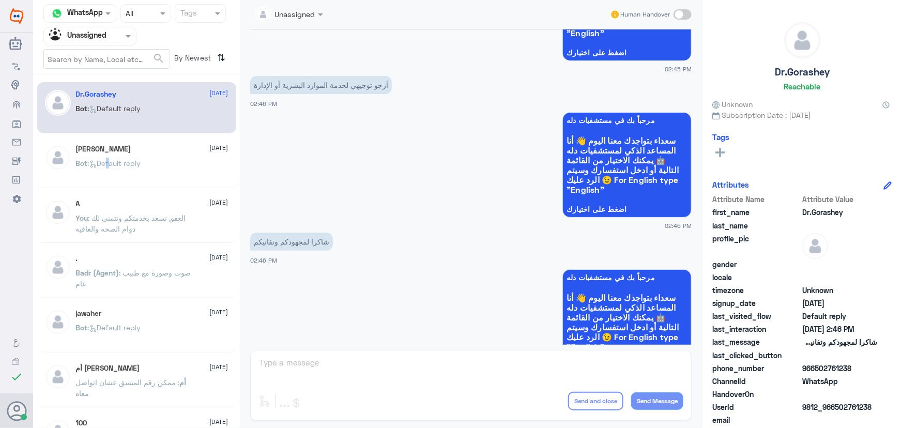
click at [107, 160] on span ": Default reply" at bounding box center [114, 163] width 53 height 9
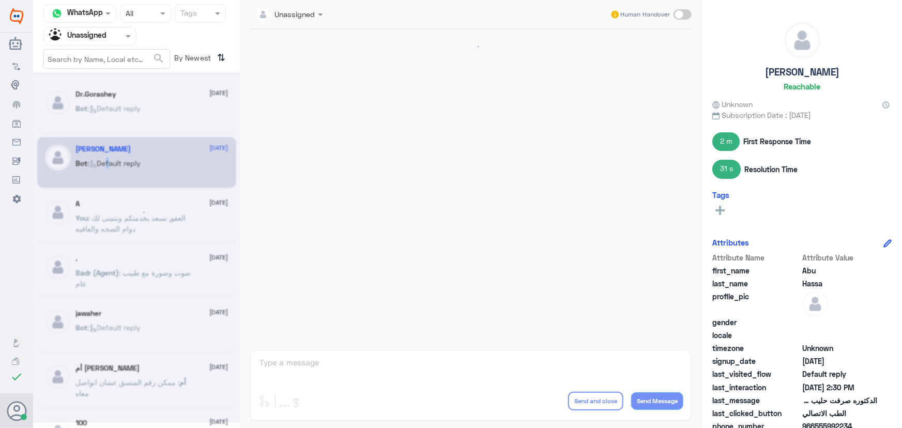
scroll to position [624, 0]
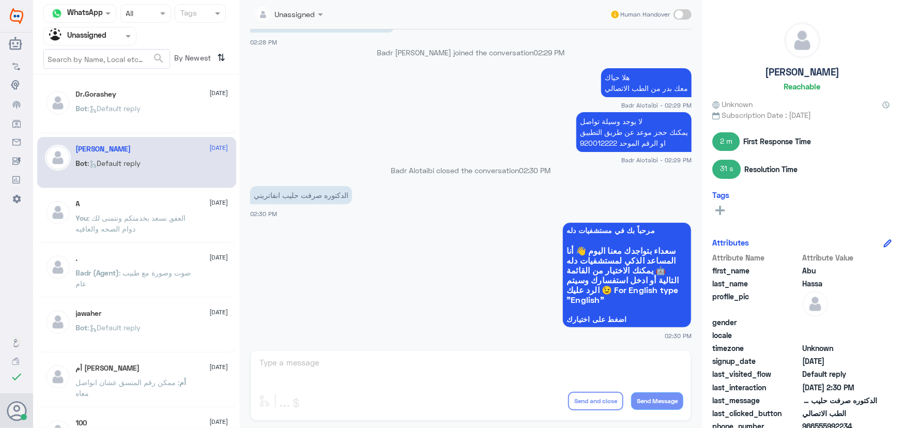
click at [179, 200] on div "A 12 August You : العفو, نسعد بخدمتكم ونتمنى لك دوام الصحه والعافيه" at bounding box center [136, 217] width 199 height 51
click at [175, 209] on div "A 12 August You : العفو, نسعد بخدمتكم ونتمنى لك دوام الصحه والعافيه" at bounding box center [152, 219] width 153 height 39
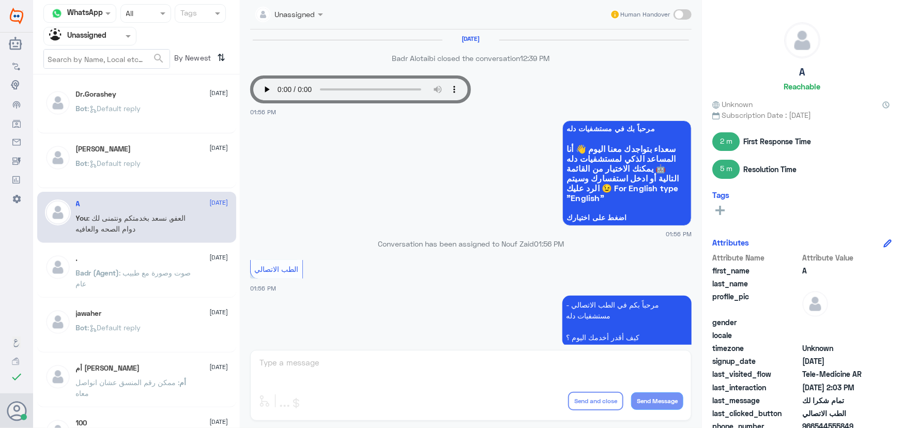
scroll to position [510, 0]
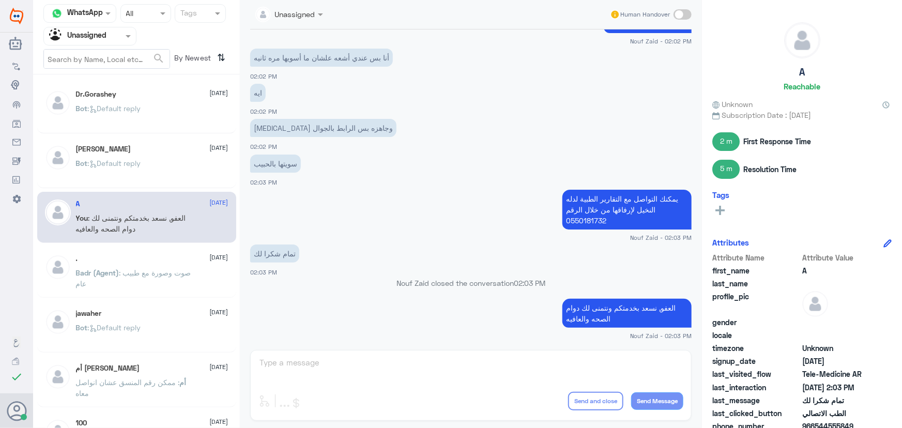
click at [171, 124] on div "Bot : Default reply" at bounding box center [152, 116] width 153 height 23
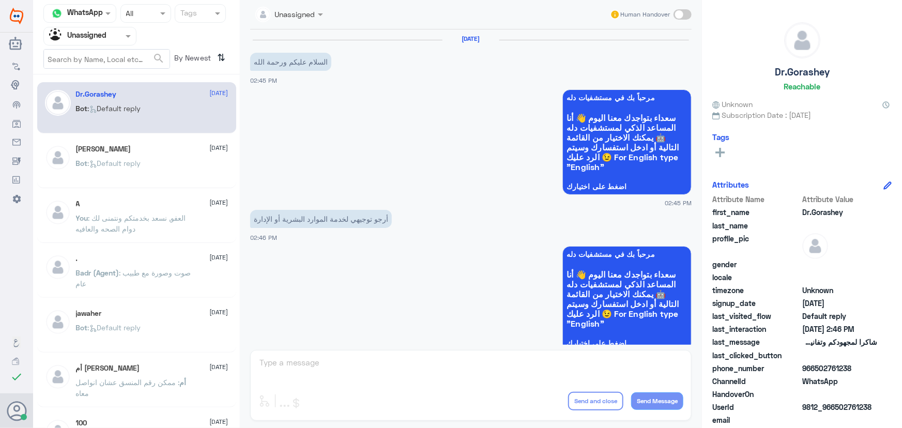
scroll to position [181, 0]
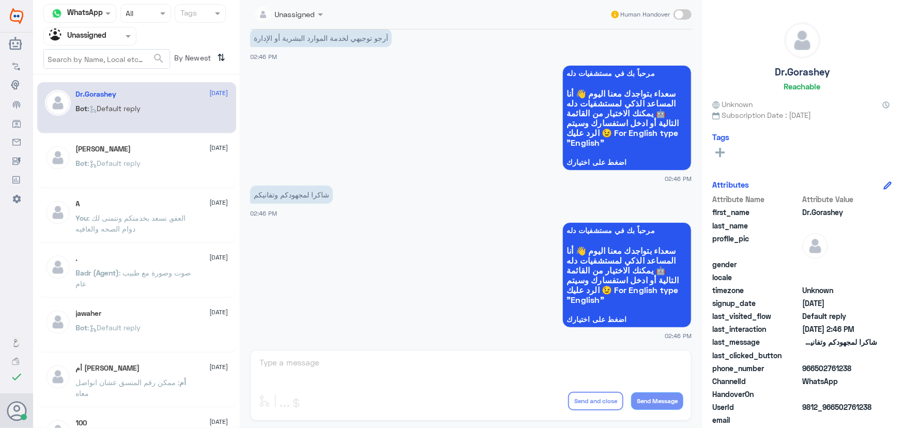
click at [88, 44] on div "Agent Filter Unassigned" at bounding box center [89, 36] width 93 height 19
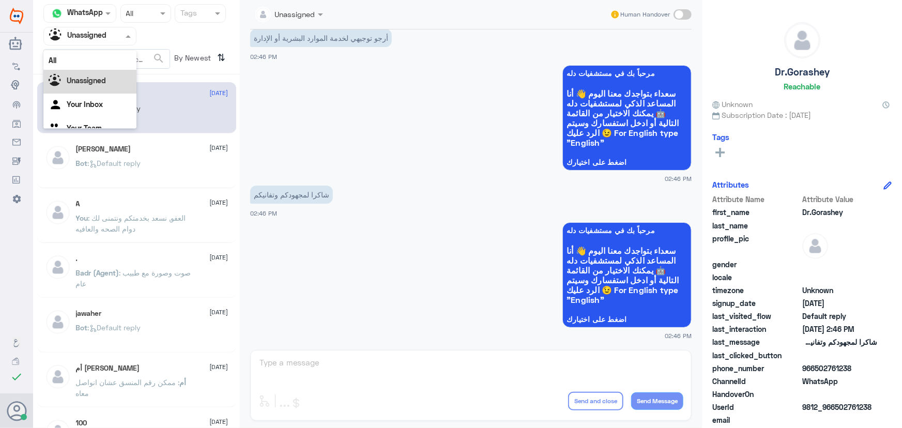
scroll to position [13, 0]
click at [83, 90] on Inbox "Your Inbox" at bounding box center [85, 91] width 36 height 9
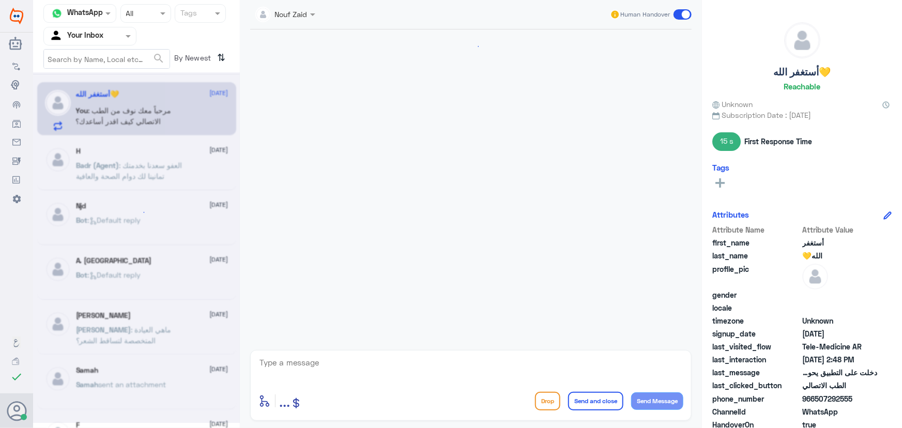
scroll to position [552, 0]
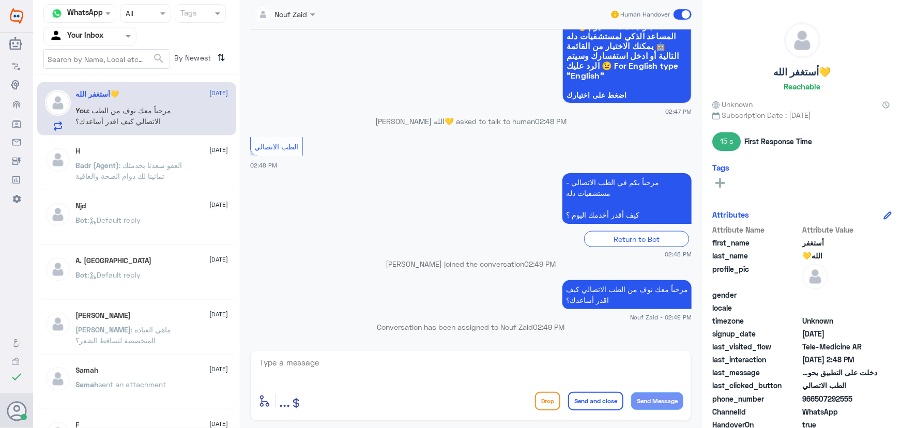
click at [398, 369] on textarea at bounding box center [471, 368] width 425 height 25
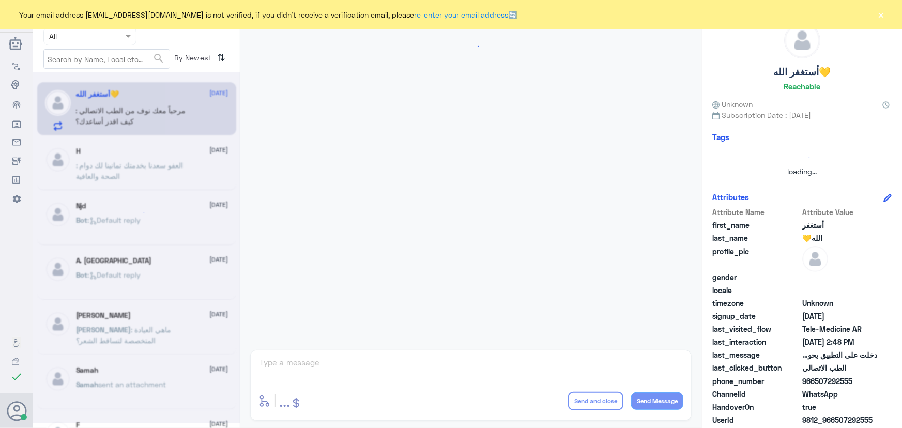
click at [887, 11] on div "Your email address [EMAIL_ADDRESS][DOMAIN_NAME] is not verified, if you didn't …" at bounding box center [451, 14] width 902 height 29
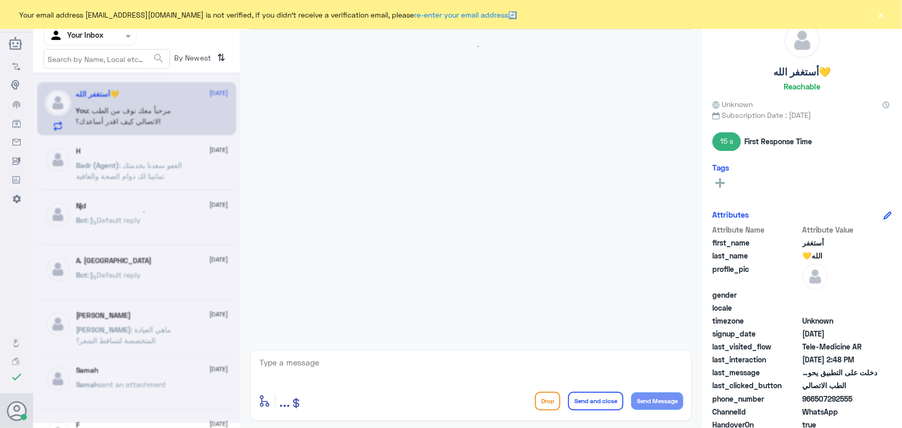
scroll to position [552, 0]
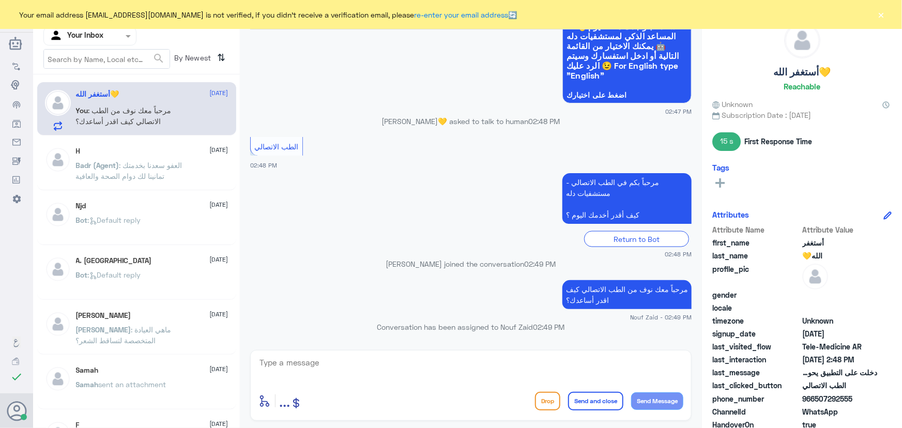
drag, startPoint x: 878, startPoint y: 16, endPoint x: 870, endPoint y: 18, distance: 9.0
click at [879, 16] on button "×" at bounding box center [881, 14] width 10 height 10
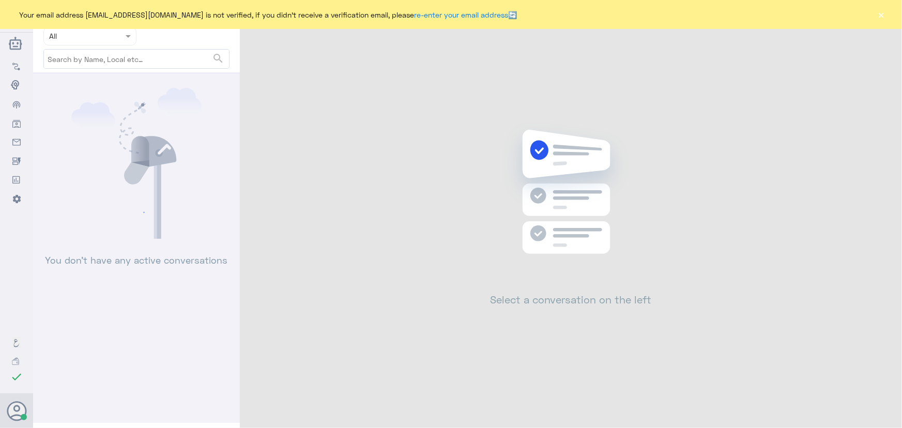
click at [878, 14] on button "×" at bounding box center [881, 14] width 10 height 10
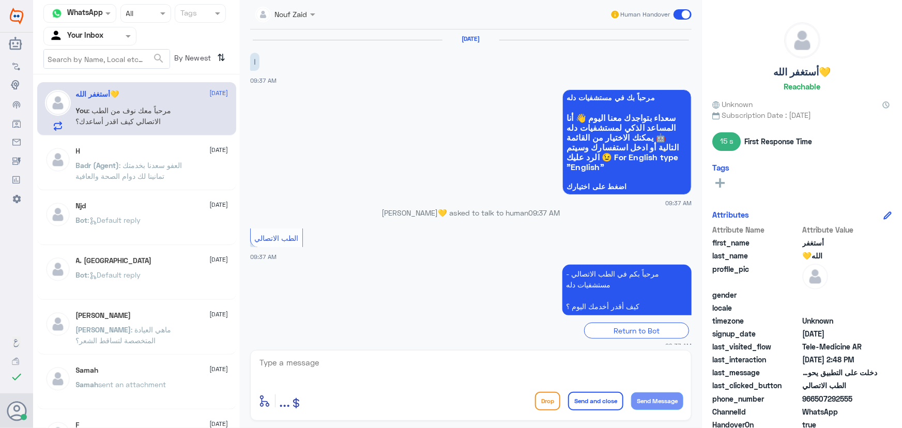
scroll to position [552, 0]
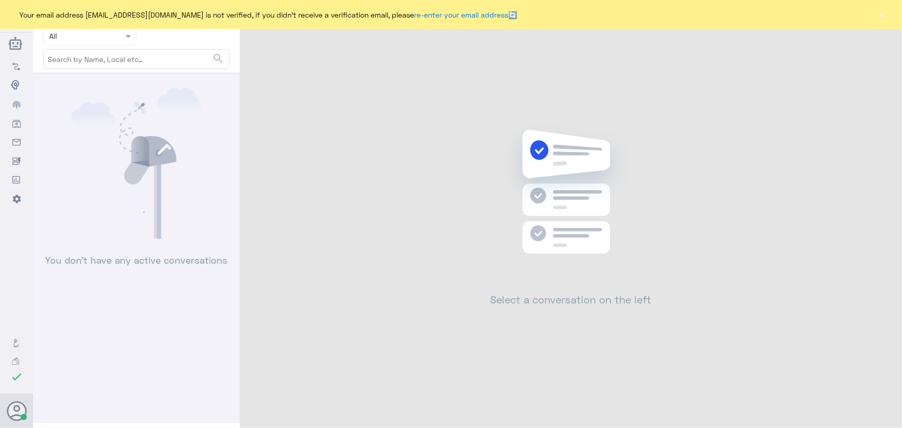
drag, startPoint x: 879, startPoint y: 13, endPoint x: 878, endPoint y: 19, distance: 5.8
click at [880, 17] on button "×" at bounding box center [881, 14] width 10 height 10
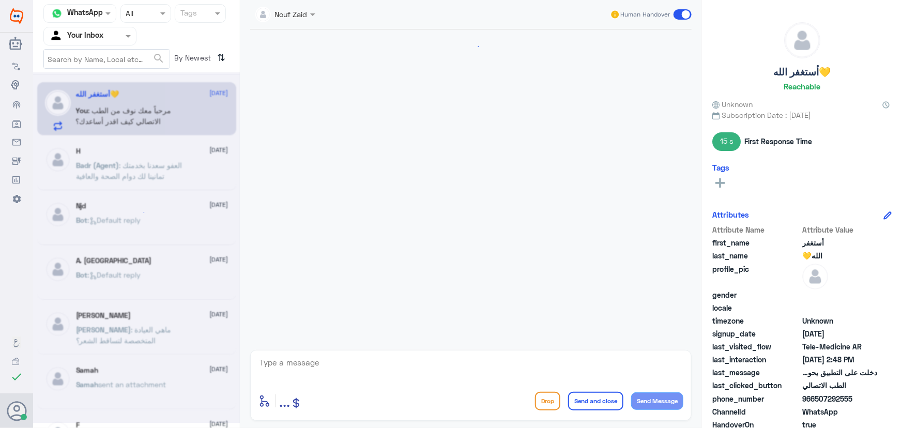
scroll to position [552, 0]
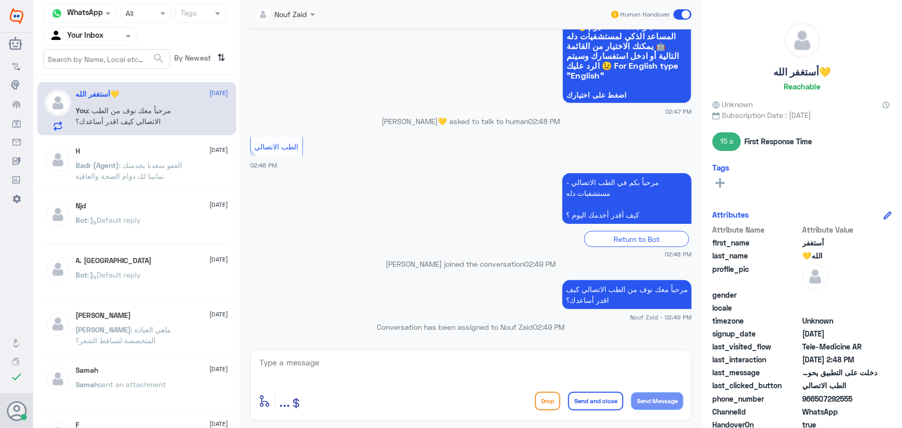
click at [97, 34] on input "text" at bounding box center [77, 36] width 57 height 12
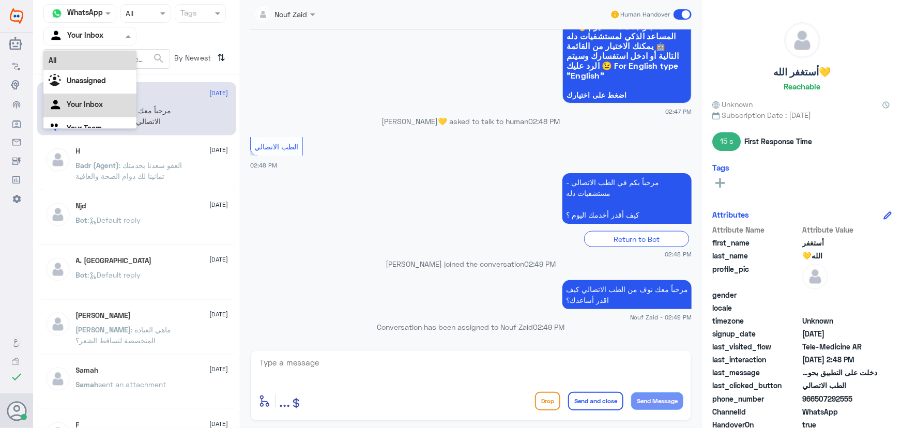
click at [101, 54] on div "All" at bounding box center [89, 60] width 93 height 19
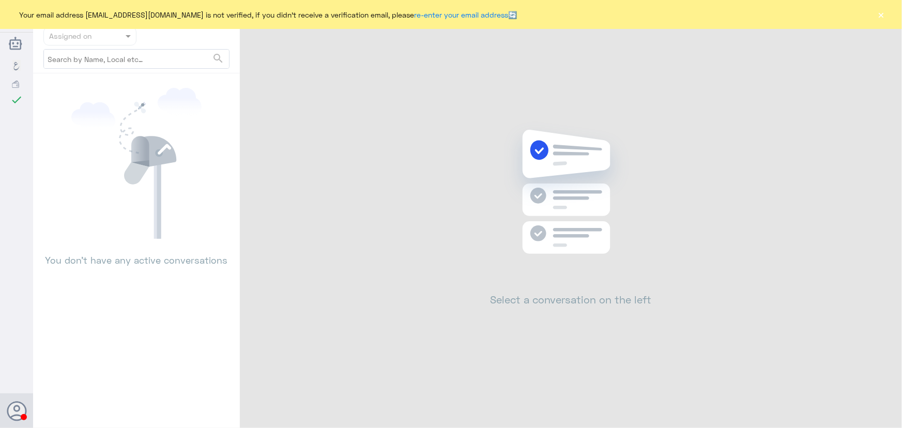
click at [883, 14] on button "×" at bounding box center [881, 14] width 10 height 10
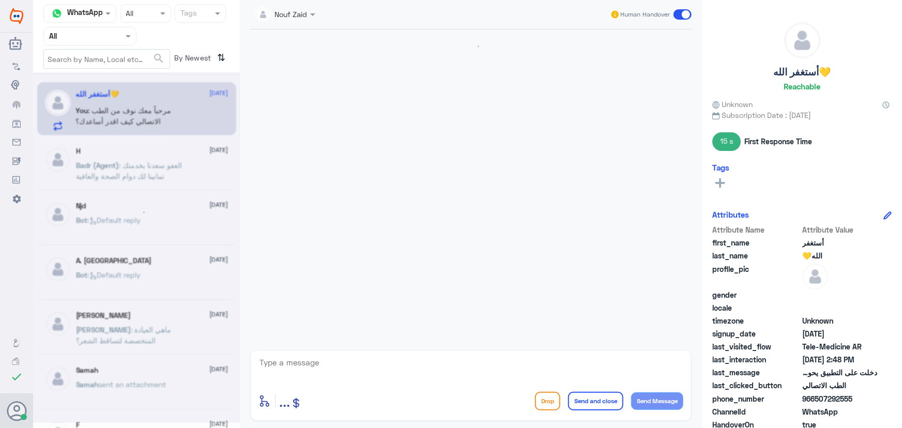
scroll to position [552, 0]
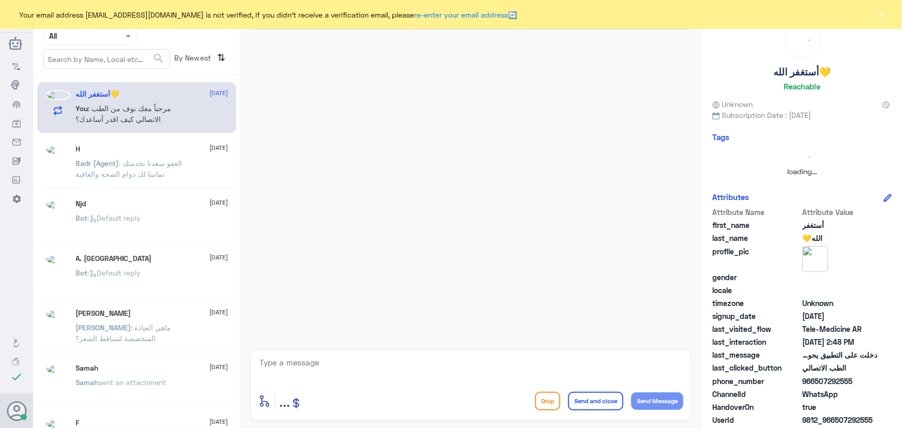
click at [876, 15] on div "Your email address [EMAIL_ADDRESS][DOMAIN_NAME] is not verified, if you didn't …" at bounding box center [451, 14] width 902 height 29
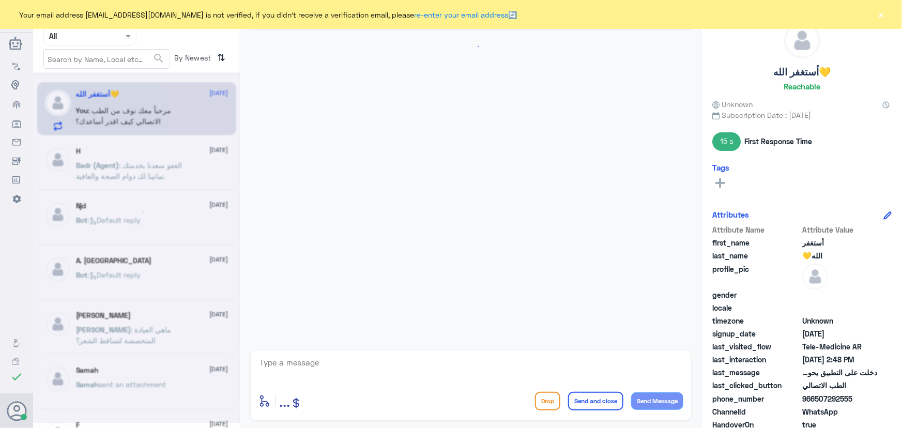
scroll to position [552, 0]
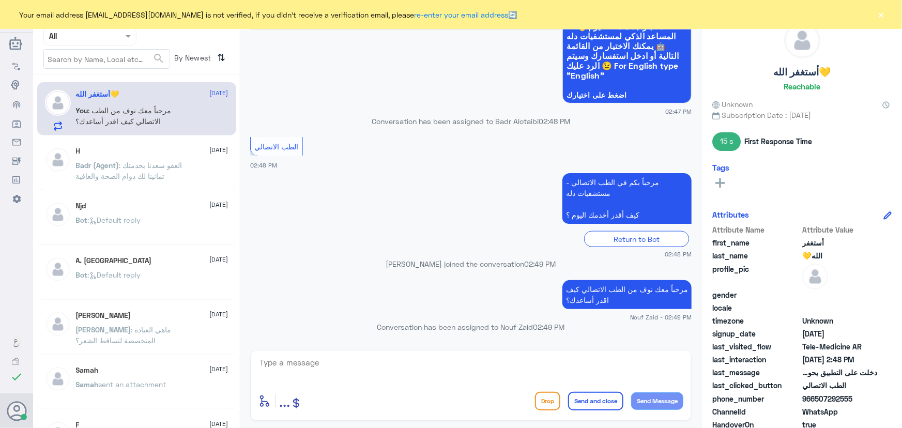
click at [888, 13] on div "Your email address [EMAIL_ADDRESS][DOMAIN_NAME] is not verified, if you didn't …" at bounding box center [451, 14] width 902 height 29
click at [876, 18] on button "×" at bounding box center [881, 14] width 10 height 10
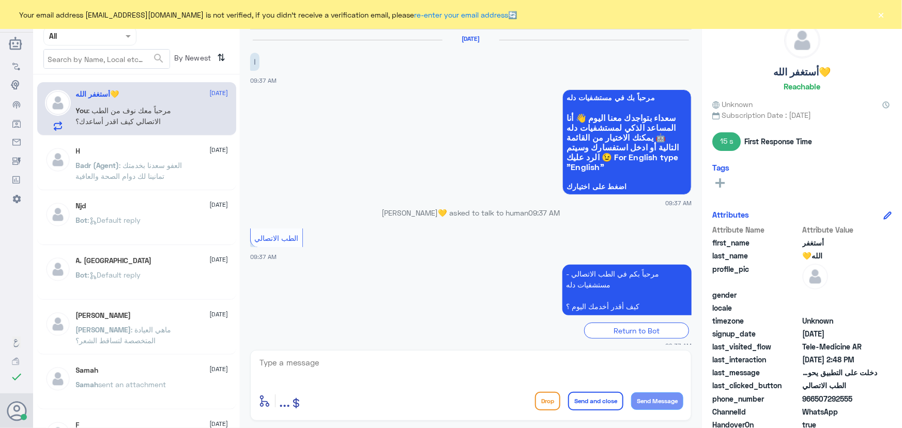
scroll to position [552, 0]
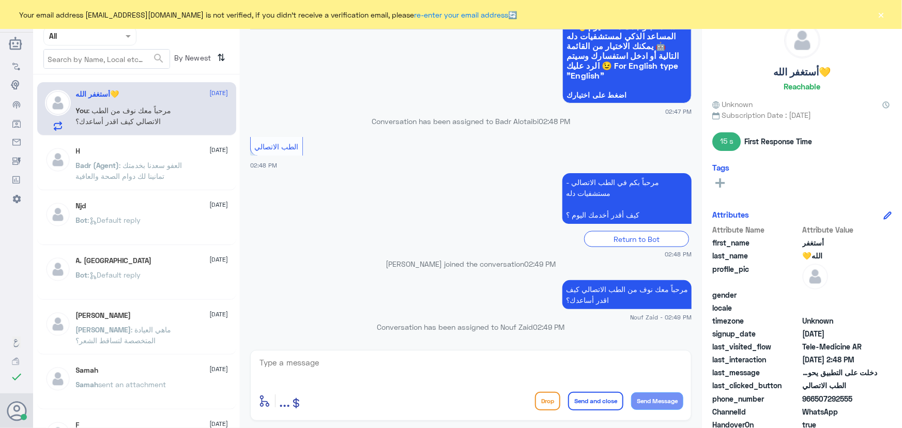
click at [897, 6] on div "Your email address [EMAIL_ADDRESS][DOMAIN_NAME] is not verified, if you didn't …" at bounding box center [451, 14] width 902 height 29
click at [881, 16] on button "×" at bounding box center [881, 14] width 10 height 10
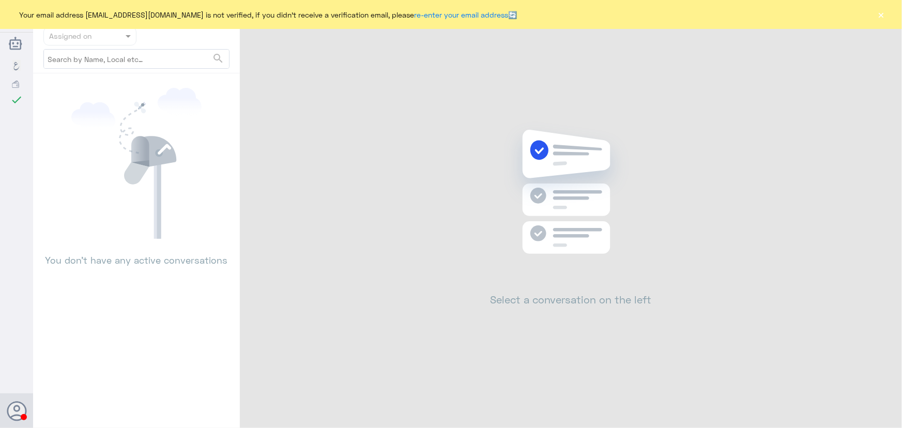
click at [879, 17] on button "×" at bounding box center [881, 14] width 10 height 10
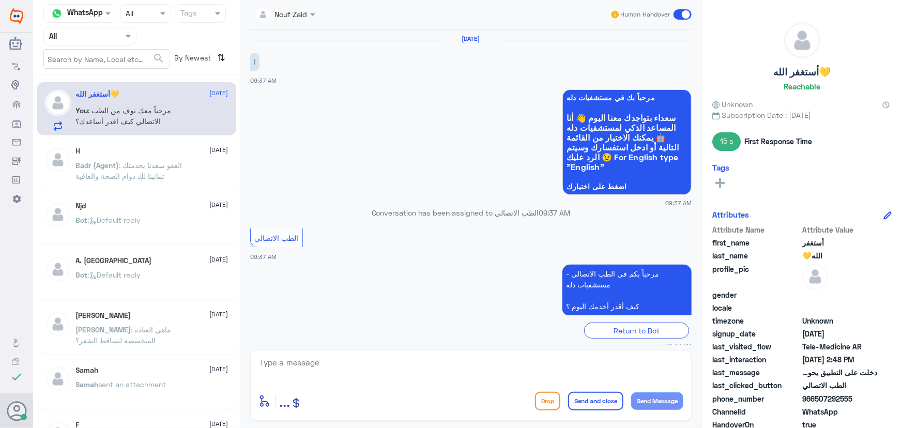
scroll to position [552, 0]
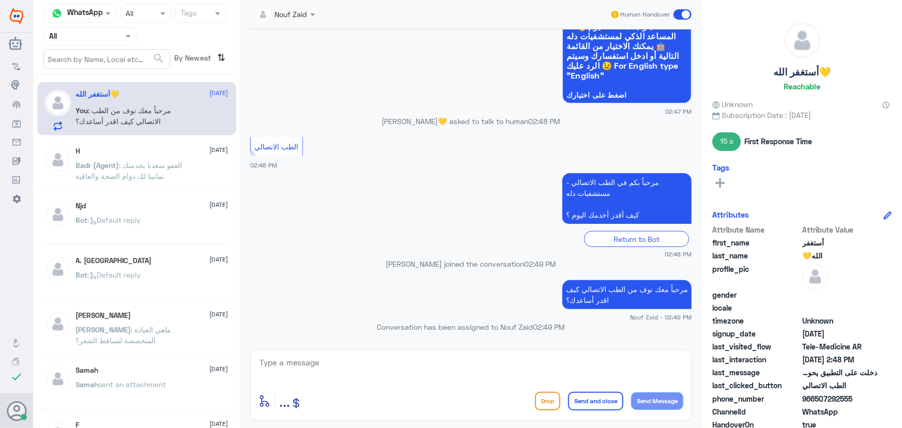
click at [303, 8] on div at bounding box center [285, 14] width 70 height 12
click at [302, 166] on div "الطب الاتصالي 02:48 PM" at bounding box center [471, 152] width 442 height 36
click at [100, 163] on span "Badr (Agent)" at bounding box center [97, 165] width 43 height 9
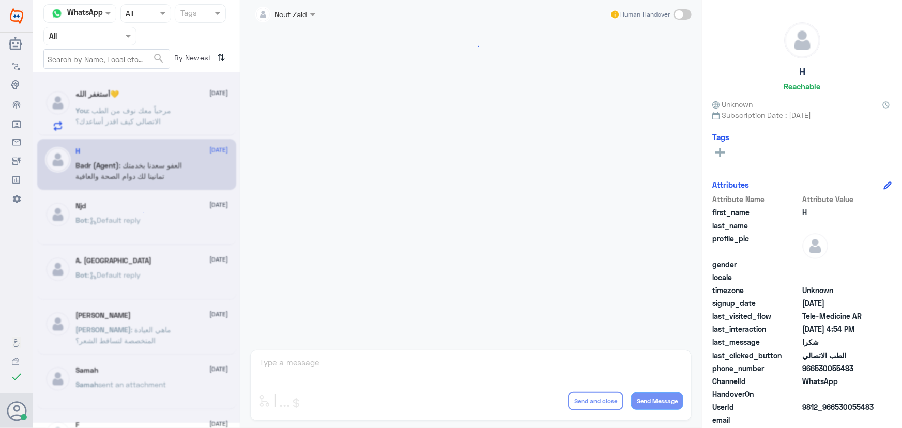
scroll to position [492, 0]
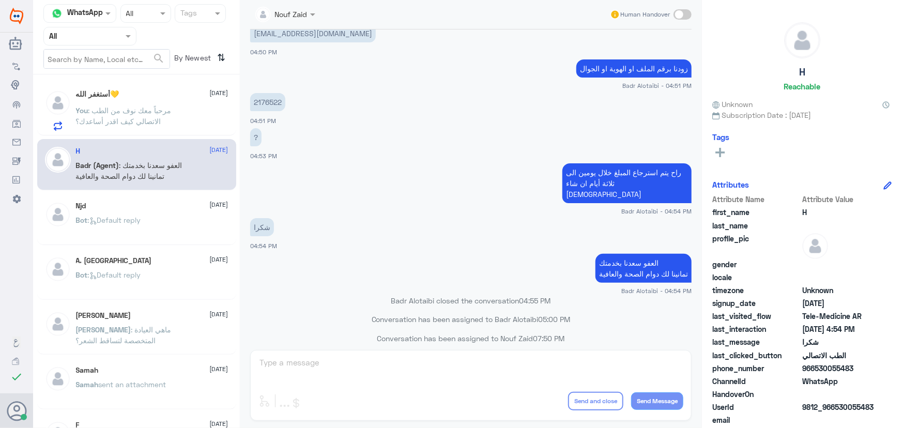
click at [124, 124] on span ": مرحباً معك نوف من الطب الاتصالي كيف اقدر أساعدك؟" at bounding box center [124, 116] width 96 height 20
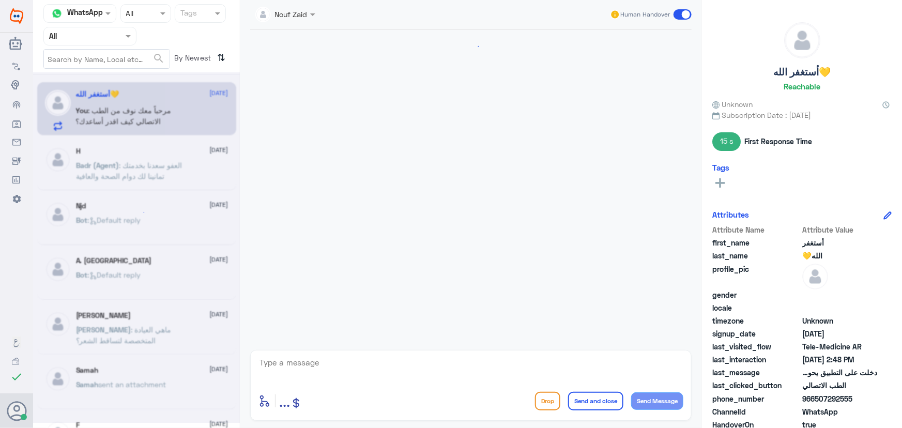
drag, startPoint x: 134, startPoint y: 164, endPoint x: 134, endPoint y: 150, distance: 13.5
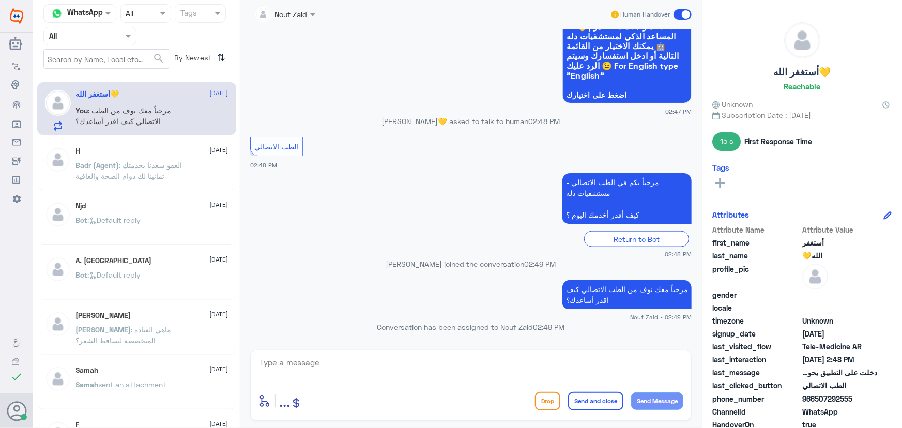
click at [138, 130] on p "You : مرحباً معك نوف من الطب الاتصالي كيف اقدر أساعدك؟" at bounding box center [134, 118] width 116 height 26
click at [140, 160] on p "Badr (Agent) : العفو سعدنا بخدمتك تمانينا لك دوام الصحة والعافية" at bounding box center [134, 173] width 116 height 26
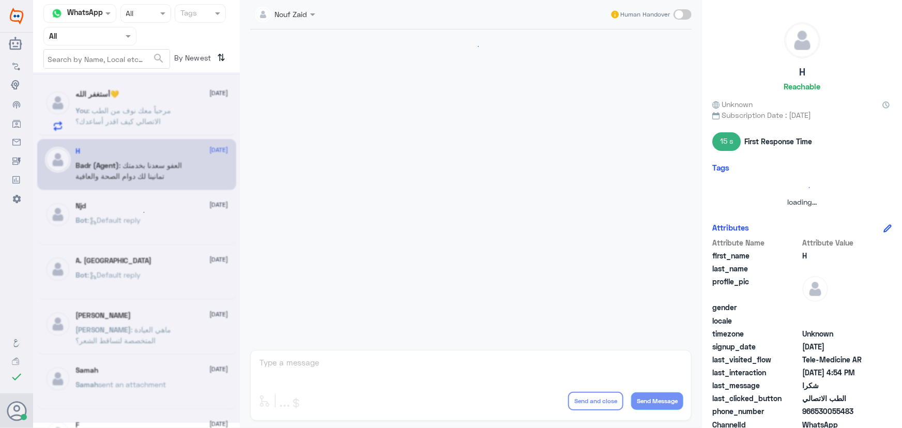
click at [140, 110] on div at bounding box center [136, 247] width 207 height 351
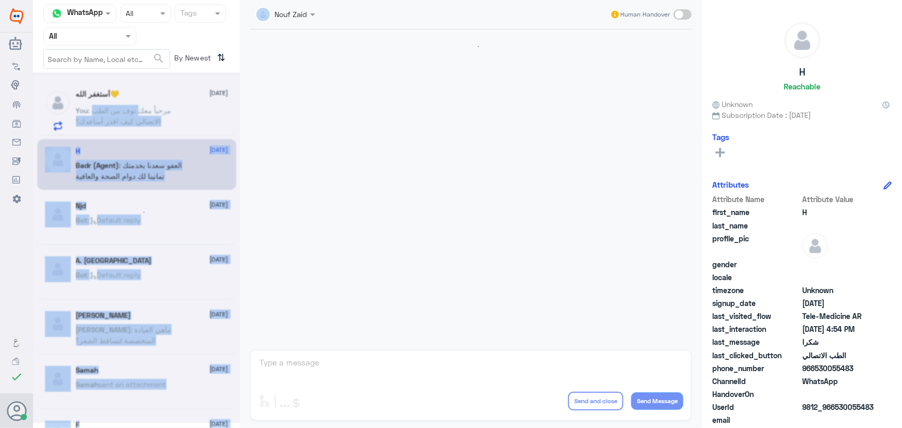
scroll to position [492, 0]
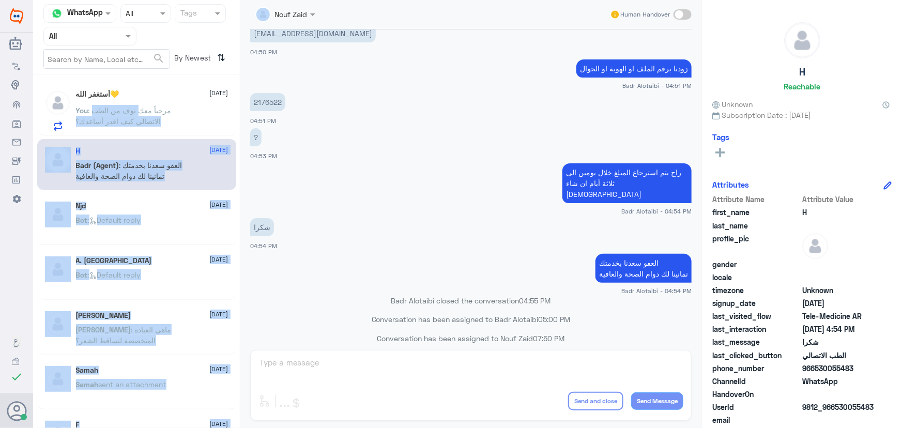
click at [140, 109] on span ": مرحباً معك نوف من الطب الاتصالي كيف اقدر أساعدك؟" at bounding box center [124, 116] width 96 height 20
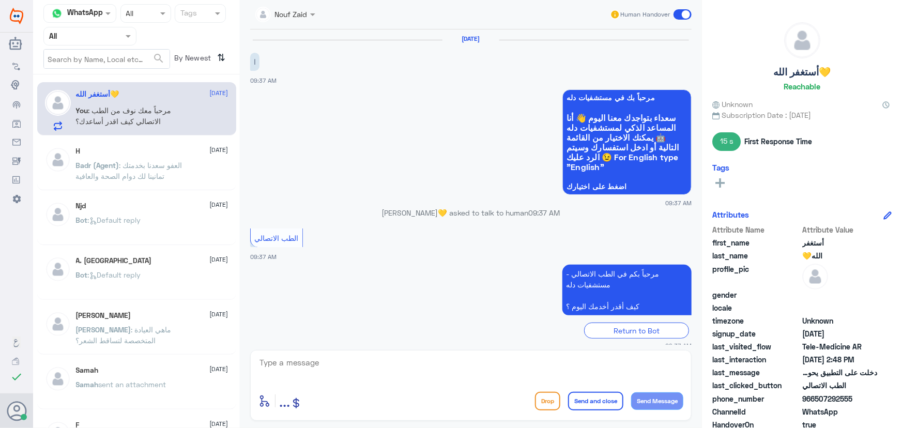
scroll to position [552, 0]
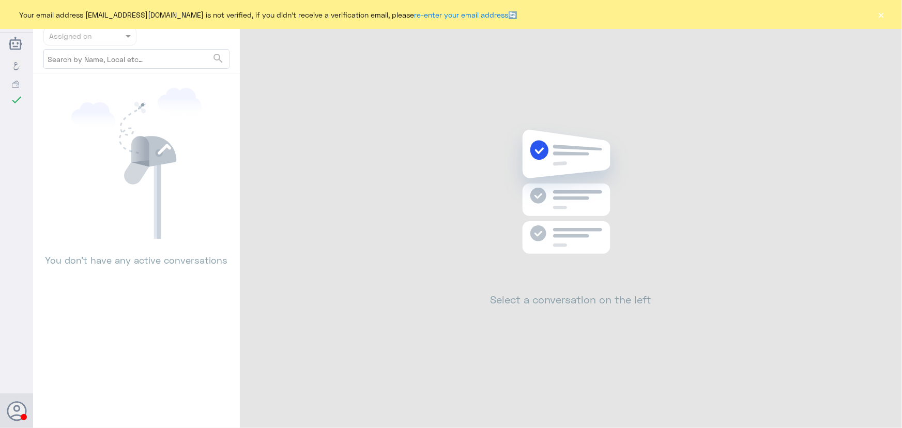
click at [885, 17] on button "×" at bounding box center [881, 14] width 10 height 10
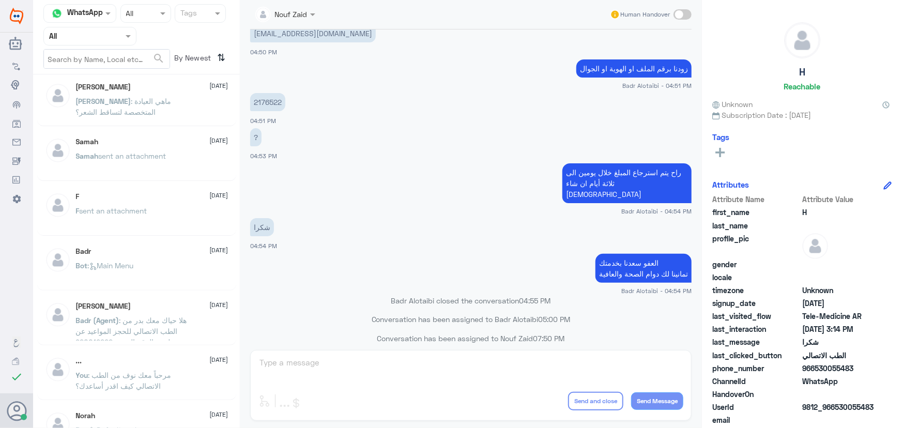
scroll to position [188, 0]
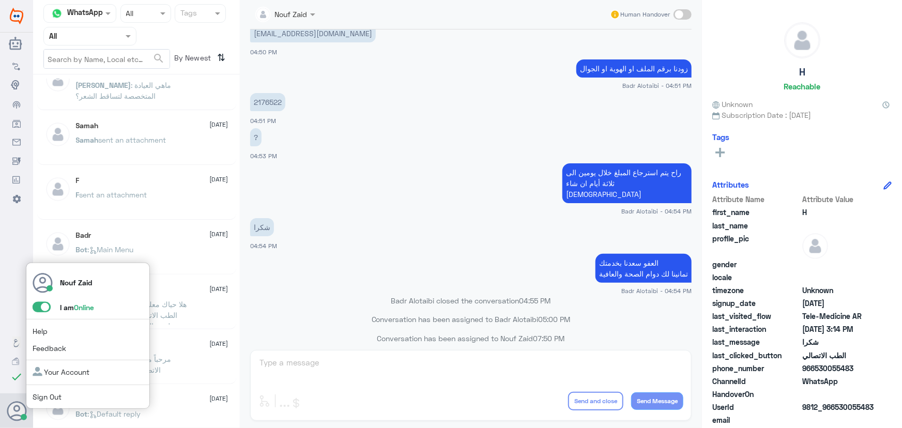
click at [43, 305] on span at bounding box center [42, 307] width 18 height 10
click at [0, 0] on input "checkbox" at bounding box center [0, 0] width 0 height 0
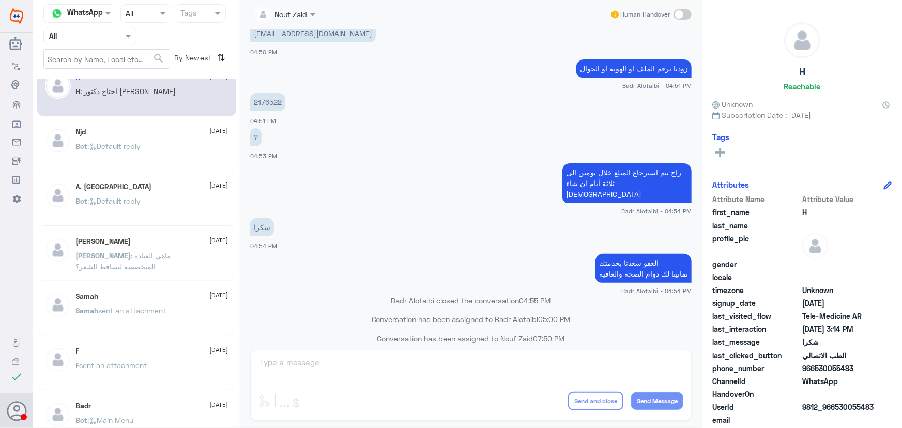
scroll to position [0, 0]
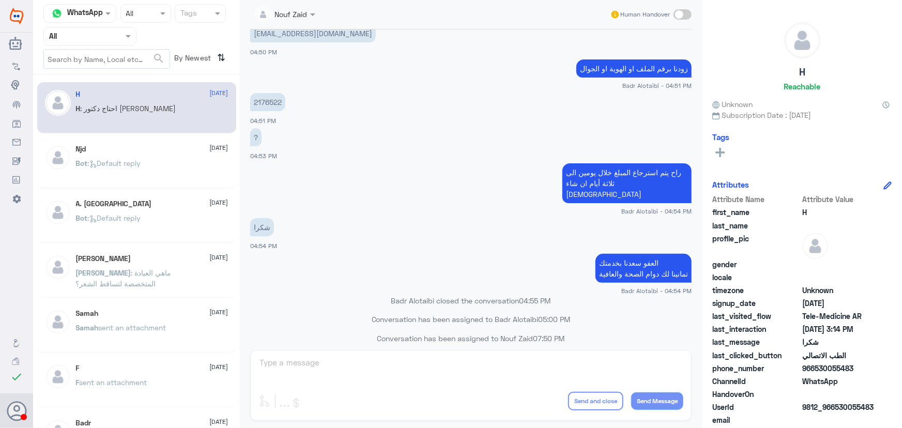
click at [120, 124] on p "H : احتاج دكتور اعصاب" at bounding box center [126, 116] width 100 height 26
click at [122, 173] on p "Bot : Default reply" at bounding box center [108, 171] width 65 height 26
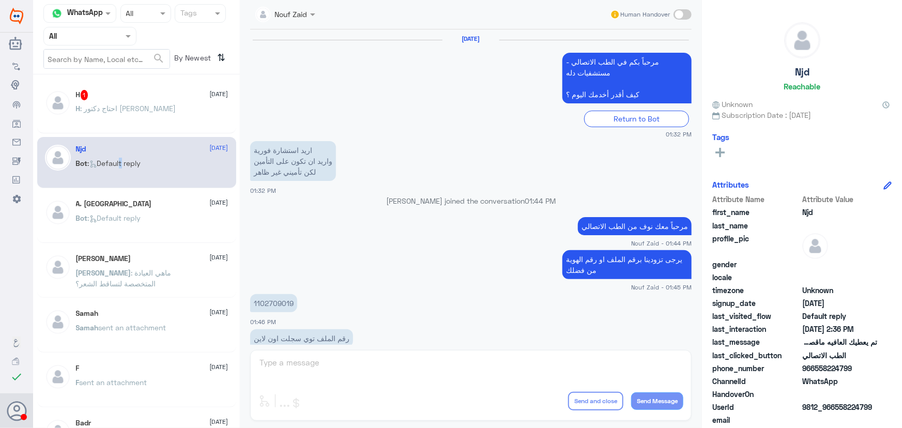
scroll to position [685, 0]
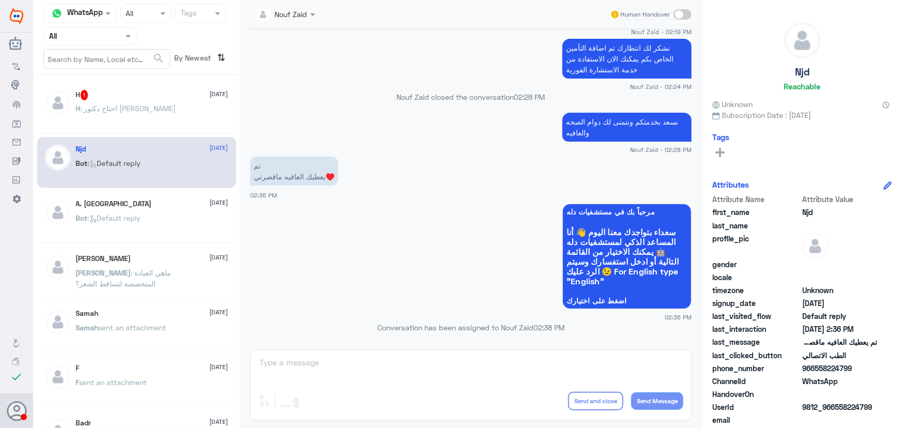
click at [113, 118] on p "H : احتاج دكتور اعصاب" at bounding box center [126, 116] width 100 height 26
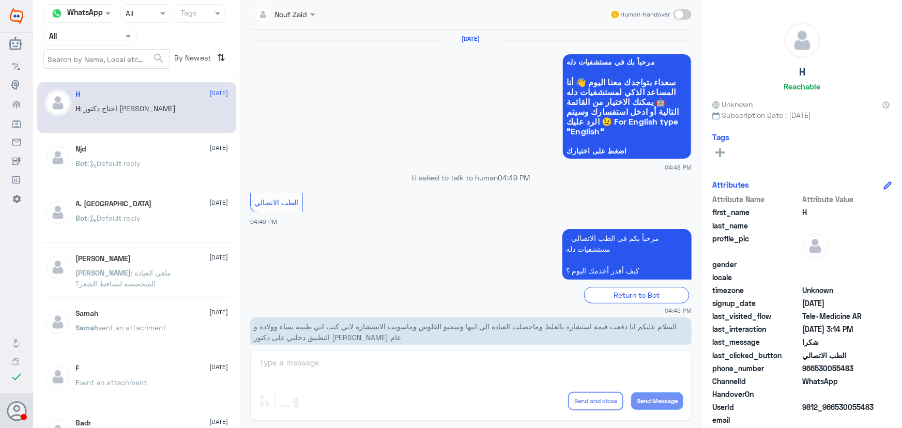
scroll to position [492, 0]
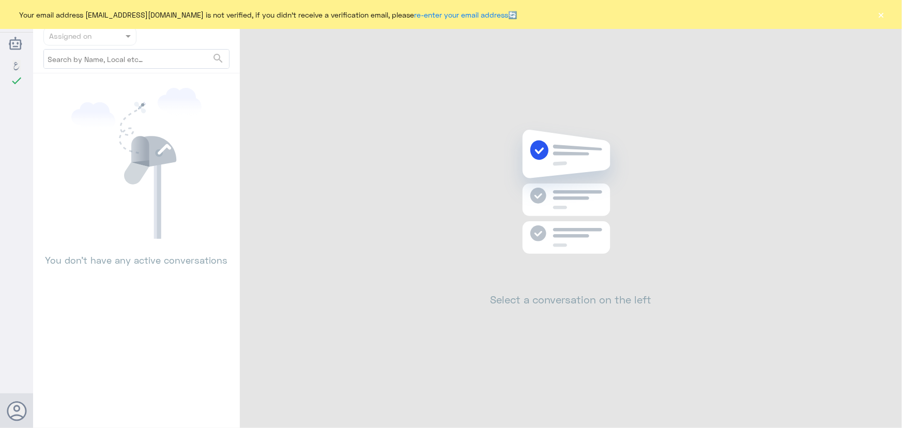
click at [884, 10] on button "×" at bounding box center [881, 14] width 10 height 10
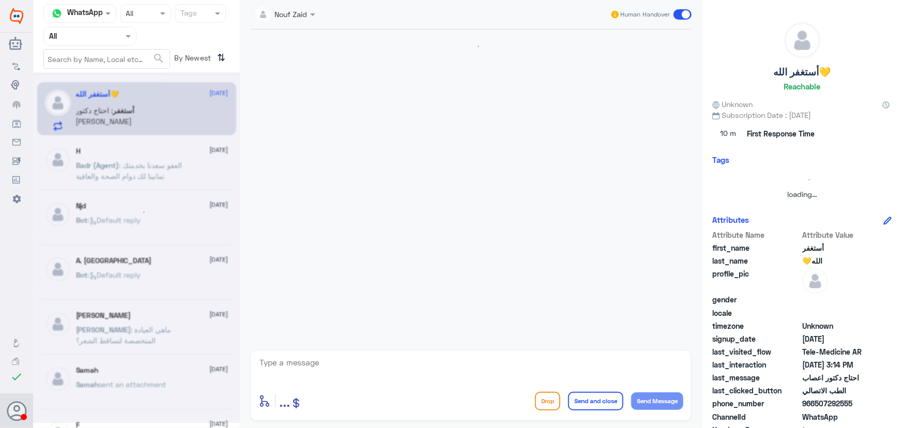
scroll to position [552, 0]
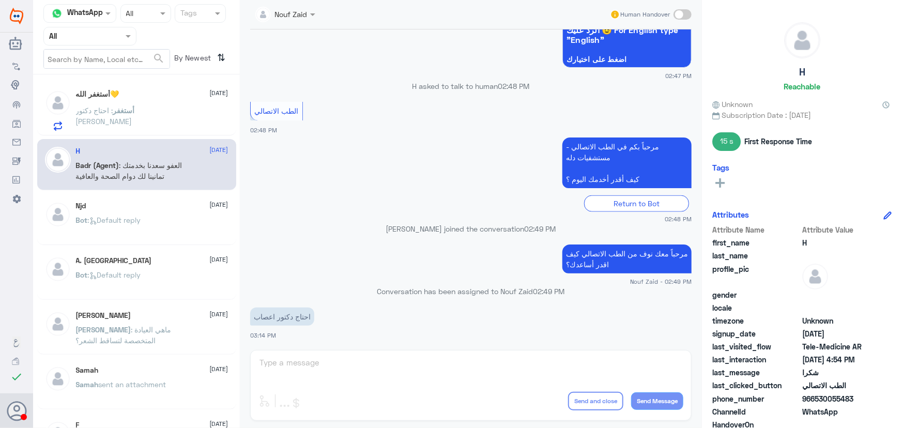
click at [116, 120] on p "أستغفر : احتاج دكتور اعصاب" at bounding box center [134, 118] width 116 height 26
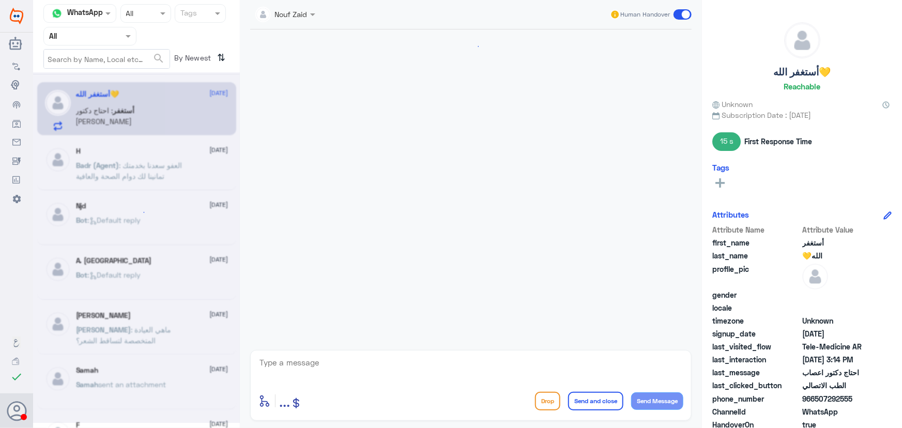
scroll to position [552, 0]
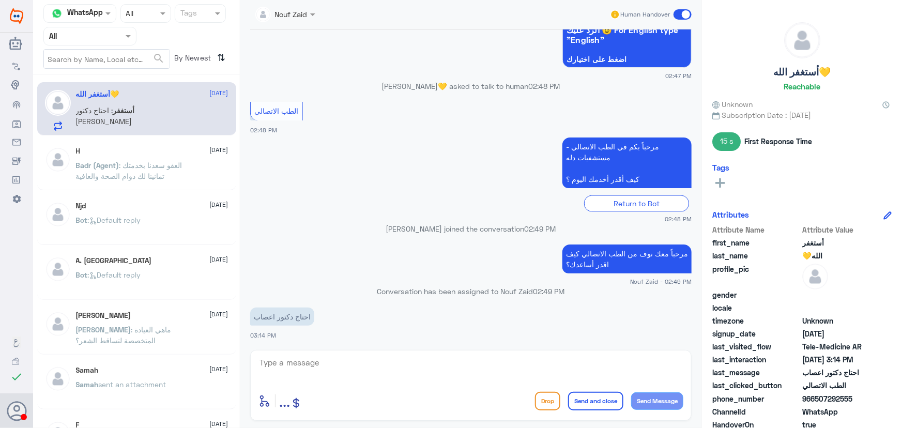
click at [682, 15] on span at bounding box center [683, 14] width 18 height 10
click at [0, 0] on input "checkbox" at bounding box center [0, 0] width 0 height 0
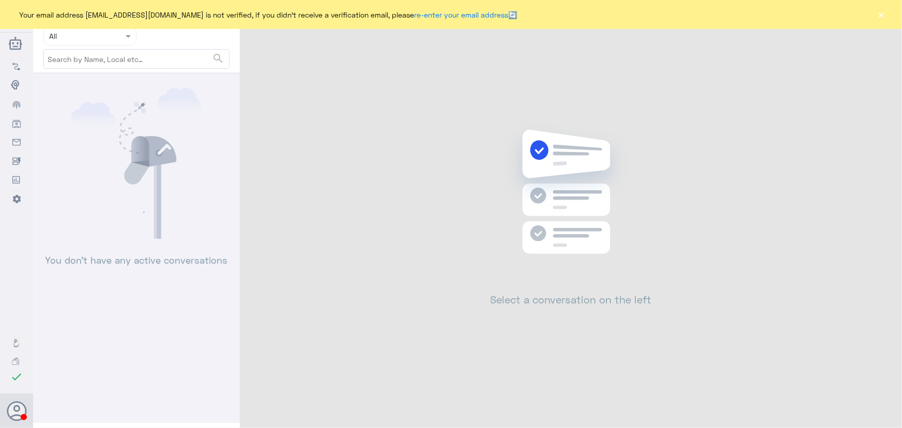
click at [886, 18] on button "×" at bounding box center [881, 14] width 10 height 10
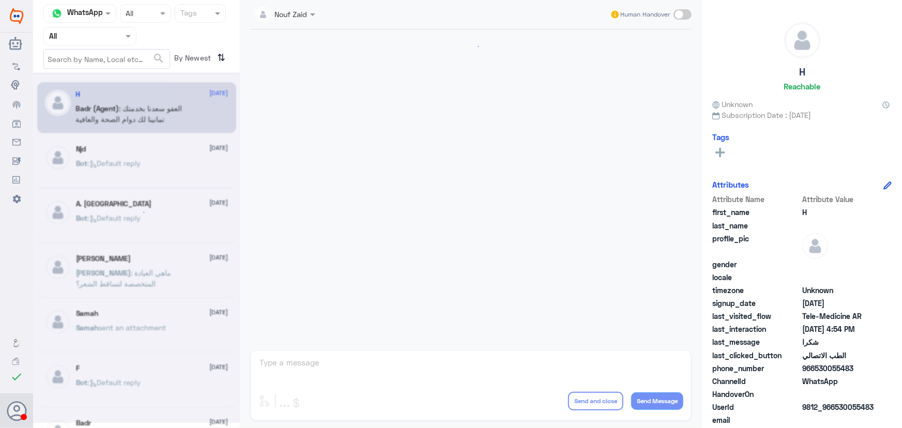
scroll to position [492, 0]
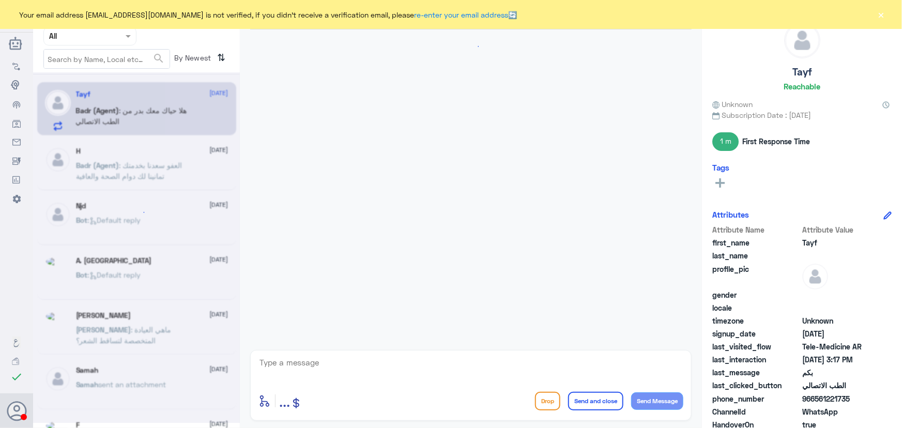
scroll to position [593, 0]
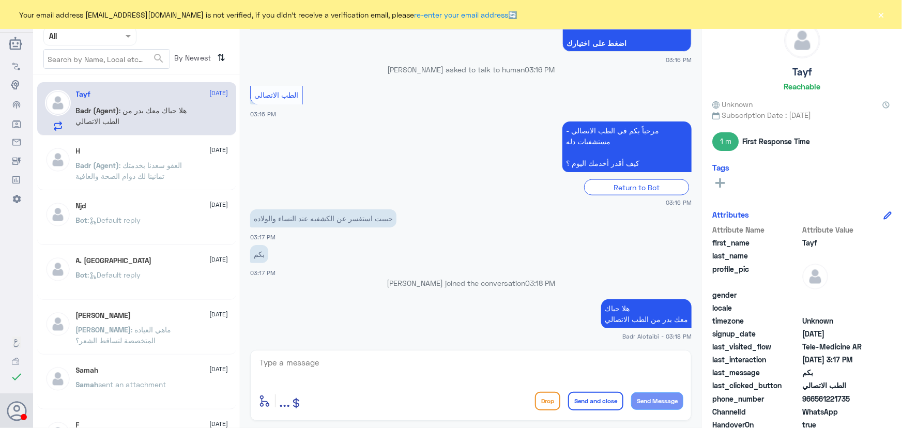
click at [884, 15] on button "×" at bounding box center [881, 14] width 10 height 10
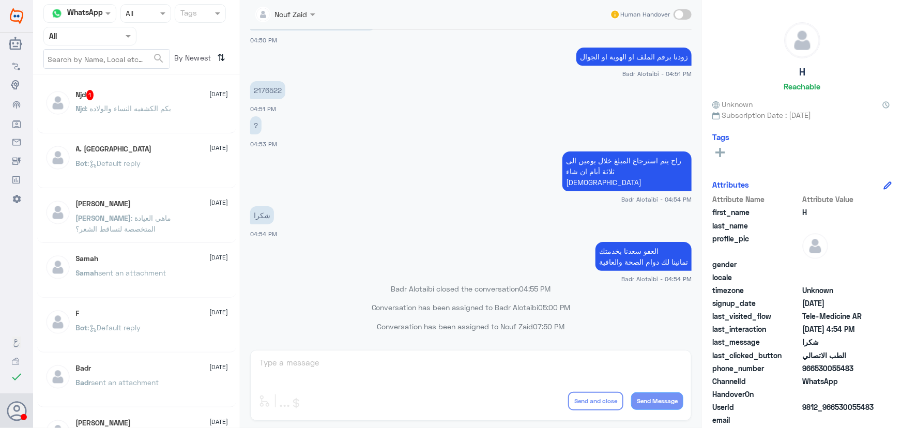
scroll to position [492, 0]
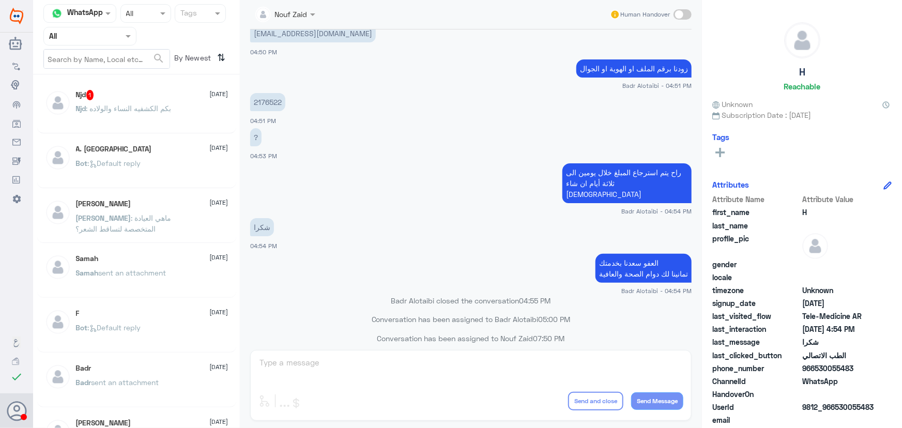
click at [116, 90] on div "Njd 1 [DATE]" at bounding box center [152, 95] width 153 height 10
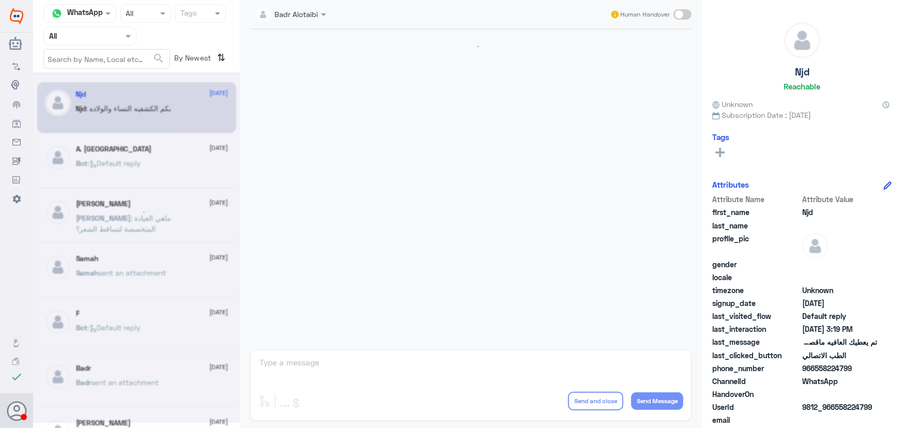
scroll to position [685, 0]
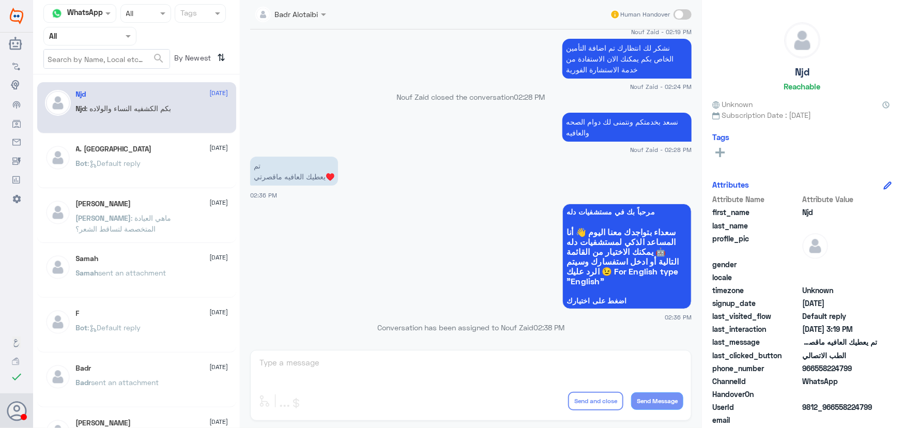
click at [178, 138] on div "A. Turki [DATE] Bot : Default reply" at bounding box center [136, 162] width 199 height 51
drag, startPoint x: 171, startPoint y: 155, endPoint x: 173, endPoint y: 150, distance: 5.6
click at [173, 150] on div "A. Turki [DATE] Bot : Default reply" at bounding box center [152, 164] width 153 height 39
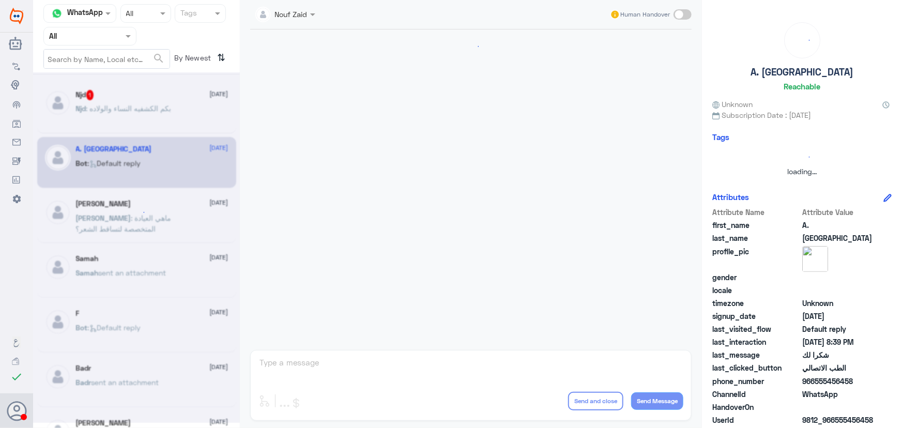
click at [160, 113] on div at bounding box center [136, 247] width 207 height 351
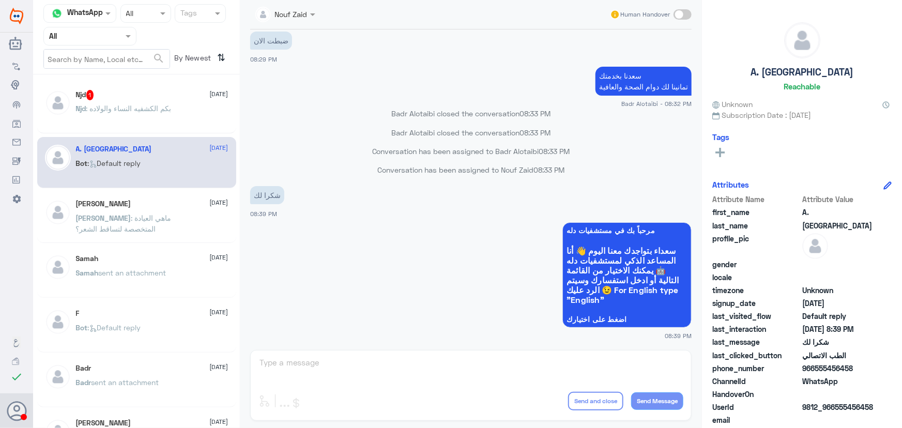
click at [157, 110] on span ": بكم الكشفيه النساء والولاده" at bounding box center [128, 108] width 85 height 9
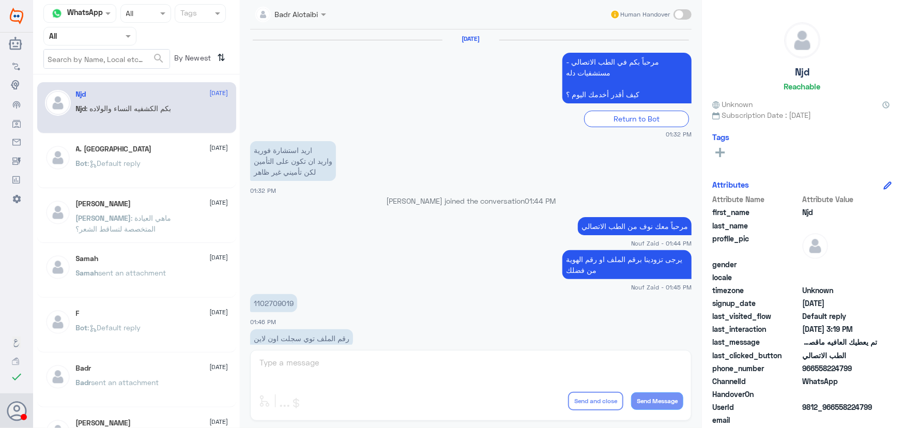
scroll to position [685, 0]
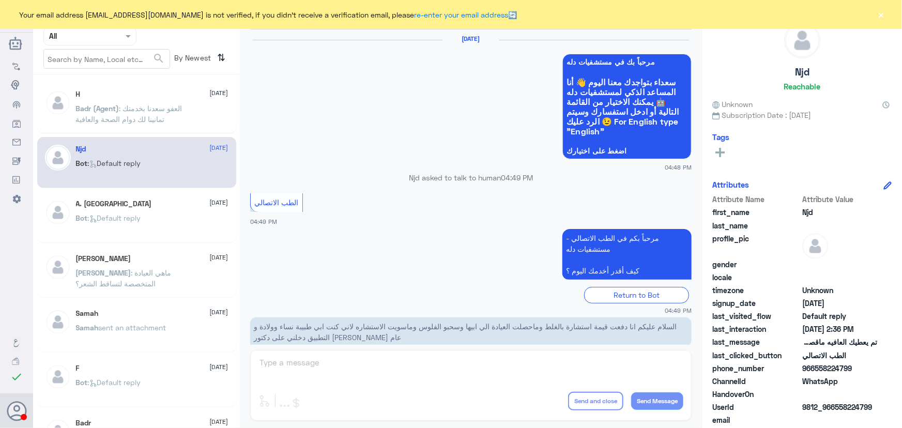
scroll to position [492, 0]
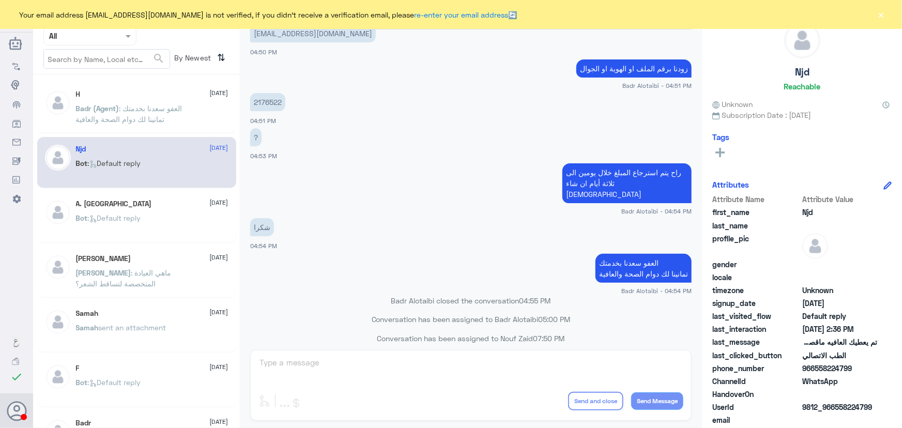
click at [166, 110] on span ": العفو سعدنا بخدمتك تمانينا لك دوام الصحة والعافية" at bounding box center [129, 114] width 107 height 20
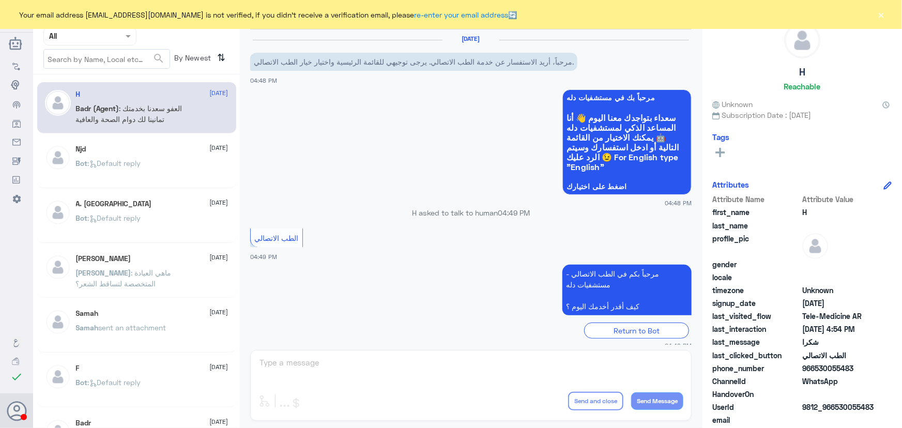
click at [886, 15] on button "×" at bounding box center [881, 14] width 10 height 10
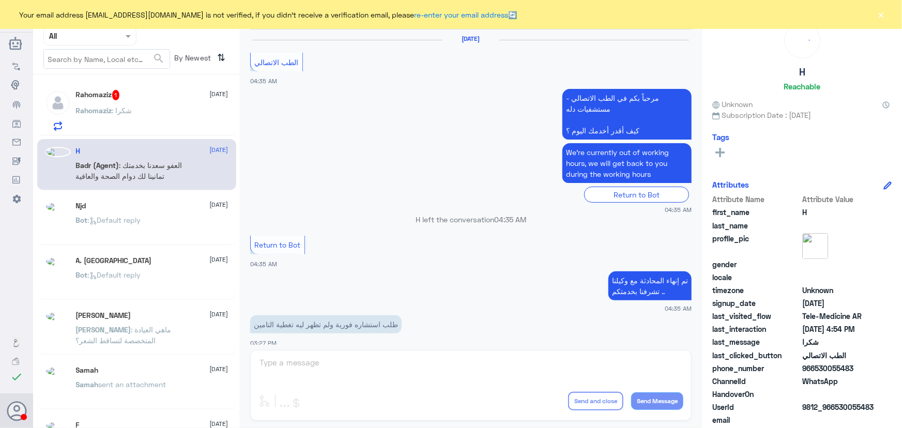
scroll to position [598, 0]
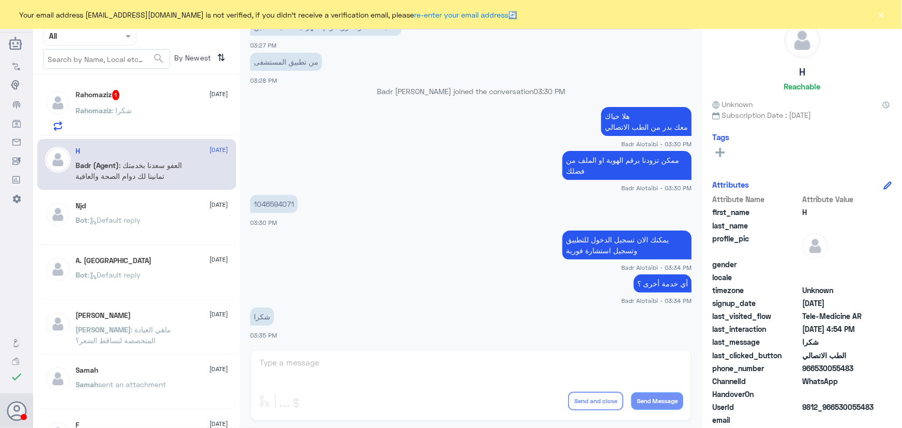
click at [157, 113] on div "[PERSON_NAME] : شكرا" at bounding box center [152, 119] width 153 height 23
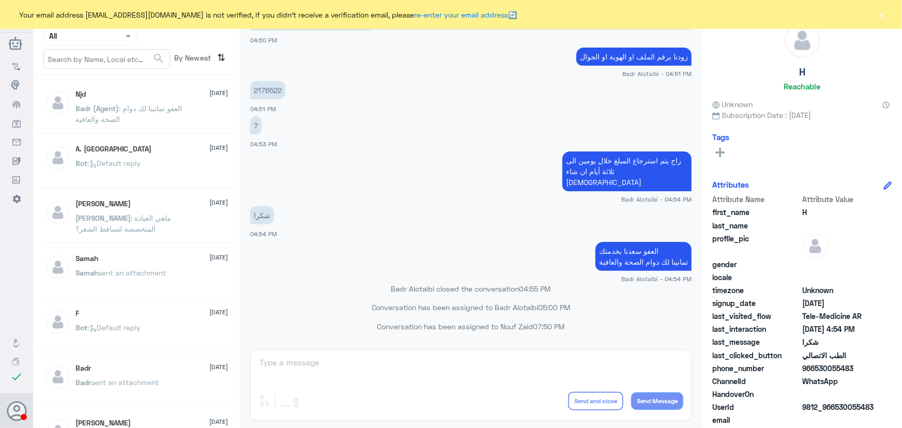
scroll to position [492, 0]
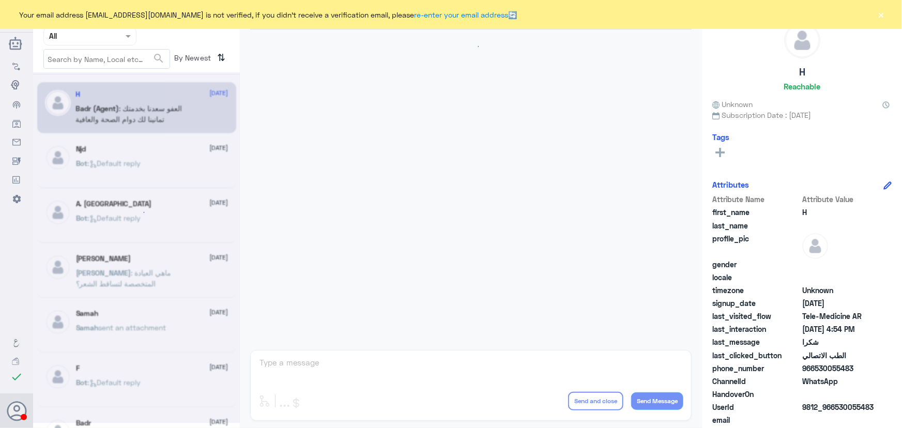
scroll to position [492, 0]
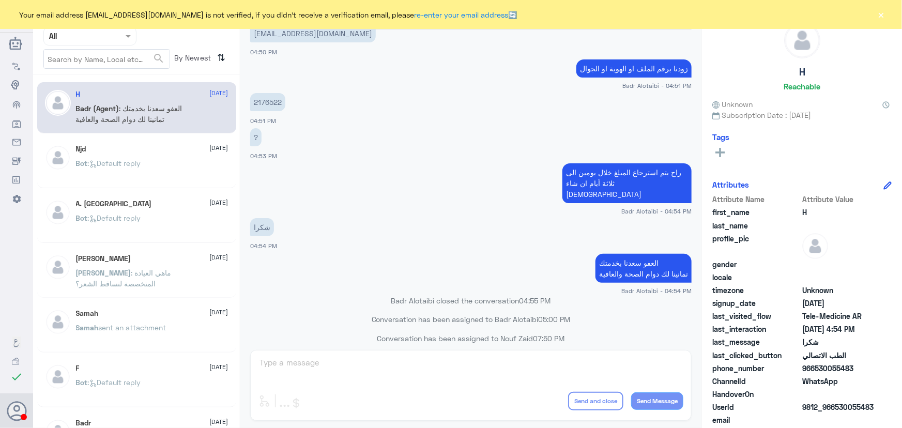
click at [880, 13] on button "×" at bounding box center [881, 14] width 10 height 10
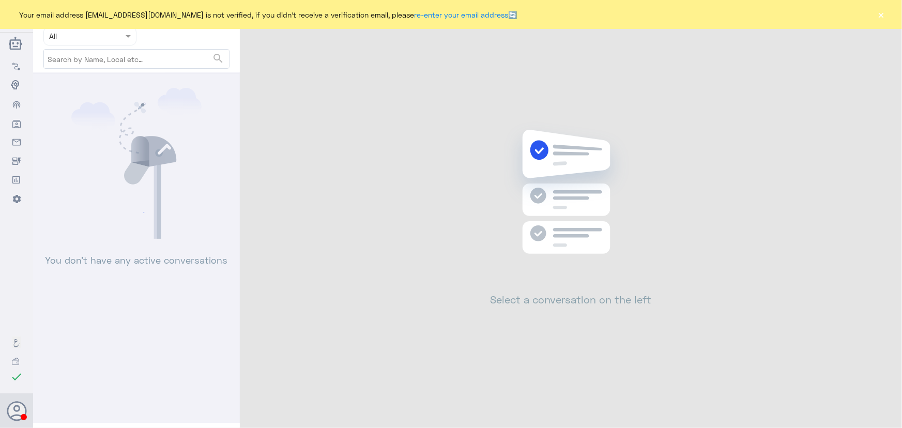
click at [881, 16] on button "×" at bounding box center [881, 14] width 10 height 10
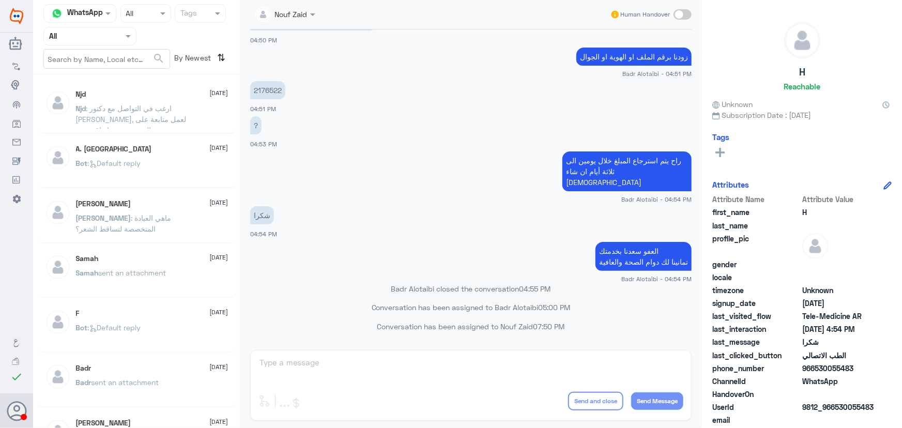
scroll to position [492, 0]
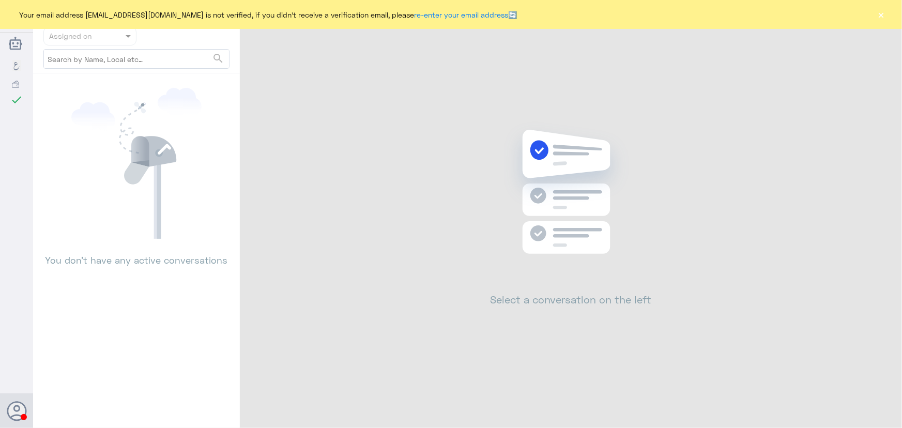
click at [879, 19] on button "×" at bounding box center [881, 14] width 10 height 10
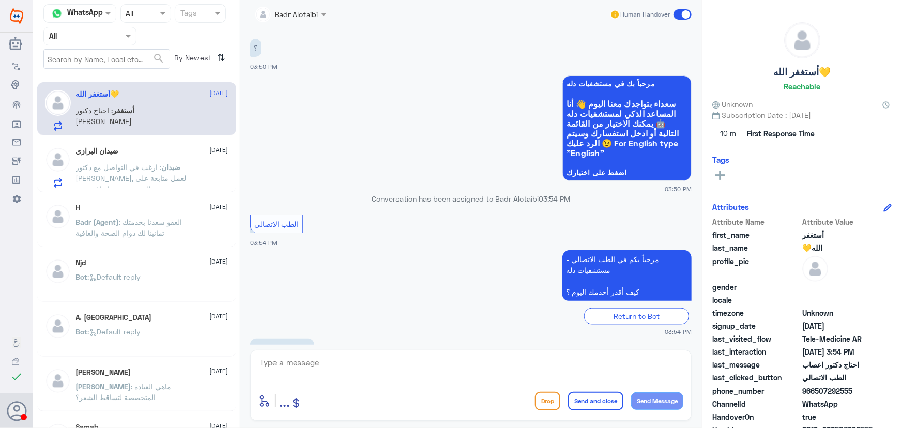
scroll to position [496, 0]
